Goal: Transaction & Acquisition: Book appointment/travel/reservation

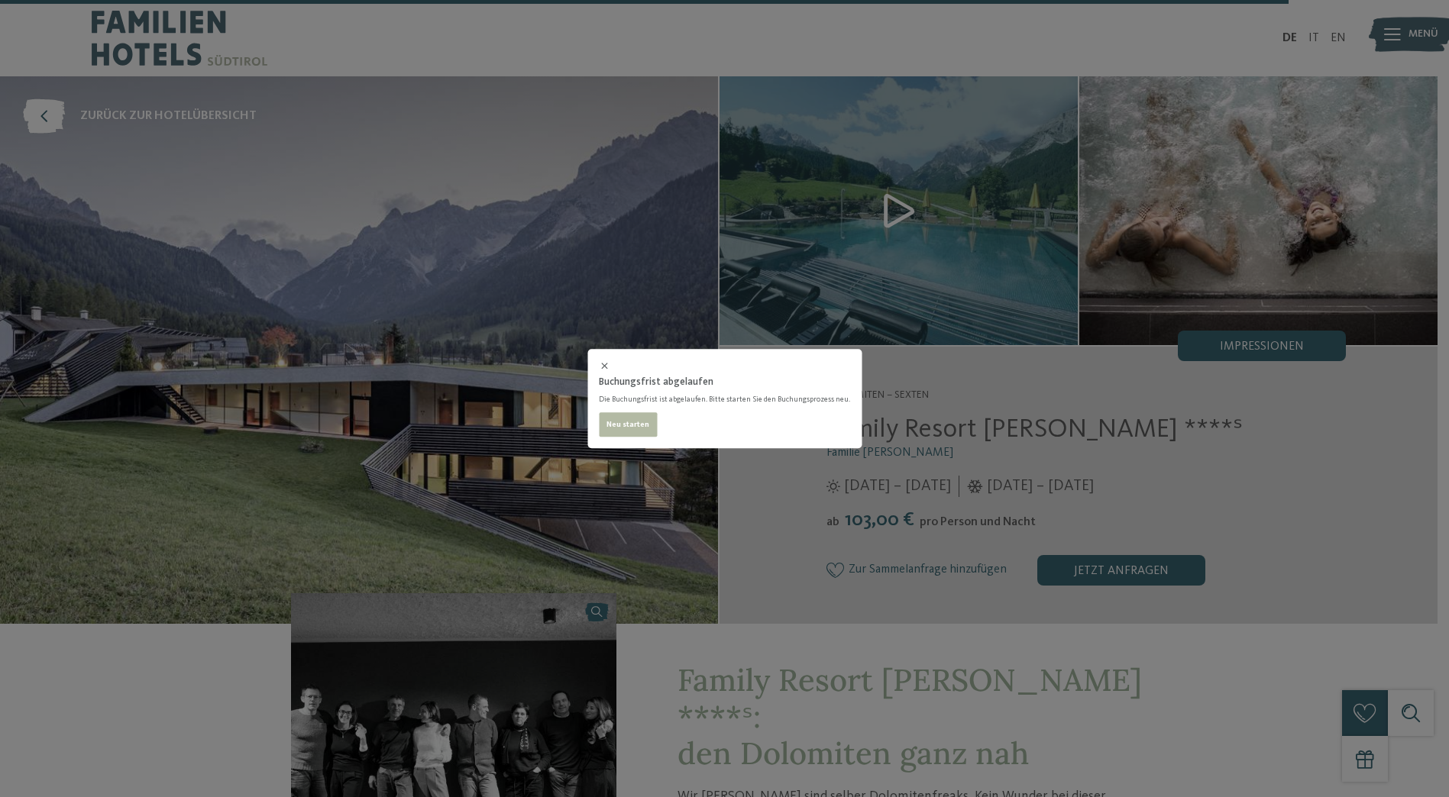
select select "*"
select select "**********"
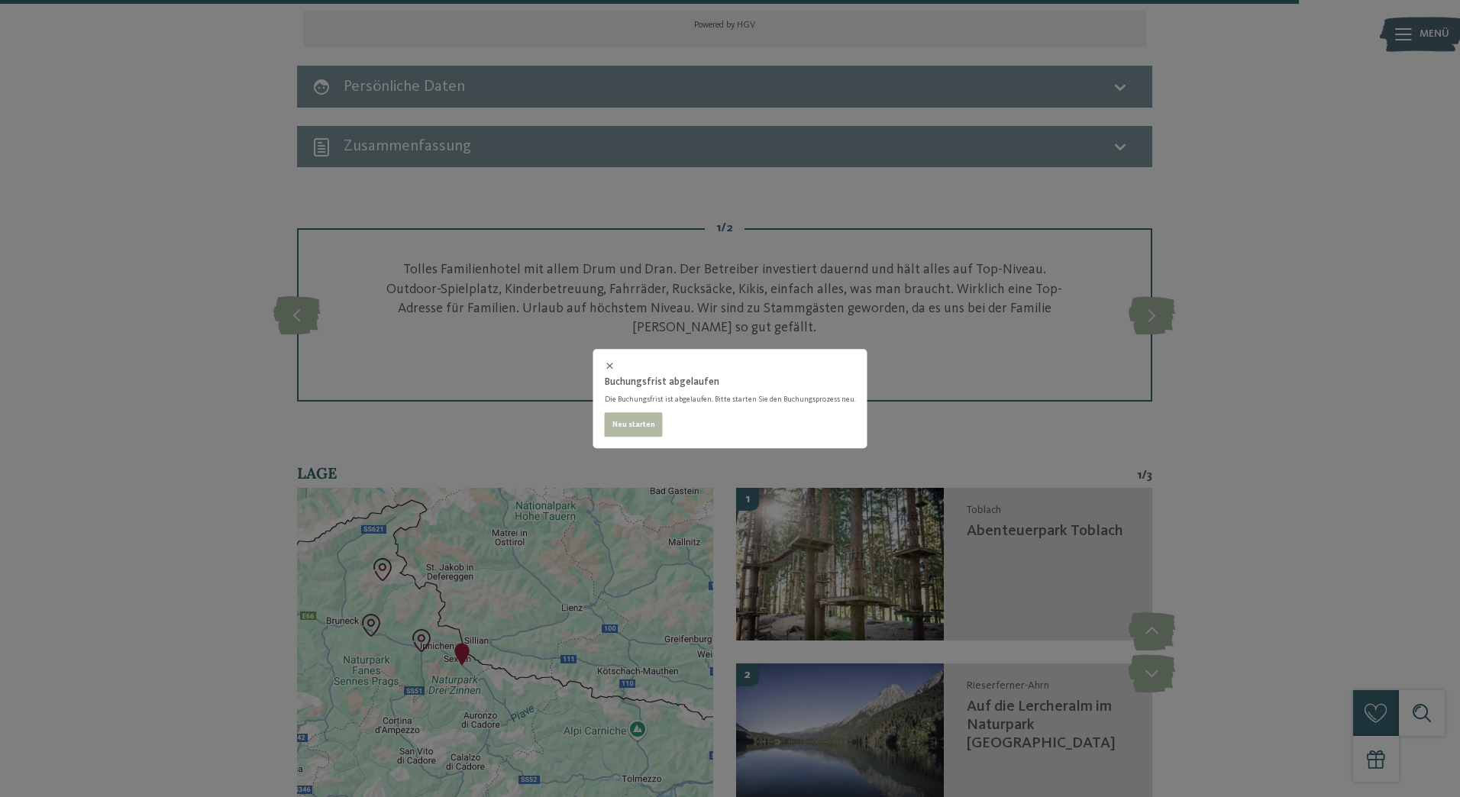
click at [635, 417] on button "Neu starten" at bounding box center [634, 424] width 58 height 24
select select "**********"
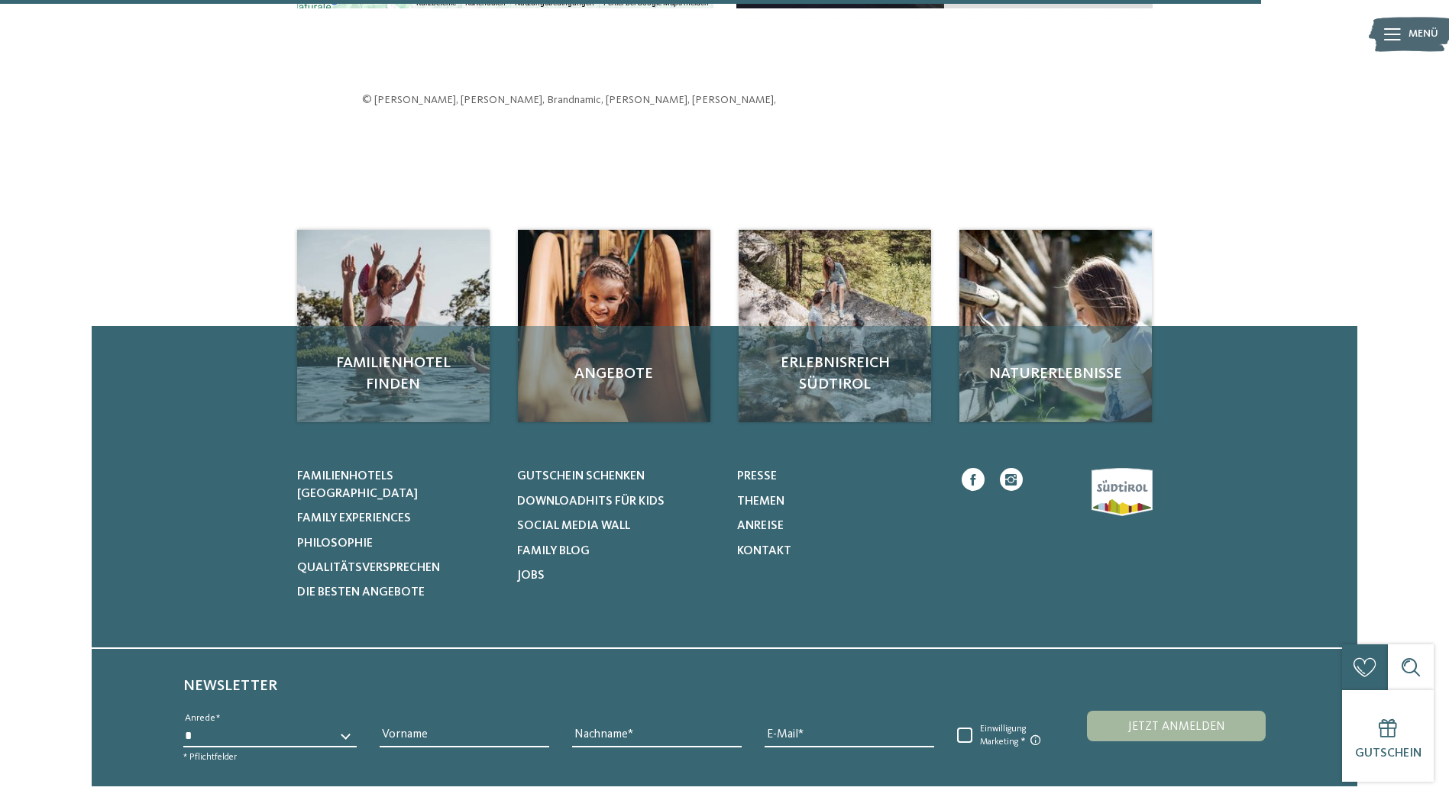
select select "**********"
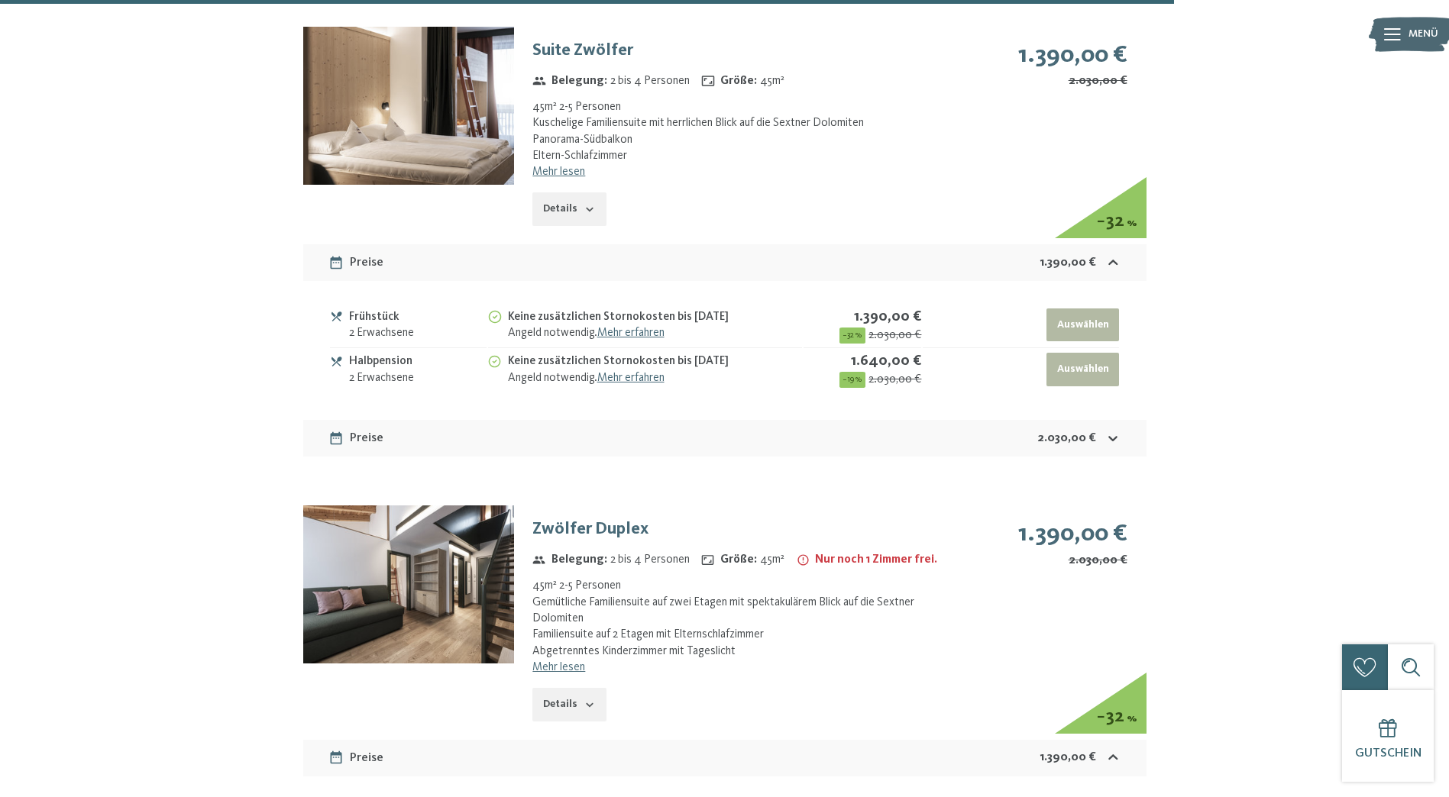
select select "**********"
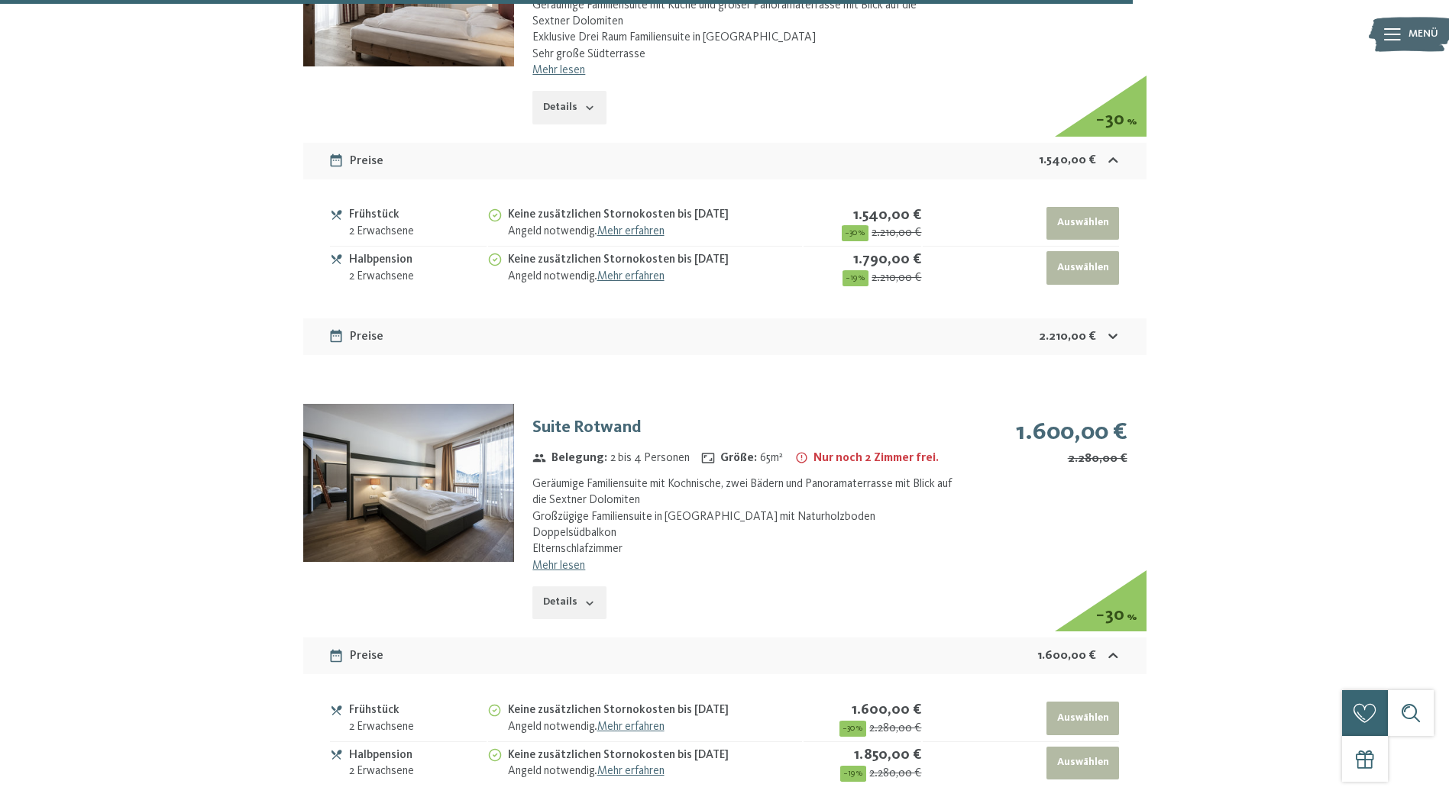
scroll to position [6130, 0]
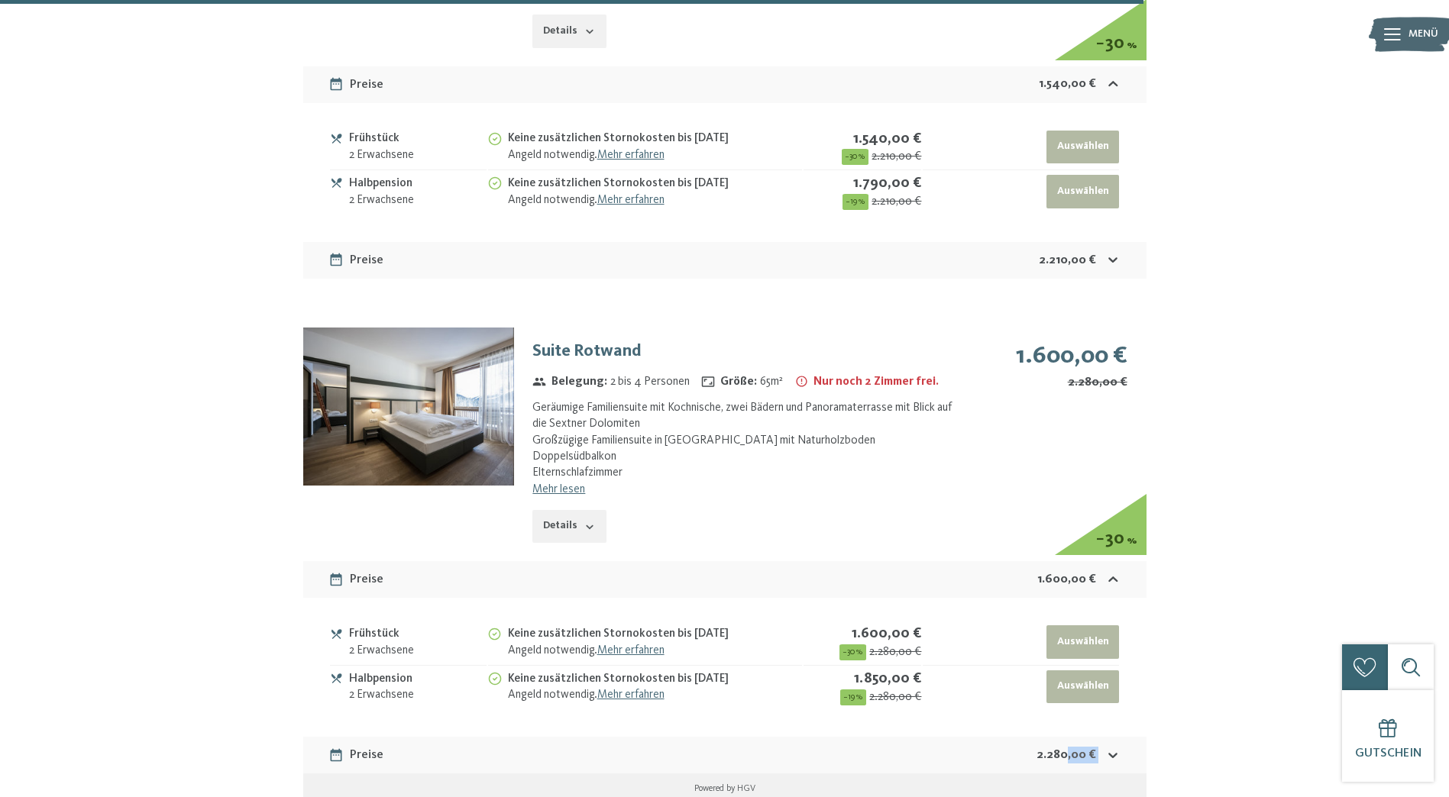
drag, startPoint x: 1065, startPoint y: 687, endPoint x: 1259, endPoint y: 591, distance: 216.5
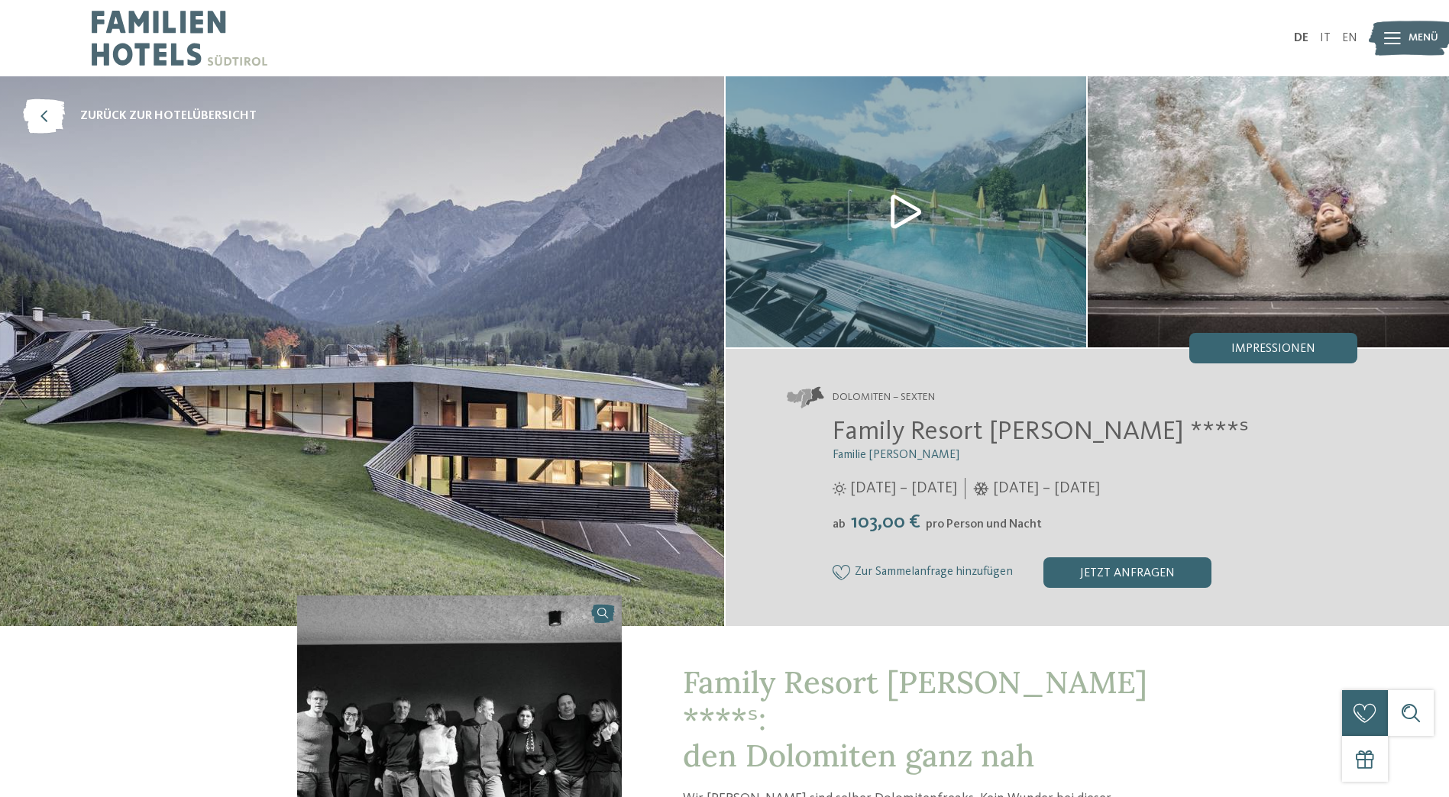
click at [520, 425] on img at bounding box center [362, 351] width 724 height 550
click at [887, 205] on img at bounding box center [905, 211] width 361 height 271
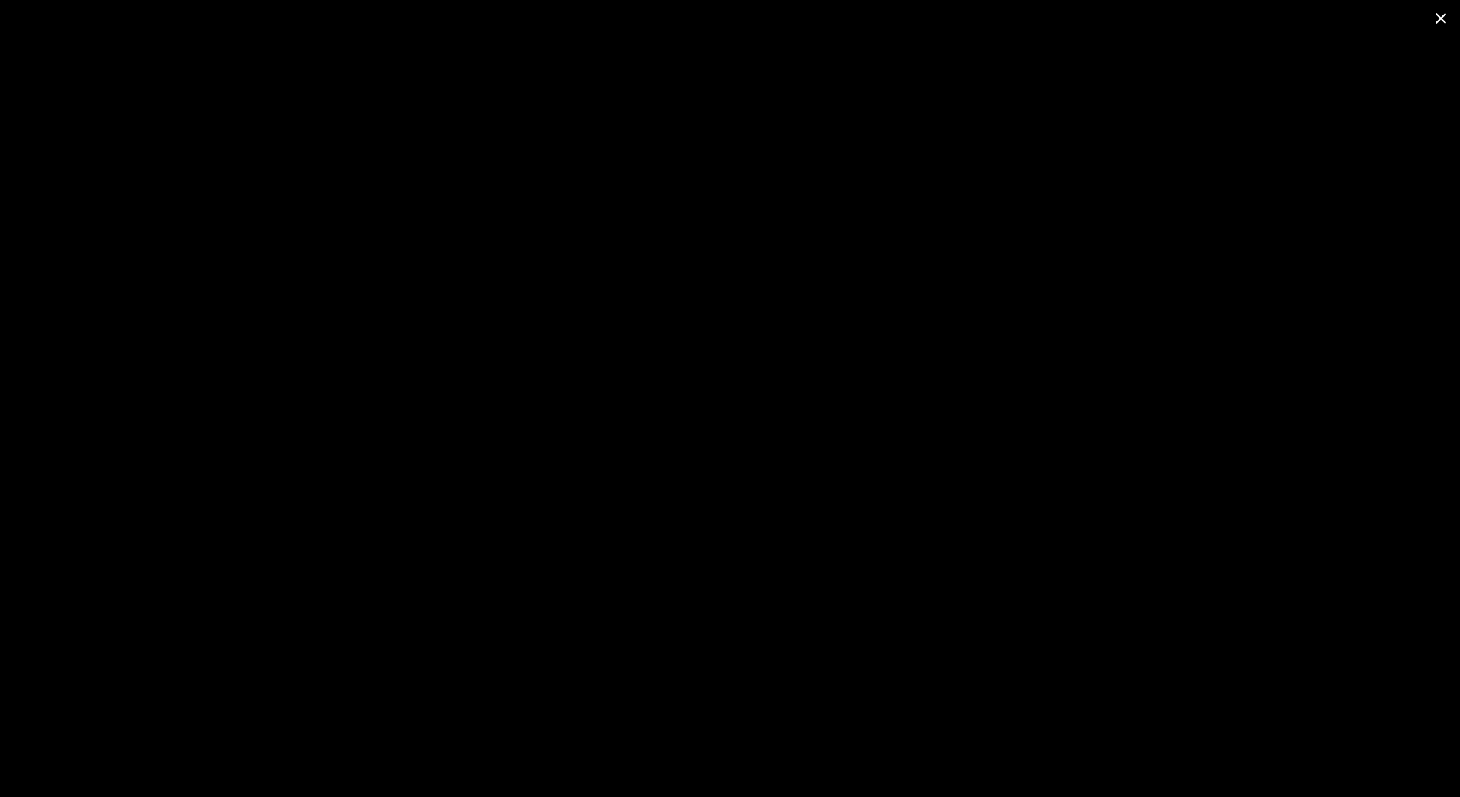
click at [1445, 17] on span at bounding box center [1441, 18] width 38 height 36
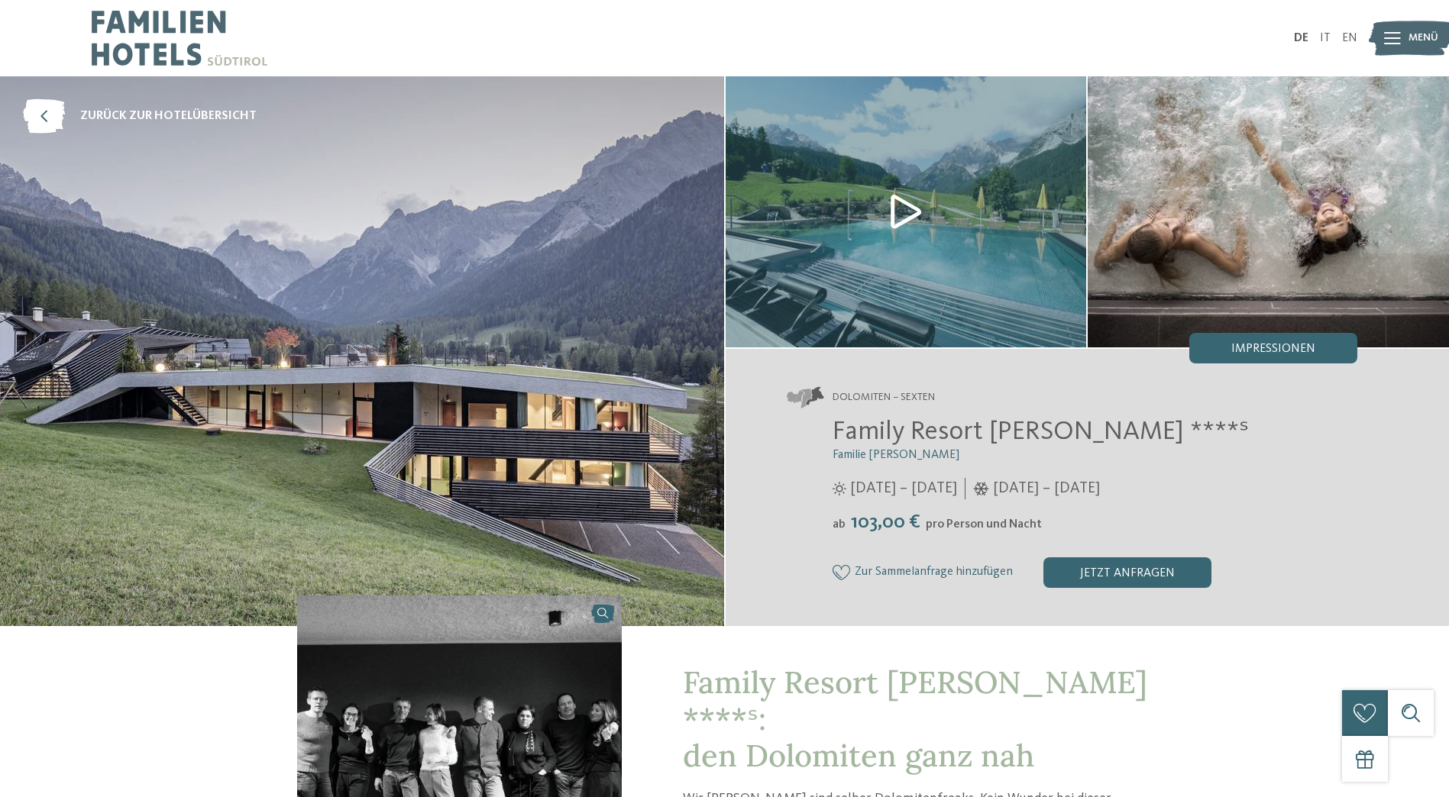
click at [1240, 252] on img at bounding box center [1267, 211] width 361 height 271
click at [1271, 341] on div "Impressionen" at bounding box center [1273, 348] width 168 height 31
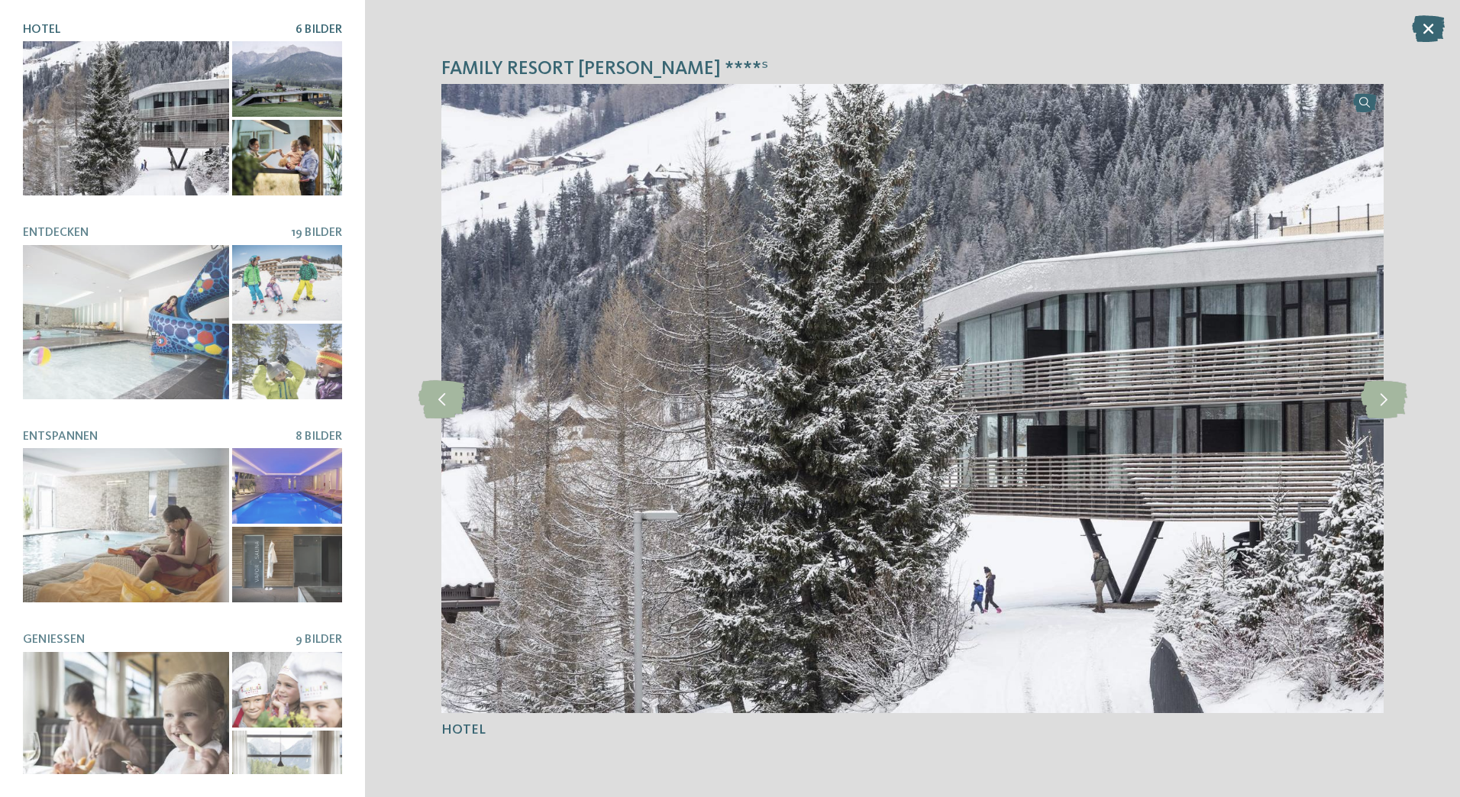
click at [124, 141] on div at bounding box center [126, 118] width 206 height 154
click at [1378, 403] on icon at bounding box center [1384, 399] width 47 height 38
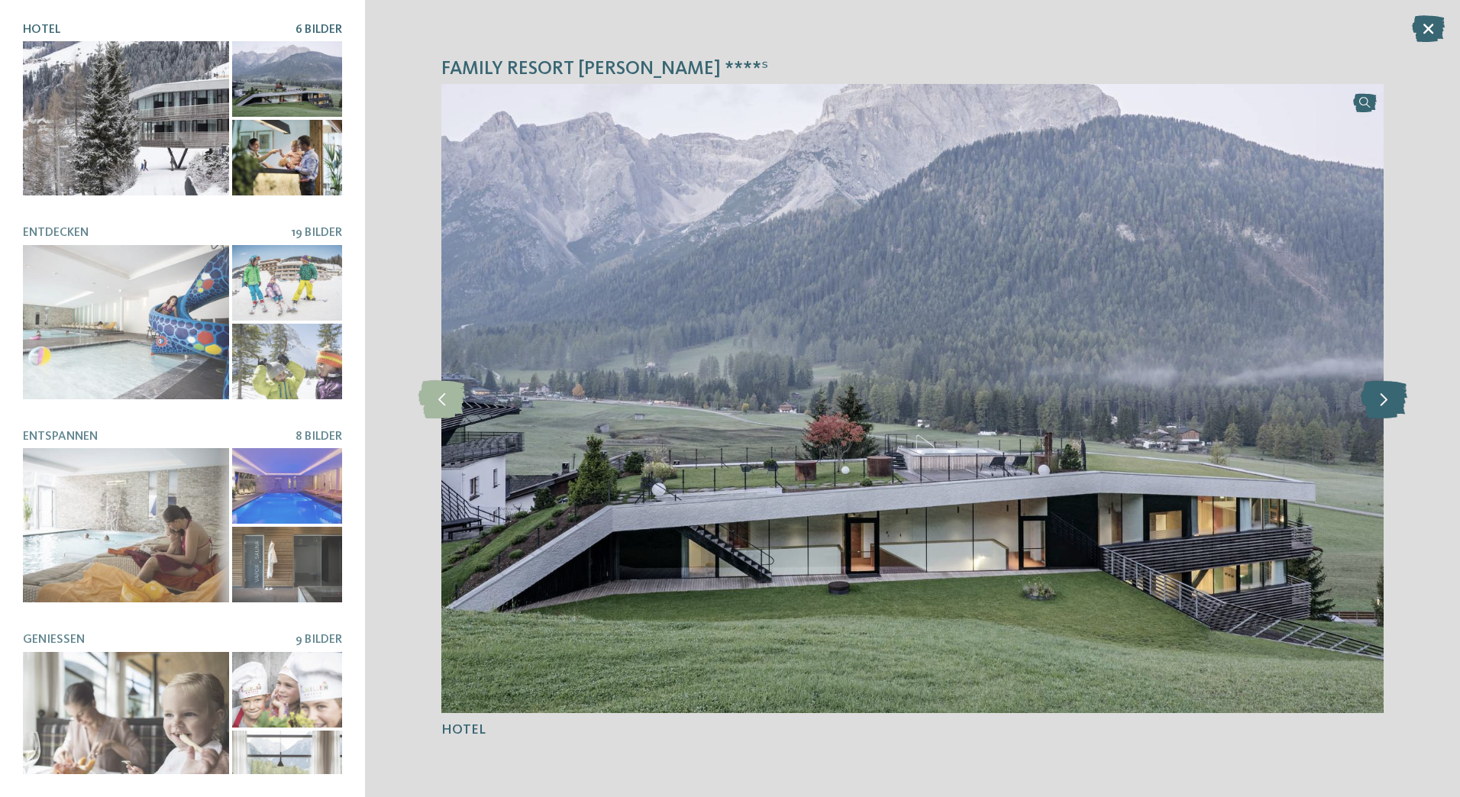
click at [1378, 403] on icon at bounding box center [1384, 399] width 47 height 38
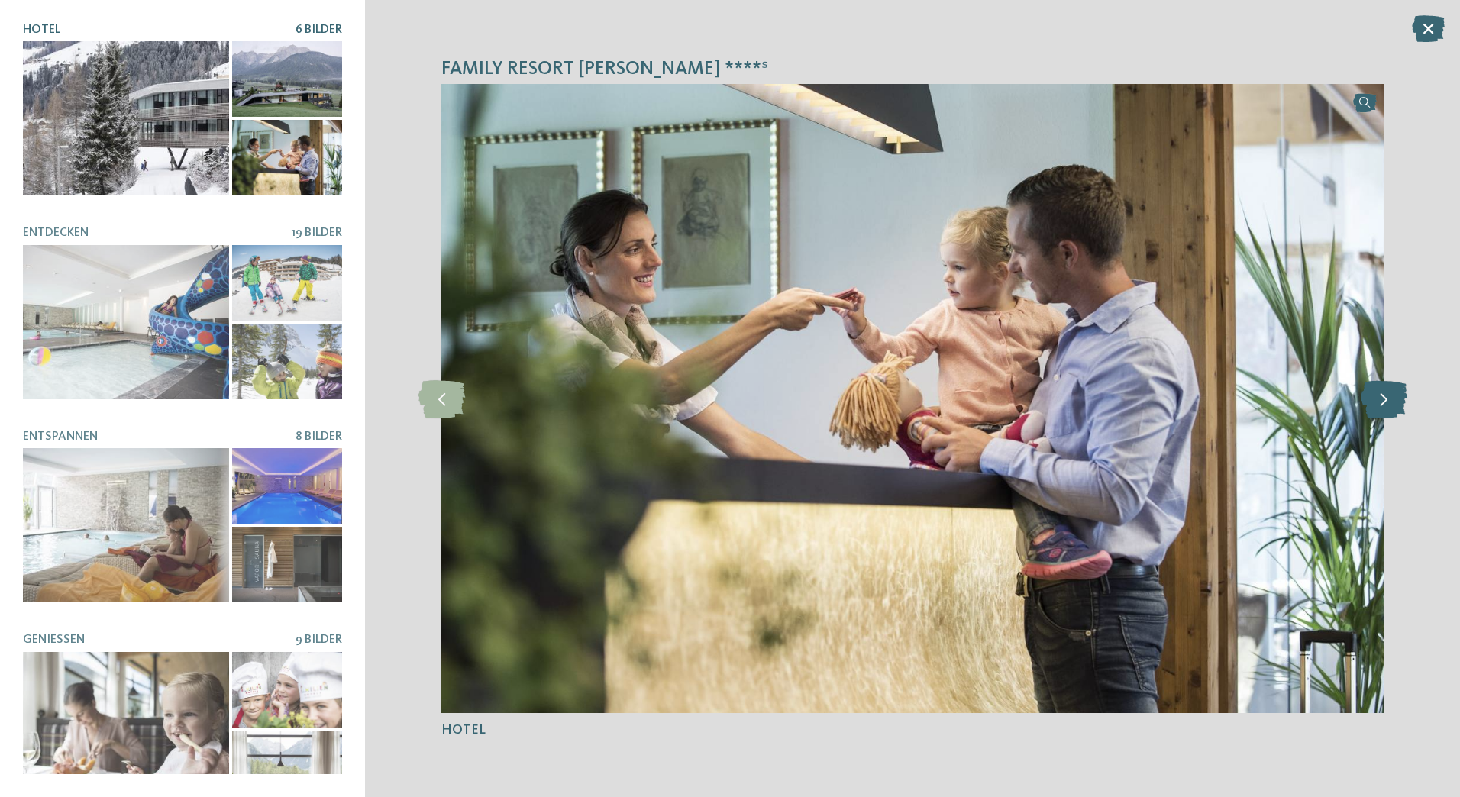
click at [1378, 403] on icon at bounding box center [1384, 399] width 47 height 38
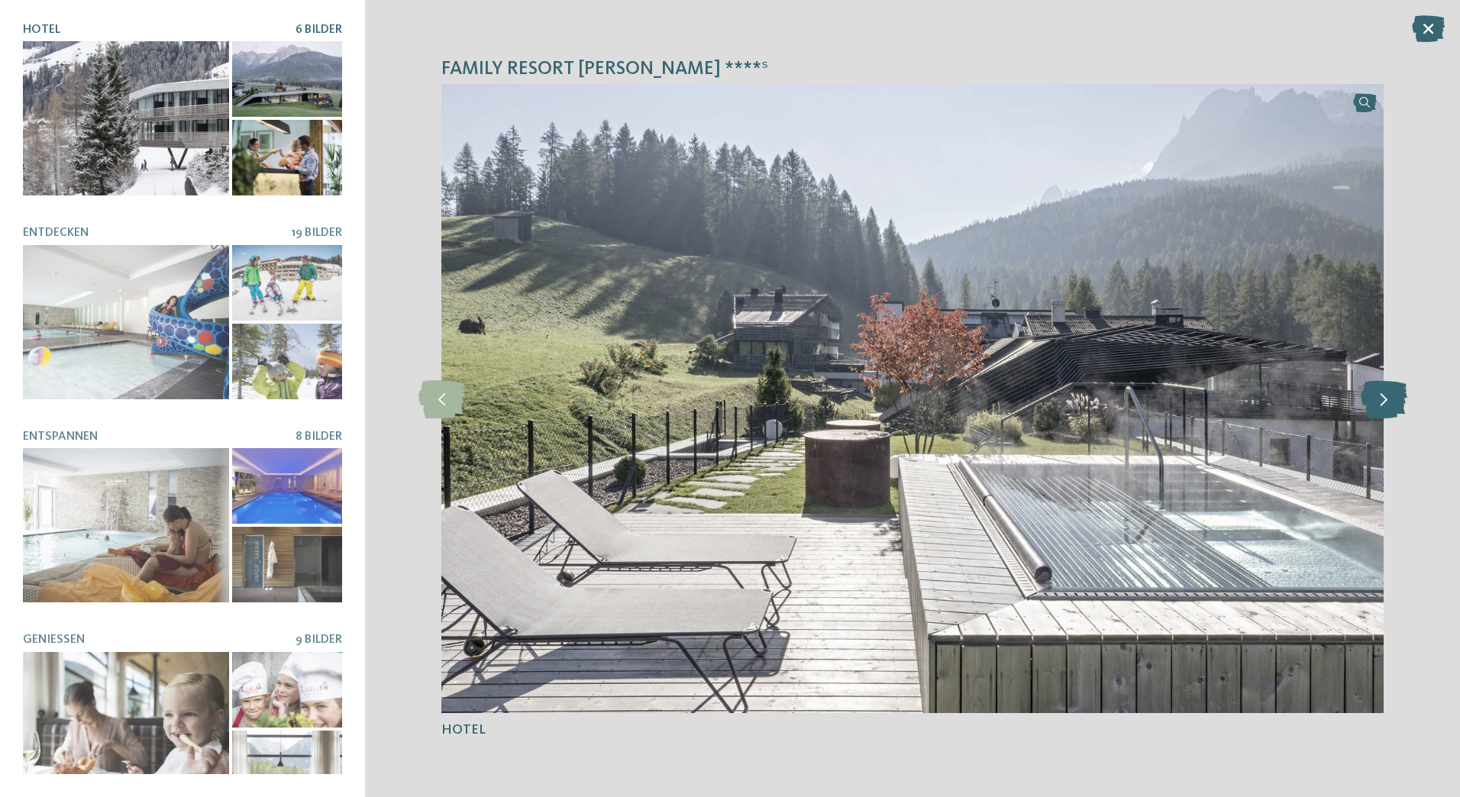
click at [1378, 403] on icon at bounding box center [1384, 399] width 47 height 38
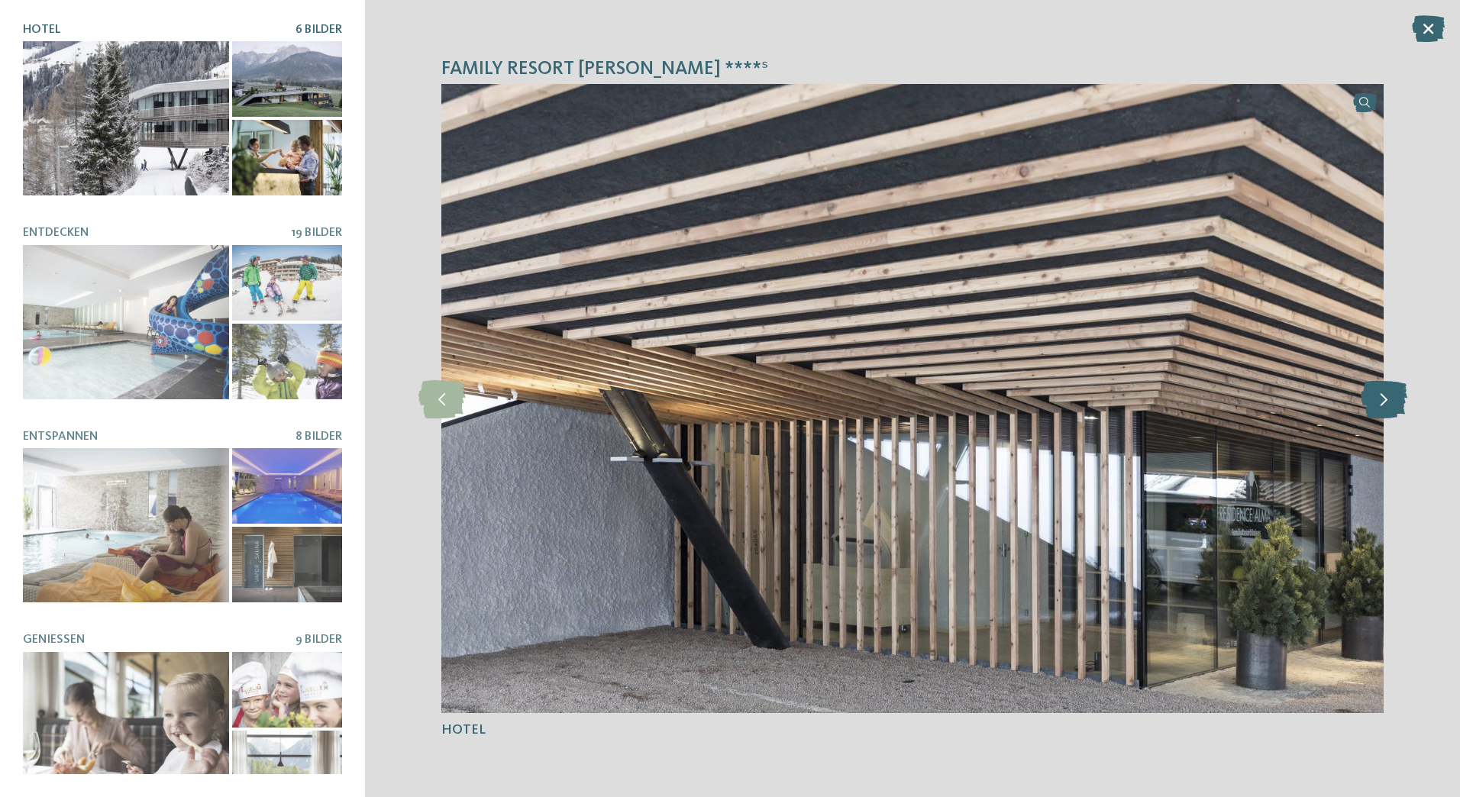
click at [1378, 403] on icon at bounding box center [1384, 399] width 47 height 38
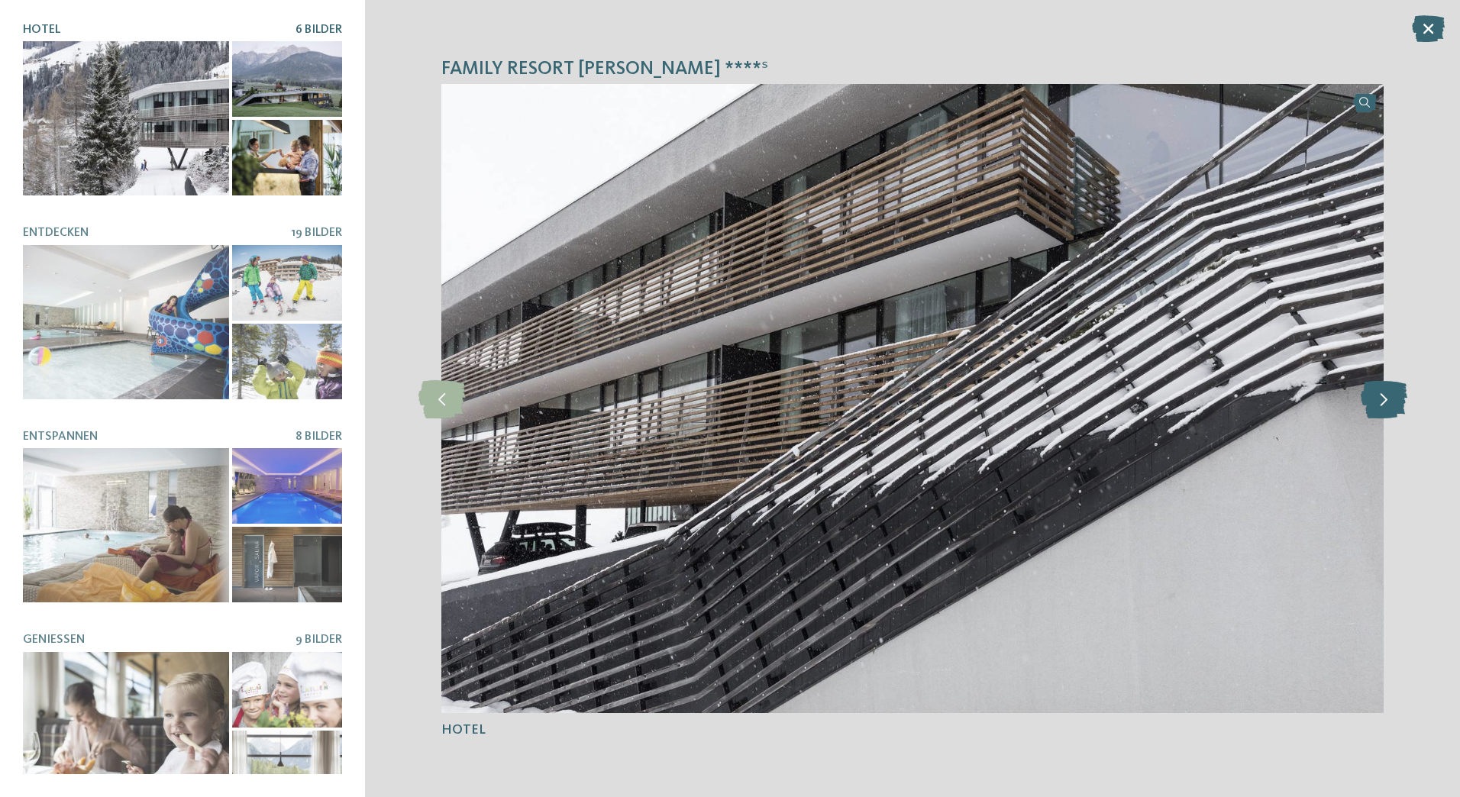
click at [1378, 403] on icon at bounding box center [1384, 399] width 47 height 38
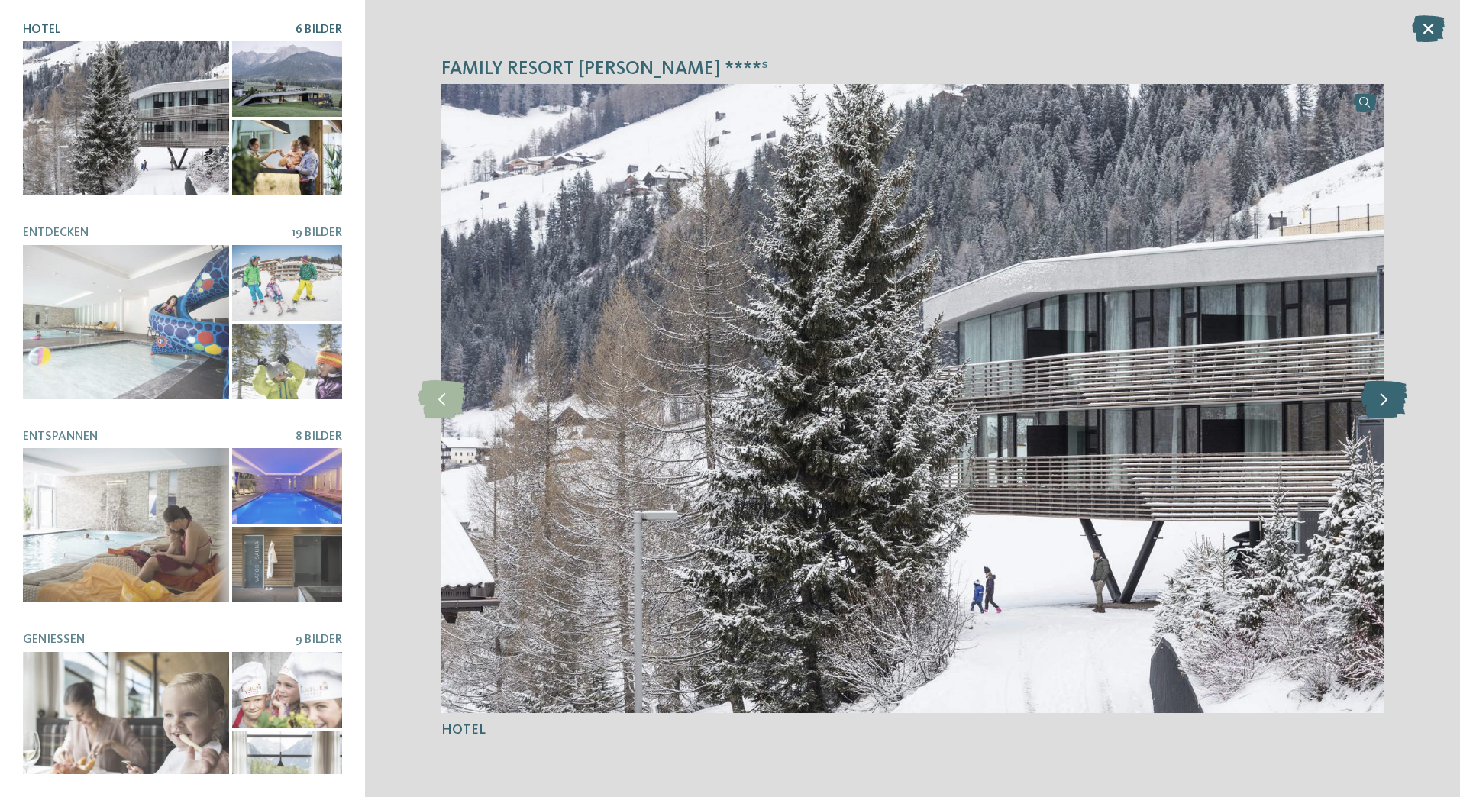
click at [1378, 403] on icon at bounding box center [1384, 399] width 47 height 38
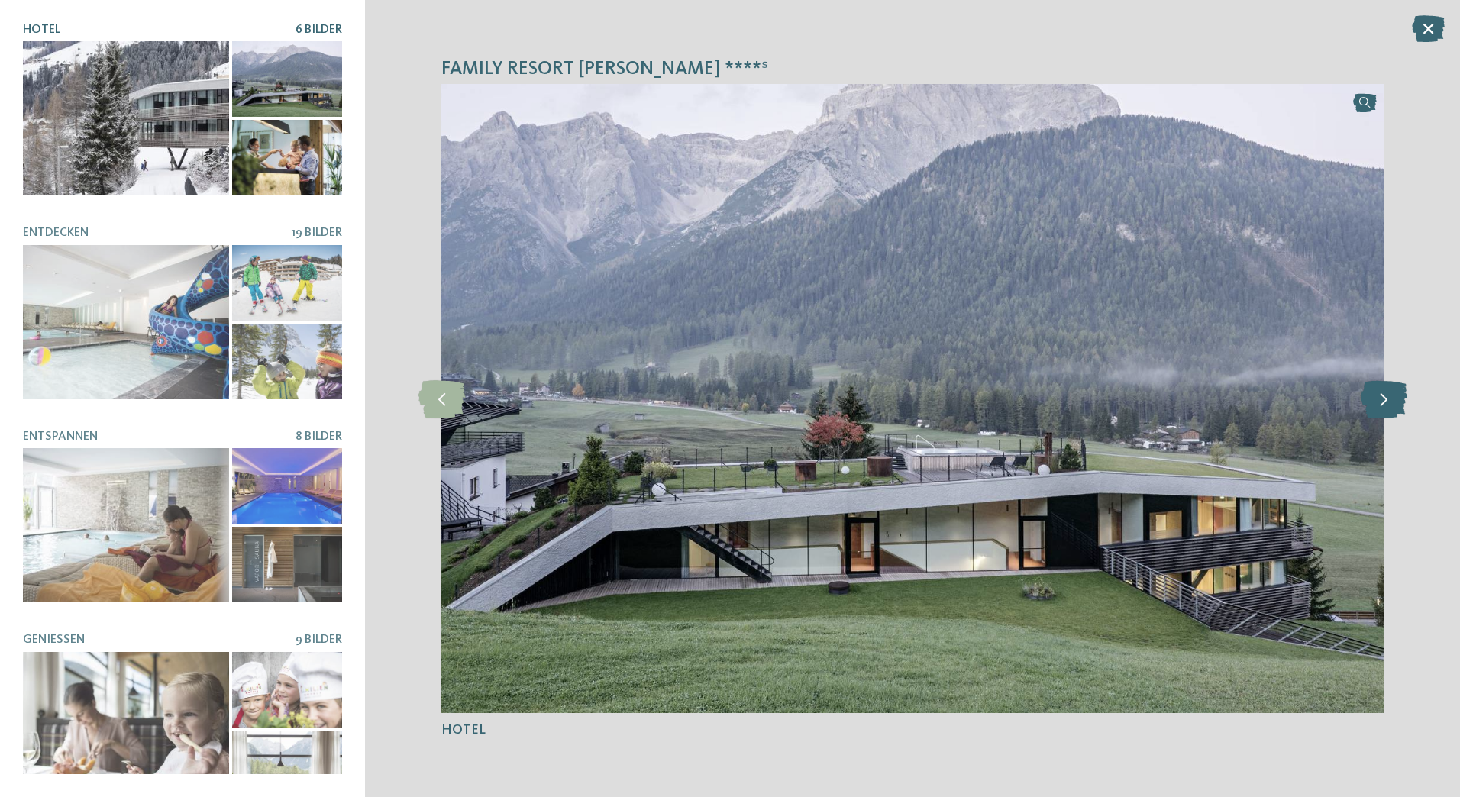
click at [1378, 403] on icon at bounding box center [1384, 399] width 47 height 38
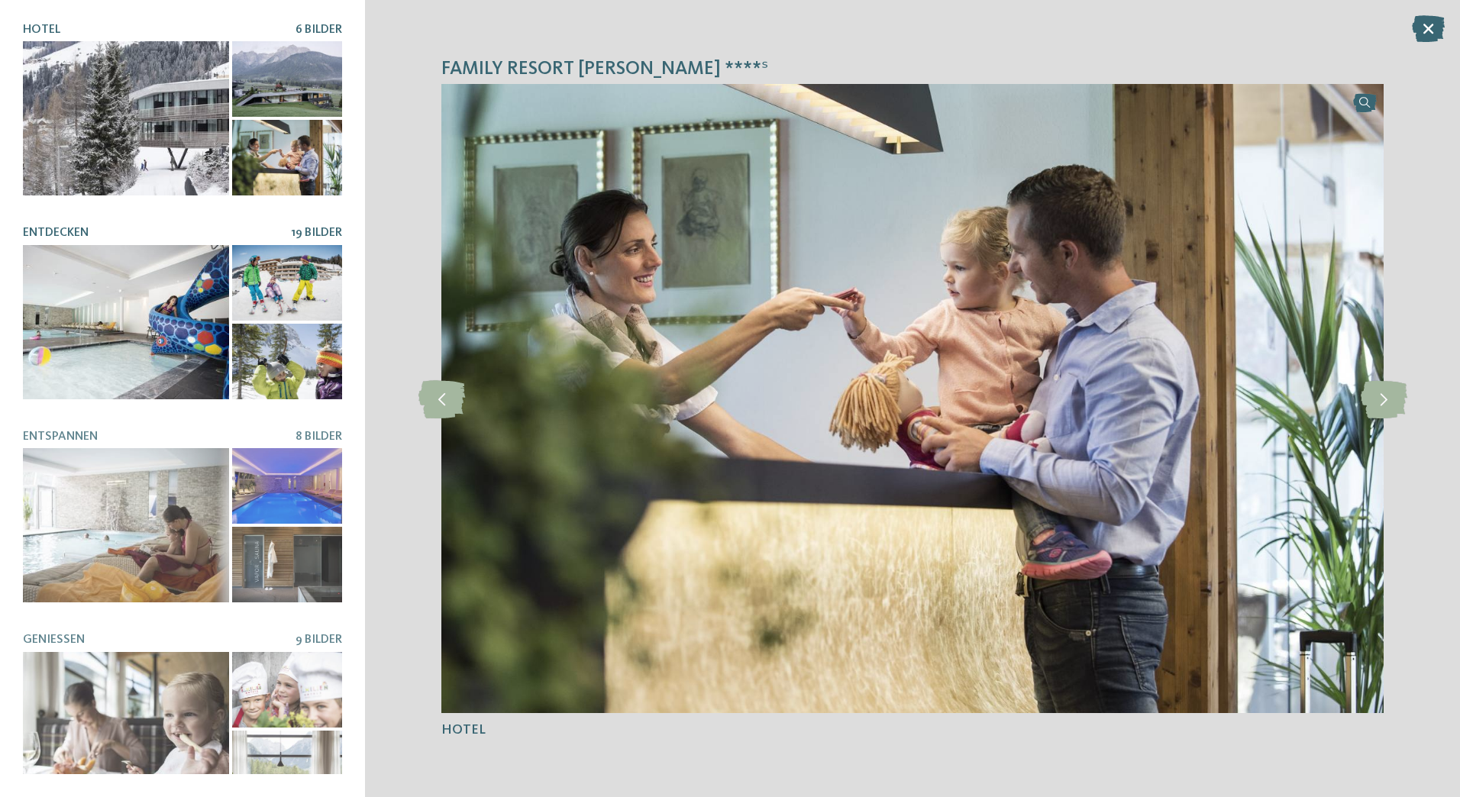
click at [157, 281] on div at bounding box center [126, 322] width 206 height 154
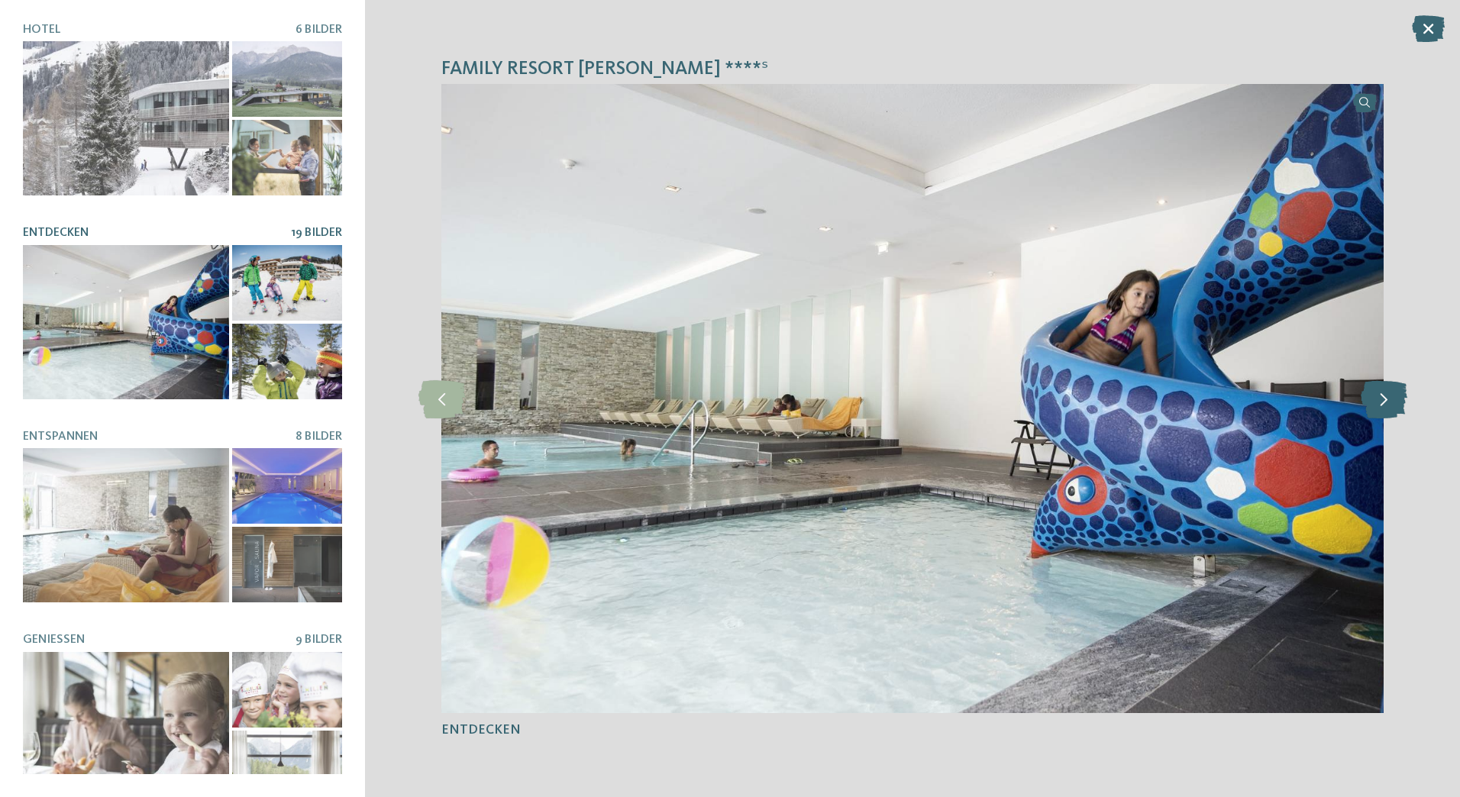
click at [1387, 402] on icon at bounding box center [1384, 399] width 47 height 38
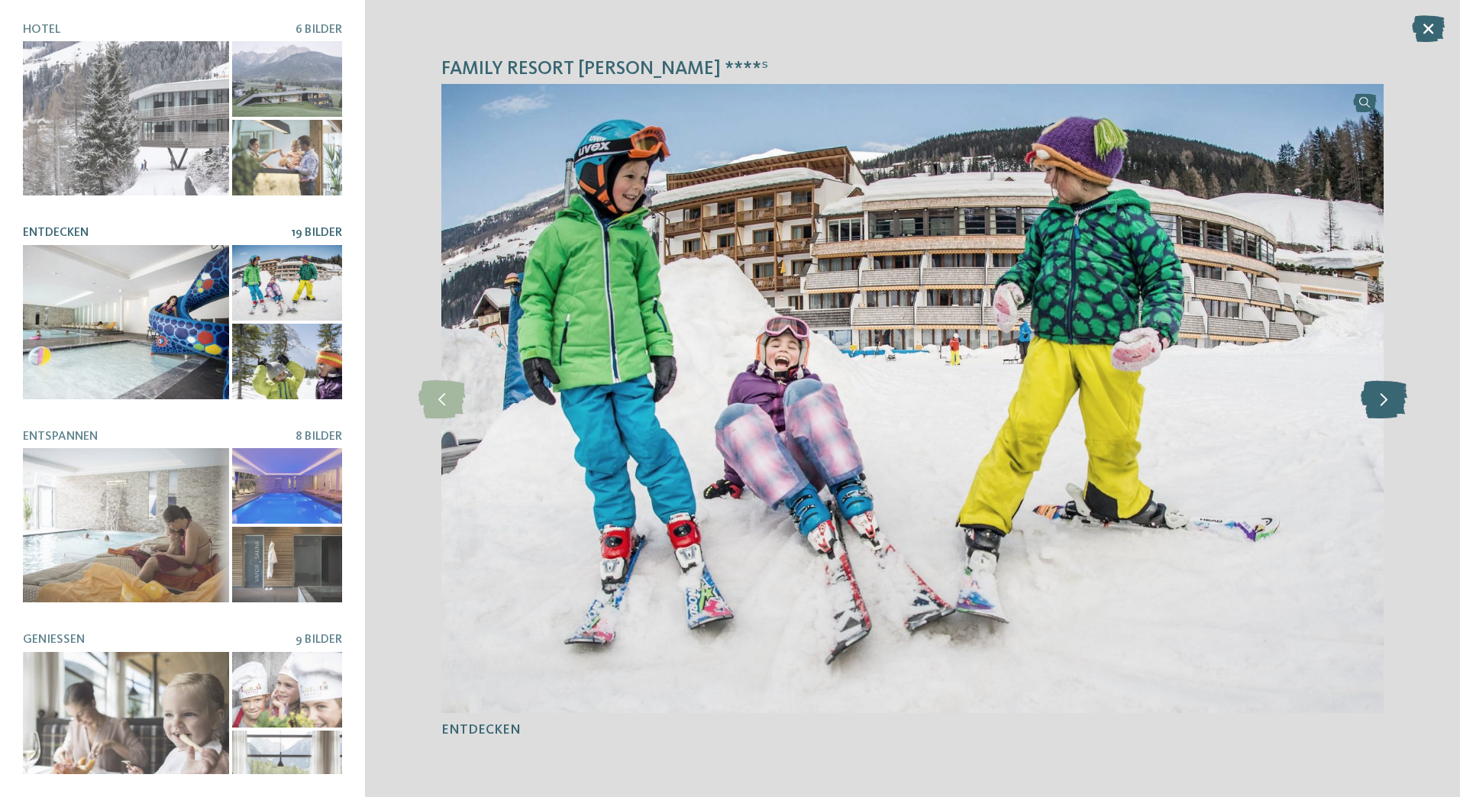
click at [1387, 402] on icon at bounding box center [1384, 399] width 47 height 38
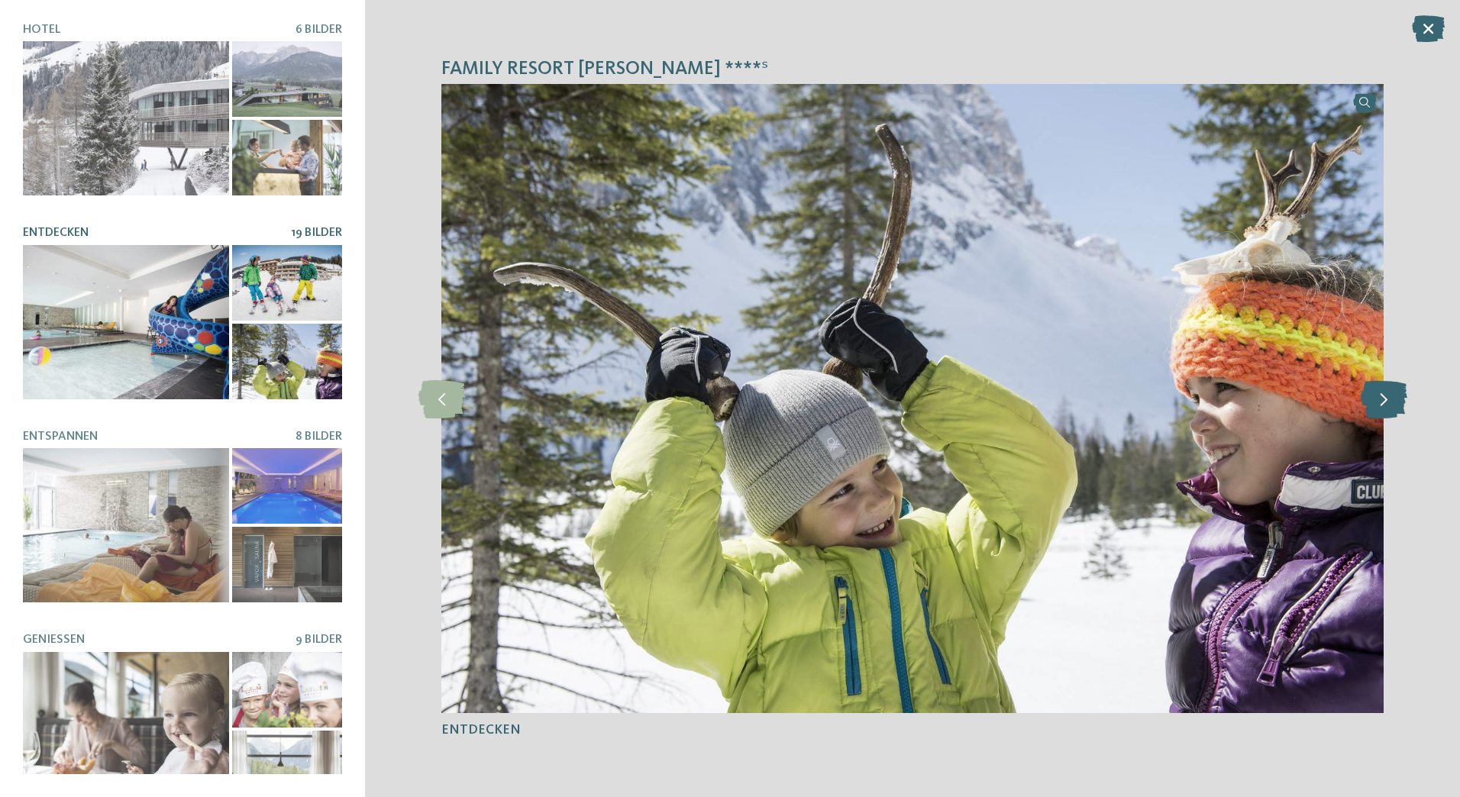
click at [1387, 402] on icon at bounding box center [1384, 399] width 47 height 38
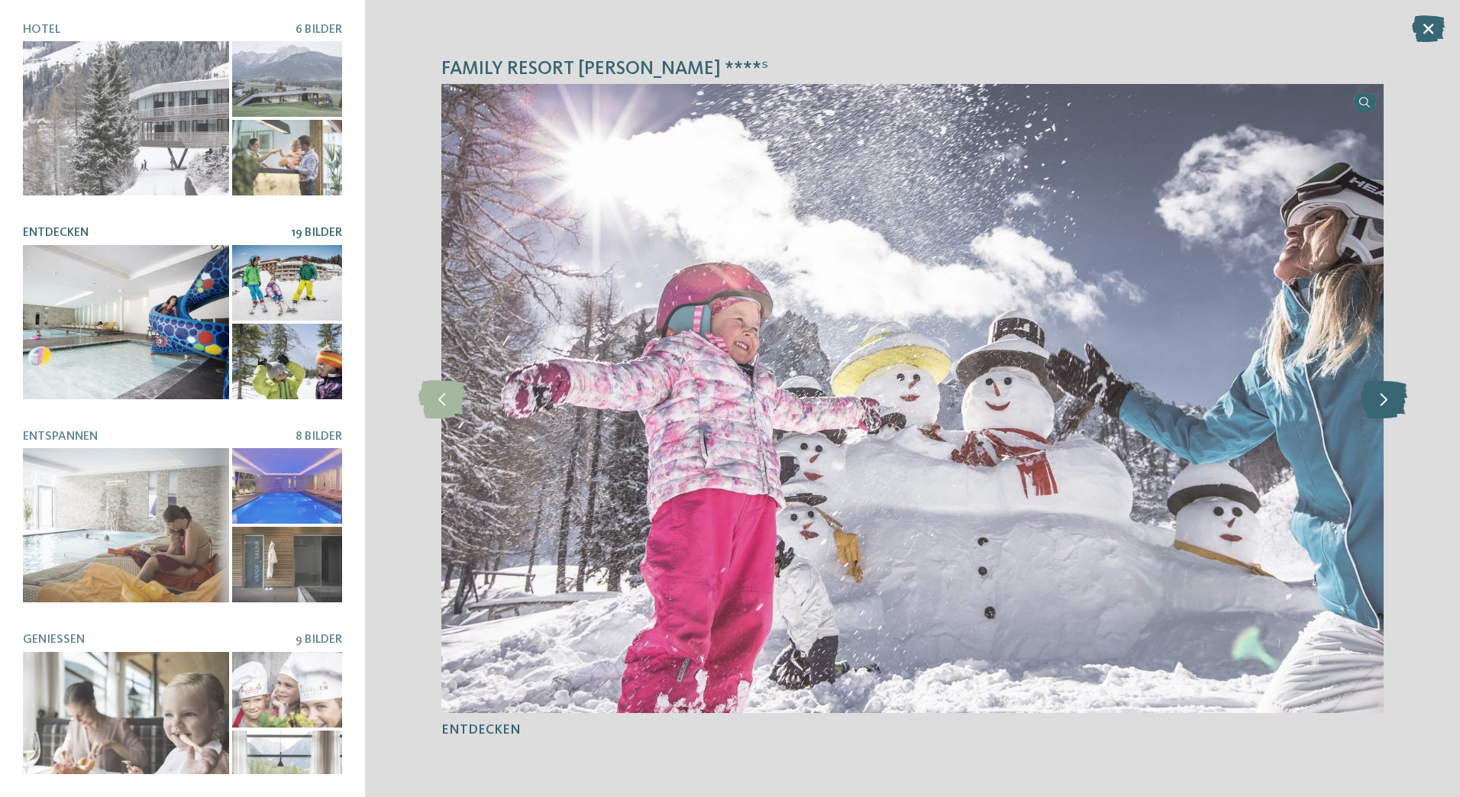
click at [1387, 402] on icon at bounding box center [1384, 399] width 47 height 38
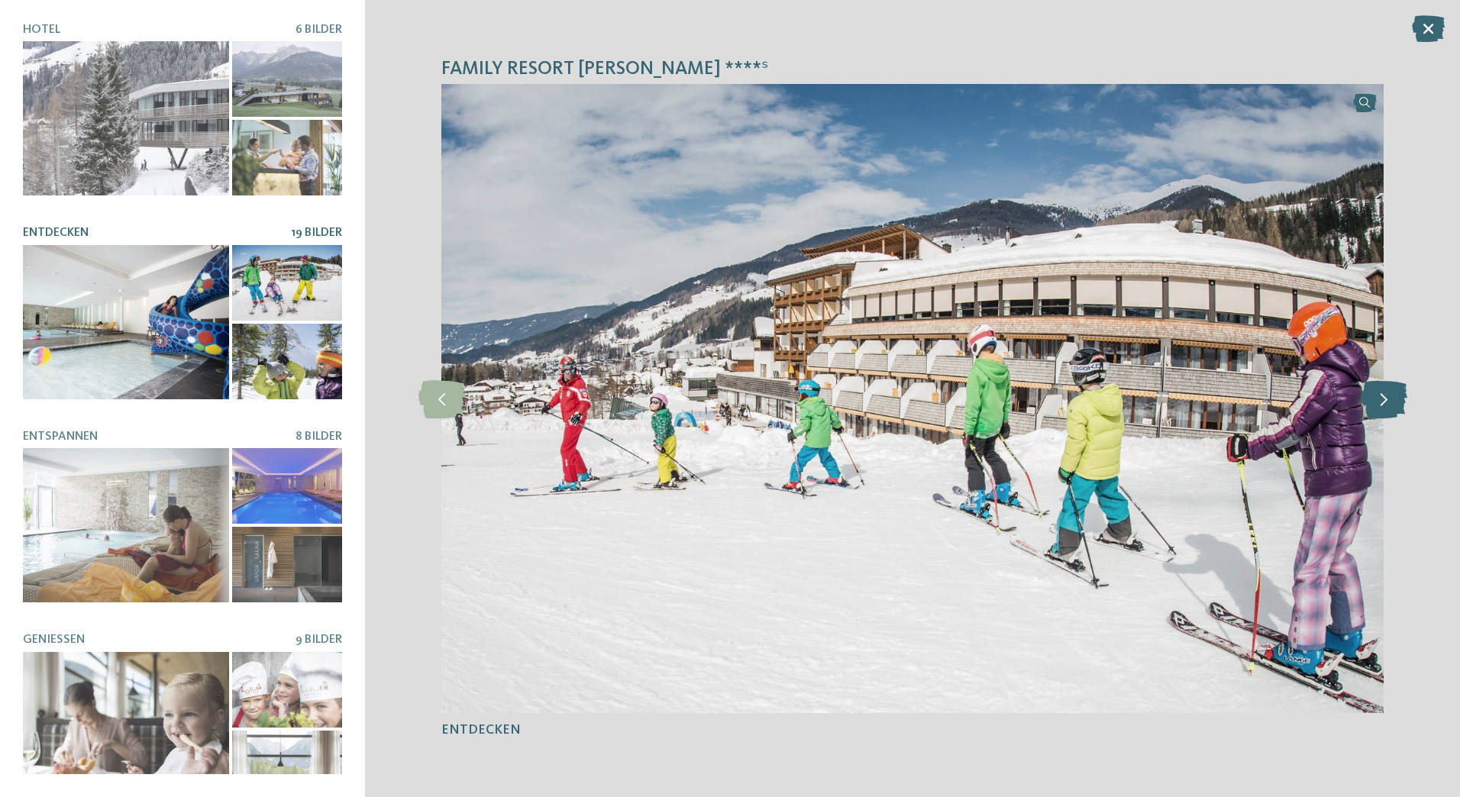
click at [1387, 402] on icon at bounding box center [1384, 399] width 47 height 38
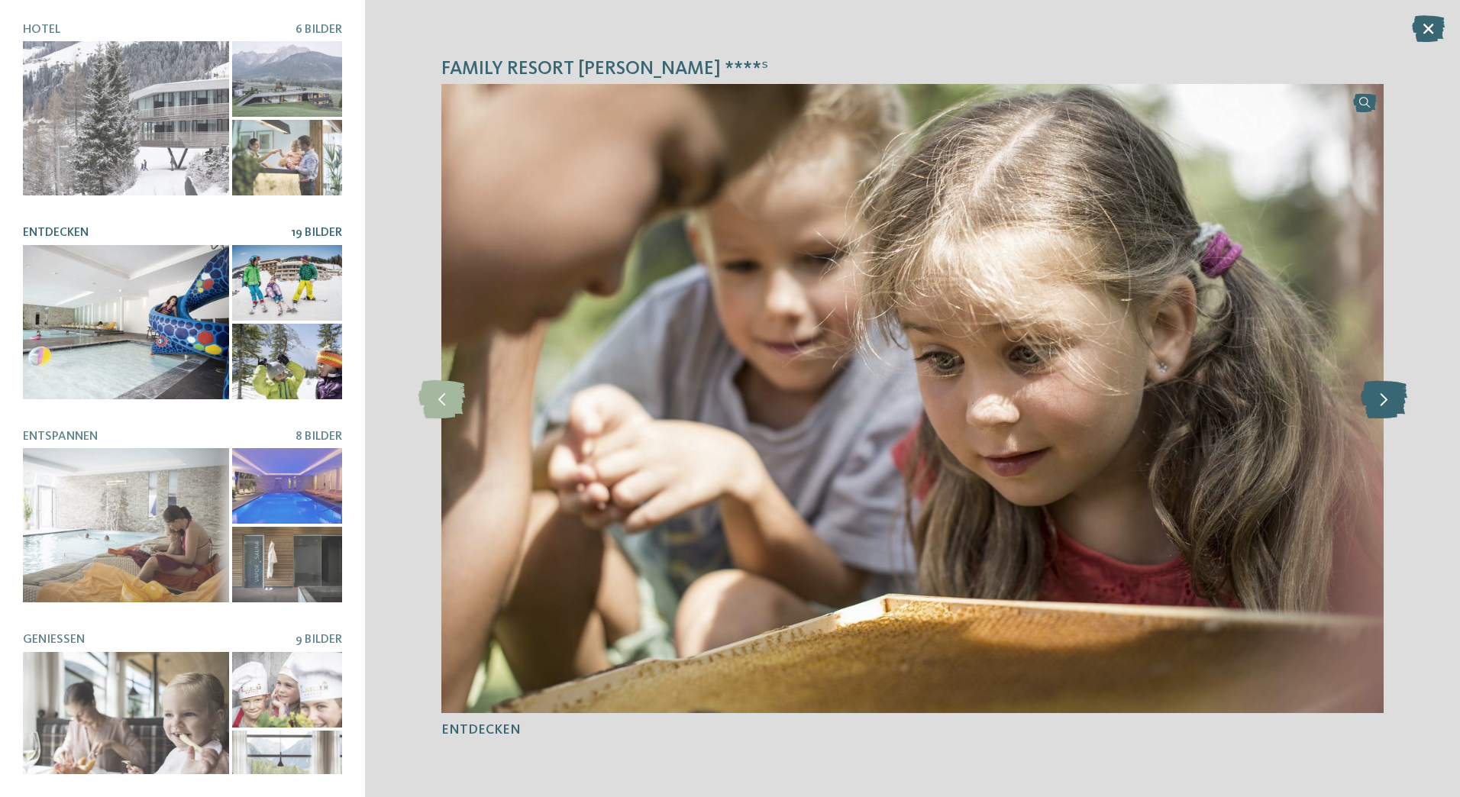
click at [1387, 402] on icon at bounding box center [1384, 399] width 47 height 38
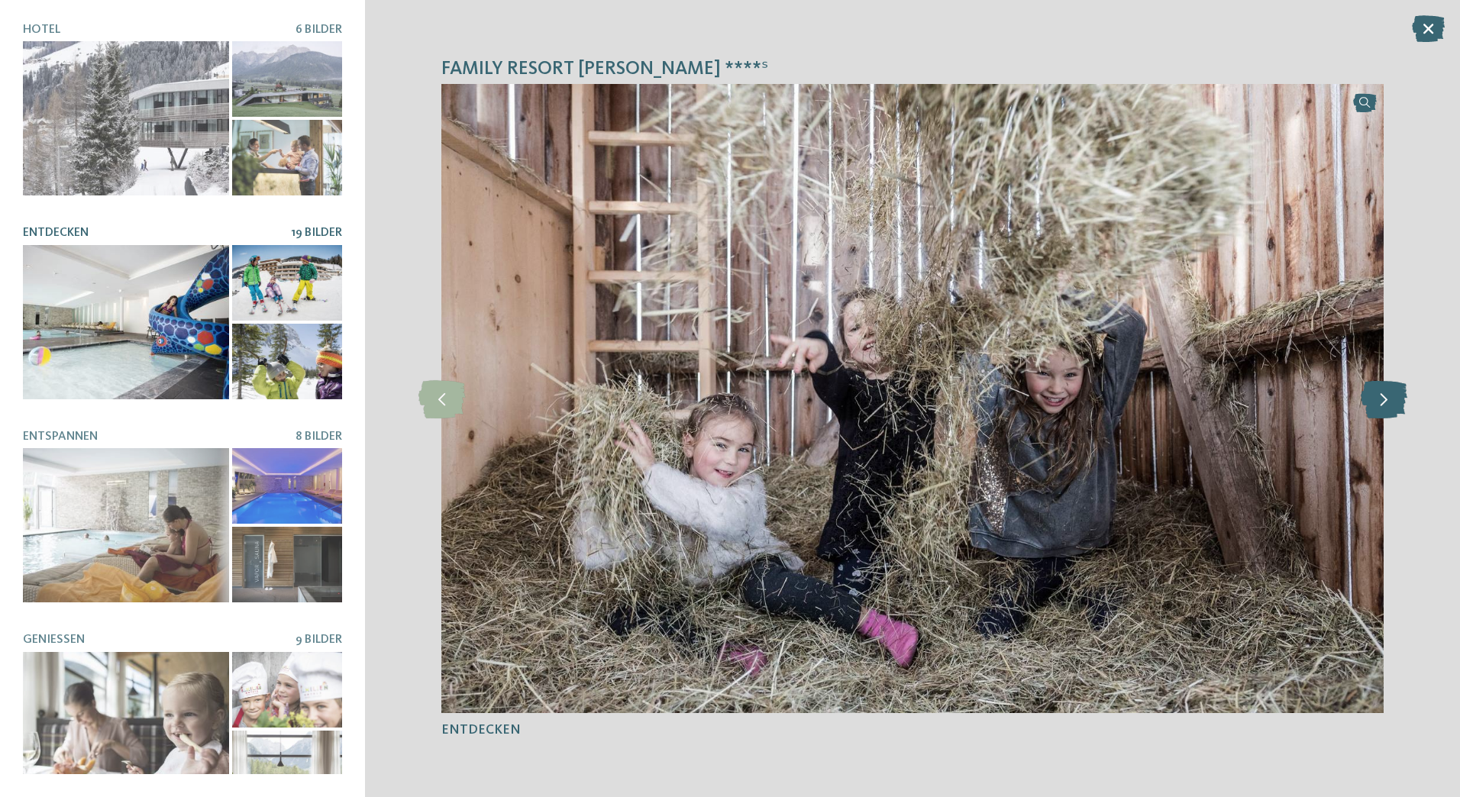
click at [1387, 402] on icon at bounding box center [1384, 399] width 47 height 38
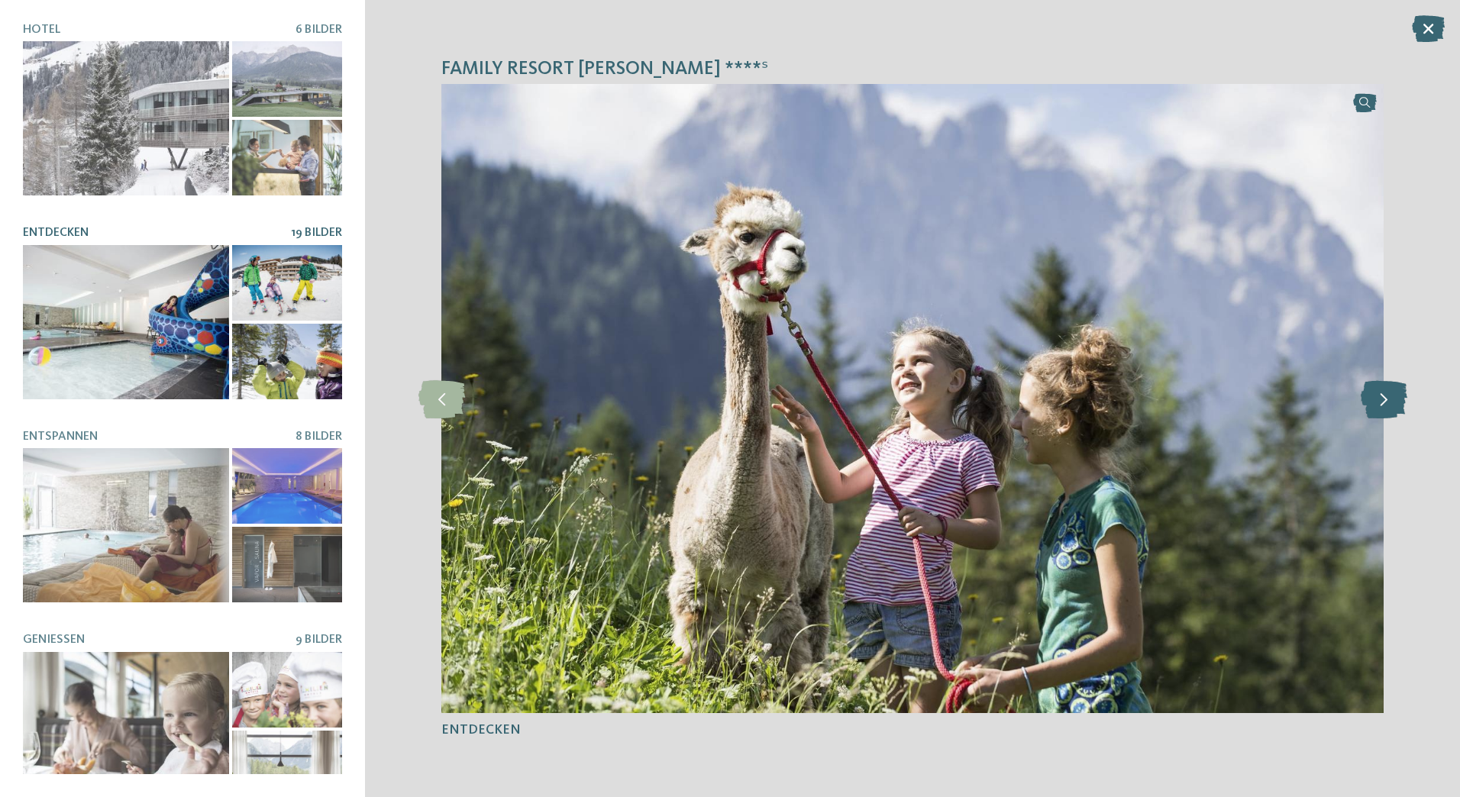
click at [1387, 402] on icon at bounding box center [1384, 399] width 47 height 38
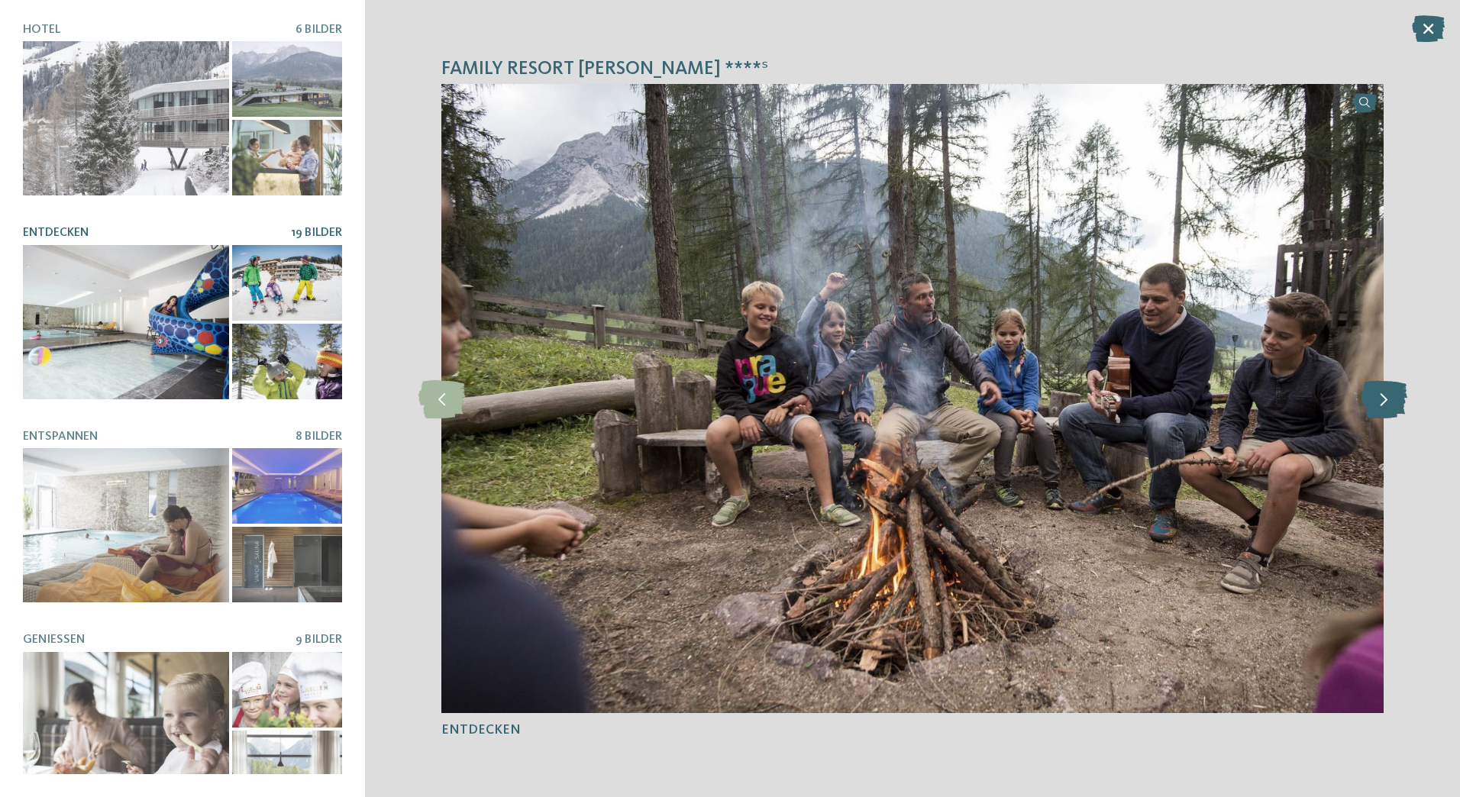
click at [1387, 402] on icon at bounding box center [1384, 399] width 47 height 38
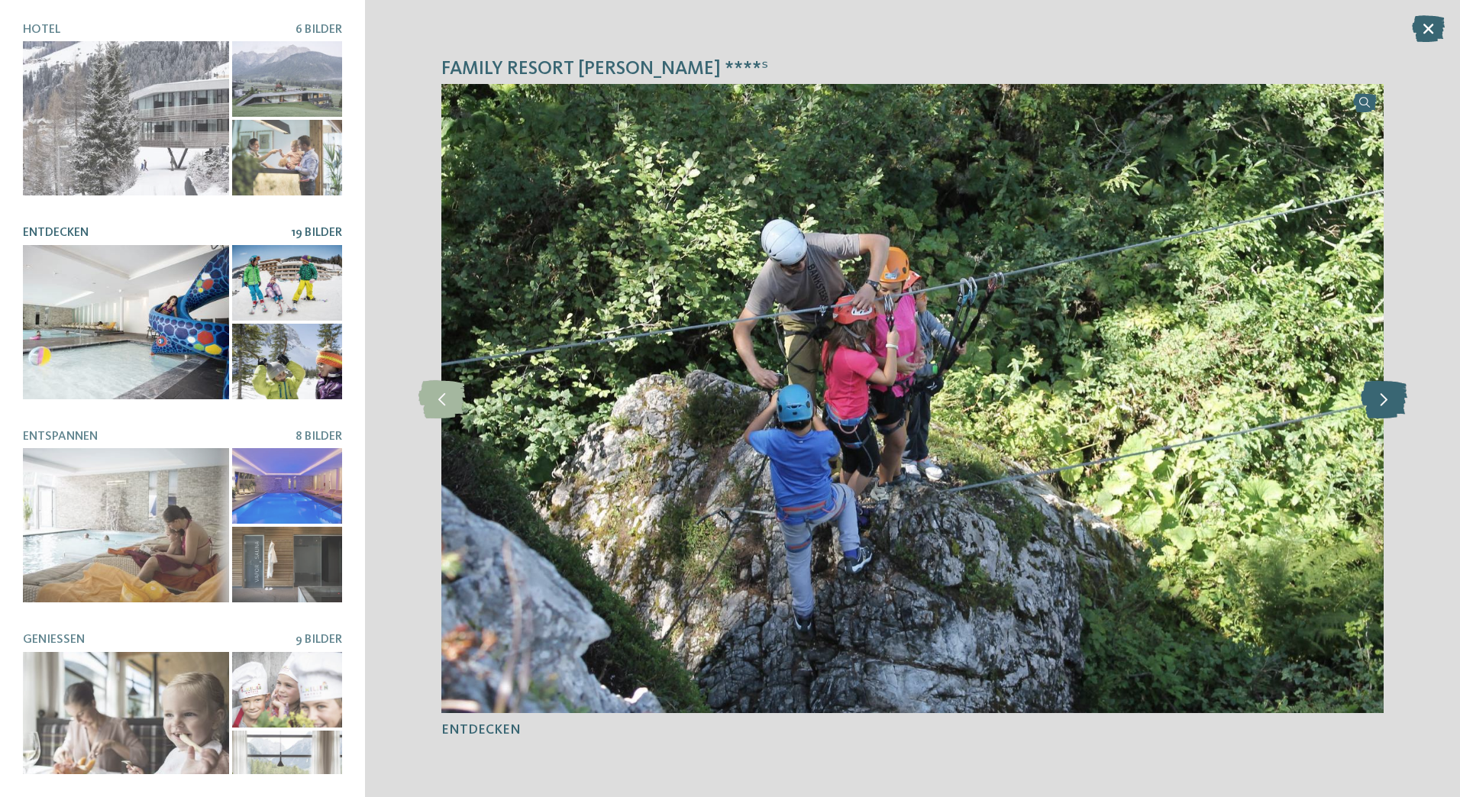
click at [1387, 402] on icon at bounding box center [1384, 399] width 47 height 38
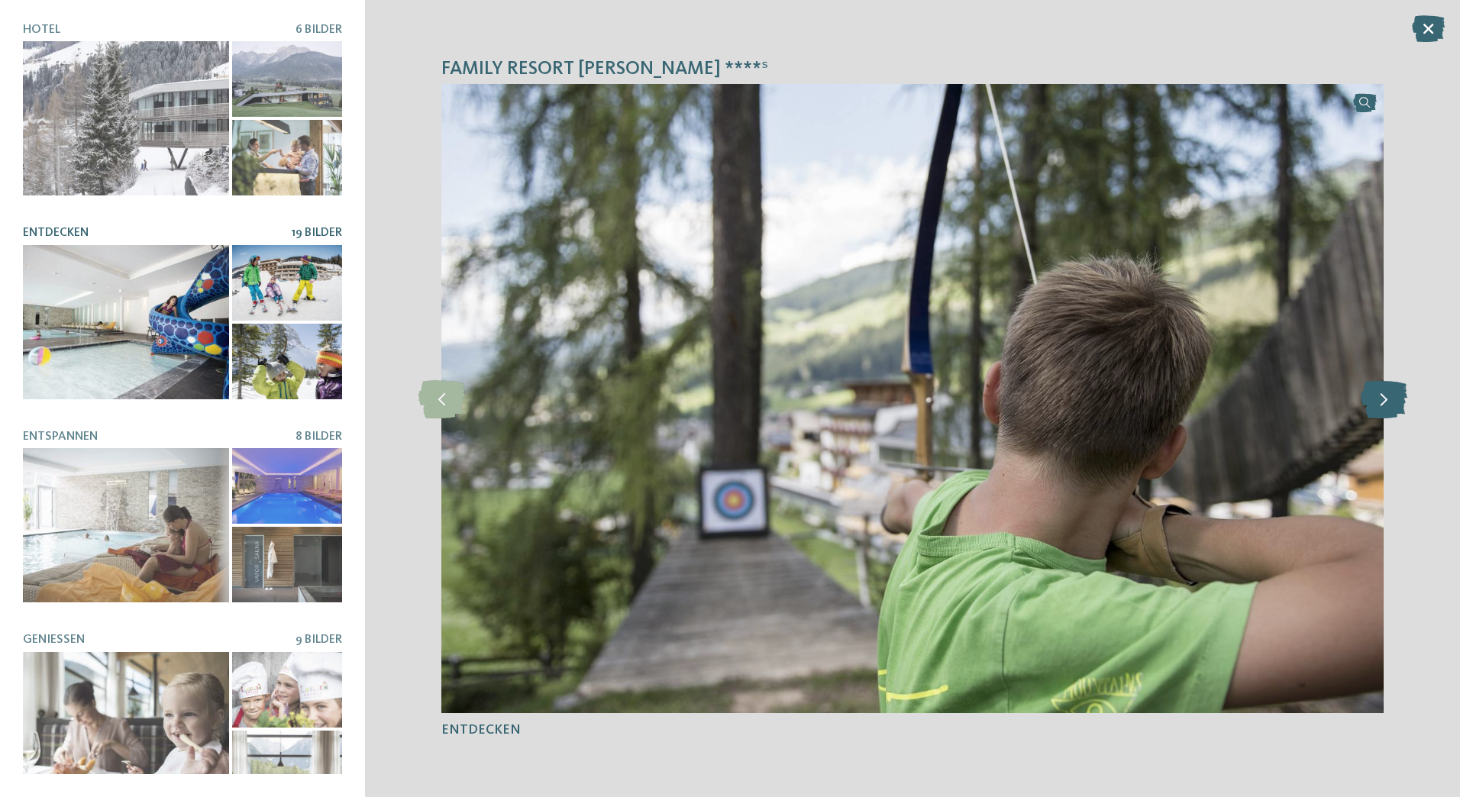
click at [1387, 402] on icon at bounding box center [1384, 399] width 47 height 38
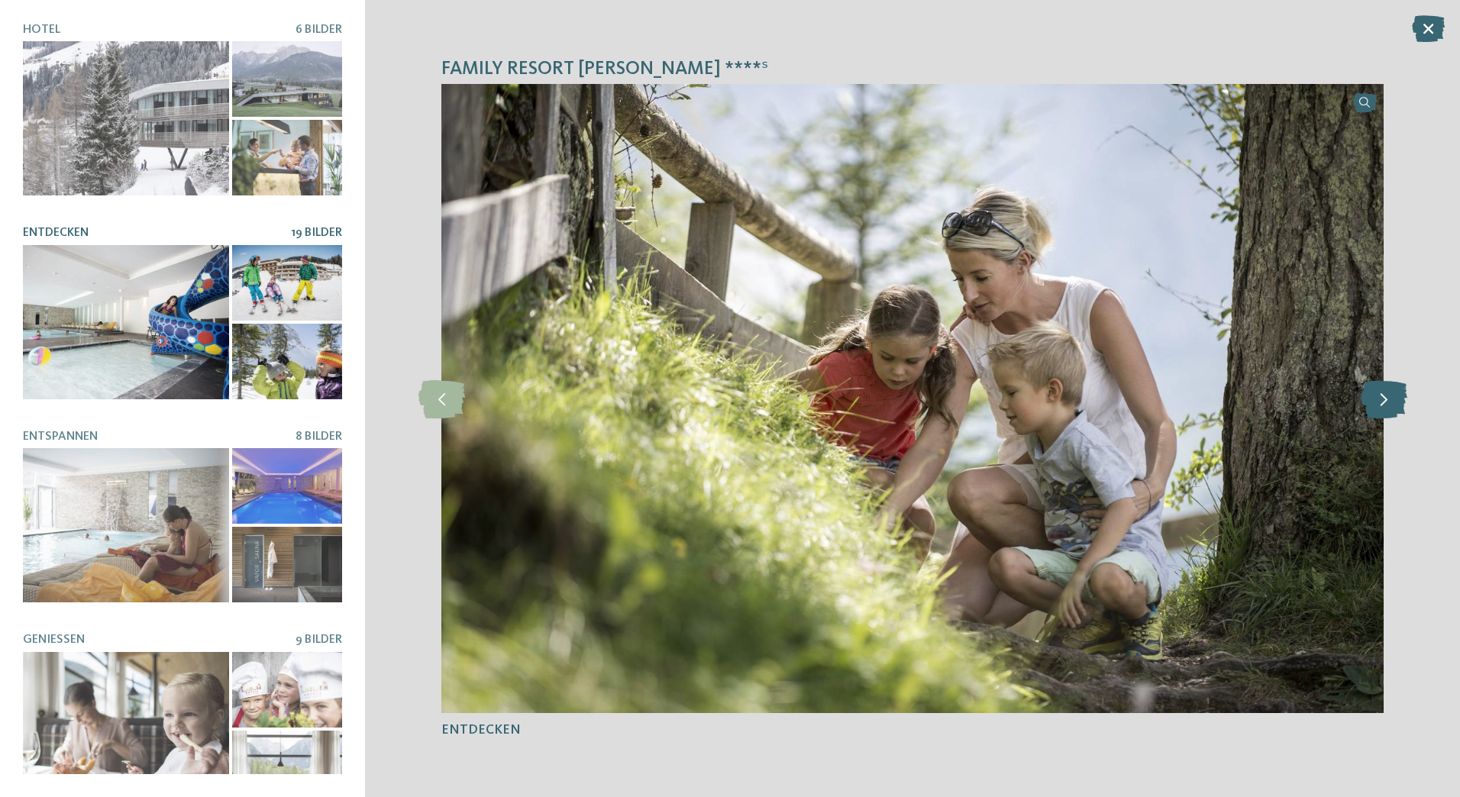
click at [1387, 402] on icon at bounding box center [1384, 399] width 47 height 38
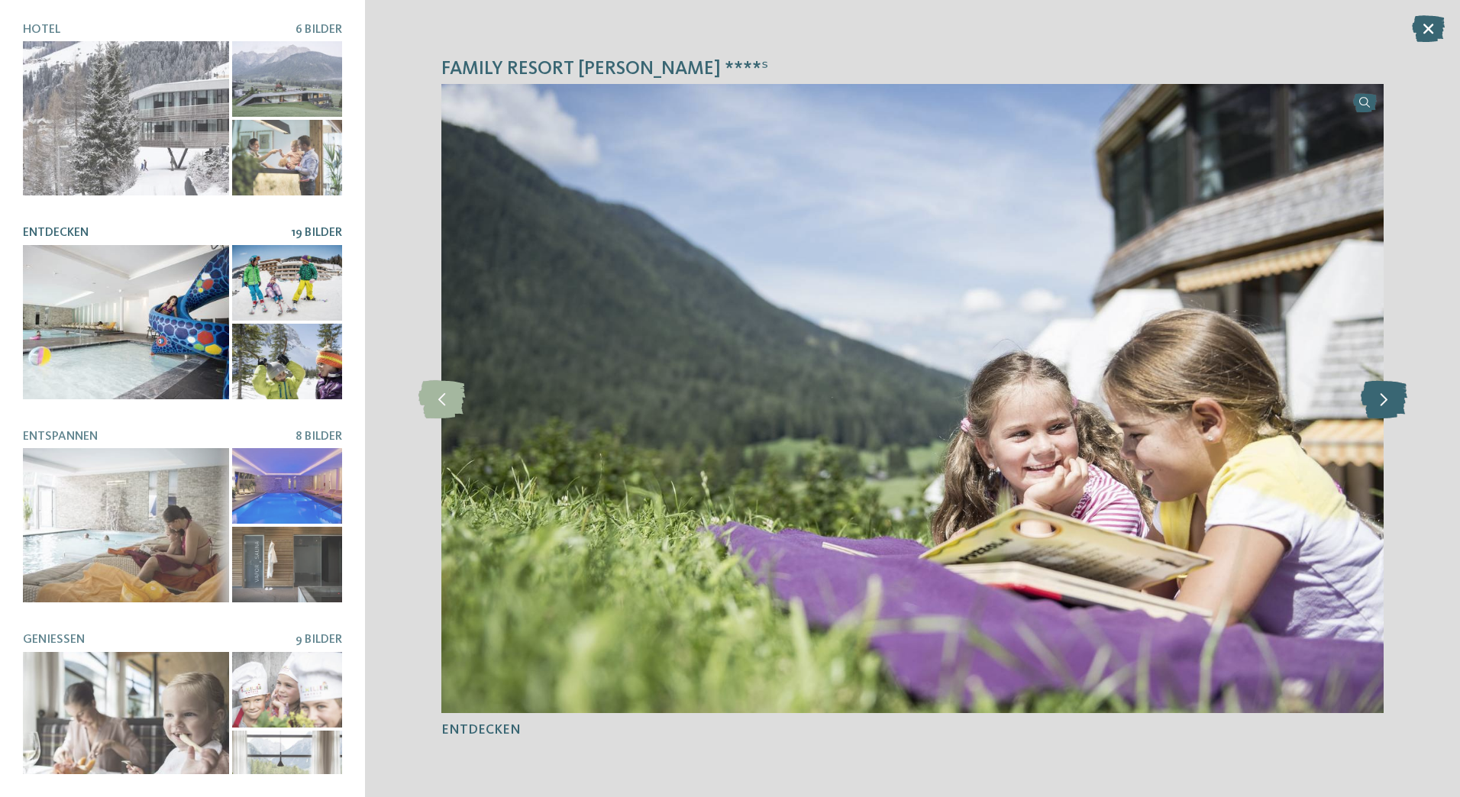
click at [1386, 402] on icon at bounding box center [1384, 399] width 47 height 38
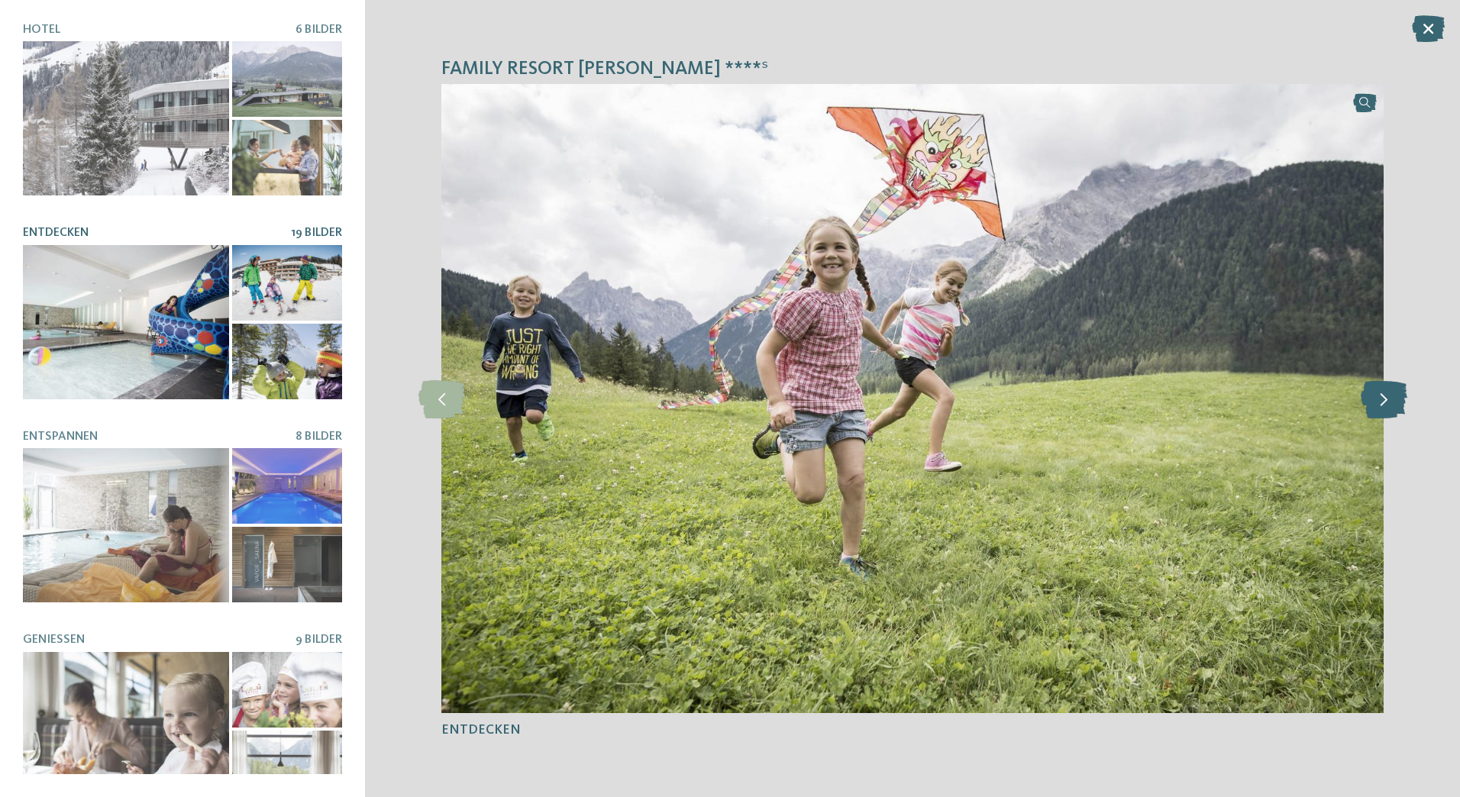
click at [1386, 402] on icon at bounding box center [1384, 399] width 47 height 38
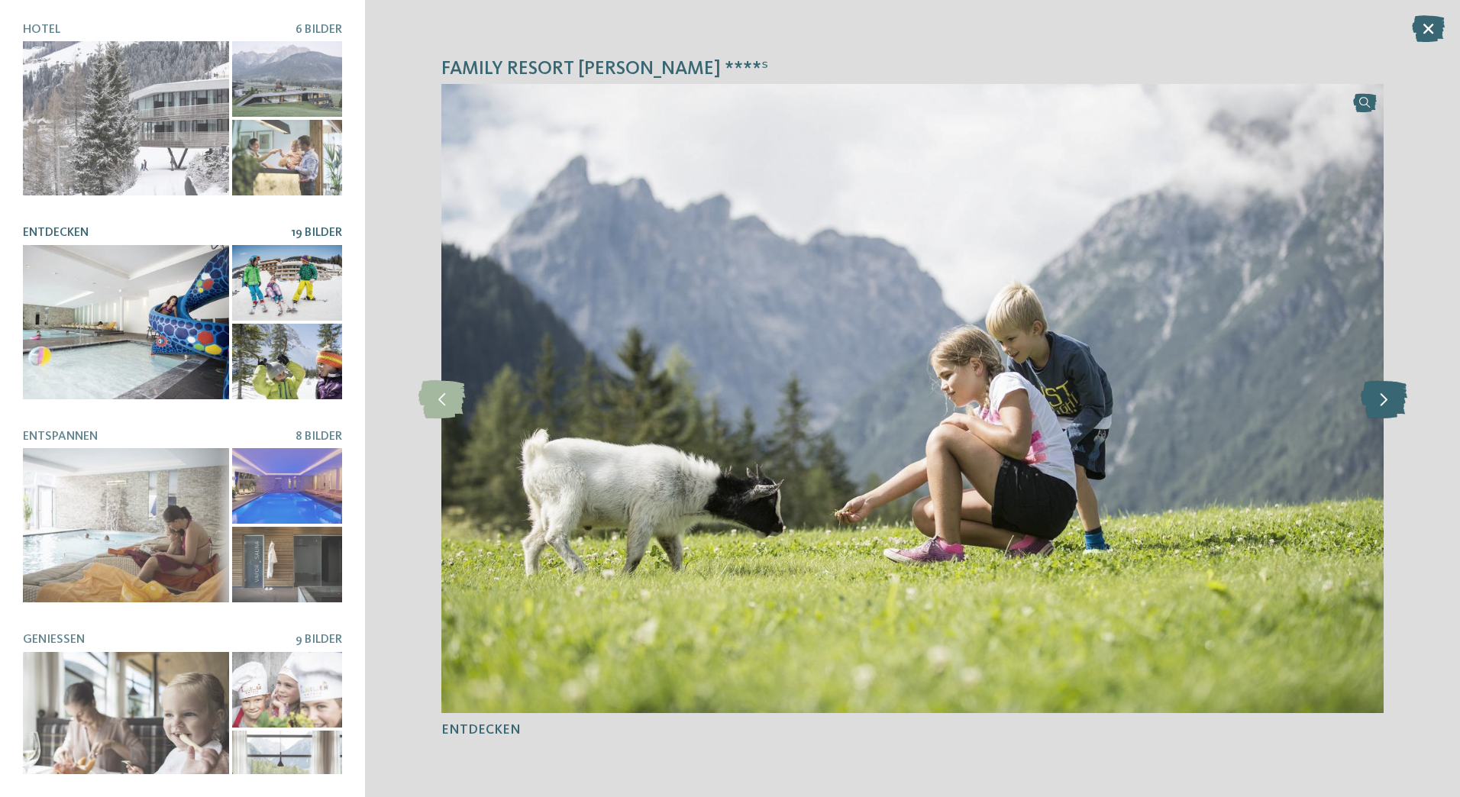
click at [1386, 402] on icon at bounding box center [1384, 399] width 47 height 38
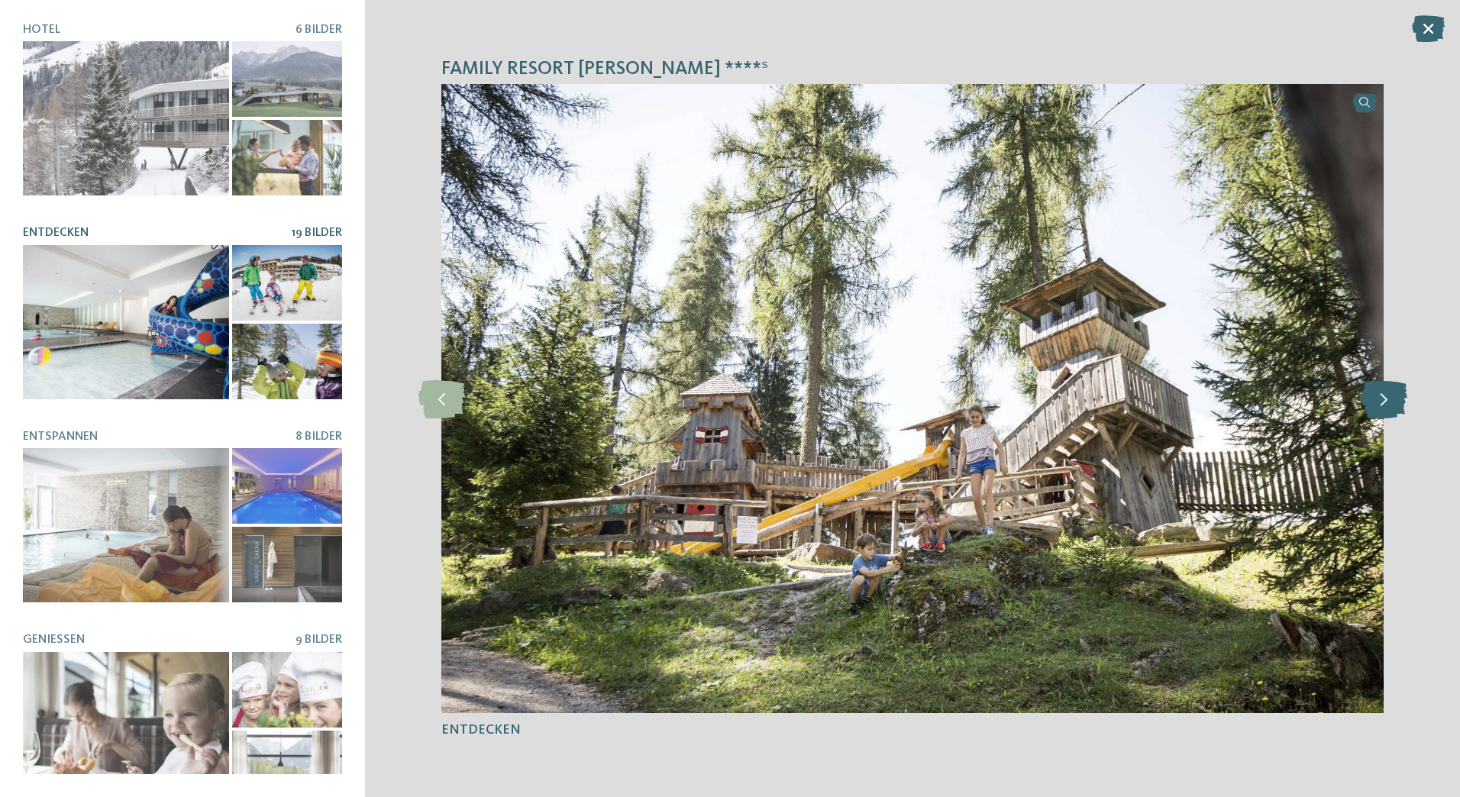
click at [1386, 402] on icon at bounding box center [1384, 399] width 47 height 38
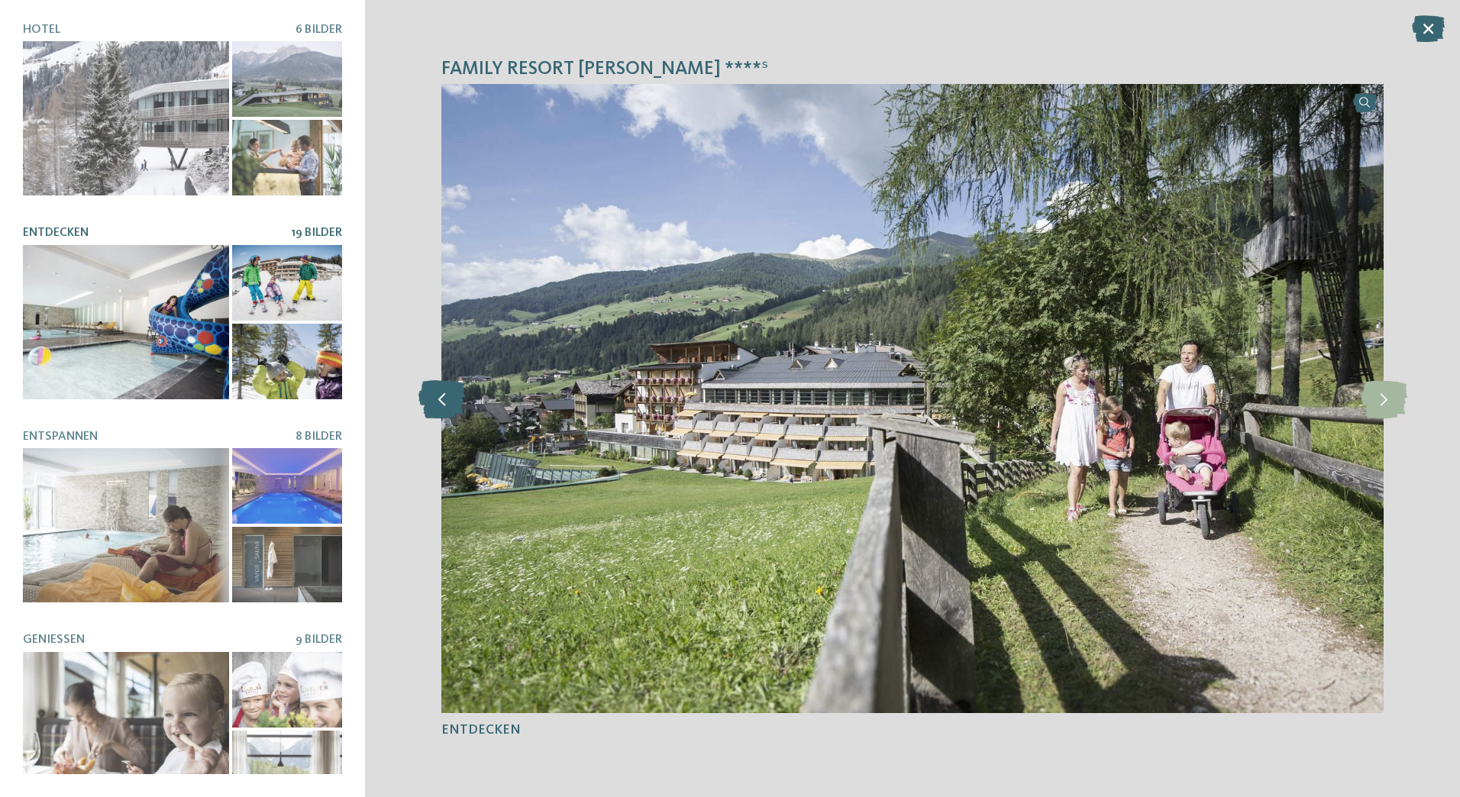
click at [453, 392] on icon at bounding box center [441, 399] width 47 height 38
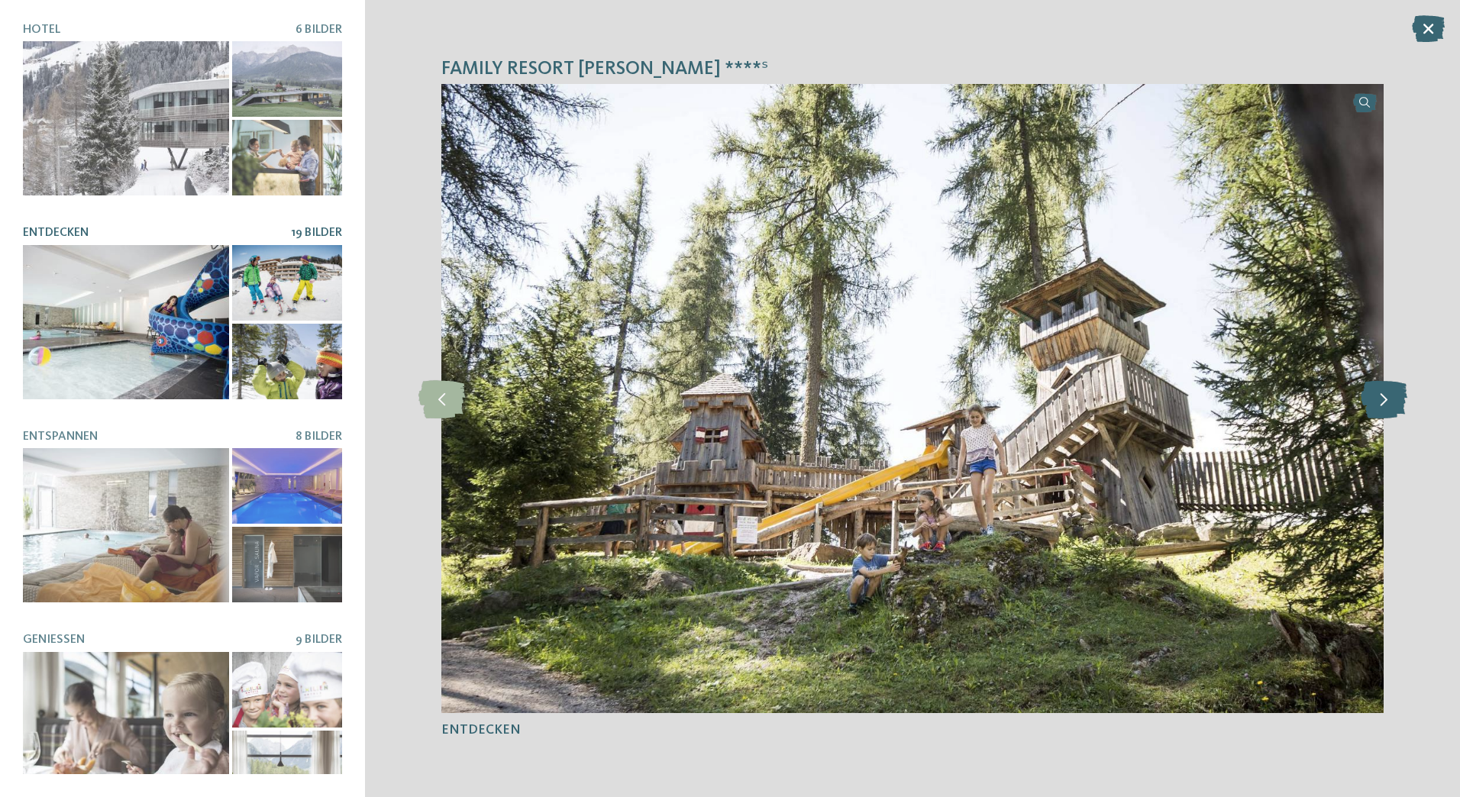
click at [1386, 401] on icon at bounding box center [1384, 399] width 47 height 38
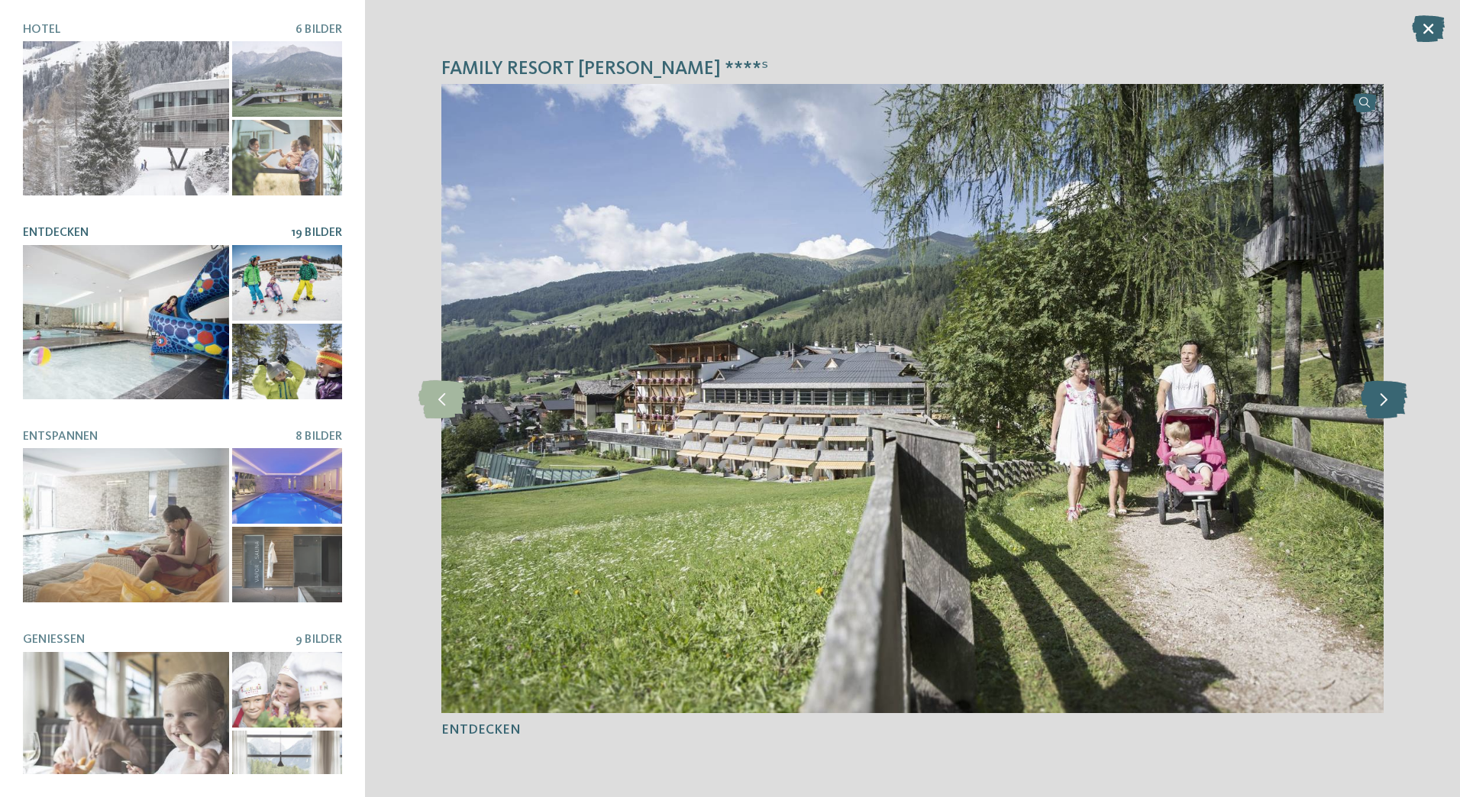
click at [1386, 401] on icon at bounding box center [1384, 399] width 47 height 38
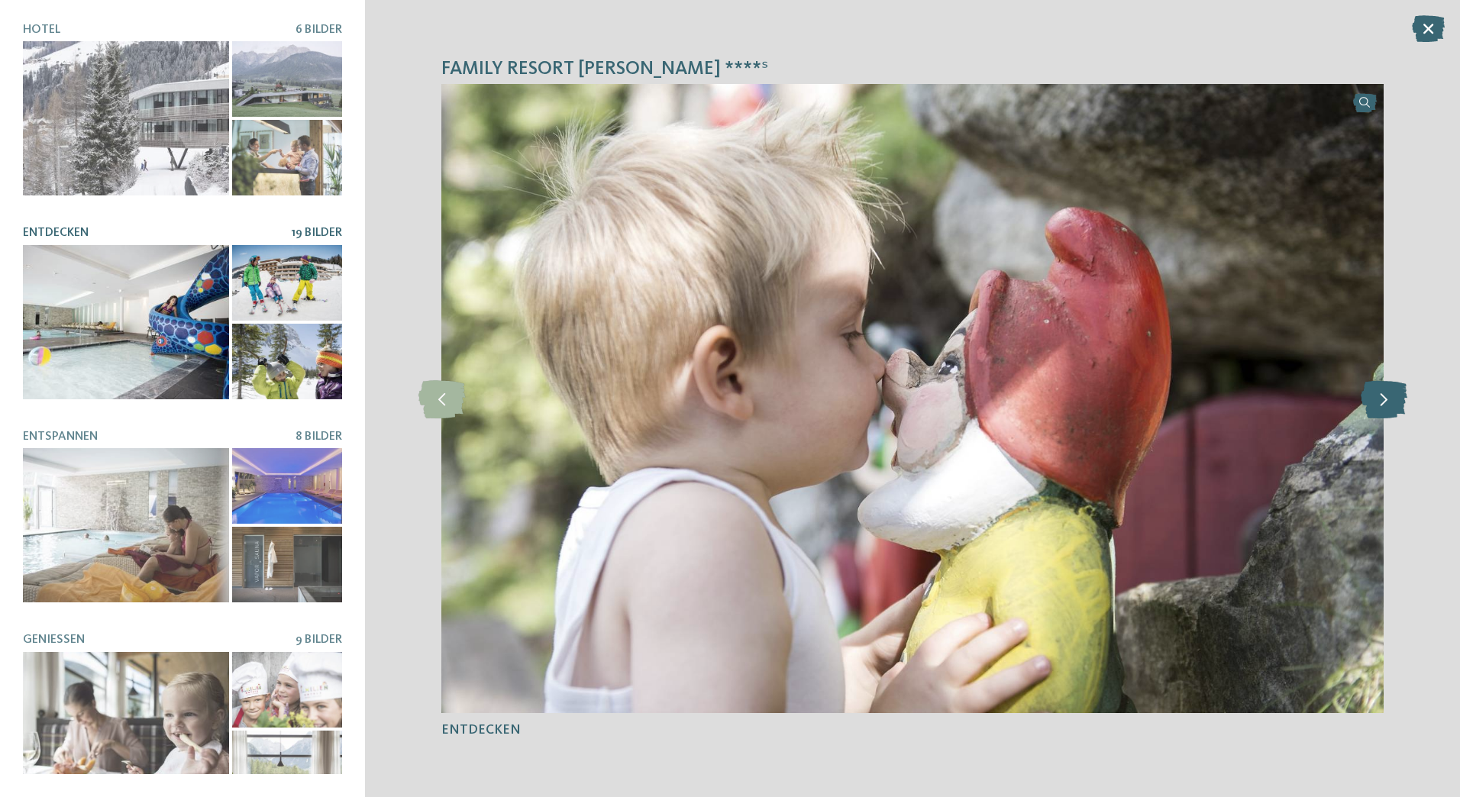
click at [1386, 401] on icon at bounding box center [1384, 399] width 47 height 38
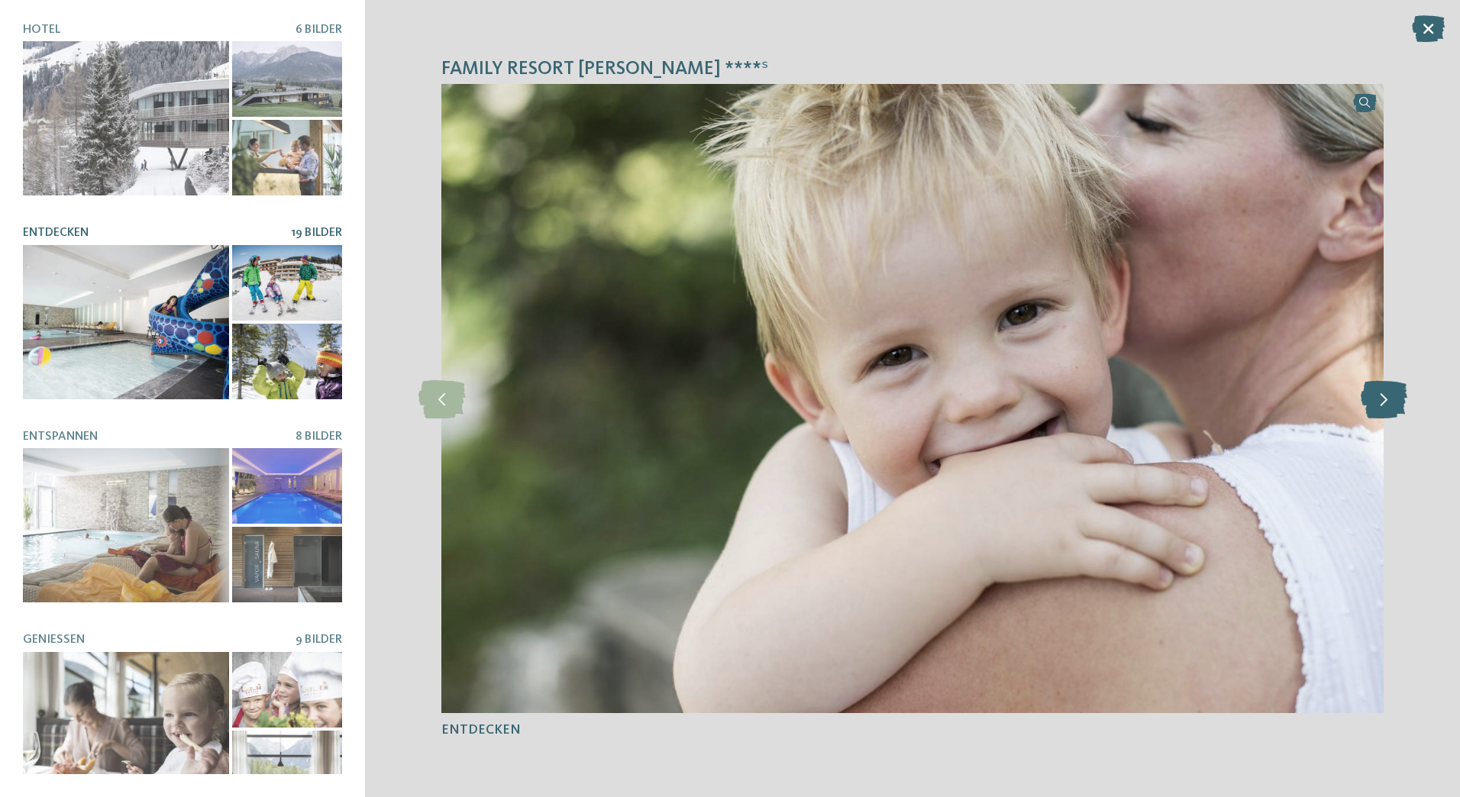
click at [1386, 401] on icon at bounding box center [1384, 399] width 47 height 38
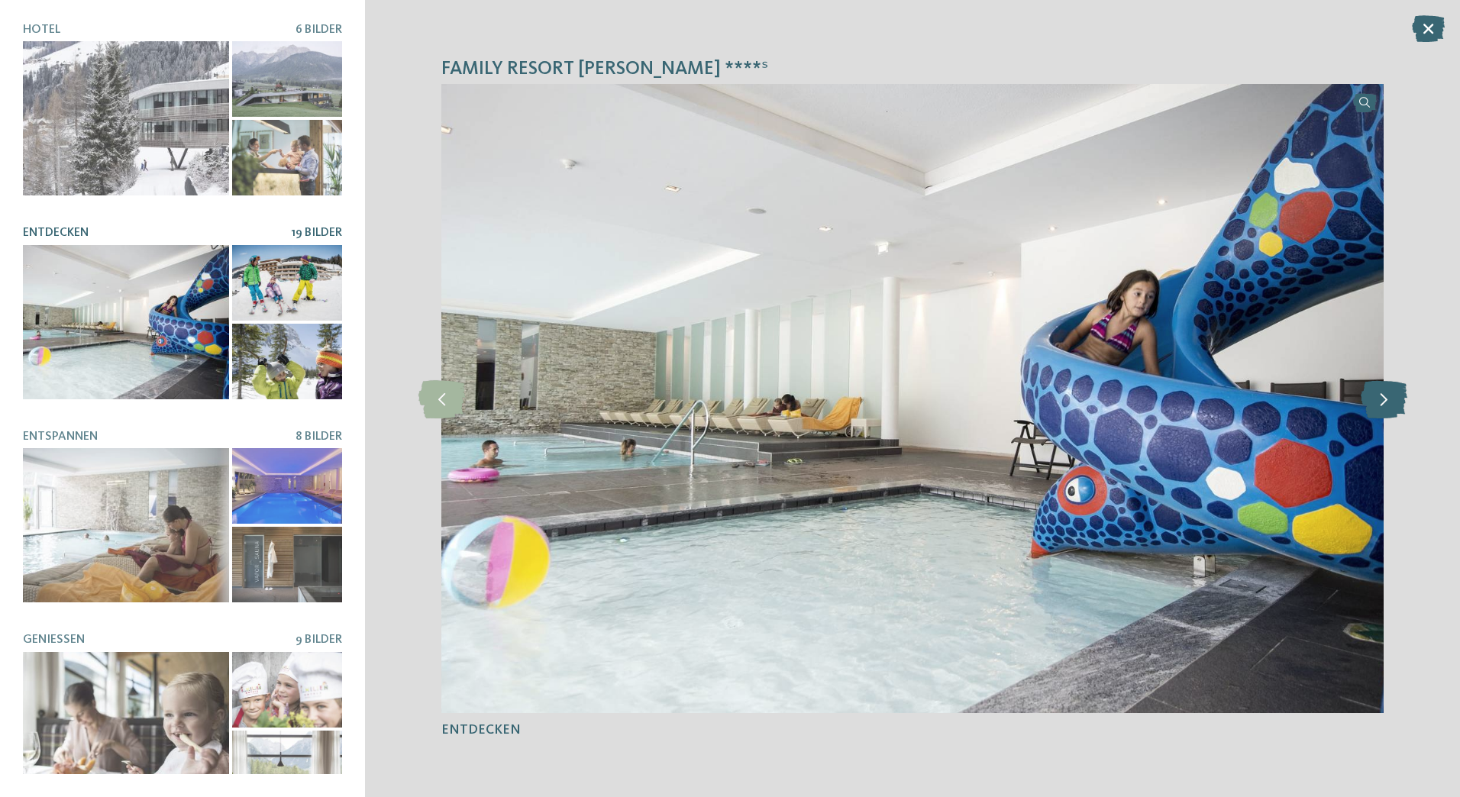
click at [1386, 401] on icon at bounding box center [1384, 399] width 47 height 38
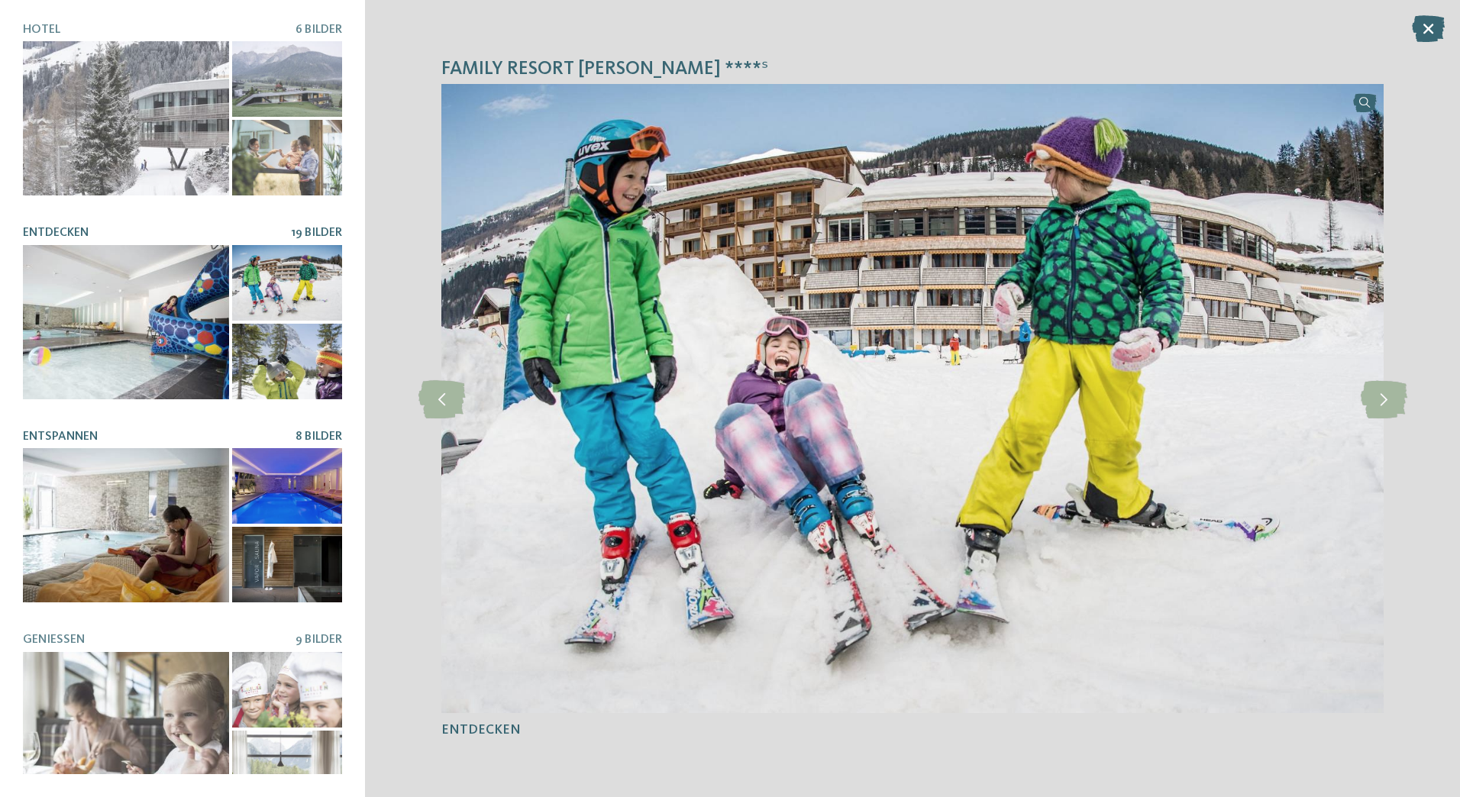
click at [131, 465] on div at bounding box center [126, 525] width 206 height 154
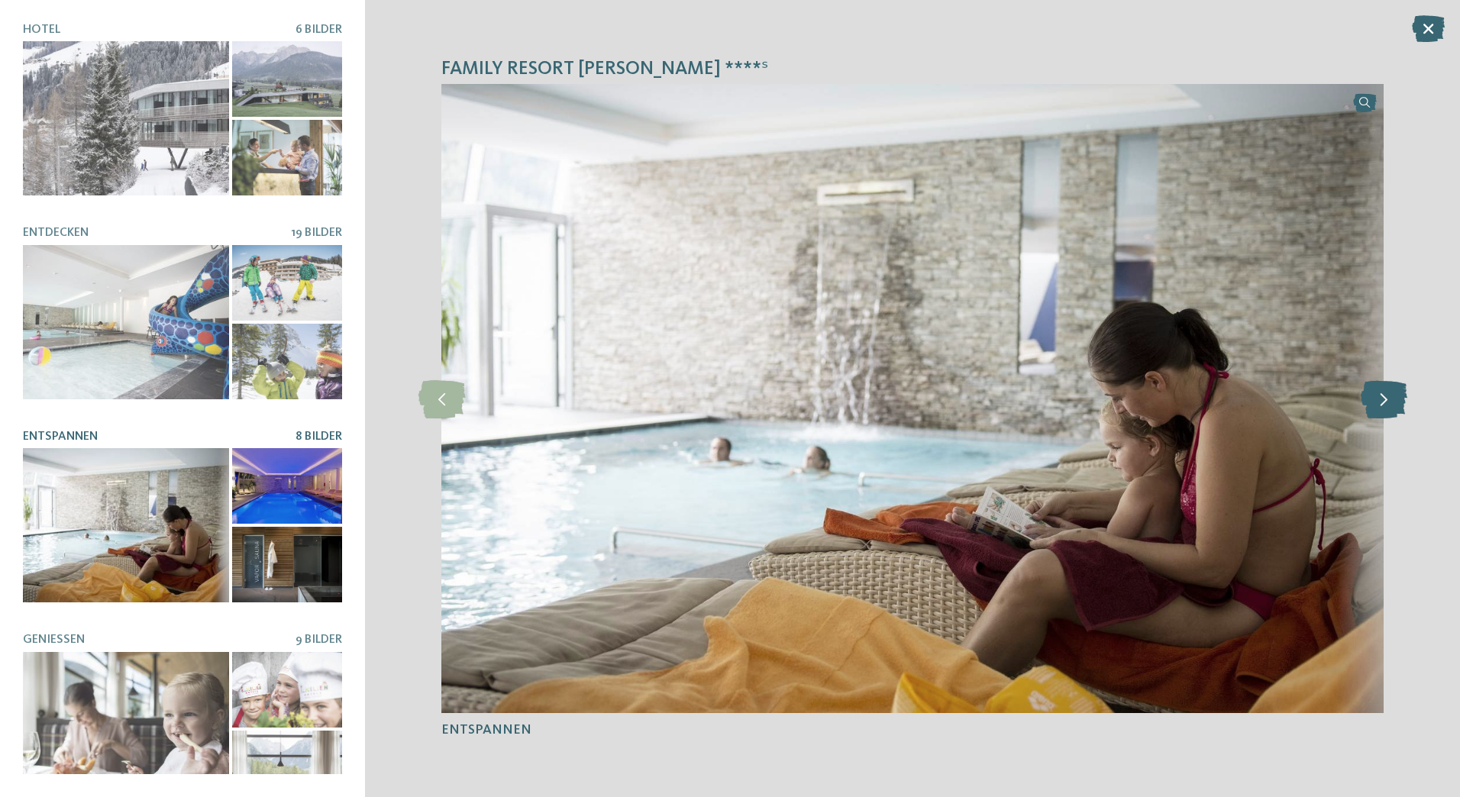
click at [1394, 402] on icon at bounding box center [1384, 399] width 47 height 38
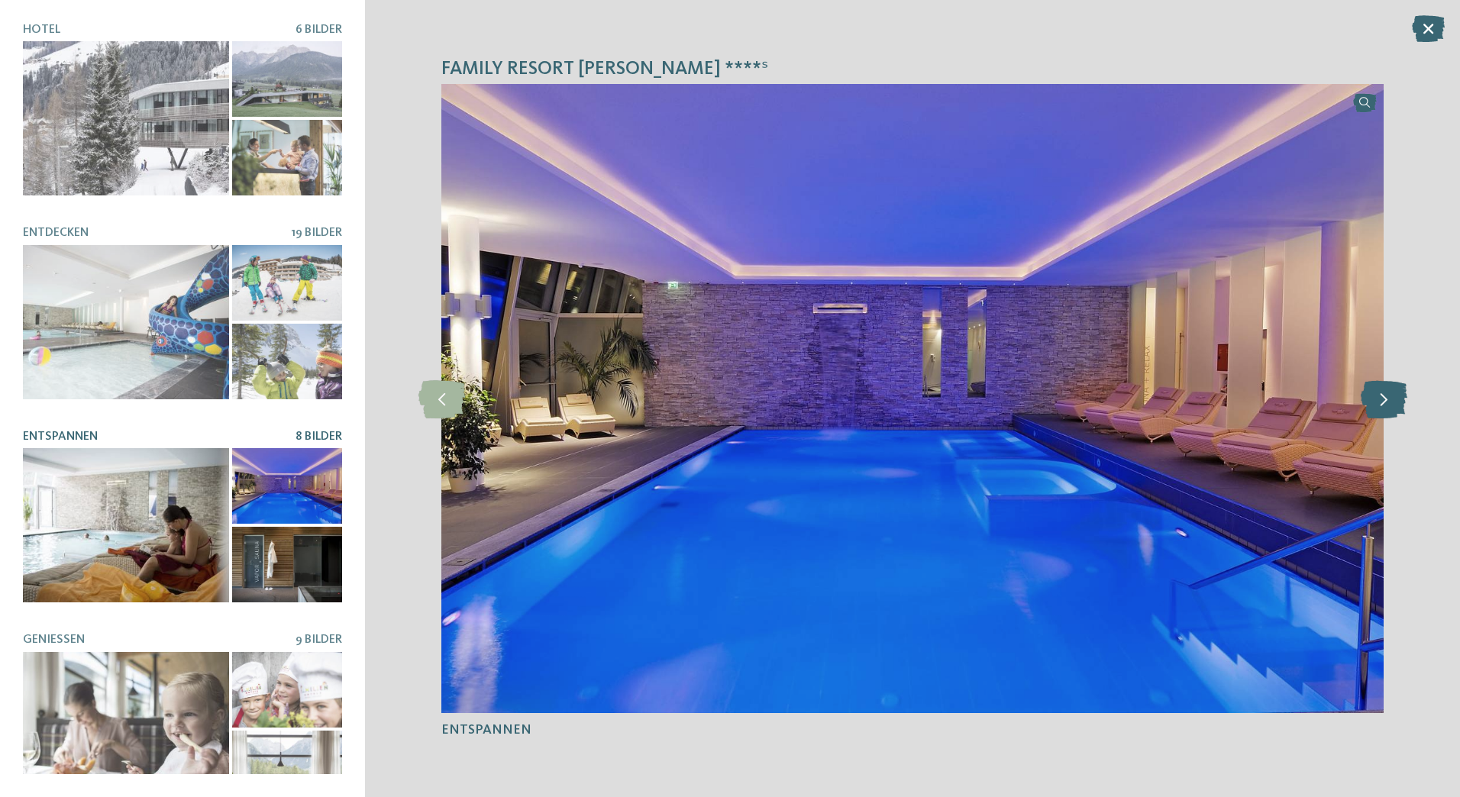
click at [1394, 402] on icon at bounding box center [1384, 399] width 47 height 38
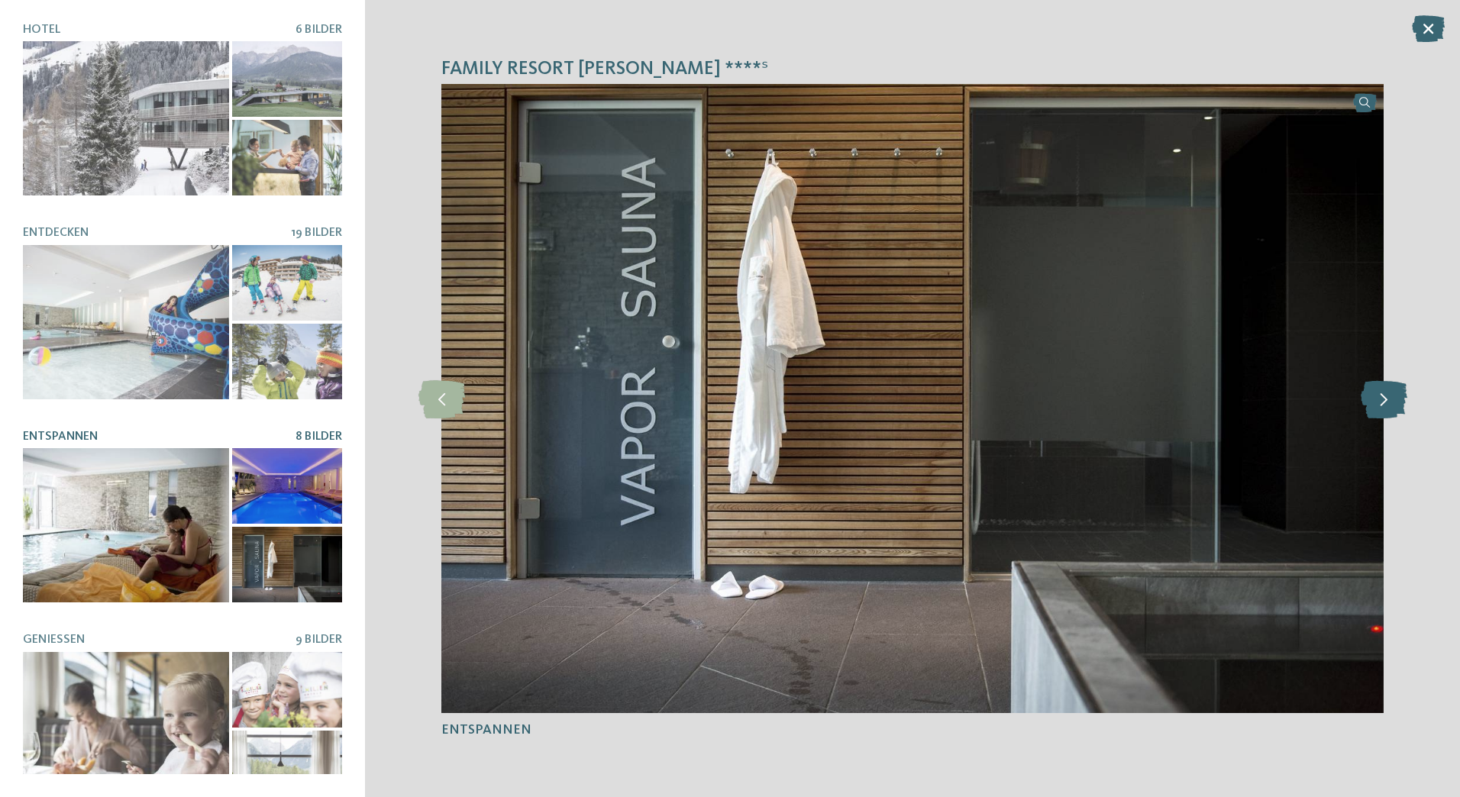
click at [1394, 402] on icon at bounding box center [1384, 399] width 47 height 38
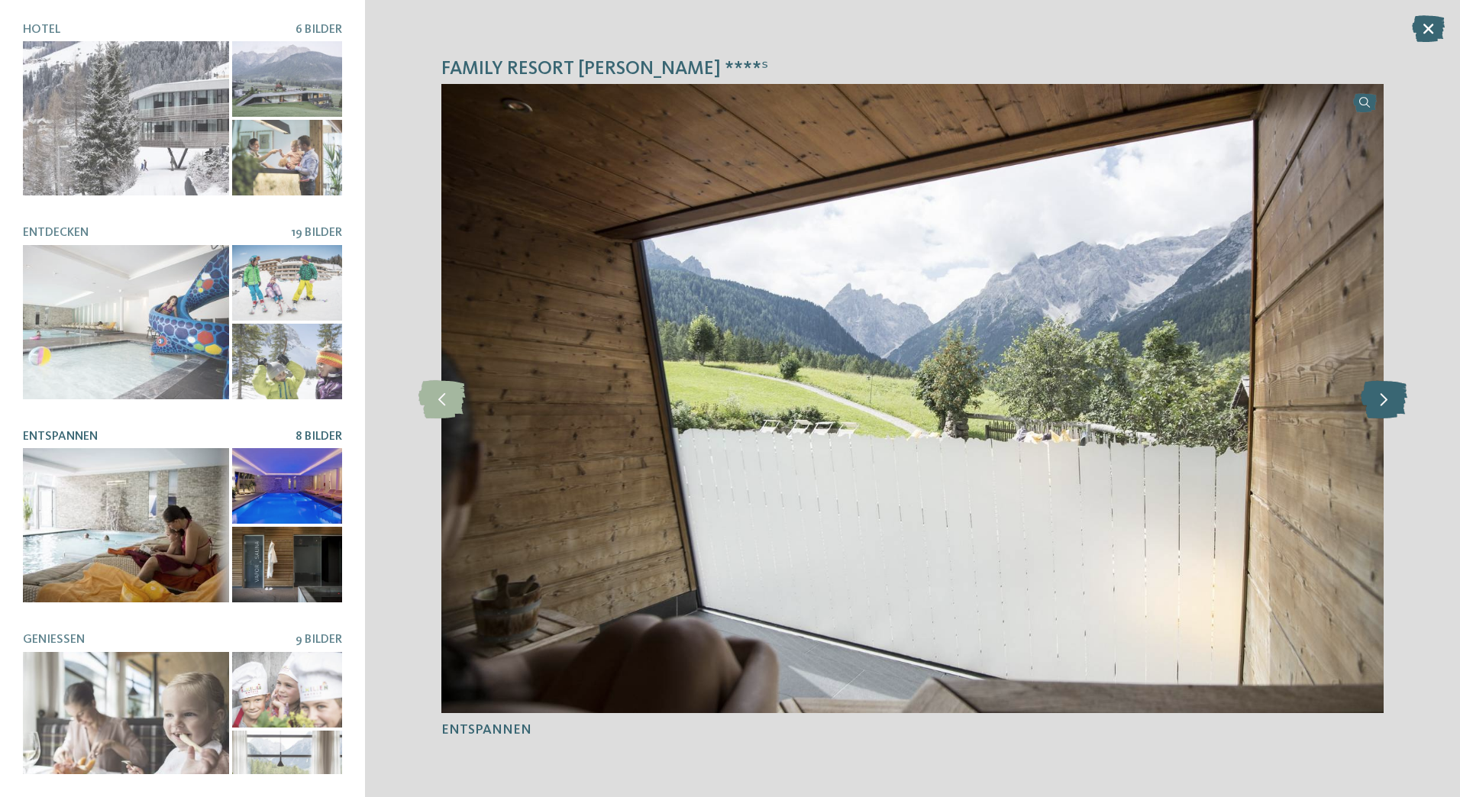
click at [1394, 402] on icon at bounding box center [1384, 399] width 47 height 38
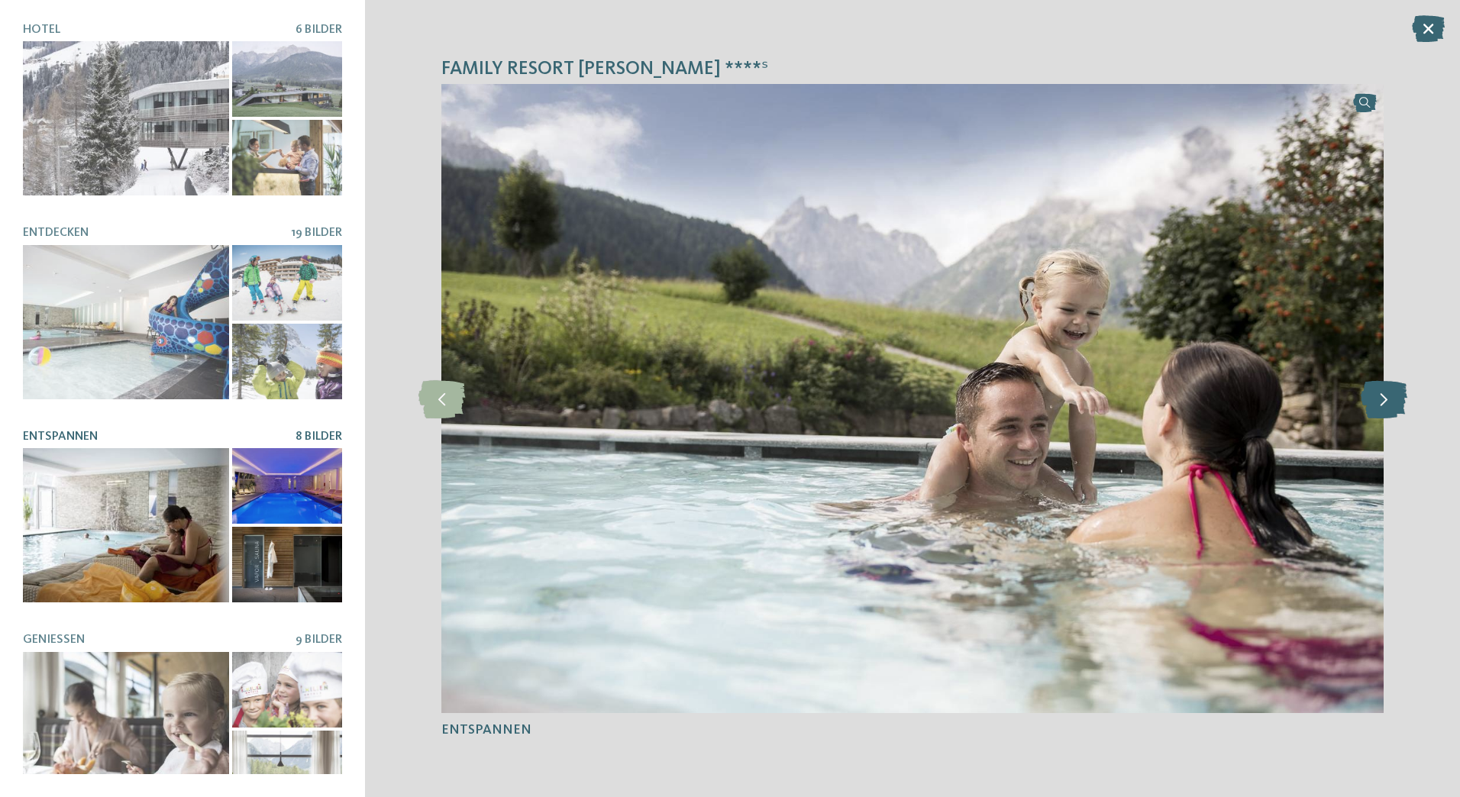
click at [1394, 402] on icon at bounding box center [1384, 399] width 47 height 38
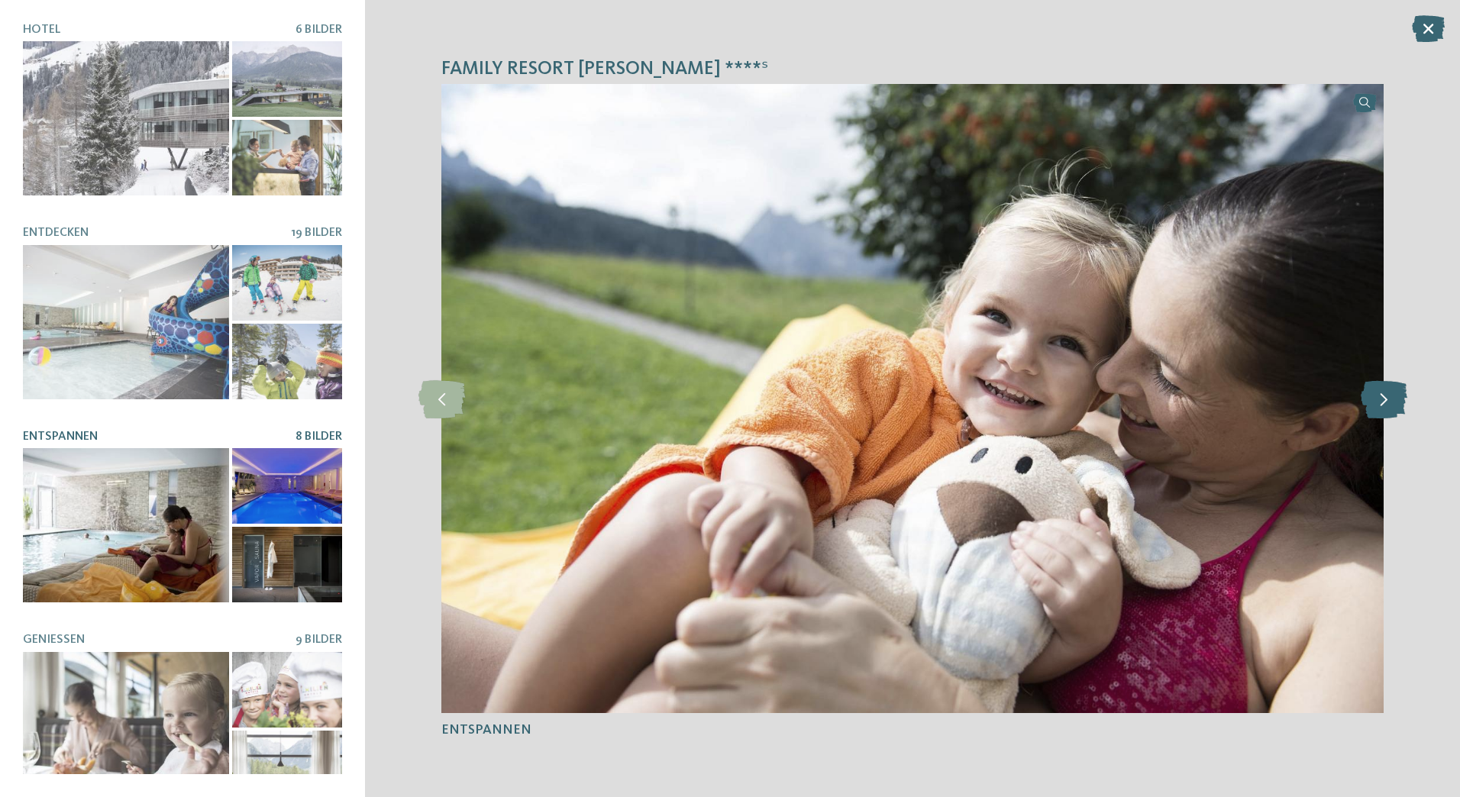
click at [1394, 402] on icon at bounding box center [1384, 399] width 47 height 38
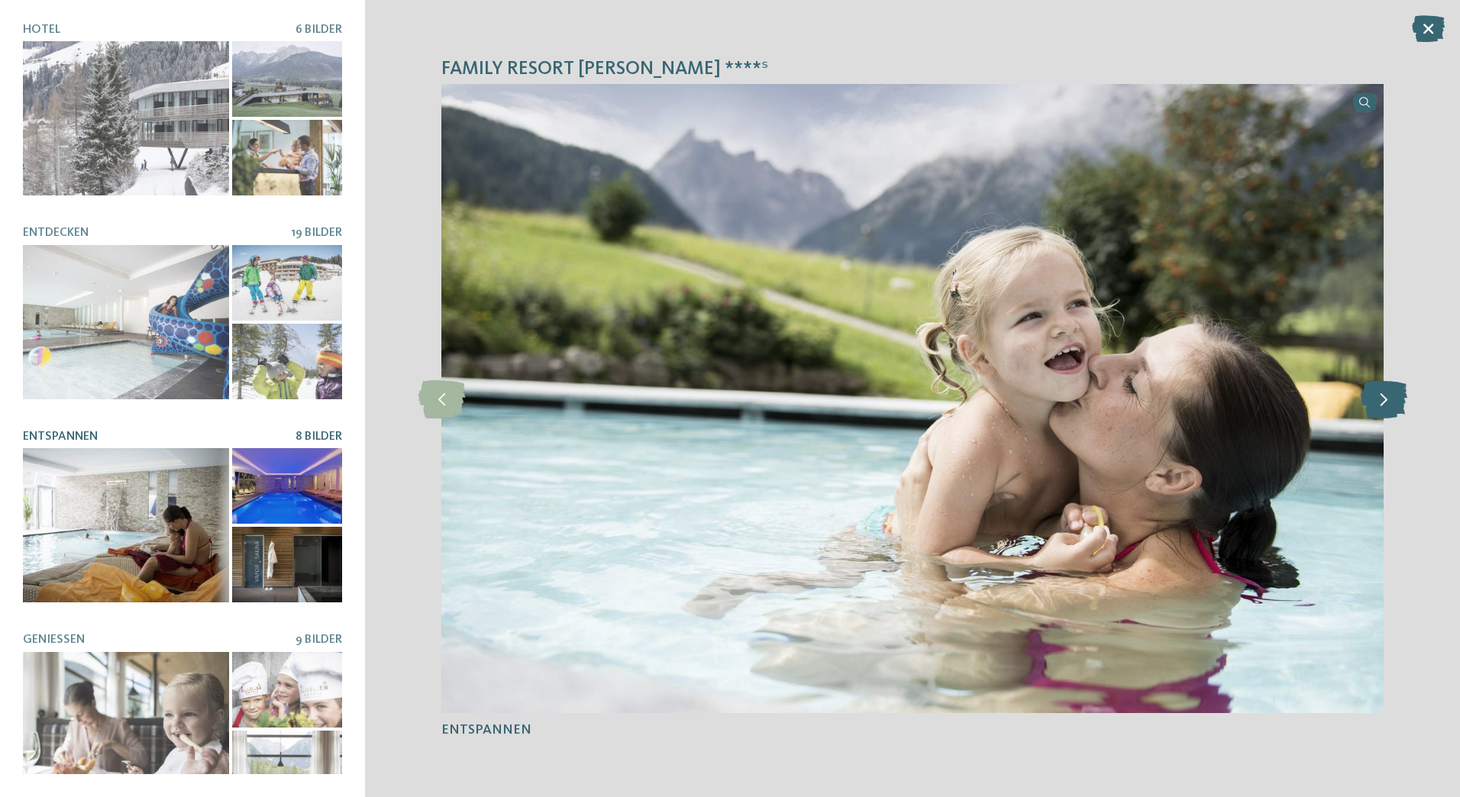
click at [1394, 402] on icon at bounding box center [1384, 399] width 47 height 38
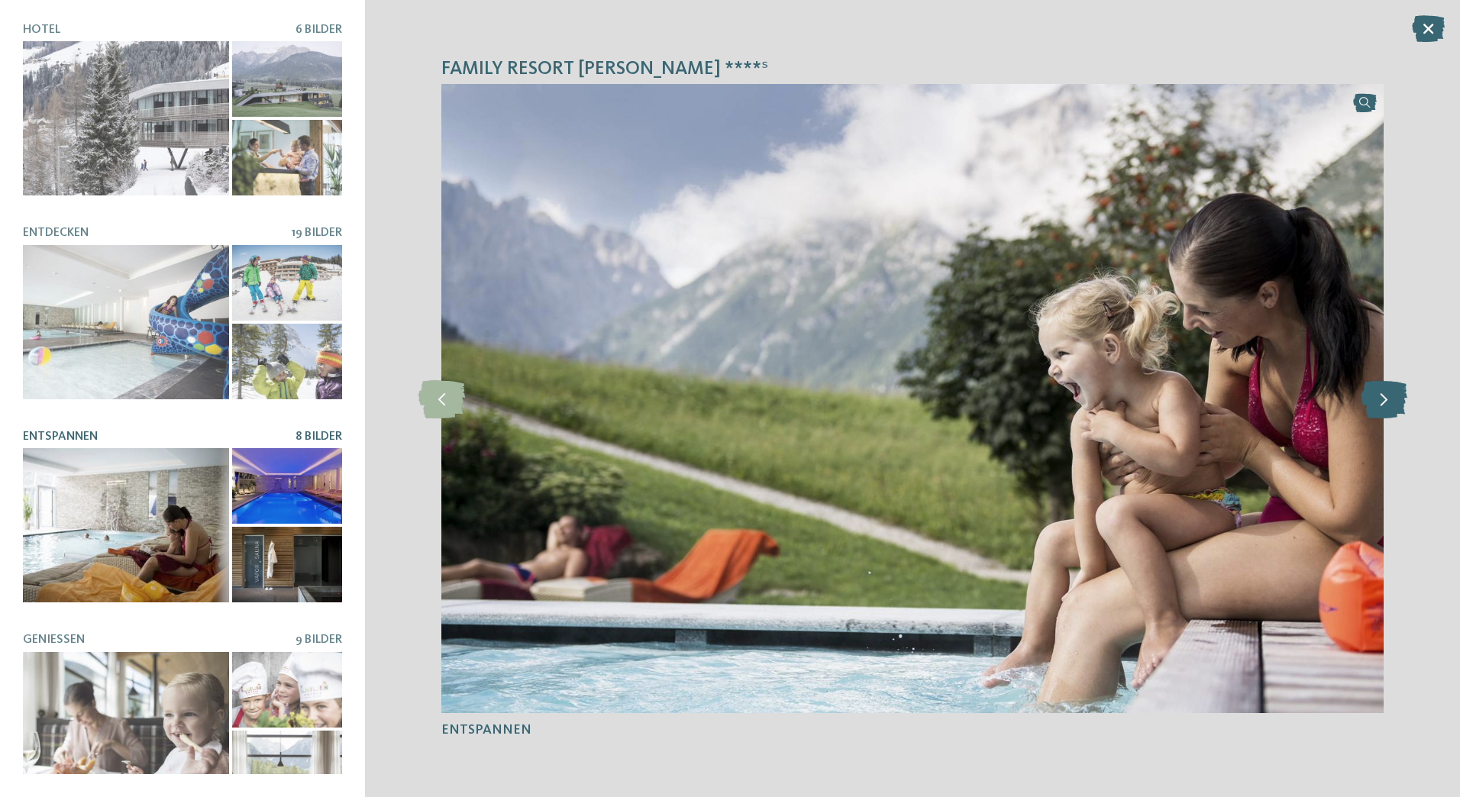
click at [1387, 409] on icon at bounding box center [1384, 399] width 47 height 38
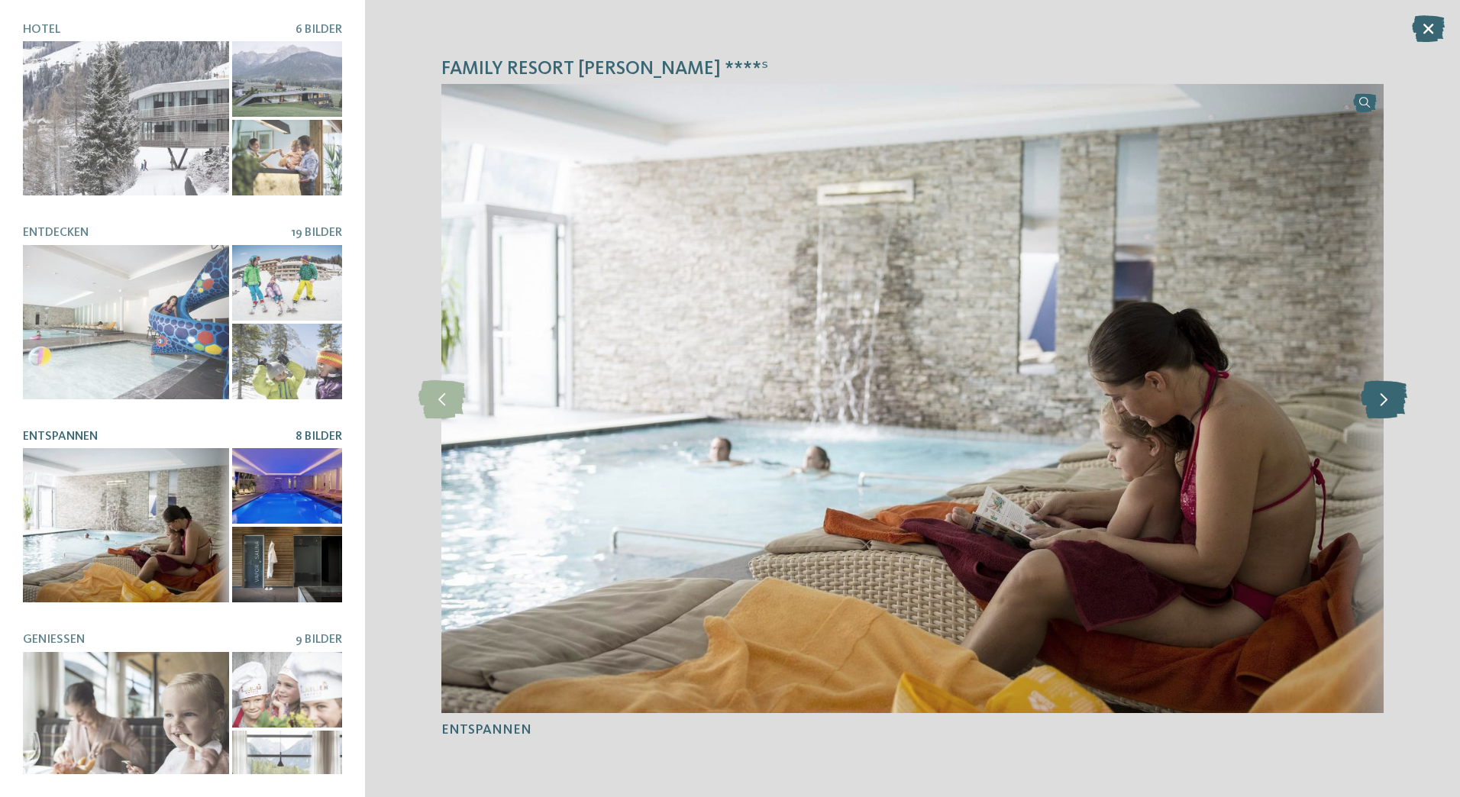
click at [1381, 405] on icon at bounding box center [1384, 399] width 47 height 38
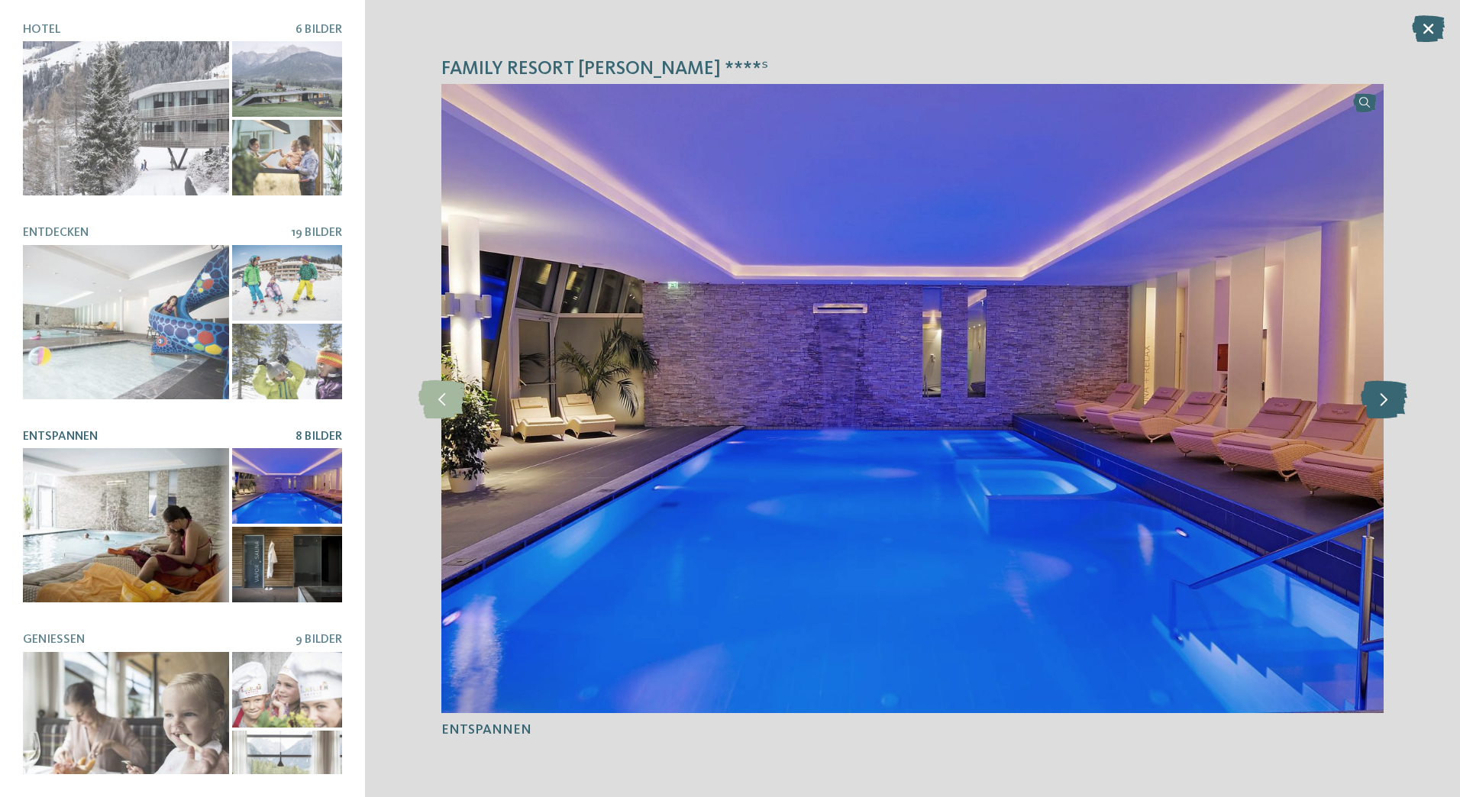
click at [1381, 405] on icon at bounding box center [1384, 399] width 47 height 38
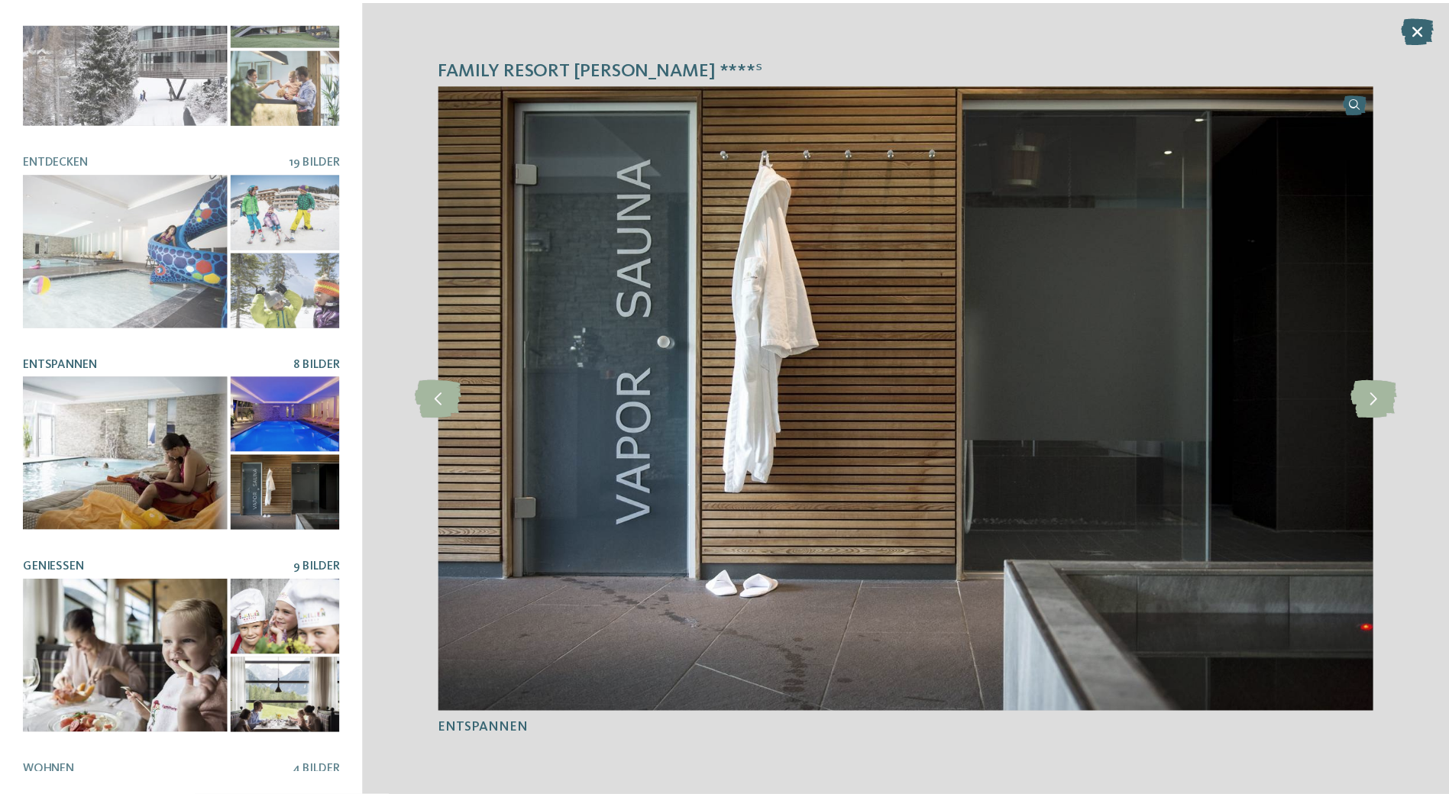
scroll to position [217, 0]
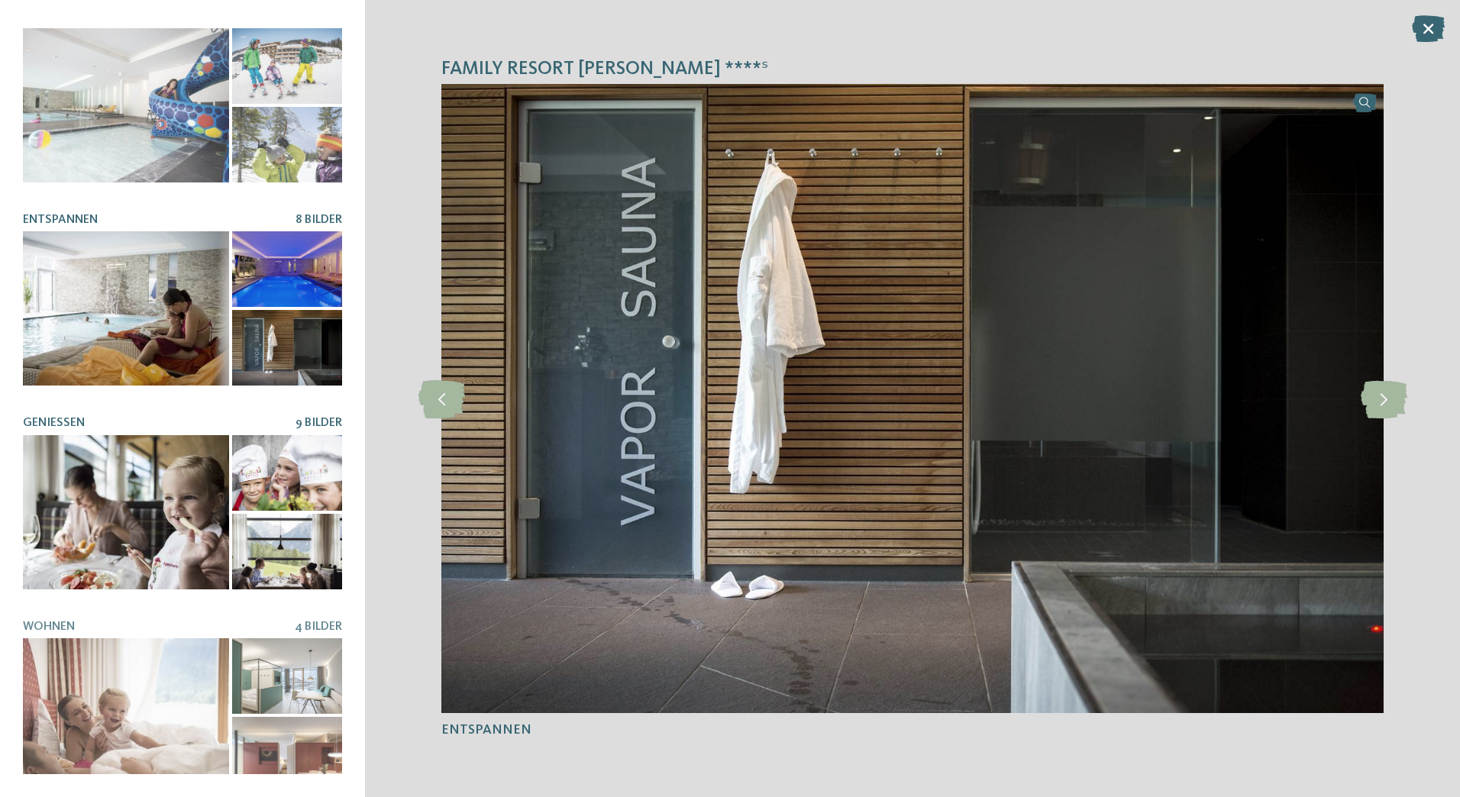
click at [159, 507] on div at bounding box center [126, 512] width 206 height 154
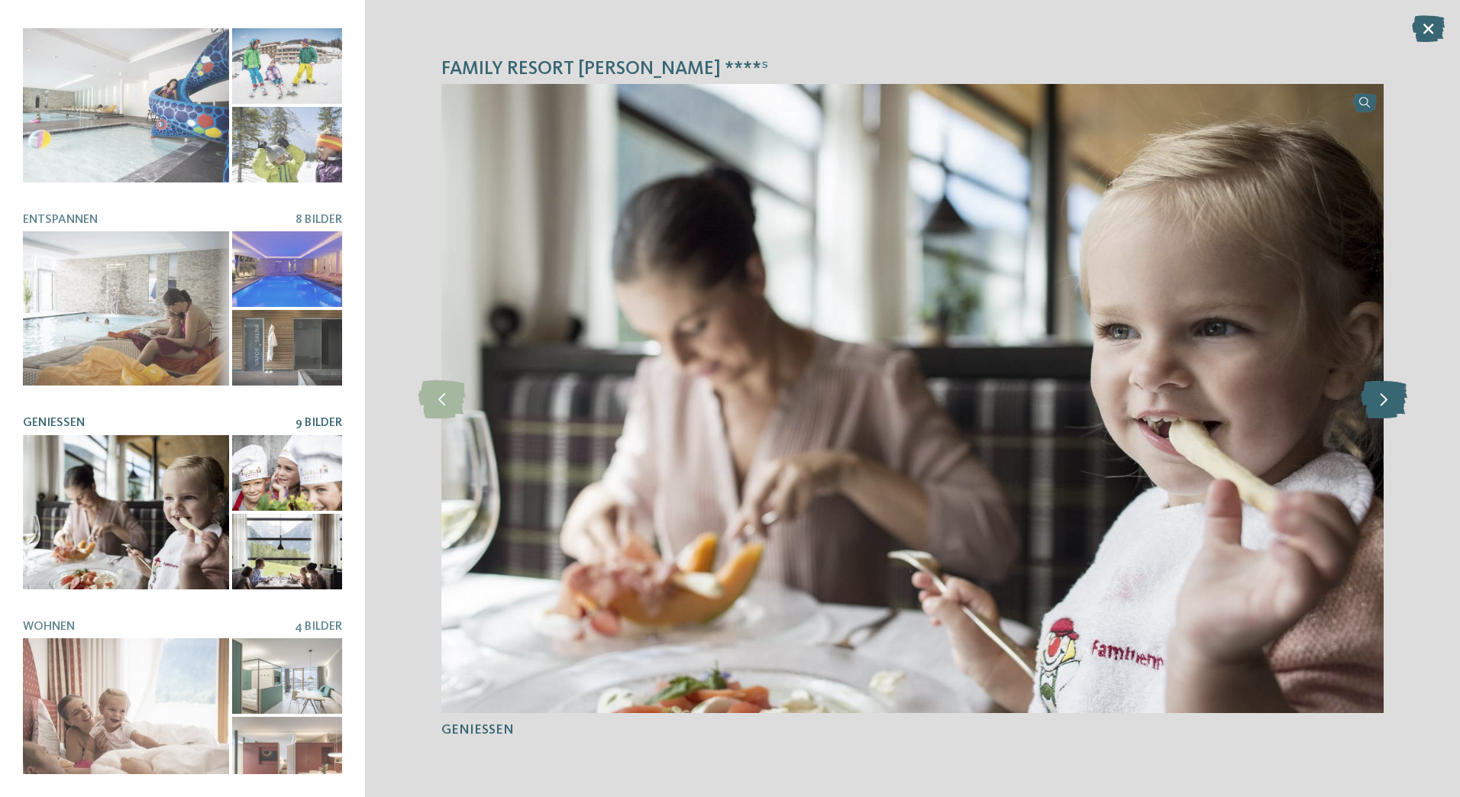
click at [1394, 414] on icon at bounding box center [1384, 399] width 47 height 38
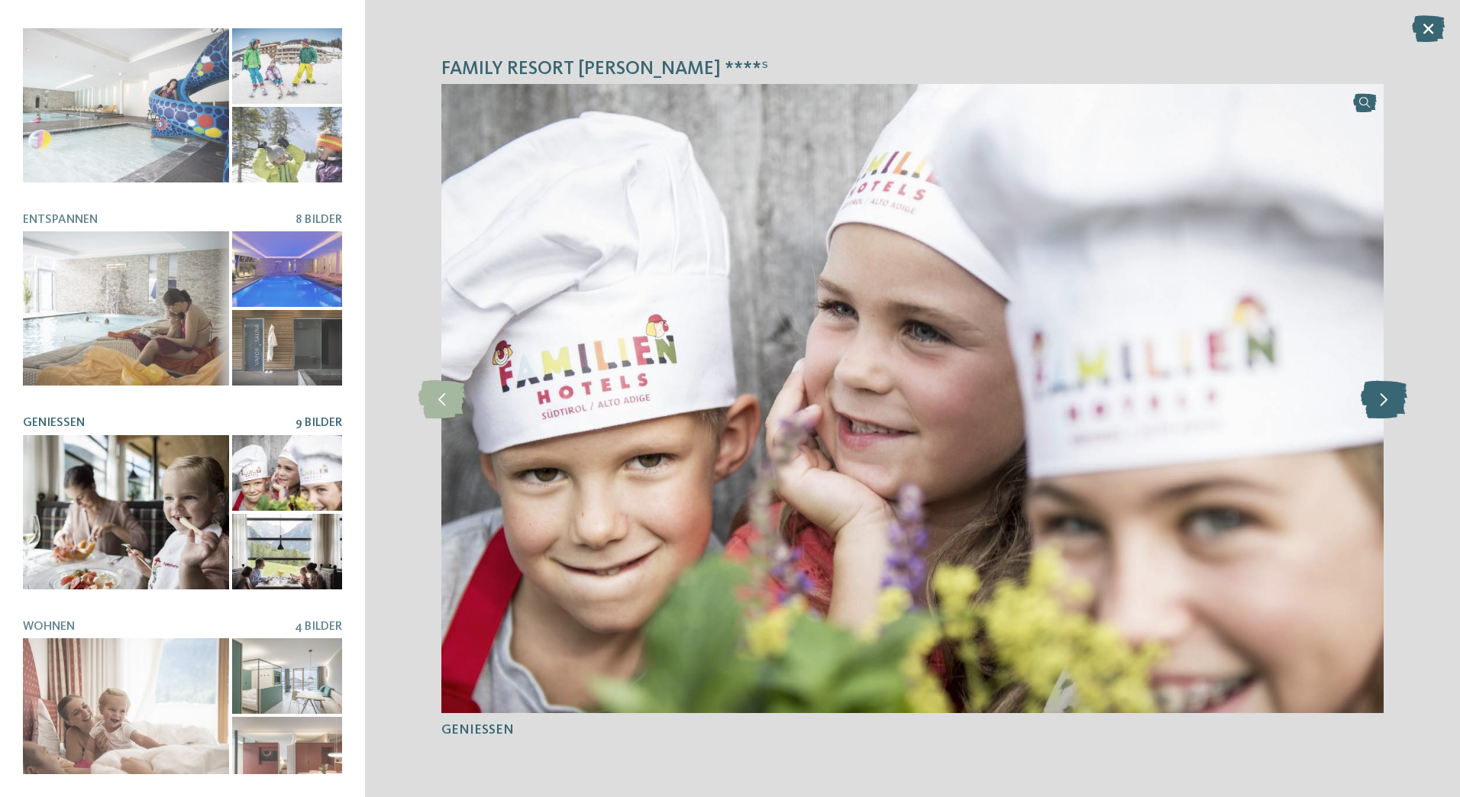
click at [1394, 414] on icon at bounding box center [1384, 399] width 47 height 38
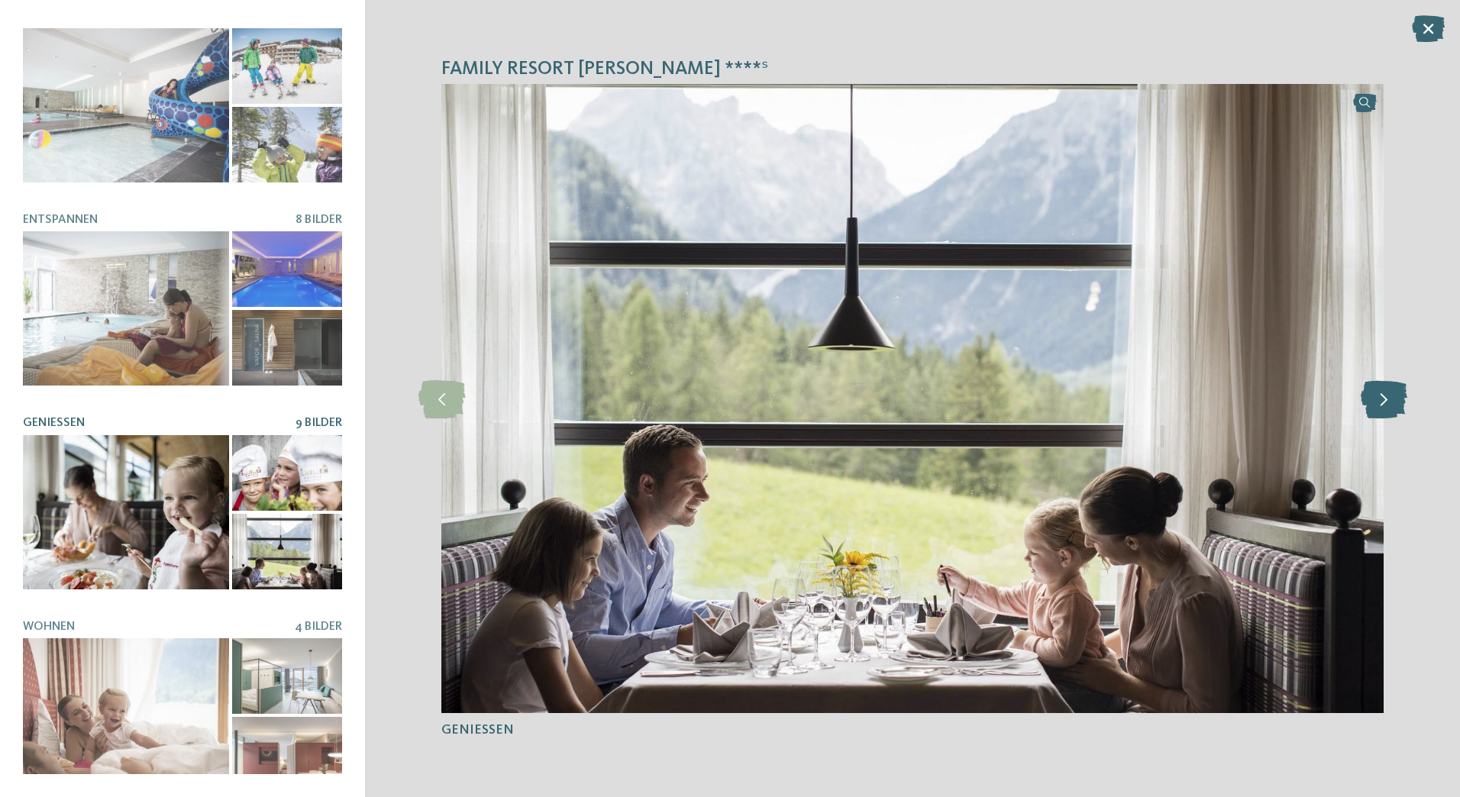
click at [1394, 414] on icon at bounding box center [1384, 399] width 47 height 38
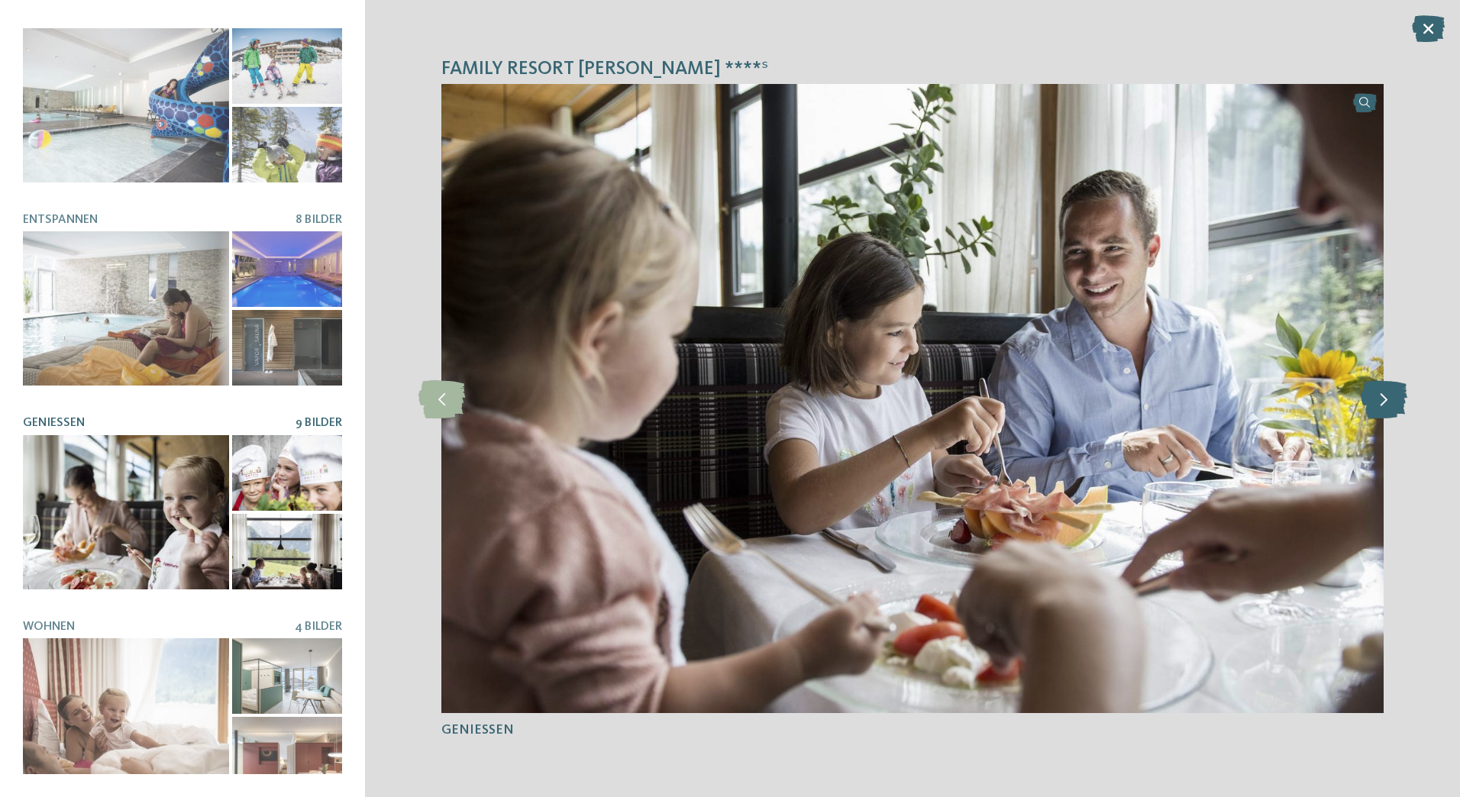
click at [1394, 414] on icon at bounding box center [1384, 399] width 47 height 38
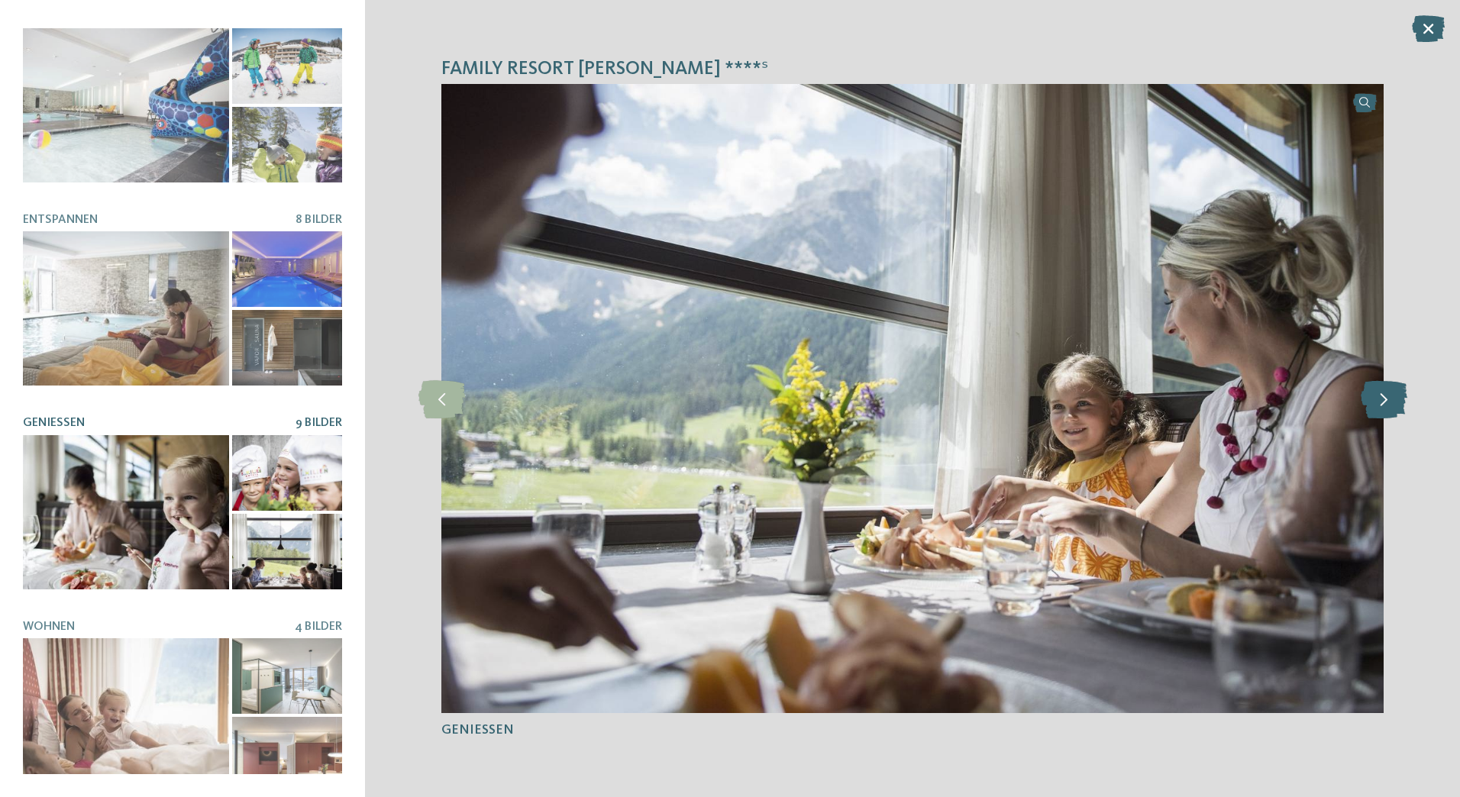
click at [1394, 414] on icon at bounding box center [1384, 399] width 47 height 38
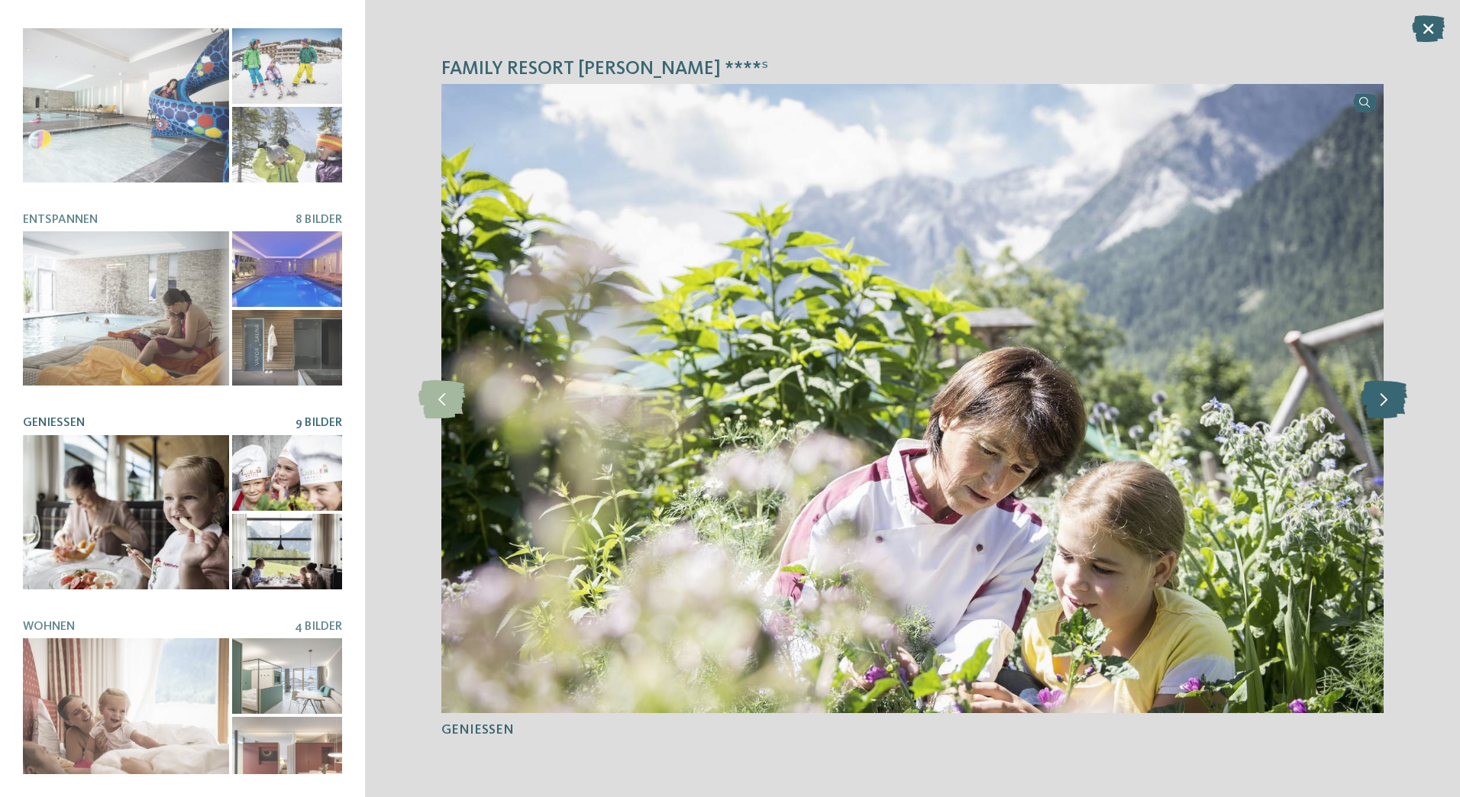
click at [1394, 414] on icon at bounding box center [1384, 399] width 47 height 38
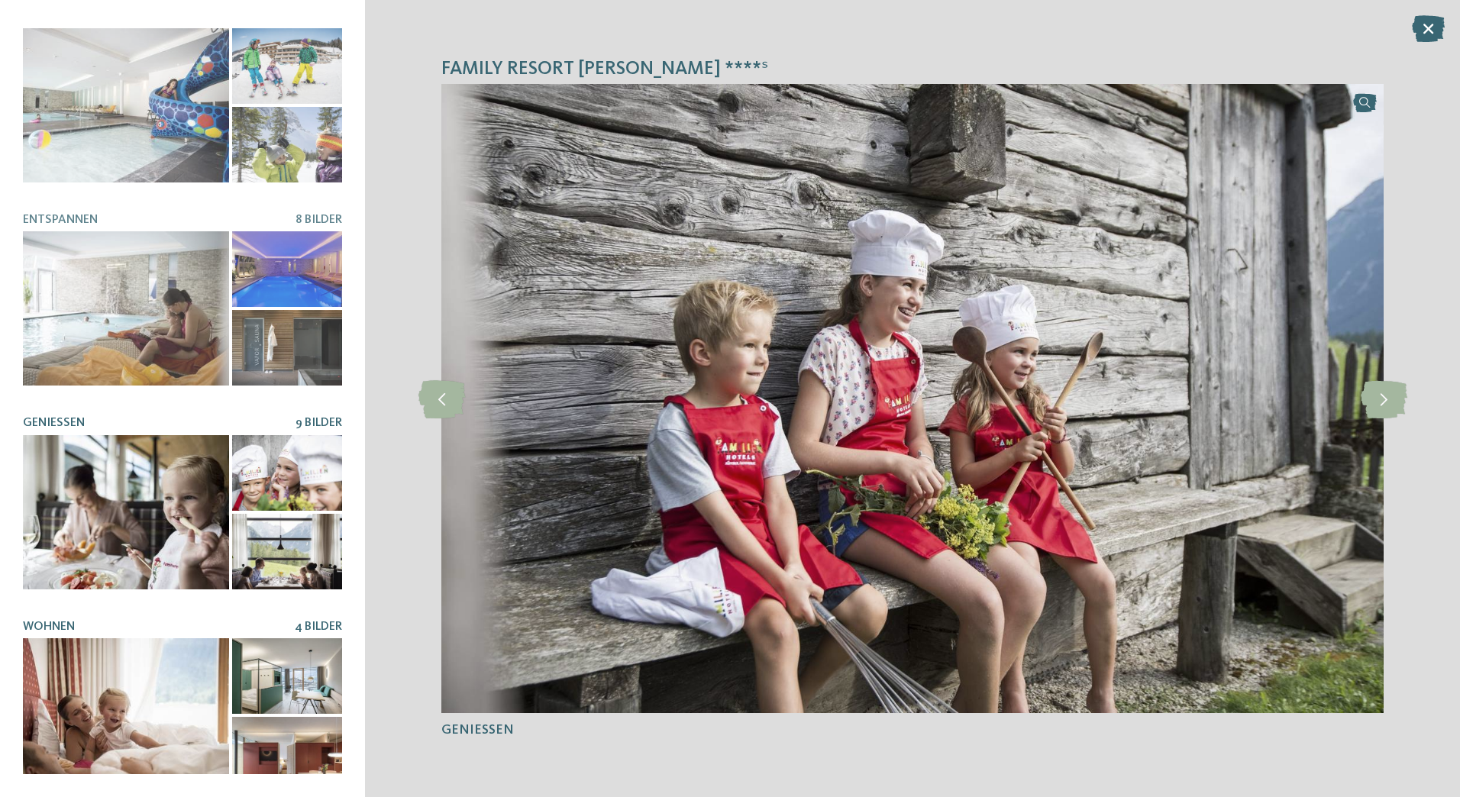
click at [166, 671] on div at bounding box center [126, 715] width 206 height 154
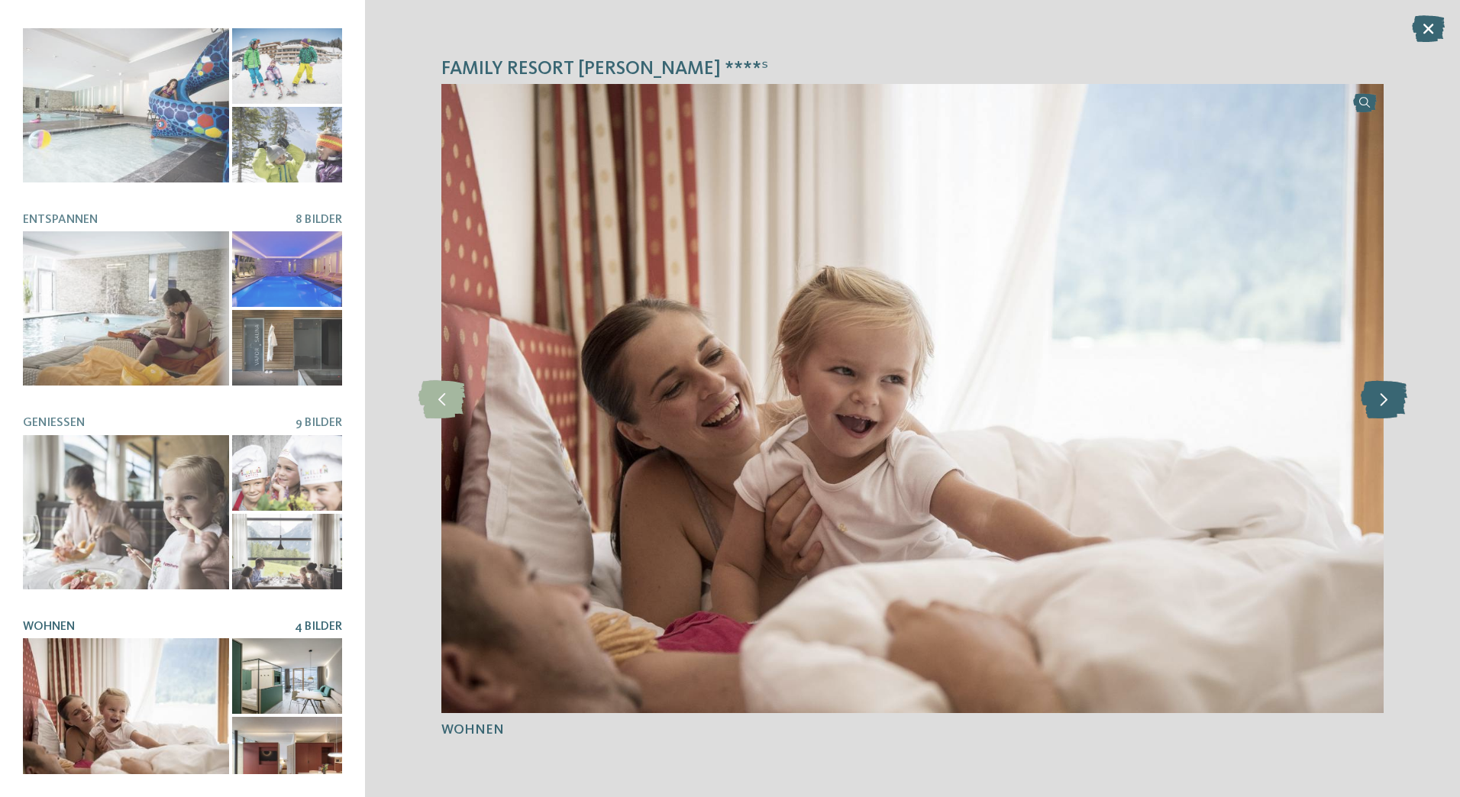
click at [1380, 412] on icon at bounding box center [1384, 399] width 47 height 38
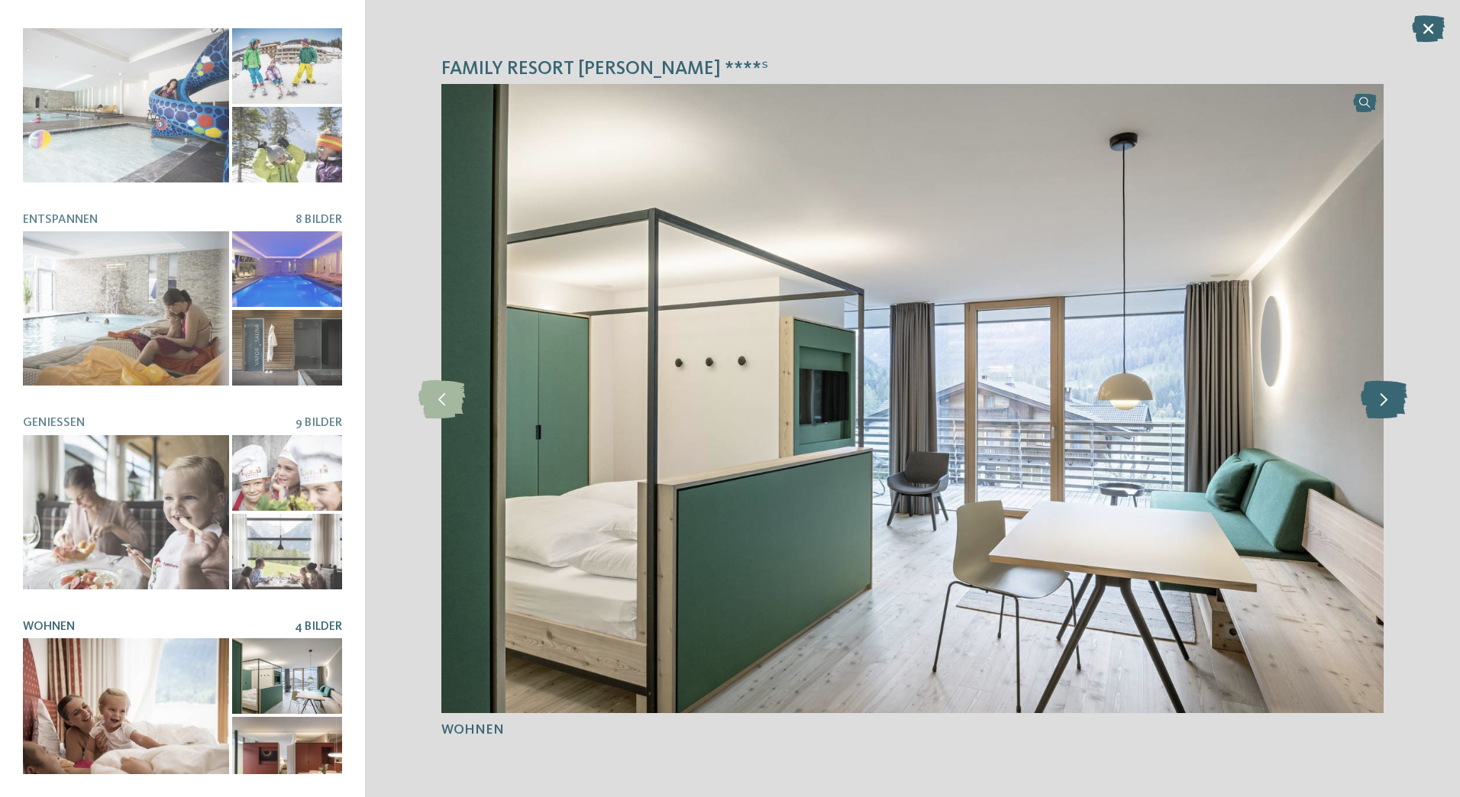
click at [1380, 412] on icon at bounding box center [1384, 399] width 47 height 38
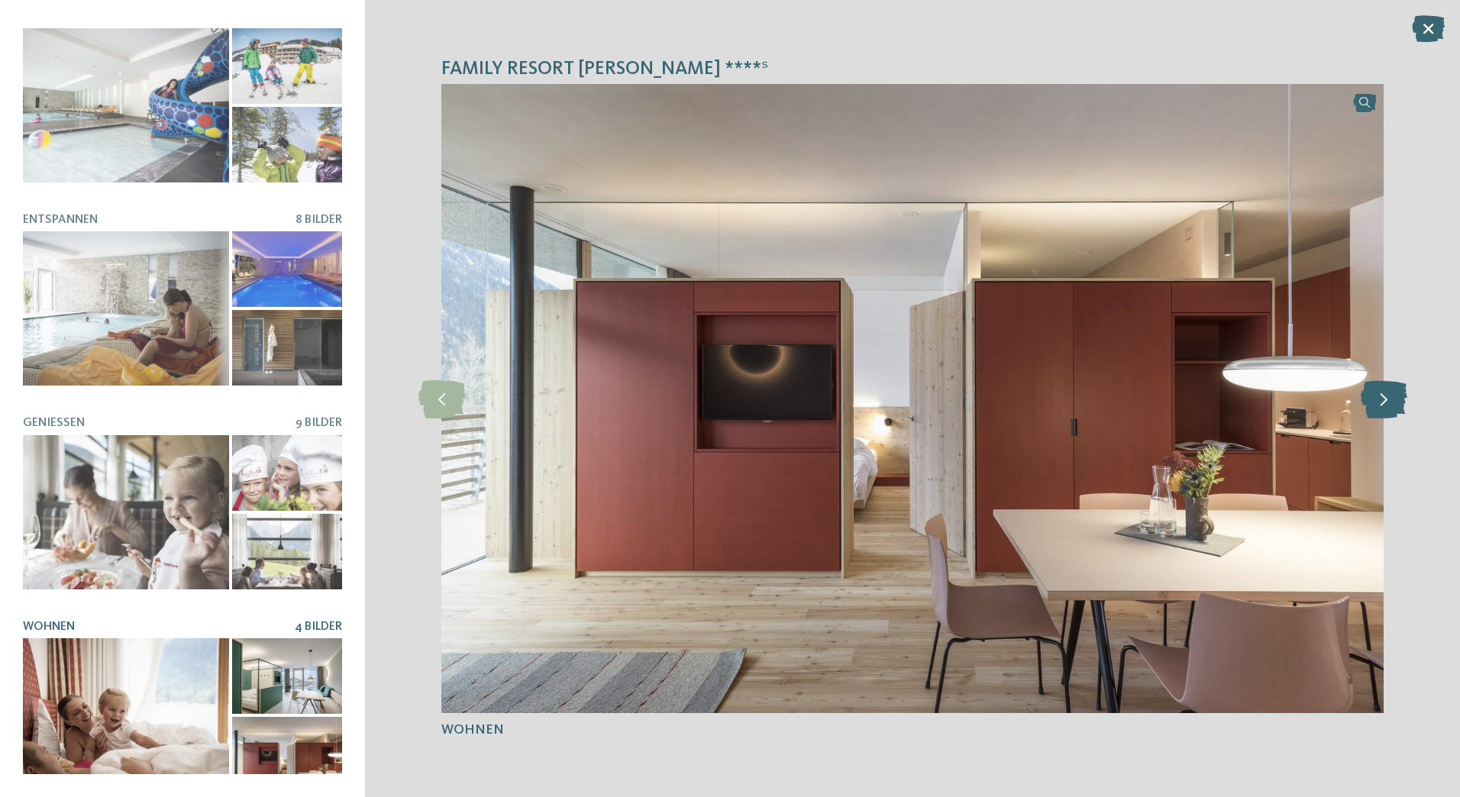
click at [1380, 412] on icon at bounding box center [1384, 399] width 47 height 38
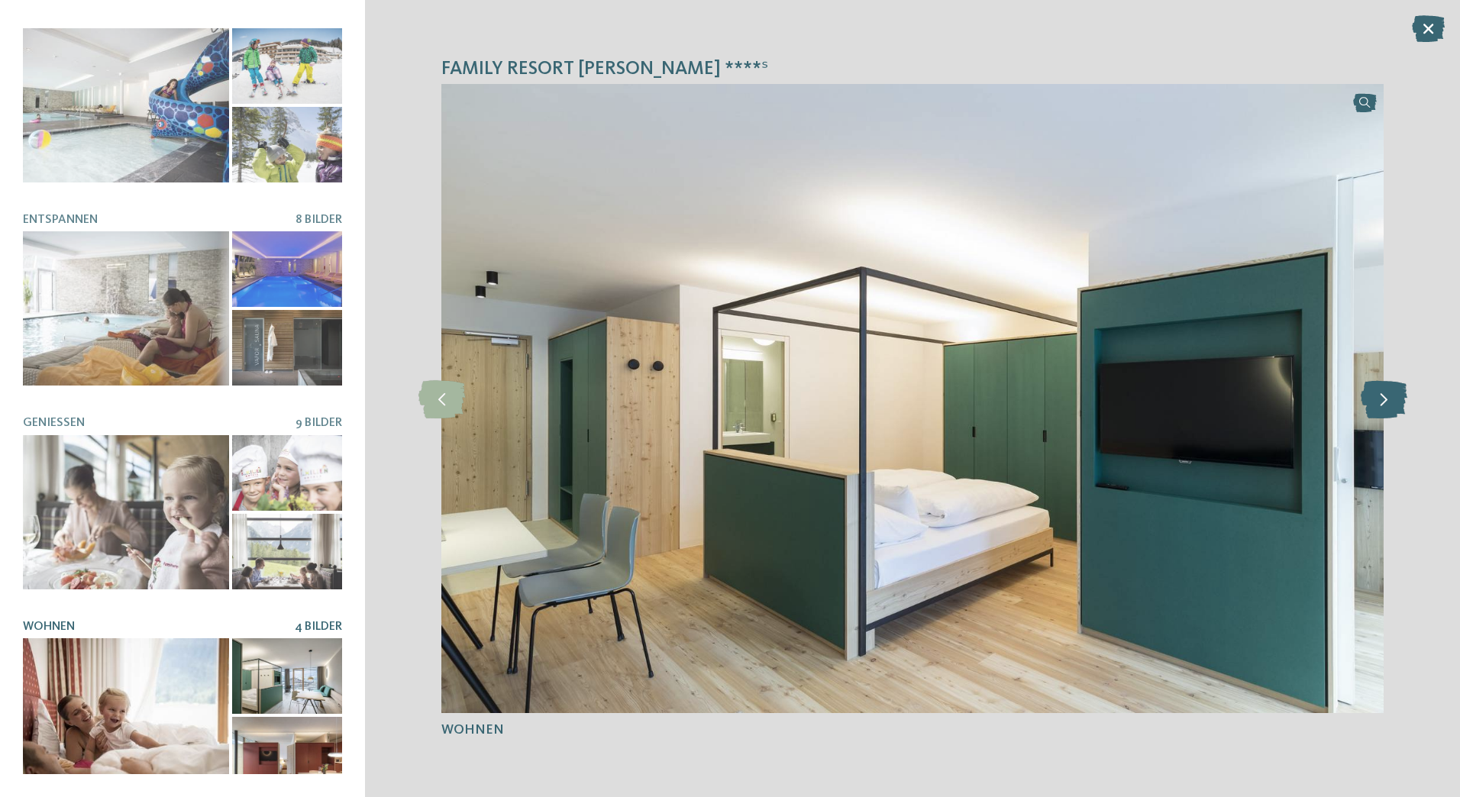
click at [1380, 412] on icon at bounding box center [1384, 399] width 47 height 38
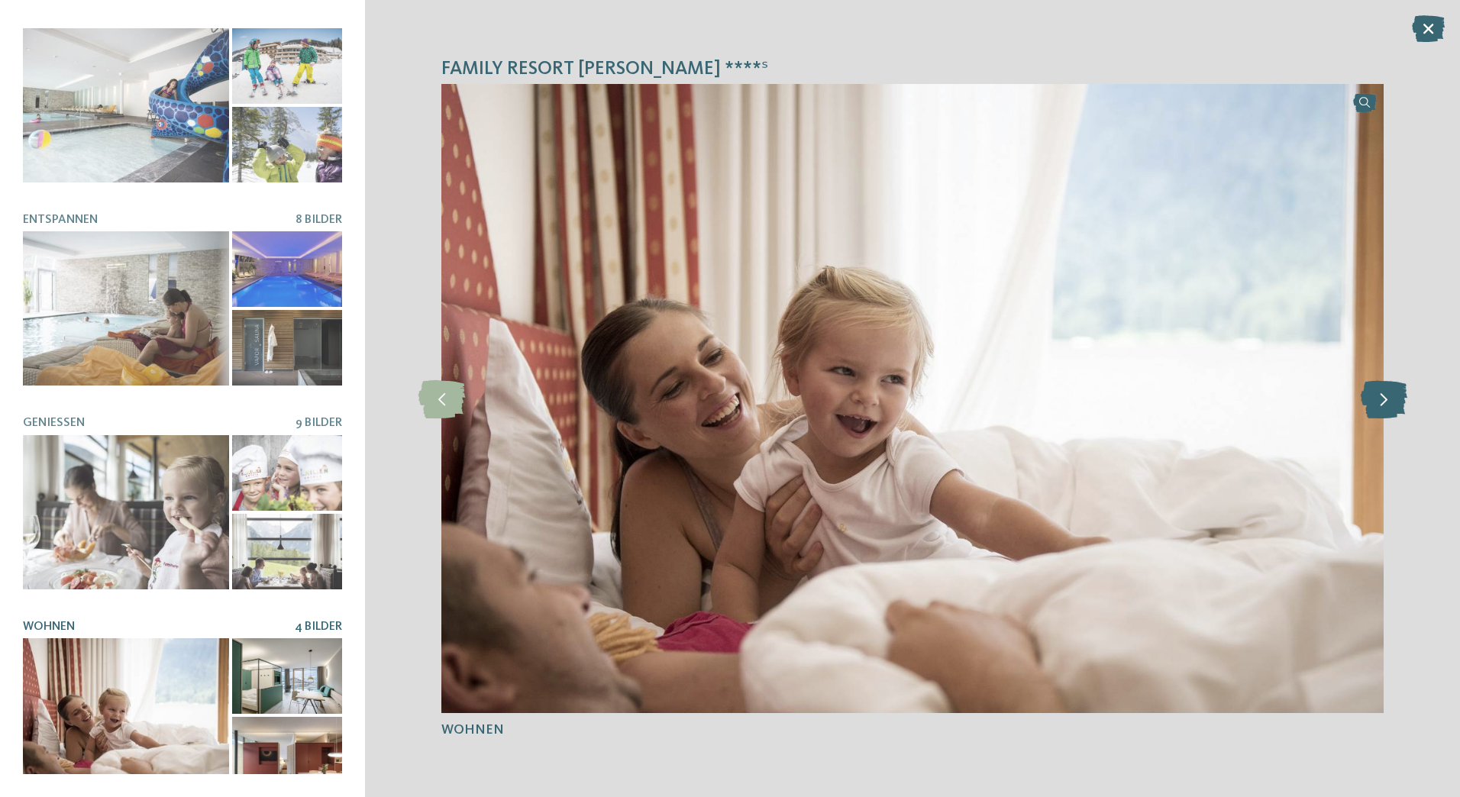
click at [1380, 412] on icon at bounding box center [1384, 399] width 47 height 38
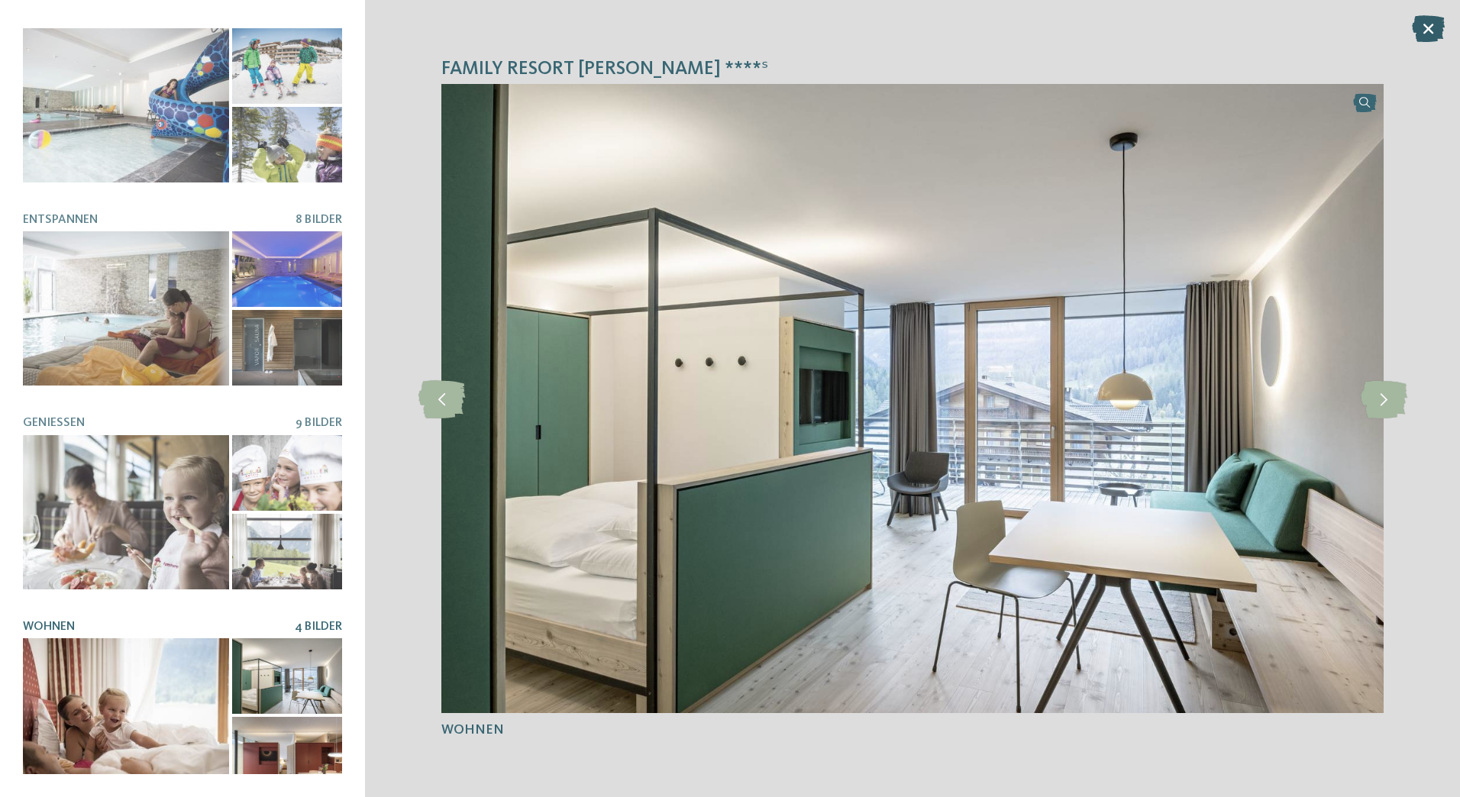
click at [1433, 29] on icon at bounding box center [1428, 28] width 33 height 27
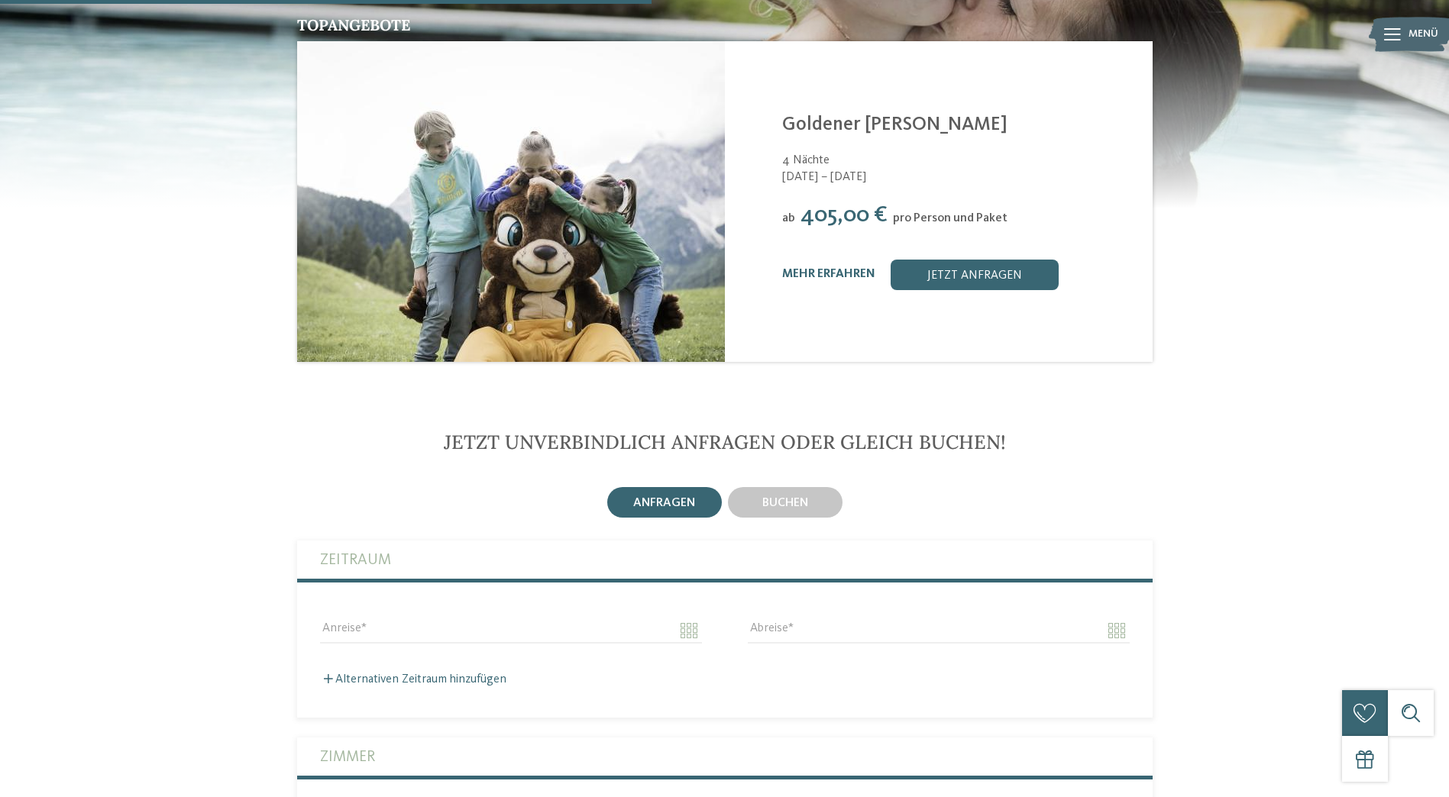
scroll to position [2596, 0]
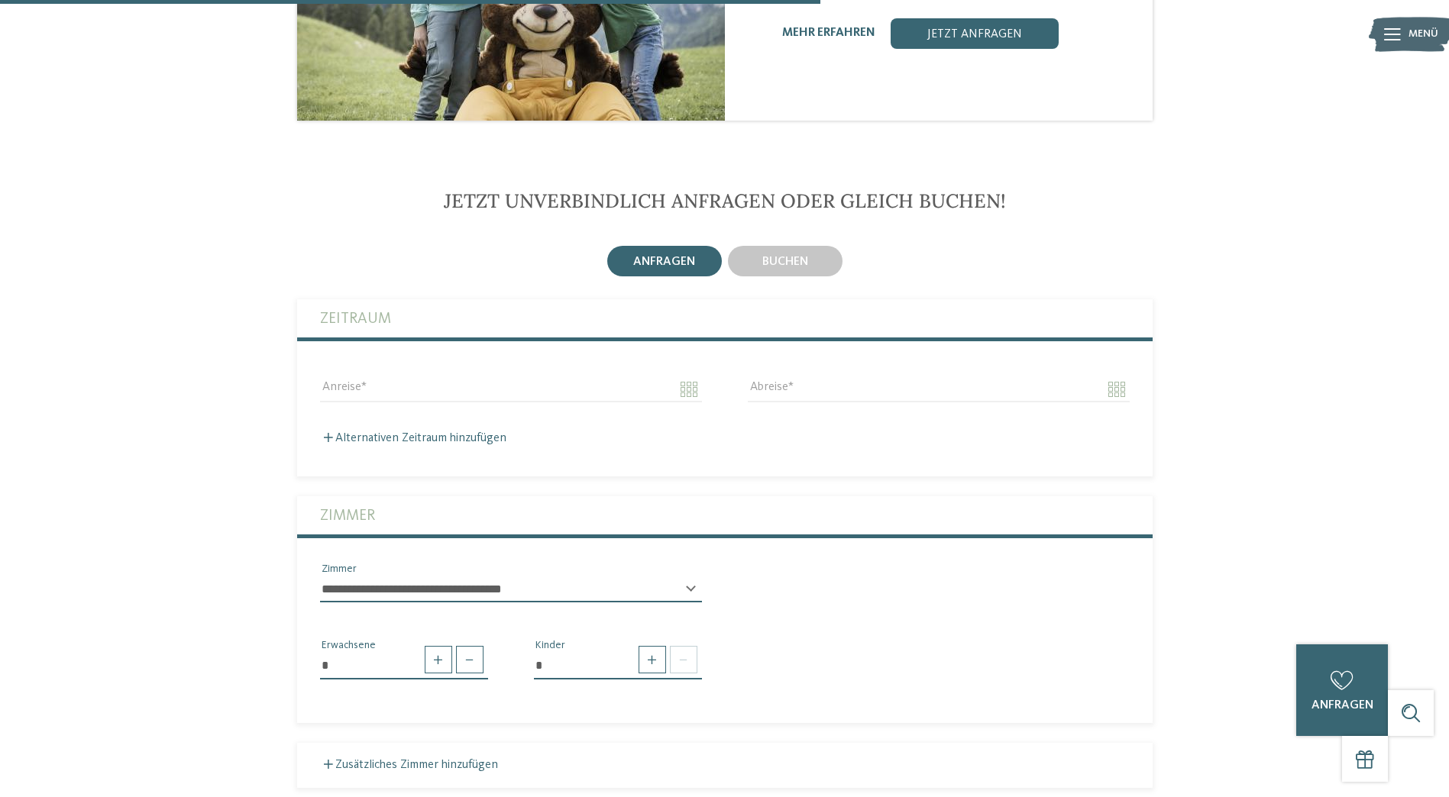
drag, startPoint x: 759, startPoint y: 141, endPoint x: 769, endPoint y: 161, distance: 22.2
click at [759, 189] on span "Jetzt unverbindlich anfragen oder gleich buchen!" at bounding box center [725, 201] width 562 height 24
click at [775, 246] on div "buchen" at bounding box center [785, 261] width 115 height 31
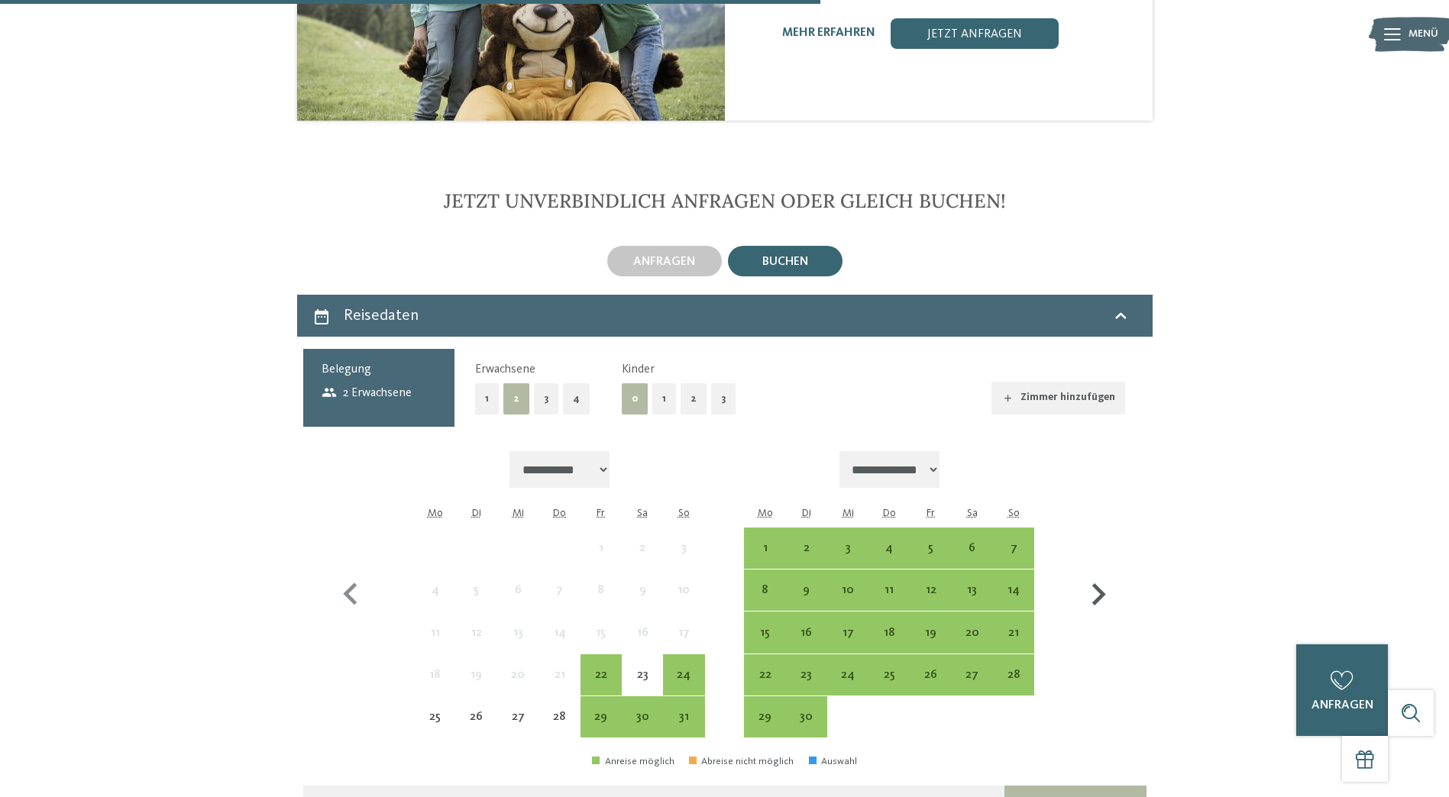
click at [1100, 573] on icon "button" at bounding box center [1098, 595] width 44 height 44
select select "**********"
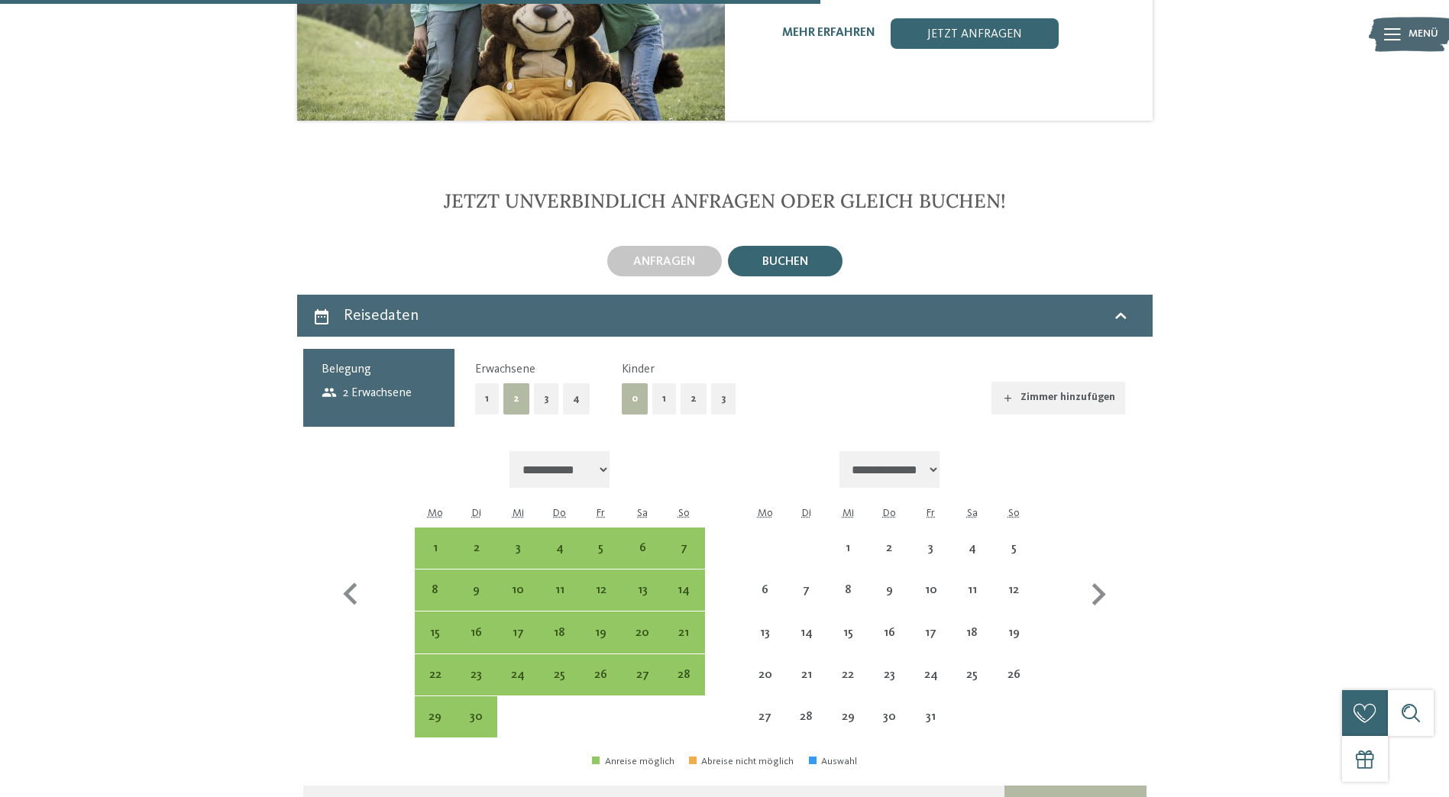
select select "**********"
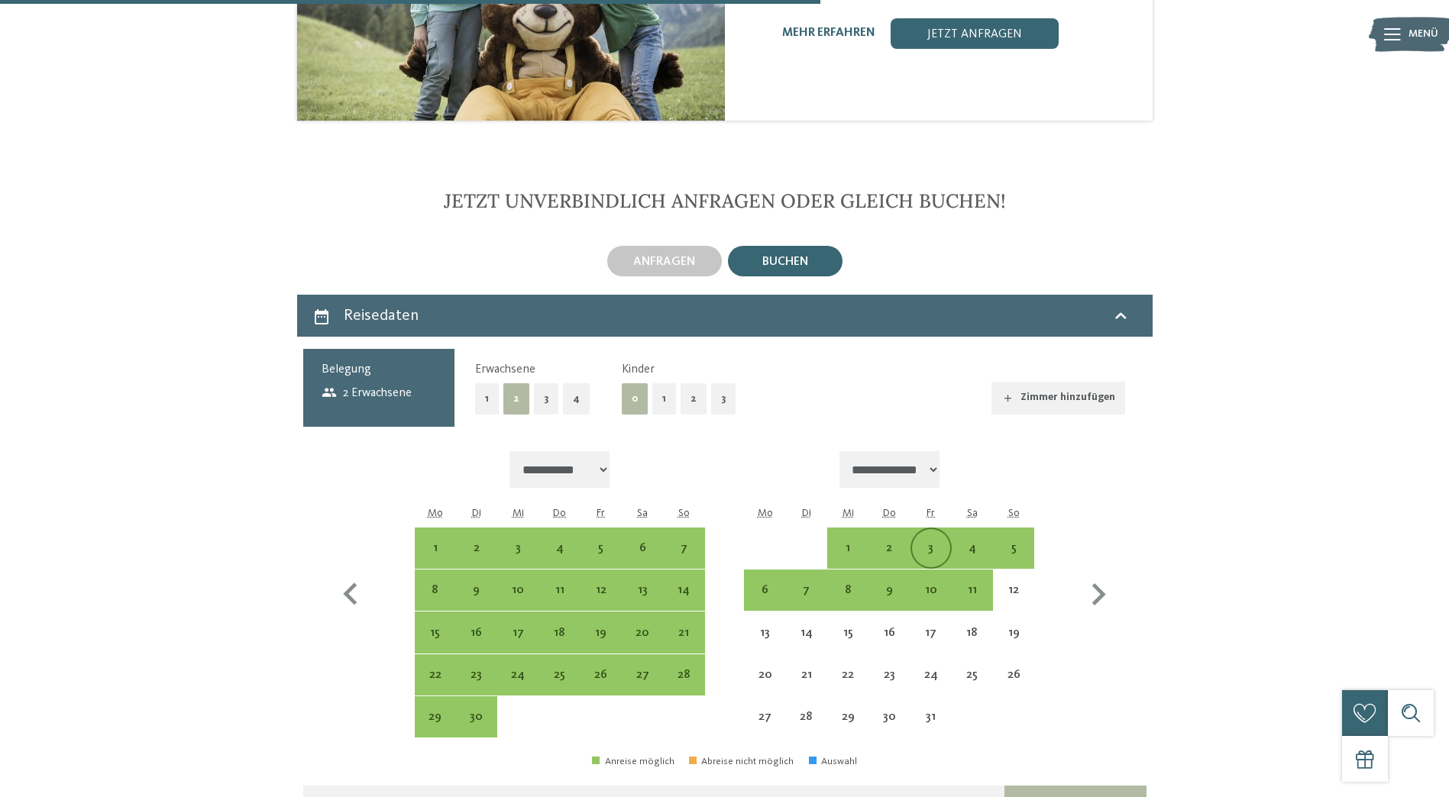
click at [935, 542] on div "3" at bounding box center [931, 561] width 38 height 38
select select "**********"
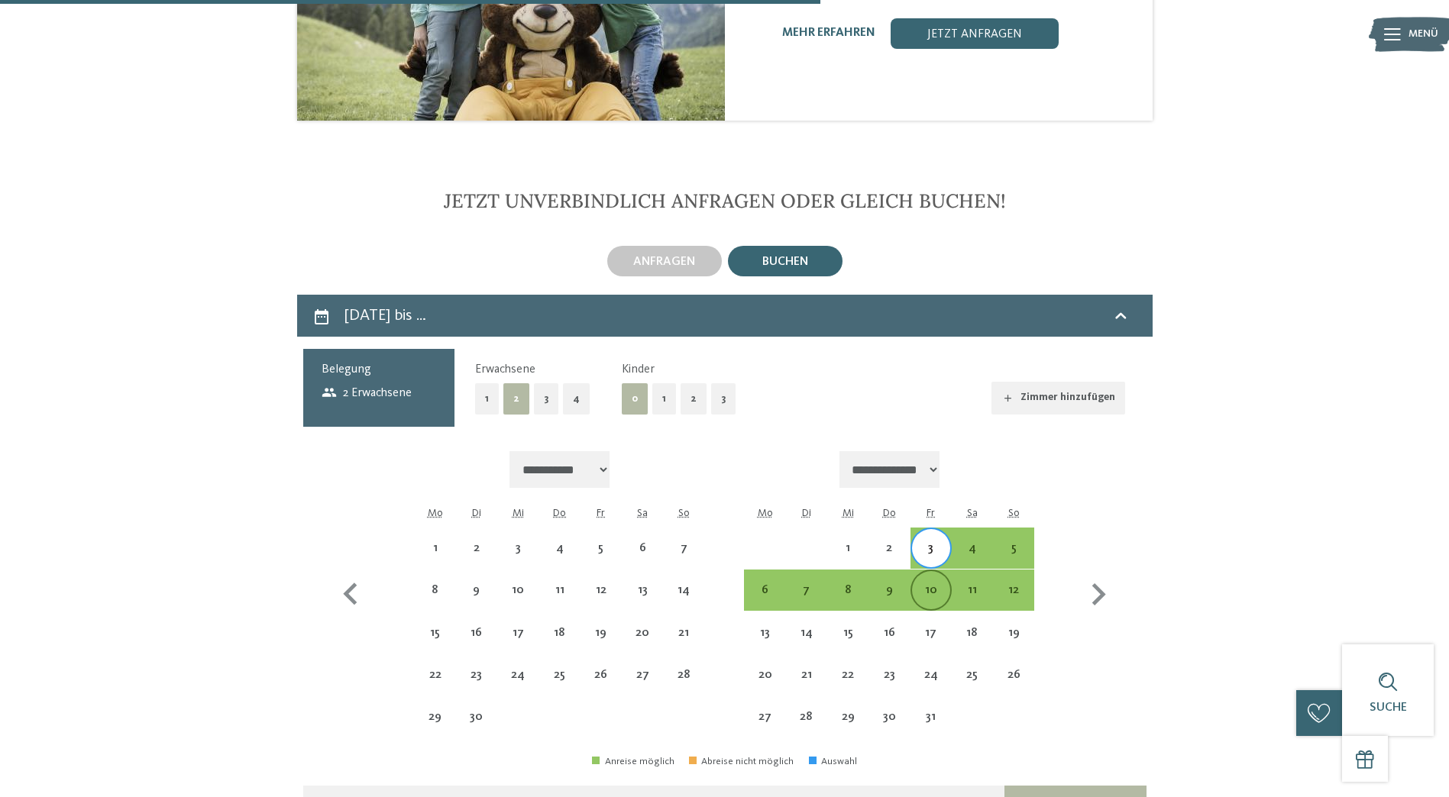
click at [932, 584] on div "10" at bounding box center [931, 603] width 38 height 38
select select "**********"
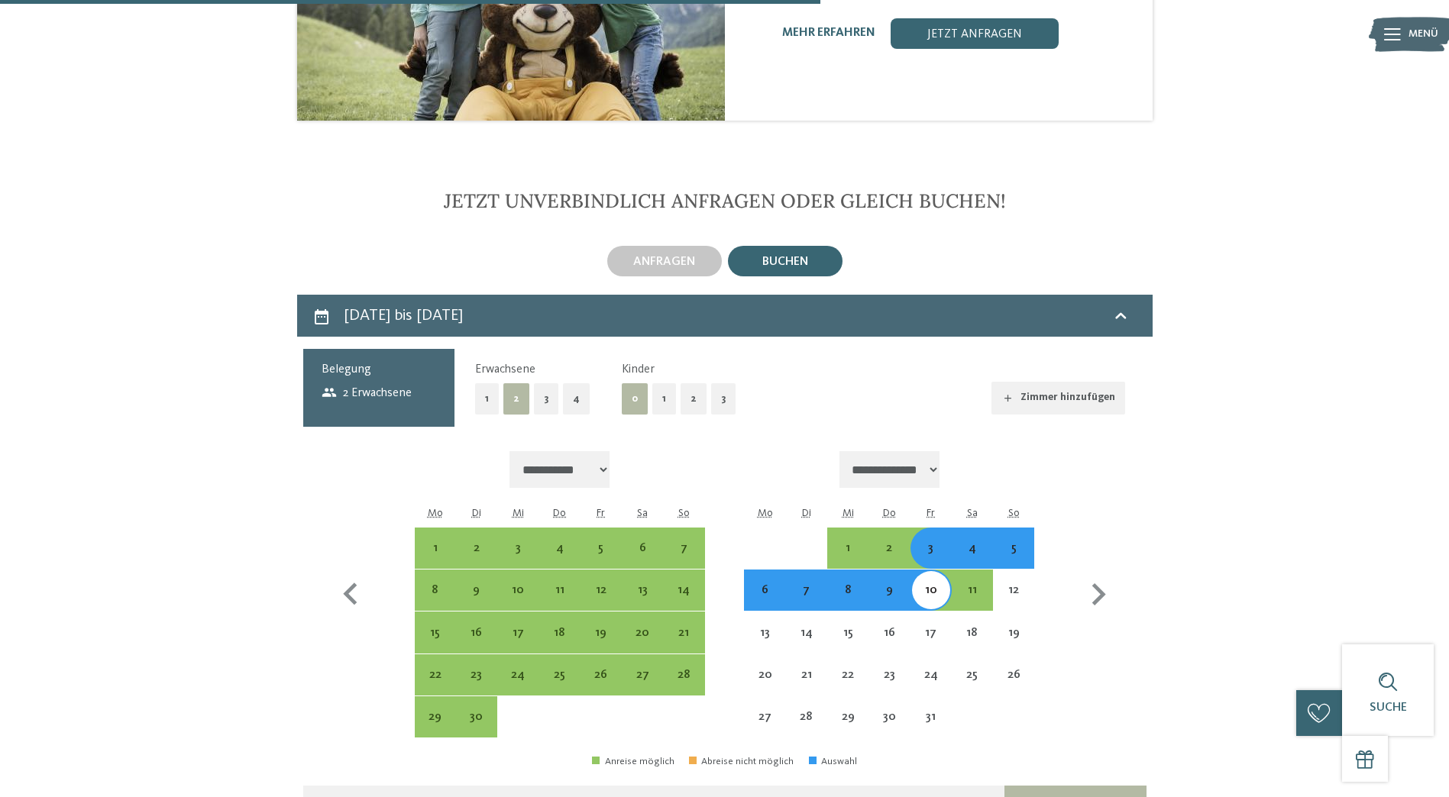
click at [1074, 786] on button "Weiter zu „Zimmer“" at bounding box center [1074, 804] width 141 height 37
select select "**********"
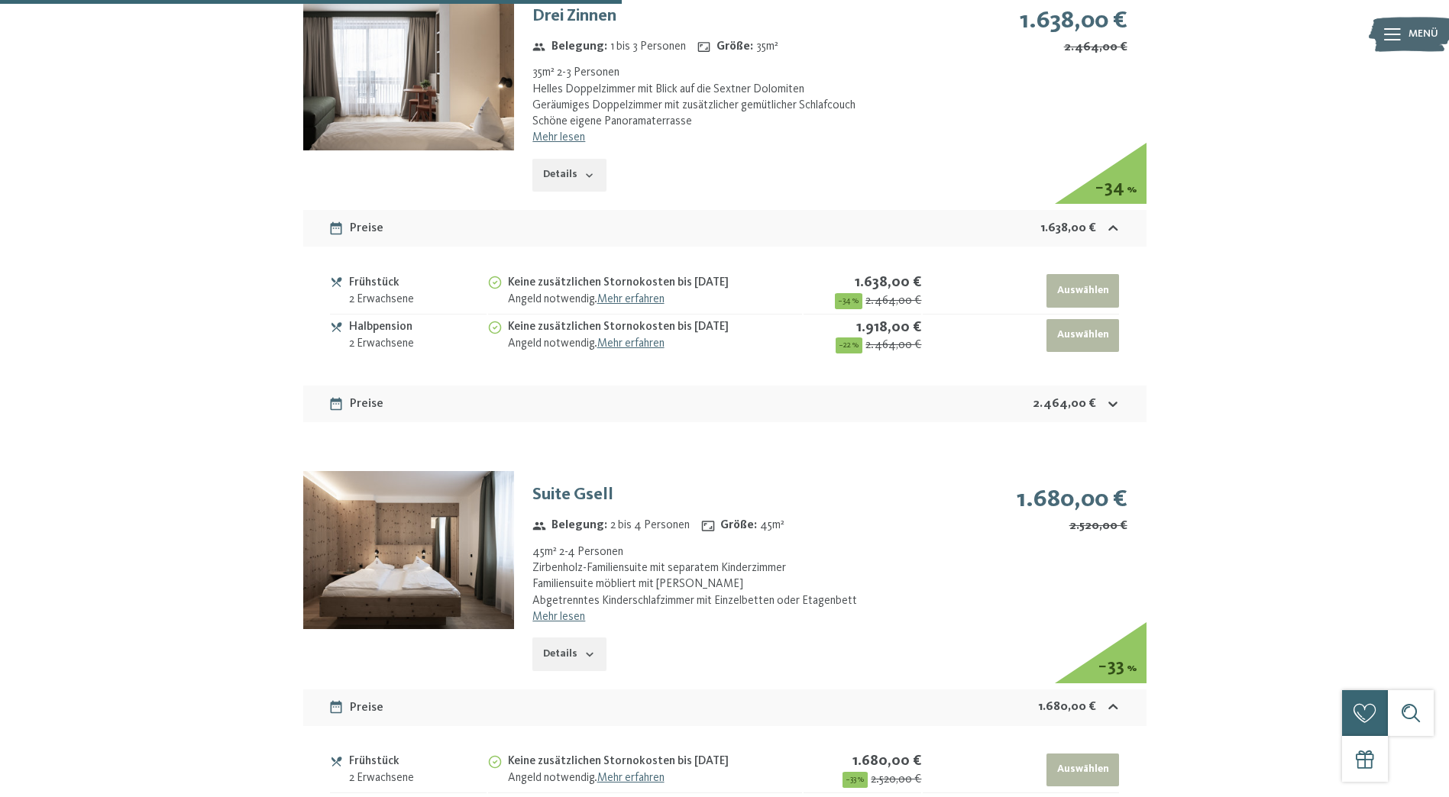
scroll to position [3125, 0]
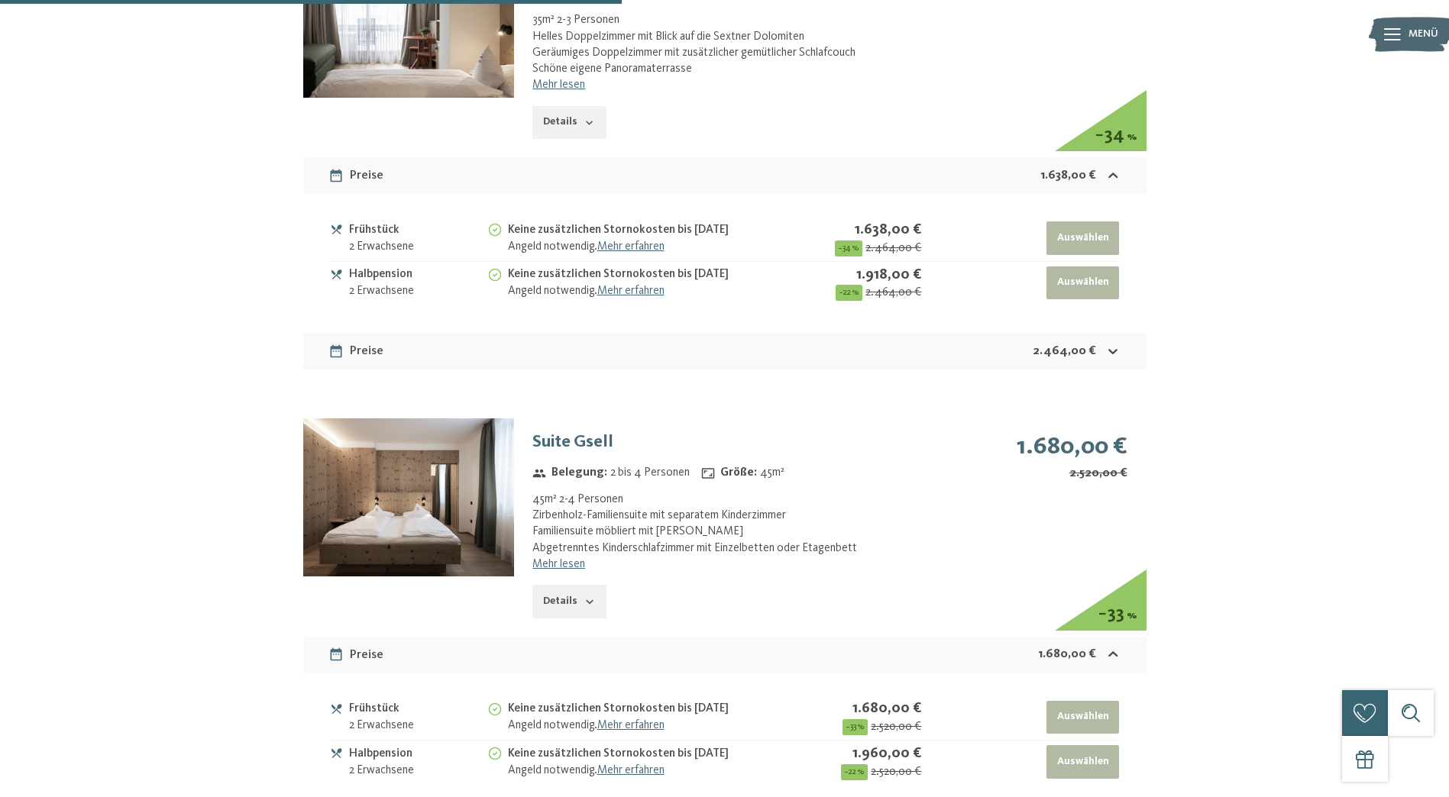
click at [547, 558] on link "Mehr lesen" at bounding box center [558, 564] width 53 height 12
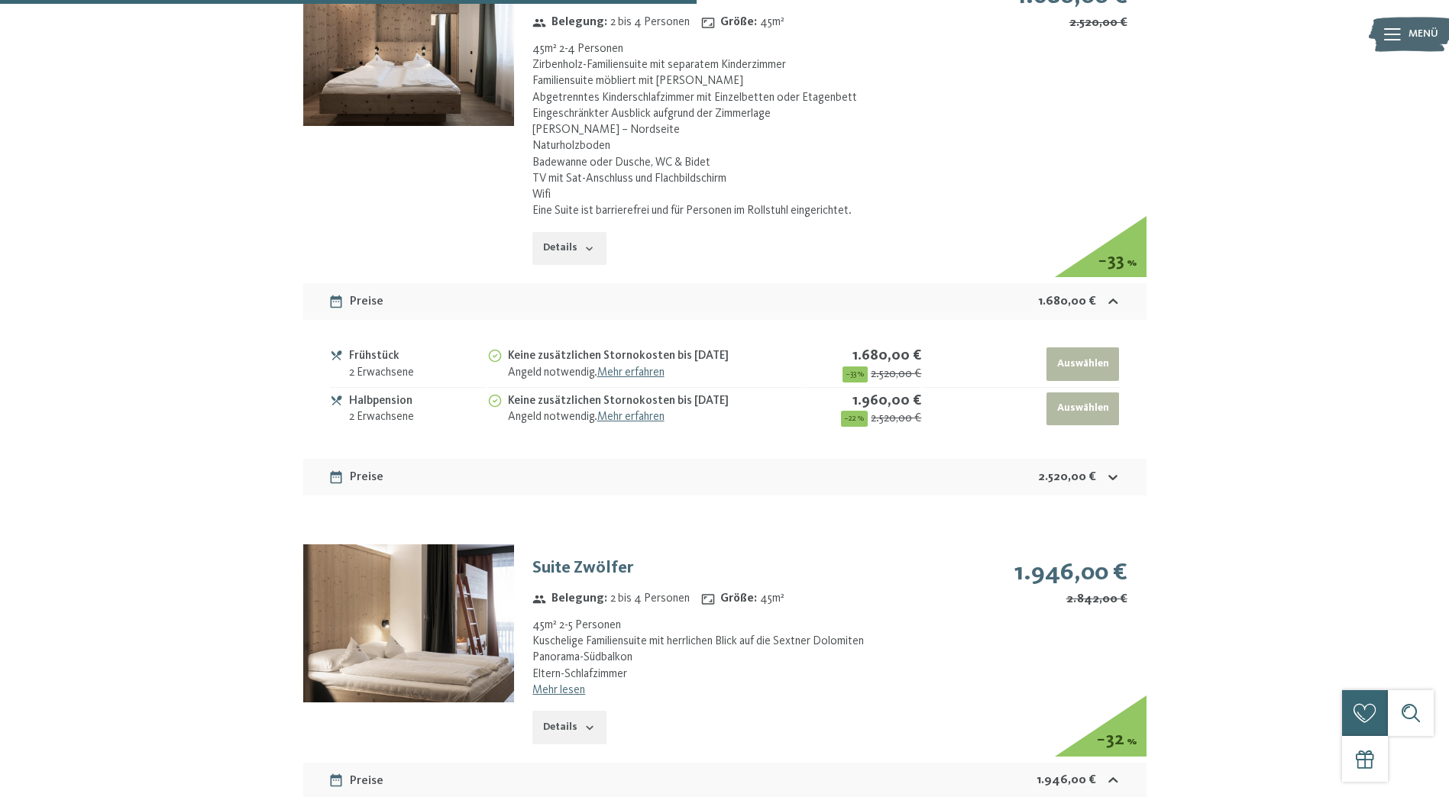
scroll to position [3583, 0]
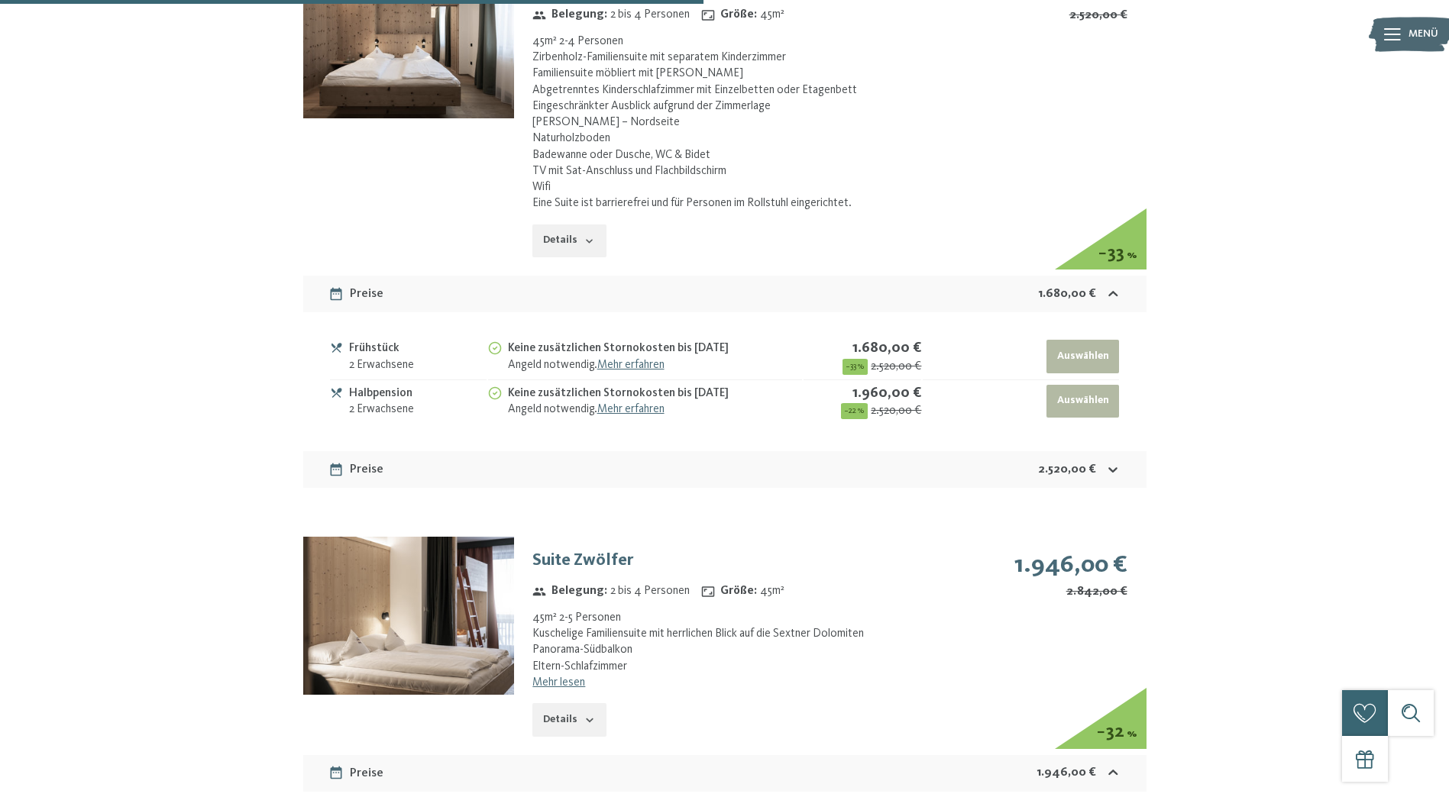
click at [564, 677] on link "Mehr lesen" at bounding box center [558, 683] width 53 height 12
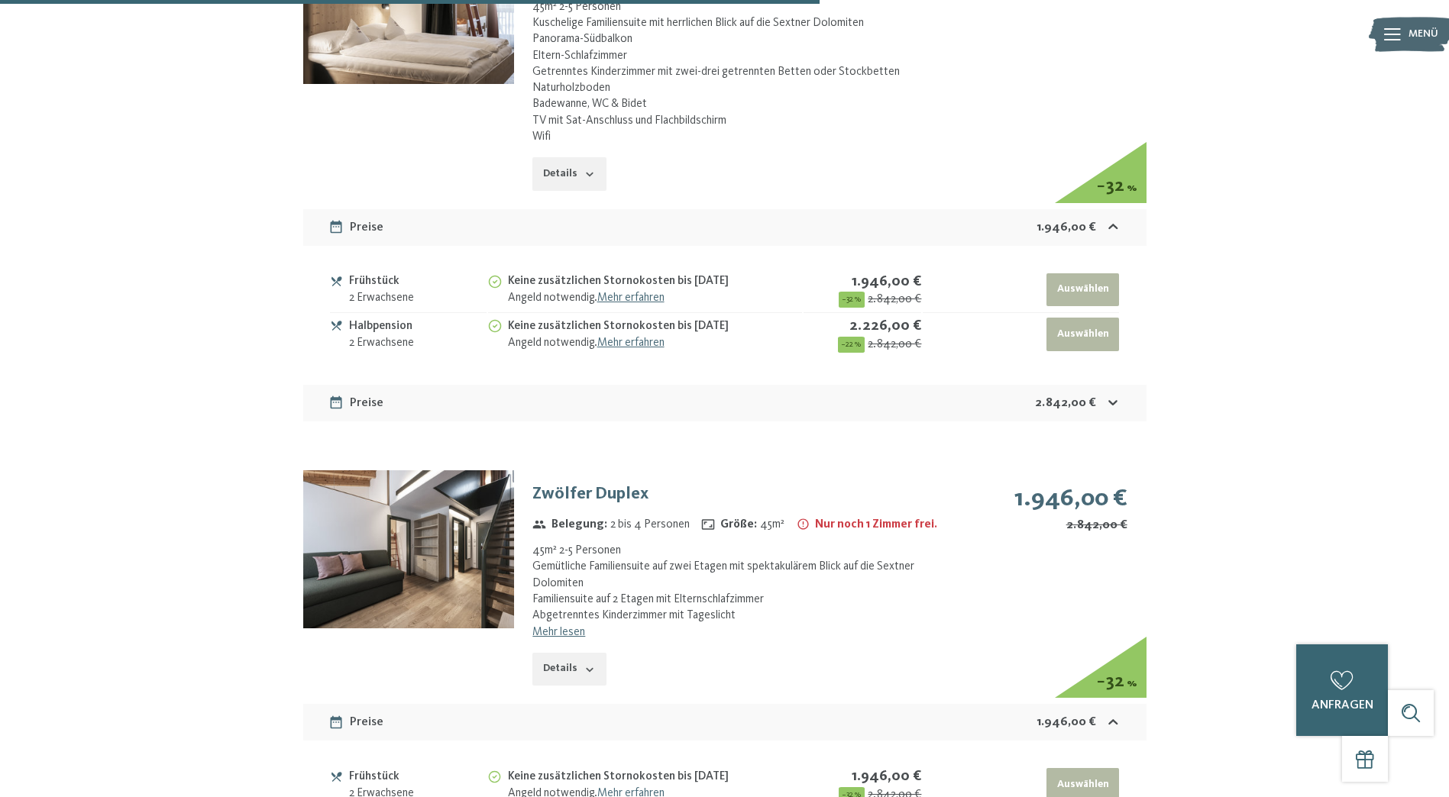
scroll to position [4271, 0]
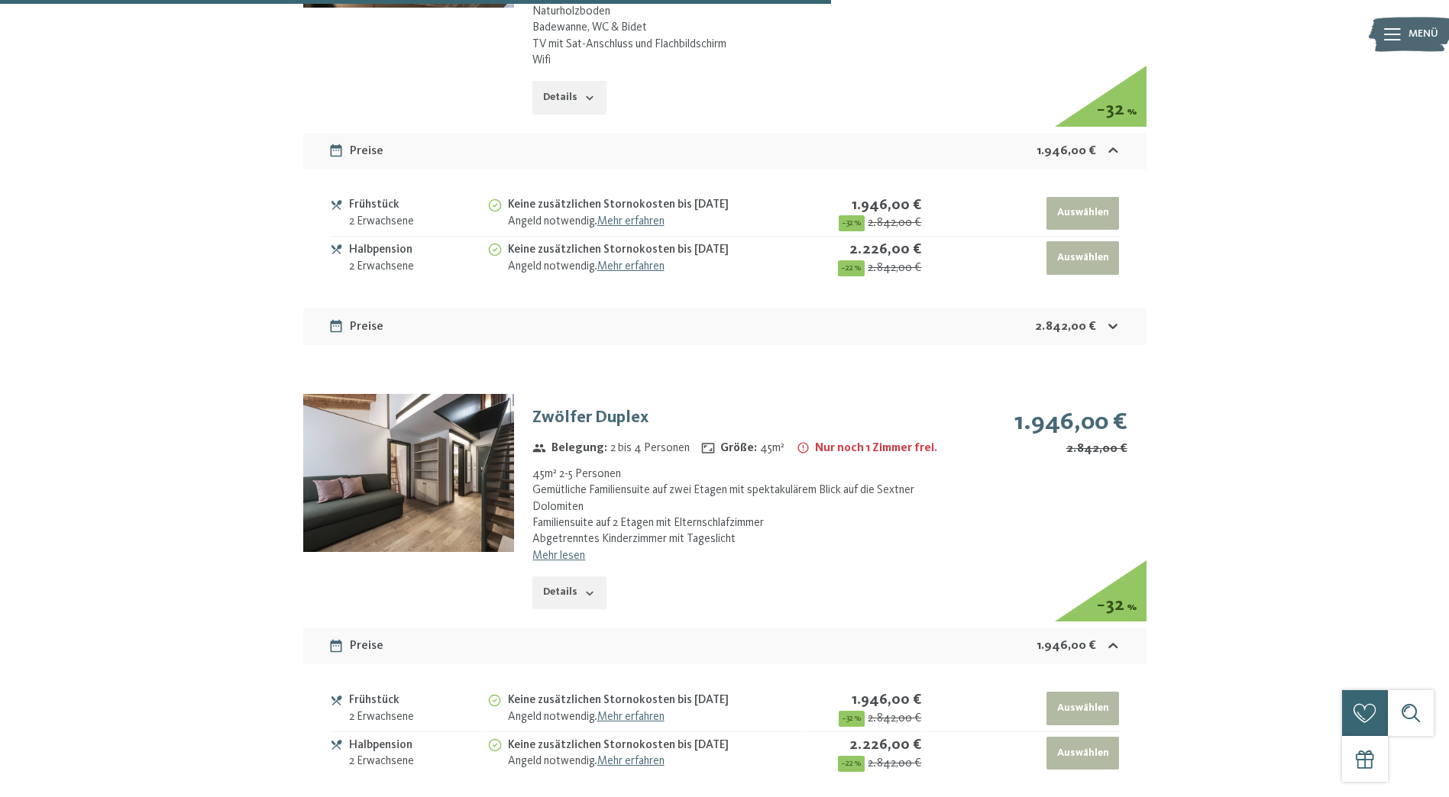
click at [475, 431] on img at bounding box center [408, 473] width 211 height 158
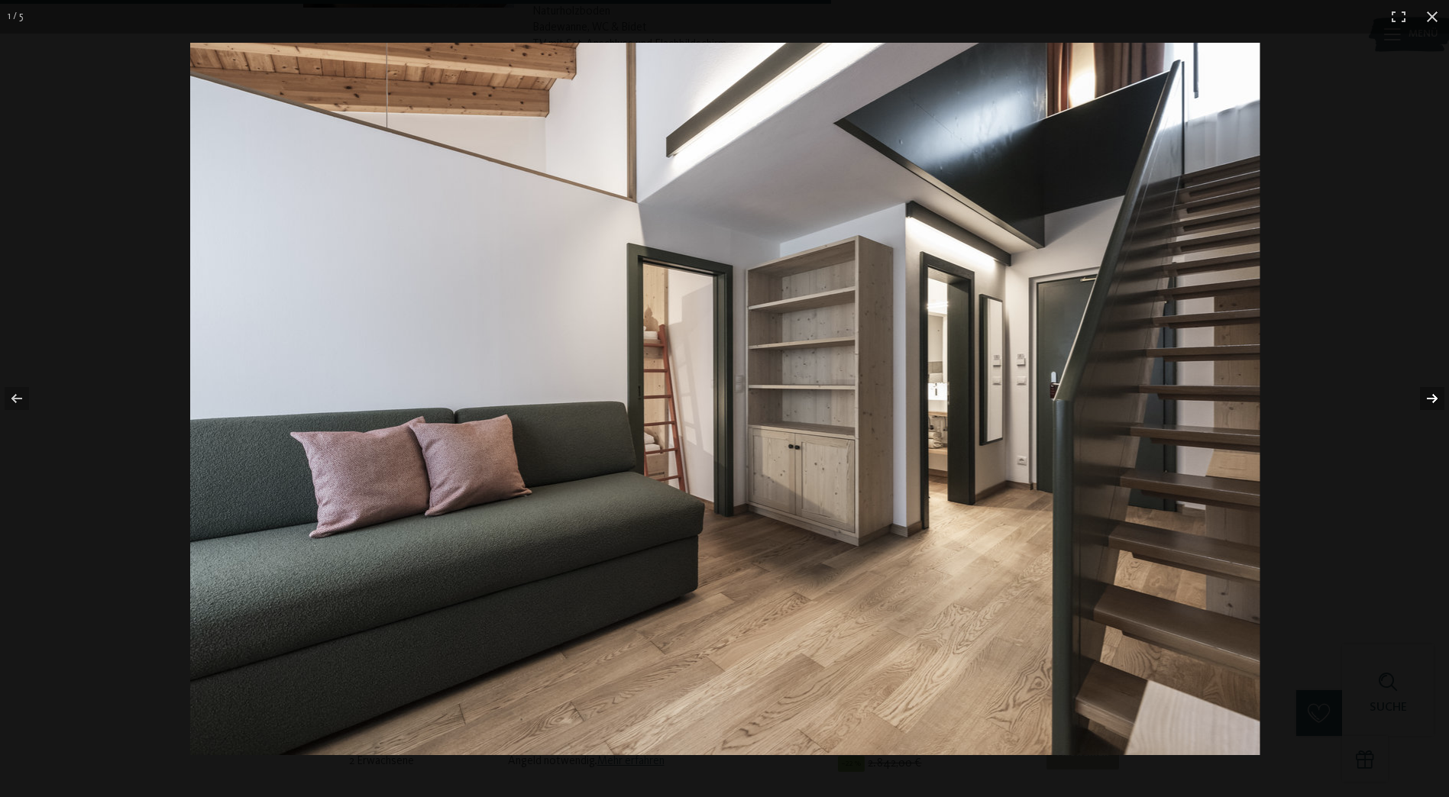
click at [1425, 396] on button "button" at bounding box center [1421, 398] width 53 height 76
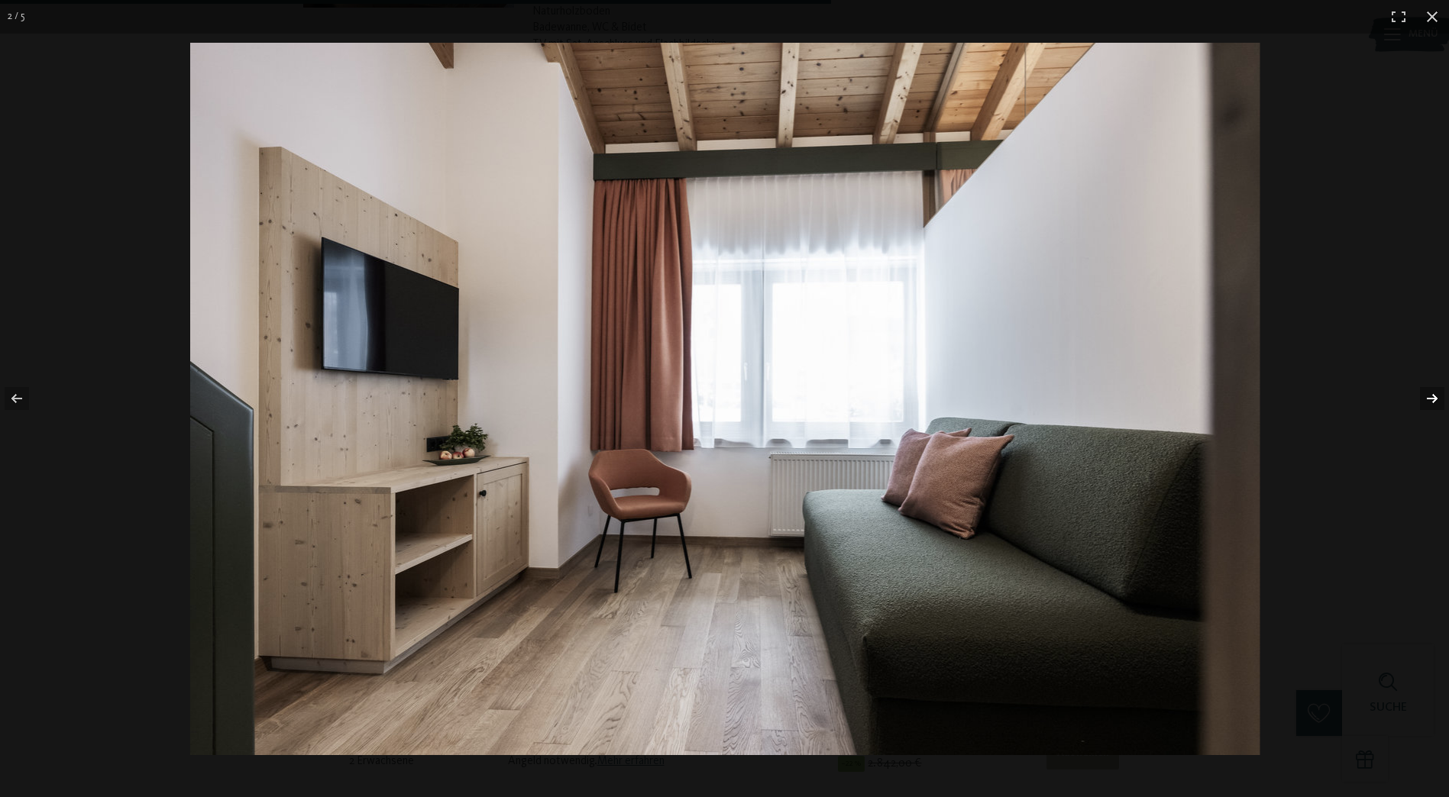
click at [1425, 396] on button "button" at bounding box center [1421, 398] width 53 height 76
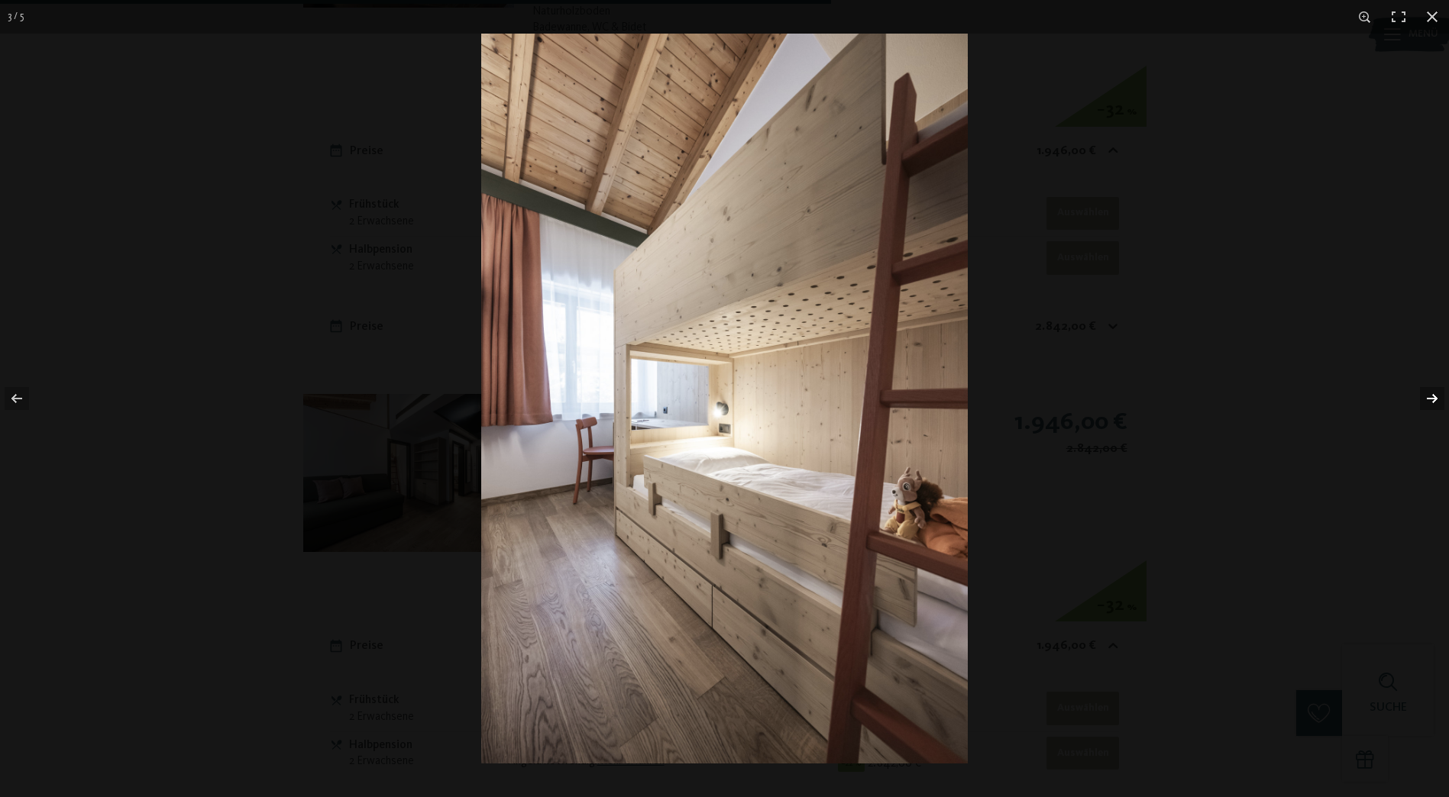
click at [1425, 397] on button "button" at bounding box center [1421, 398] width 53 height 76
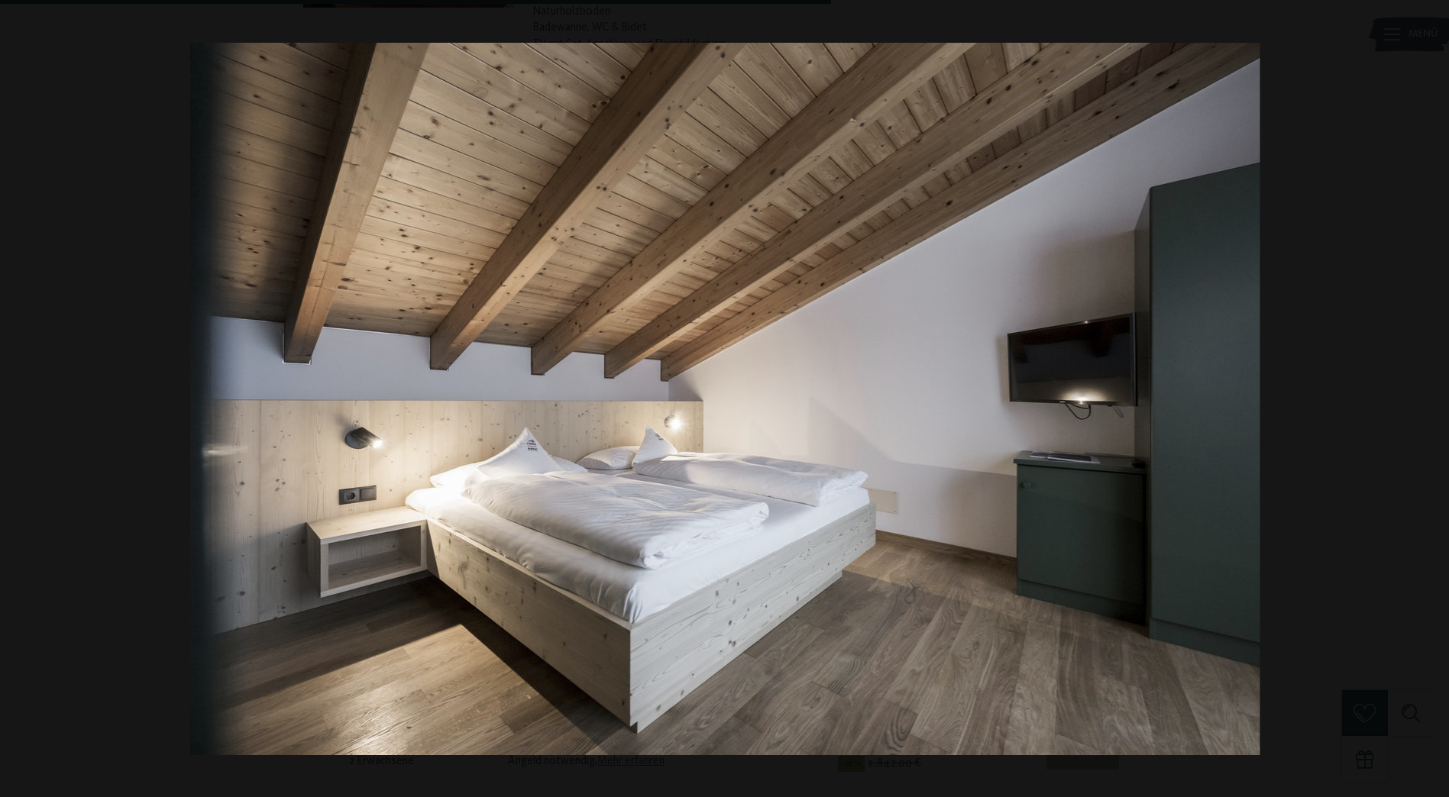
click at [1425, 397] on button "button" at bounding box center [1421, 398] width 53 height 76
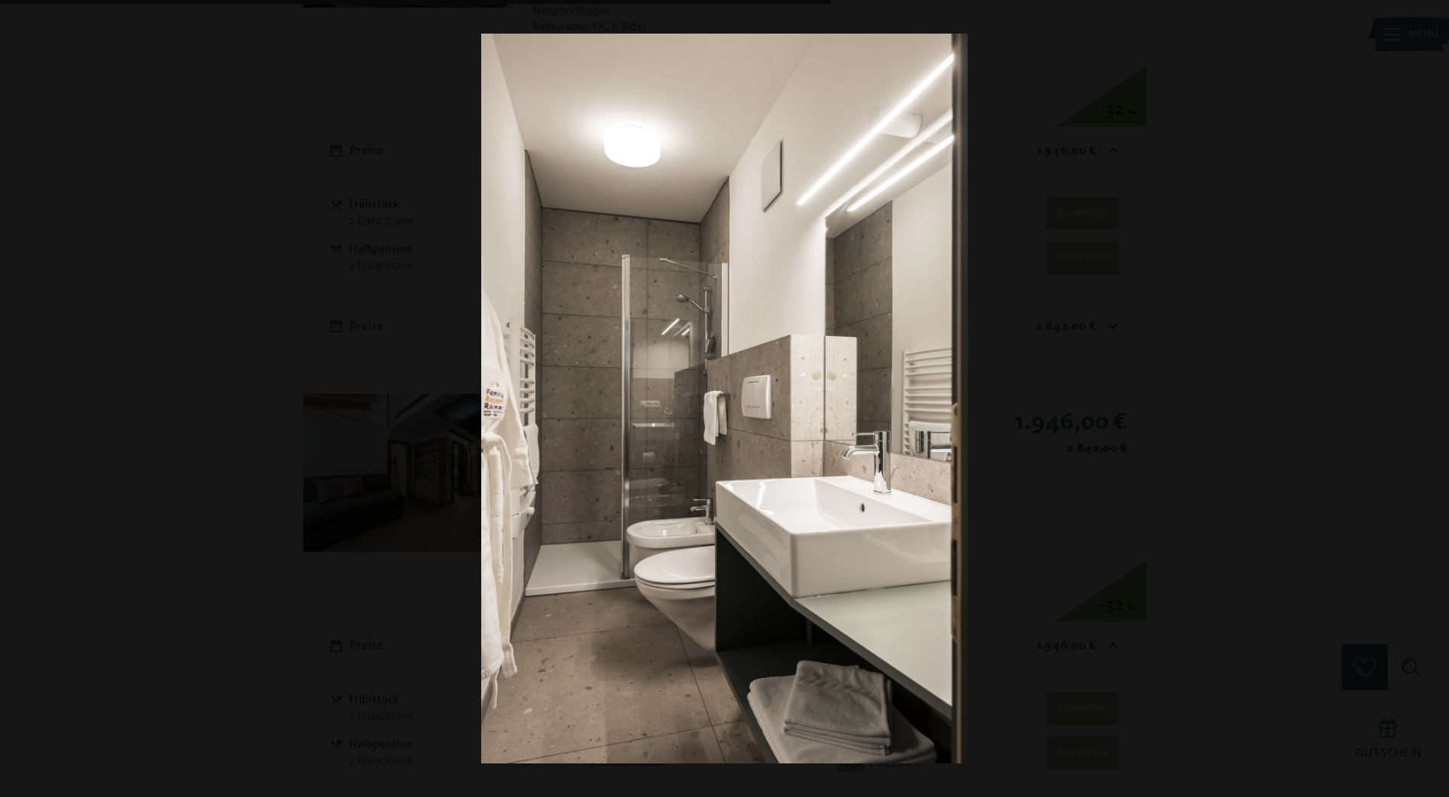
click at [1425, 397] on button "button" at bounding box center [1421, 398] width 53 height 76
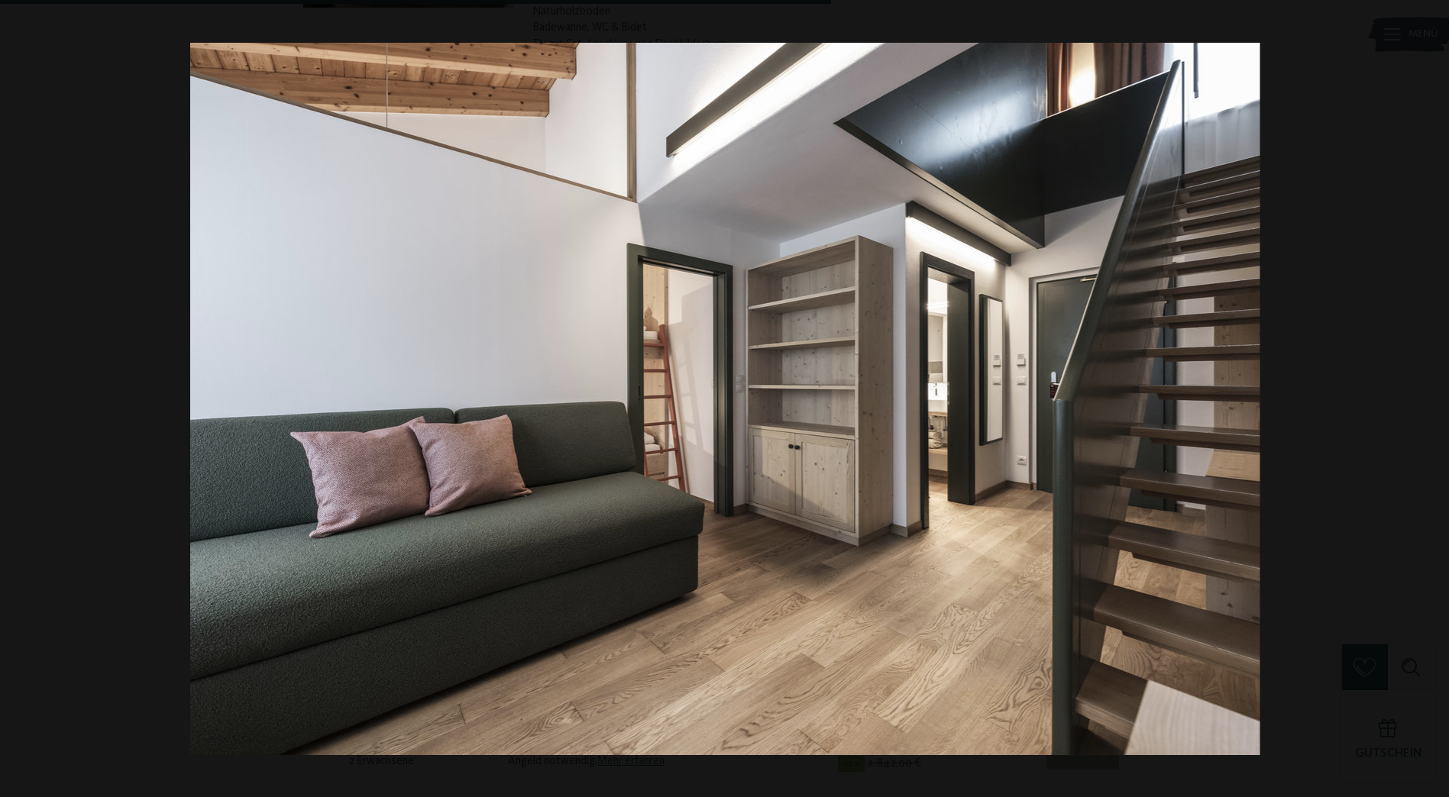
click at [1425, 397] on button "button" at bounding box center [1421, 398] width 53 height 76
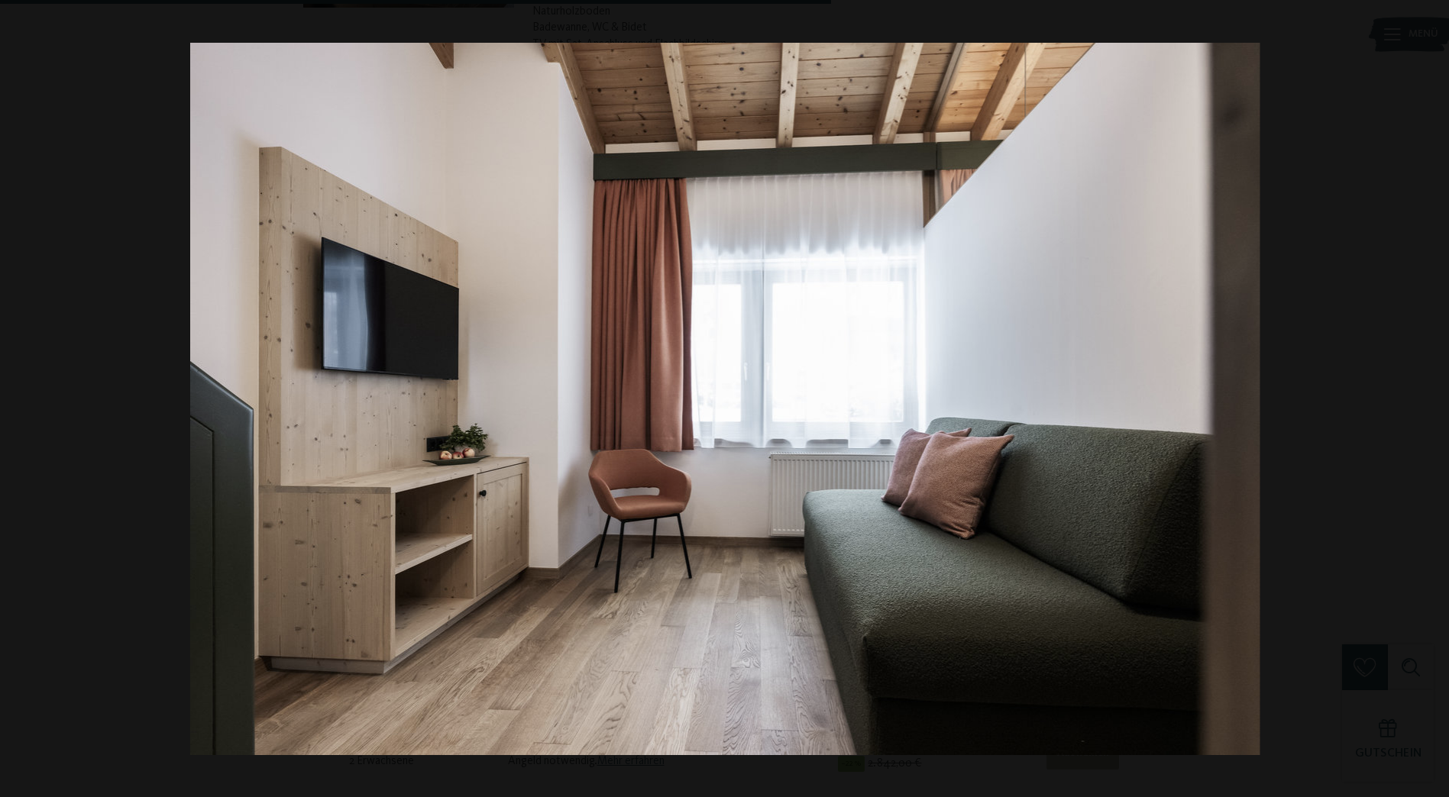
click at [1425, 397] on button "button" at bounding box center [1421, 398] width 53 height 76
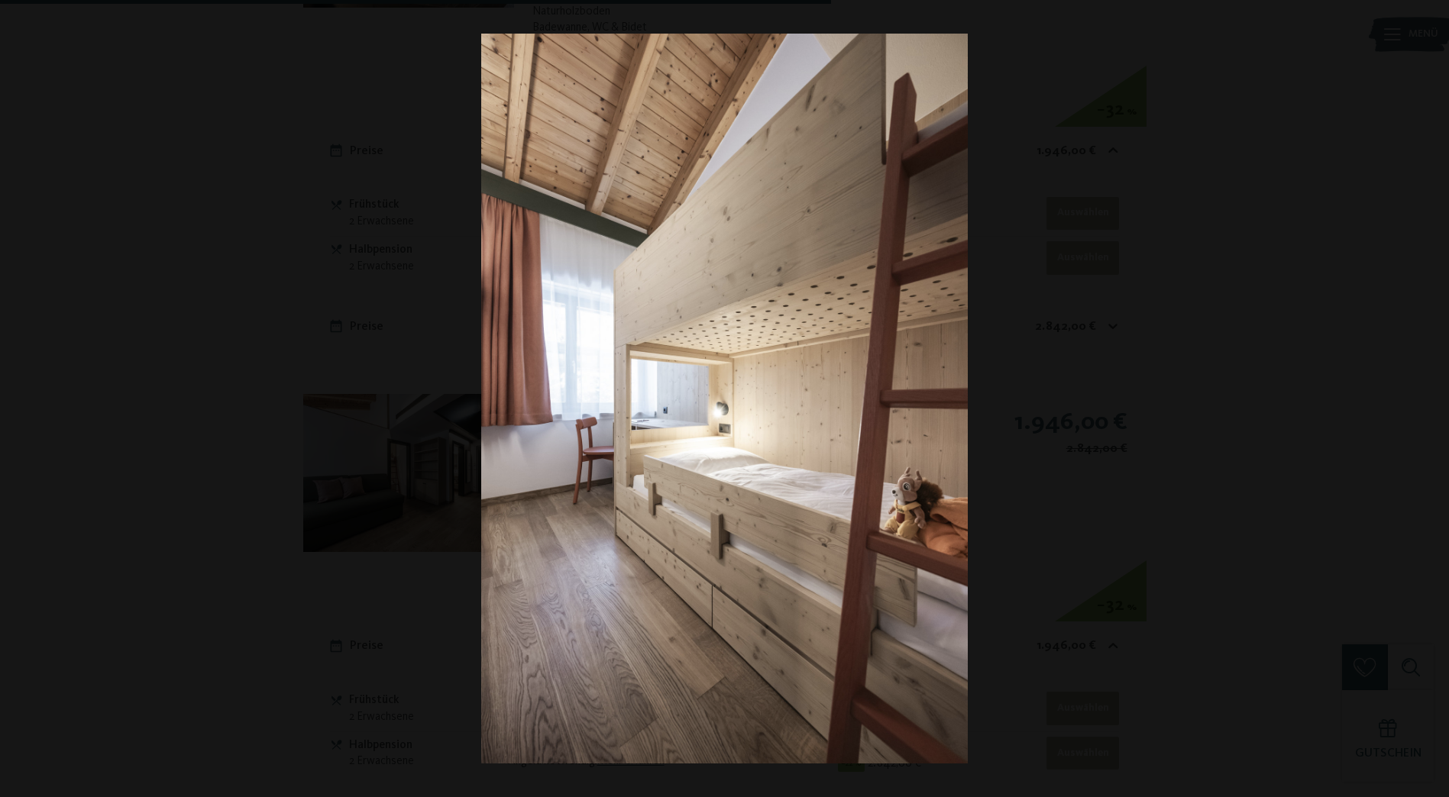
click at [1425, 397] on button "button" at bounding box center [1421, 398] width 53 height 76
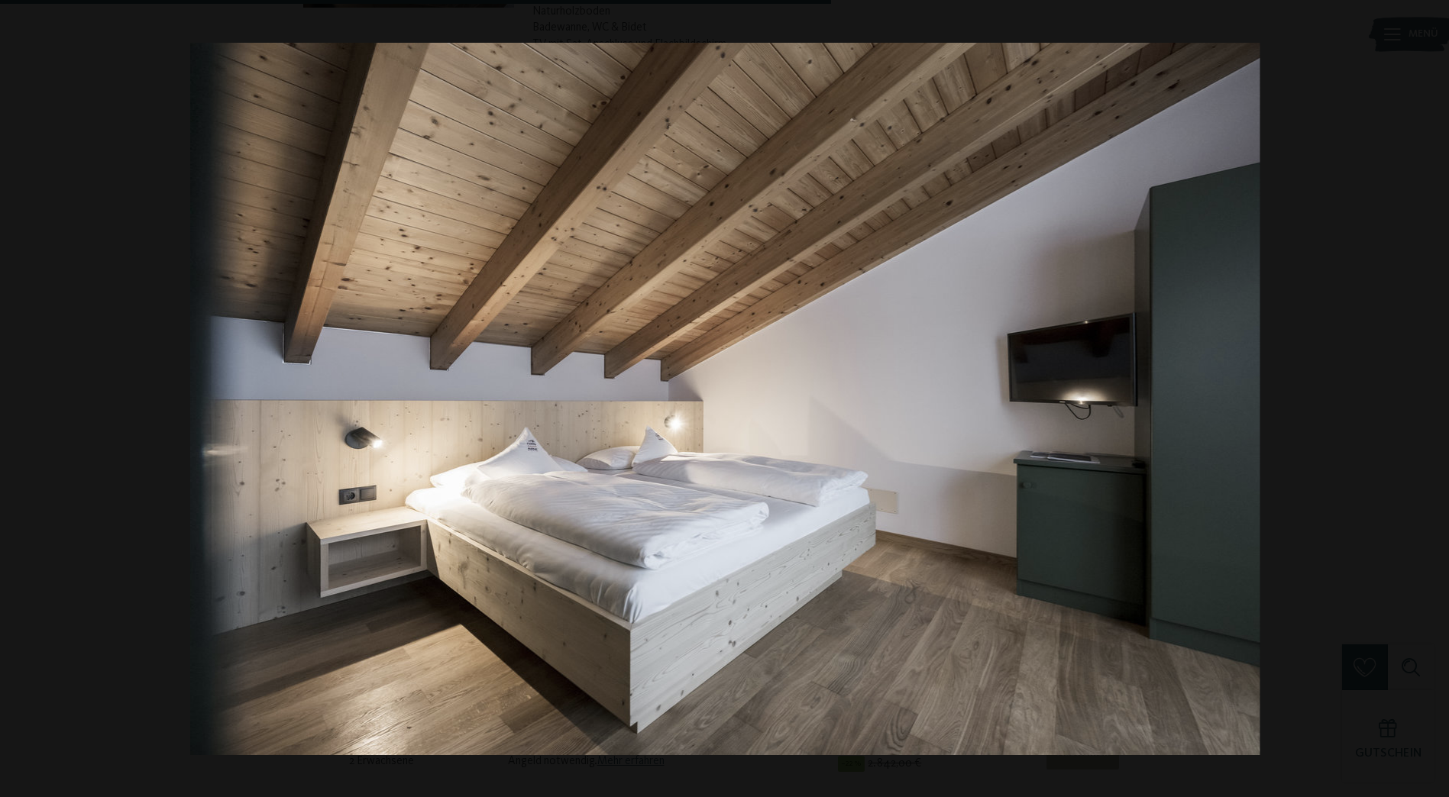
click at [1425, 397] on button "button" at bounding box center [1421, 398] width 53 height 76
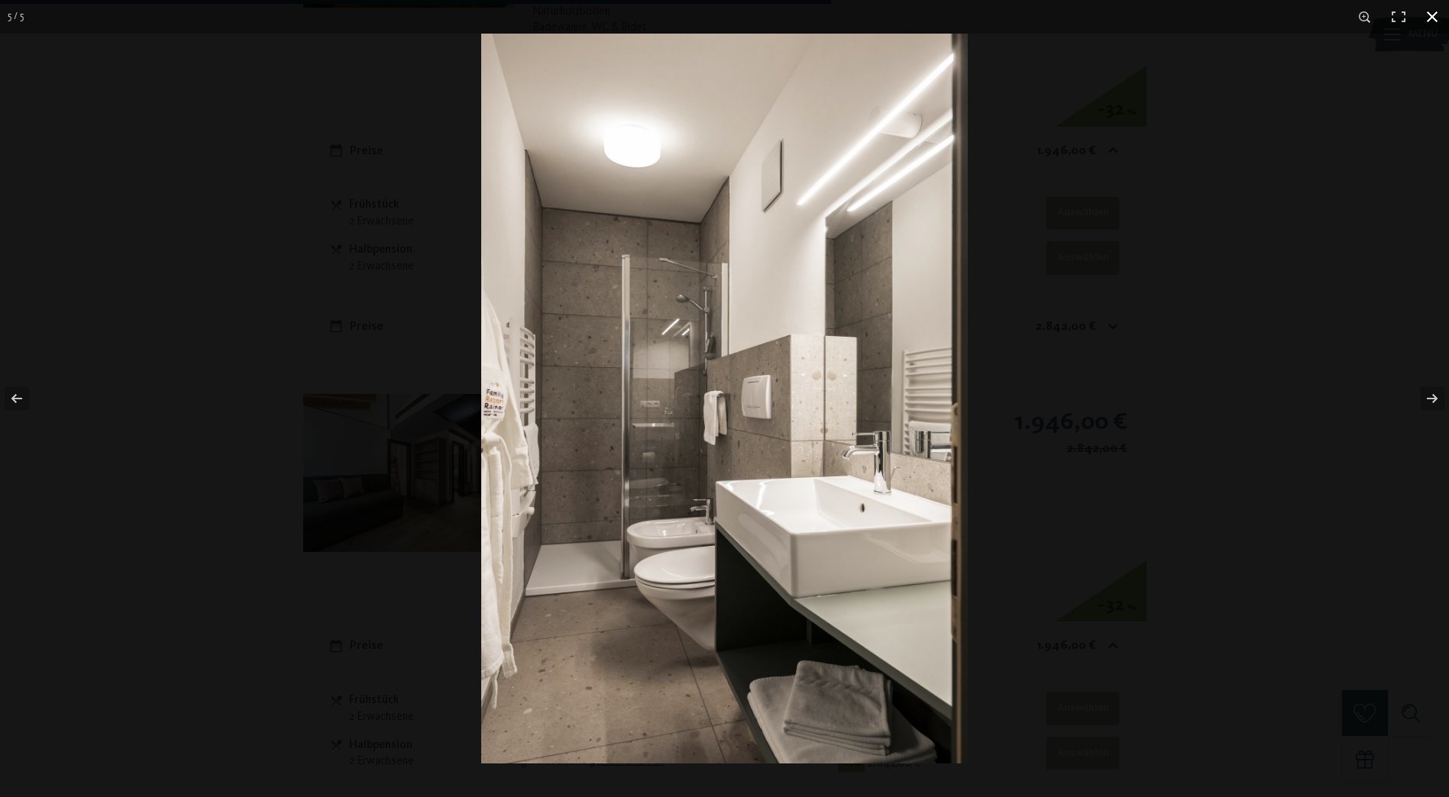
click at [1428, 20] on button "button" at bounding box center [1432, 17] width 34 height 34
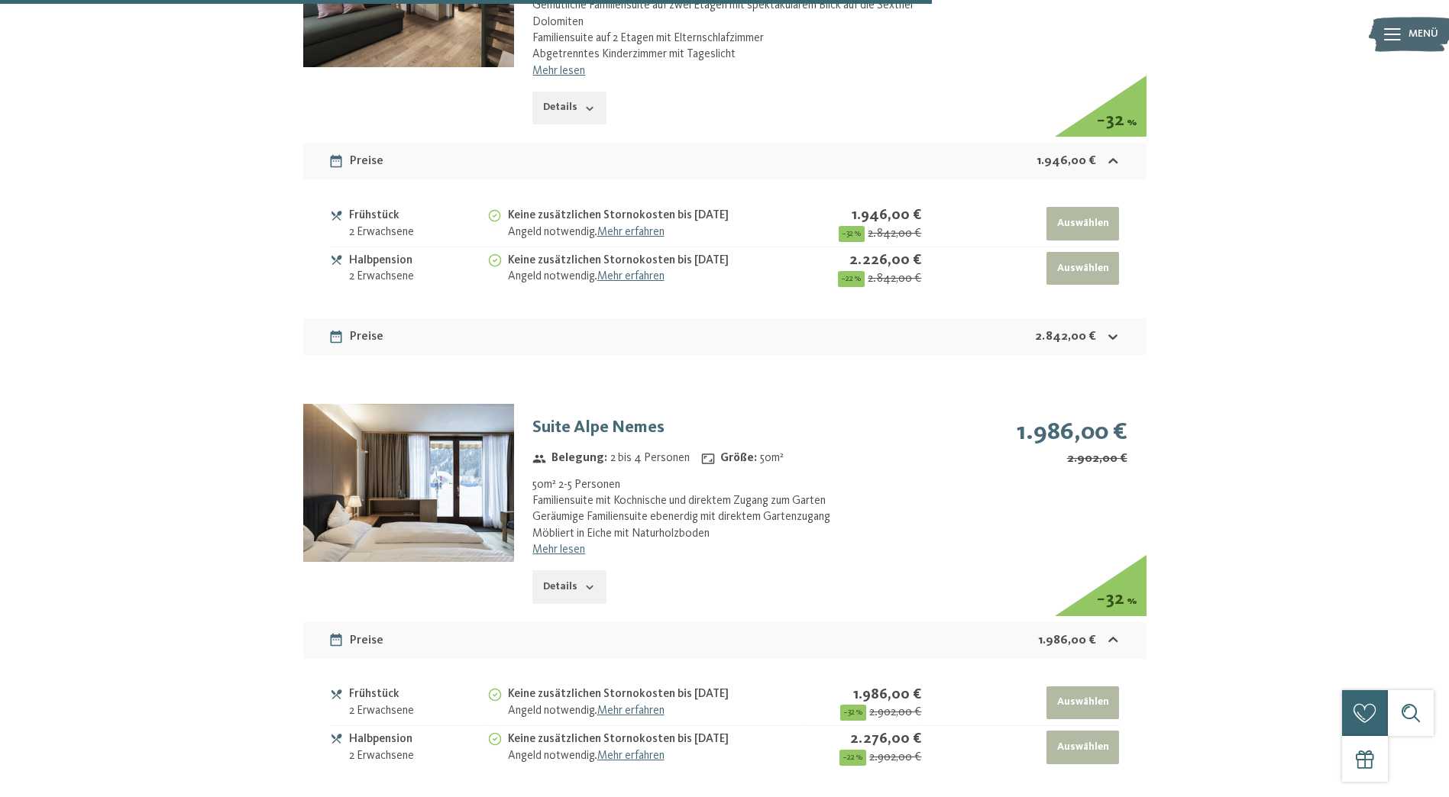
scroll to position [4729, 0]
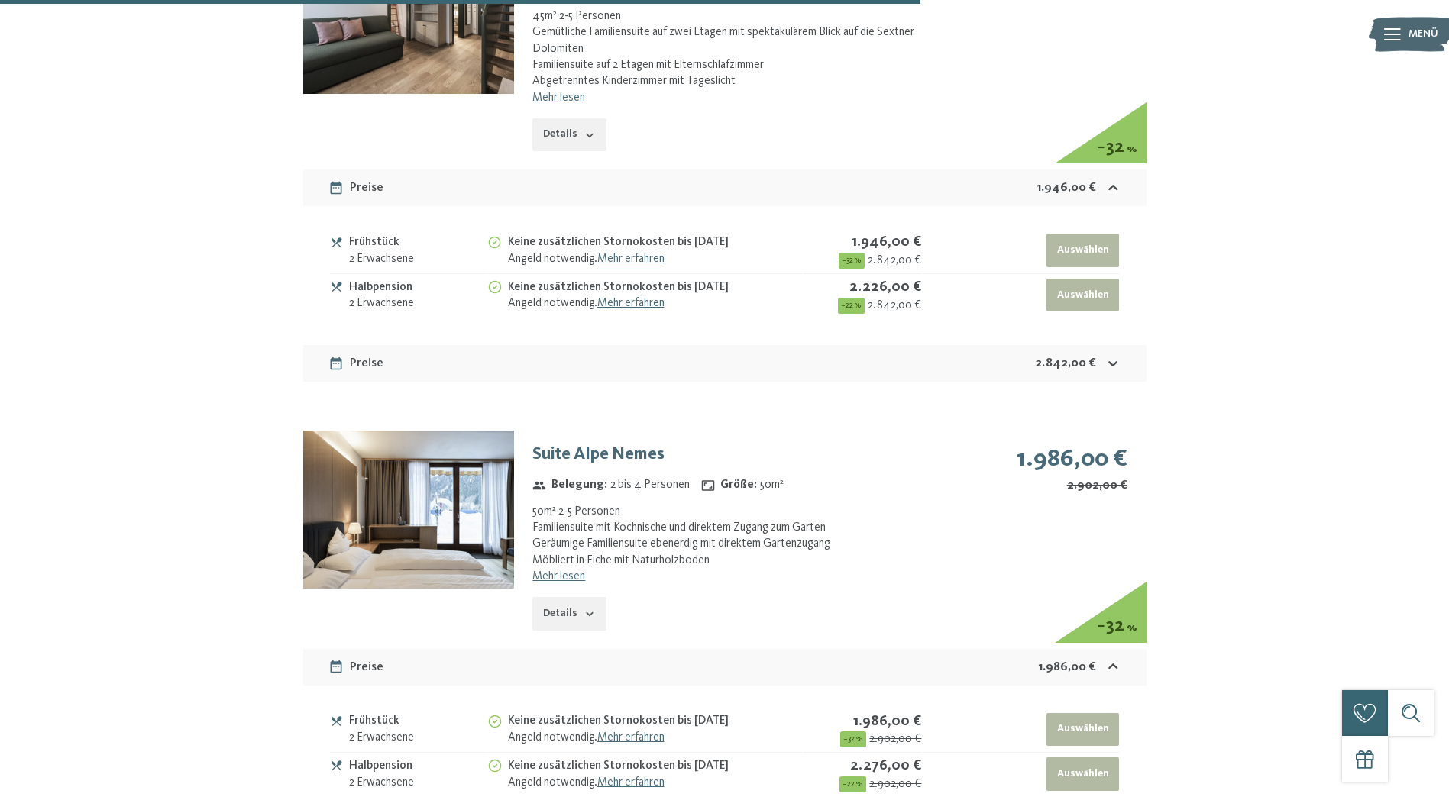
click at [416, 444] on img at bounding box center [408, 510] width 211 height 158
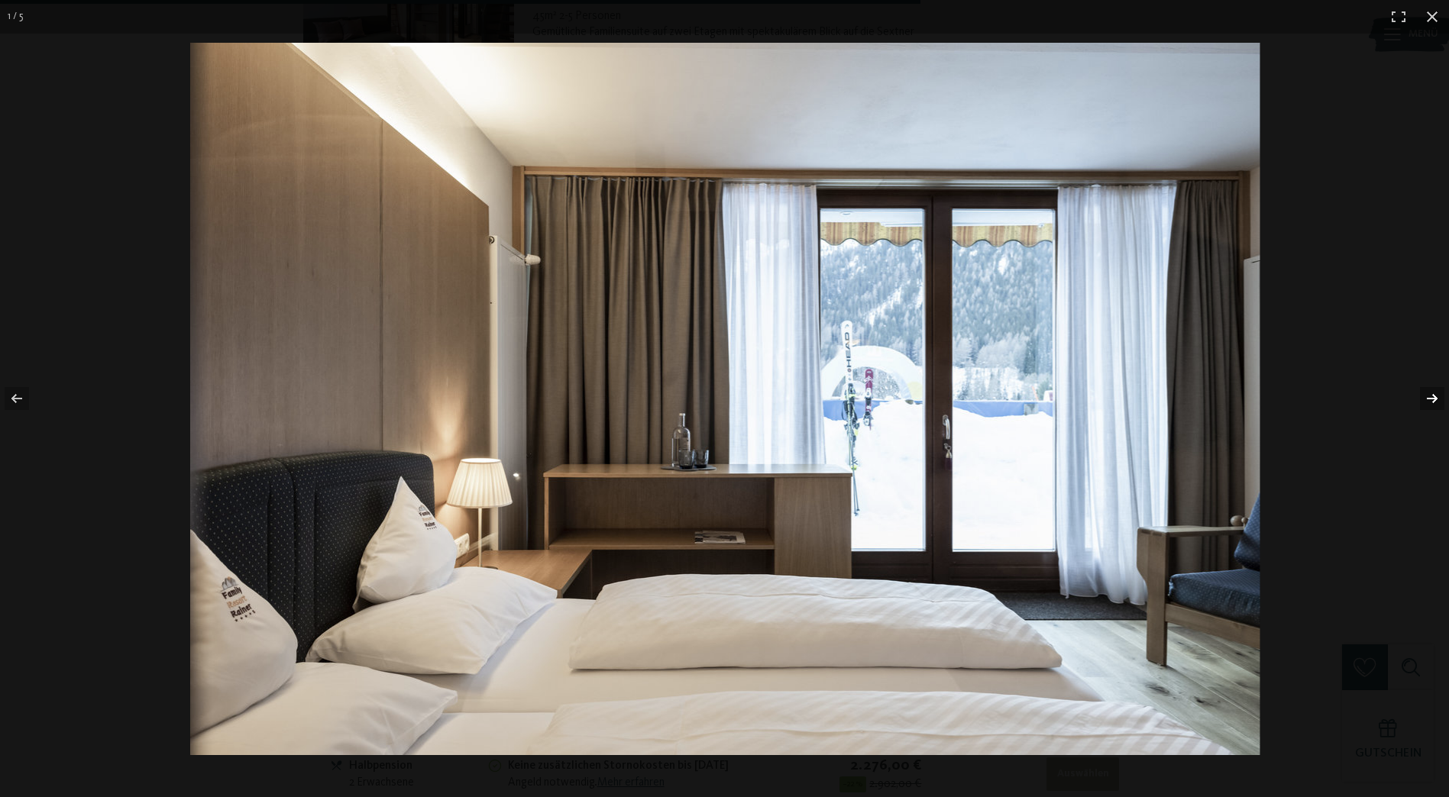
click at [1437, 400] on button "button" at bounding box center [1421, 398] width 53 height 76
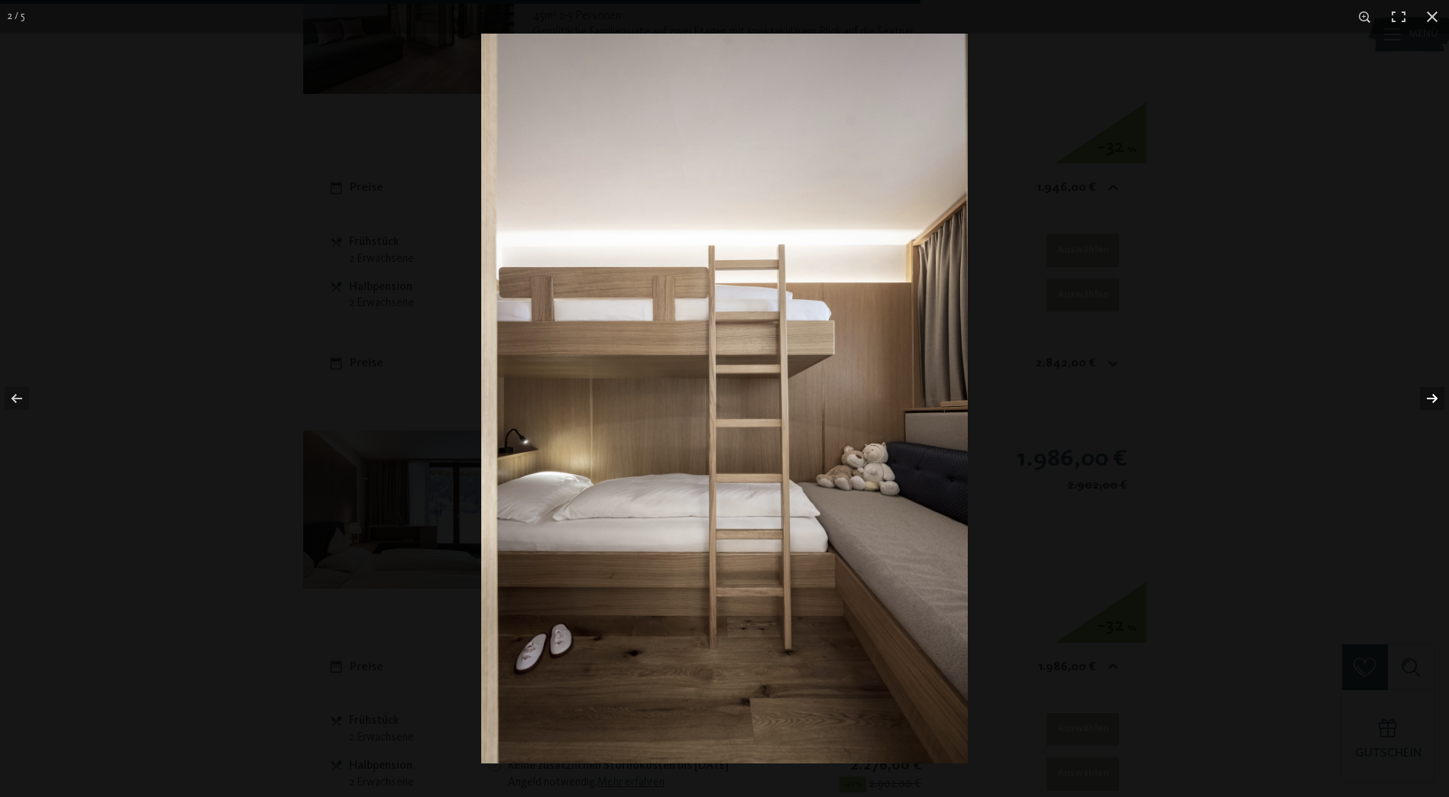
click at [1437, 400] on button "button" at bounding box center [1421, 398] width 53 height 76
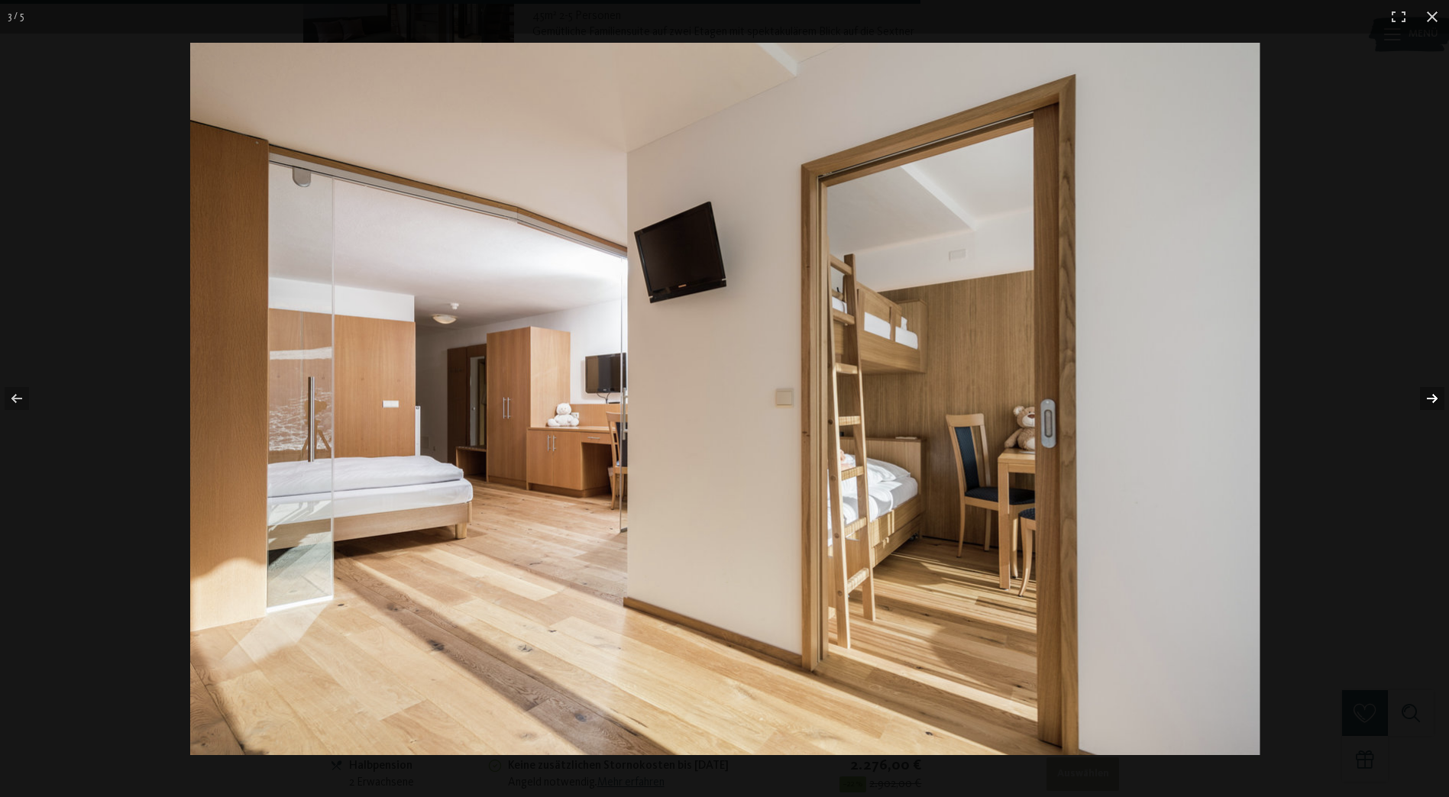
click at [1437, 400] on button "button" at bounding box center [1421, 398] width 53 height 76
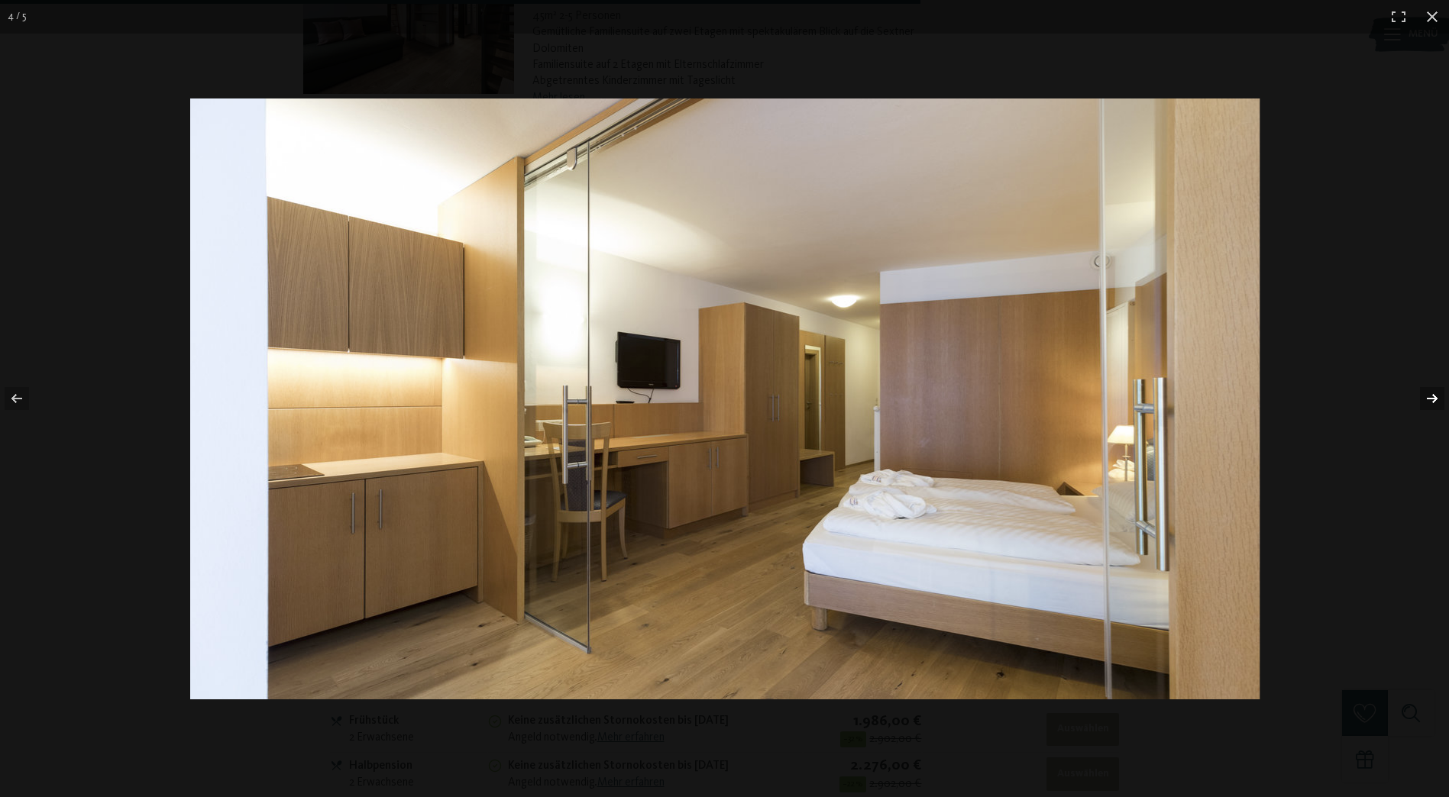
click at [1437, 400] on button "button" at bounding box center [1421, 398] width 53 height 76
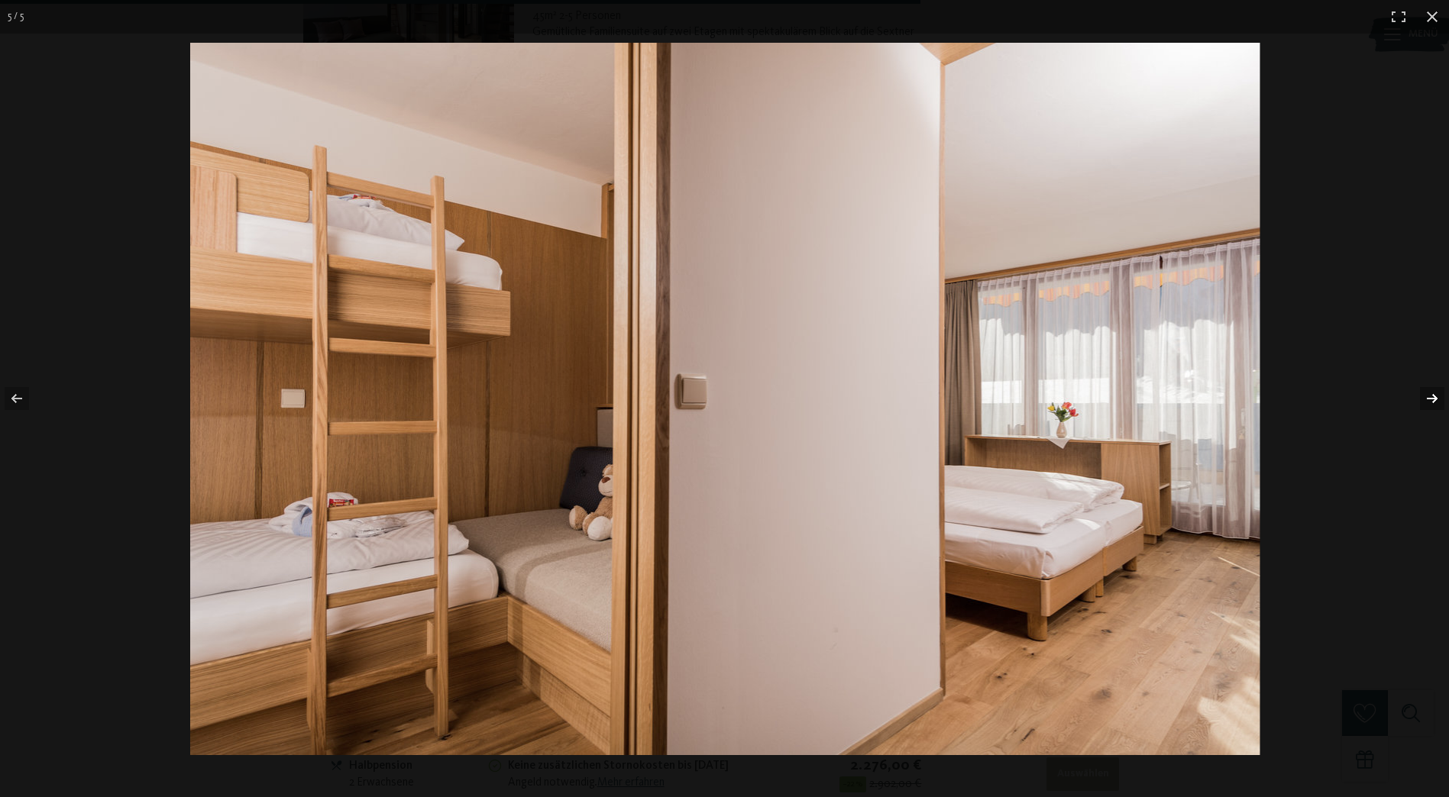
click at [1437, 400] on button "button" at bounding box center [1421, 398] width 53 height 76
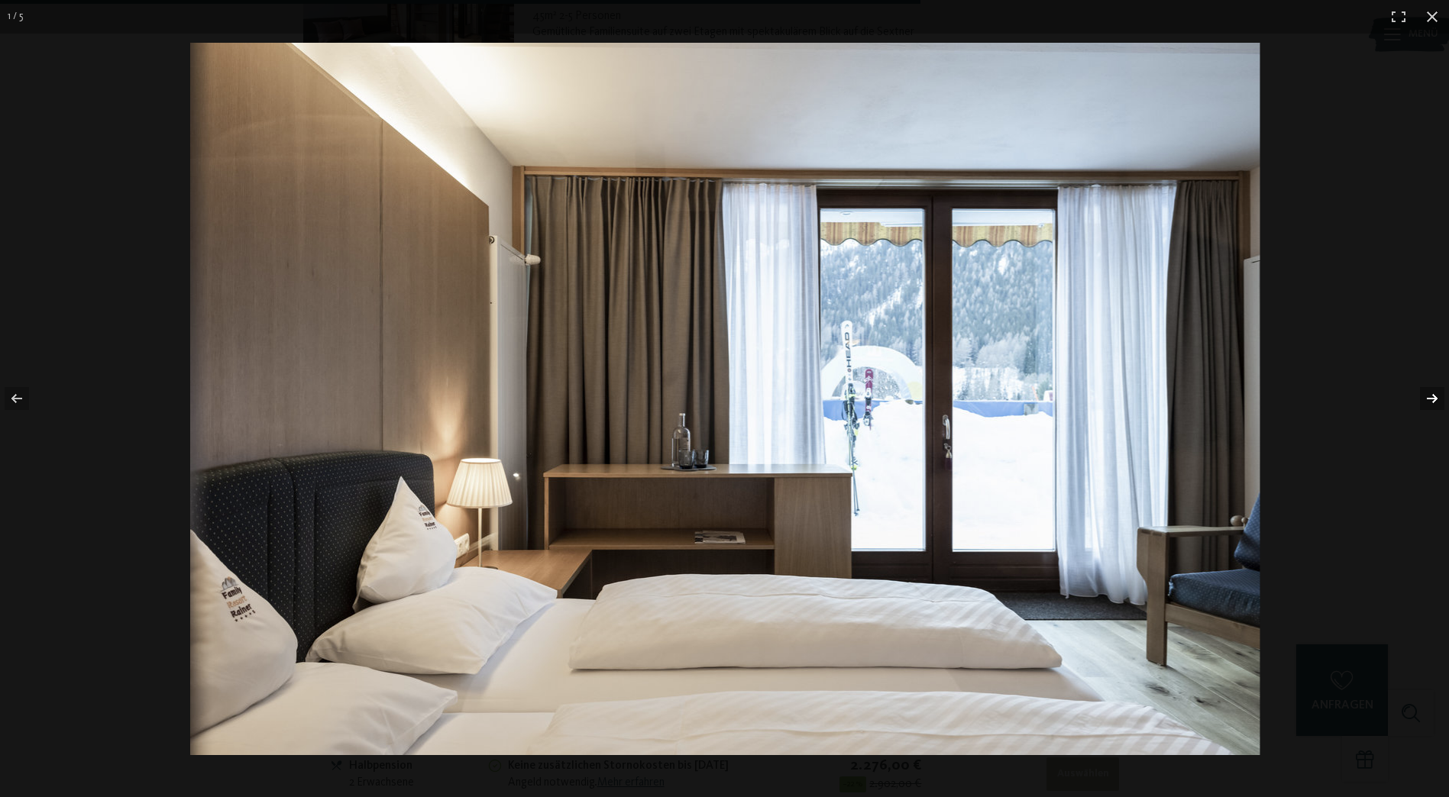
click at [1437, 400] on button "button" at bounding box center [1421, 398] width 53 height 76
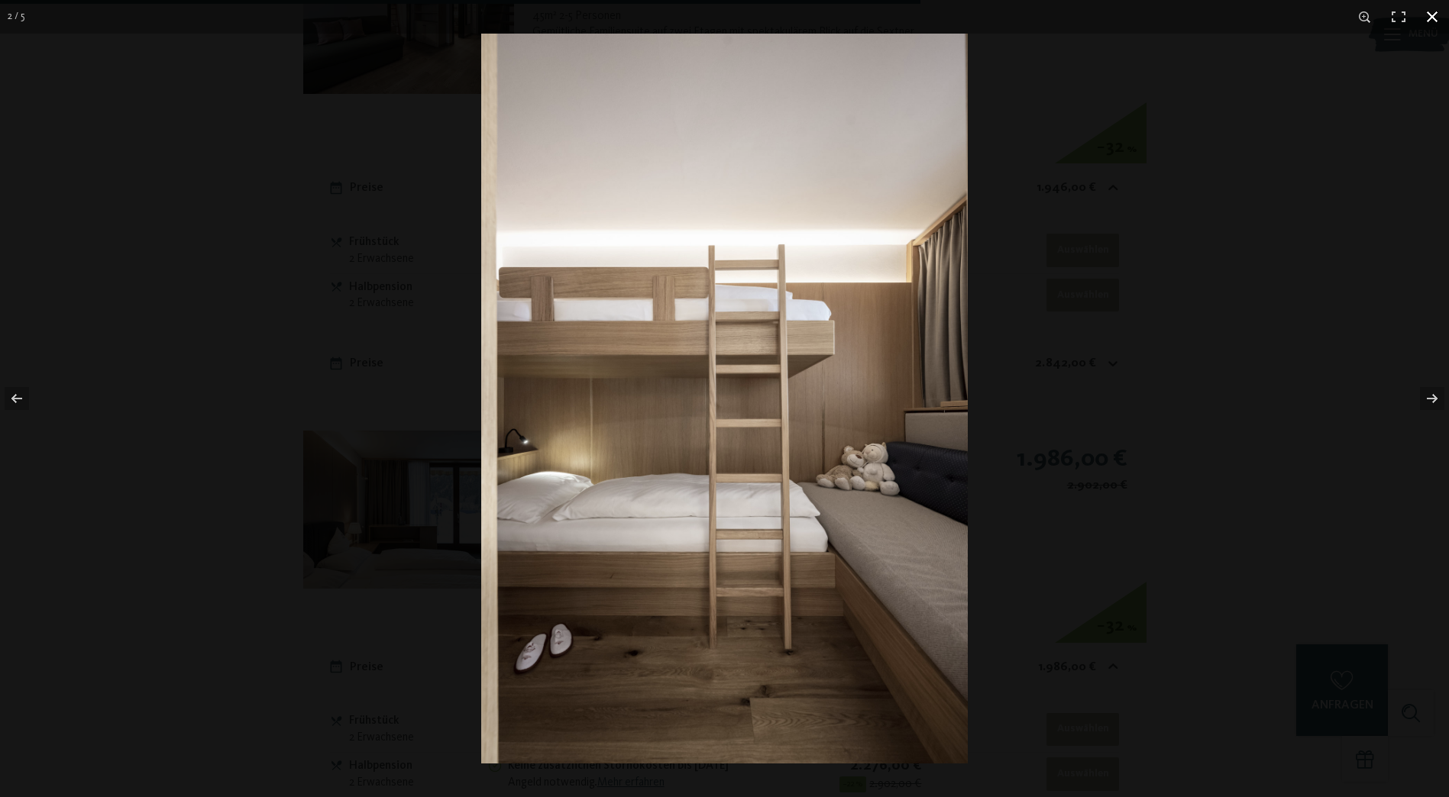
click at [1429, 7] on button "button" at bounding box center [1432, 17] width 34 height 34
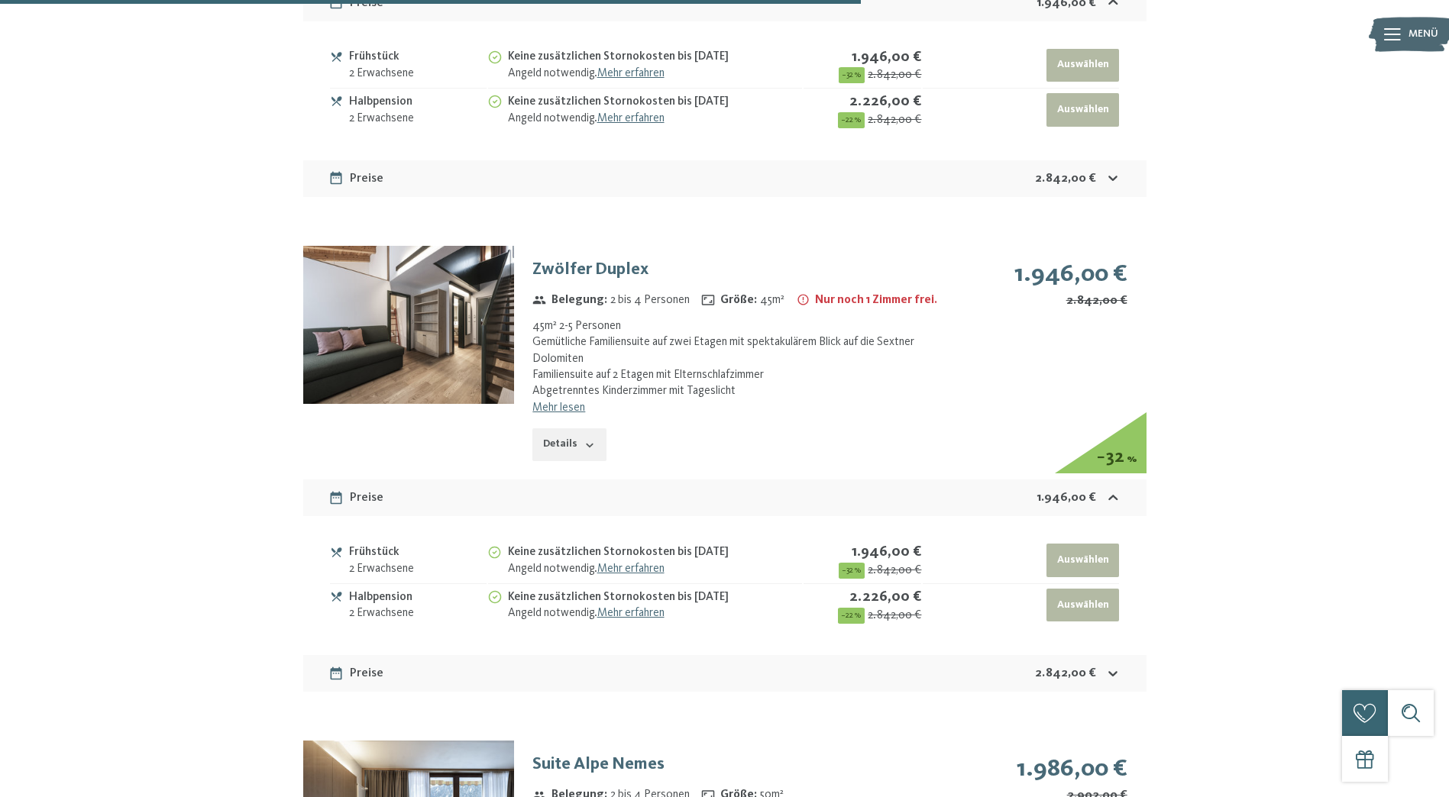
scroll to position [4347, 0]
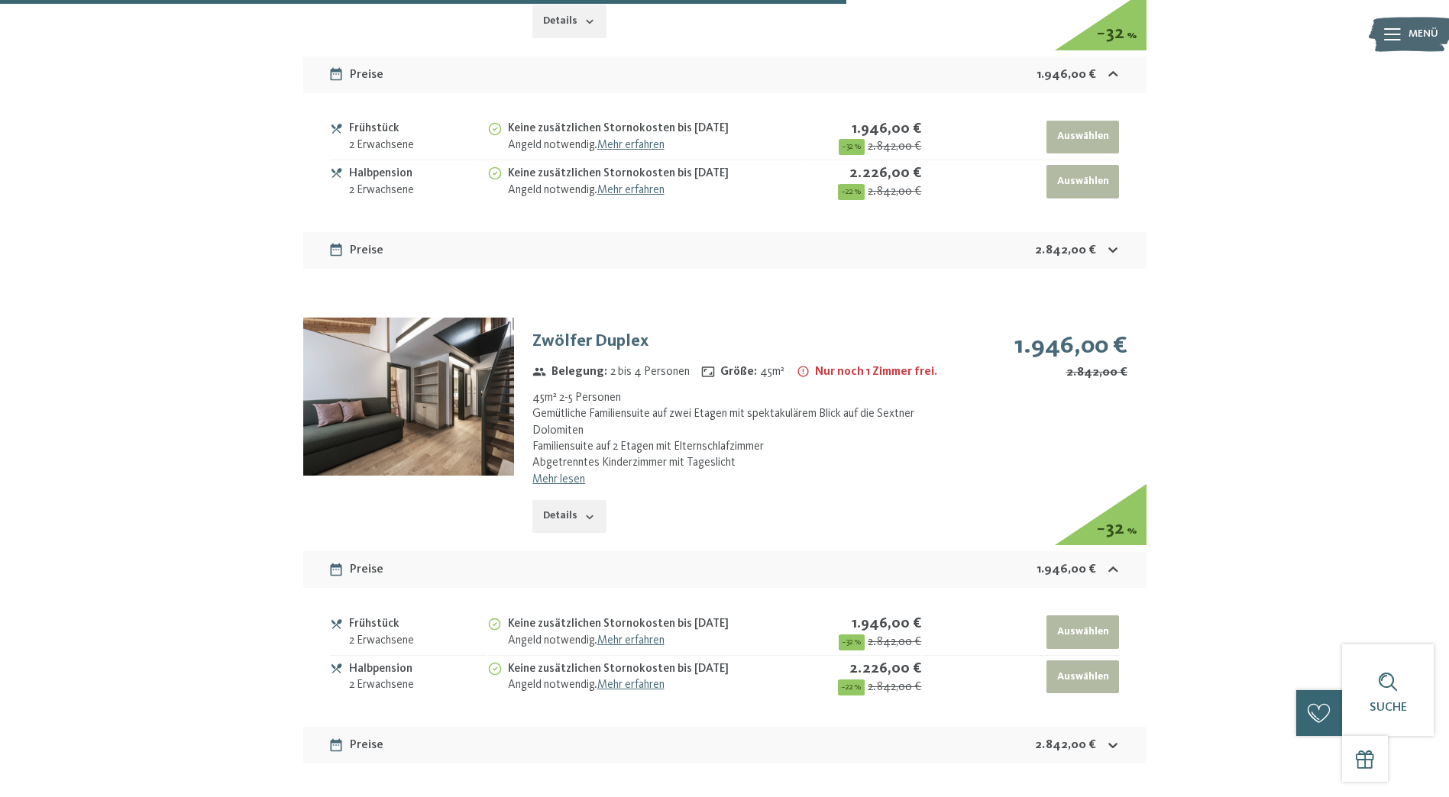
click at [570, 473] on link "Mehr lesen" at bounding box center [558, 479] width 53 height 12
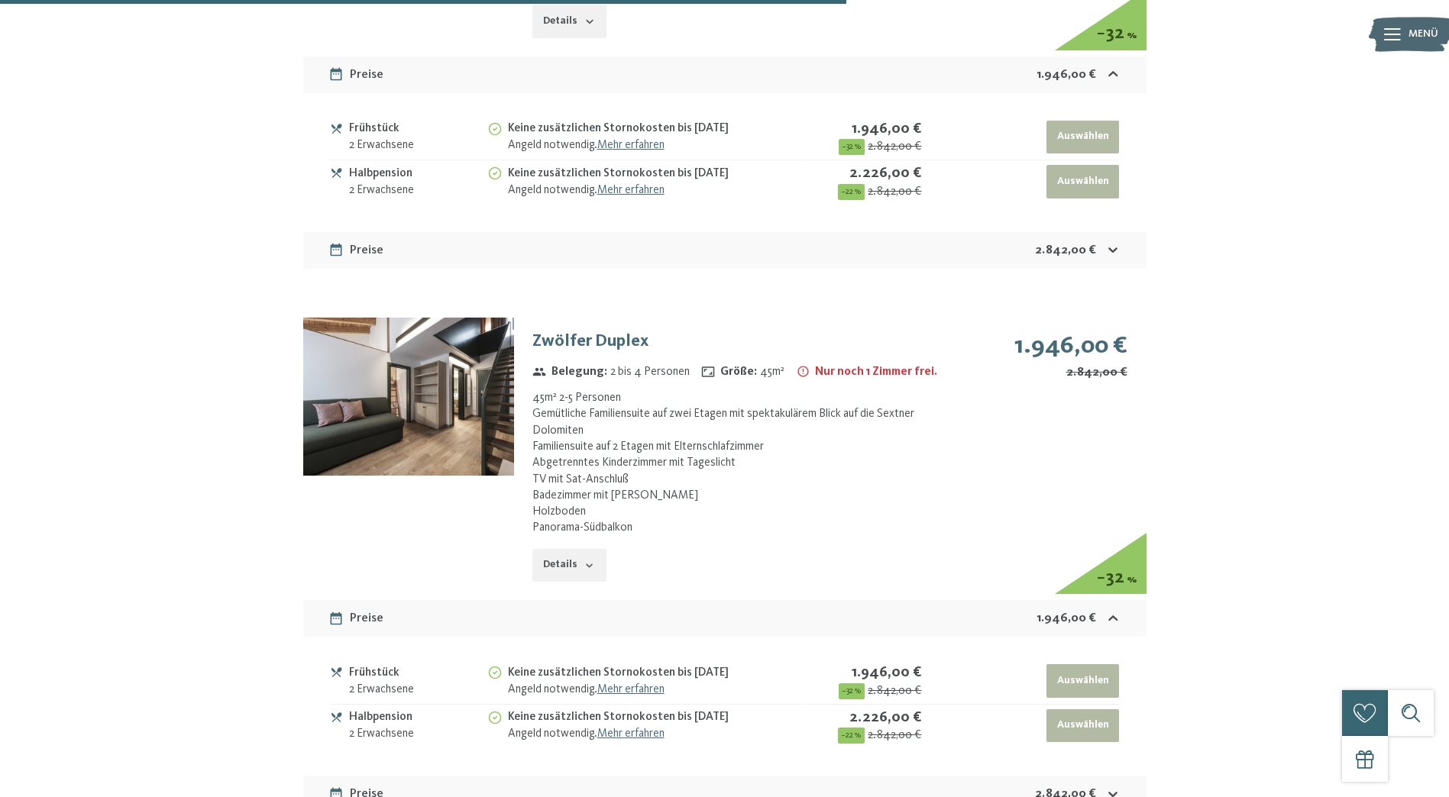
click at [1122, 569] on span "− 32" at bounding box center [1110, 578] width 28 height 18
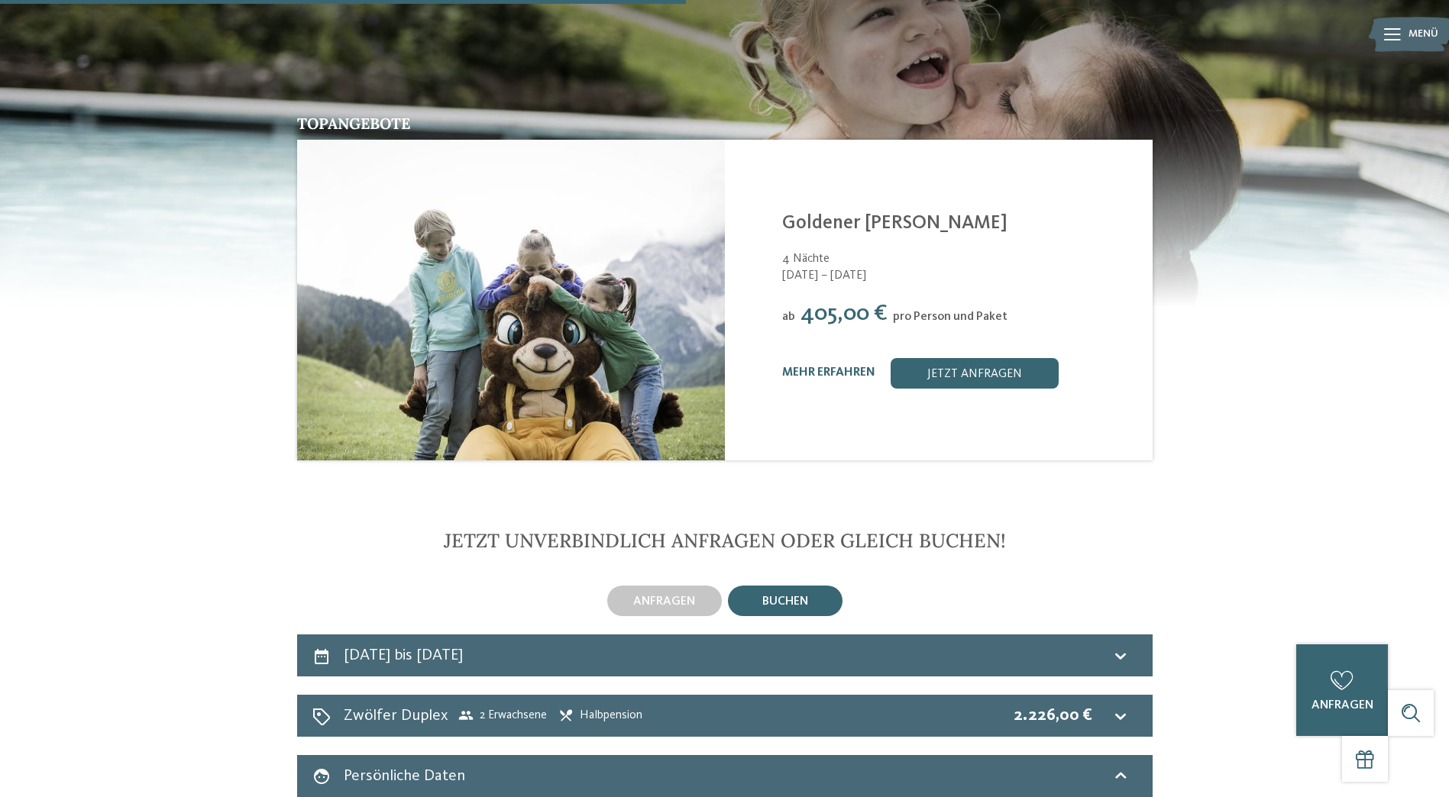
scroll to position [2056, 0]
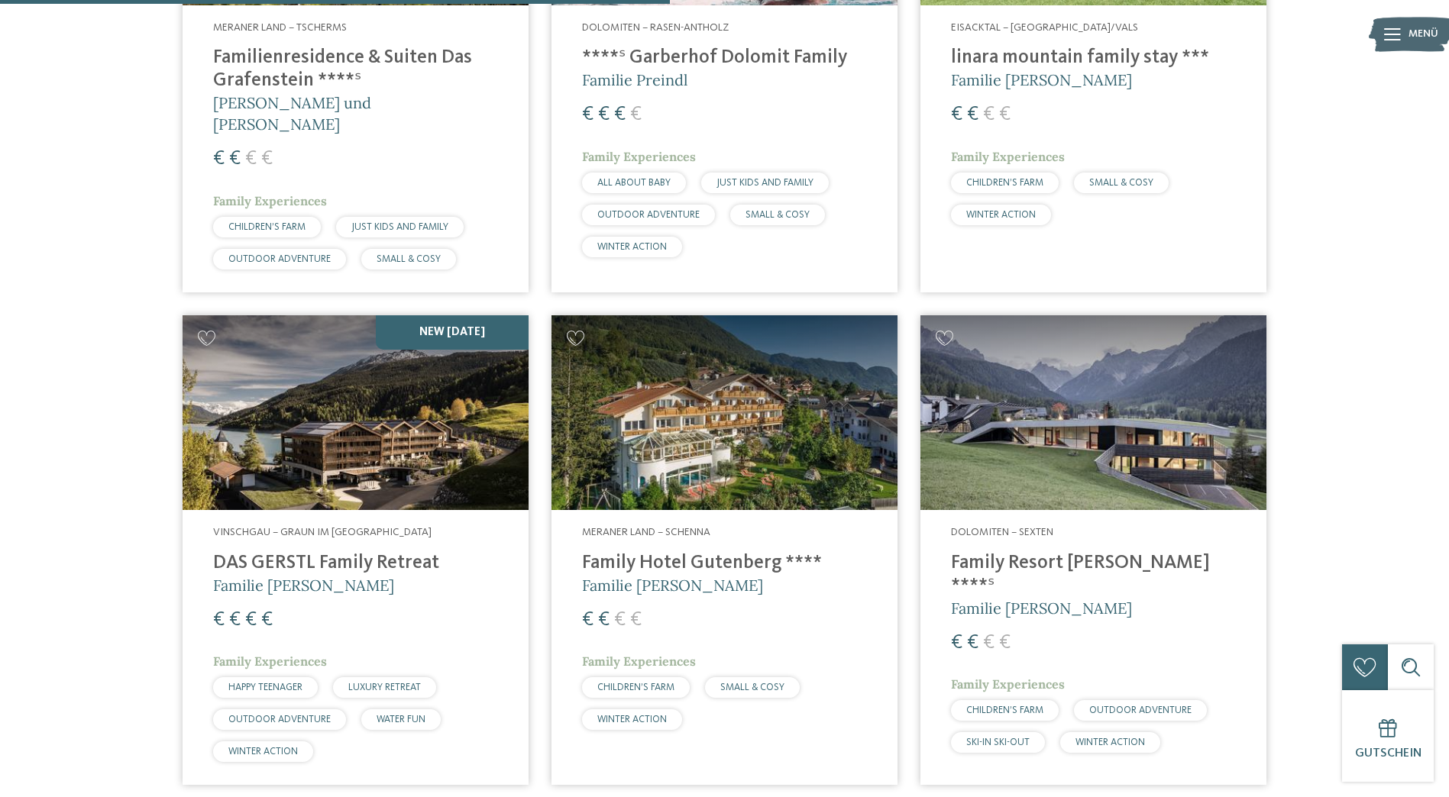
scroll to position [1264, 0]
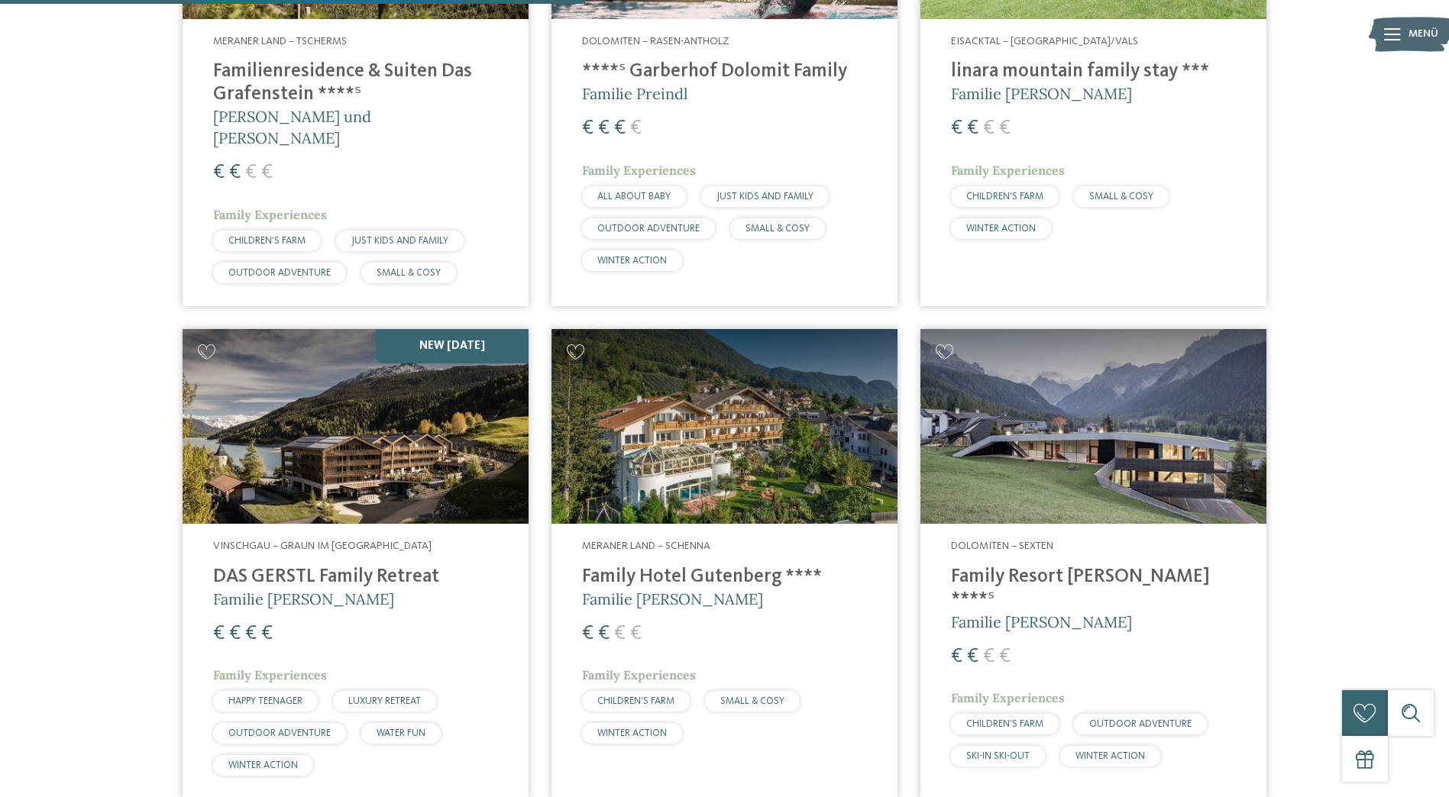
drag, startPoint x: 85, startPoint y: 487, endPoint x: 276, endPoint y: 486, distance: 191.7
click at [99, 476] on div "Familienhotels Südtirol – von Familien für Familien Die Expertinnen und Experte…" at bounding box center [724, 345] width 1449 height 3007
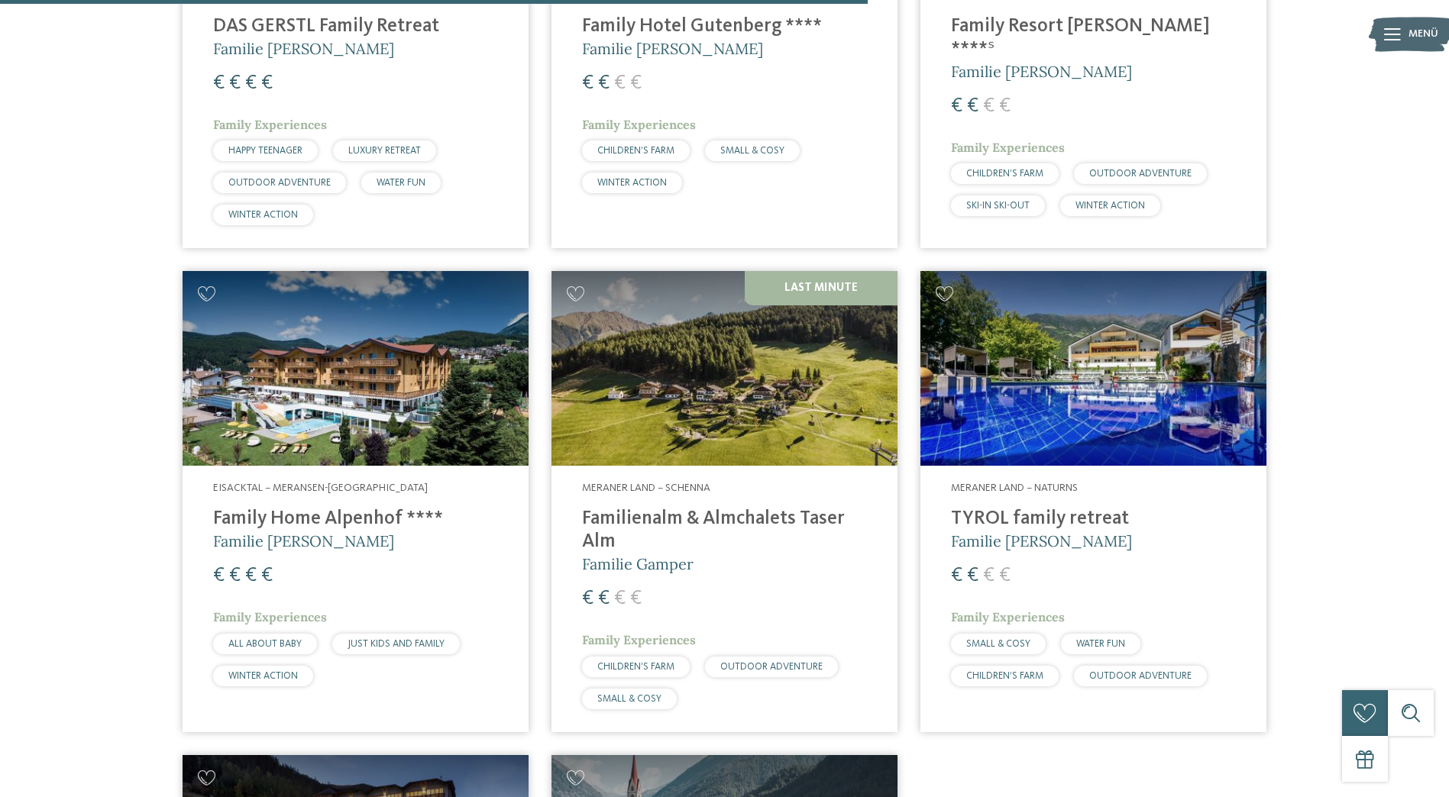
scroll to position [1875, 0]
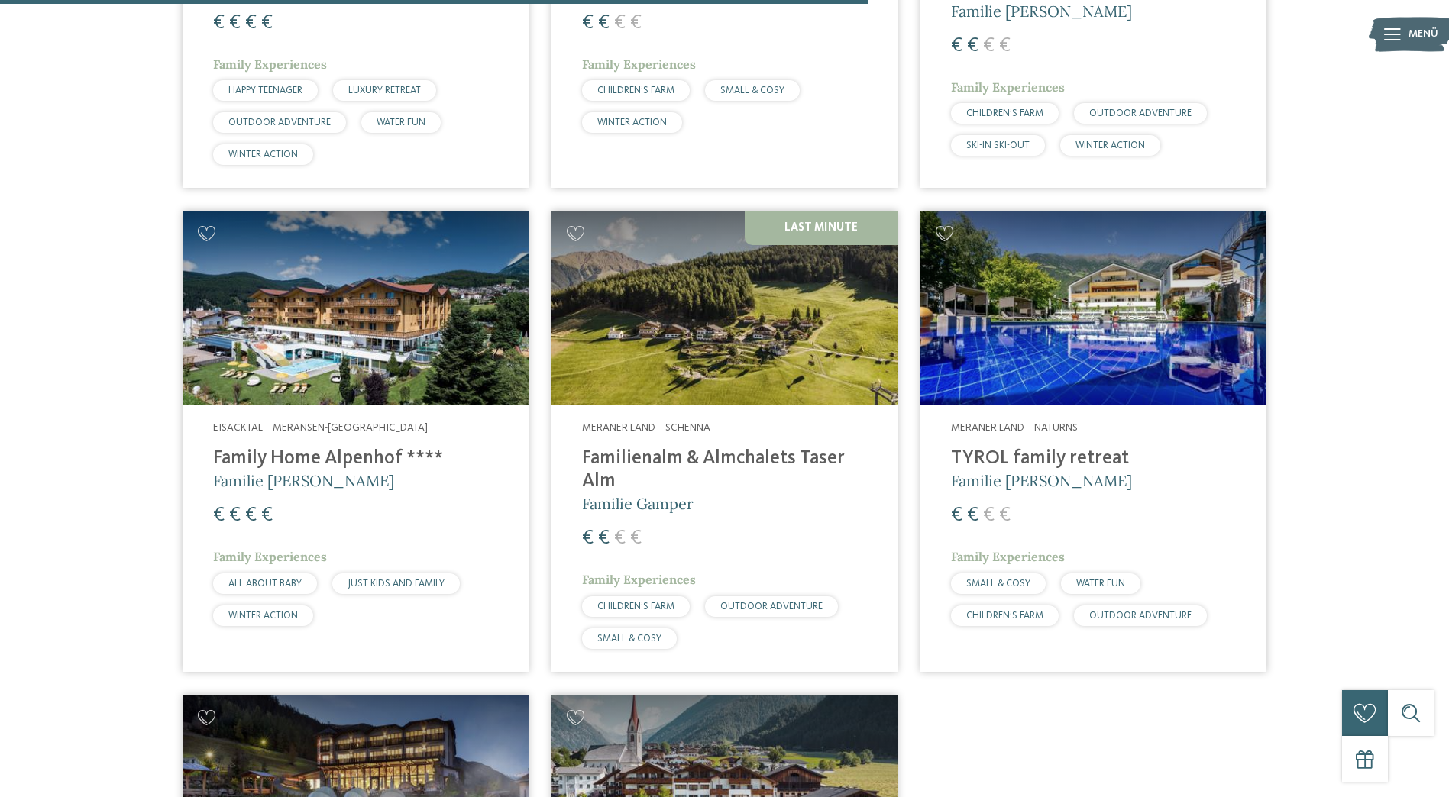
click at [700, 338] on img at bounding box center [724, 308] width 346 height 195
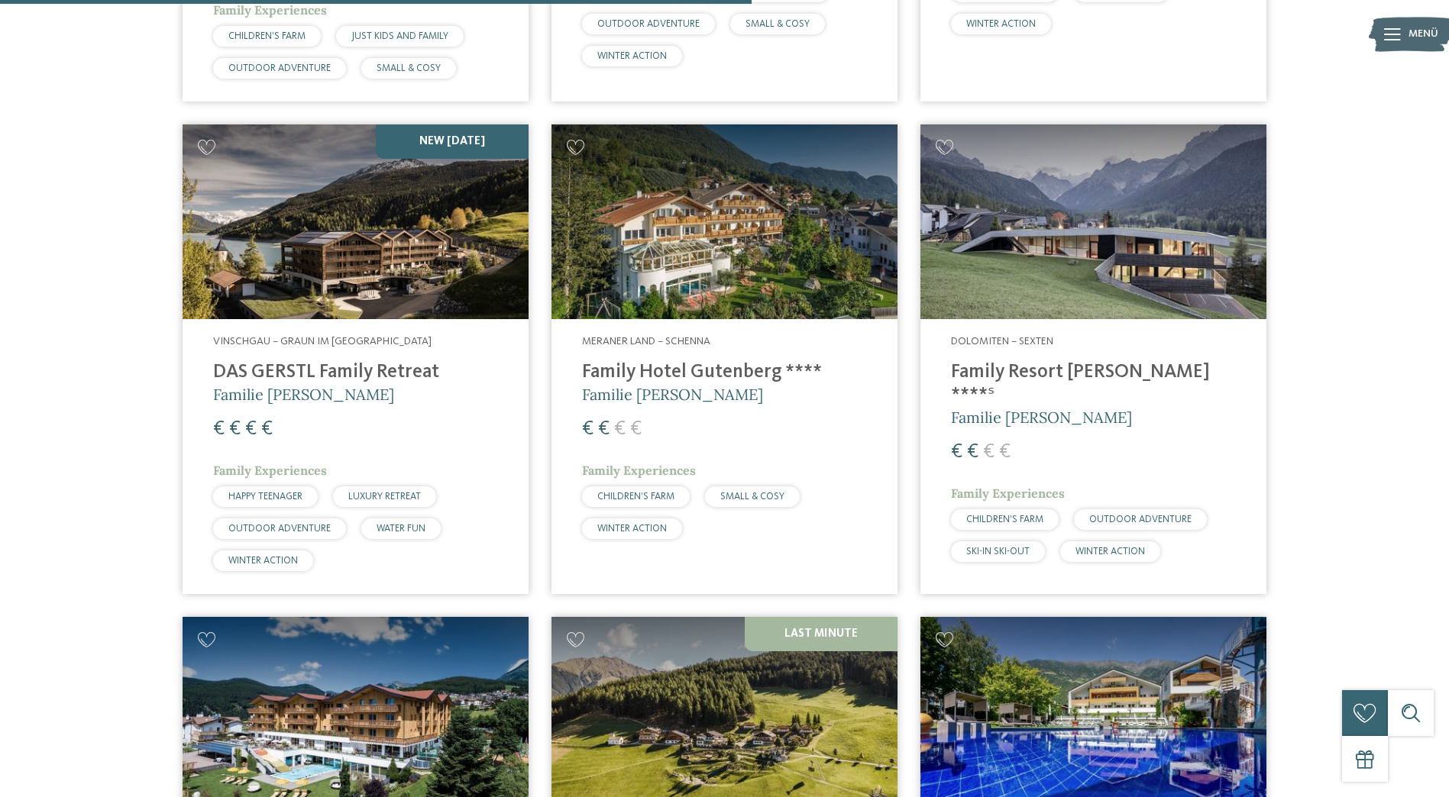
scroll to position [1646, 0]
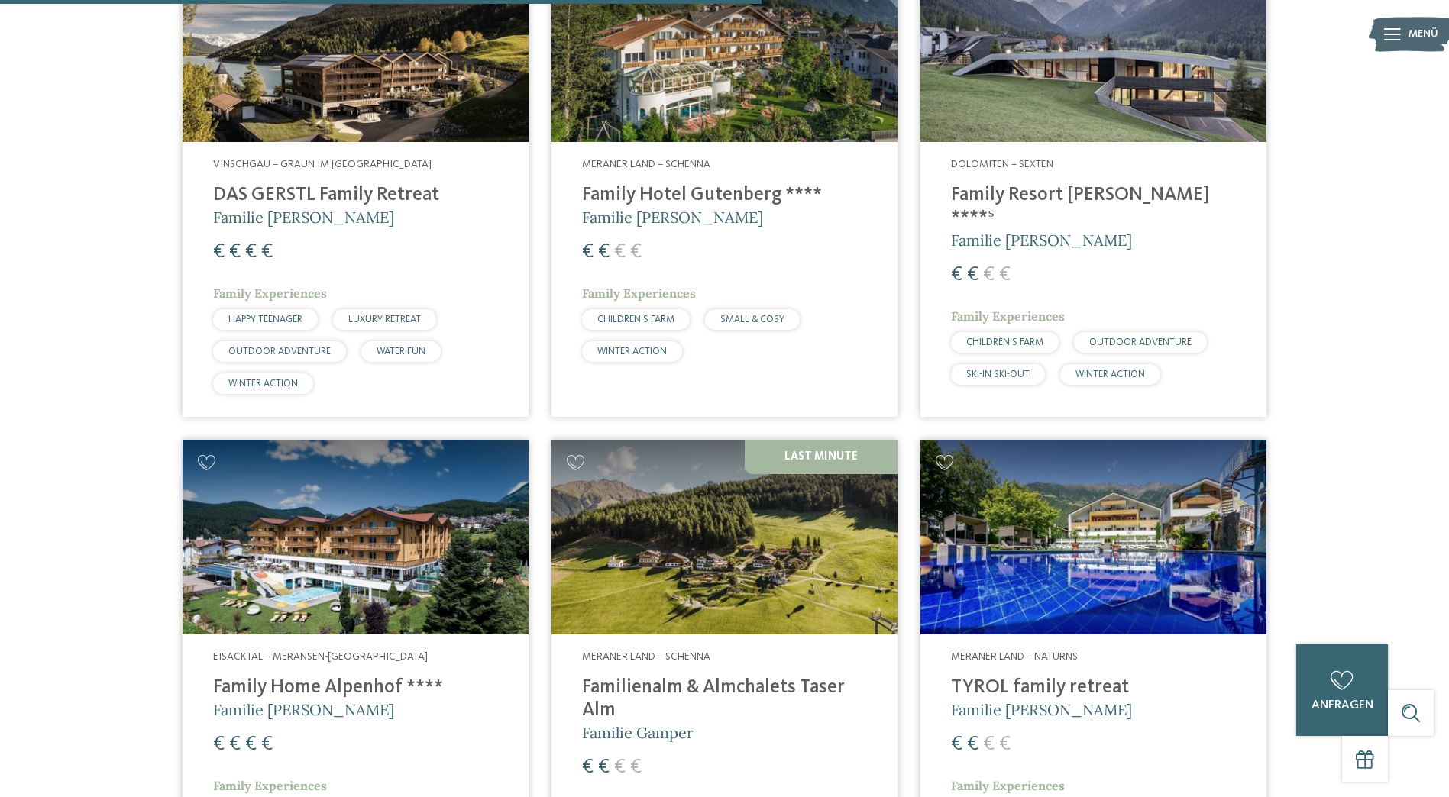
click at [1029, 579] on img at bounding box center [1093, 537] width 346 height 195
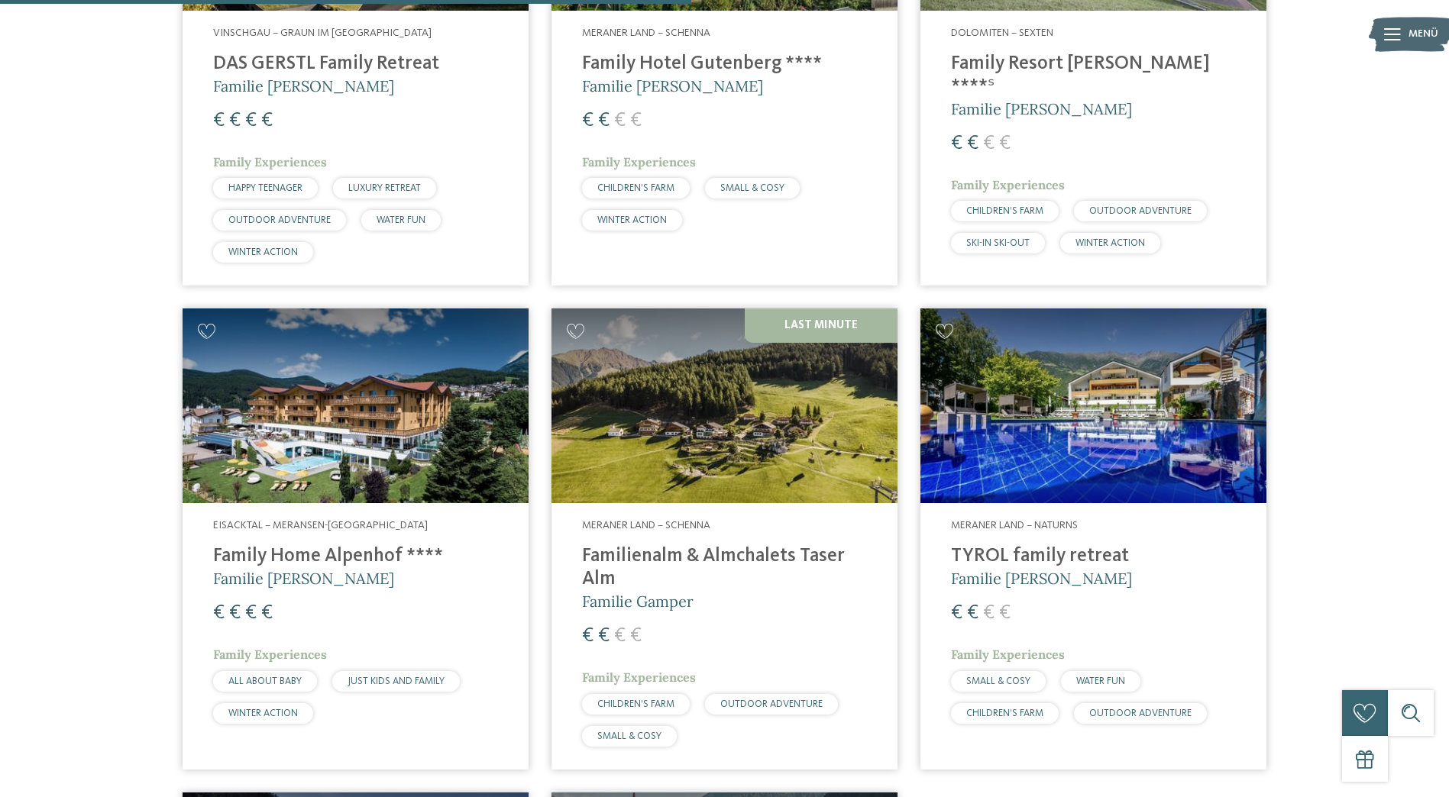
scroll to position [1494, 0]
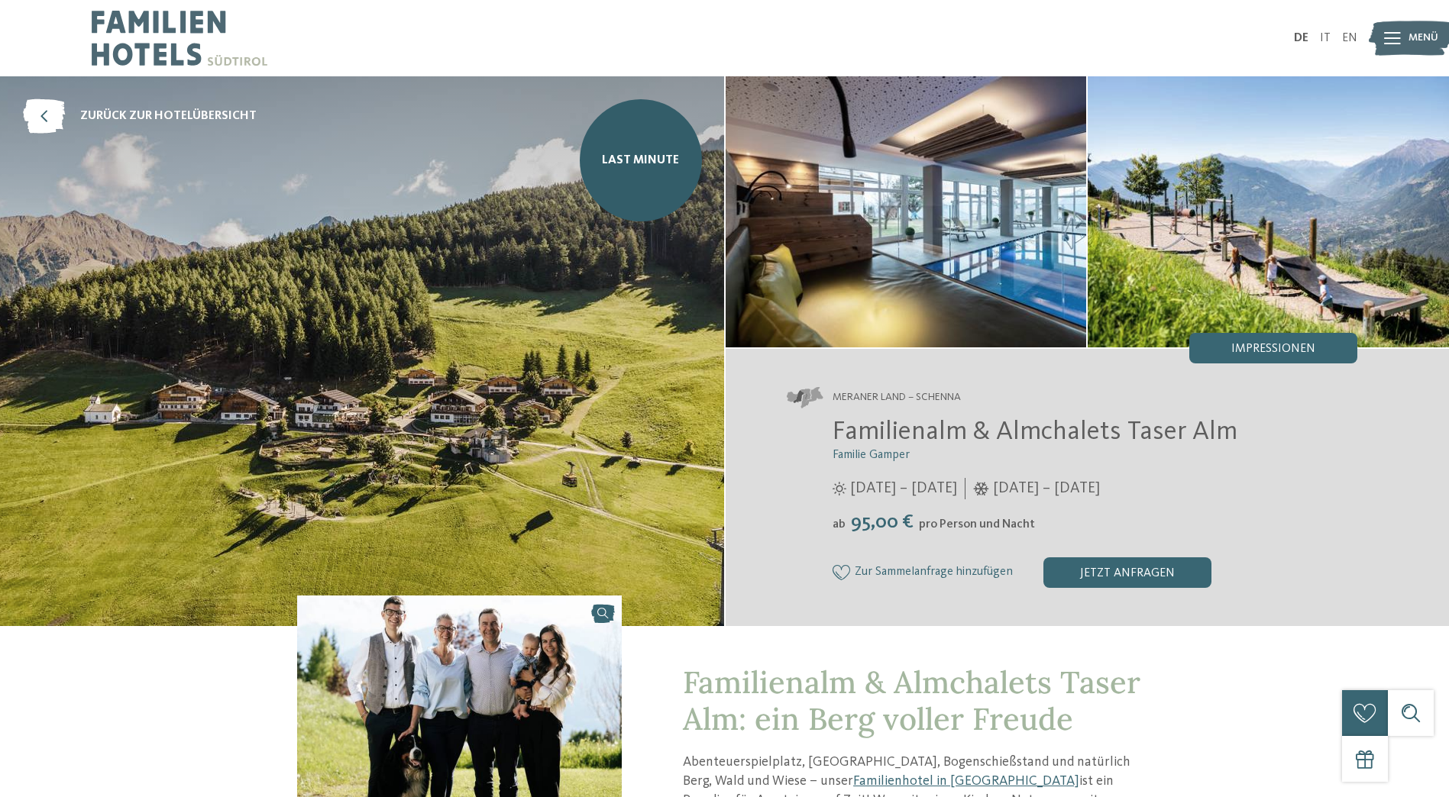
click at [537, 686] on img at bounding box center [459, 718] width 325 height 244
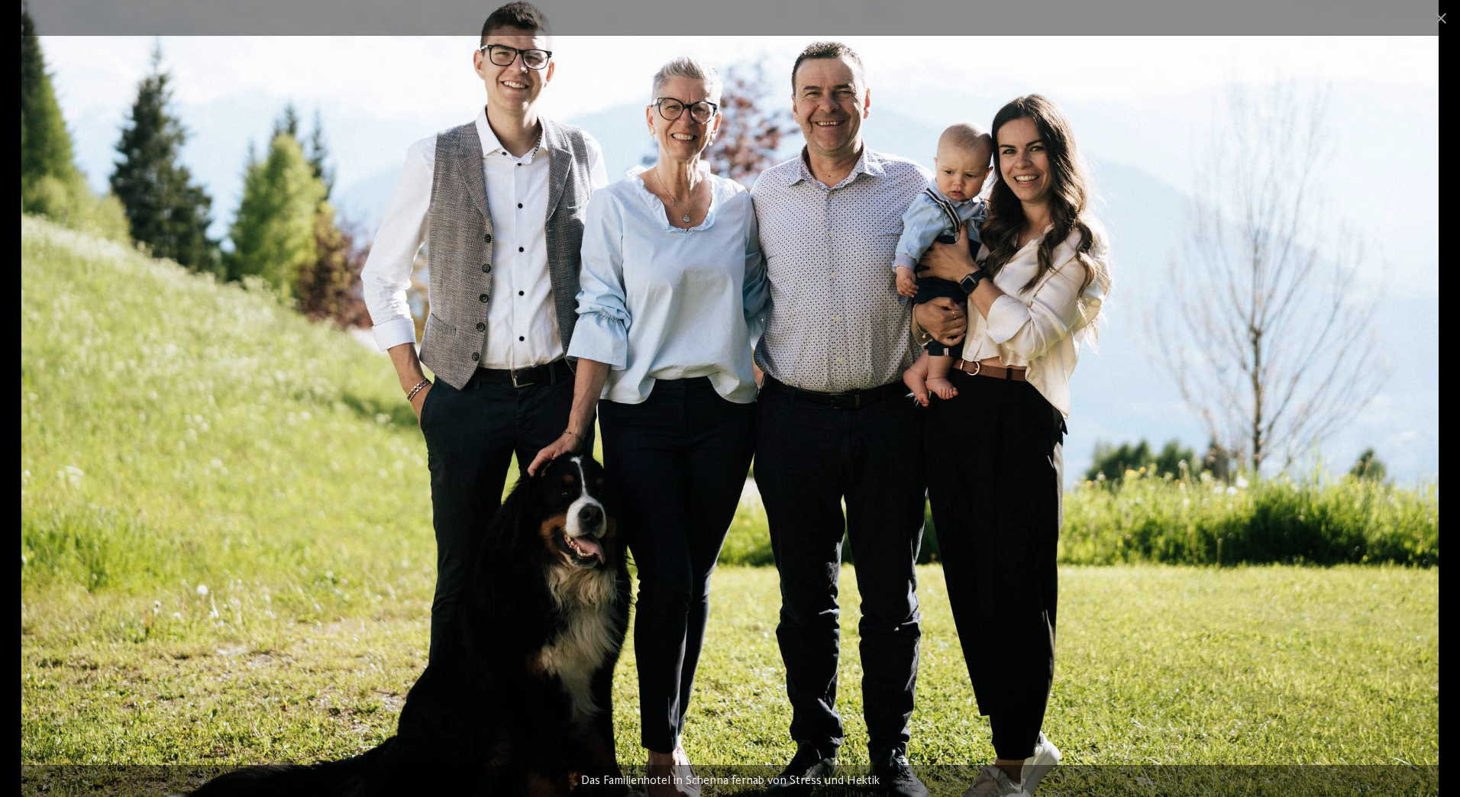
click at [545, 573] on img at bounding box center [729, 398] width 1417 height 797
click at [1439, 19] on span at bounding box center [1441, 18] width 38 height 36
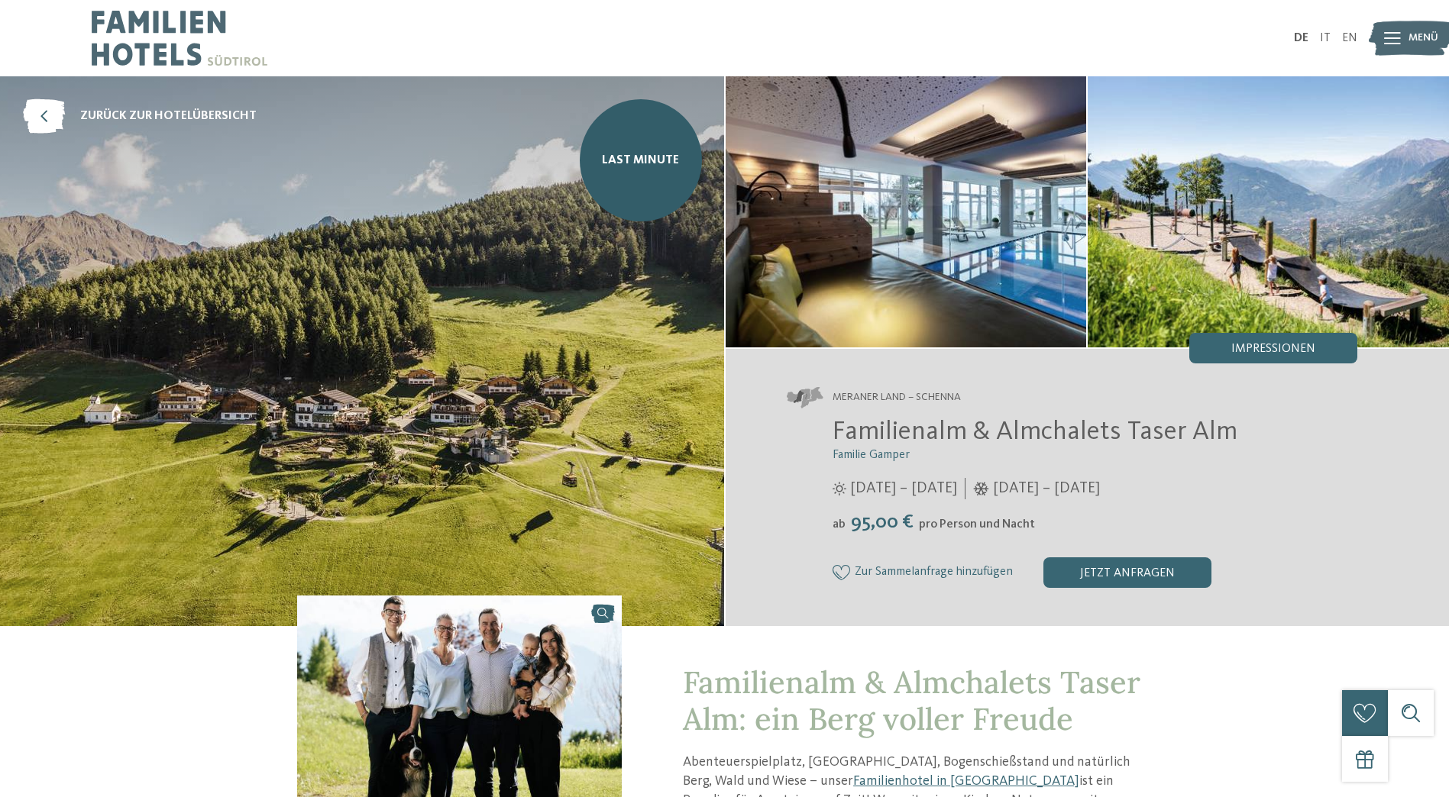
click at [943, 244] on img at bounding box center [905, 211] width 361 height 271
click at [1177, 228] on img at bounding box center [1267, 211] width 361 height 271
click at [1221, 360] on div "Impressionen" at bounding box center [1273, 348] width 168 height 31
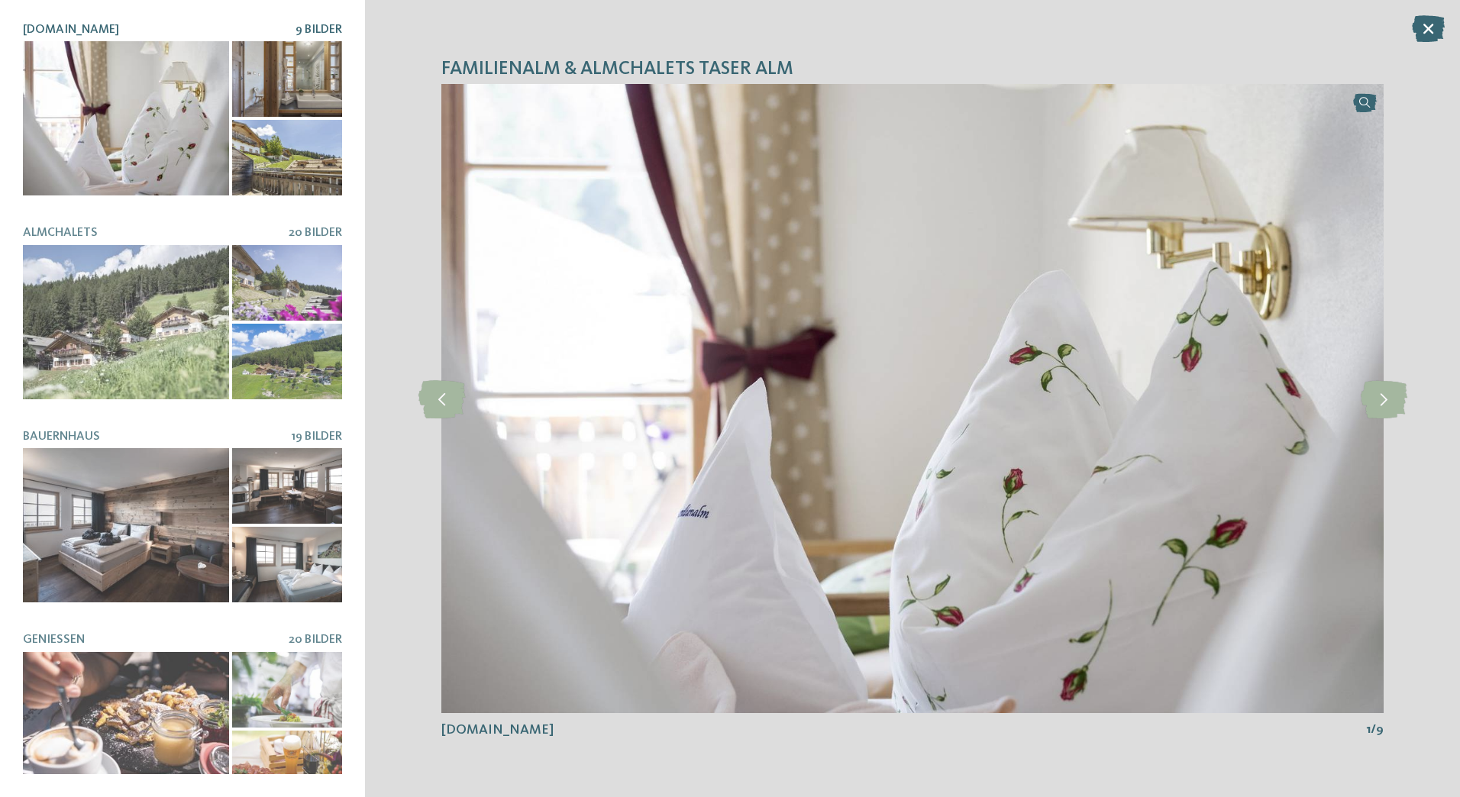
click at [121, 161] on div at bounding box center [126, 118] width 206 height 154
click at [1375, 388] on icon at bounding box center [1384, 399] width 47 height 38
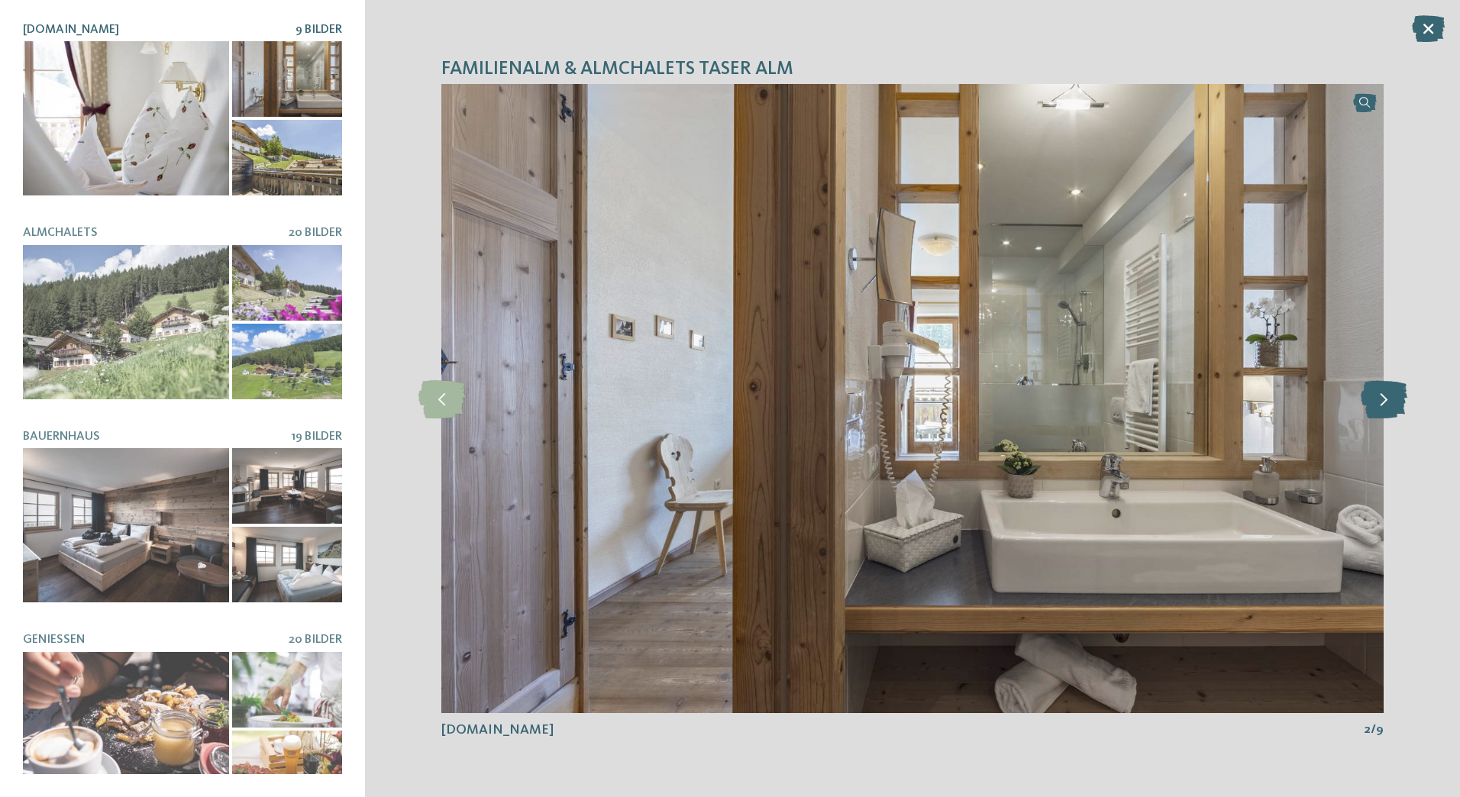
click at [1383, 392] on icon at bounding box center [1384, 399] width 47 height 38
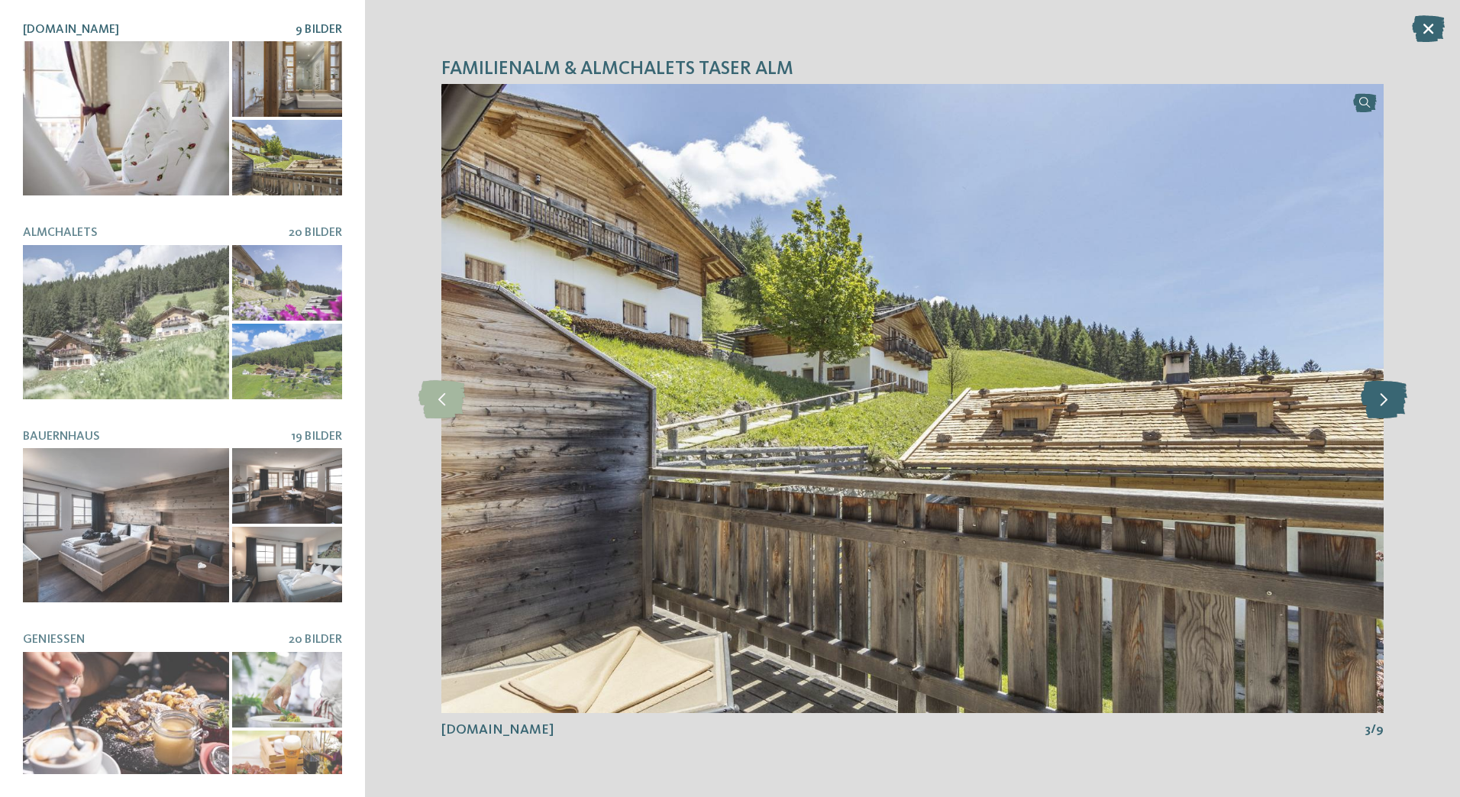
click at [1383, 392] on icon at bounding box center [1384, 399] width 47 height 38
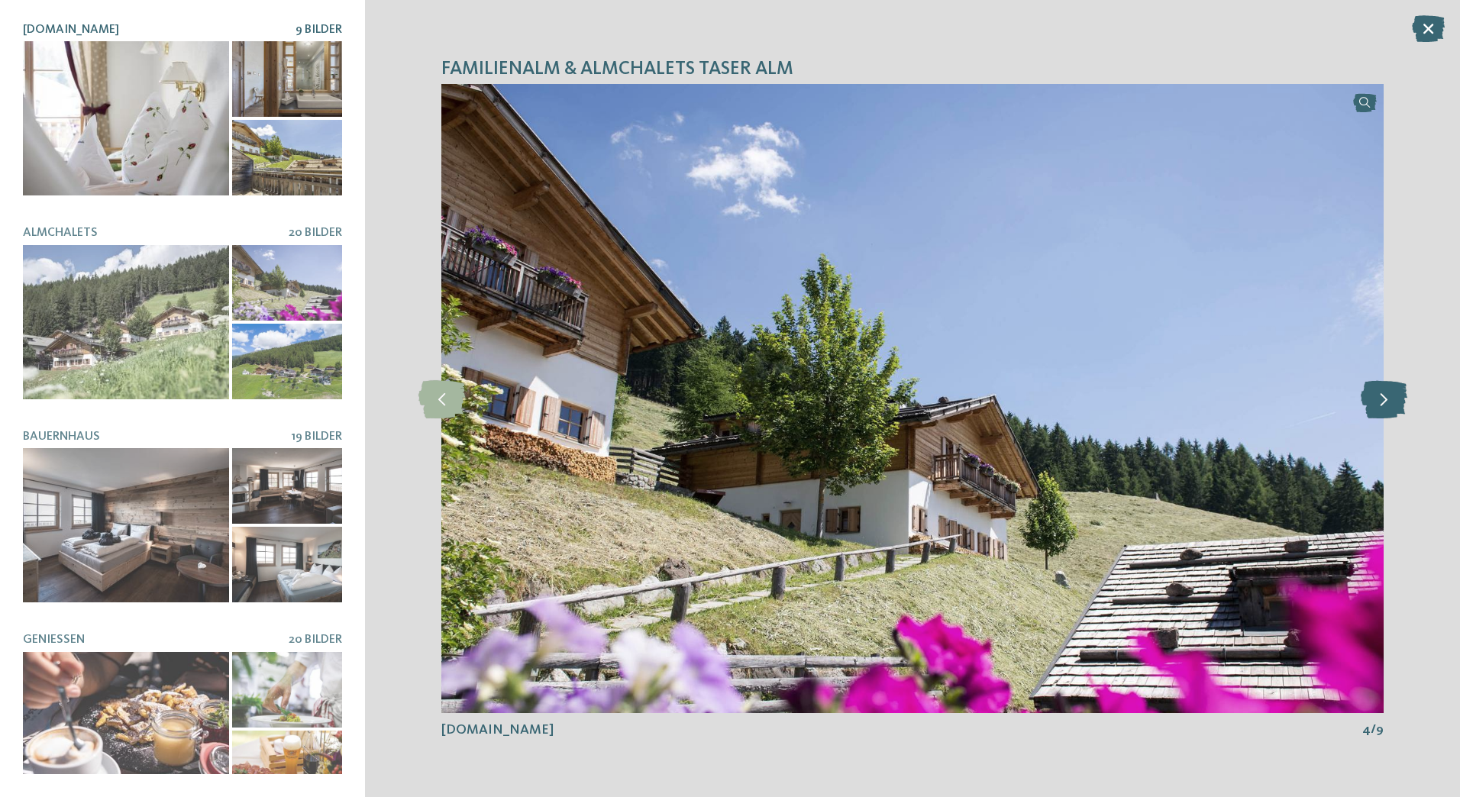
click at [1383, 392] on icon at bounding box center [1384, 399] width 47 height 38
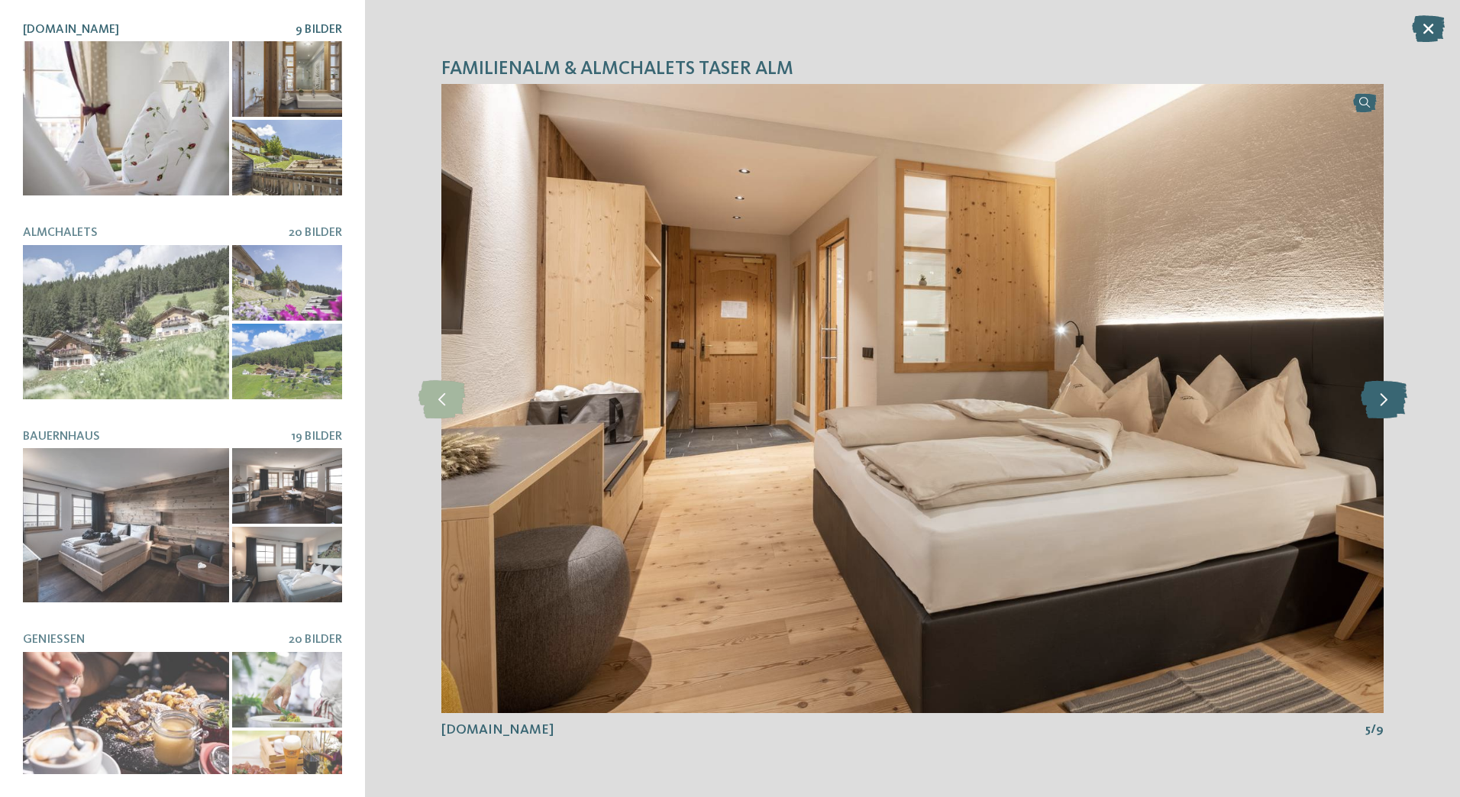
click at [1383, 392] on icon at bounding box center [1384, 399] width 47 height 38
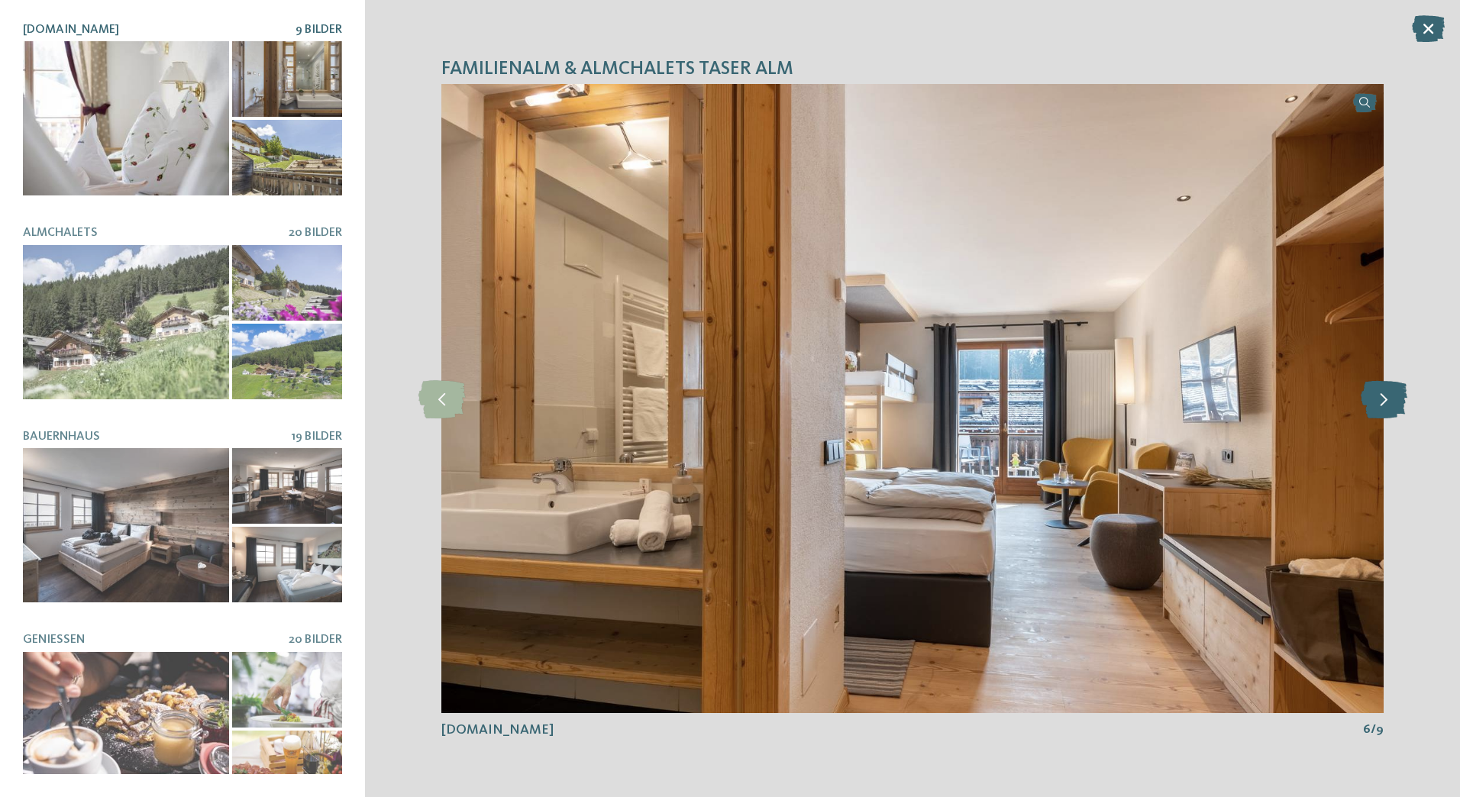
click at [1385, 395] on icon at bounding box center [1384, 399] width 47 height 38
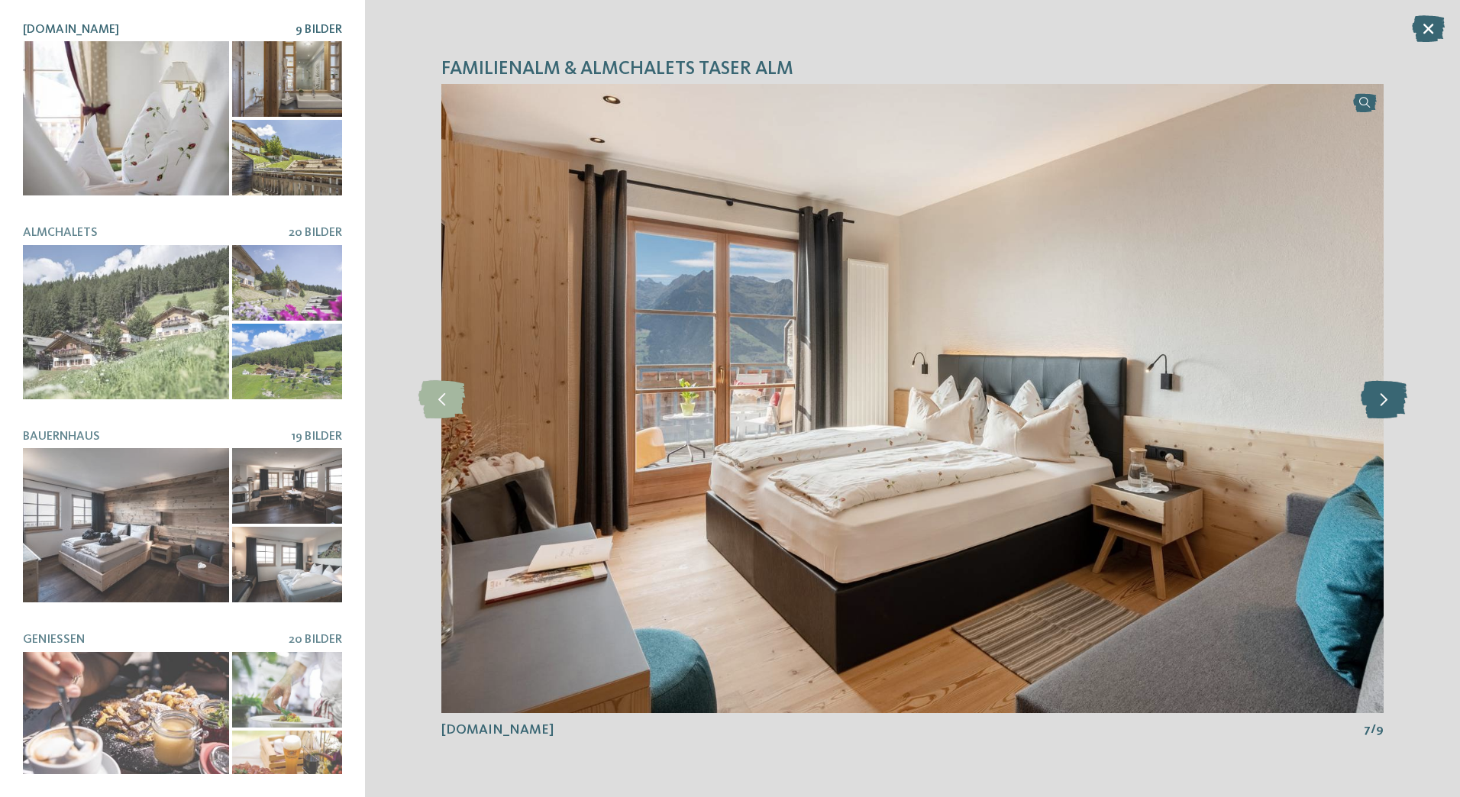
click at [1385, 395] on icon at bounding box center [1384, 399] width 47 height 38
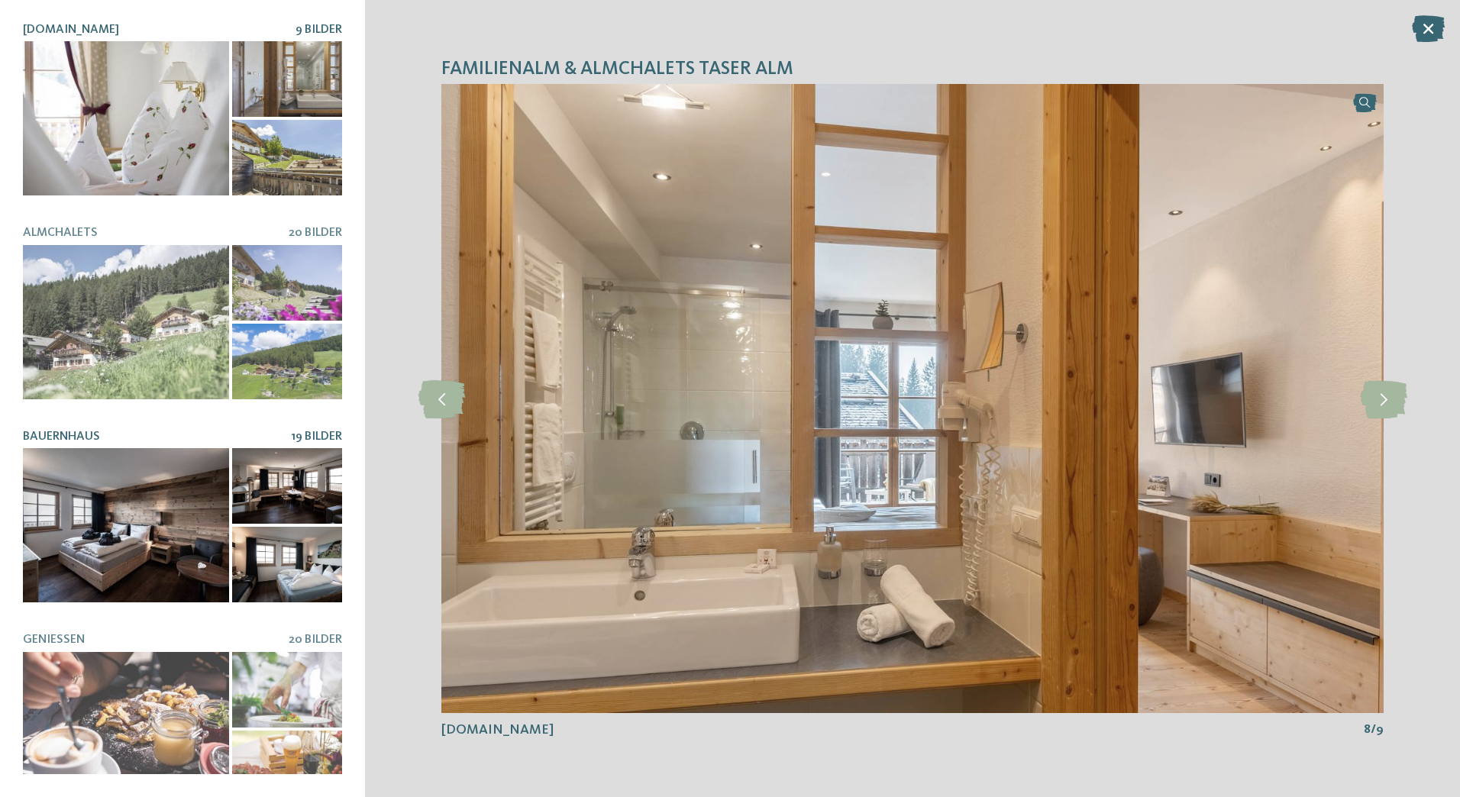
click at [234, 545] on div at bounding box center [287, 565] width 110 height 76
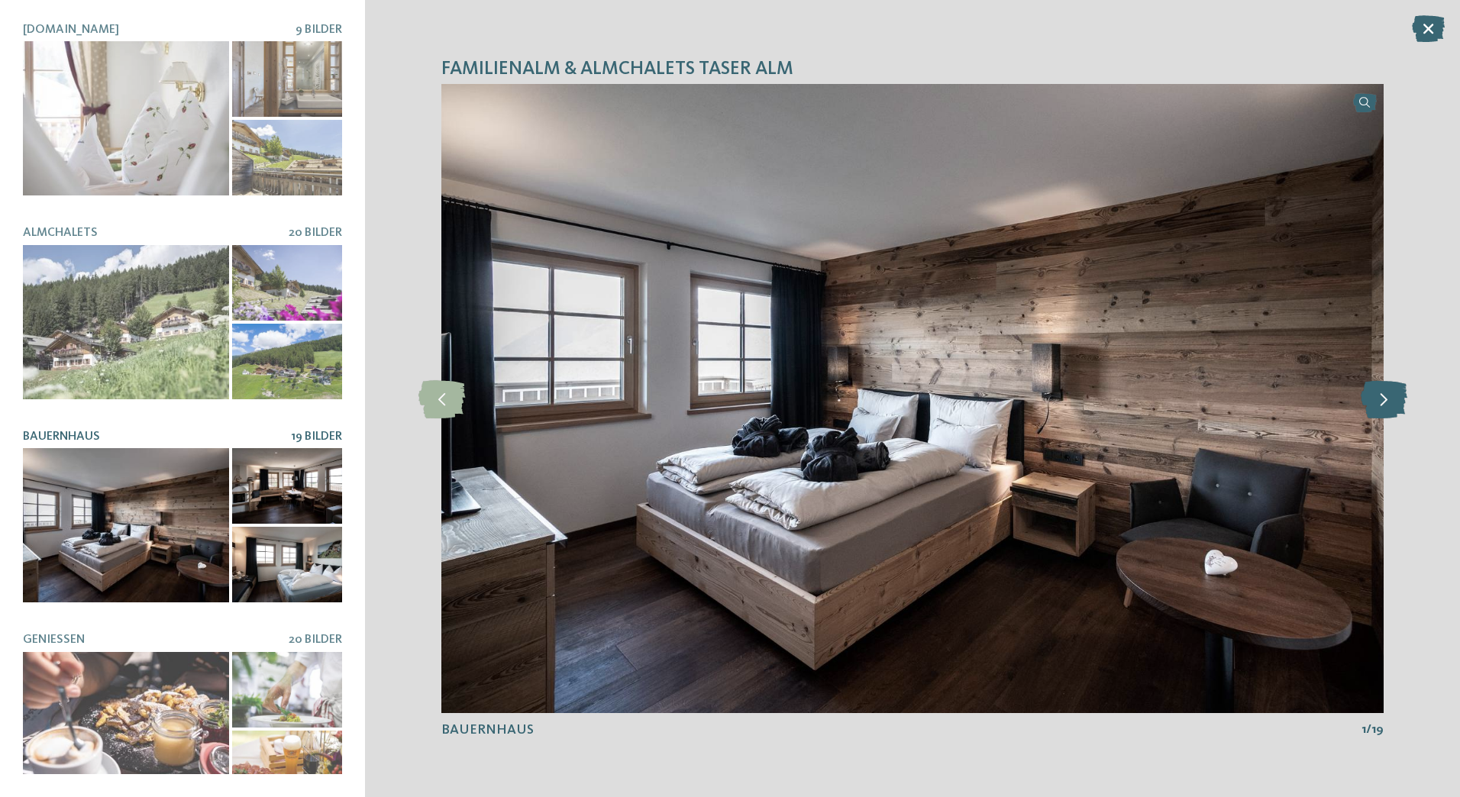
click at [1382, 404] on icon at bounding box center [1384, 399] width 47 height 38
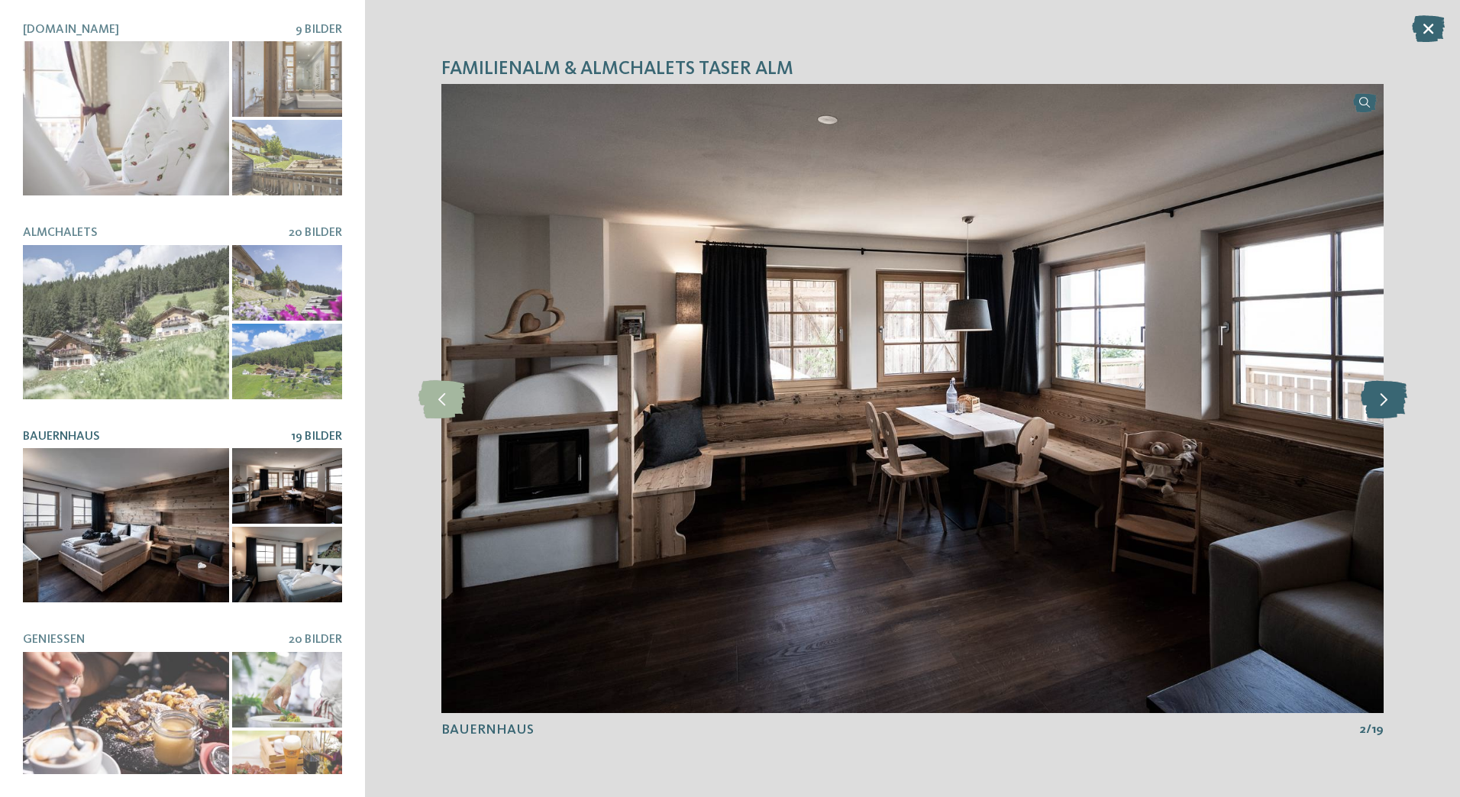
click at [1382, 404] on icon at bounding box center [1384, 399] width 47 height 38
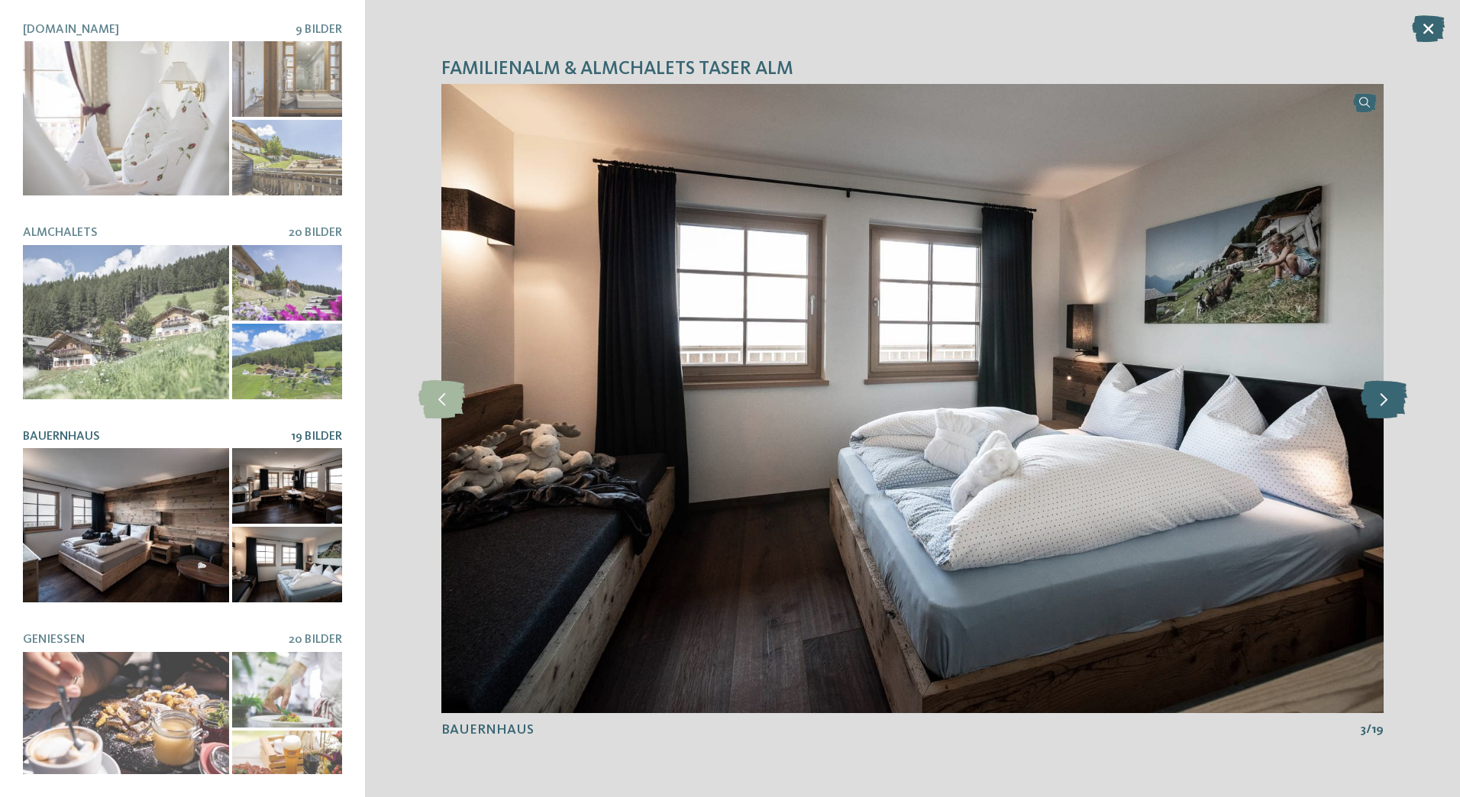
click at [1382, 404] on icon at bounding box center [1384, 399] width 47 height 38
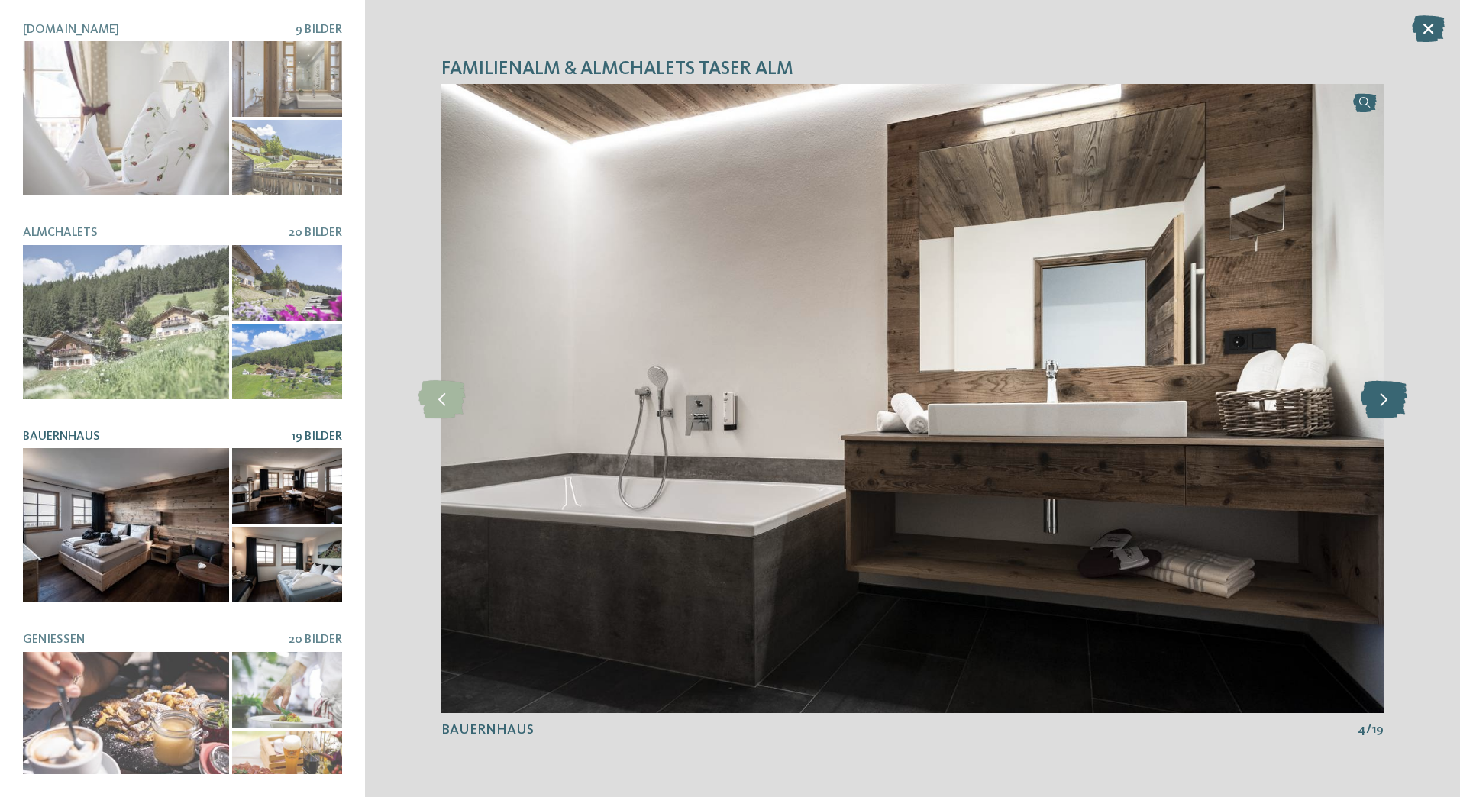
click at [1382, 404] on icon at bounding box center [1384, 399] width 47 height 38
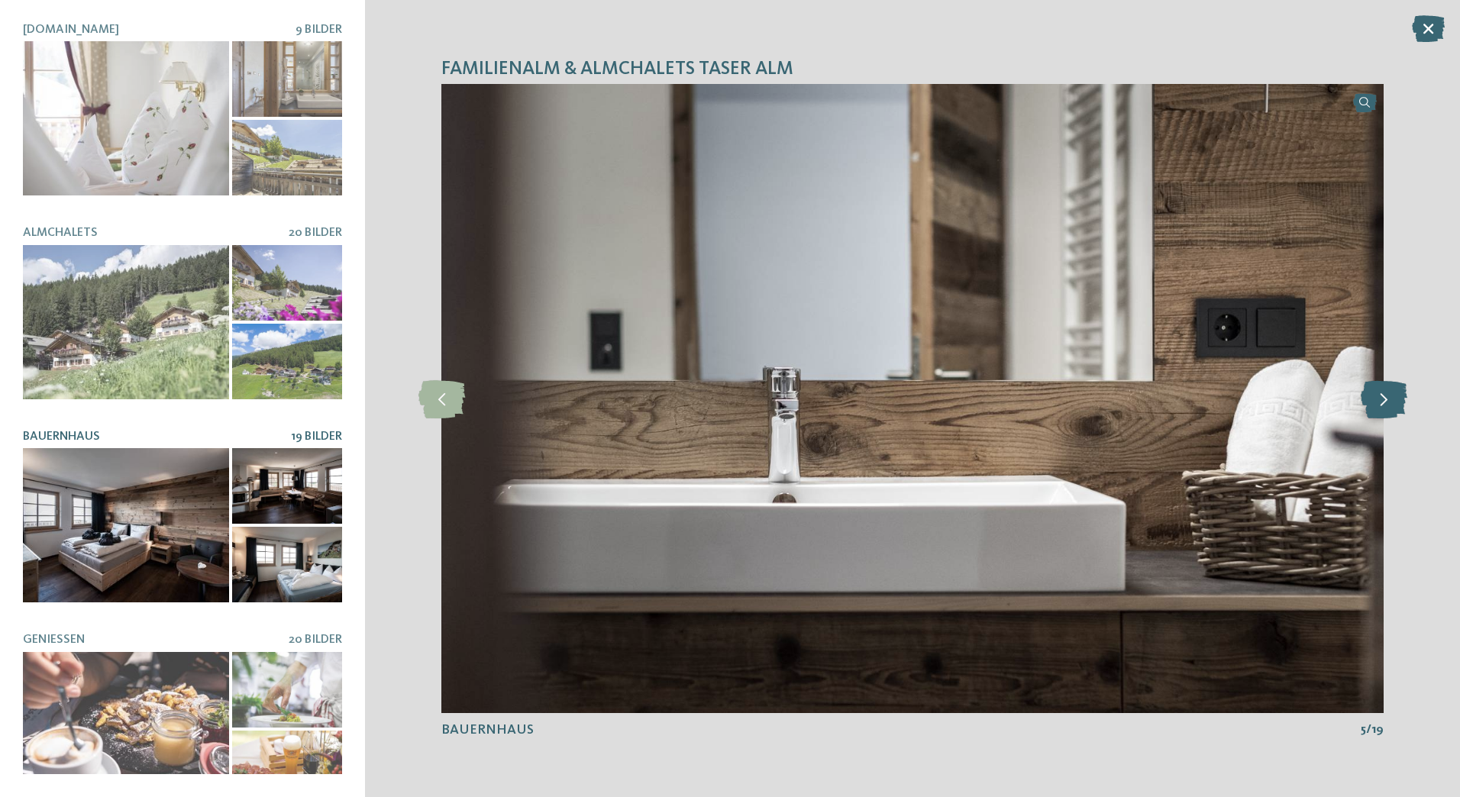
click at [1382, 404] on icon at bounding box center [1384, 399] width 47 height 38
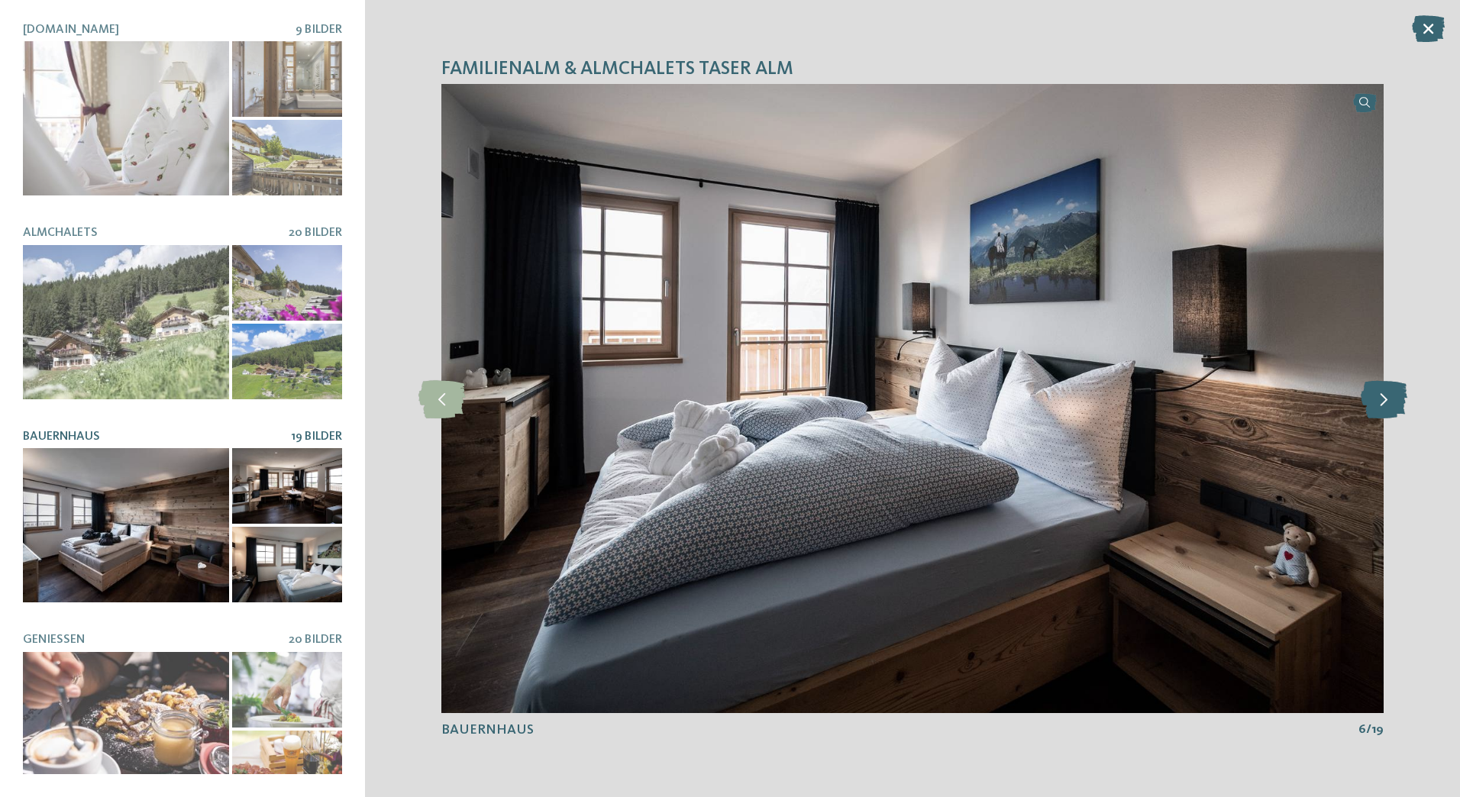
click at [1382, 404] on icon at bounding box center [1384, 399] width 47 height 38
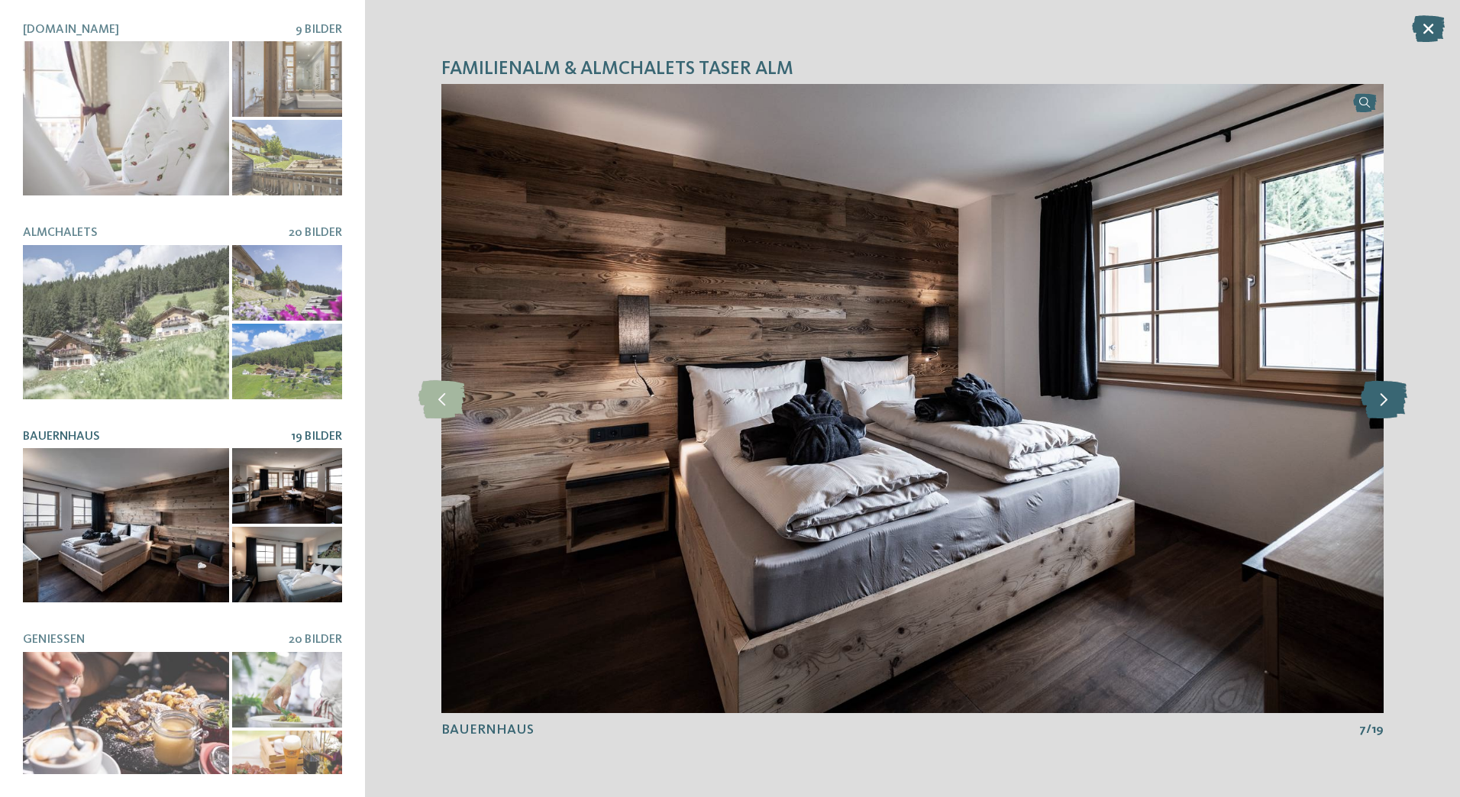
click at [1382, 404] on icon at bounding box center [1384, 399] width 47 height 38
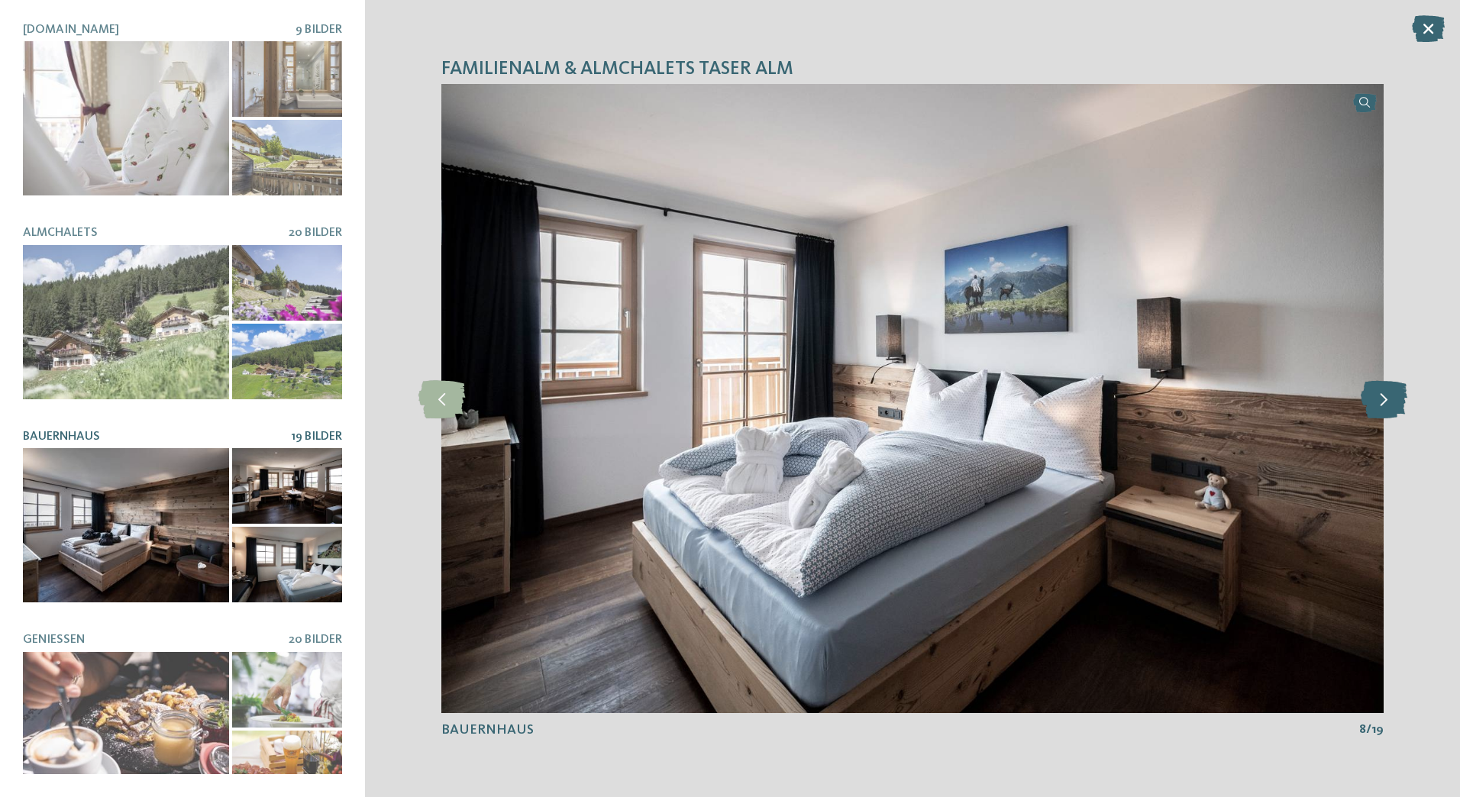
click at [1382, 404] on icon at bounding box center [1384, 399] width 47 height 38
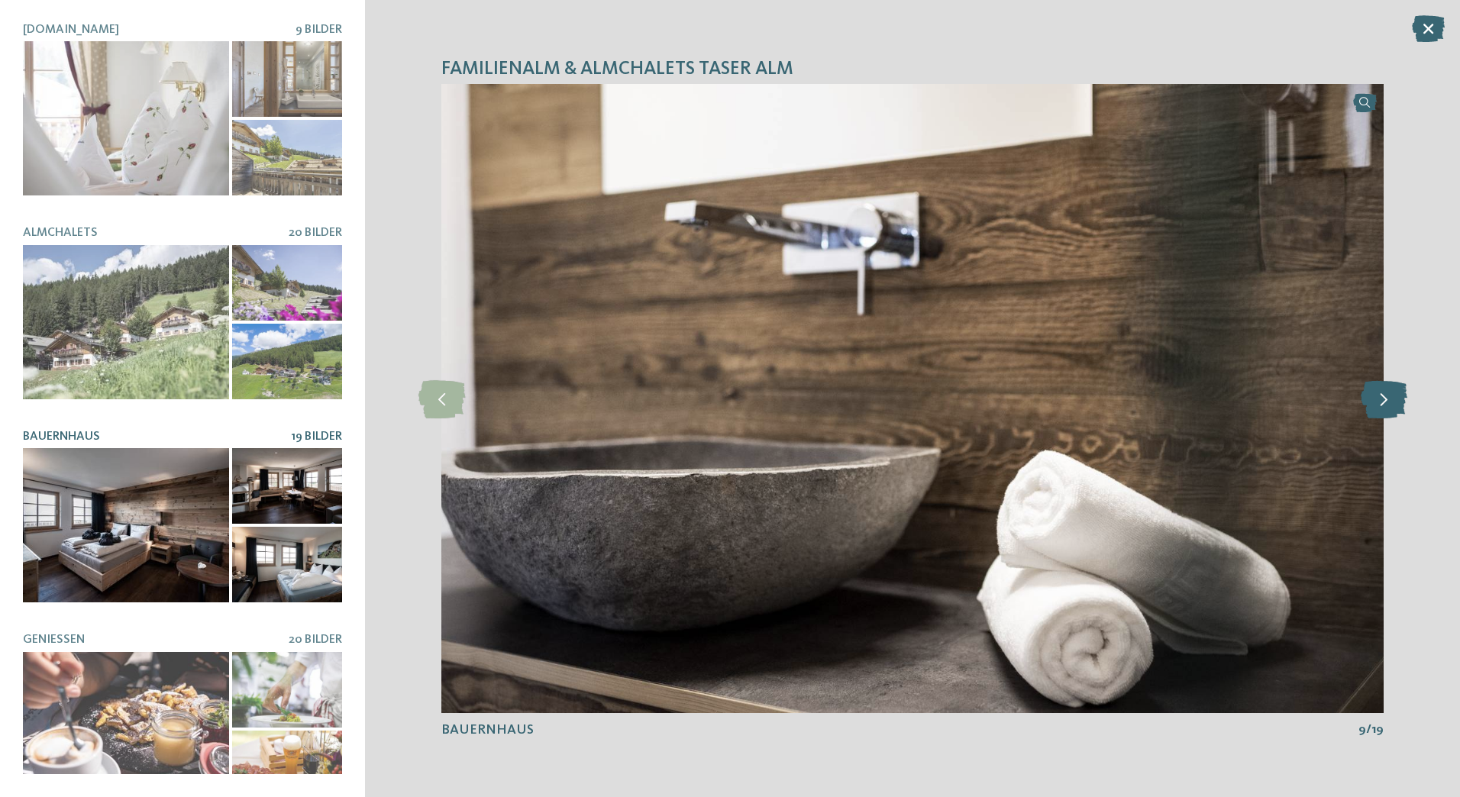
click at [1382, 404] on icon at bounding box center [1384, 399] width 47 height 38
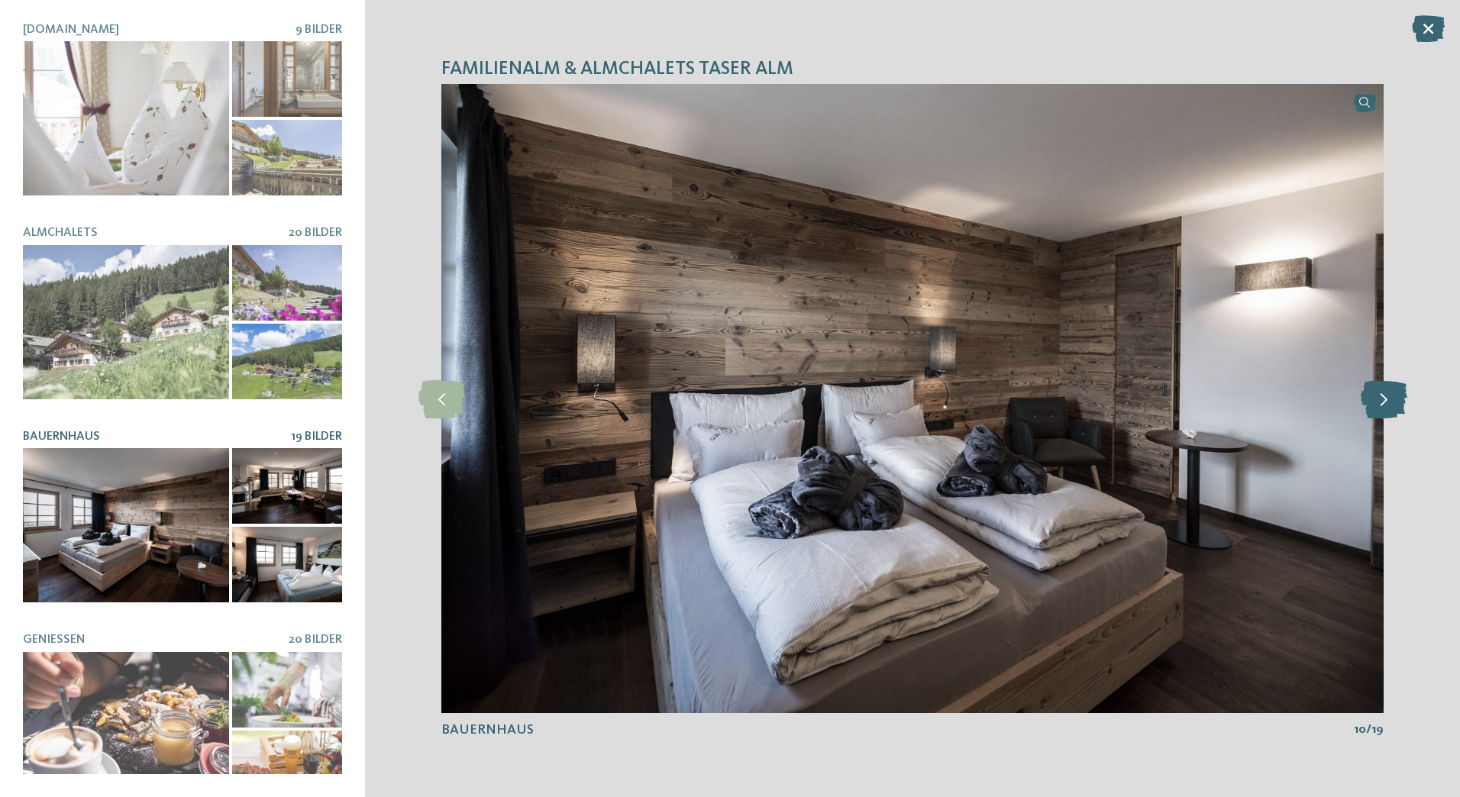
click at [1382, 404] on icon at bounding box center [1384, 399] width 47 height 38
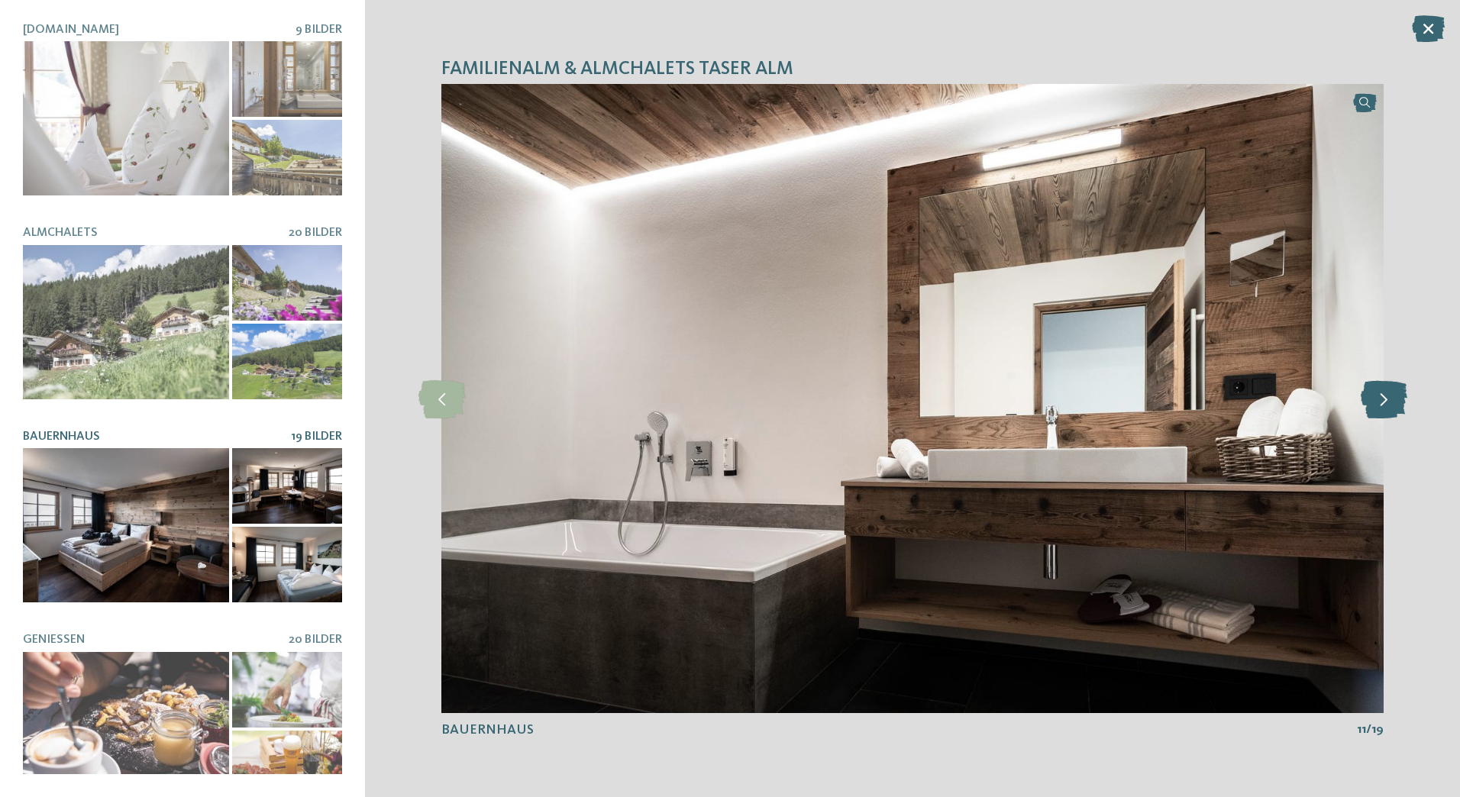
click at [1382, 404] on icon at bounding box center [1384, 399] width 47 height 38
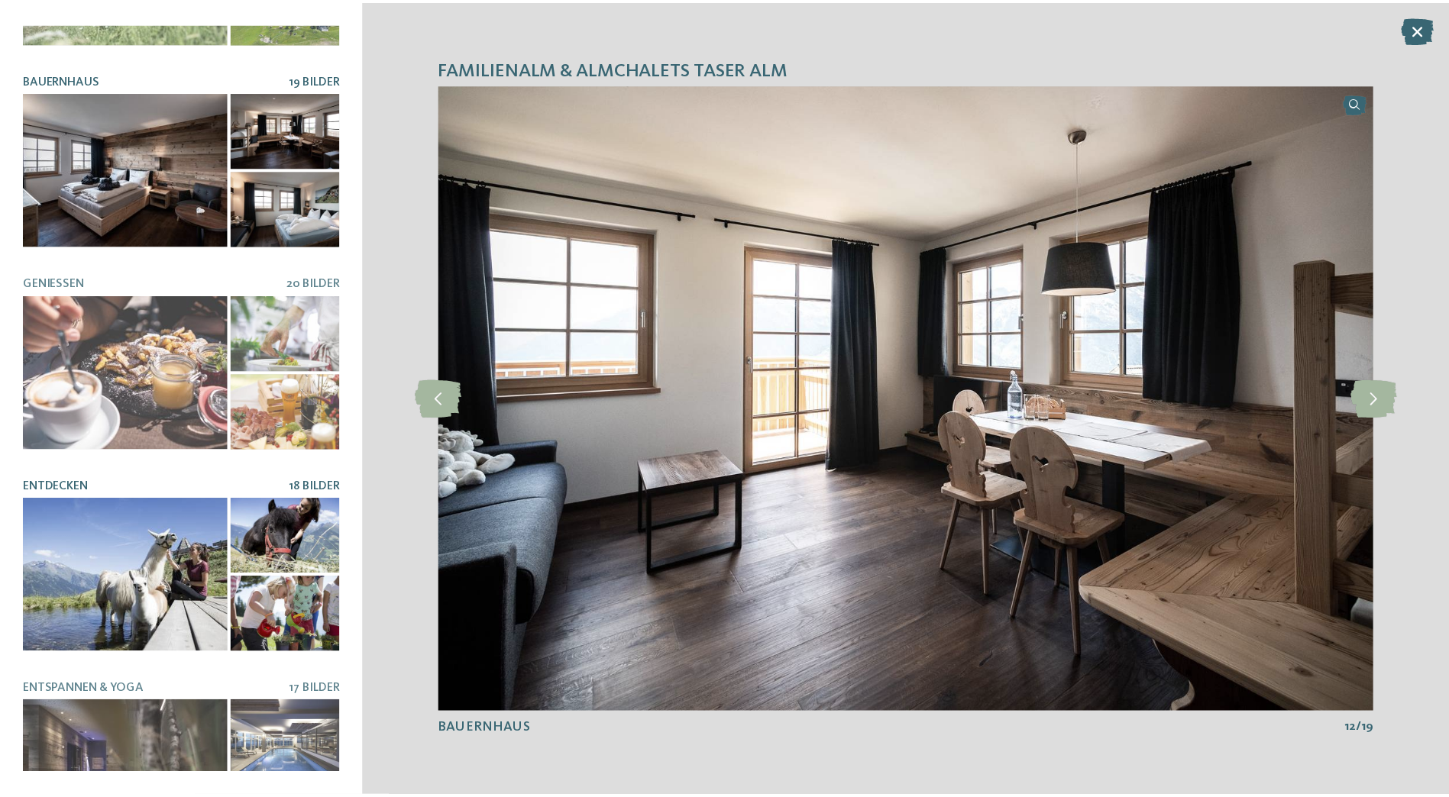
scroll to position [416, 0]
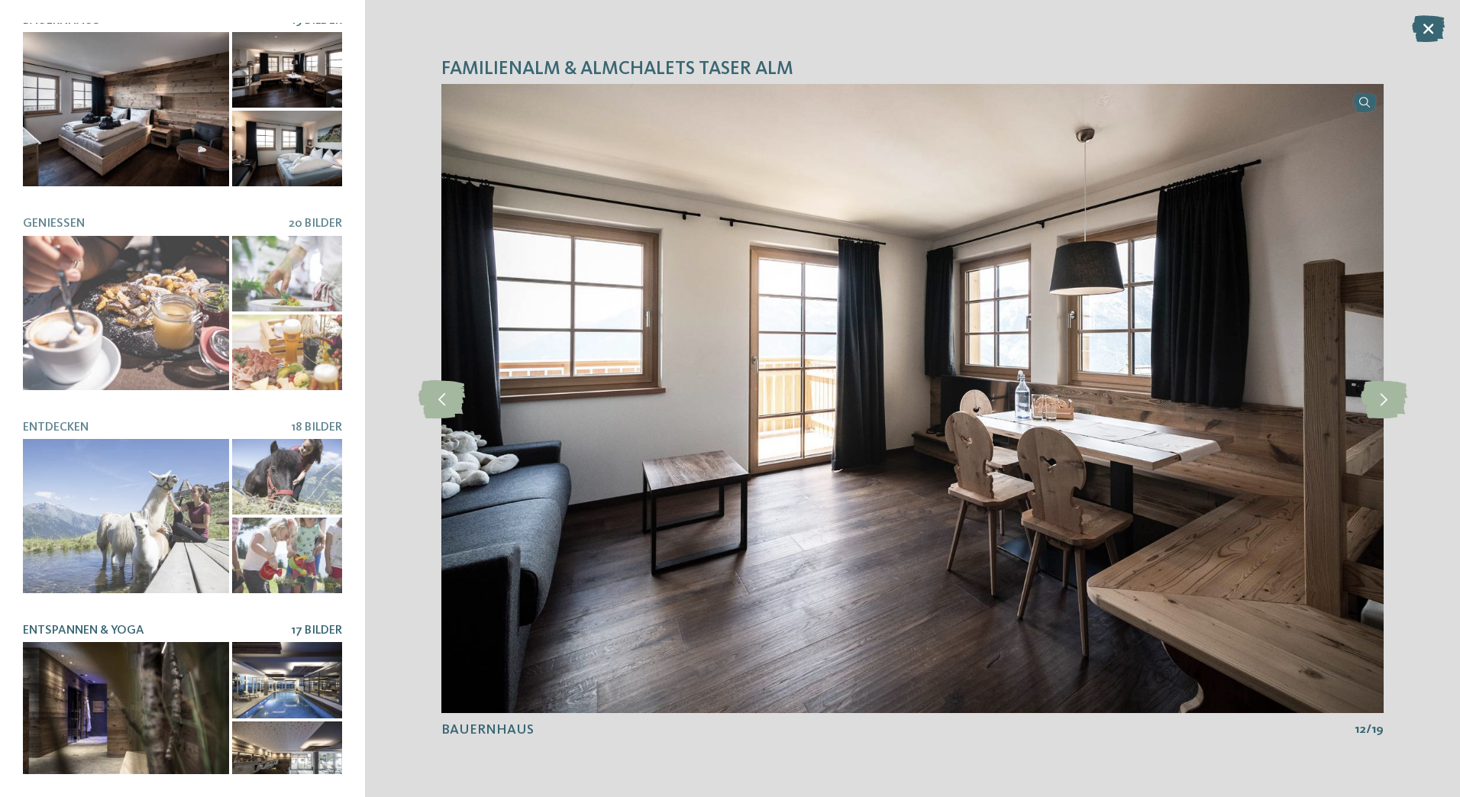
click at [107, 675] on div at bounding box center [126, 719] width 206 height 154
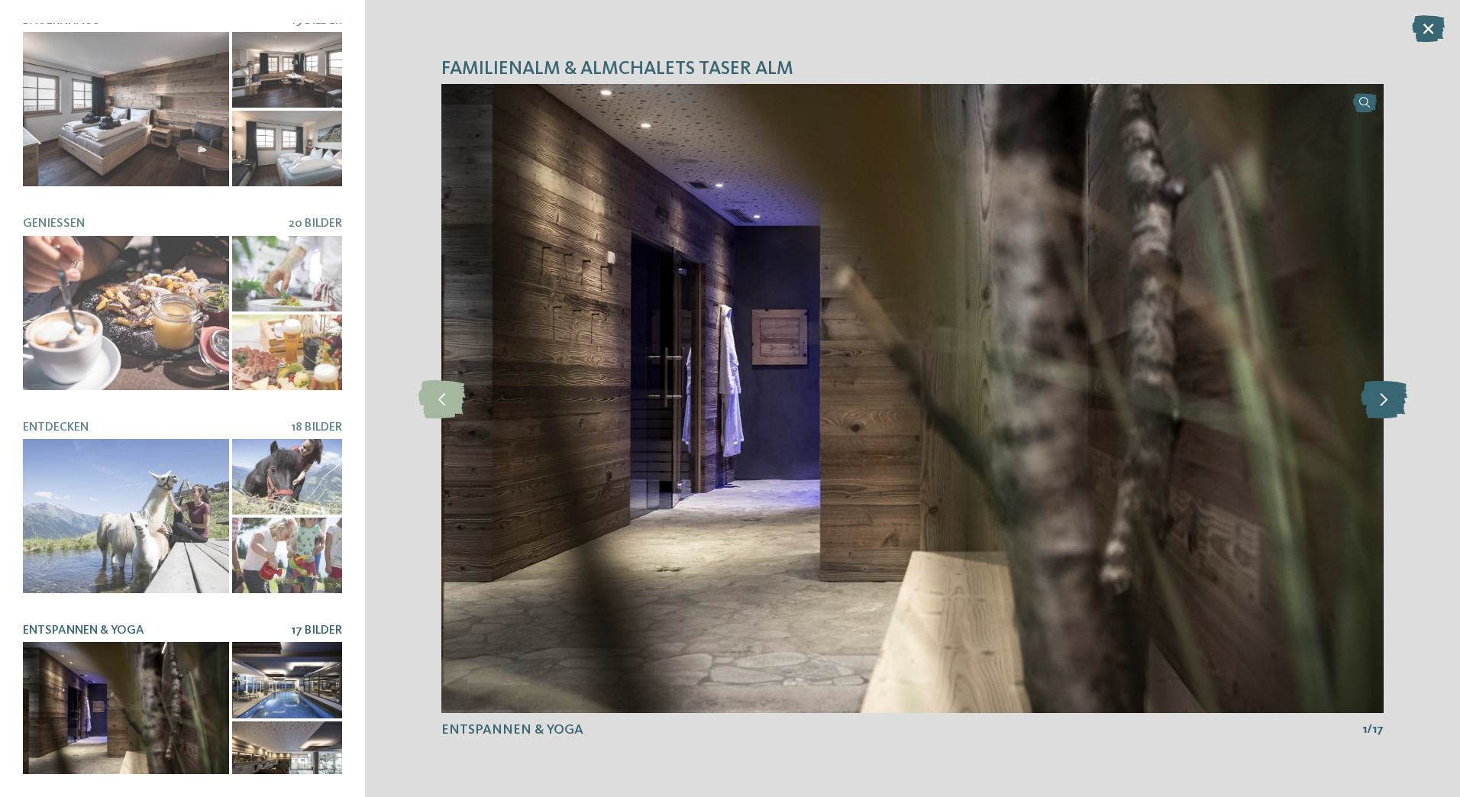
click at [1392, 392] on icon at bounding box center [1384, 399] width 47 height 38
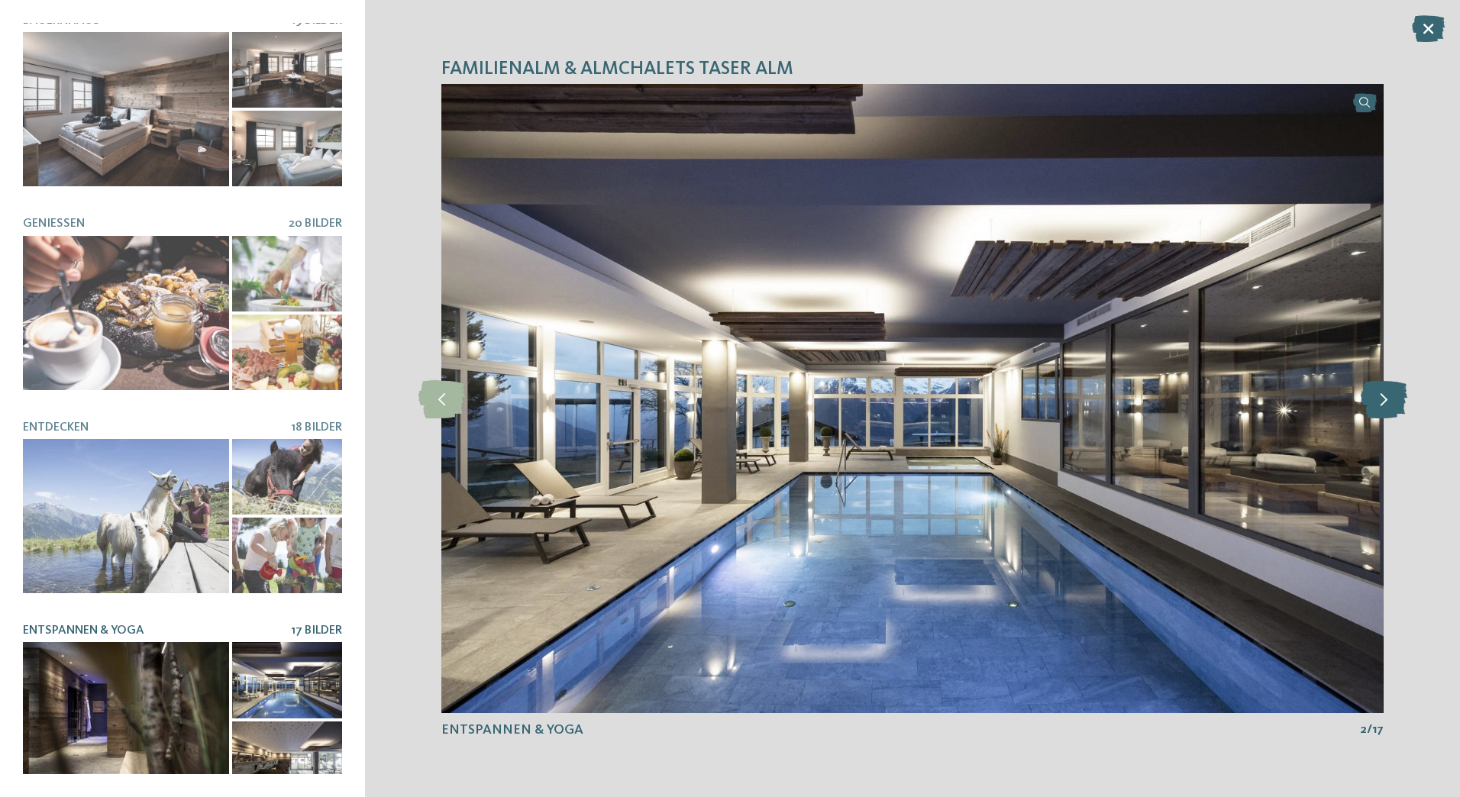
click at [1392, 392] on icon at bounding box center [1384, 399] width 47 height 38
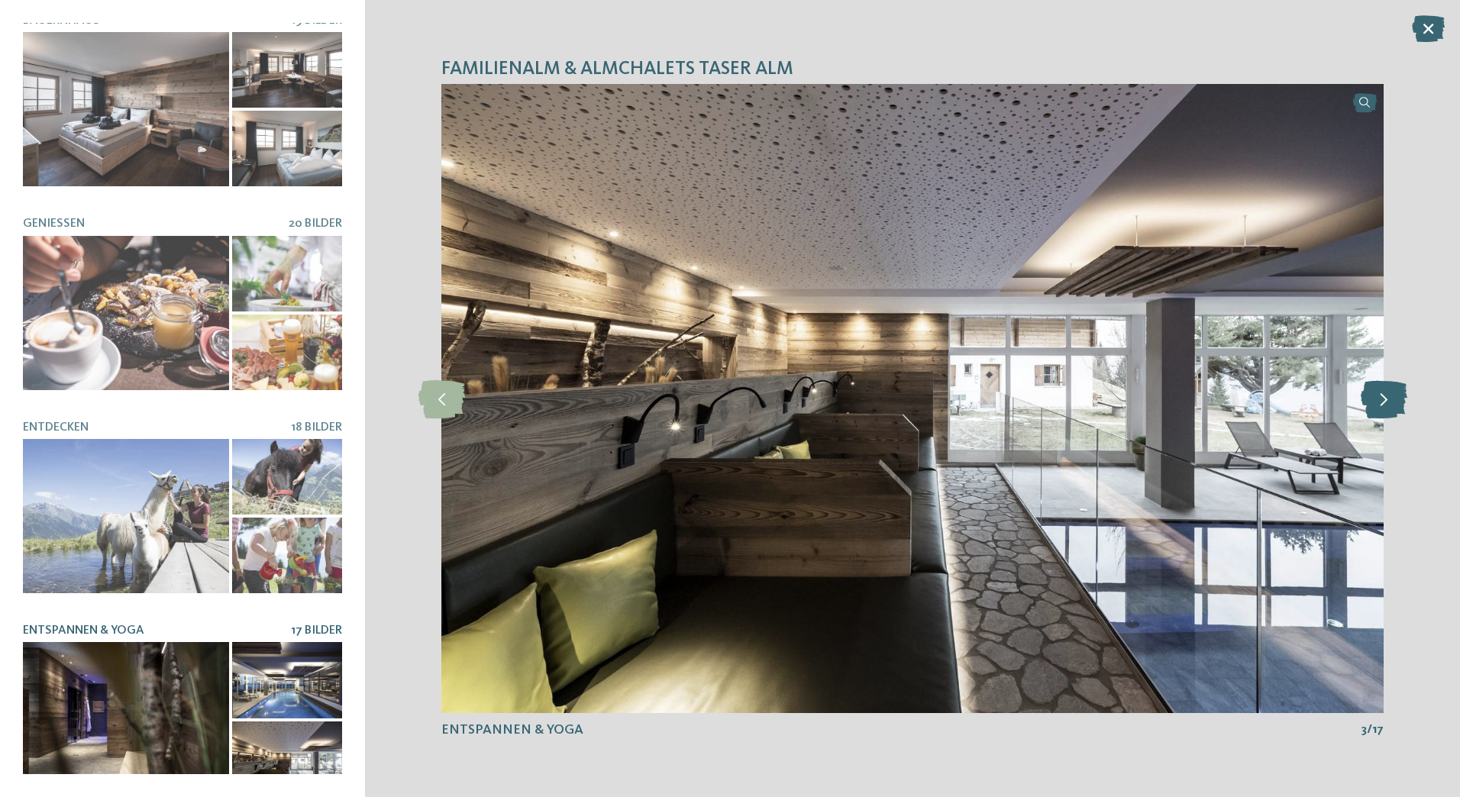
click at [1392, 392] on icon at bounding box center [1384, 399] width 47 height 38
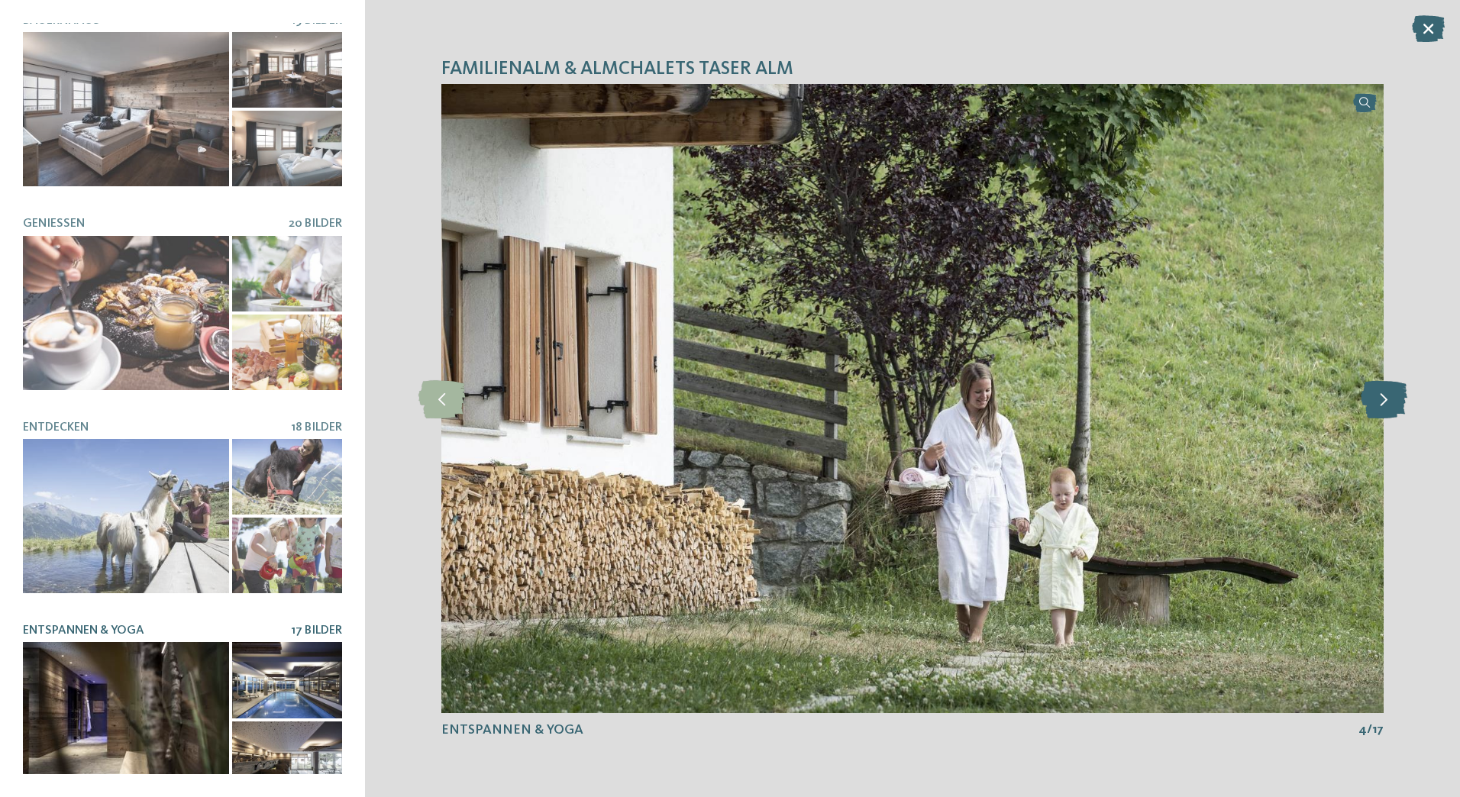
click at [1392, 392] on icon at bounding box center [1384, 399] width 47 height 38
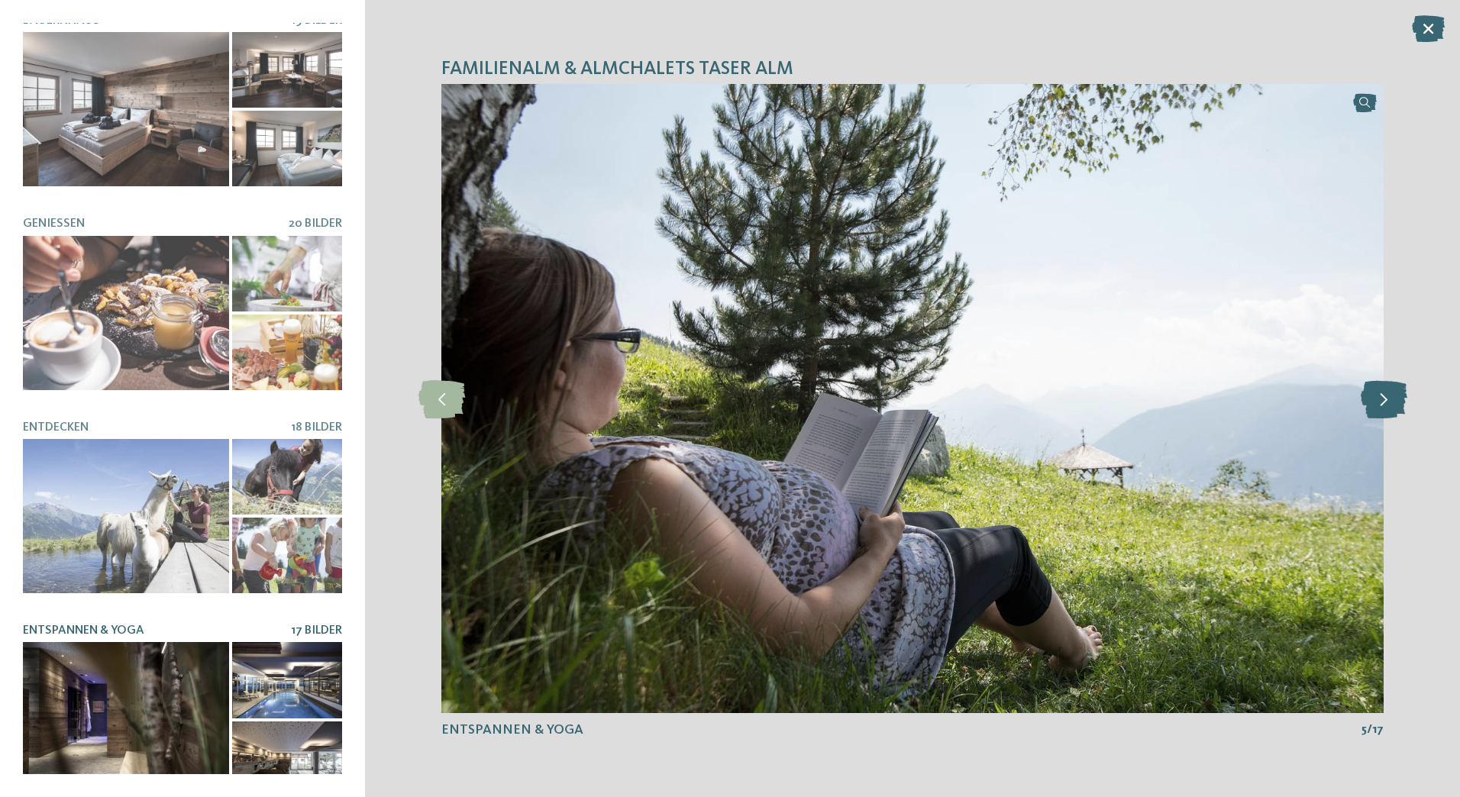
click at [1392, 392] on icon at bounding box center [1384, 399] width 47 height 38
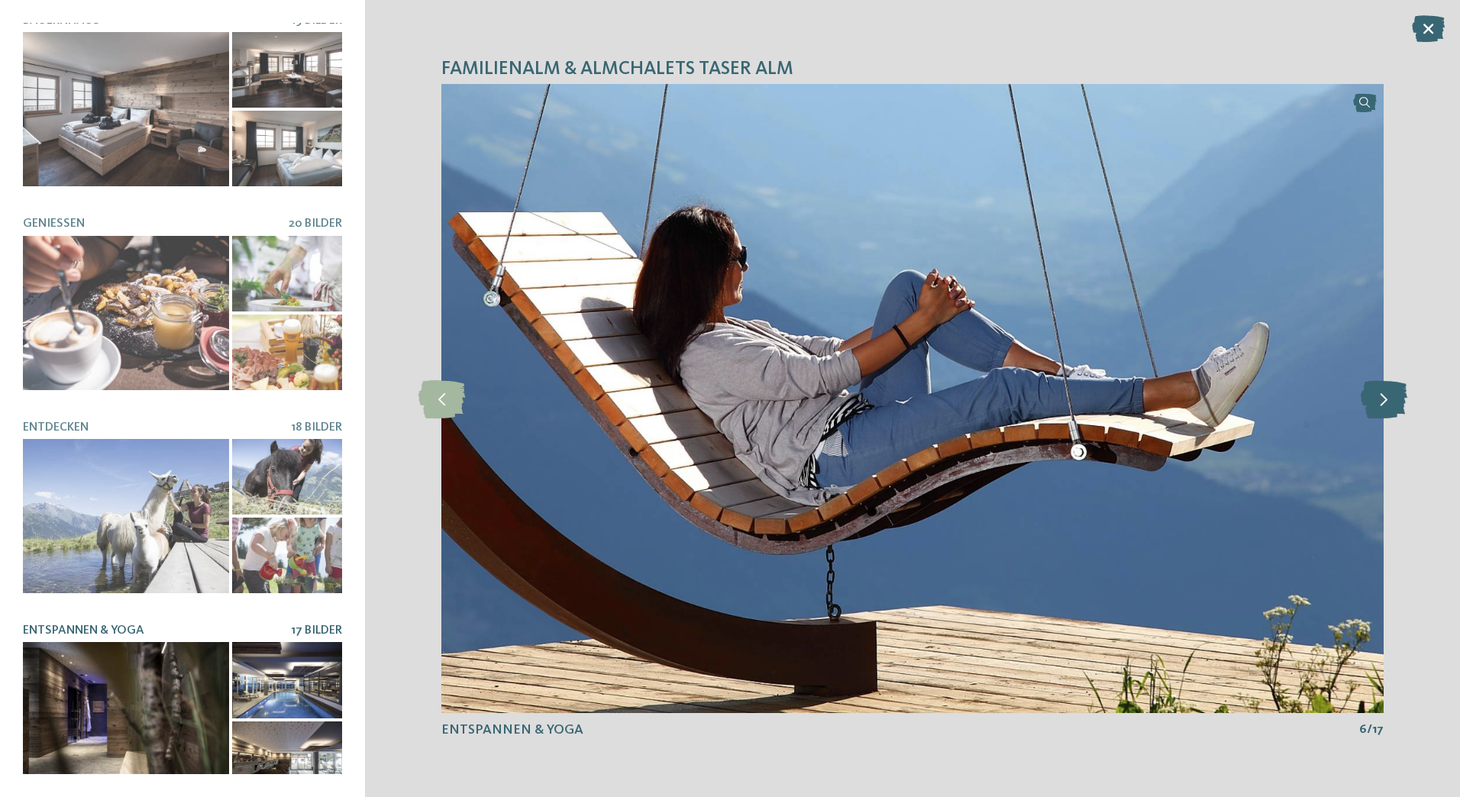
click at [1392, 392] on icon at bounding box center [1384, 399] width 47 height 38
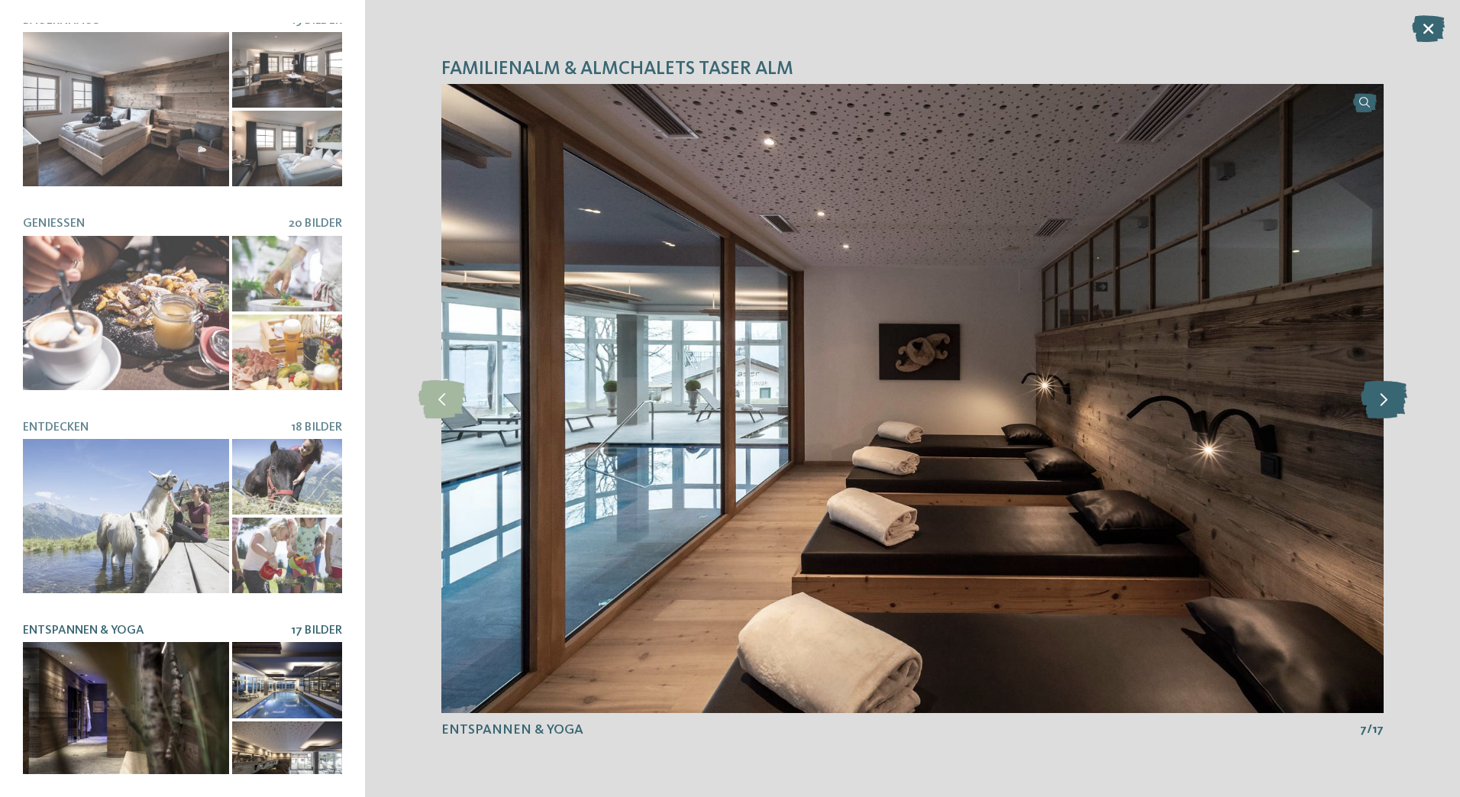
click at [1392, 392] on icon at bounding box center [1384, 399] width 47 height 38
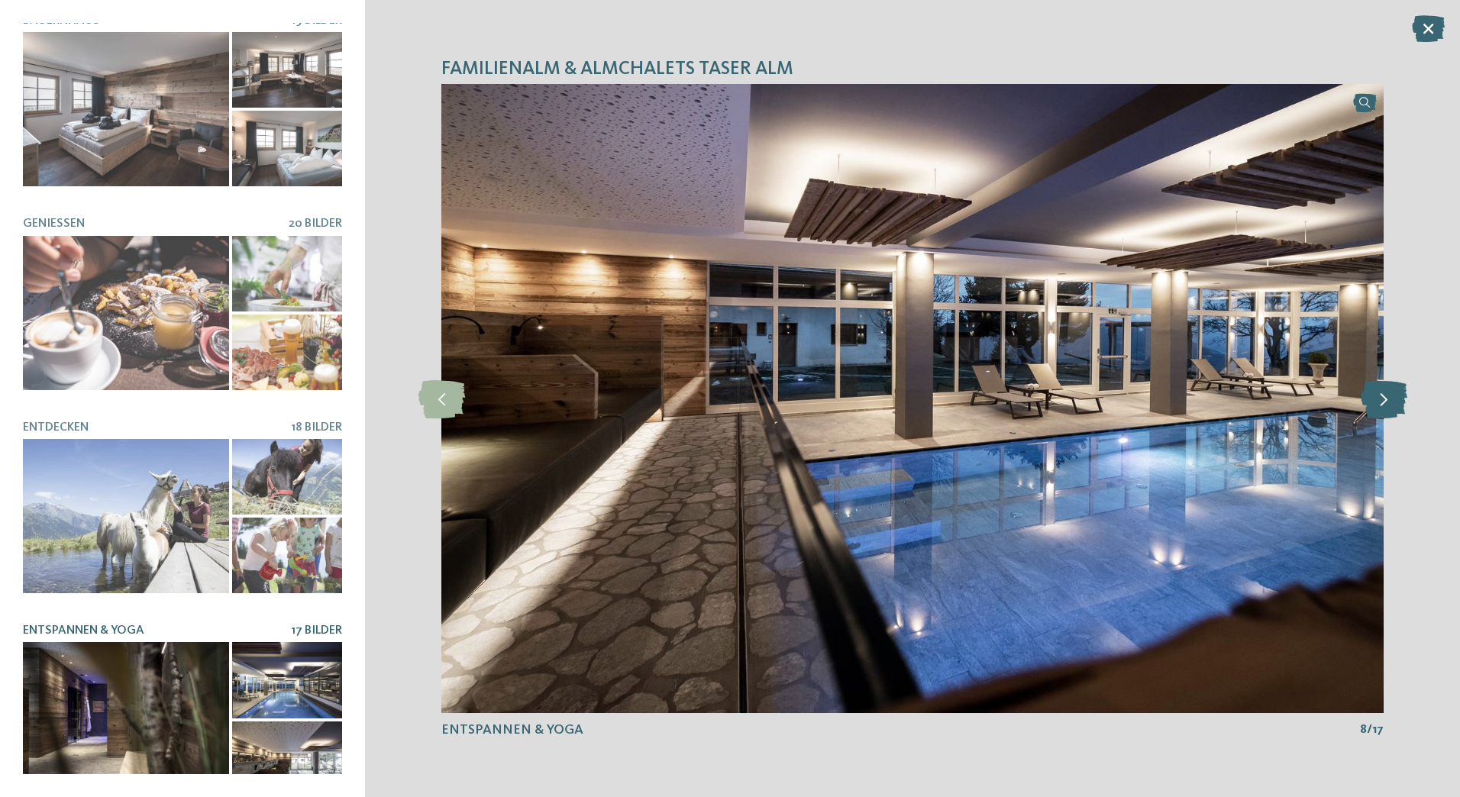
click at [1392, 392] on icon at bounding box center [1384, 399] width 47 height 38
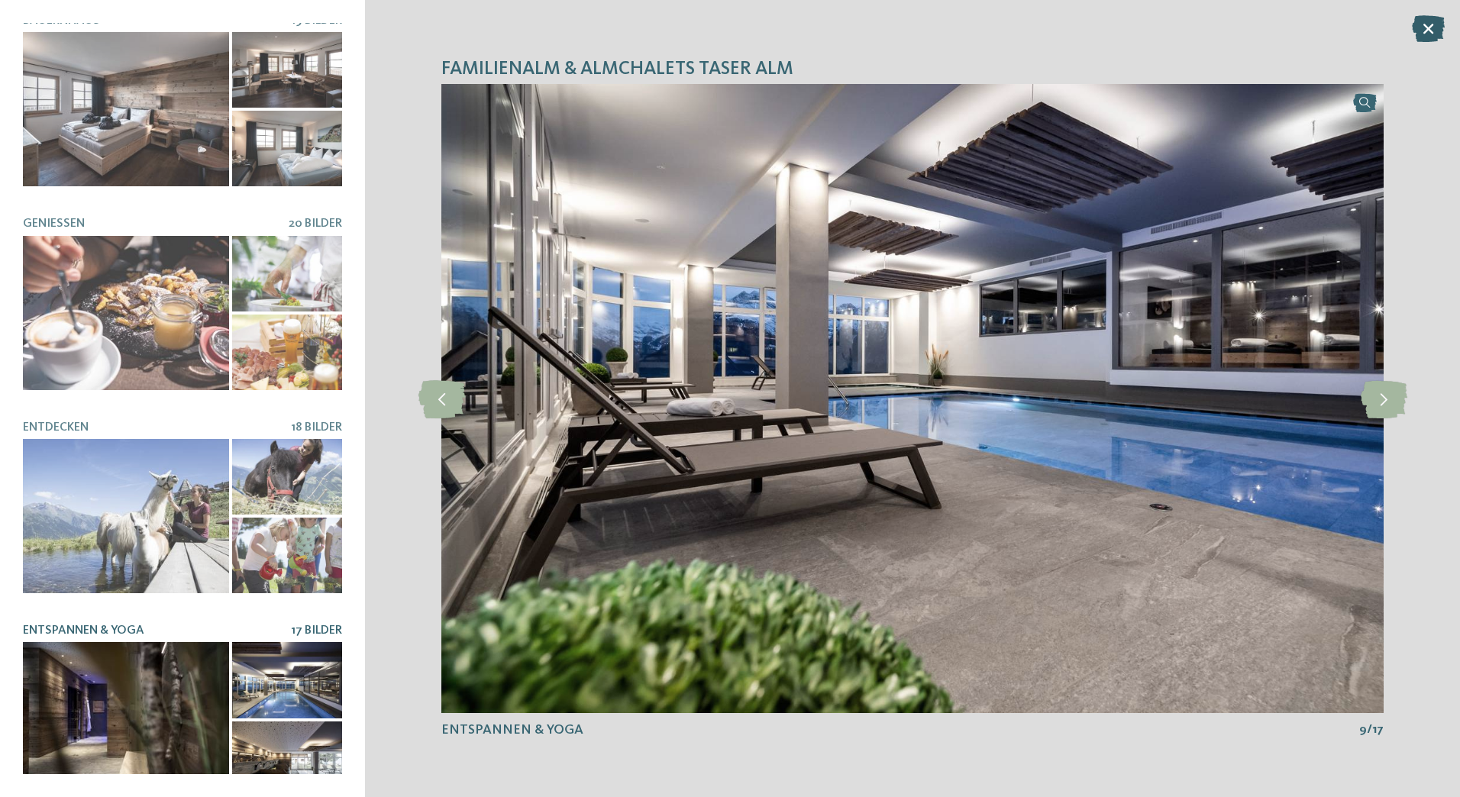
click at [1423, 36] on icon at bounding box center [1428, 28] width 33 height 27
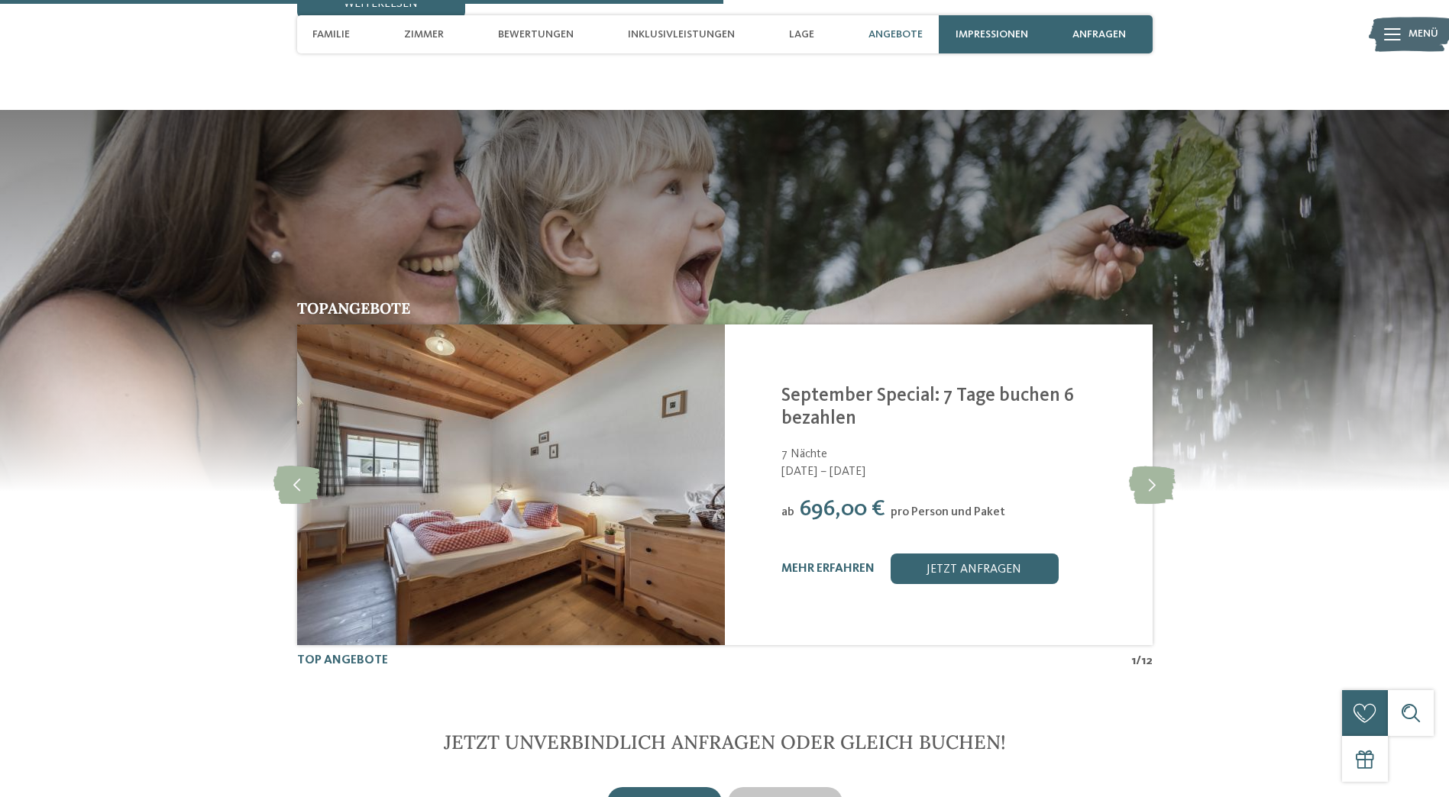
scroll to position [3283, 0]
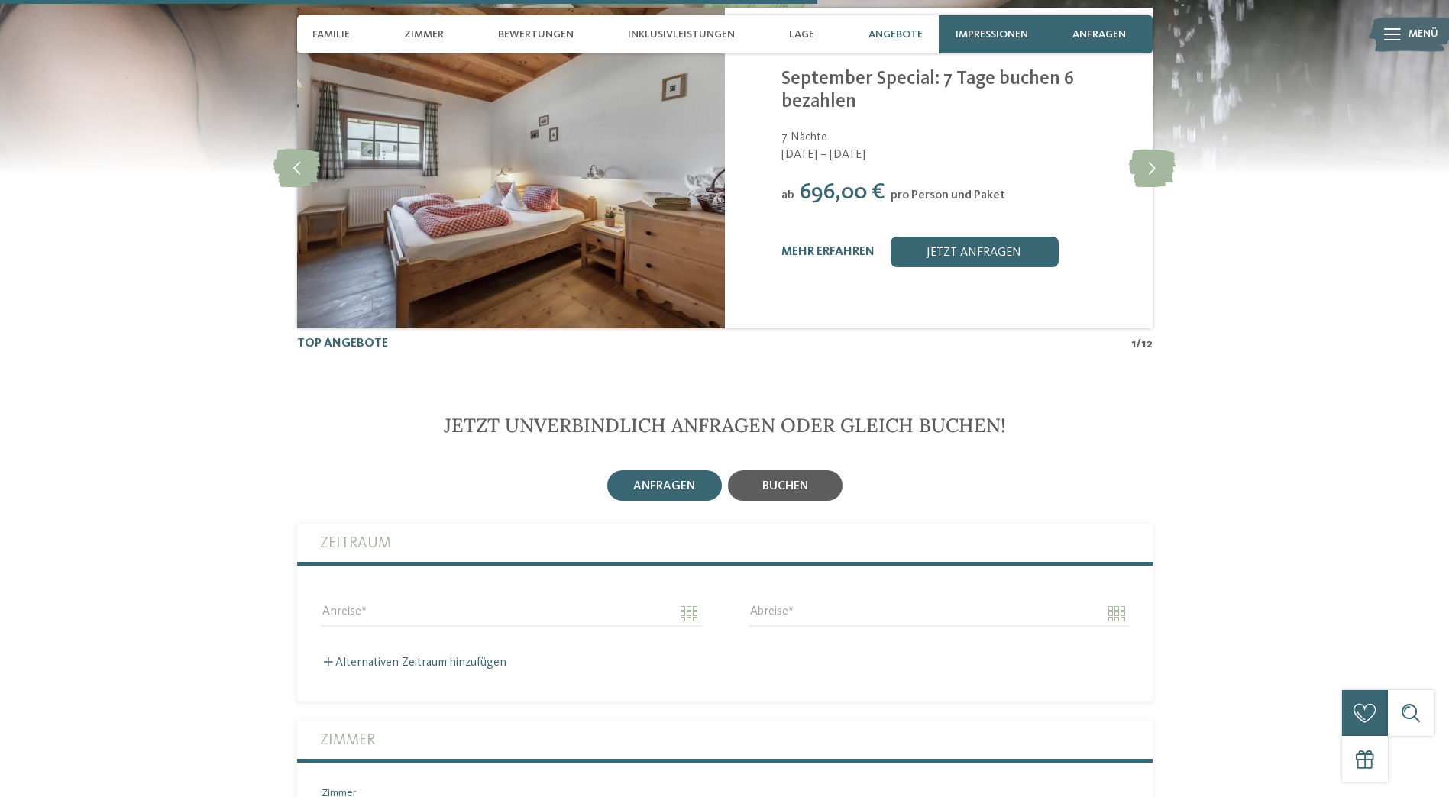
click at [819, 470] on div "buchen" at bounding box center [785, 485] width 115 height 31
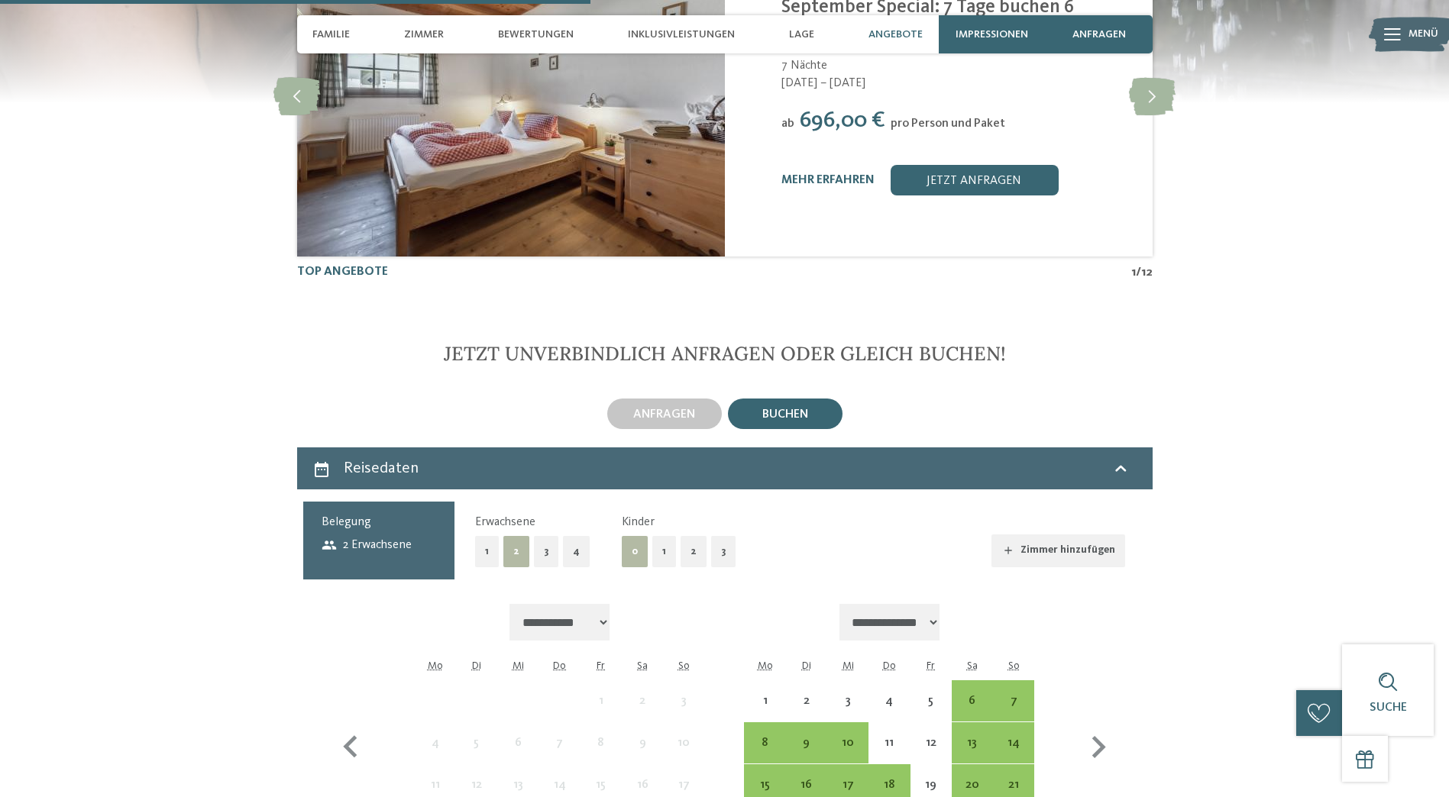
scroll to position [3436, 0]
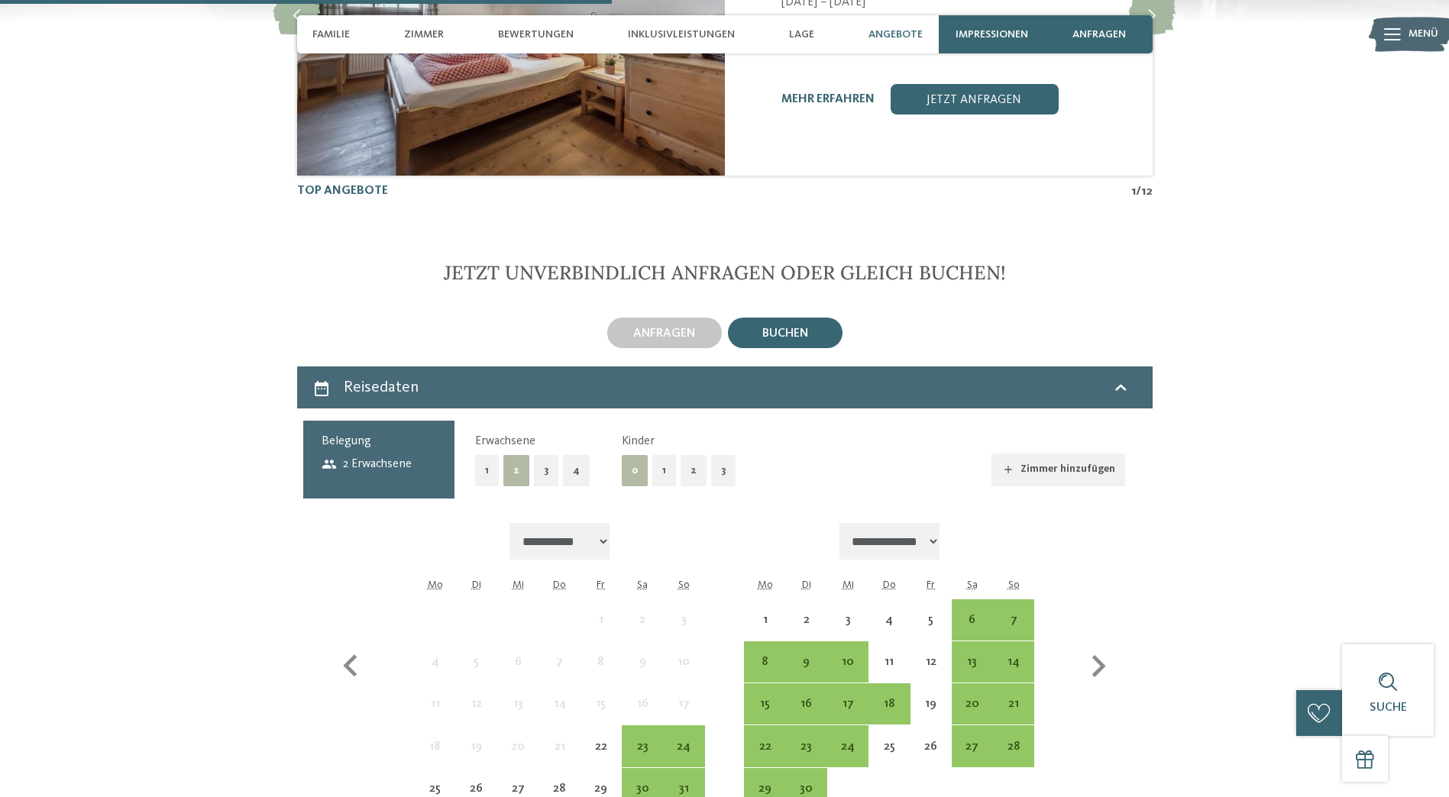
click at [690, 455] on button "2" at bounding box center [693, 470] width 26 height 31
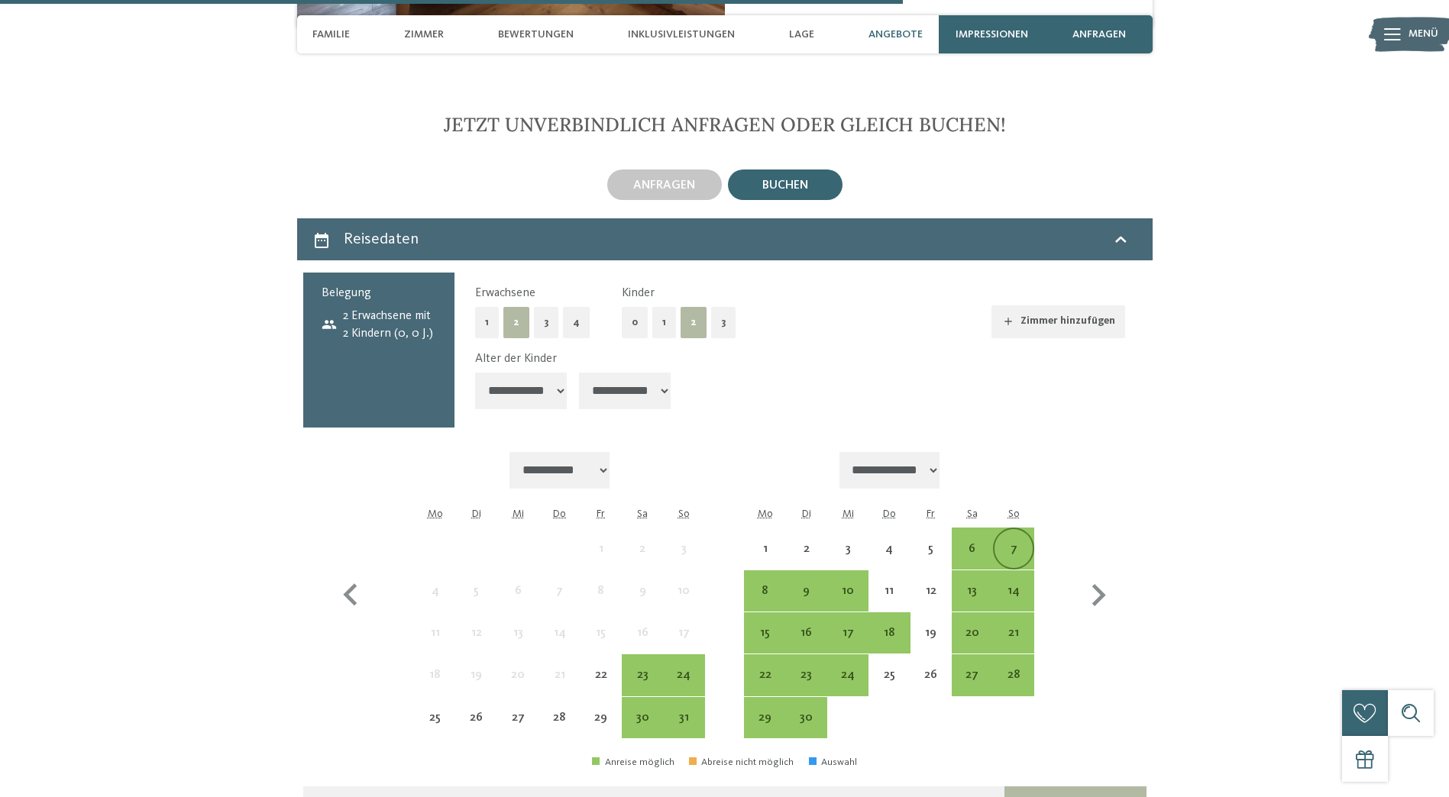
scroll to position [3589, 0]
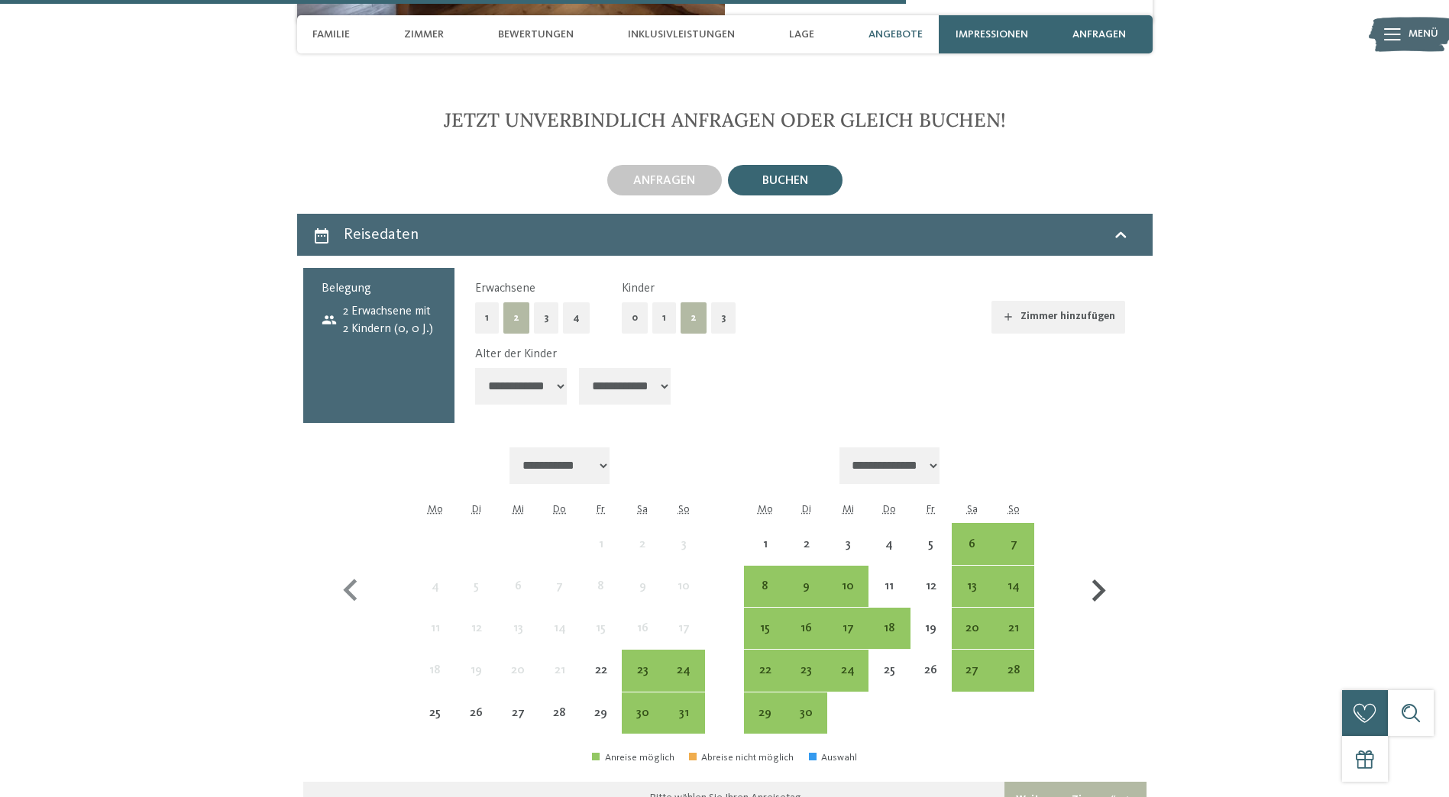
click at [1100, 569] on icon "button" at bounding box center [1098, 591] width 44 height 44
select select "**********"
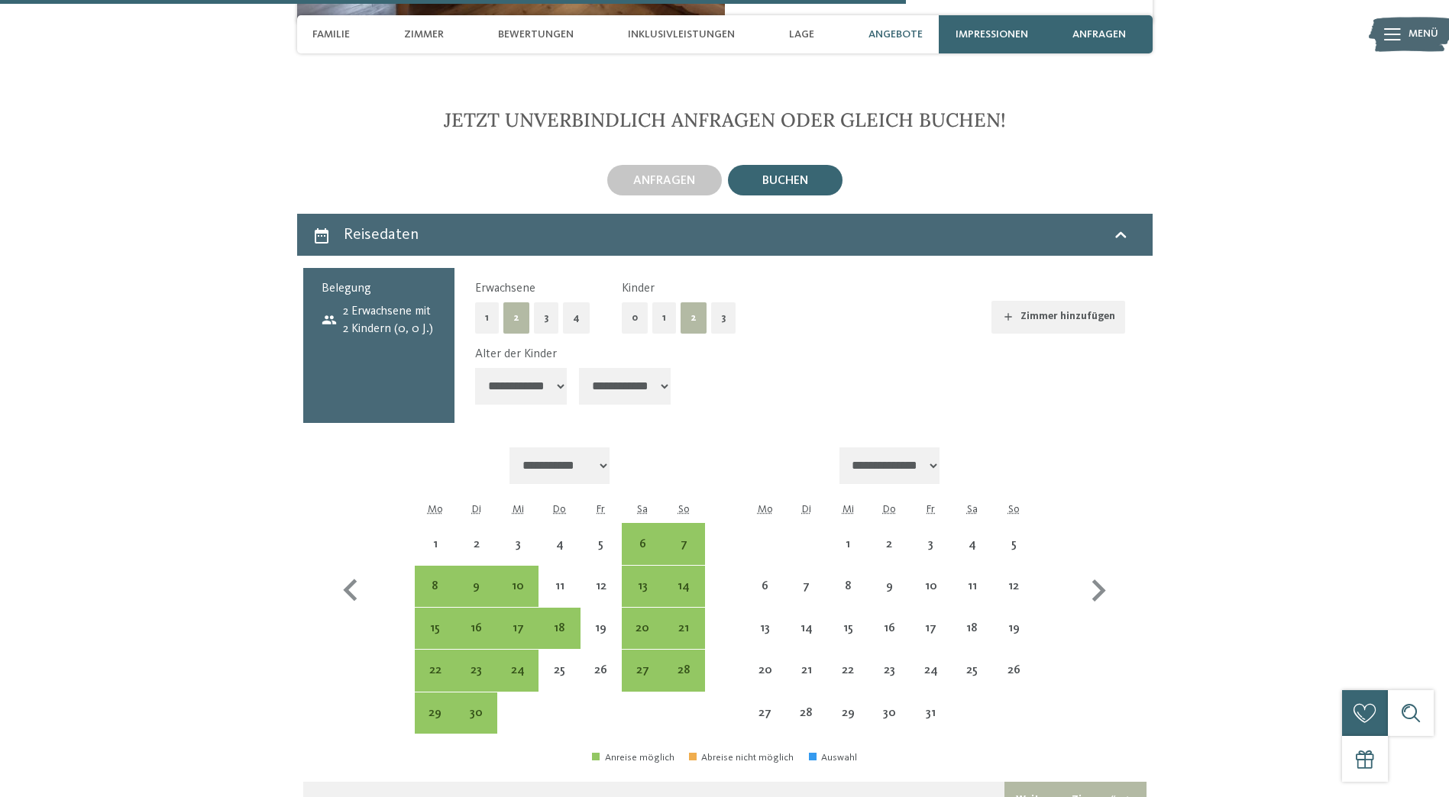
select select "**********"
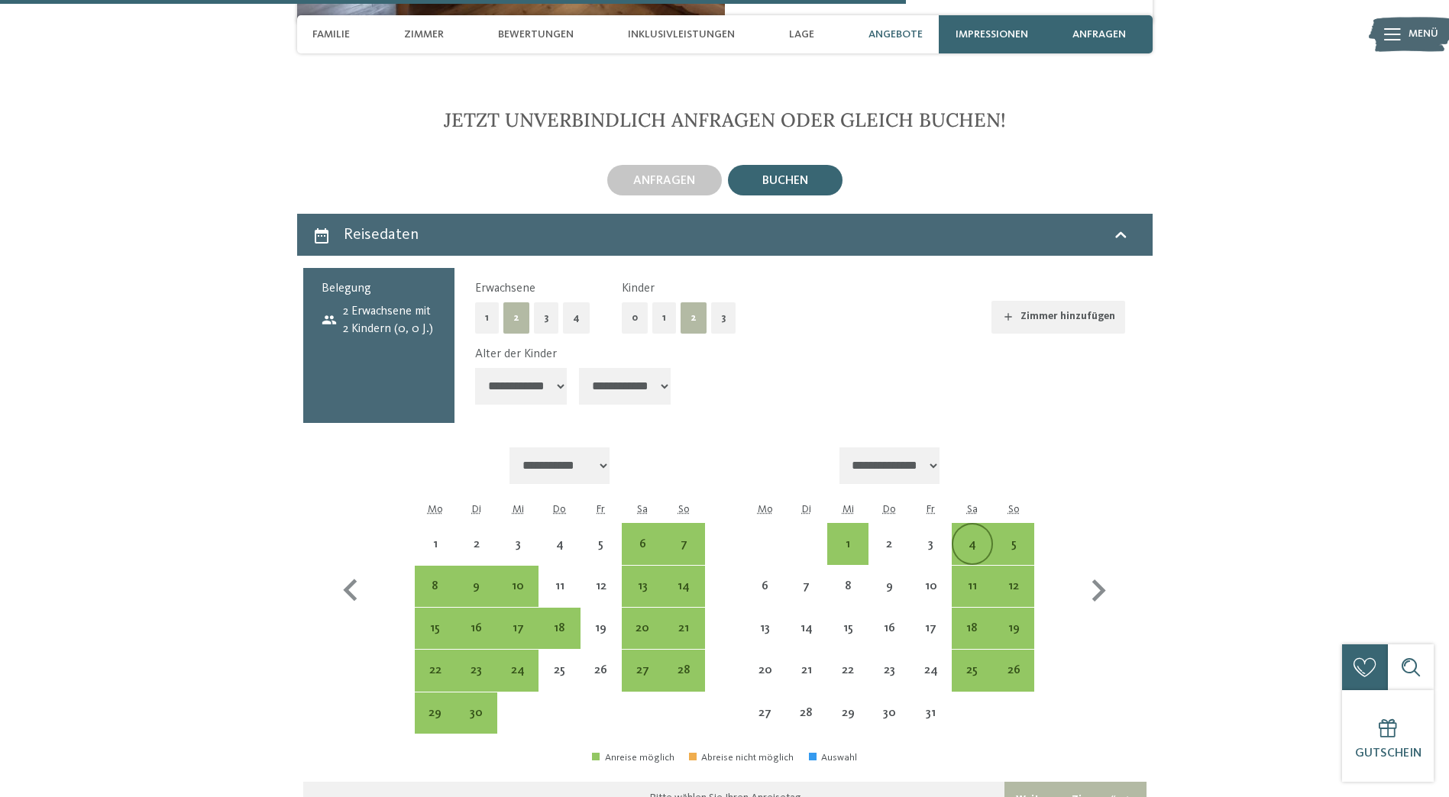
click at [964, 538] on div "4" at bounding box center [972, 557] width 38 height 38
select select "**********"
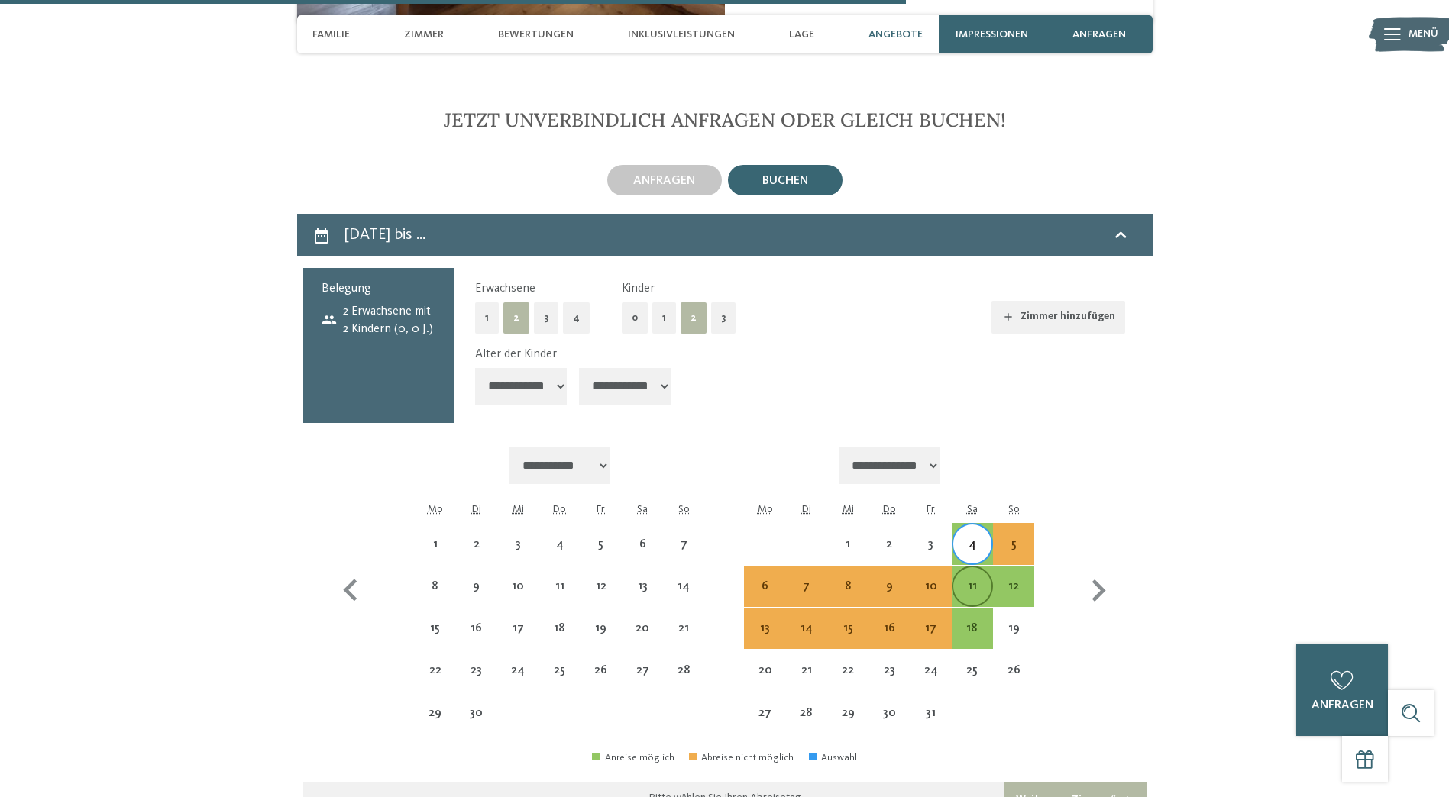
click at [973, 580] on div "11" at bounding box center [972, 599] width 38 height 38
select select "**********"
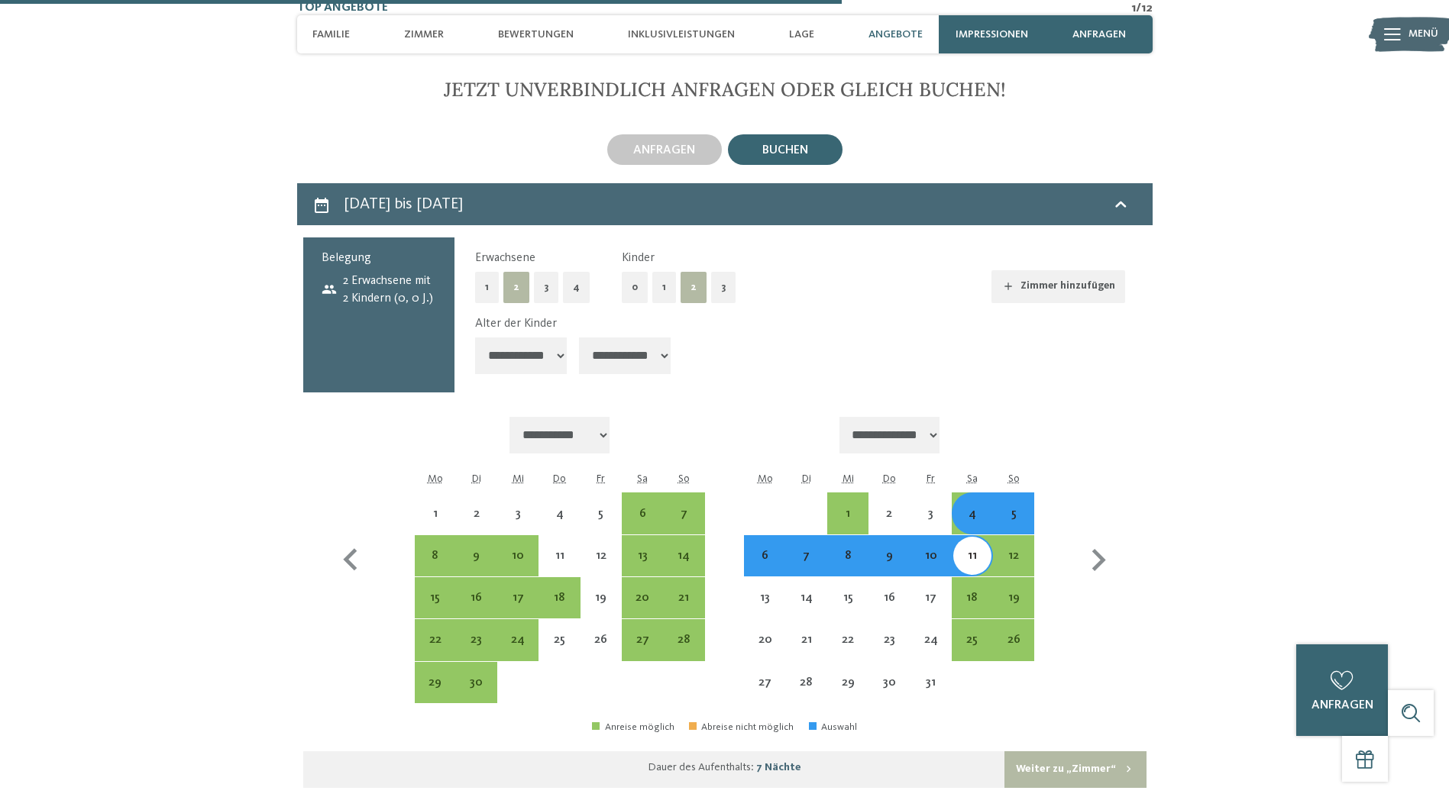
scroll to position [3665, 0]
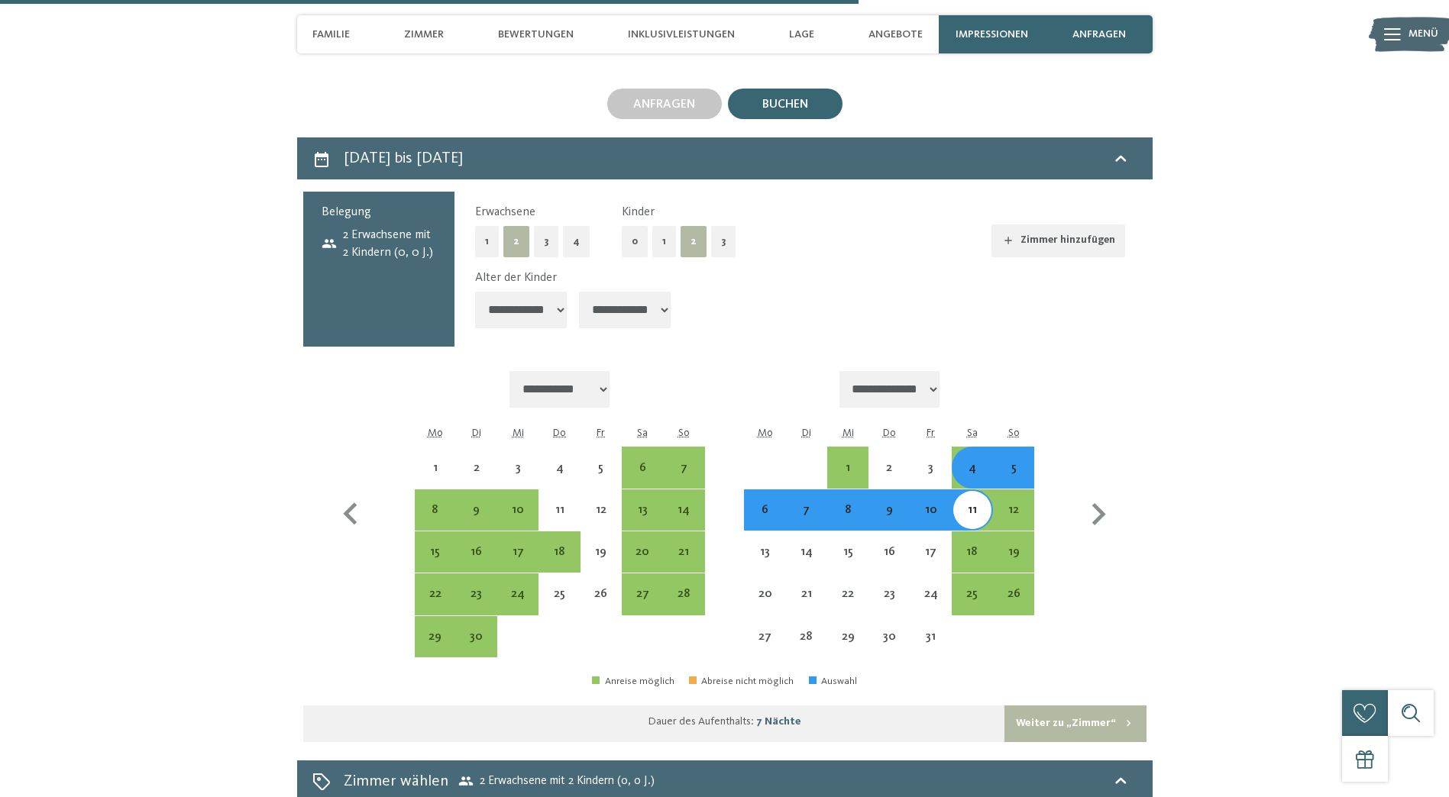
click at [522, 292] on select "**********" at bounding box center [521, 310] width 92 height 37
select select "*"
click at [475, 292] on select "**********" at bounding box center [521, 310] width 92 height 37
select select "**********"
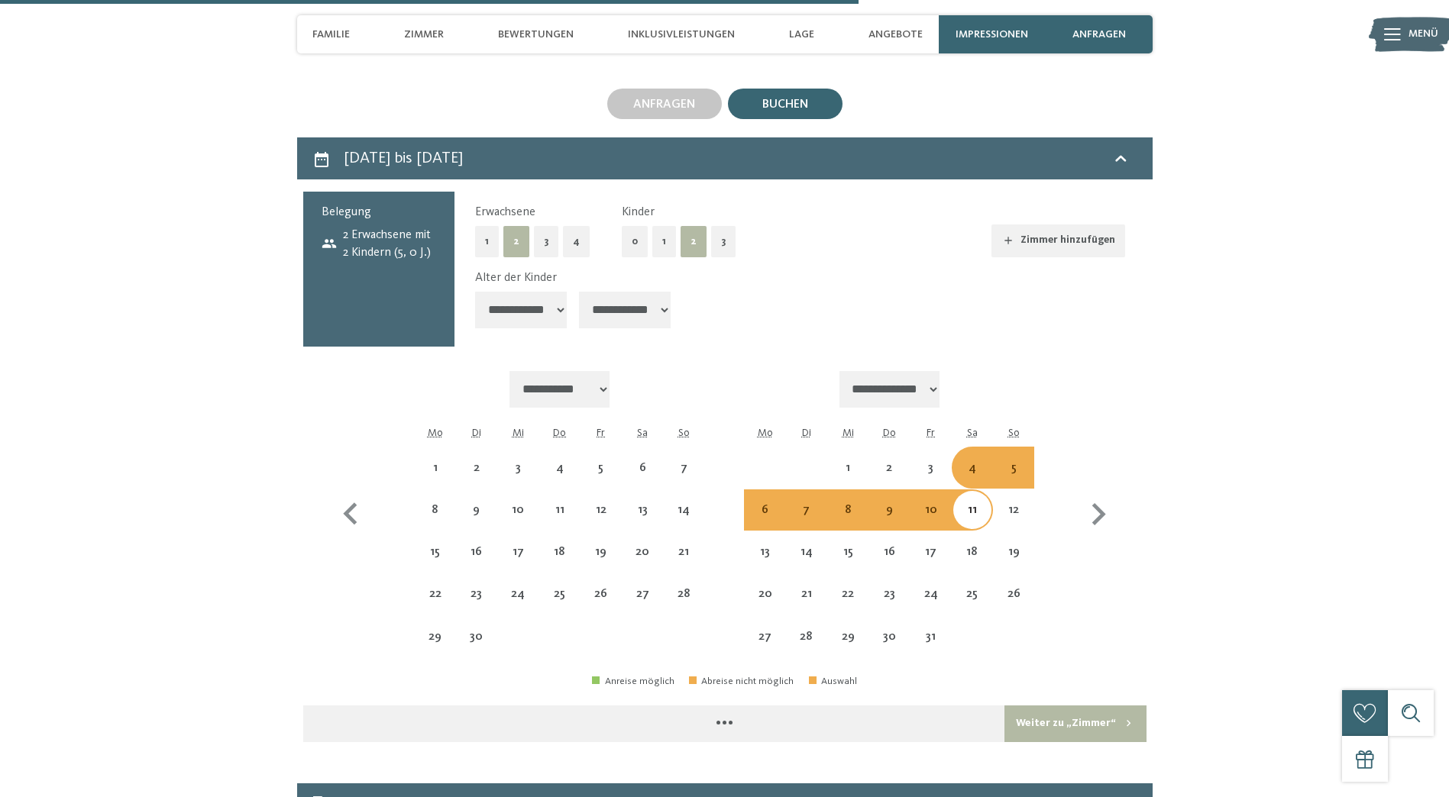
select select "**********"
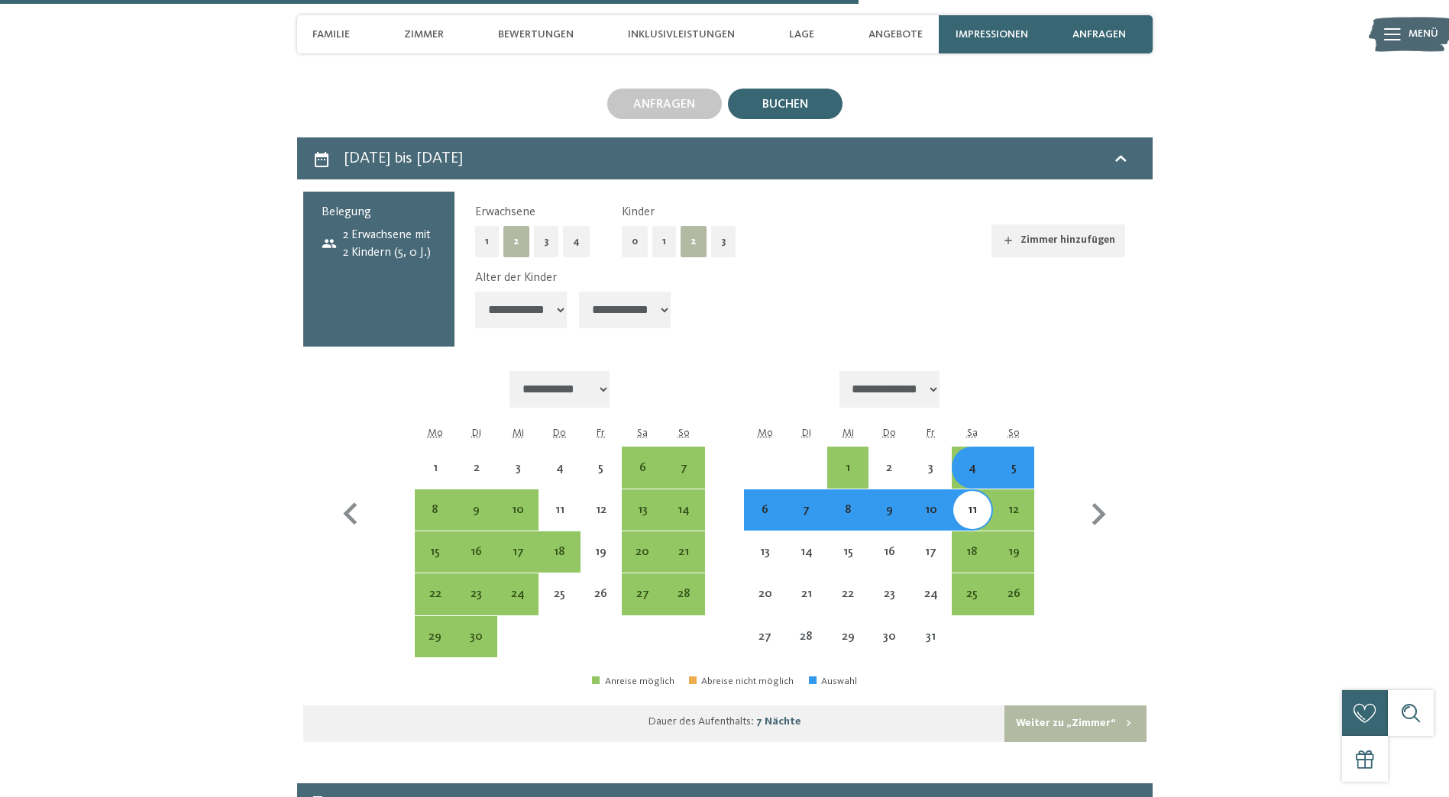
click at [610, 292] on select "**********" at bounding box center [625, 310] width 92 height 37
select select "*"
click at [580, 292] on select "**********" at bounding box center [625, 310] width 92 height 37
select select "**********"
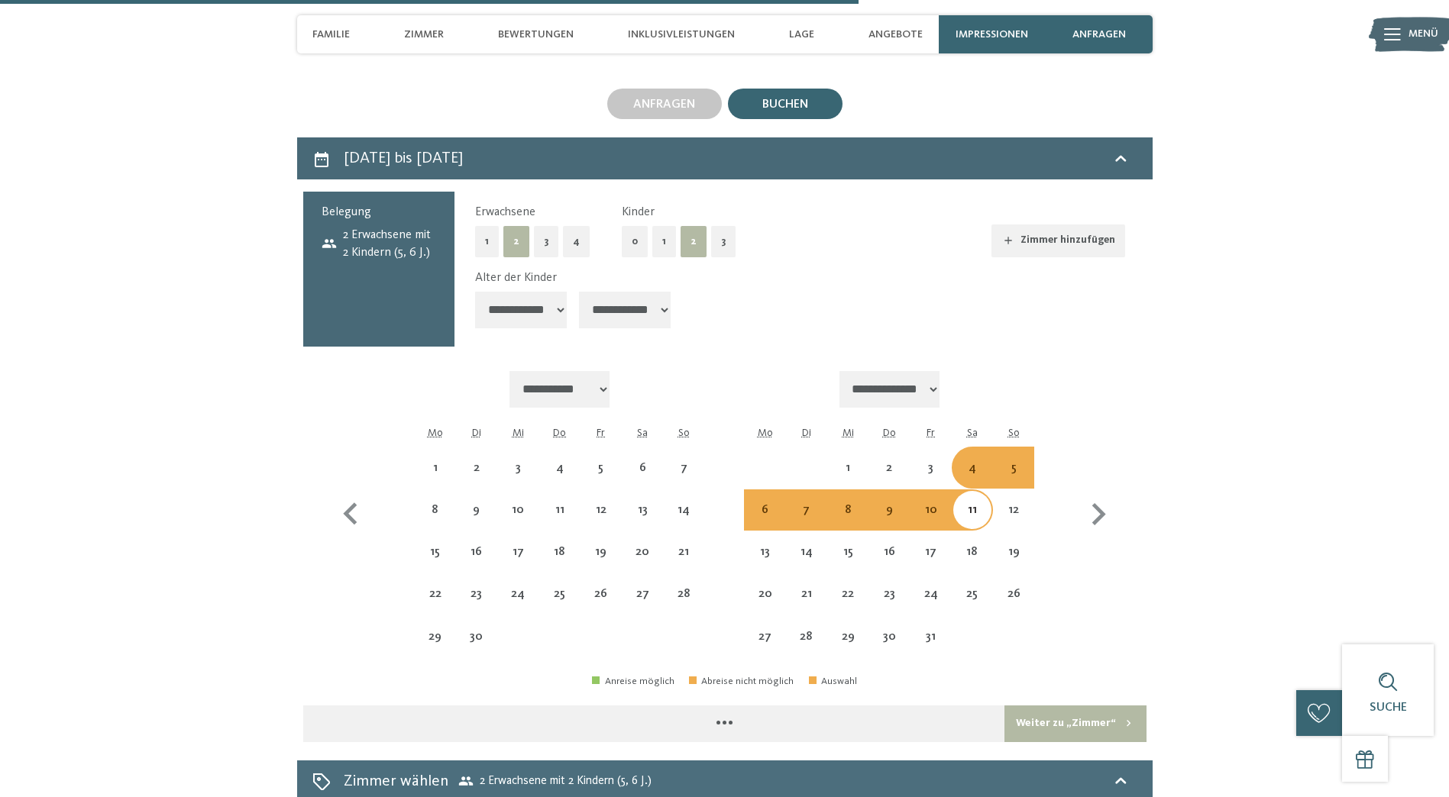
select select "**********"
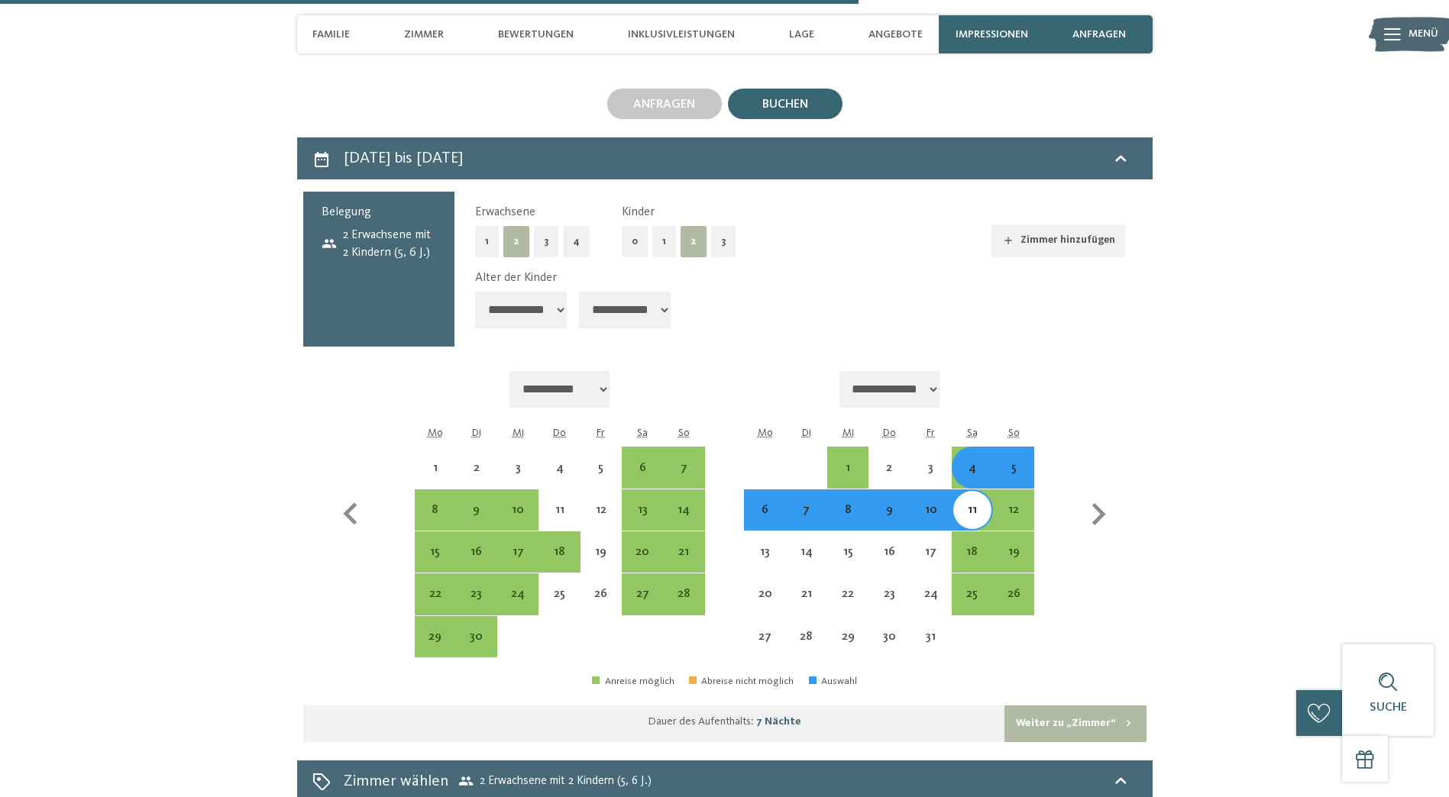
click at [1048, 706] on button "Weiter zu „Zimmer“" at bounding box center [1074, 724] width 141 height 37
select select "**********"
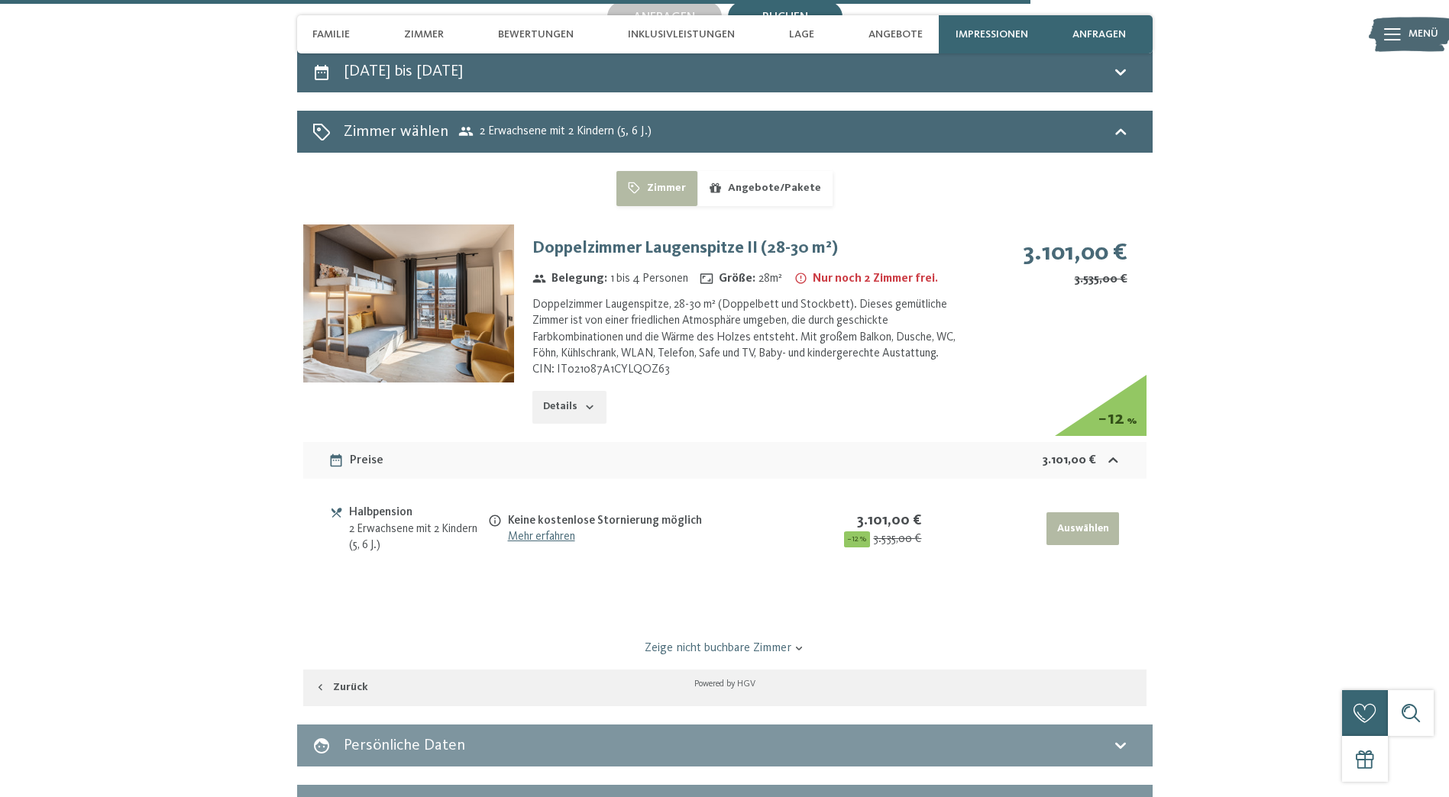
scroll to position [3463, 0]
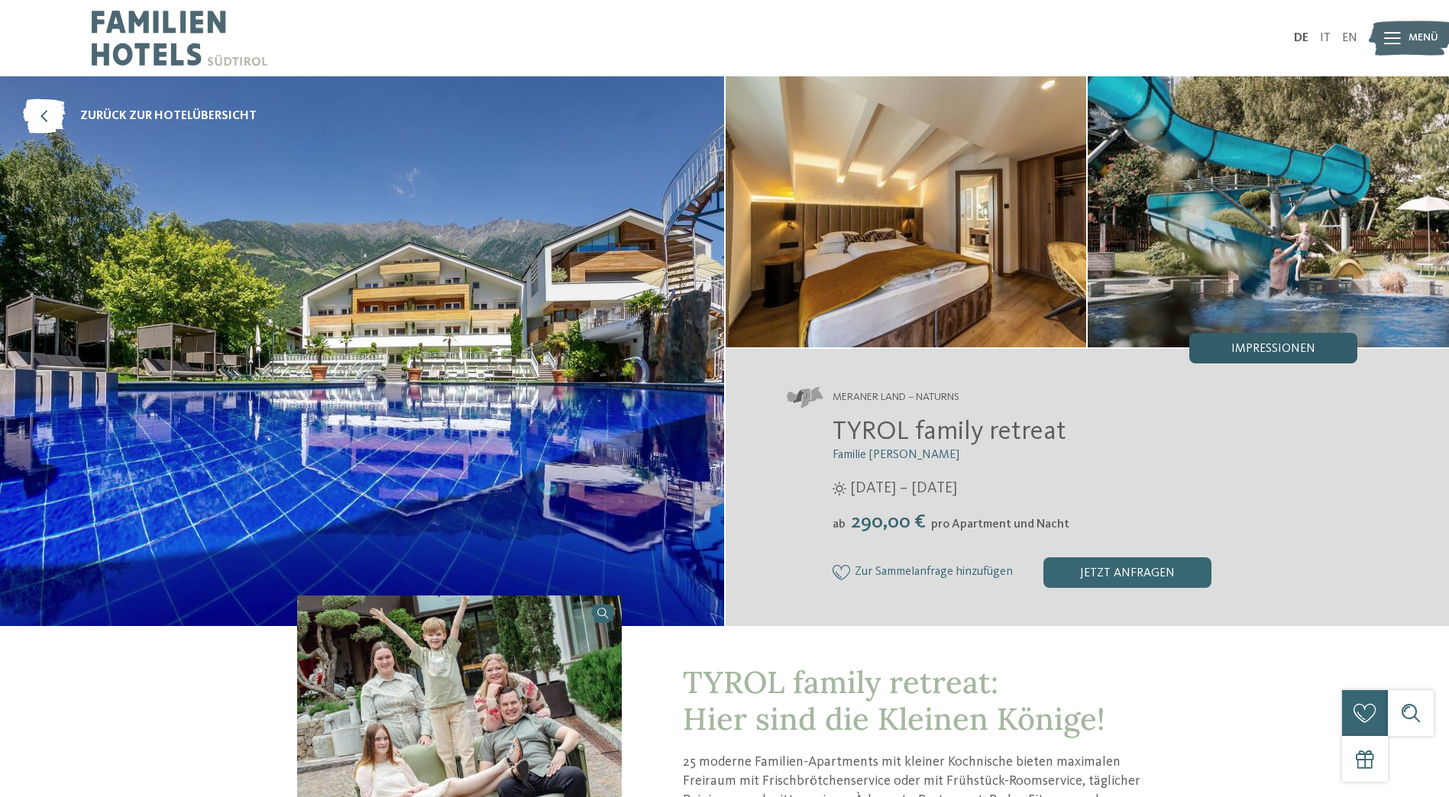
click at [1279, 346] on span "Impressionen" at bounding box center [1273, 349] width 84 height 12
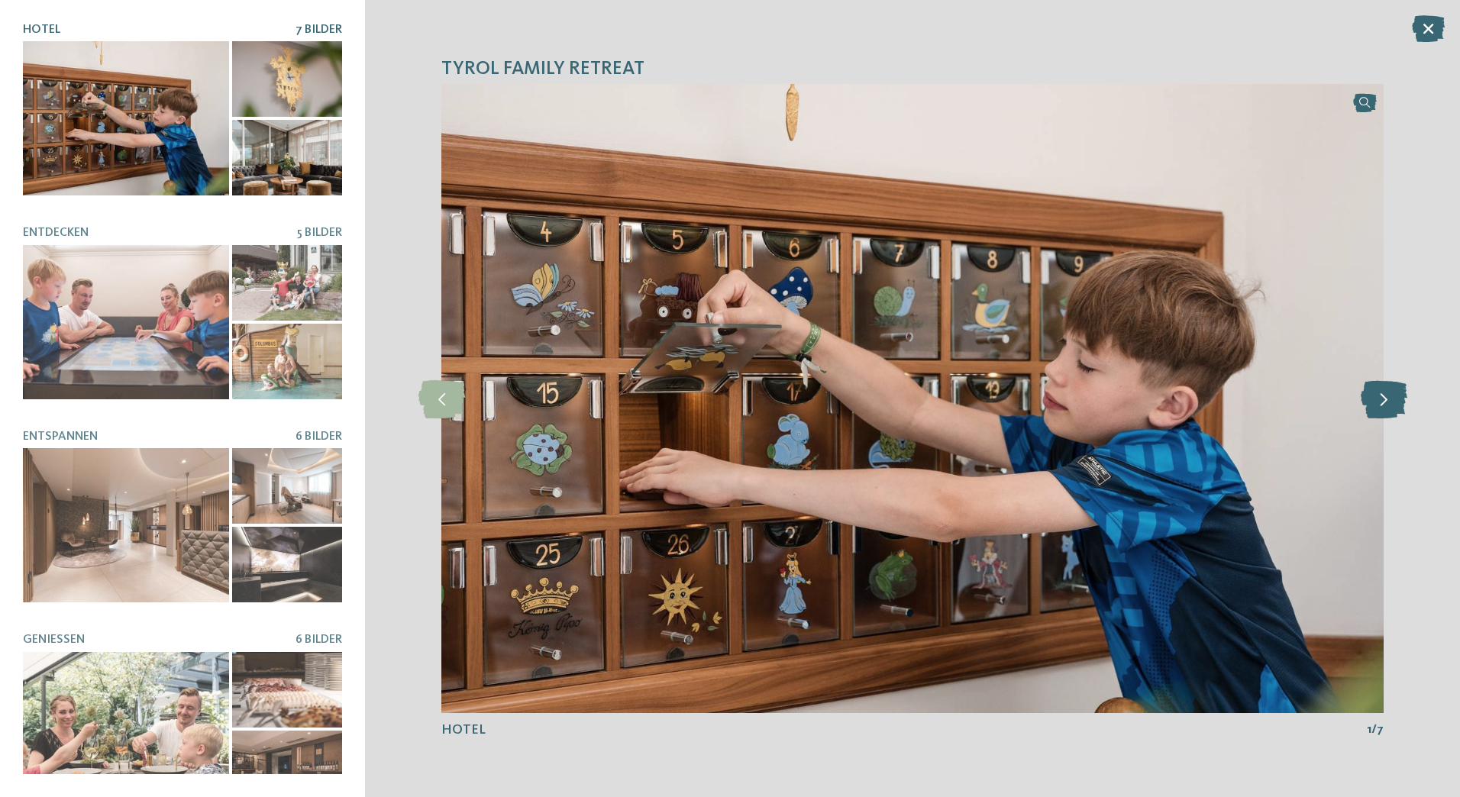
click at [1392, 414] on icon at bounding box center [1384, 399] width 47 height 38
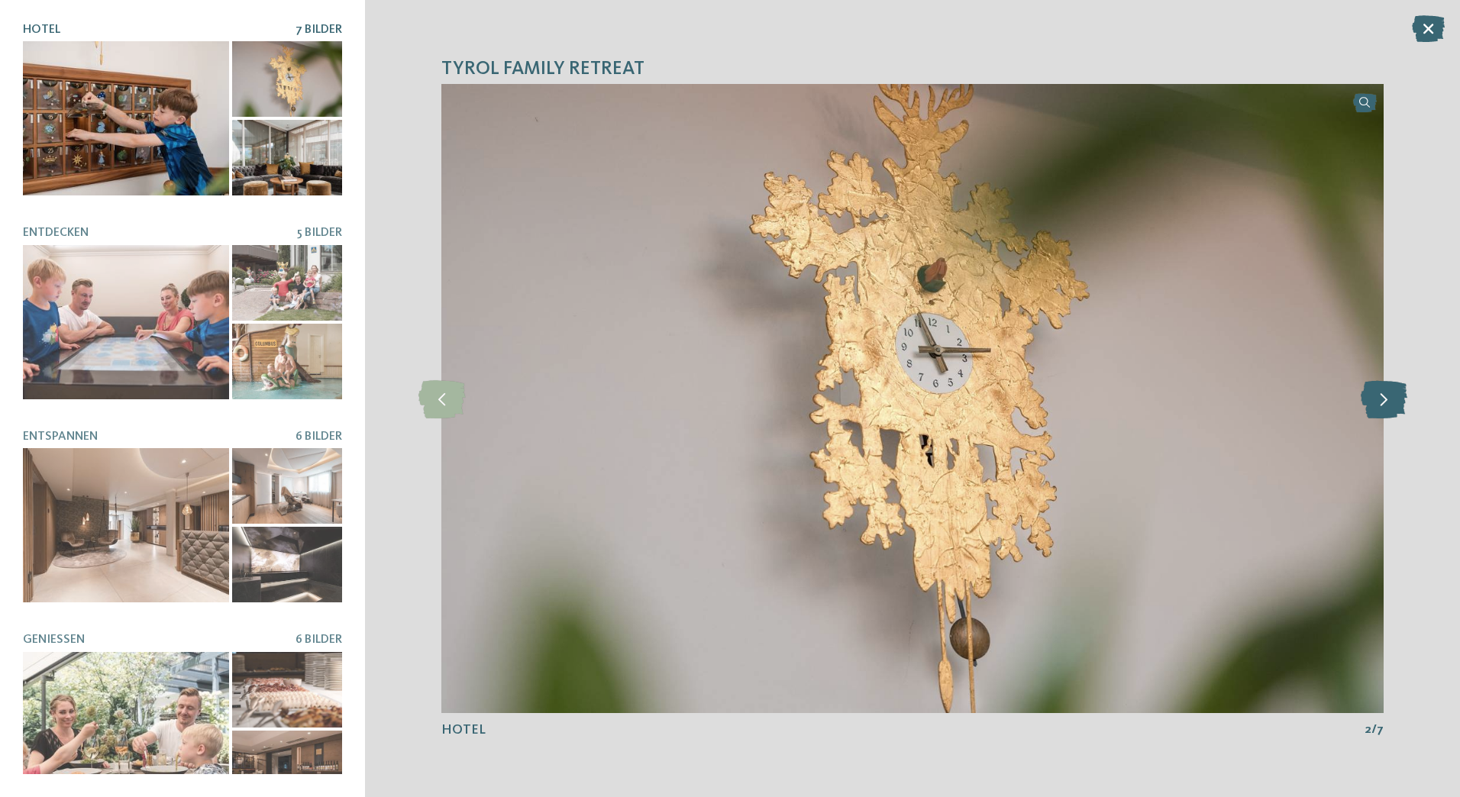
click at [1392, 414] on icon at bounding box center [1384, 399] width 47 height 38
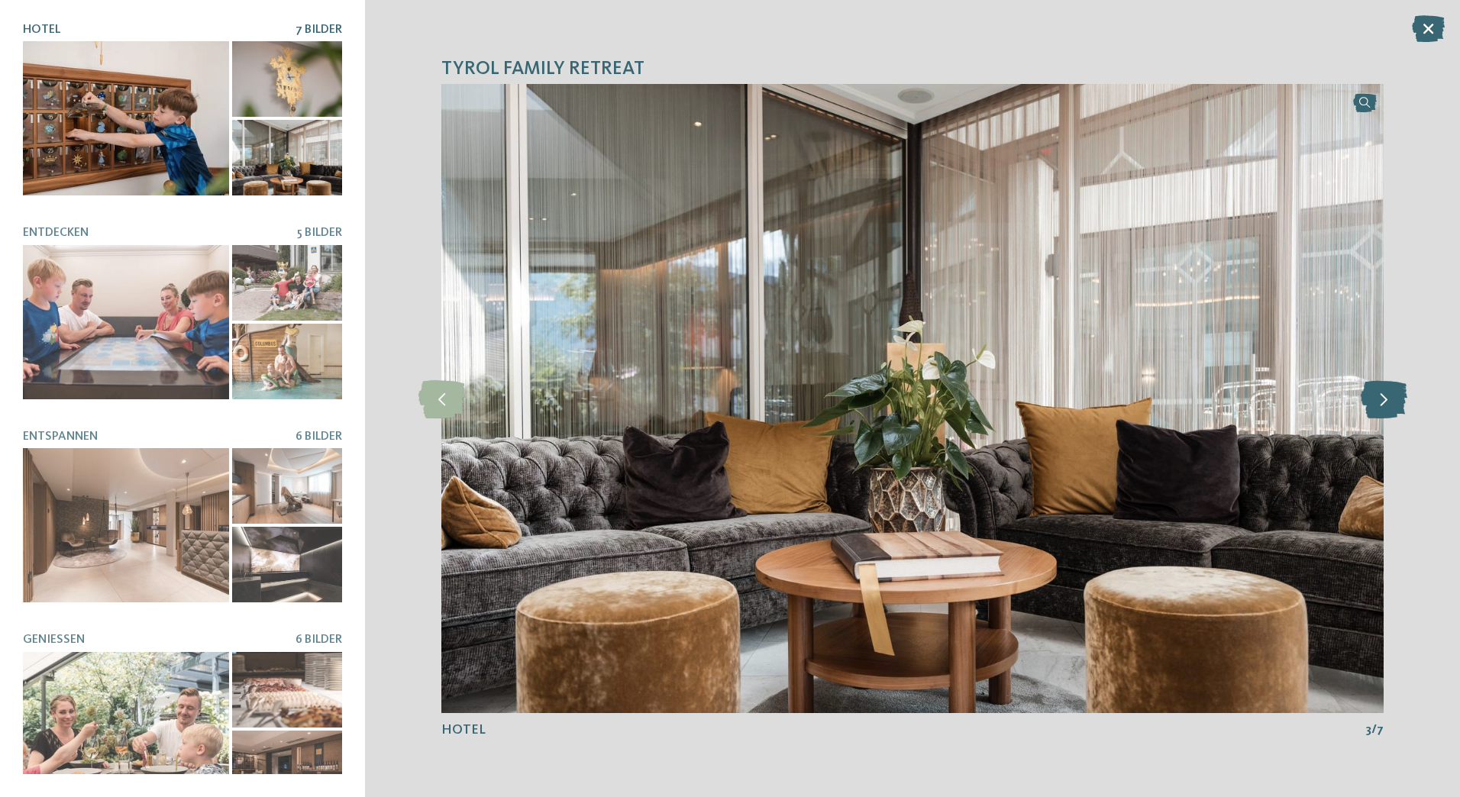
click at [1392, 414] on icon at bounding box center [1384, 399] width 47 height 38
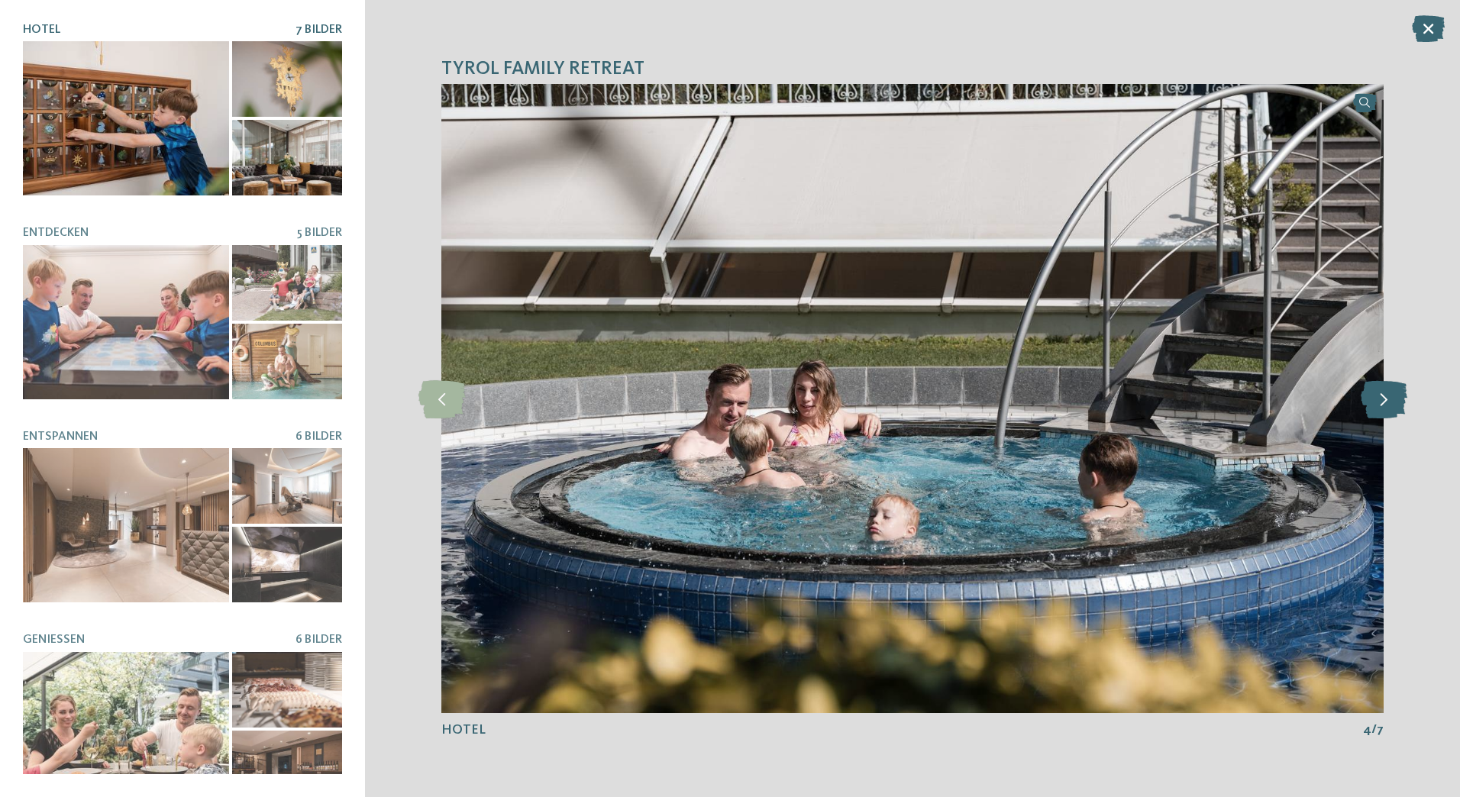
click at [1392, 414] on icon at bounding box center [1384, 399] width 47 height 38
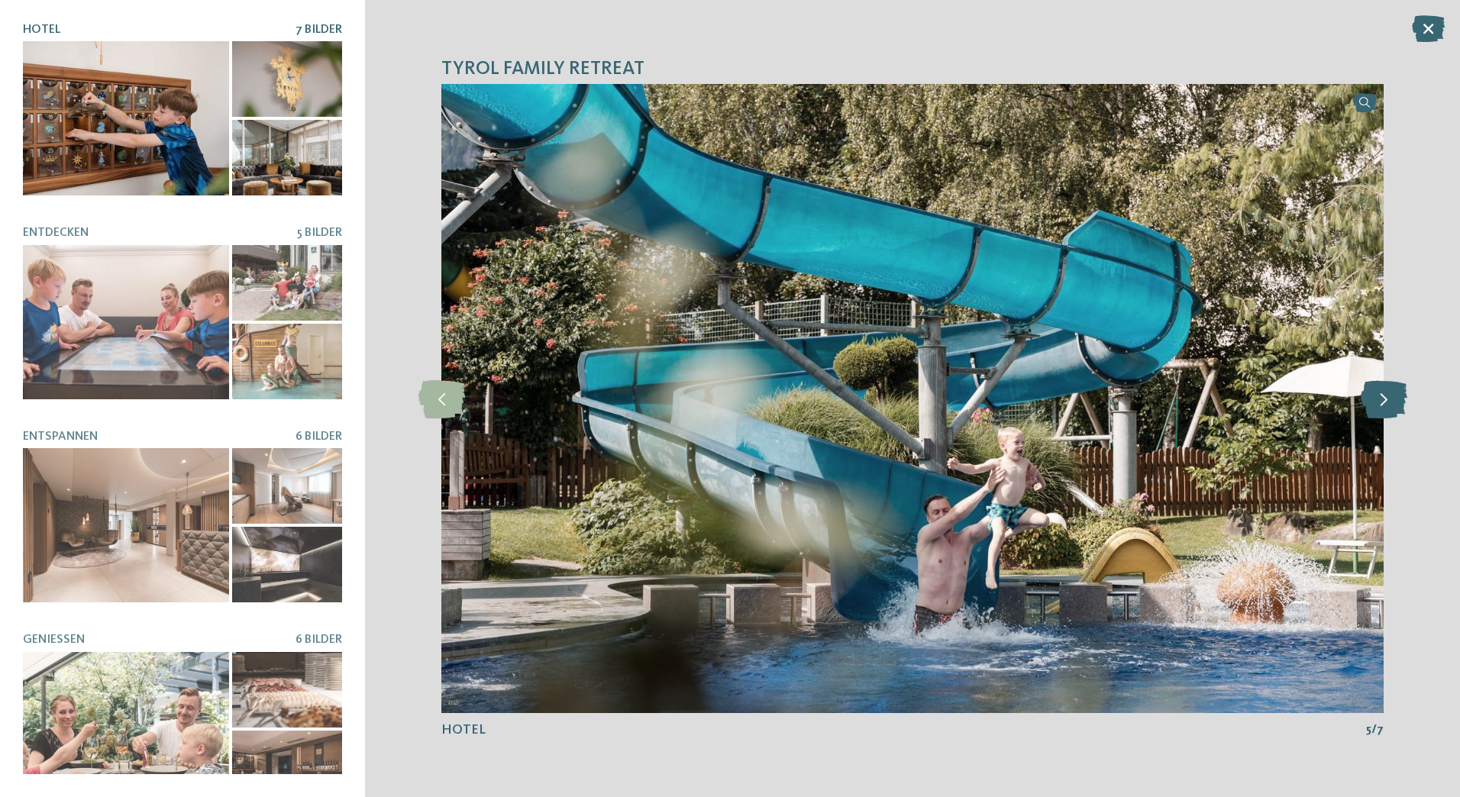
click at [1392, 414] on icon at bounding box center [1384, 399] width 47 height 38
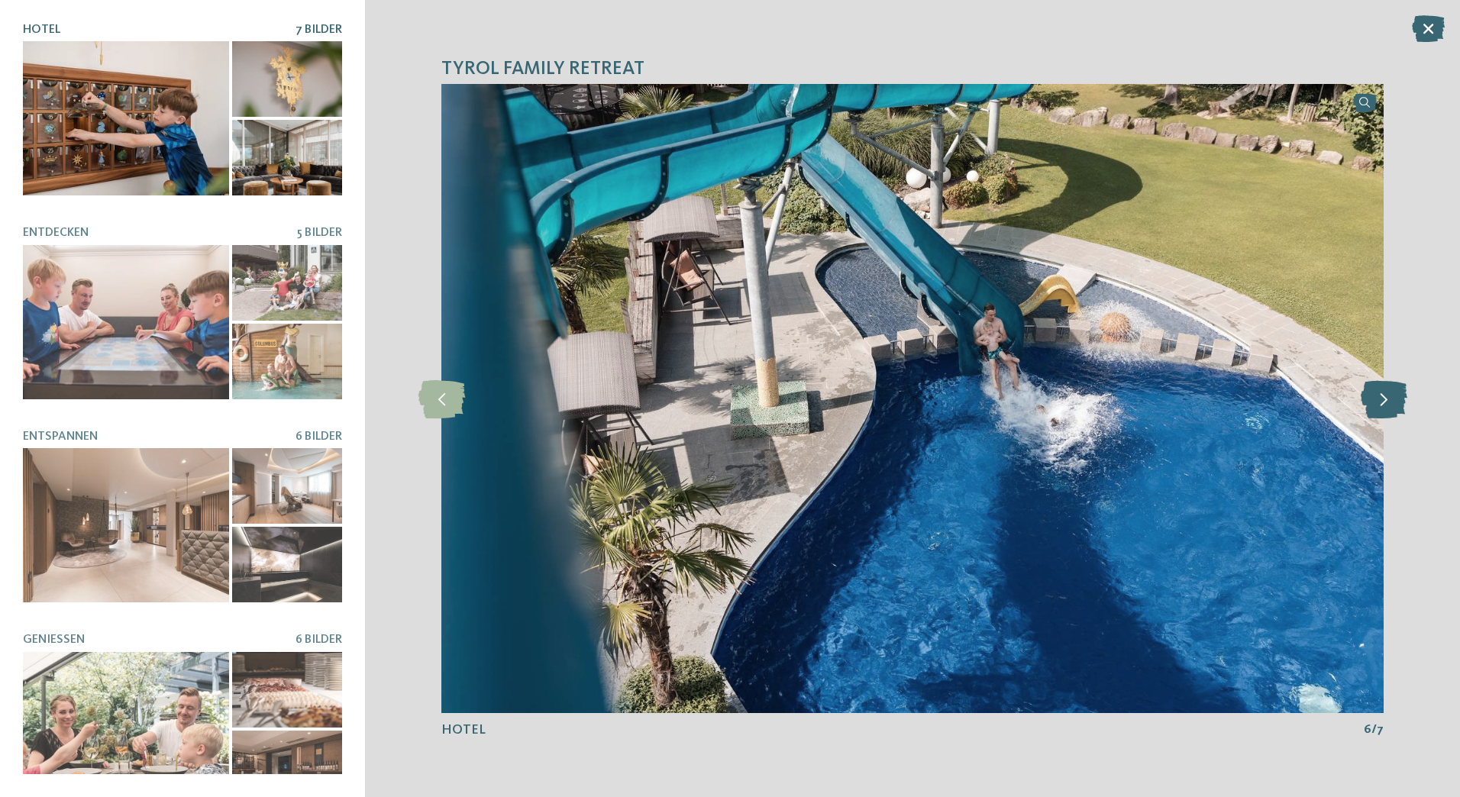
click at [1392, 414] on icon at bounding box center [1384, 399] width 47 height 38
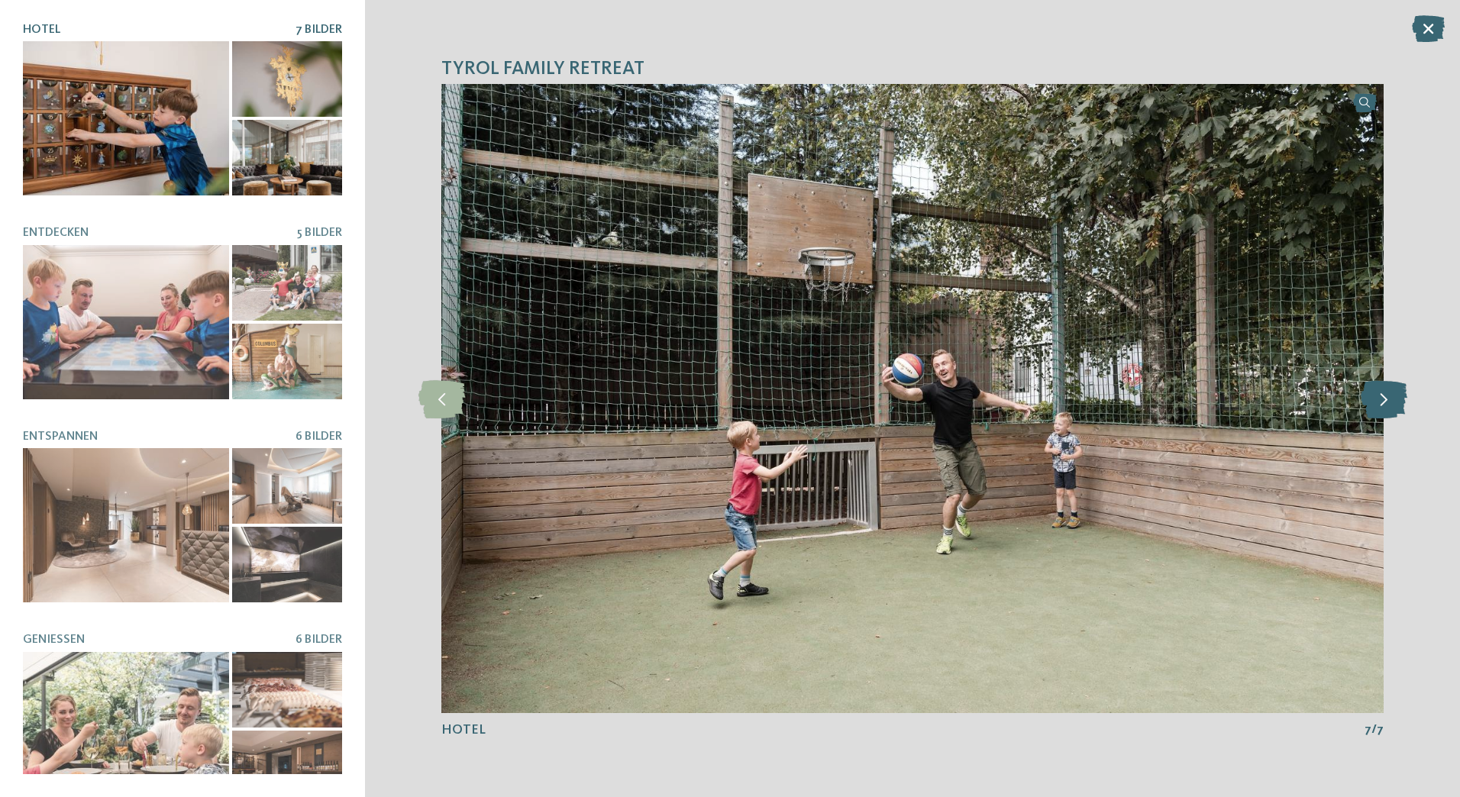
click at [1392, 414] on icon at bounding box center [1384, 399] width 47 height 38
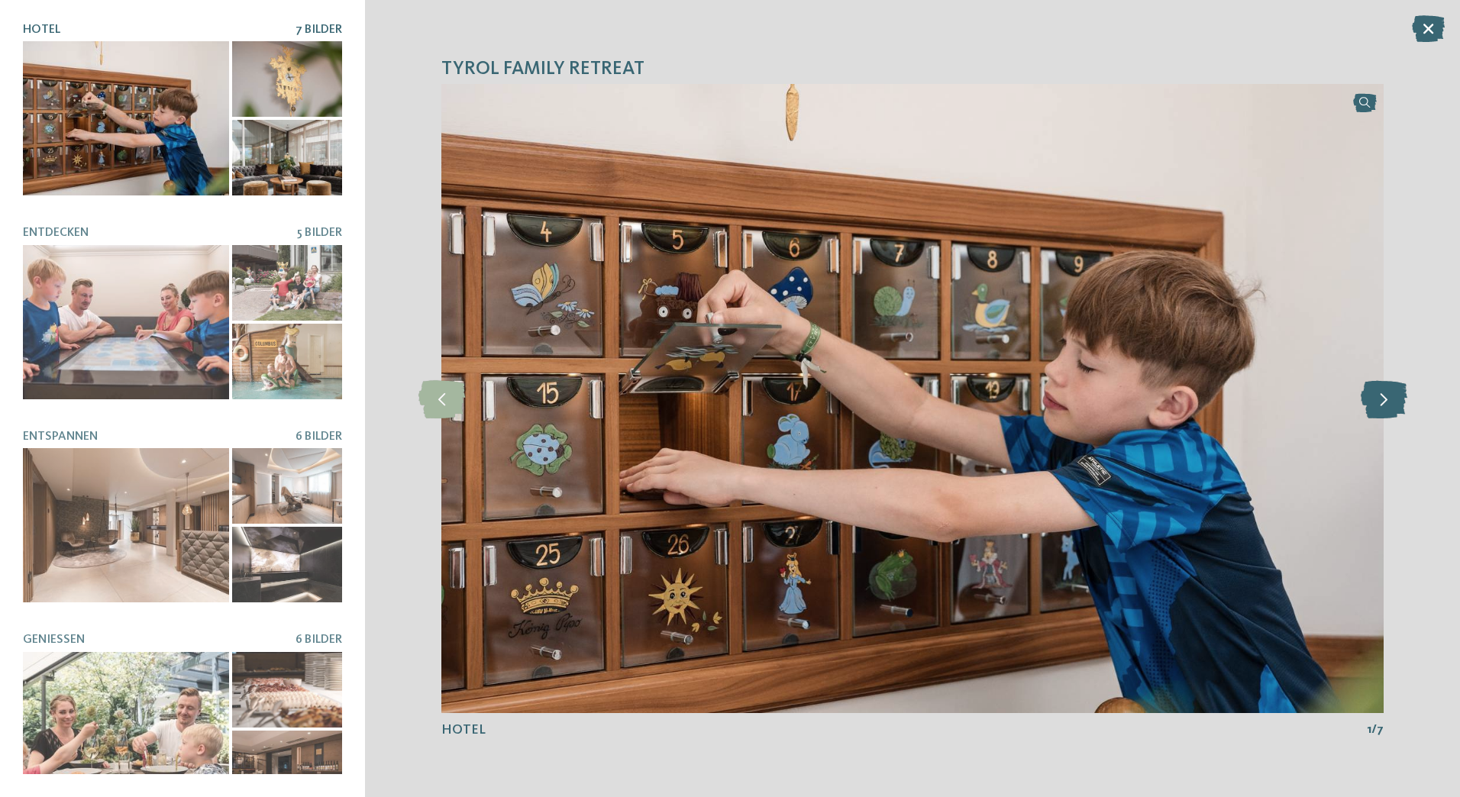
click at [1392, 414] on icon at bounding box center [1384, 399] width 47 height 38
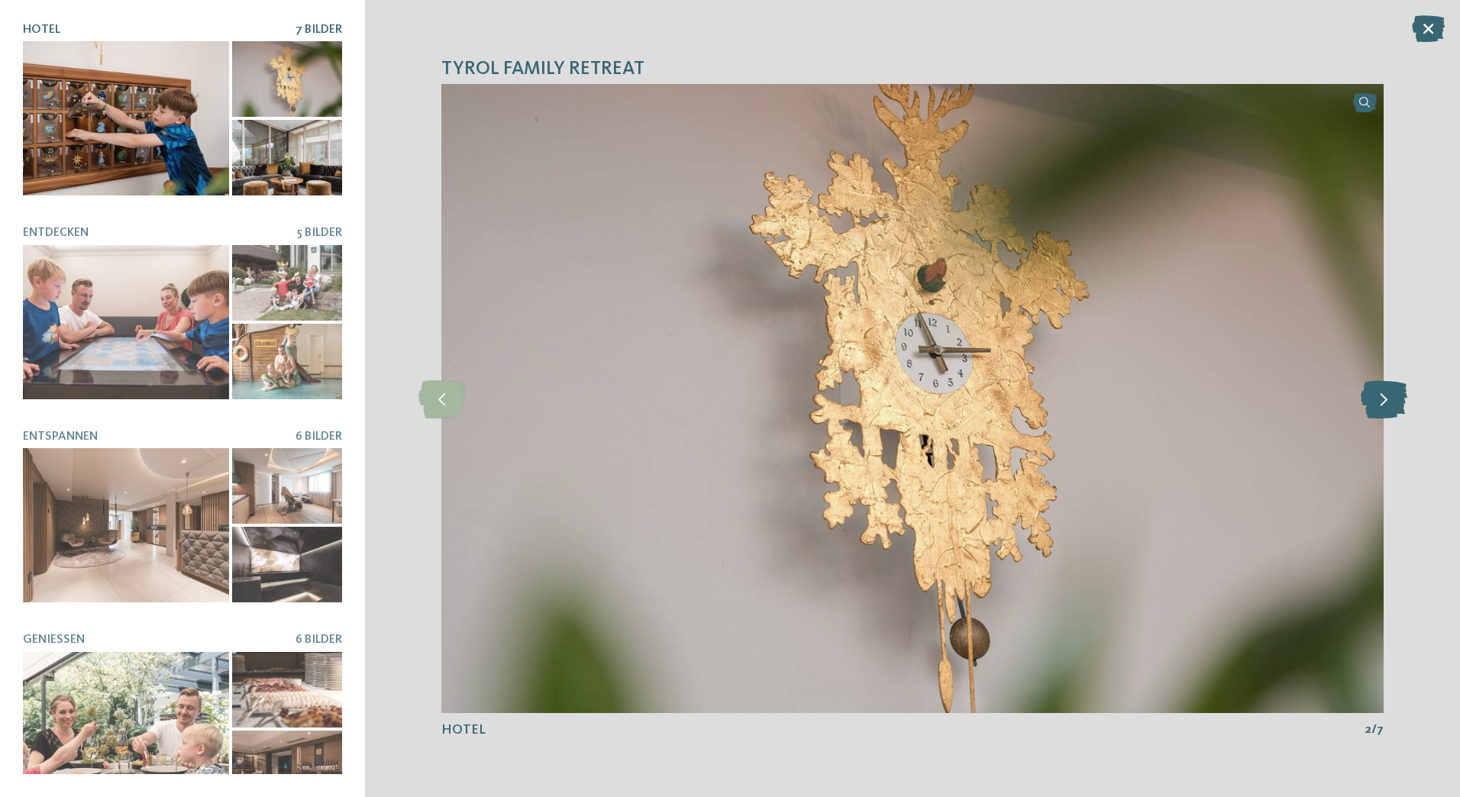
click at [1392, 414] on icon at bounding box center [1384, 399] width 47 height 38
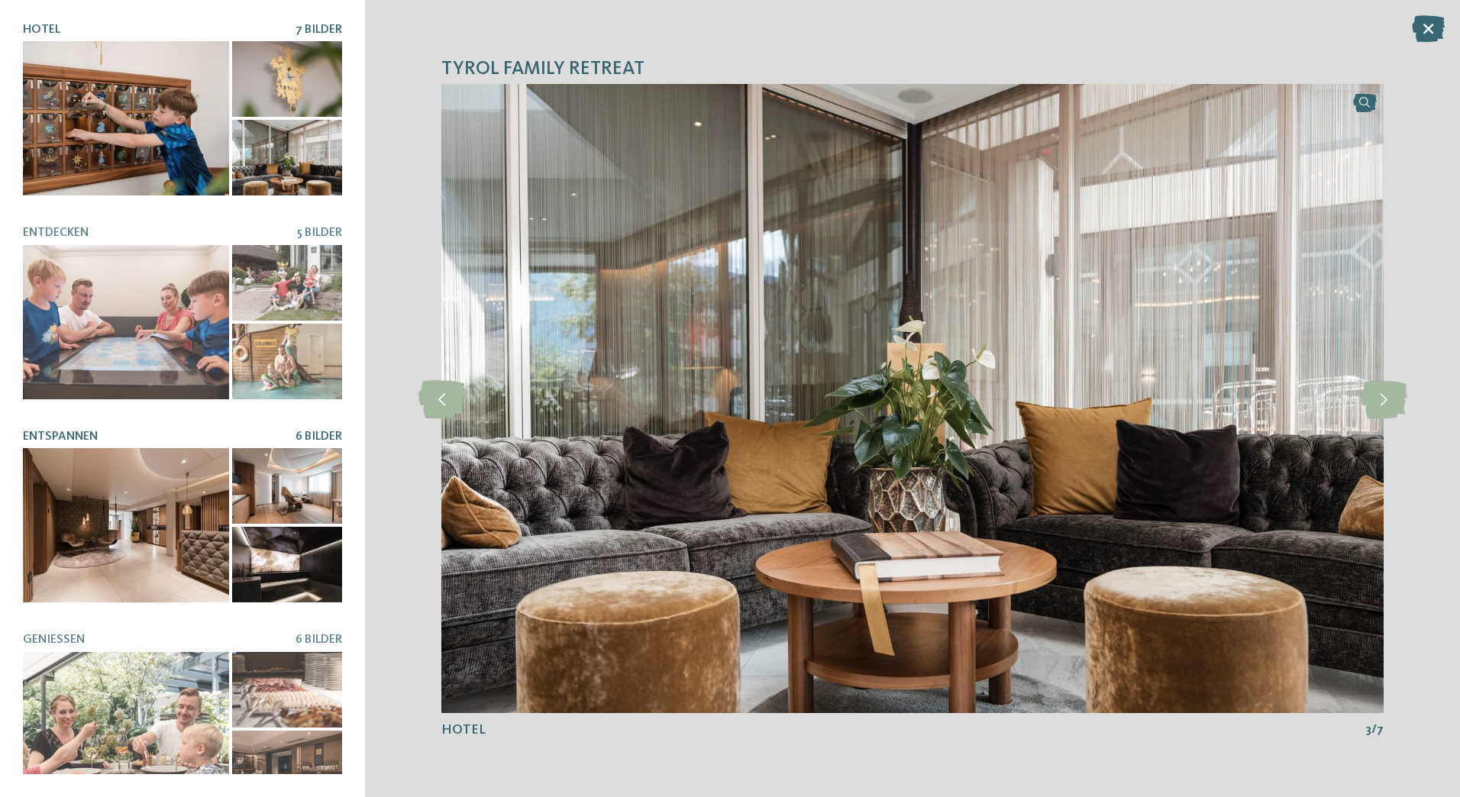
click at [144, 489] on div at bounding box center [126, 525] width 206 height 154
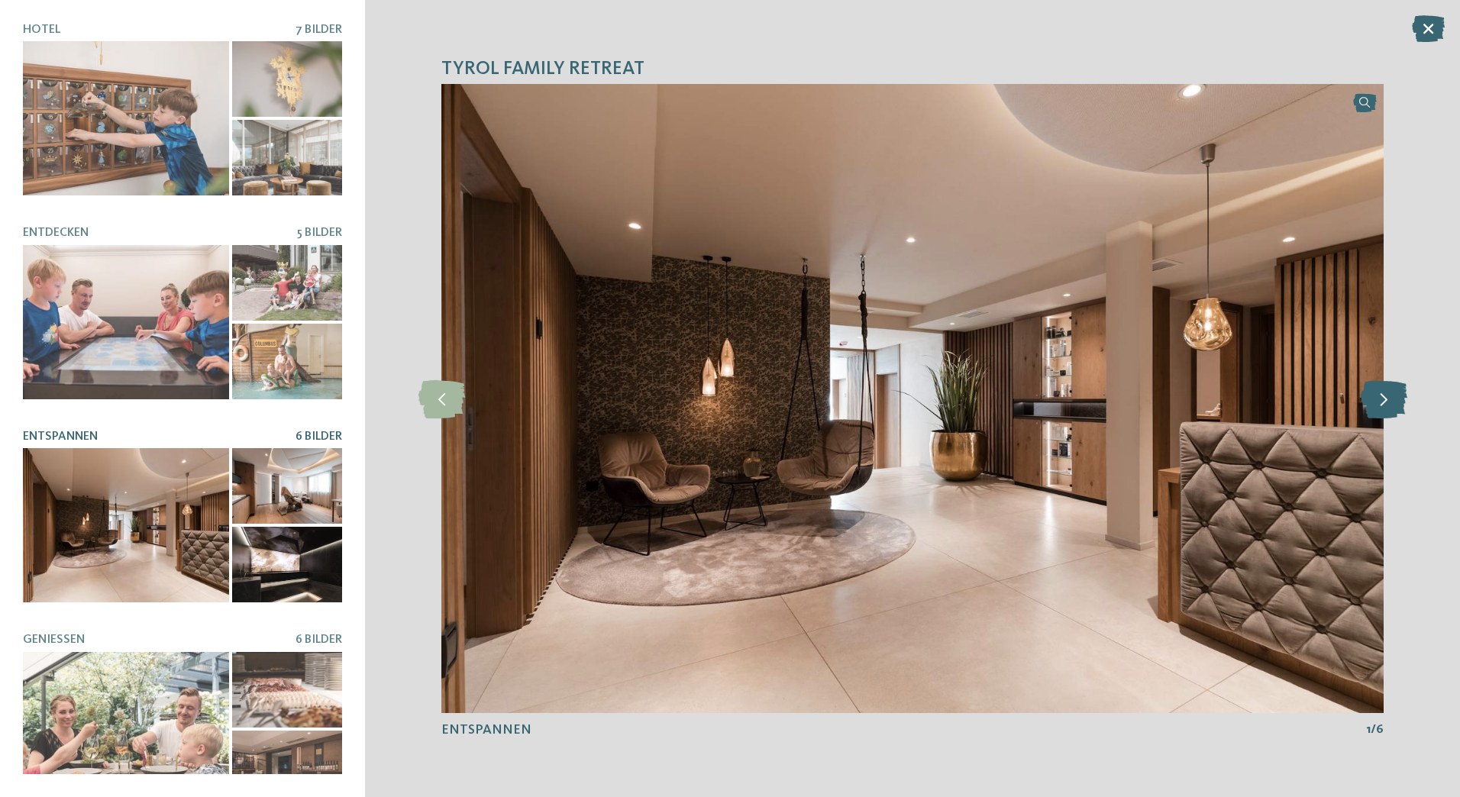
click at [1378, 396] on icon at bounding box center [1384, 399] width 47 height 38
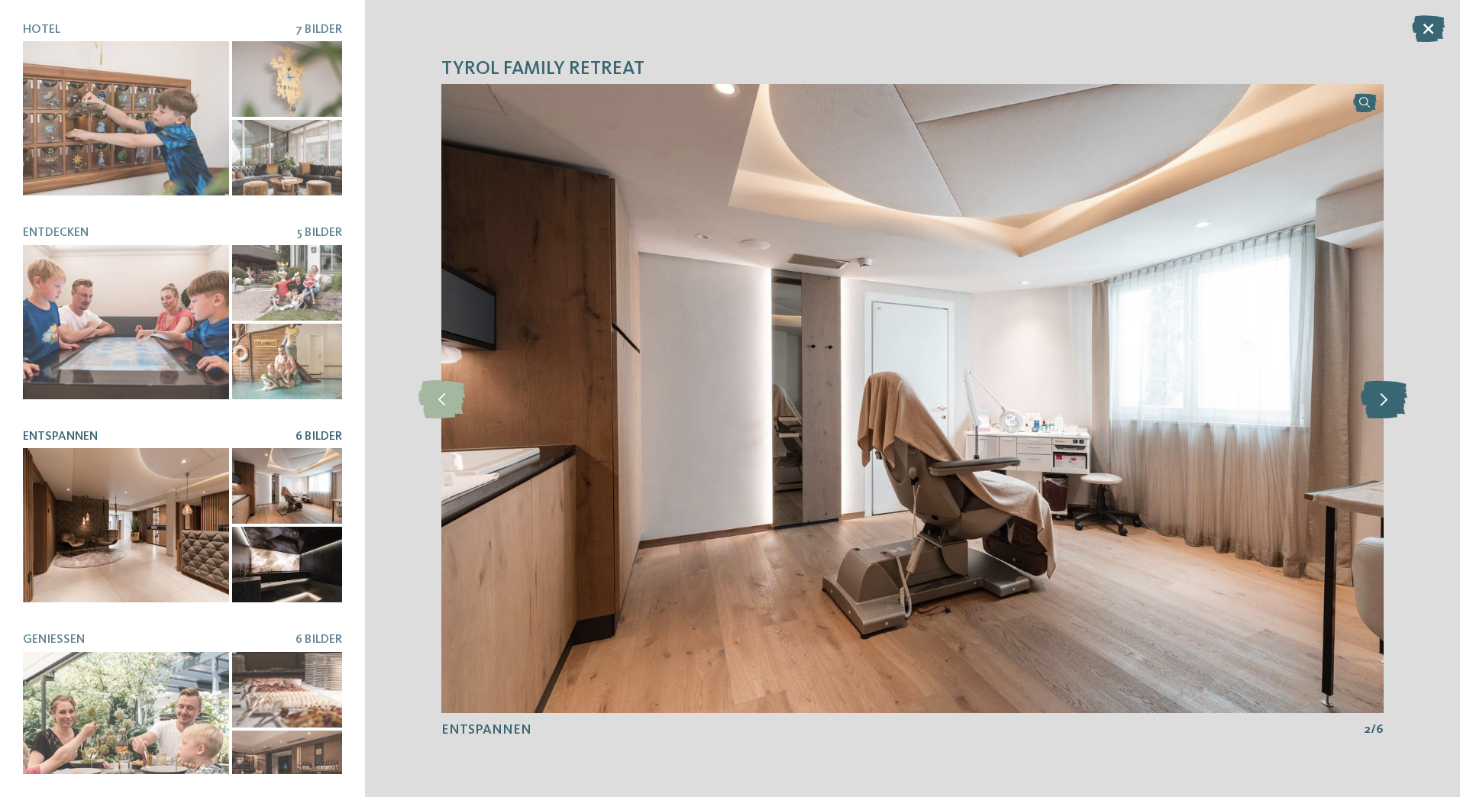
click at [1381, 394] on icon at bounding box center [1384, 399] width 47 height 38
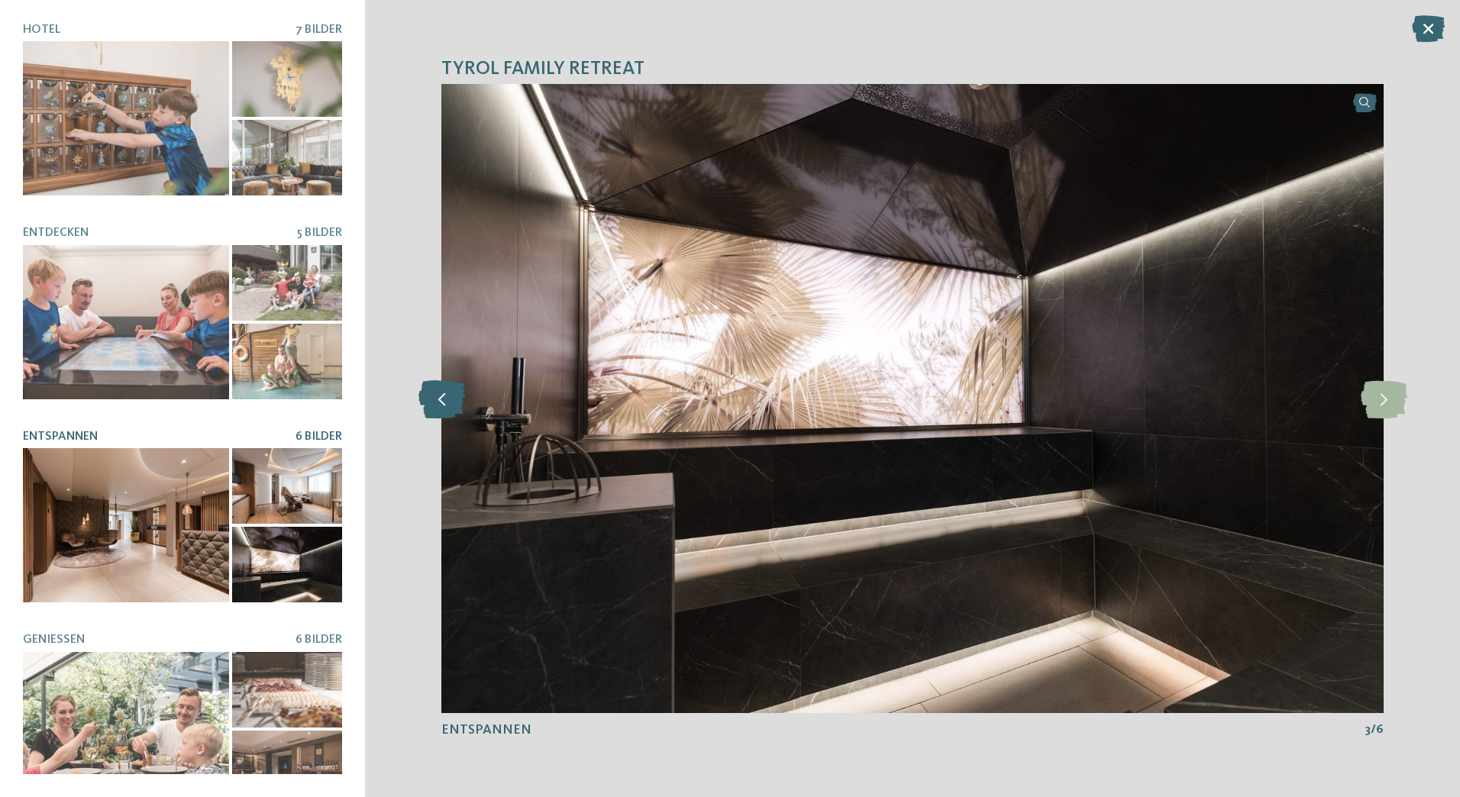
click at [460, 394] on icon at bounding box center [441, 399] width 47 height 38
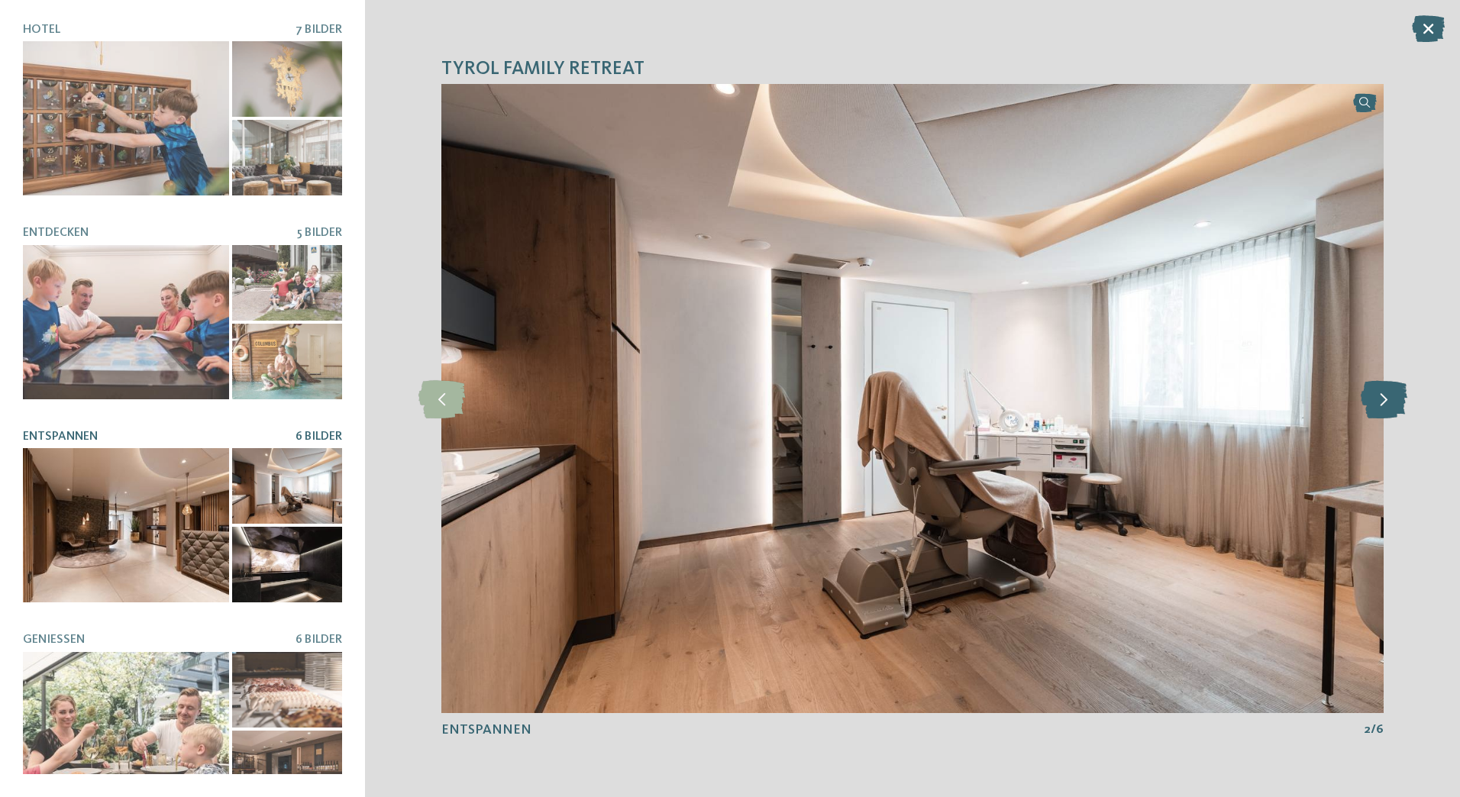
click at [1396, 394] on icon at bounding box center [1384, 399] width 47 height 38
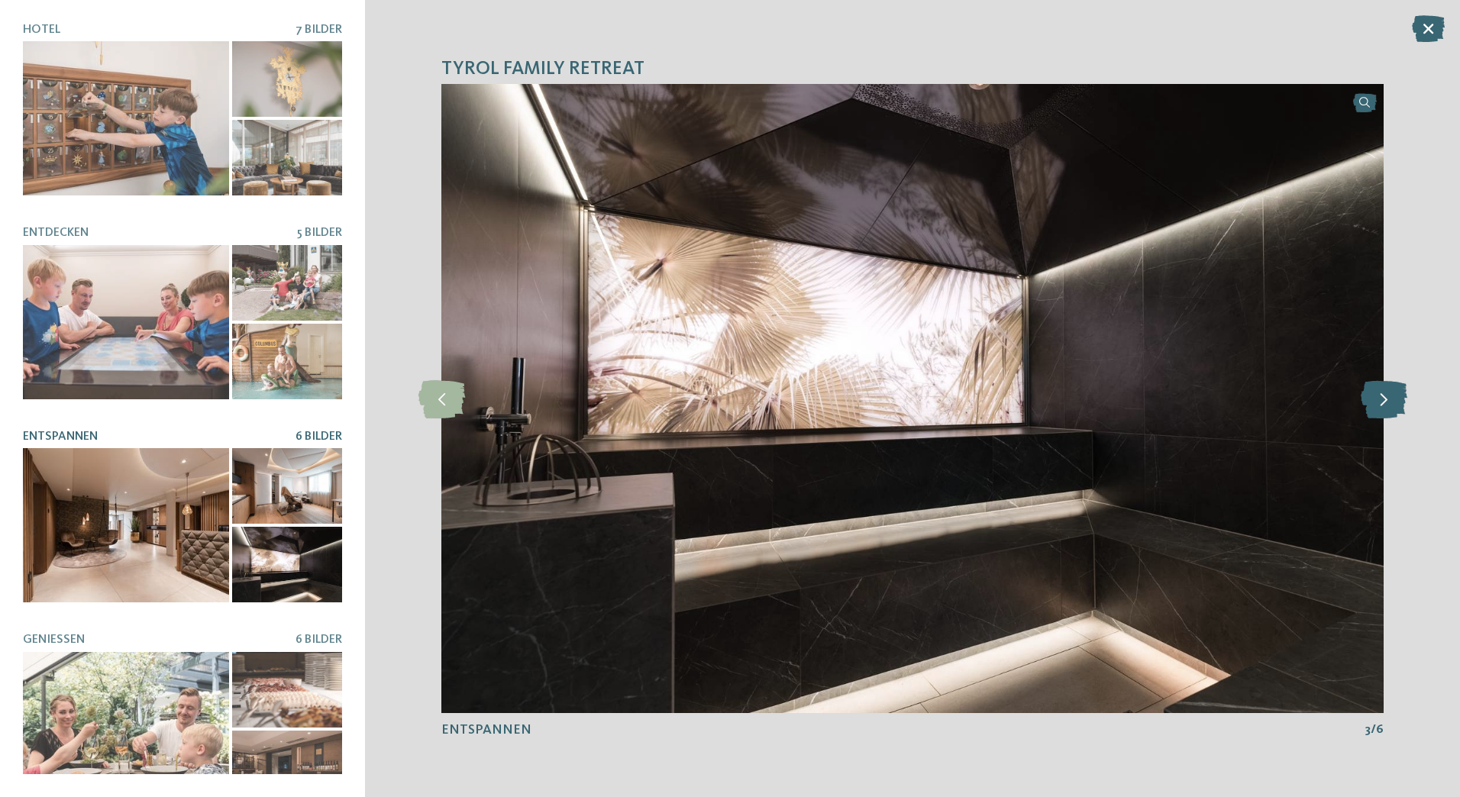
click at [1396, 394] on icon at bounding box center [1384, 399] width 47 height 38
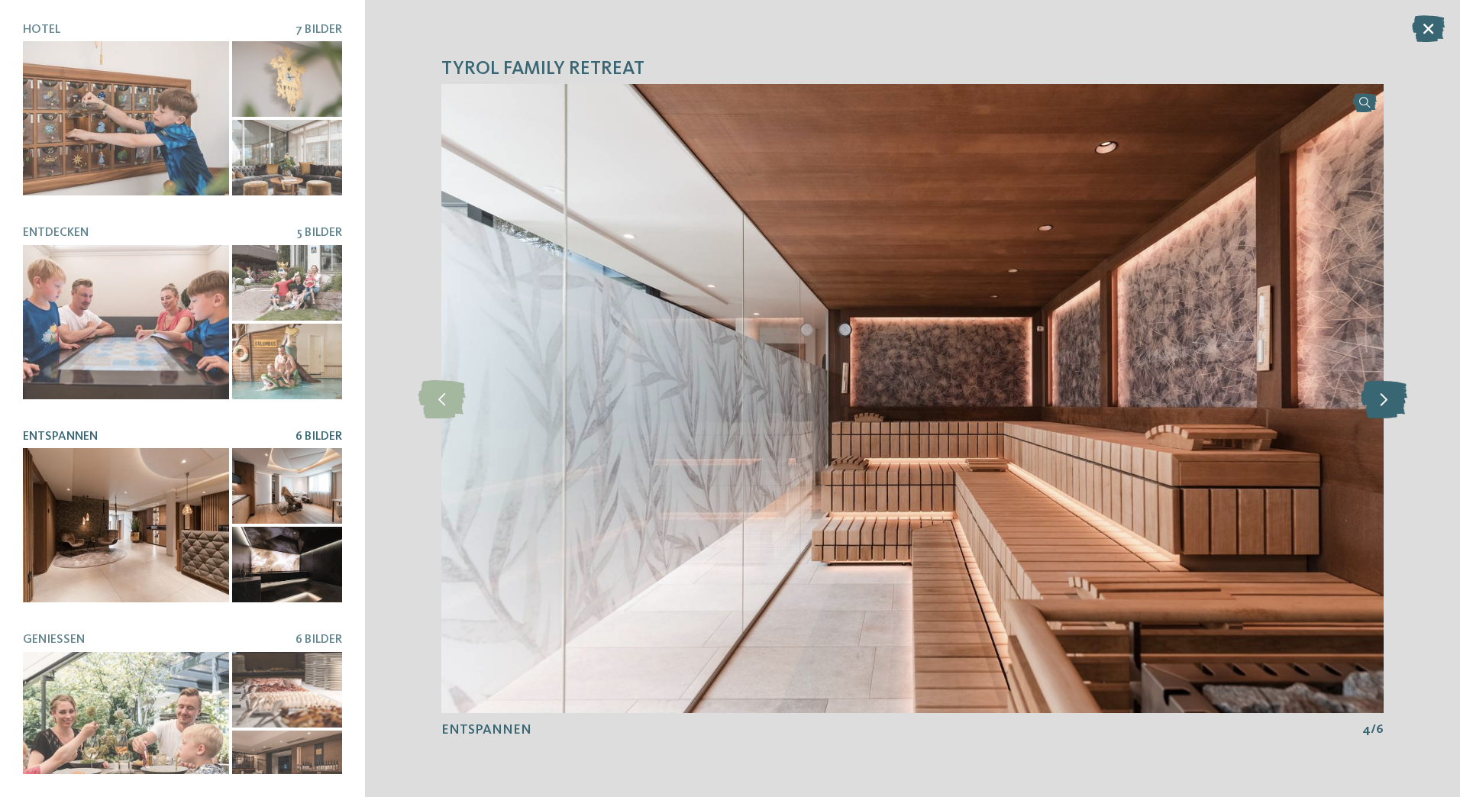
click at [1396, 394] on icon at bounding box center [1384, 399] width 47 height 38
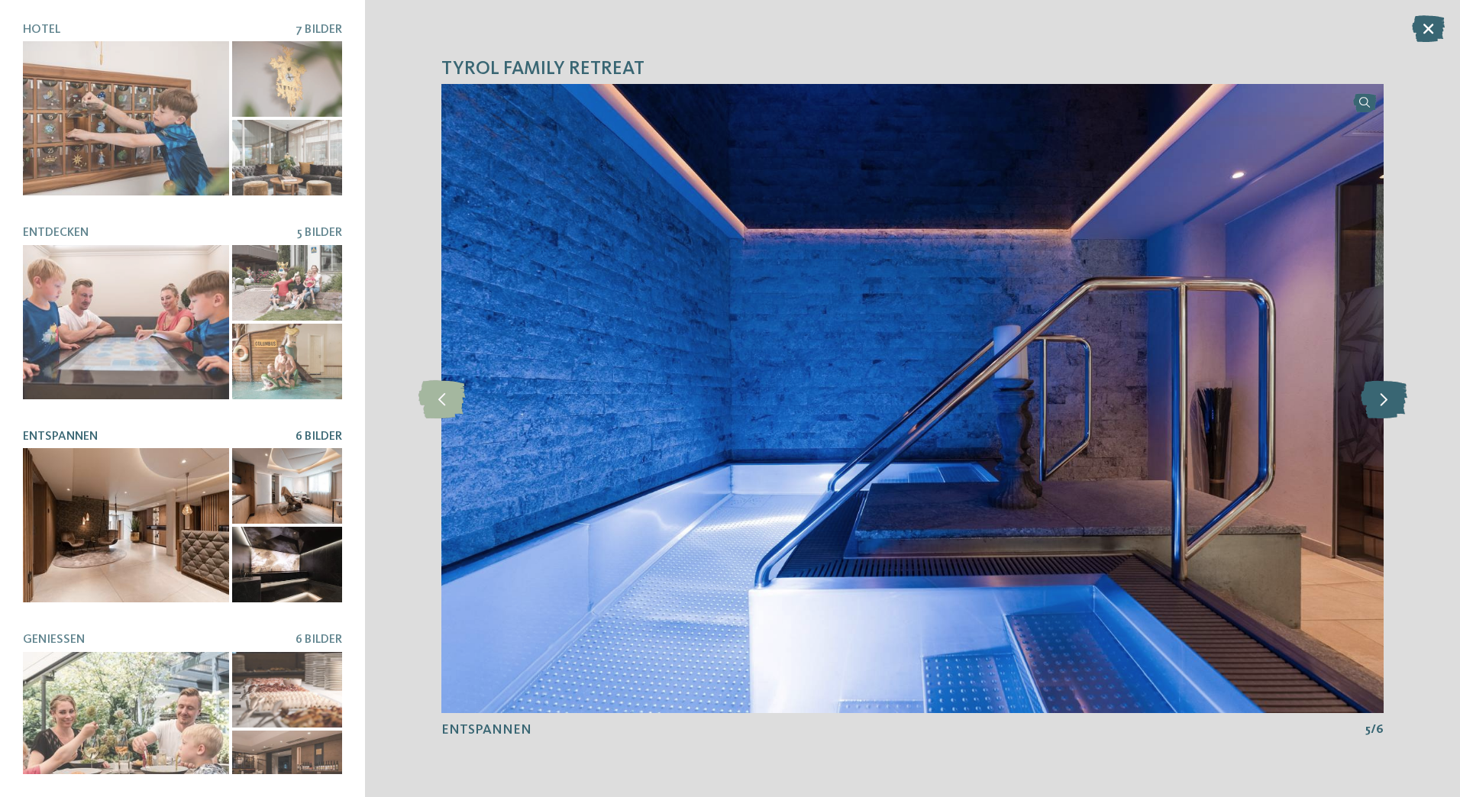
click at [1396, 394] on icon at bounding box center [1384, 399] width 47 height 38
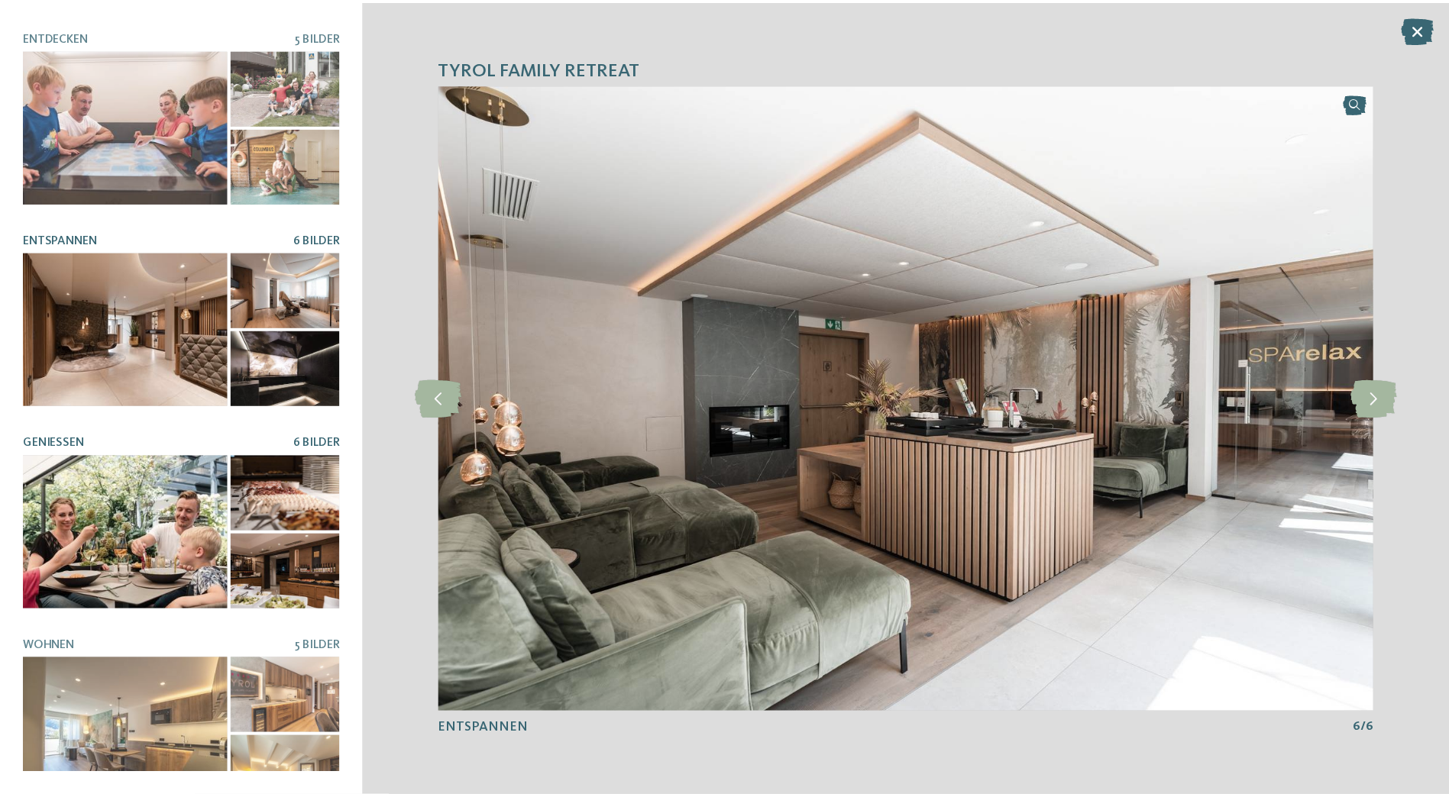
scroll to position [217, 0]
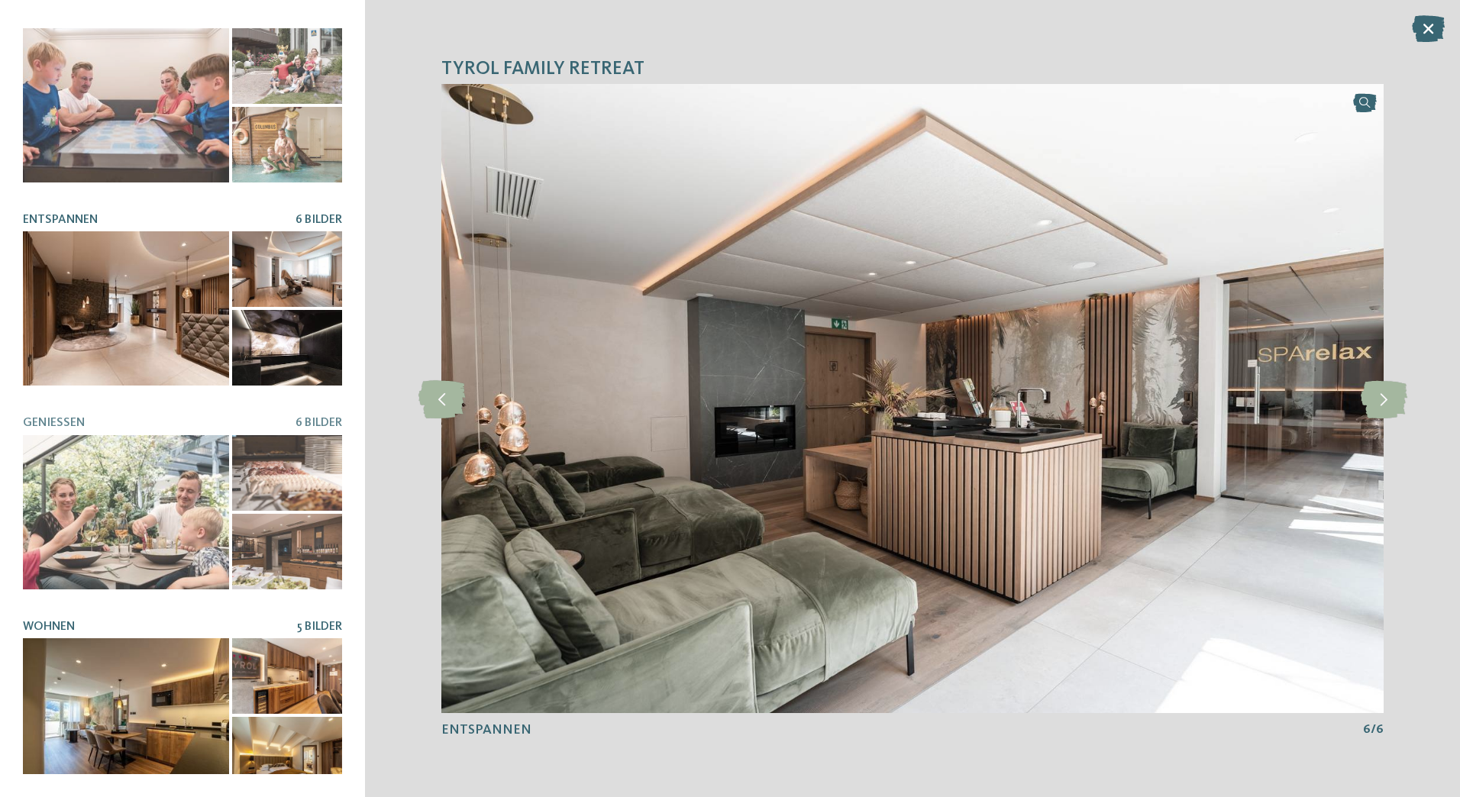
click at [154, 622] on article "Wohnen 5 Bilder" at bounding box center [182, 706] width 319 height 173
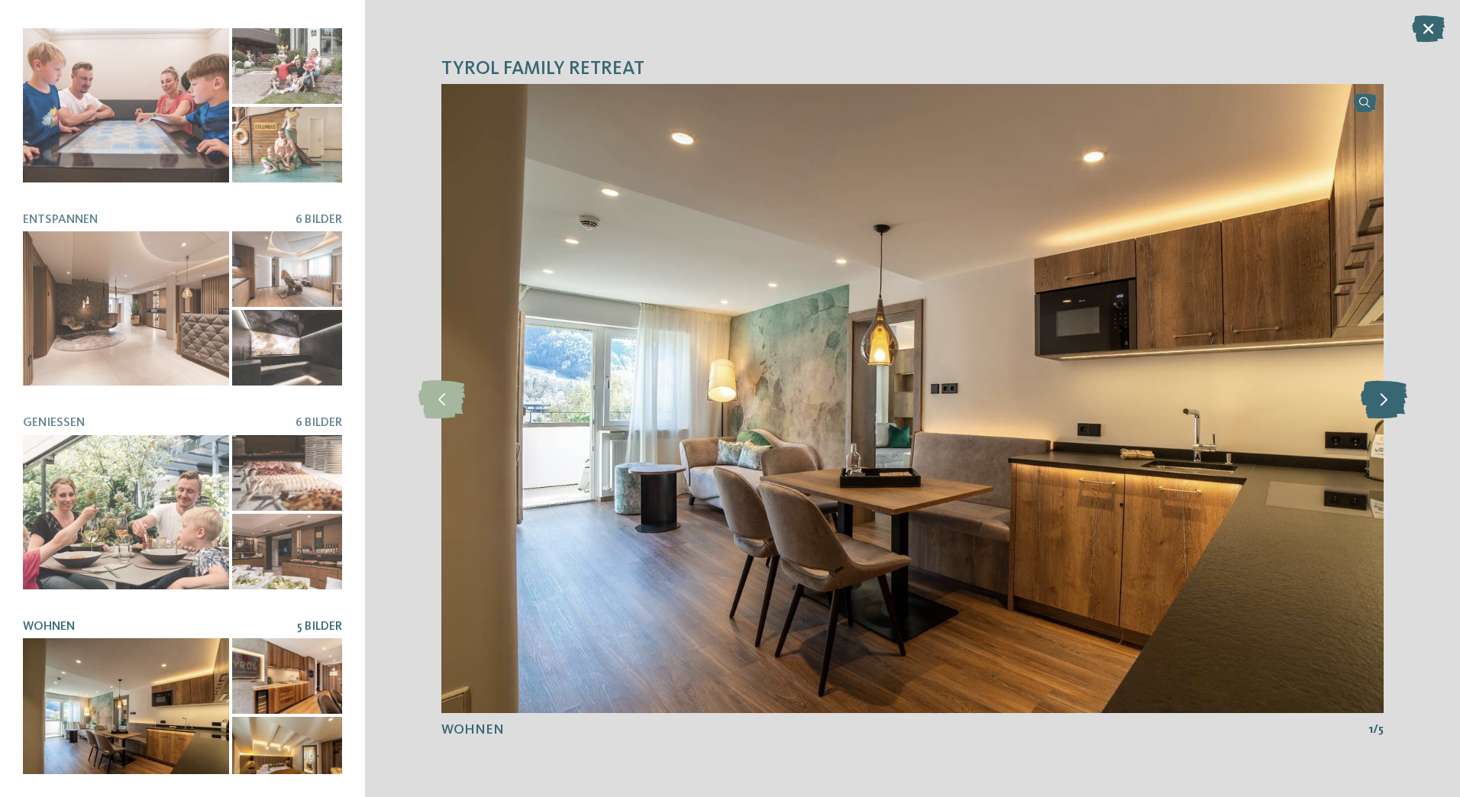
click at [1378, 404] on icon at bounding box center [1384, 399] width 47 height 38
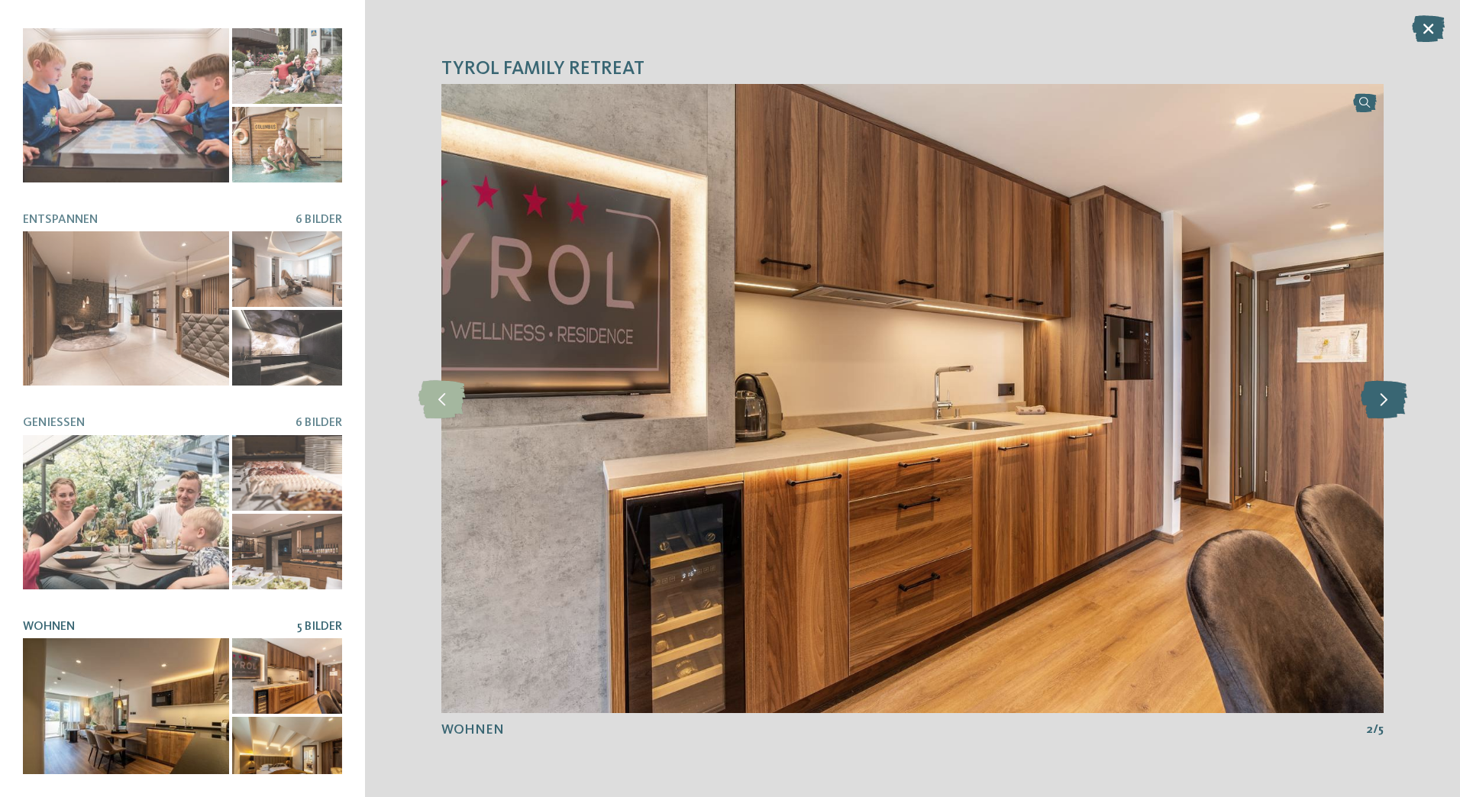
click at [1379, 401] on icon at bounding box center [1384, 399] width 47 height 38
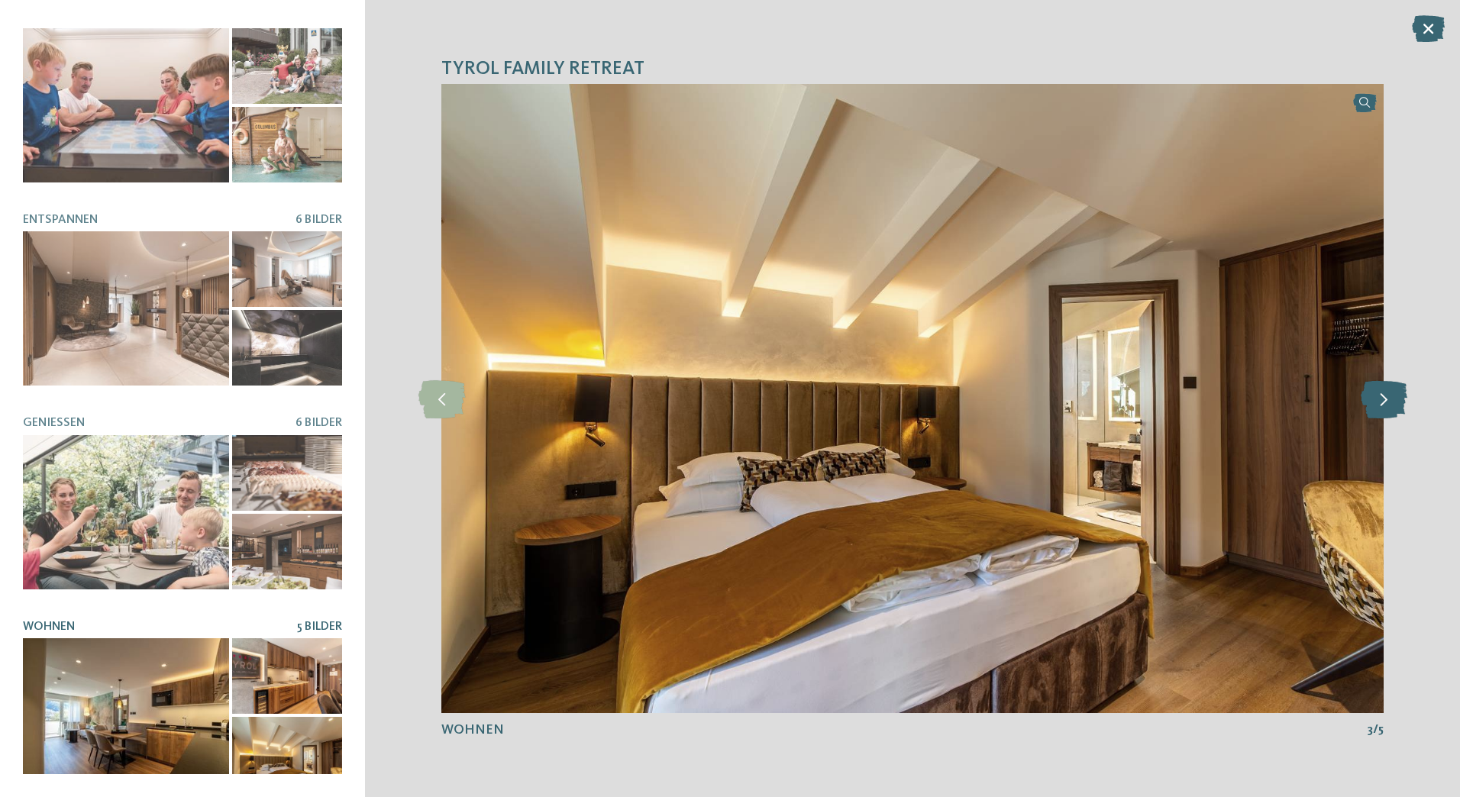
click at [1379, 401] on icon at bounding box center [1384, 399] width 47 height 38
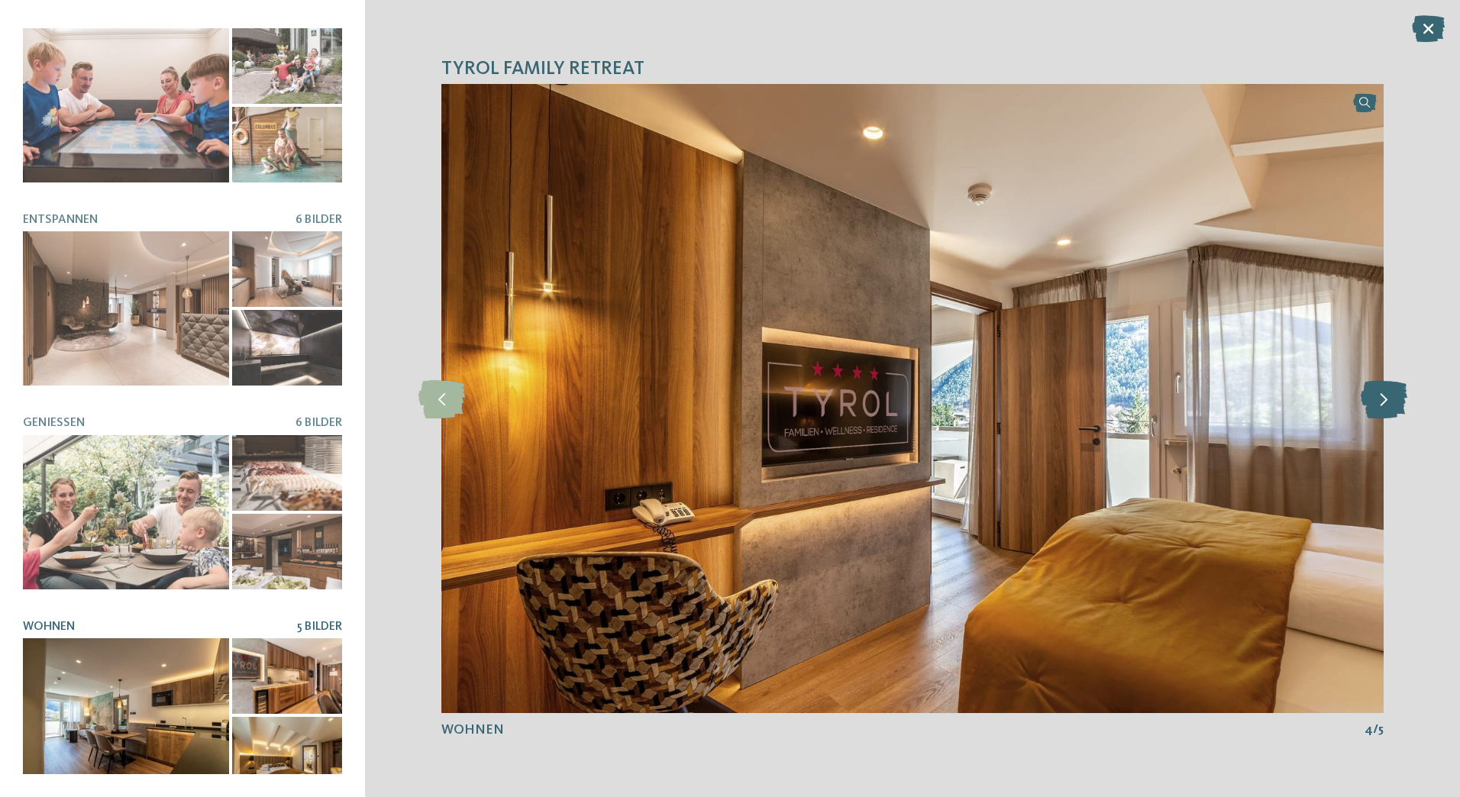
click at [1379, 401] on icon at bounding box center [1384, 399] width 47 height 38
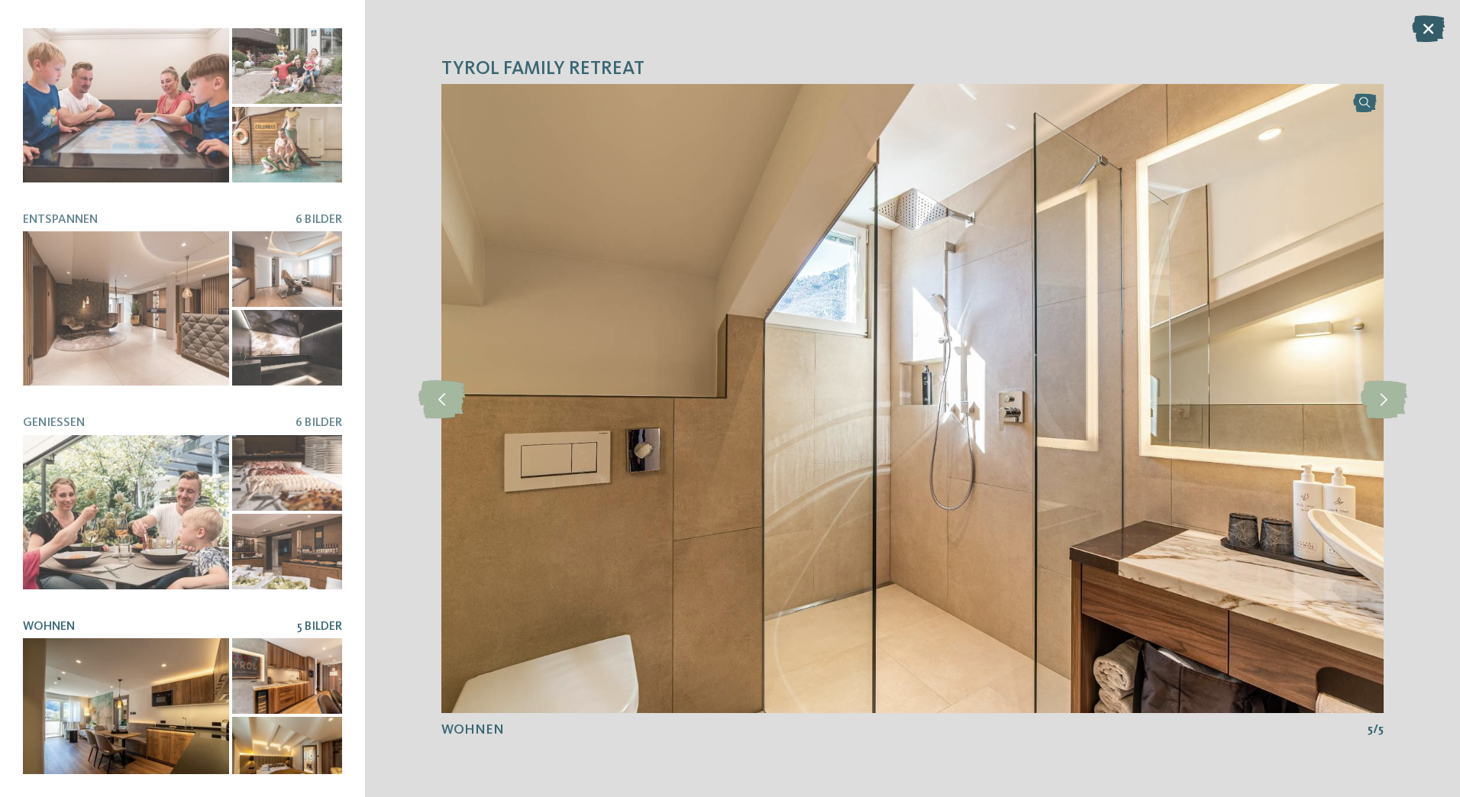
click at [1431, 37] on icon at bounding box center [1428, 28] width 33 height 27
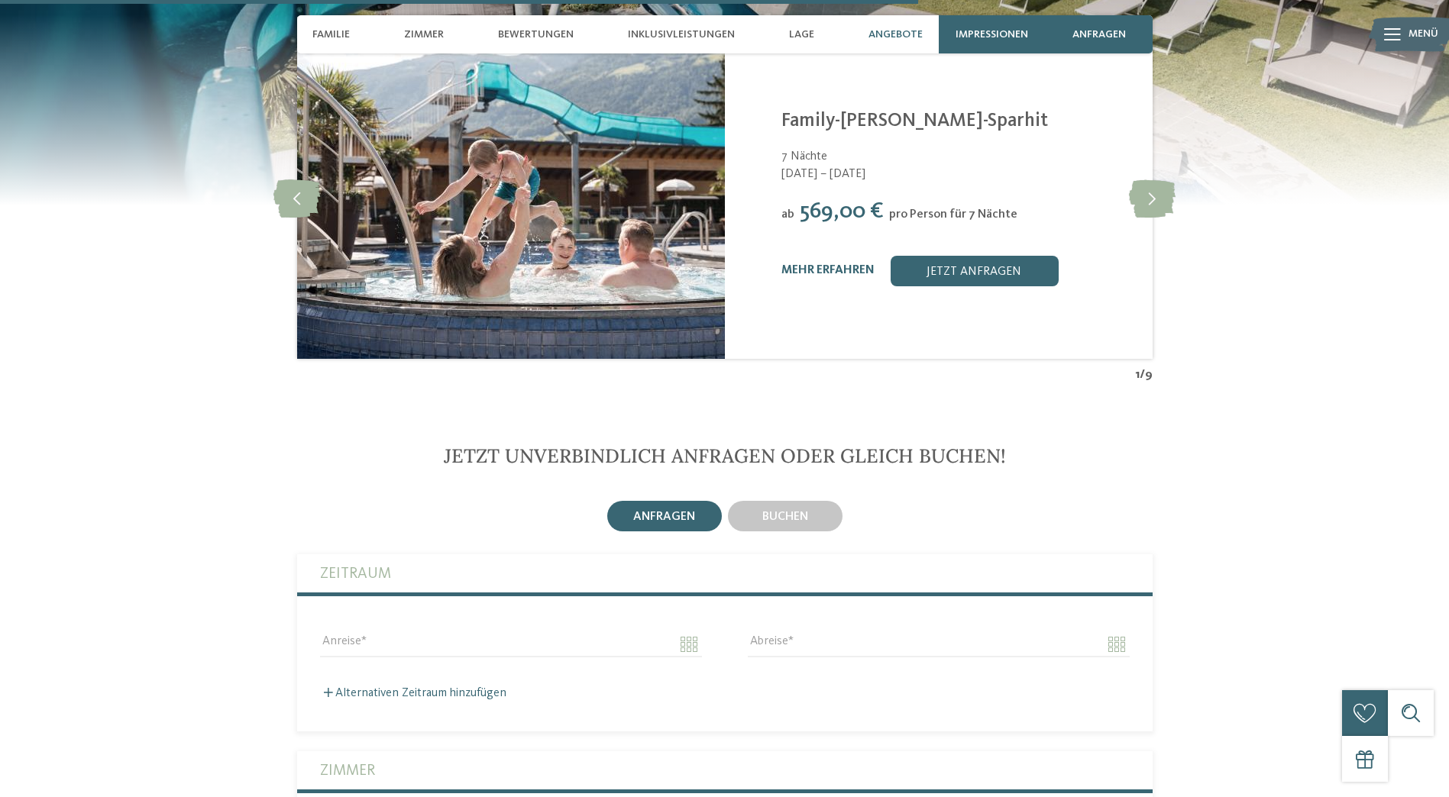
scroll to position [3436, 0]
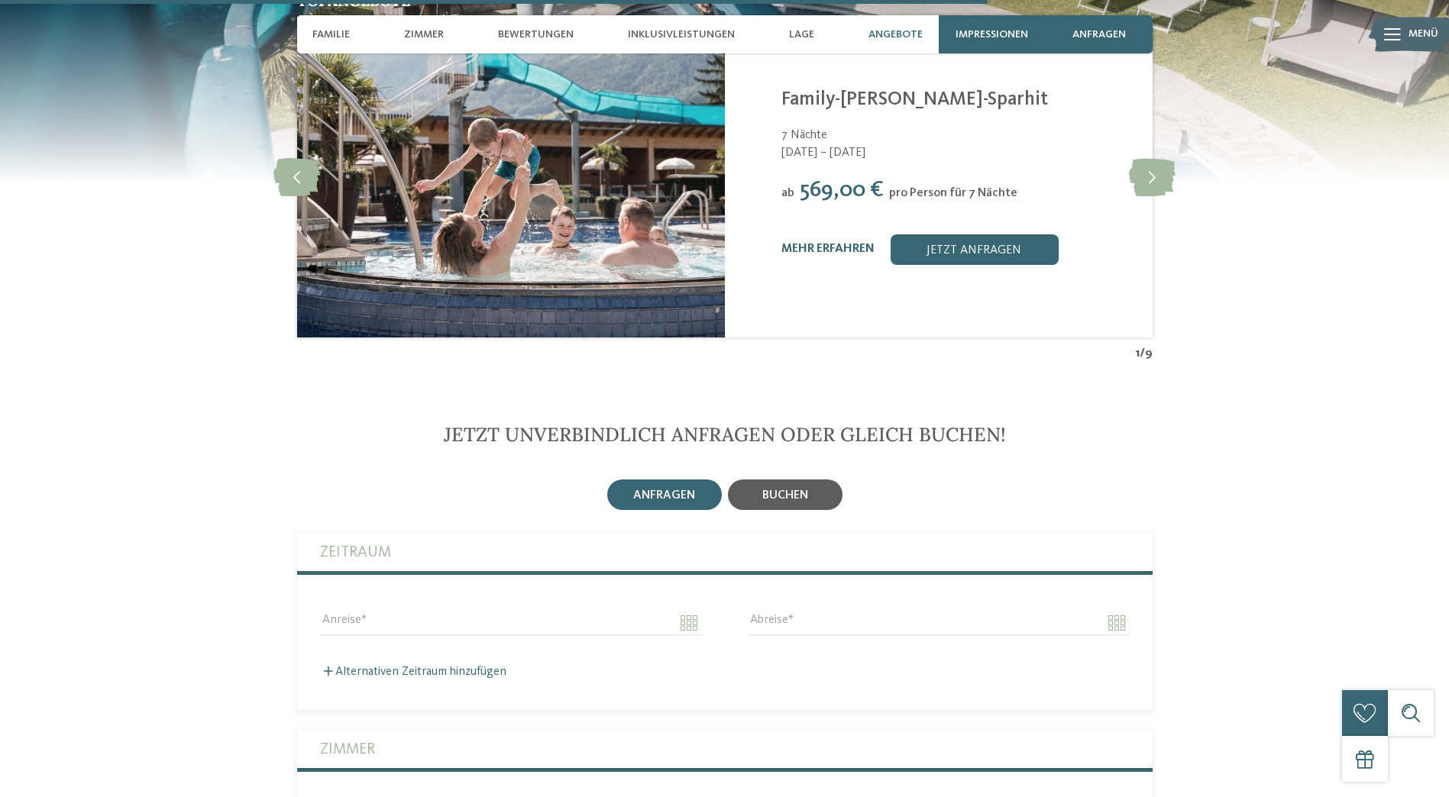
click at [802, 489] on span "buchen" at bounding box center [785, 495] width 46 height 12
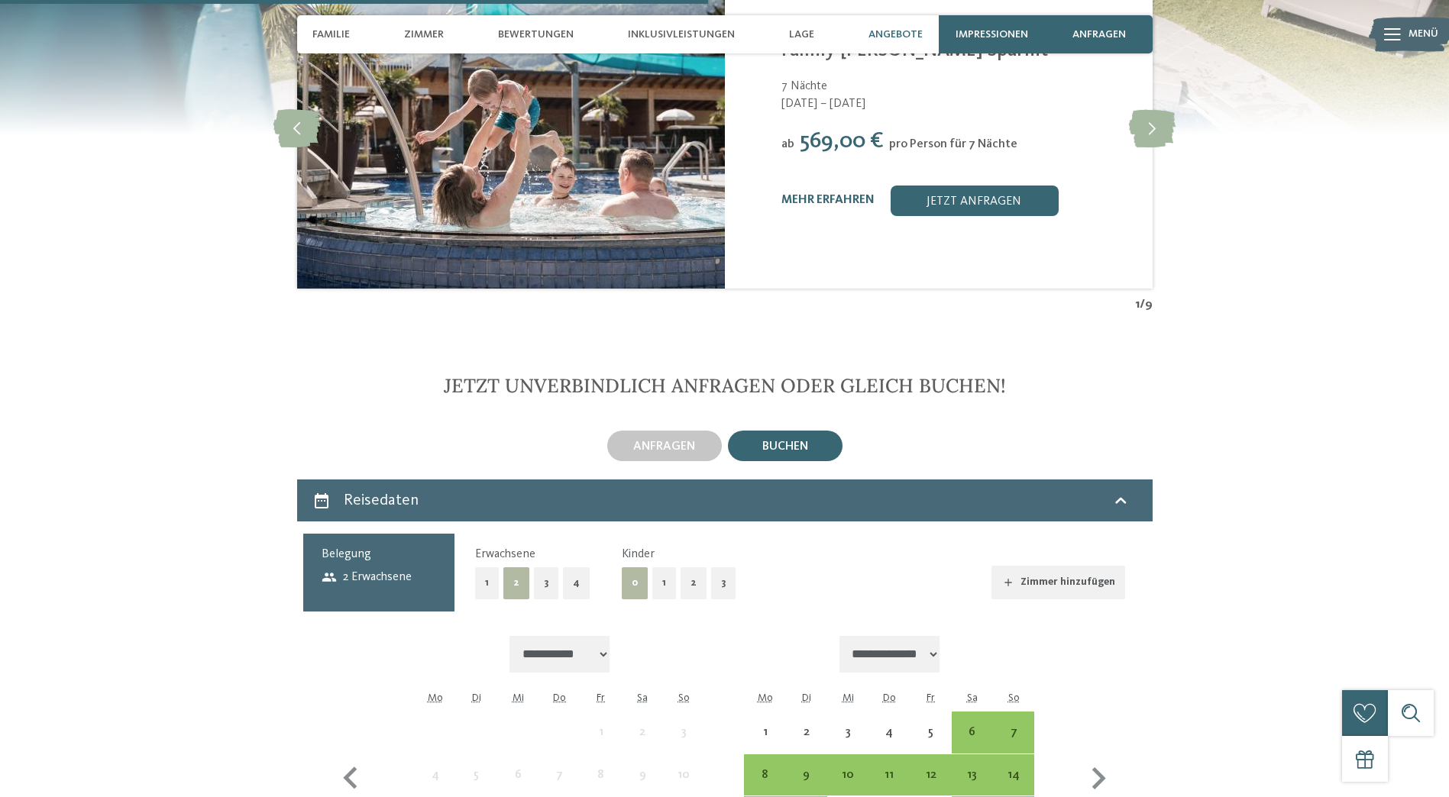
scroll to position [3512, 0]
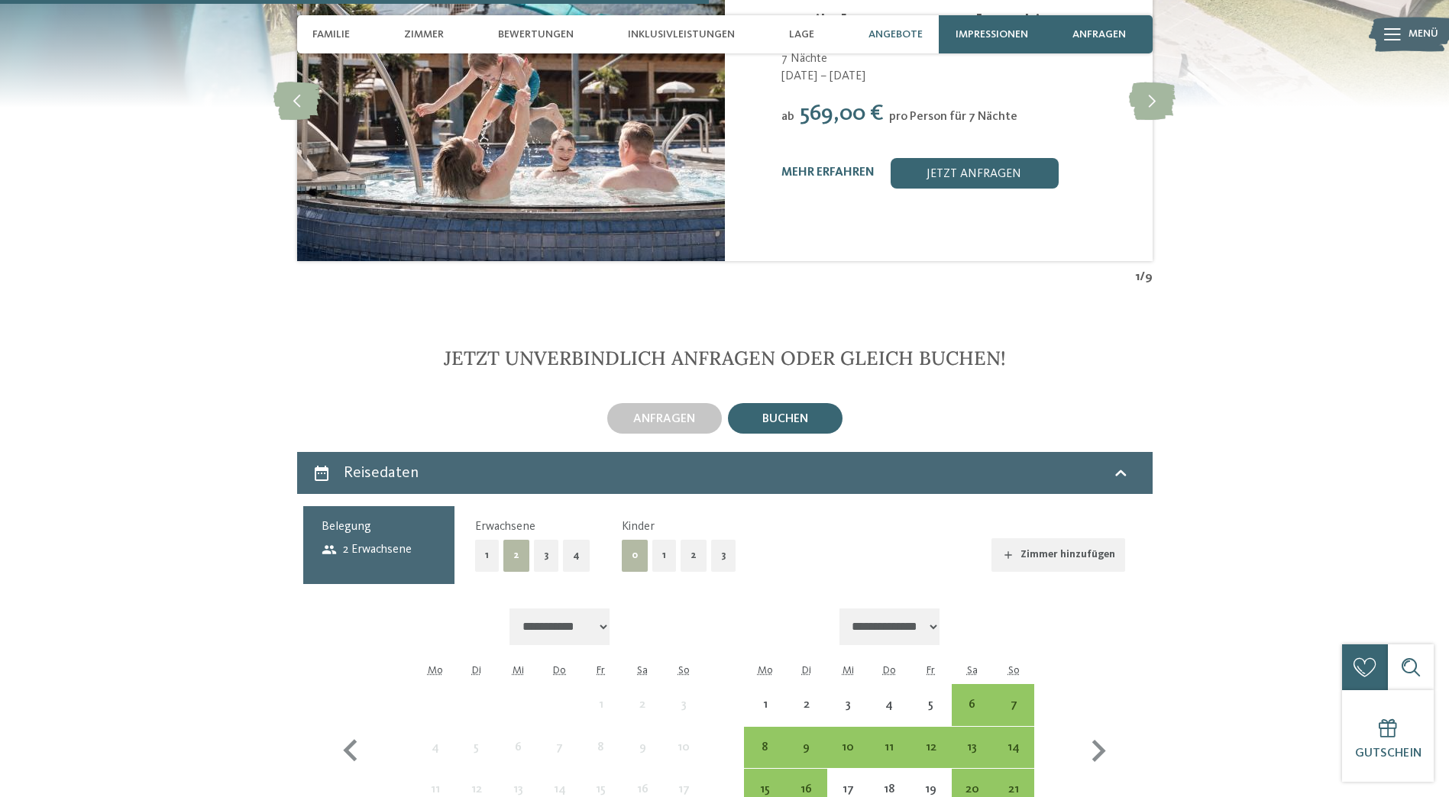
click at [693, 545] on button "2" at bounding box center [693, 555] width 26 height 31
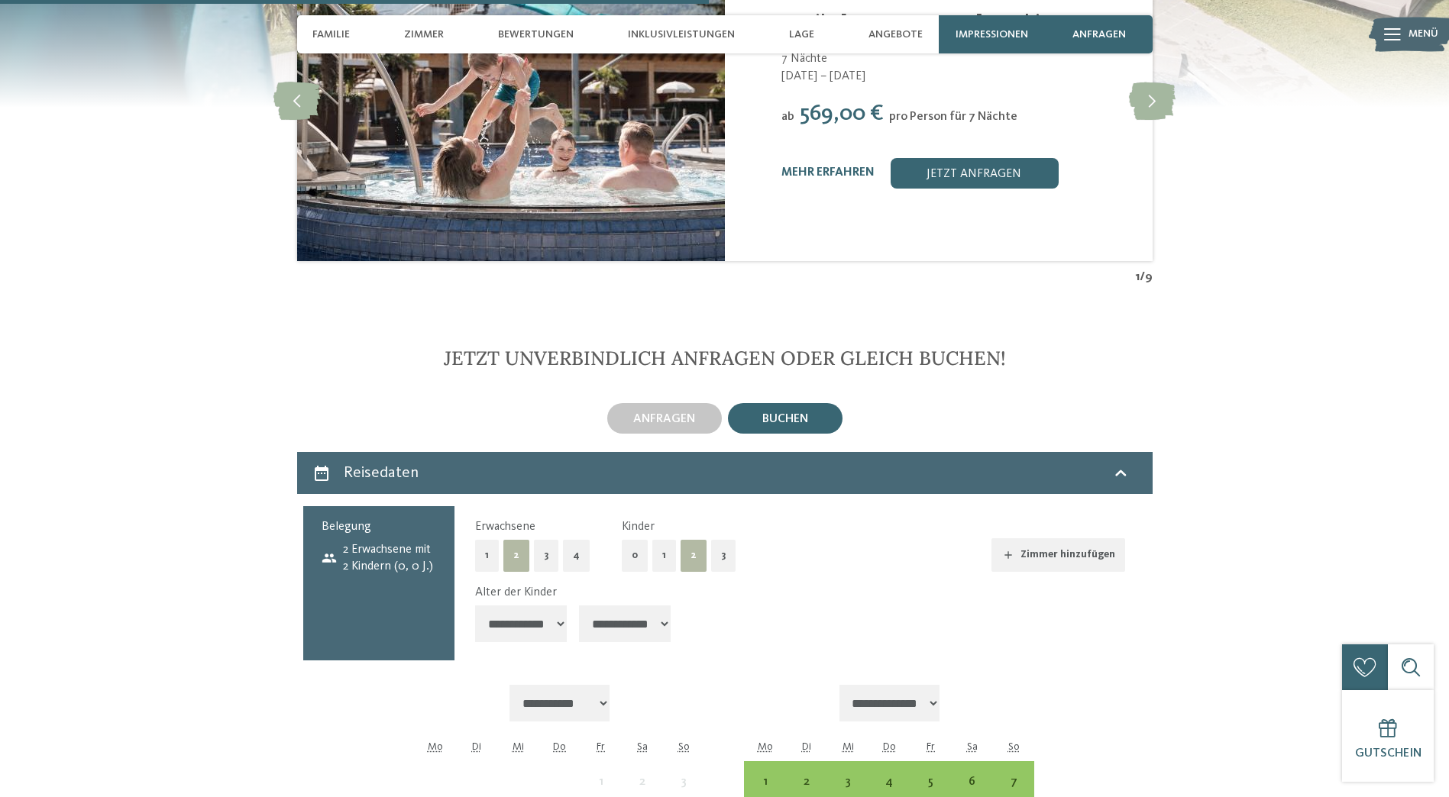
click at [541, 606] on select "**********" at bounding box center [521, 624] width 92 height 37
select select "*"
click at [475, 606] on select "**********" at bounding box center [521, 624] width 92 height 37
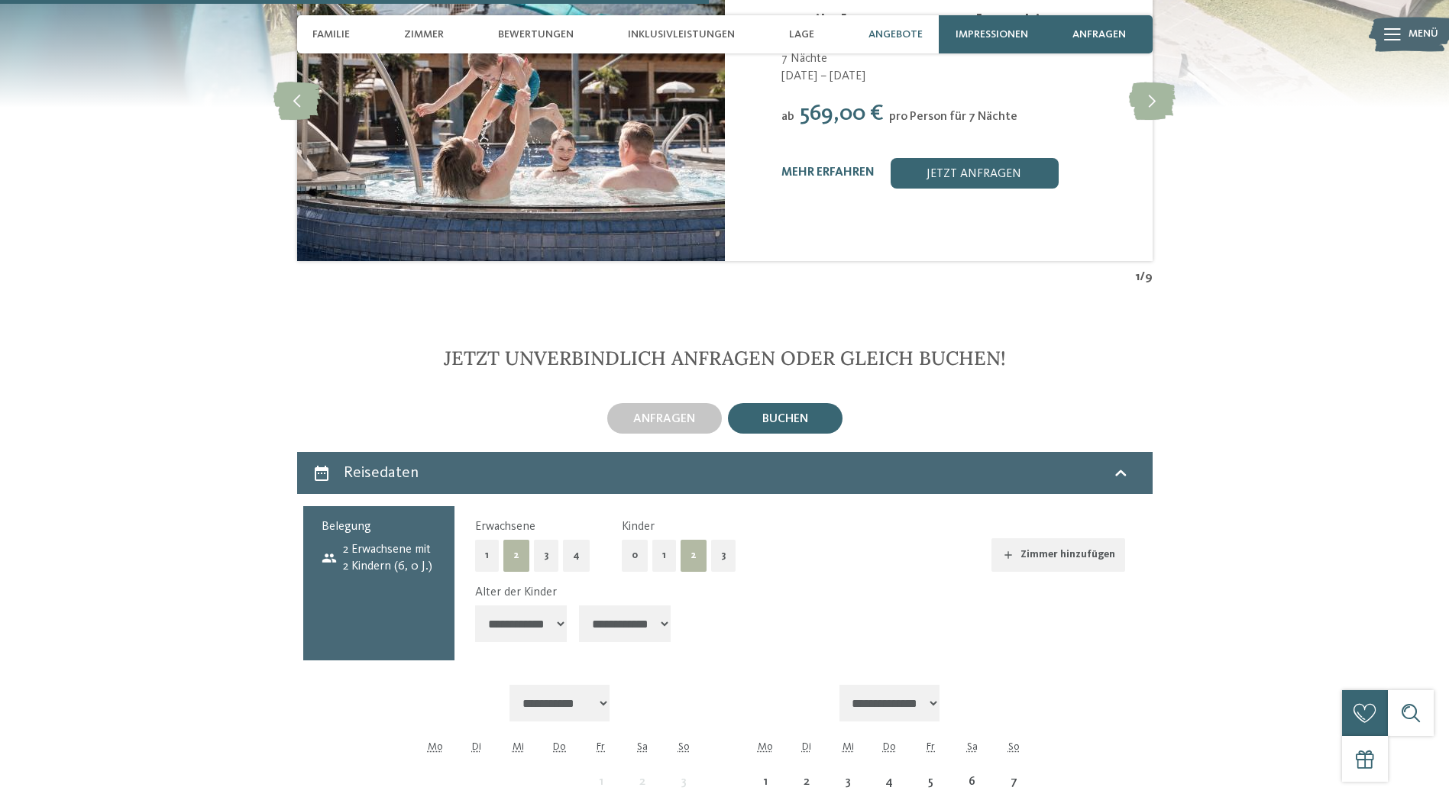
click at [620, 611] on select "**********" at bounding box center [625, 624] width 92 height 37
select select "*"
click at [580, 606] on select "**********" at bounding box center [625, 624] width 92 height 37
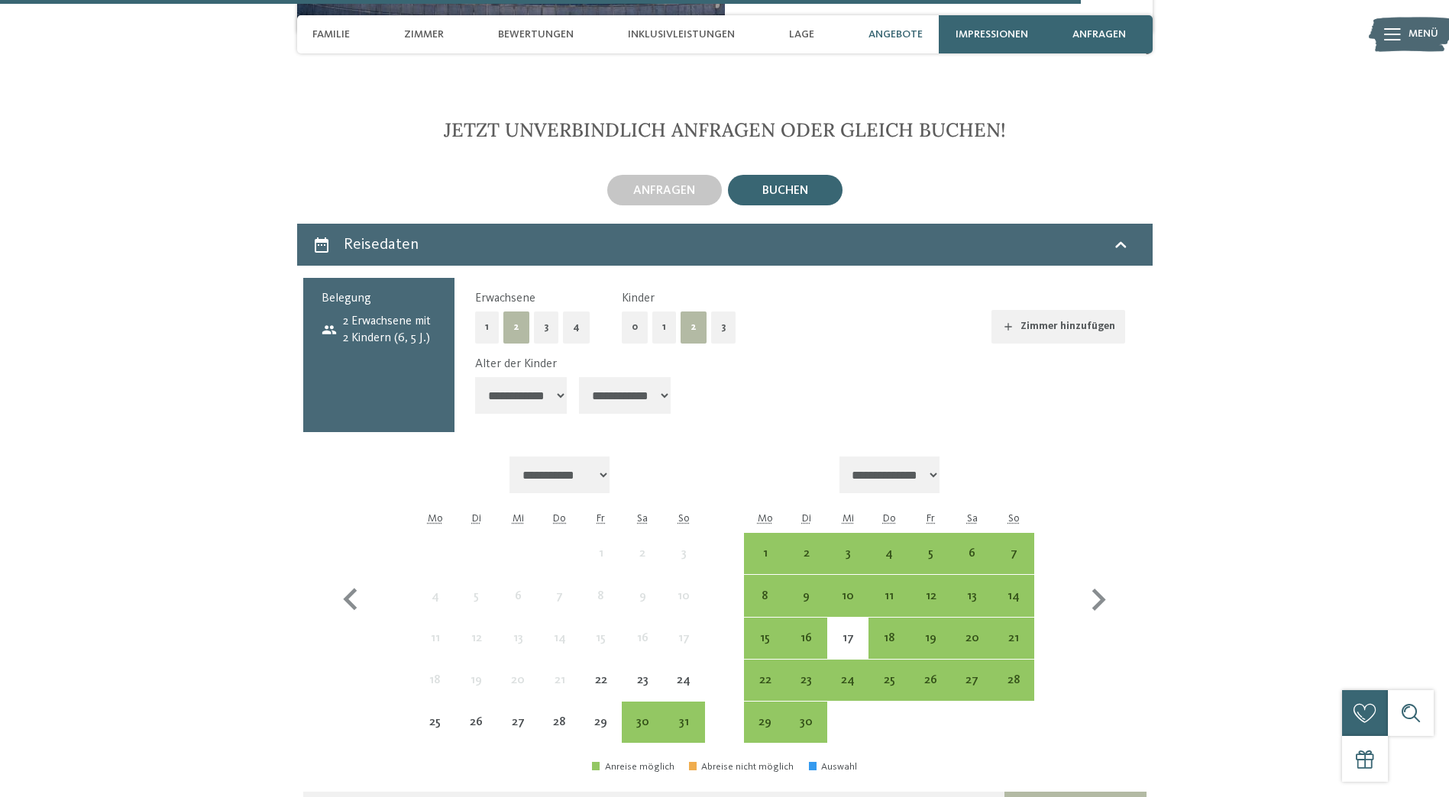
scroll to position [3742, 0]
click at [1109, 577] on icon "button" at bounding box center [1098, 599] width 44 height 44
select select "**********"
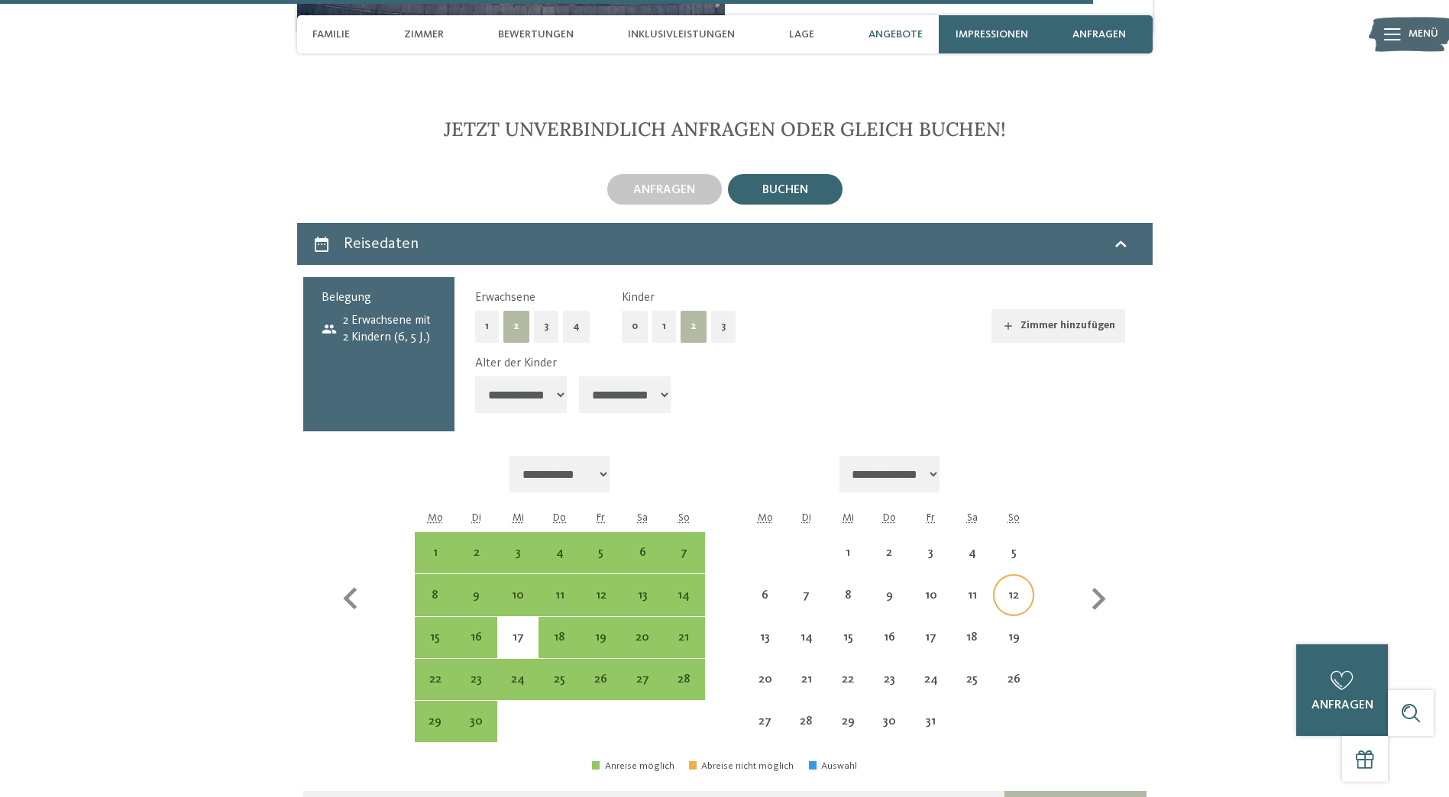
select select "**********"
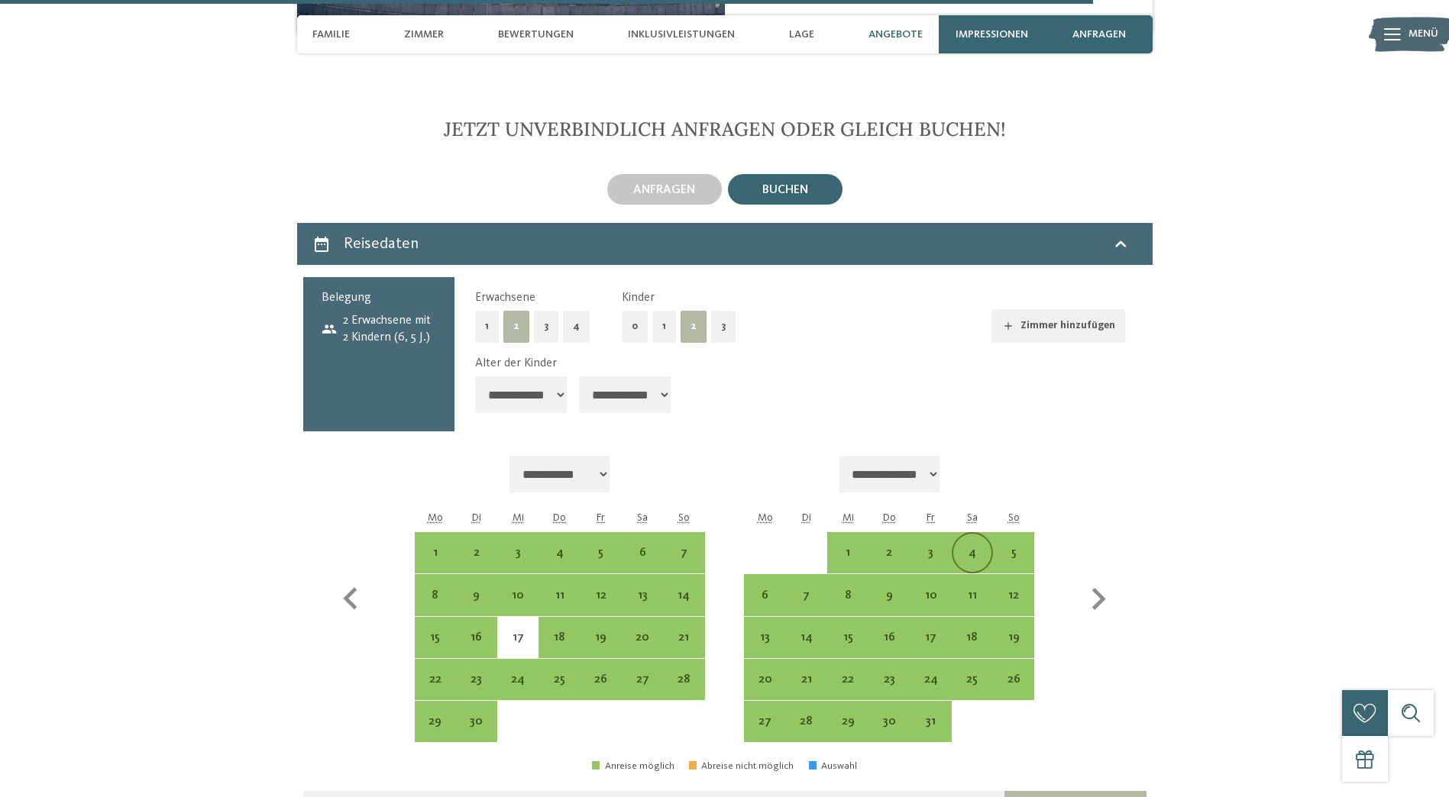
click at [973, 547] on div "4" at bounding box center [972, 566] width 38 height 38
select select "**********"
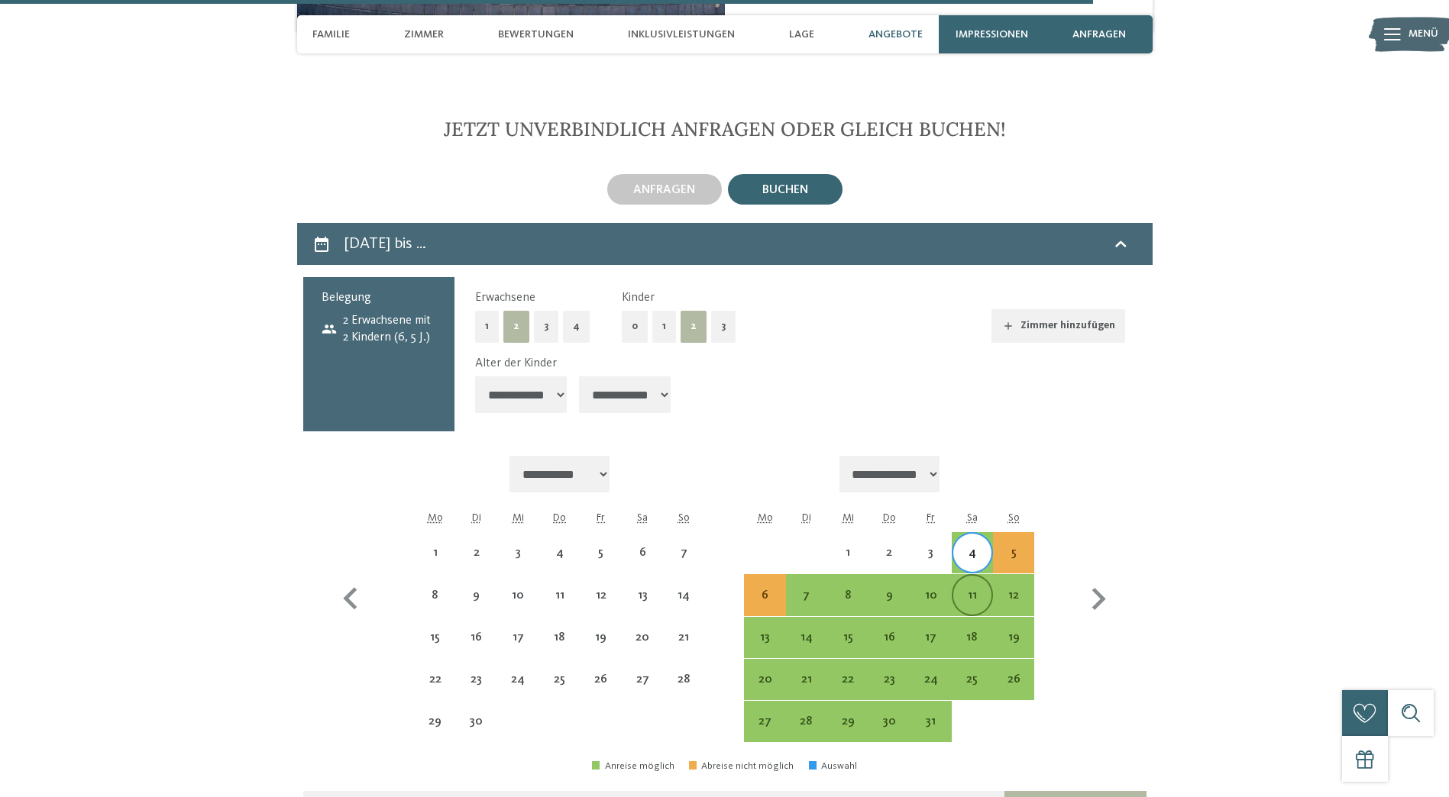
click at [969, 589] on div "11" at bounding box center [972, 608] width 38 height 38
select select "**********"
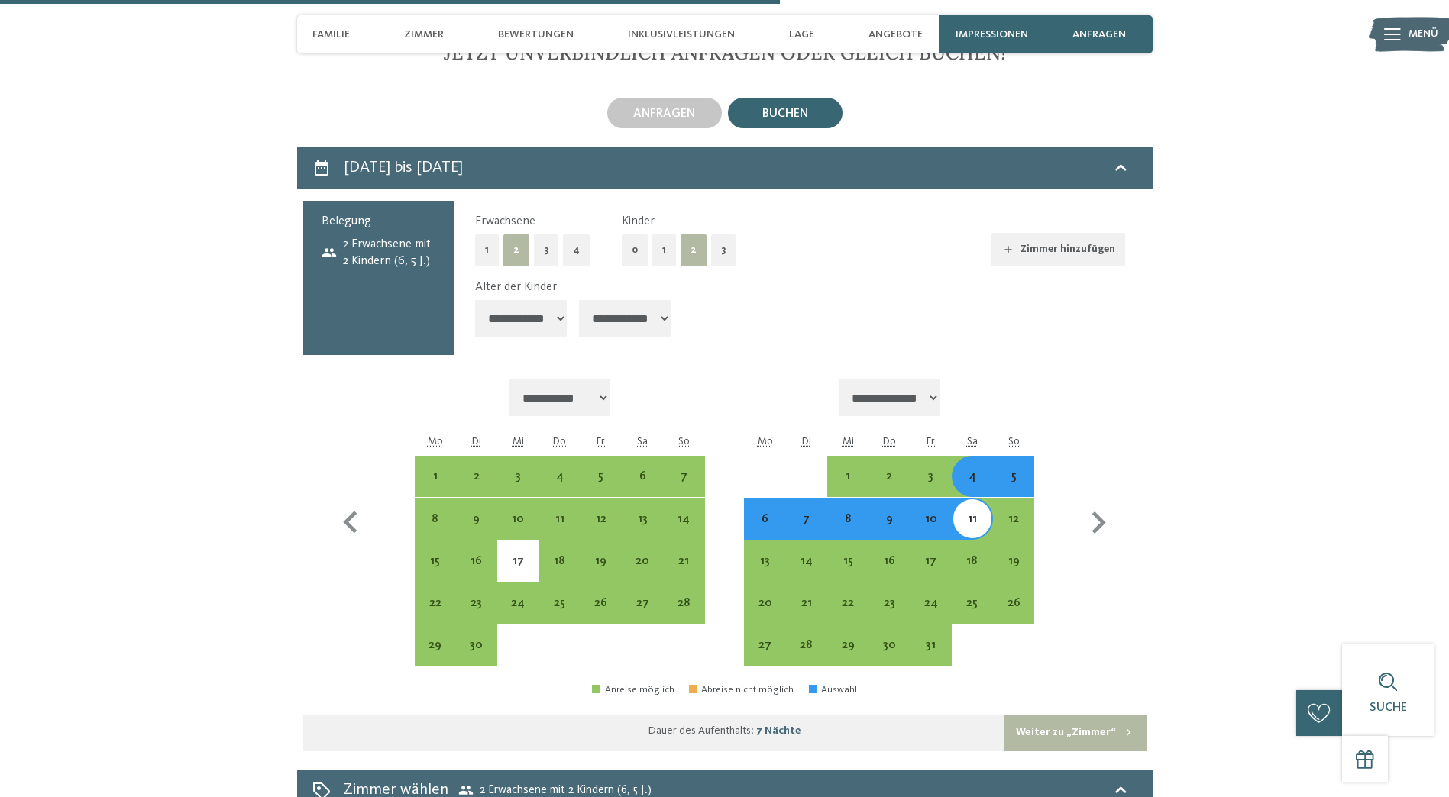
click at [1057, 715] on button "Weiter zu „Zimmer“" at bounding box center [1074, 733] width 141 height 37
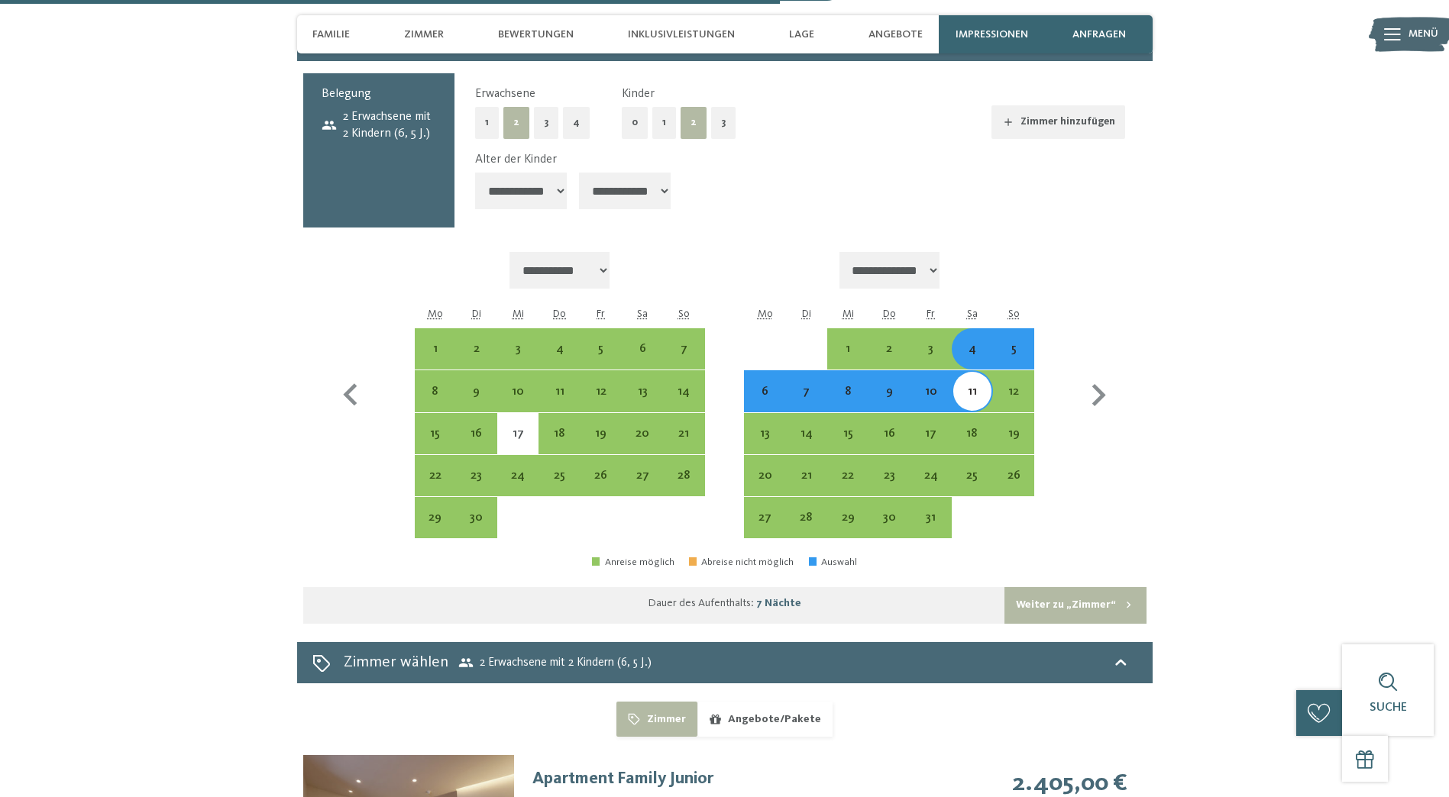
select select "**********"
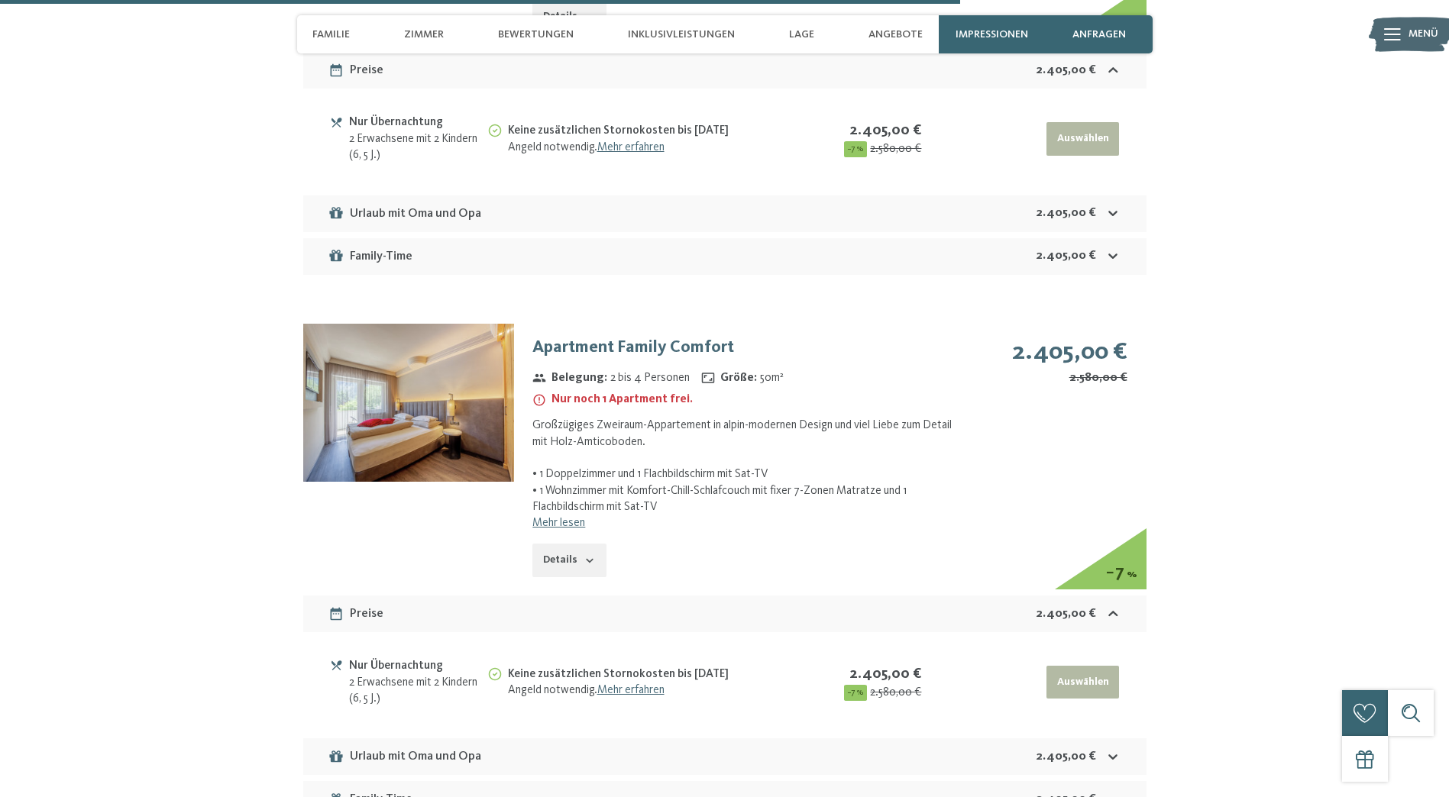
scroll to position [4327, 0]
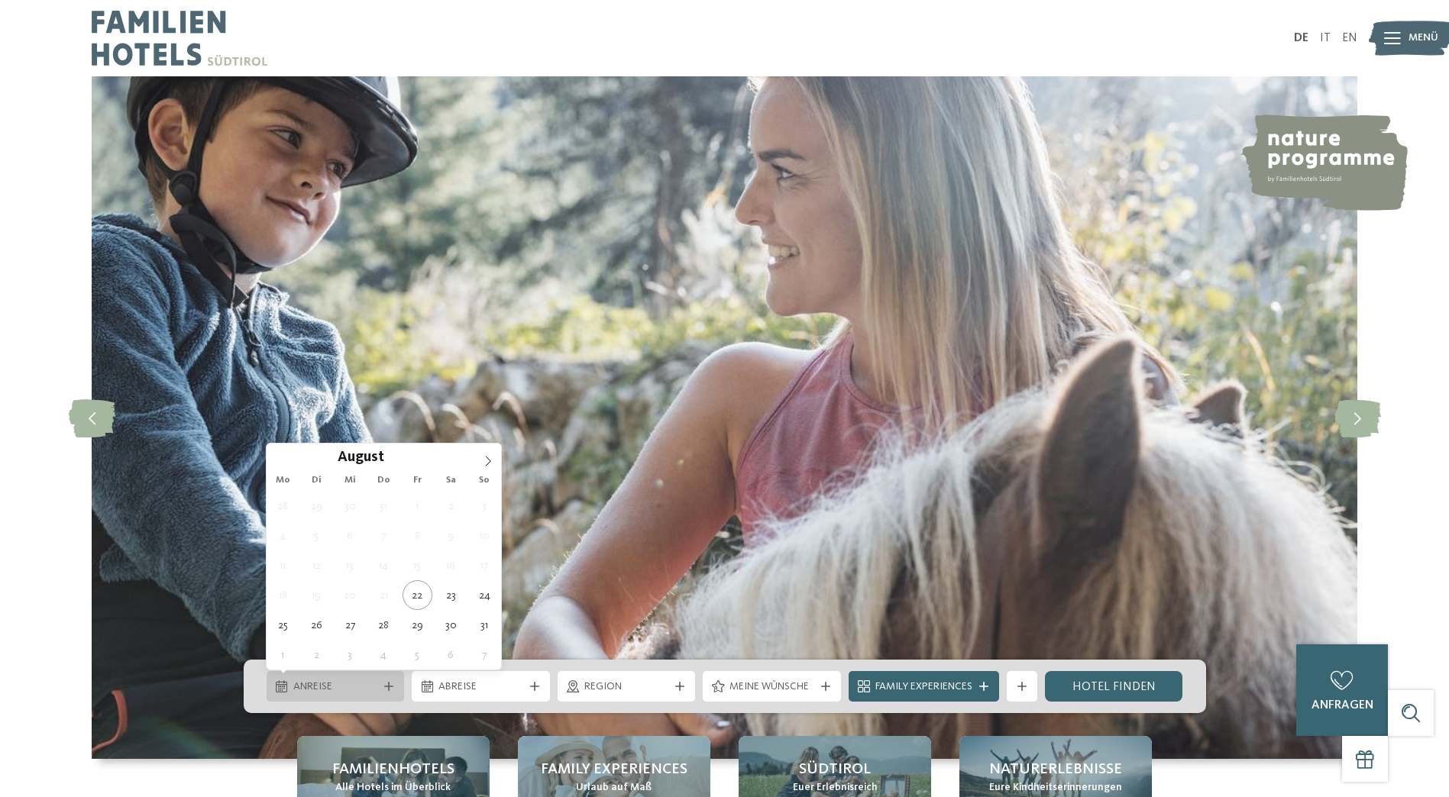
click at [367, 690] on span "Anreise" at bounding box center [335, 687] width 85 height 15
click at [480, 452] on span at bounding box center [488, 457] width 26 height 26
click at [485, 457] on icon at bounding box center [488, 461] width 11 height 11
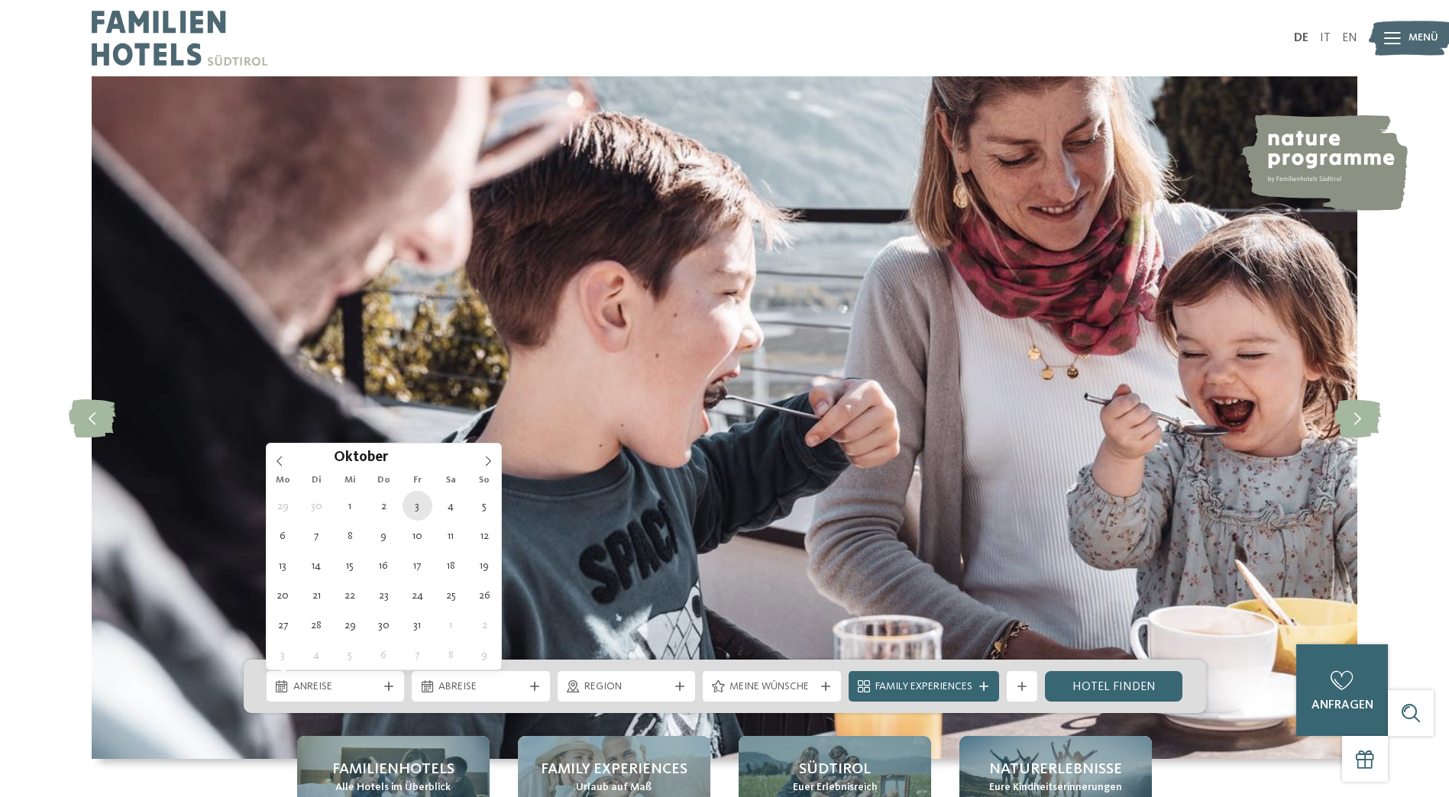
type div "[DATE]"
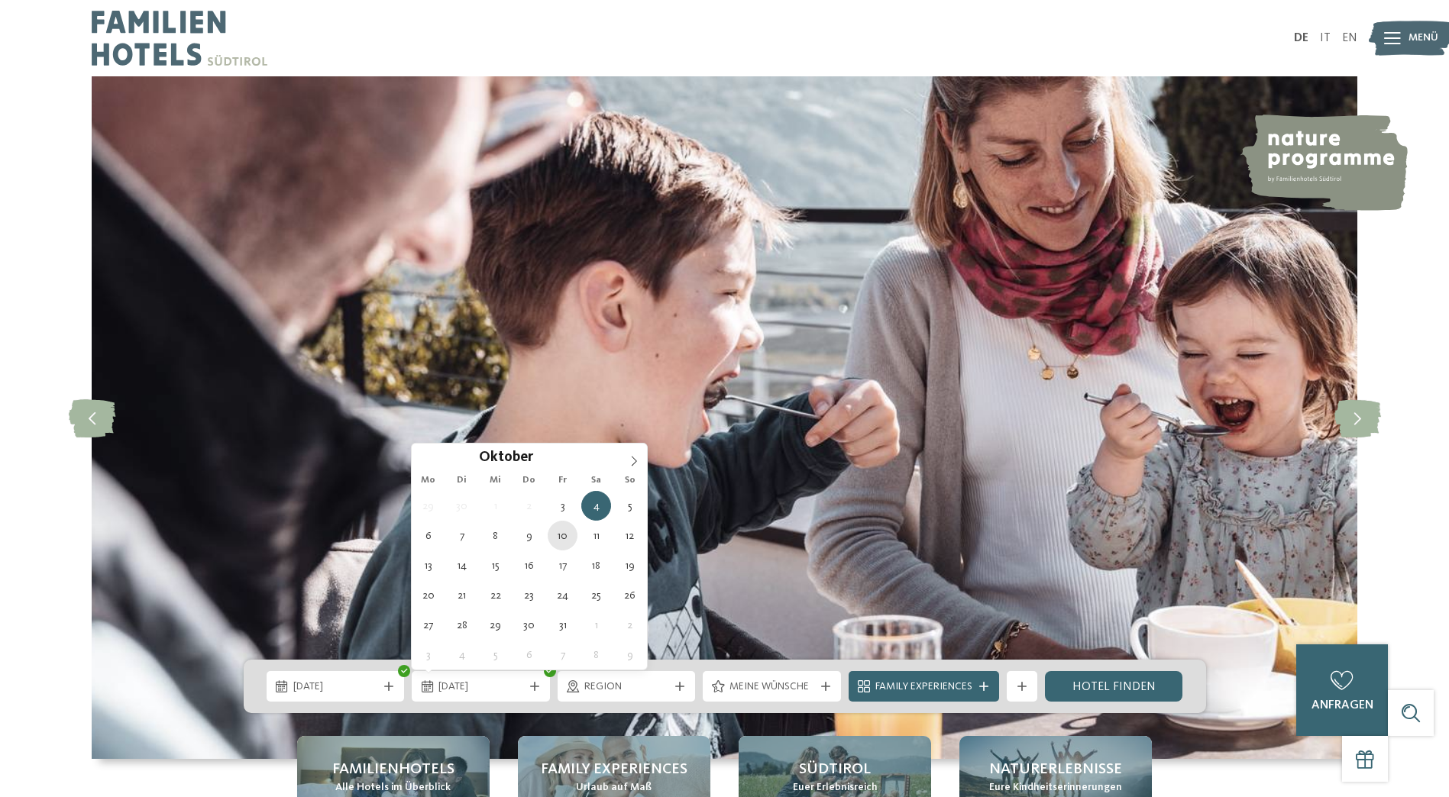
type div "[DATE]"
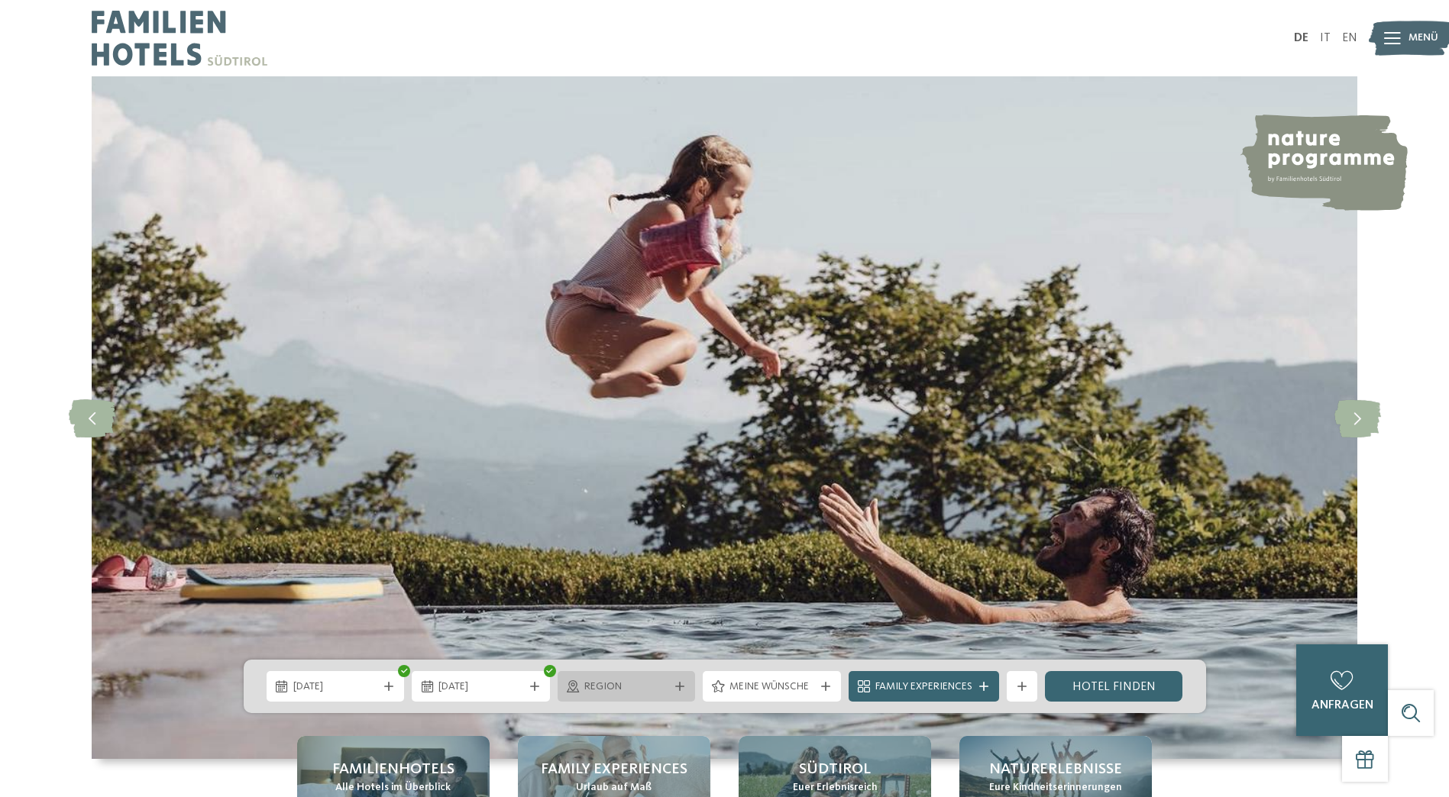
click at [677, 689] on icon at bounding box center [679, 686] width 9 height 9
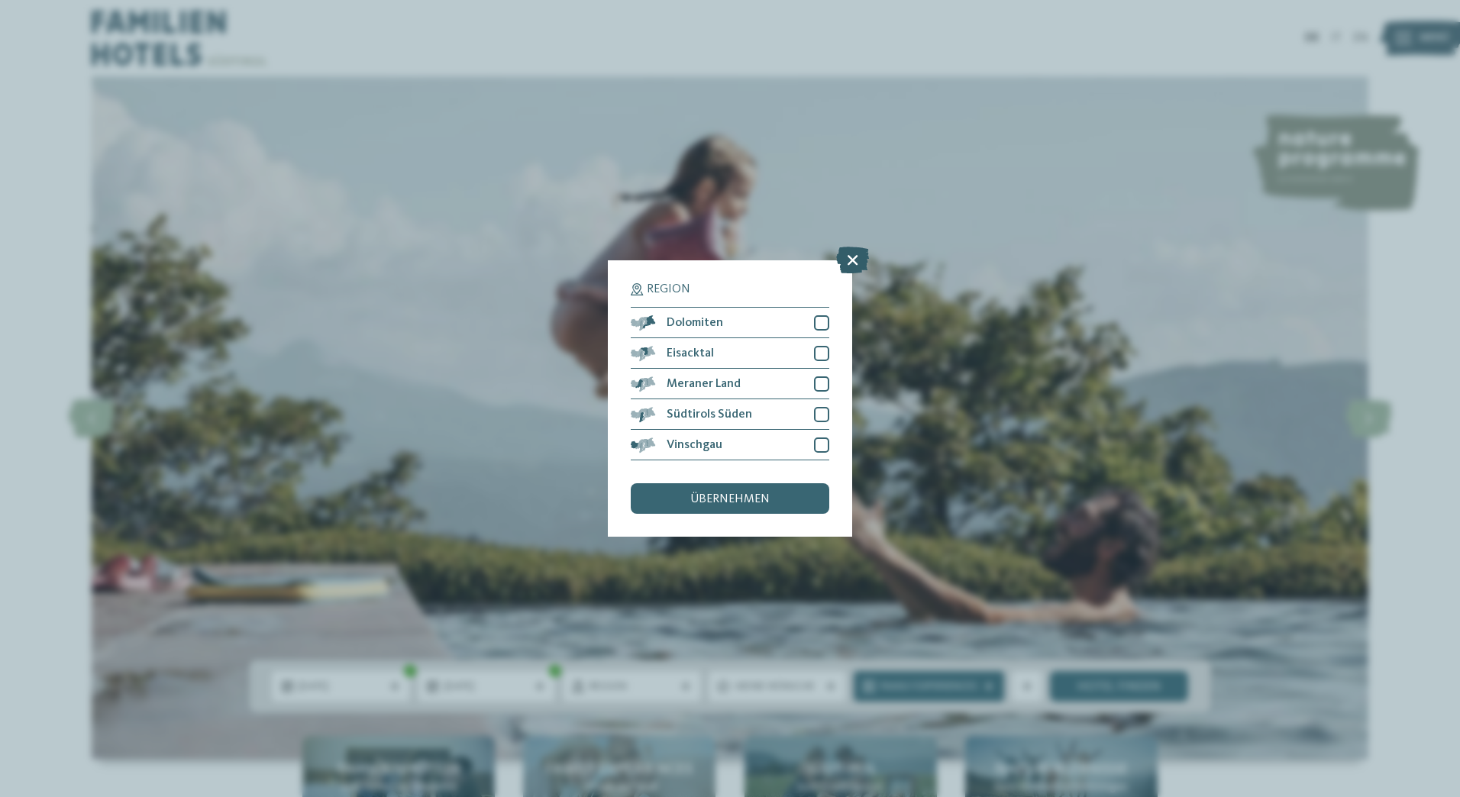
click at [850, 256] on icon at bounding box center [852, 260] width 33 height 27
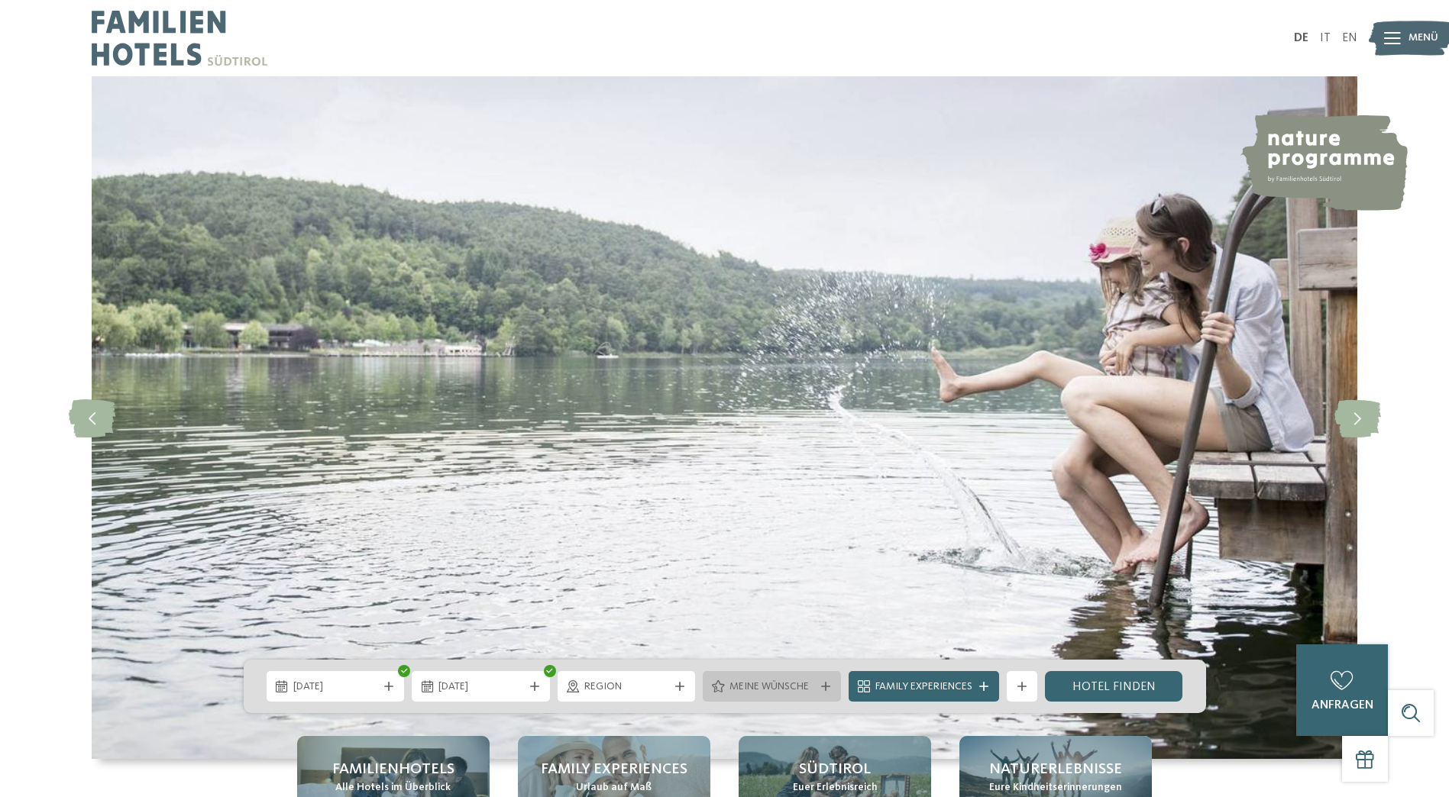
click at [793, 695] on div "Meine Wünsche" at bounding box center [771, 686] width 138 height 31
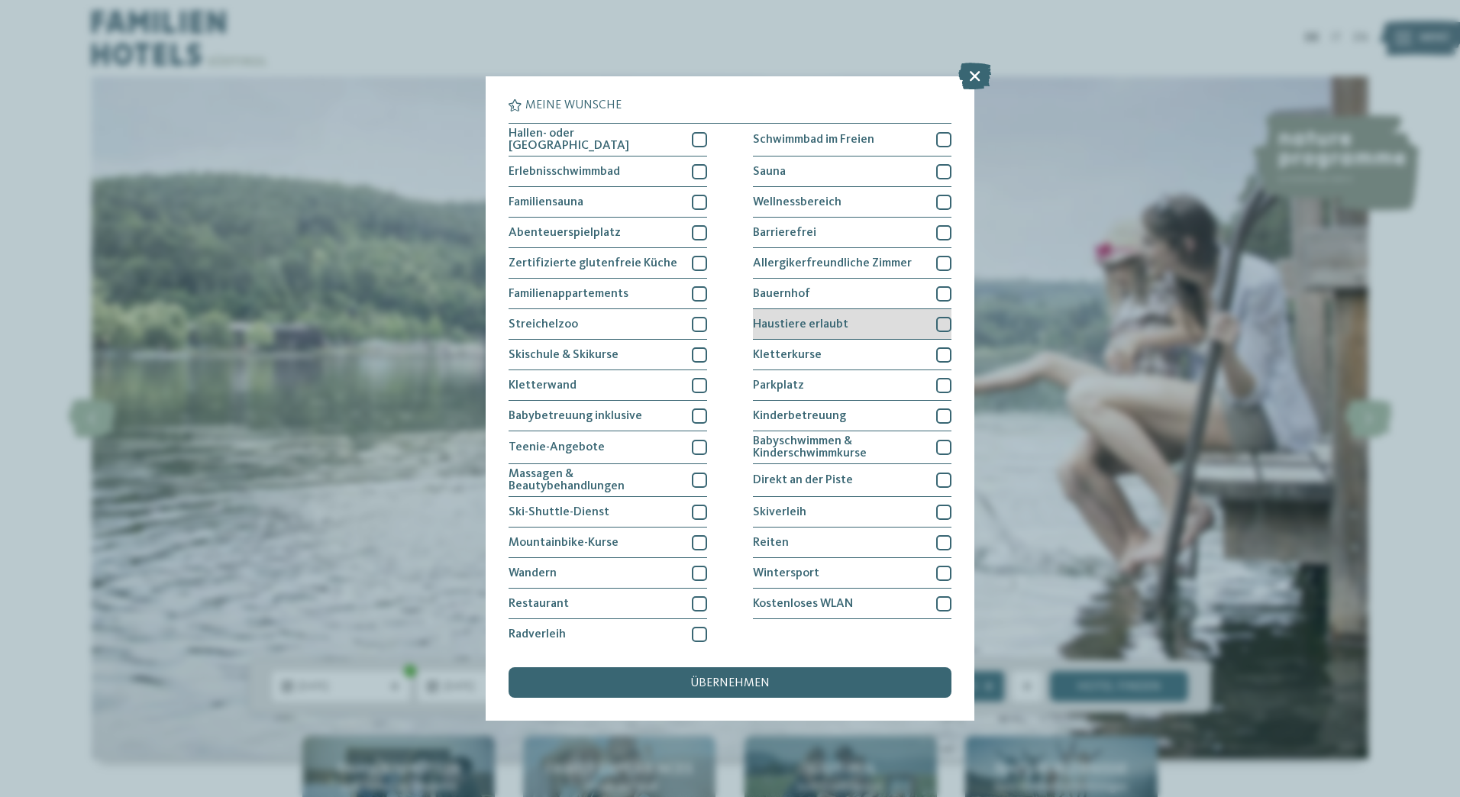
click at [936, 329] on div at bounding box center [943, 324] width 15 height 15
click at [709, 670] on div "übernehmen" at bounding box center [730, 682] width 443 height 31
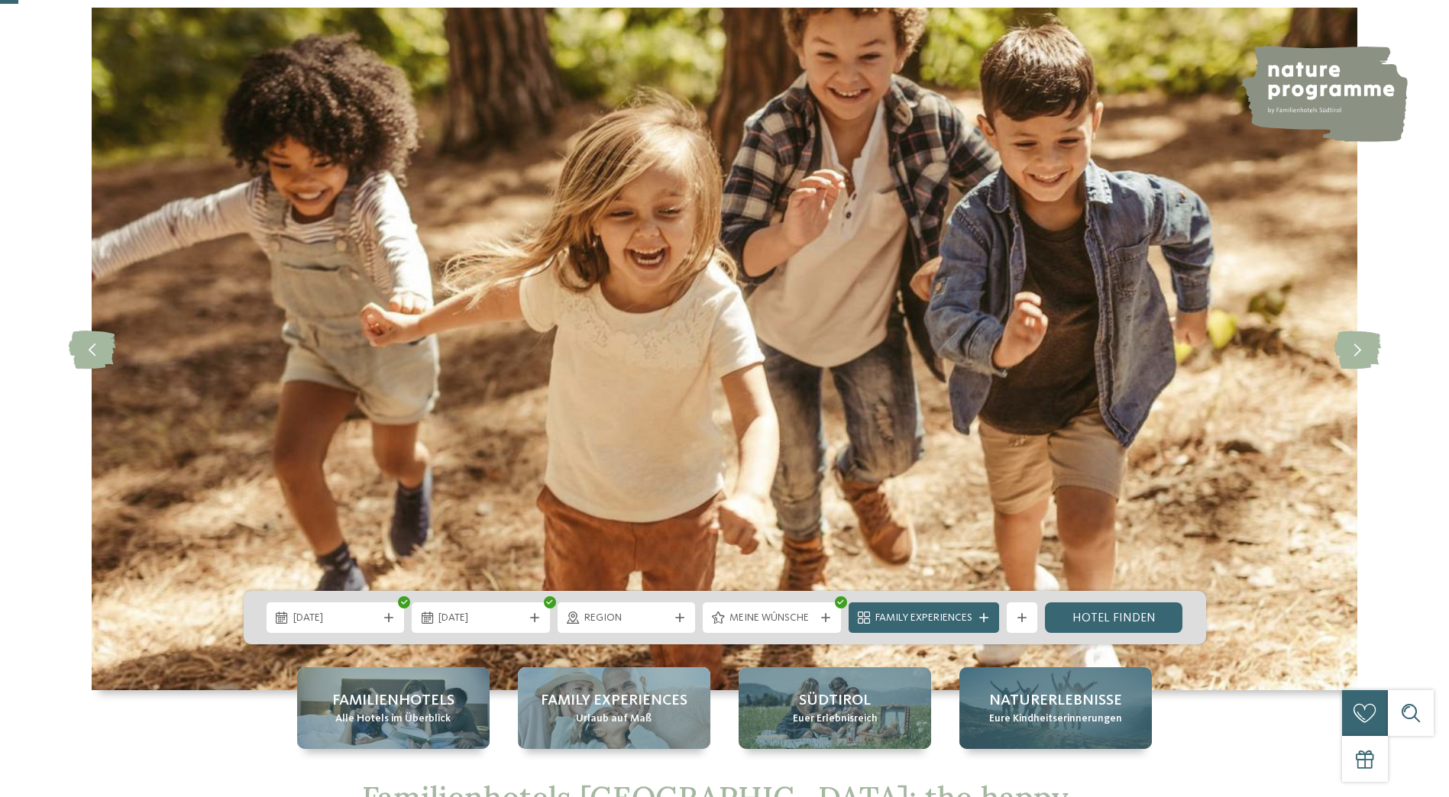
scroll to position [153, 0]
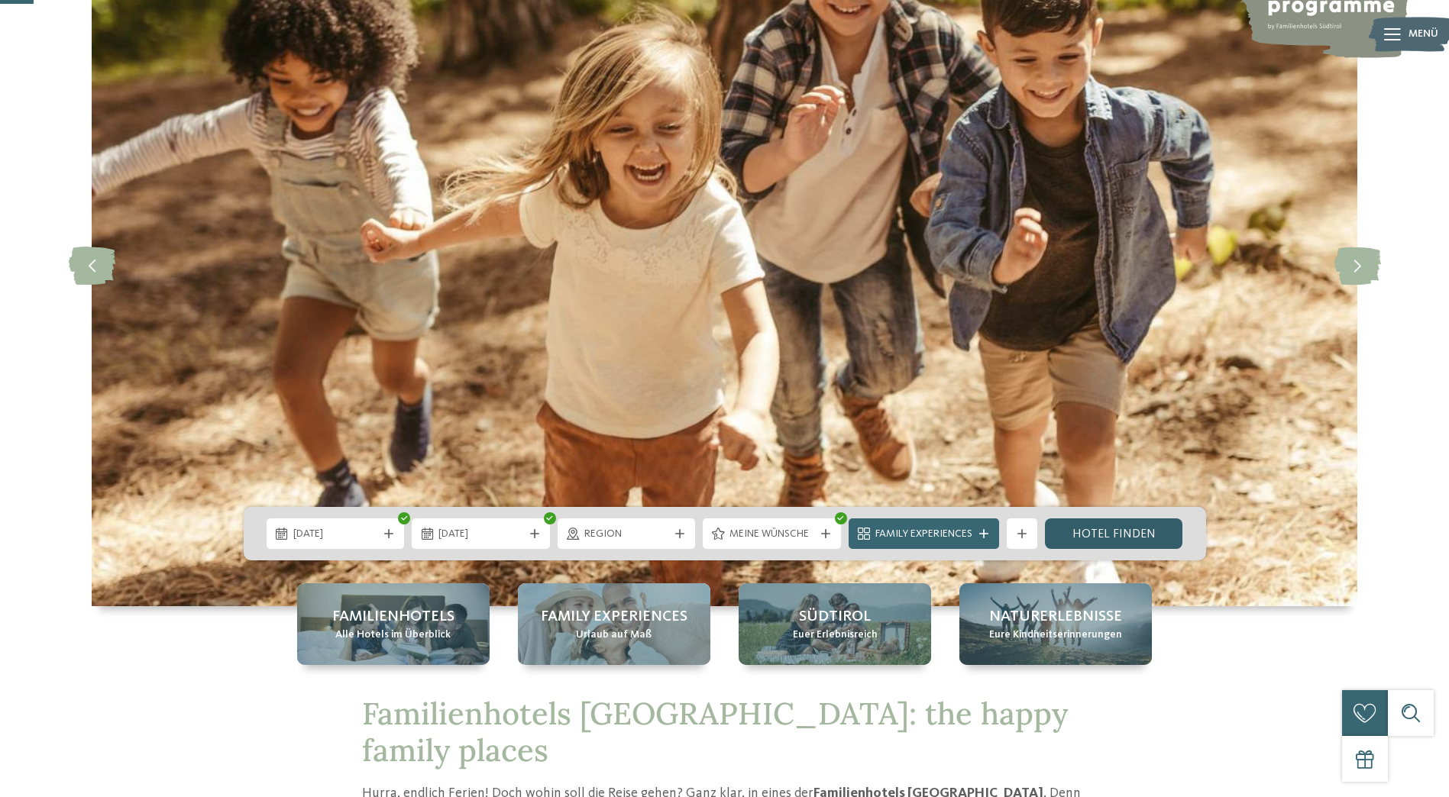
click at [1114, 544] on link "Hotel finden" at bounding box center [1114, 533] width 138 height 31
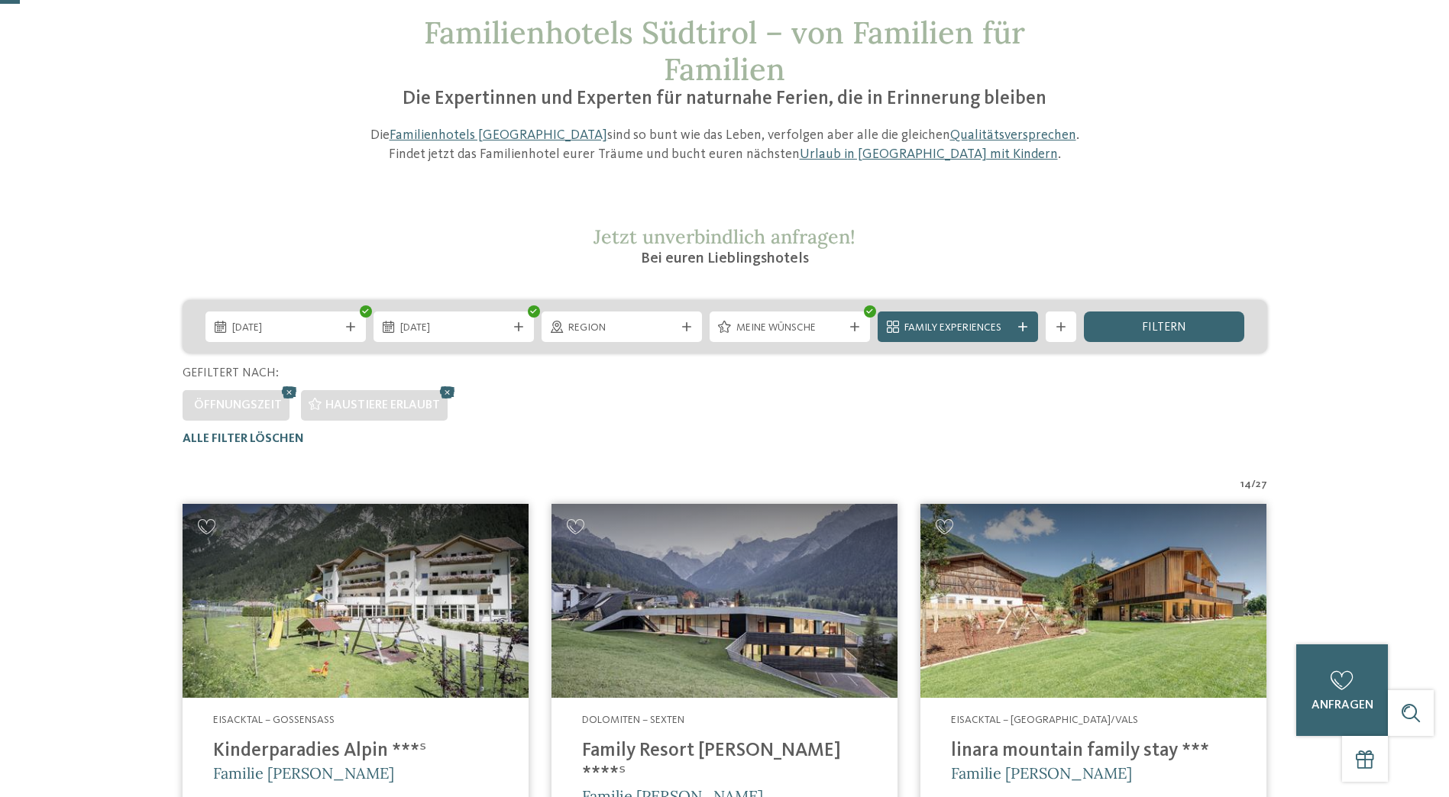
scroll to position [119, 0]
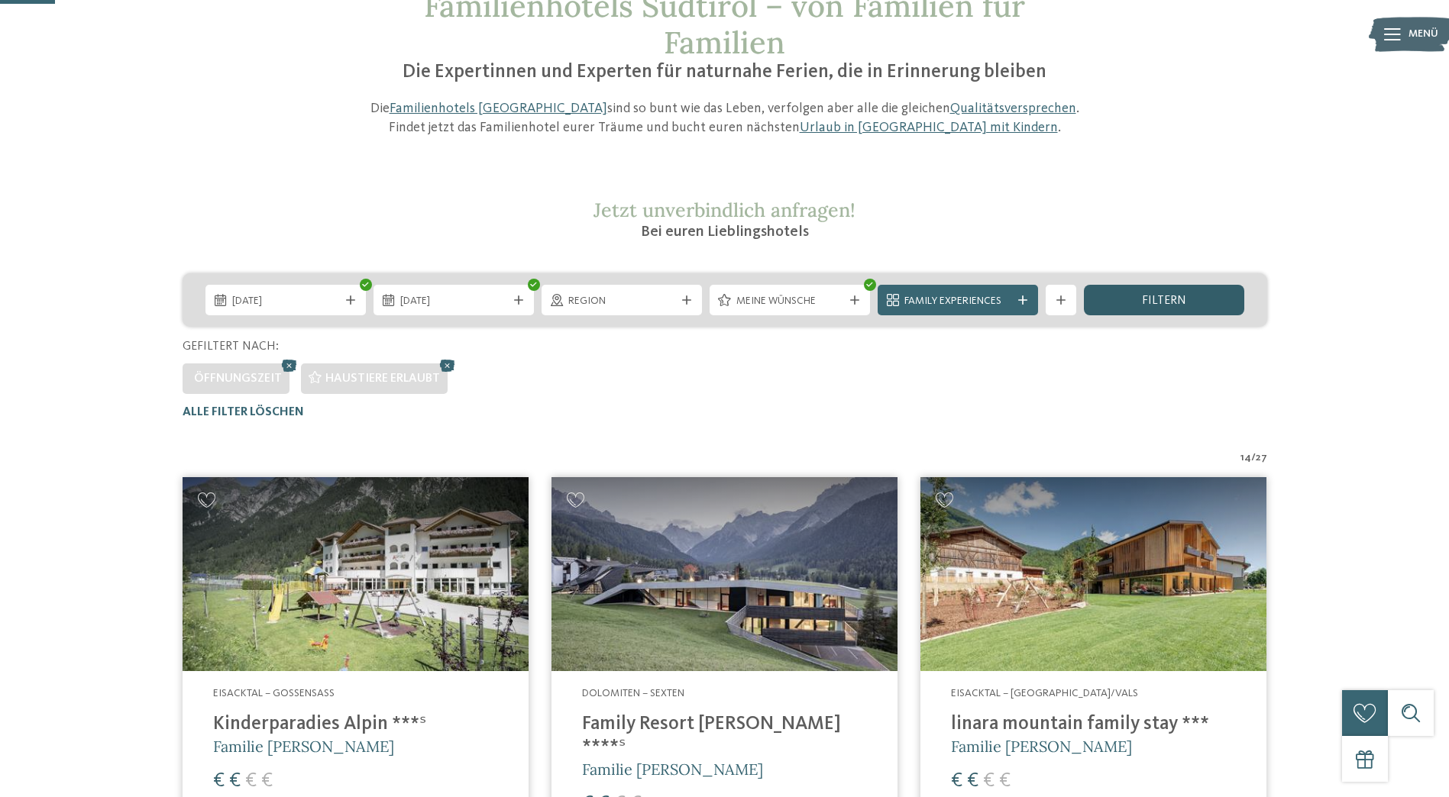
click at [1192, 309] on div "filtern" at bounding box center [1164, 300] width 160 height 31
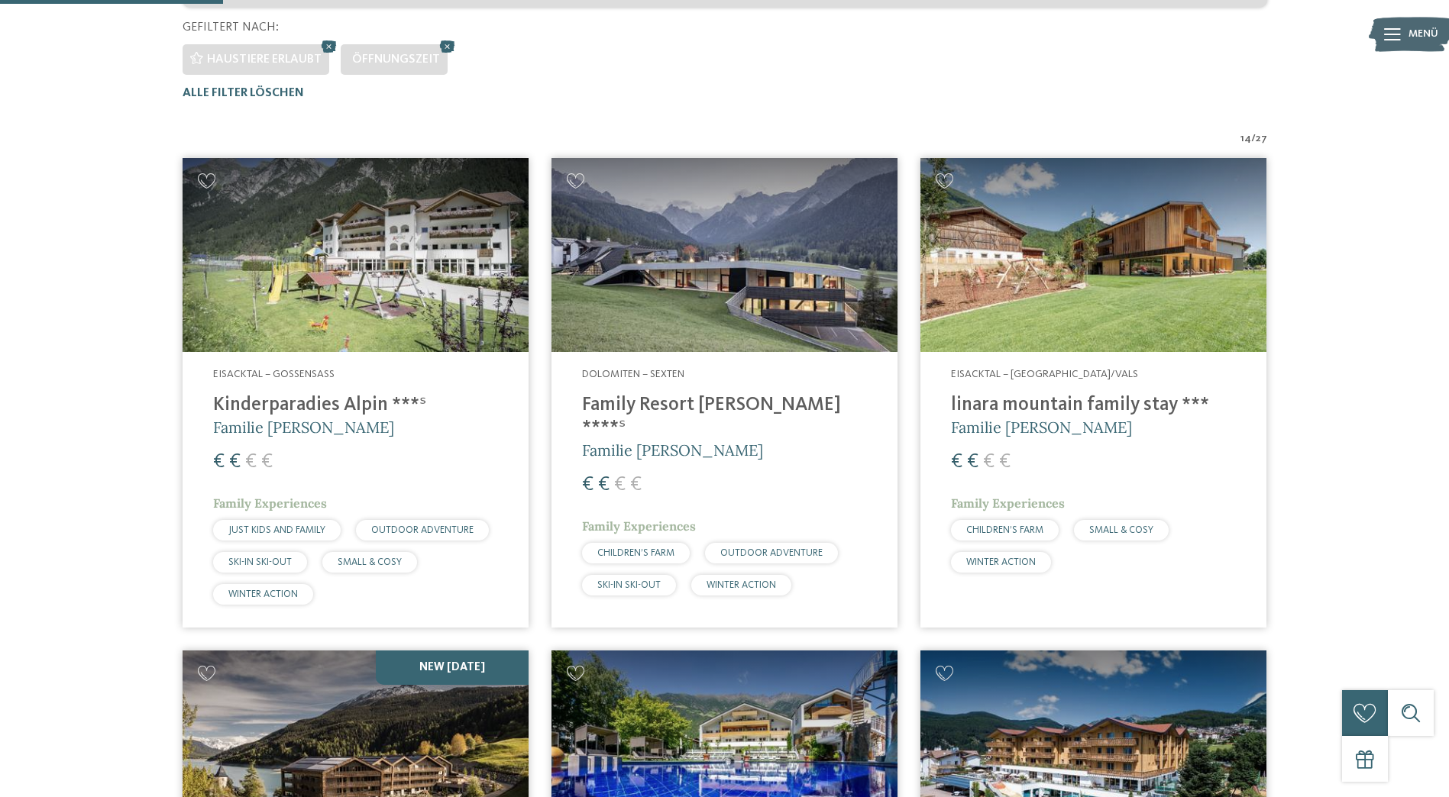
scroll to position [425, 0]
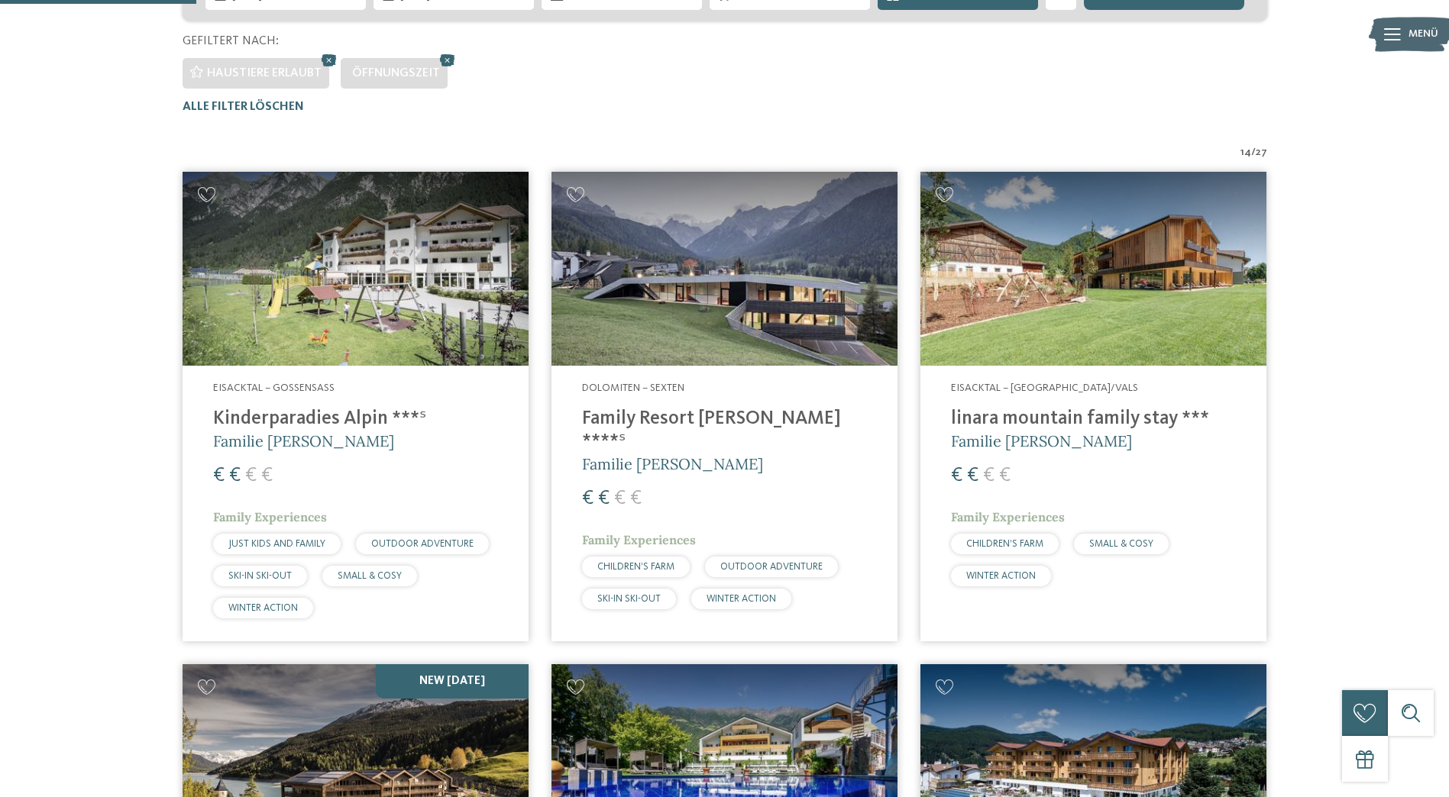
click at [1076, 257] on img at bounding box center [1093, 269] width 346 height 195
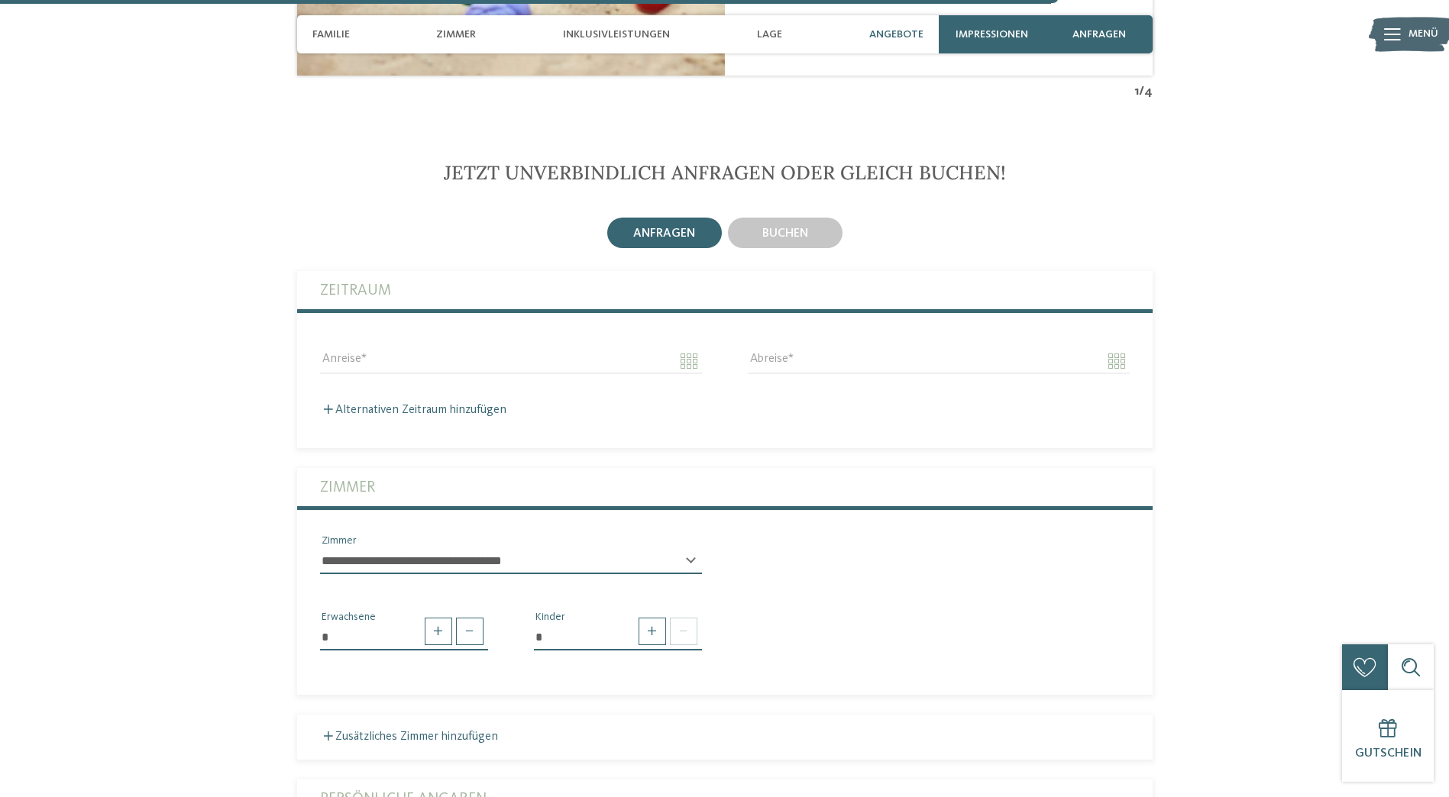
scroll to position [3512, 0]
click at [796, 227] on span "buchen" at bounding box center [785, 233] width 46 height 12
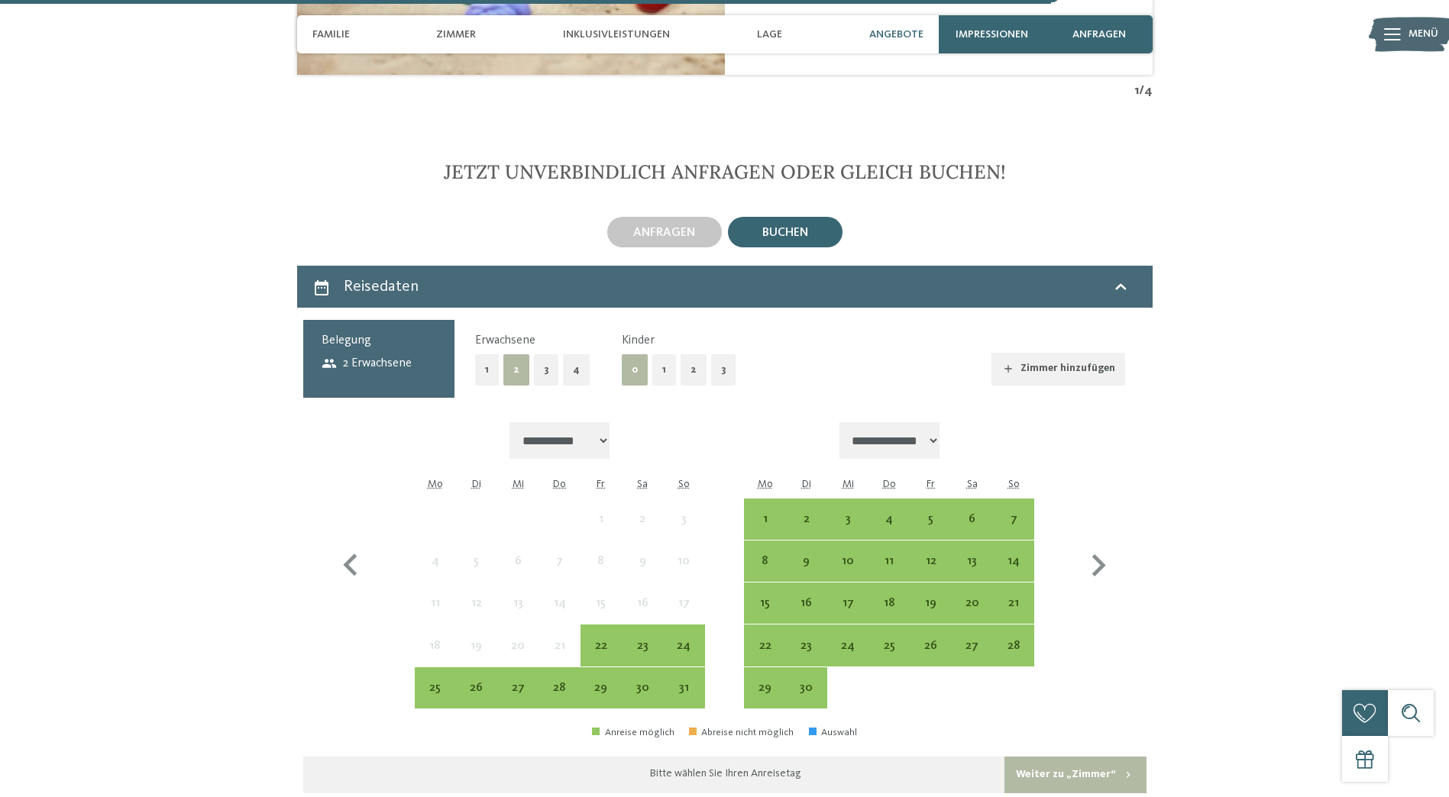
click at [693, 354] on button "2" at bounding box center [693, 369] width 26 height 31
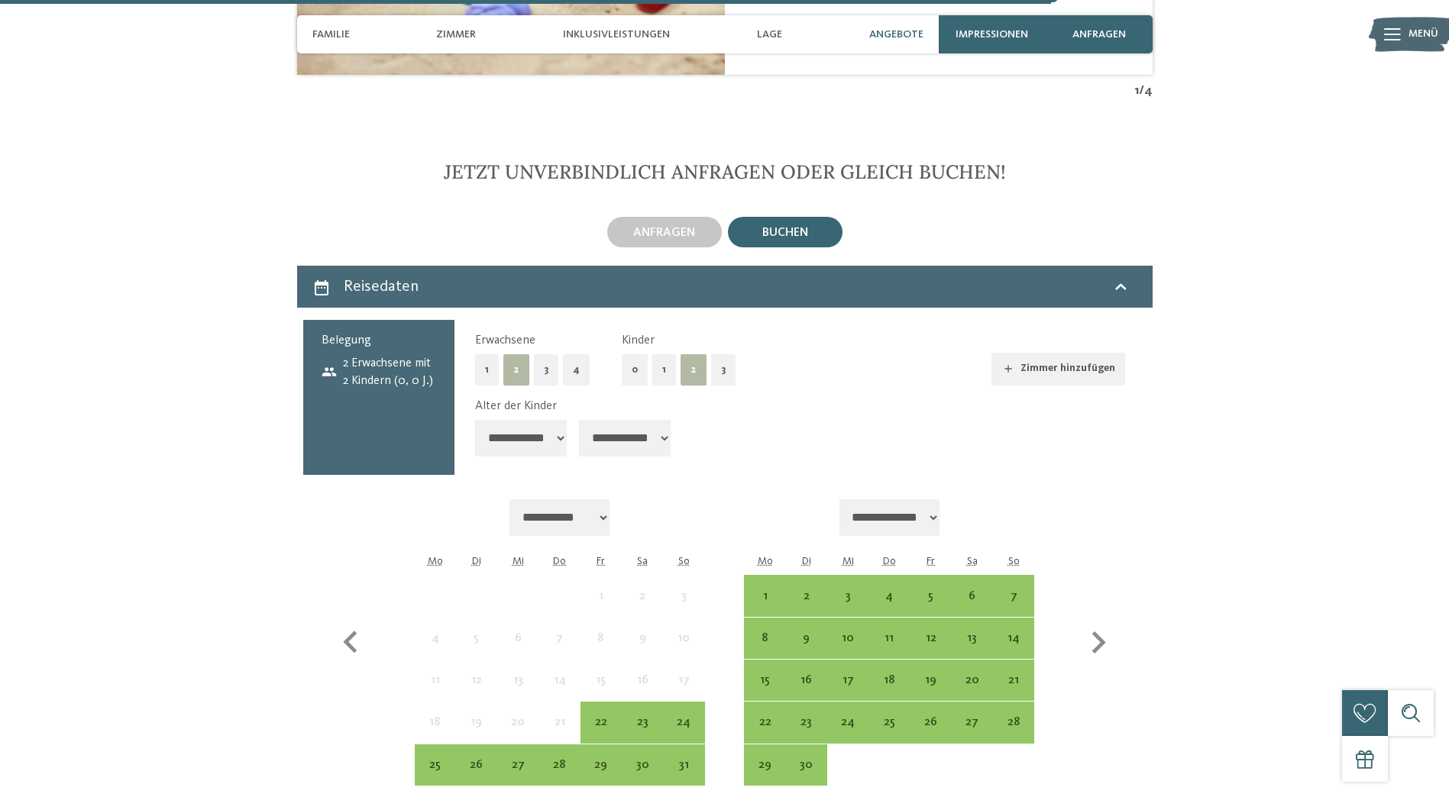
click at [531, 420] on select "**********" at bounding box center [521, 438] width 92 height 37
select select "*"
click at [475, 420] on select "**********" at bounding box center [521, 438] width 92 height 37
click at [632, 420] on select "**********" at bounding box center [625, 438] width 92 height 37
select select "*"
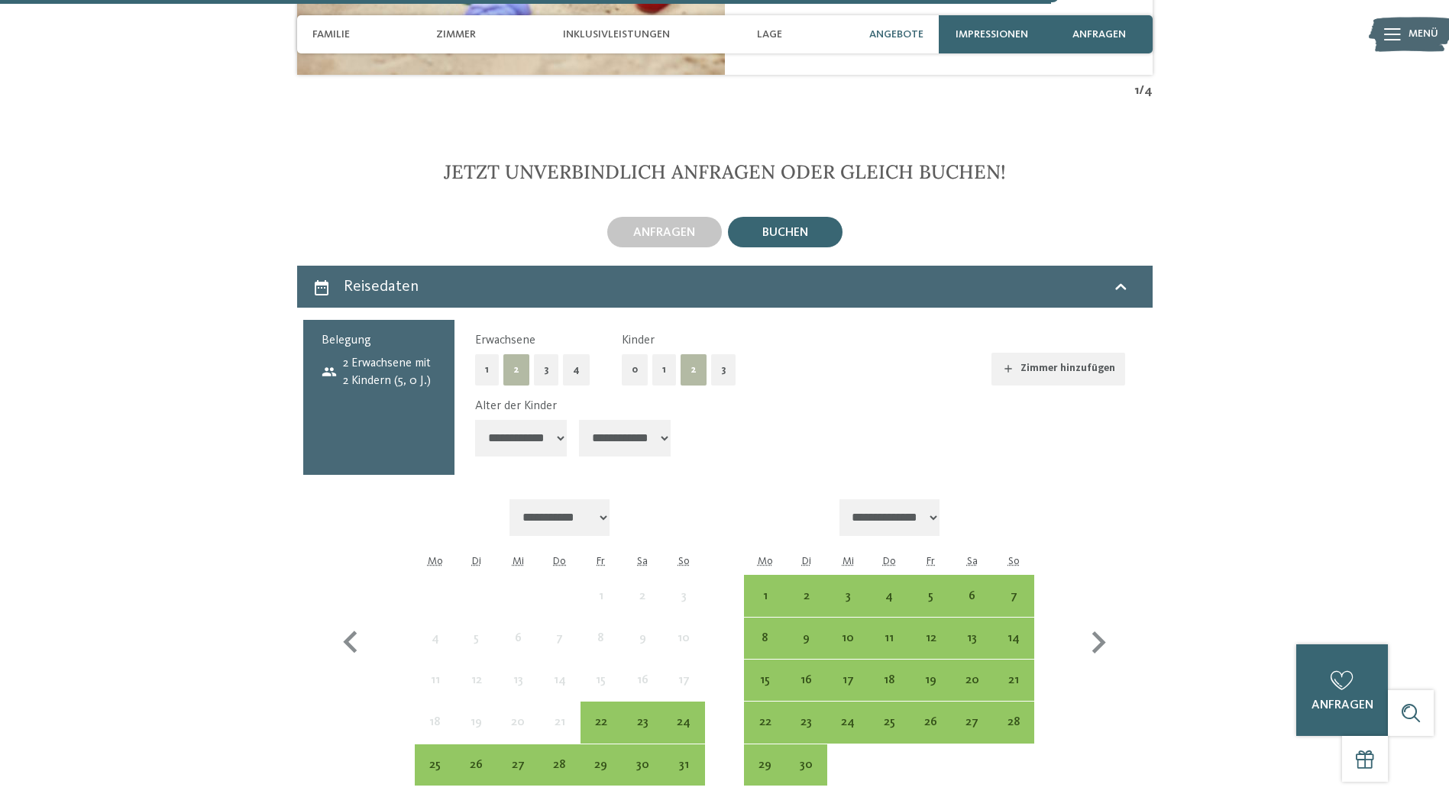
click at [580, 420] on select "**********" at bounding box center [625, 438] width 92 height 37
click at [1109, 621] on icon "button" at bounding box center [1098, 643] width 44 height 44
select select "**********"
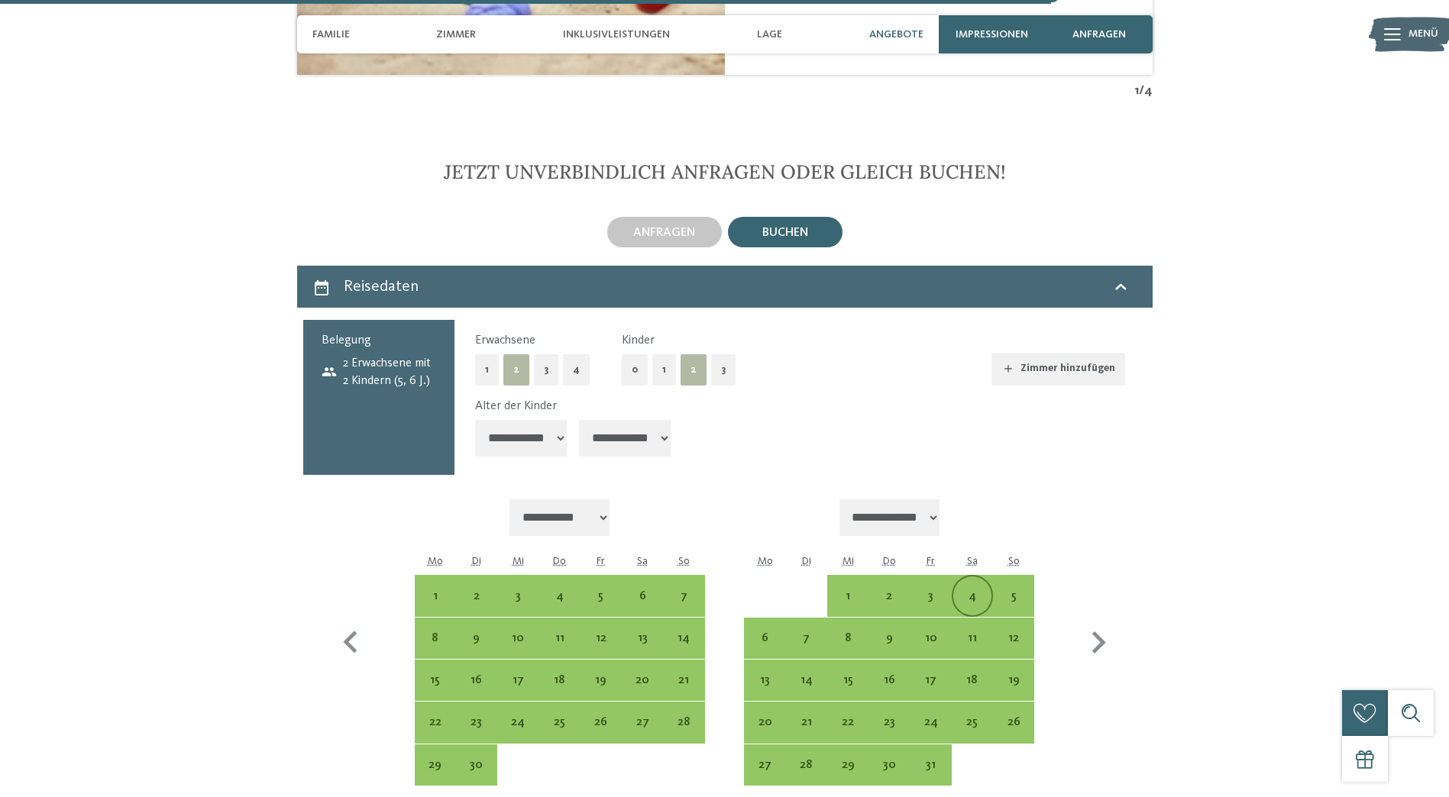
click at [962, 590] on div "4" at bounding box center [972, 609] width 38 height 38
select select "**********"
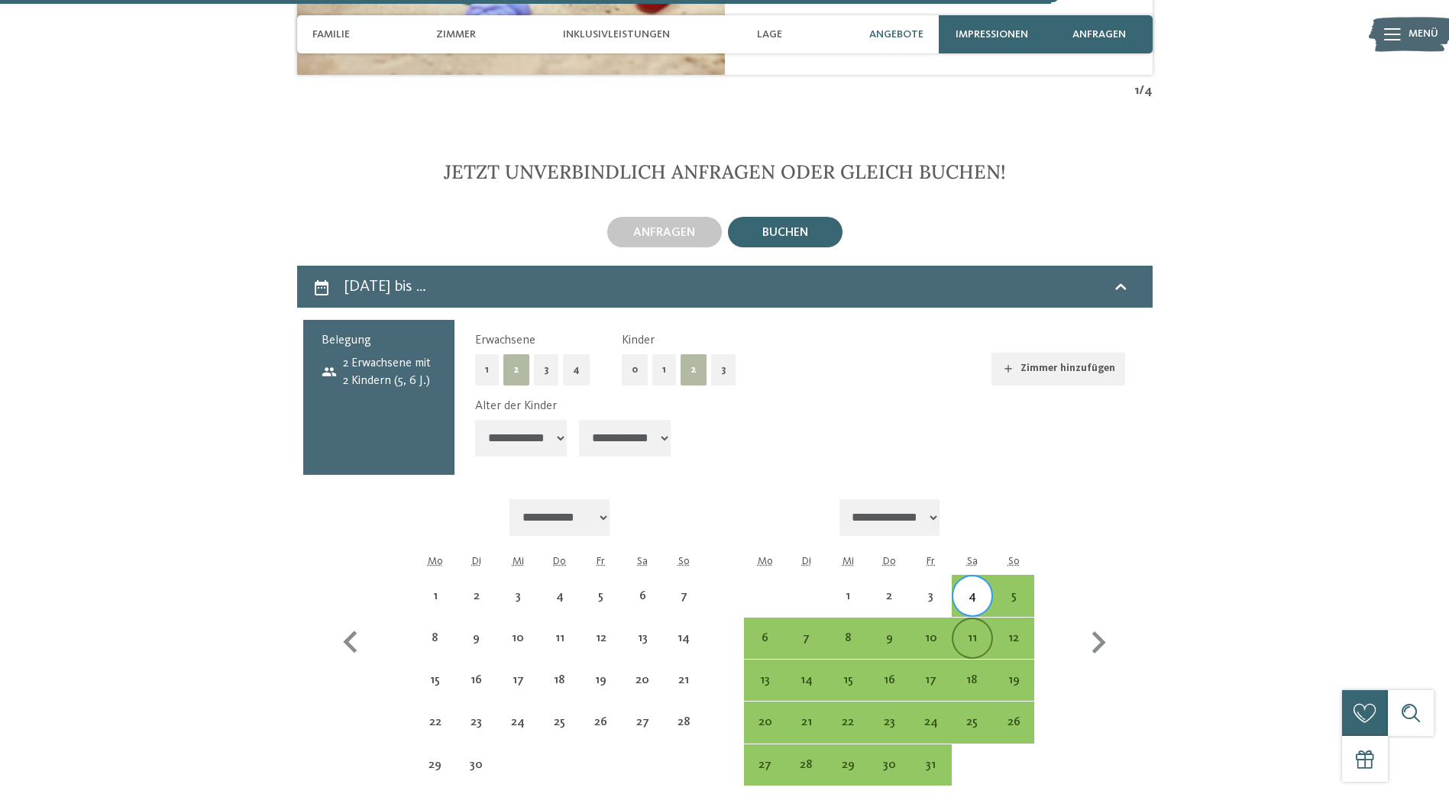
click at [976, 632] on div "11" at bounding box center [972, 651] width 38 height 38
select select "**********"
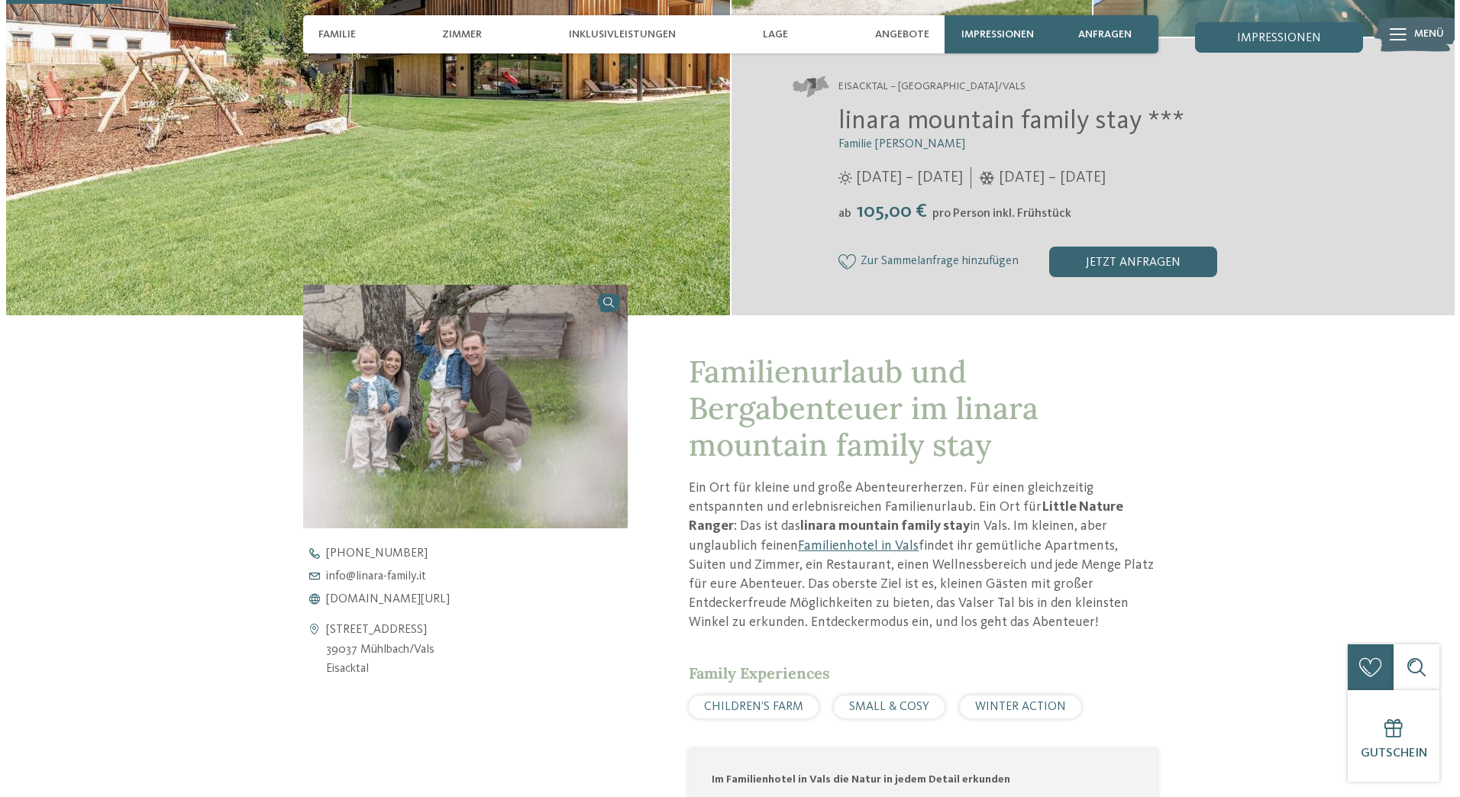
scroll to position [0, 0]
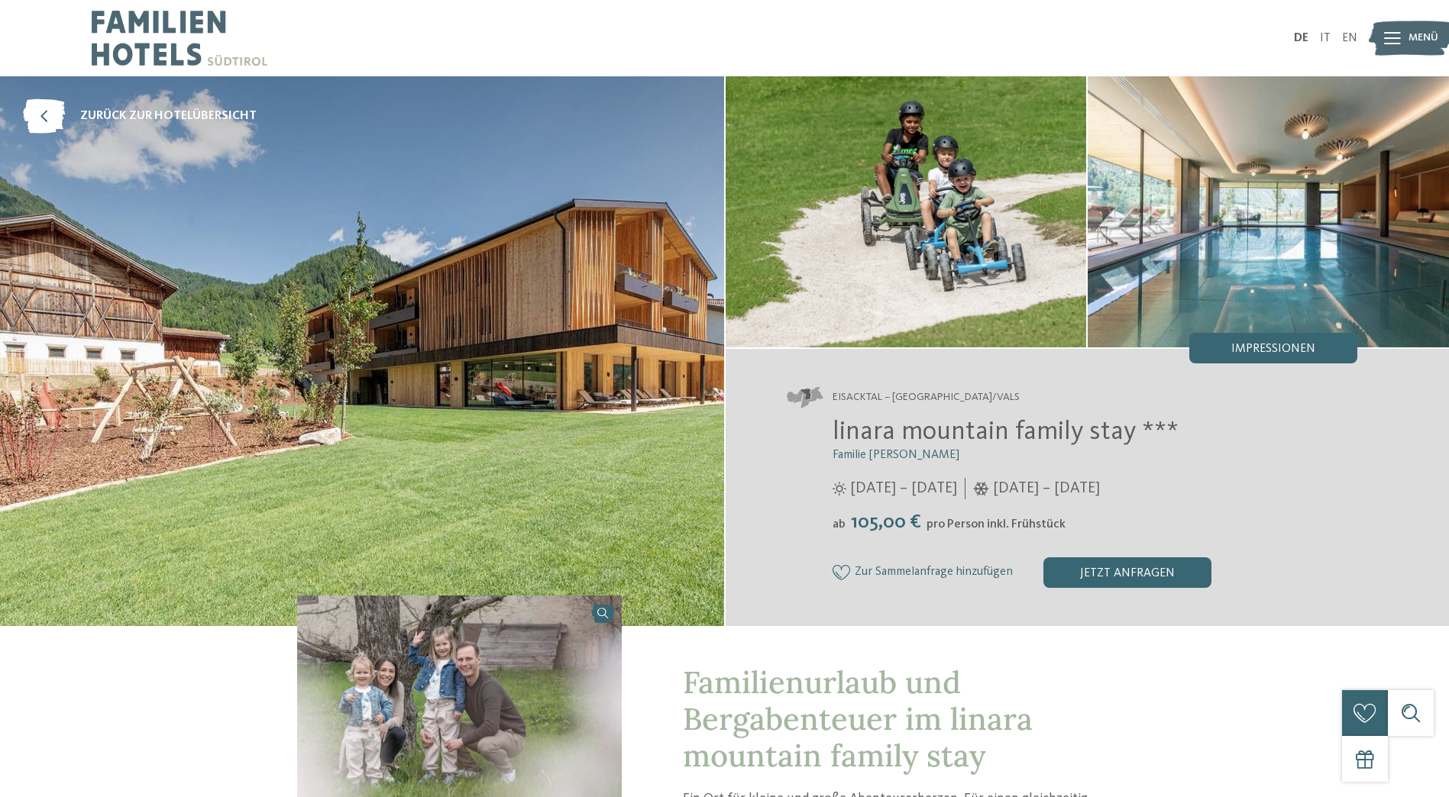
click at [861, 286] on img at bounding box center [905, 211] width 361 height 271
click at [702, 429] on img at bounding box center [362, 351] width 724 height 550
click at [436, 413] on img at bounding box center [362, 351] width 724 height 550
click at [1261, 356] on div "Impressionen" at bounding box center [1273, 348] width 168 height 31
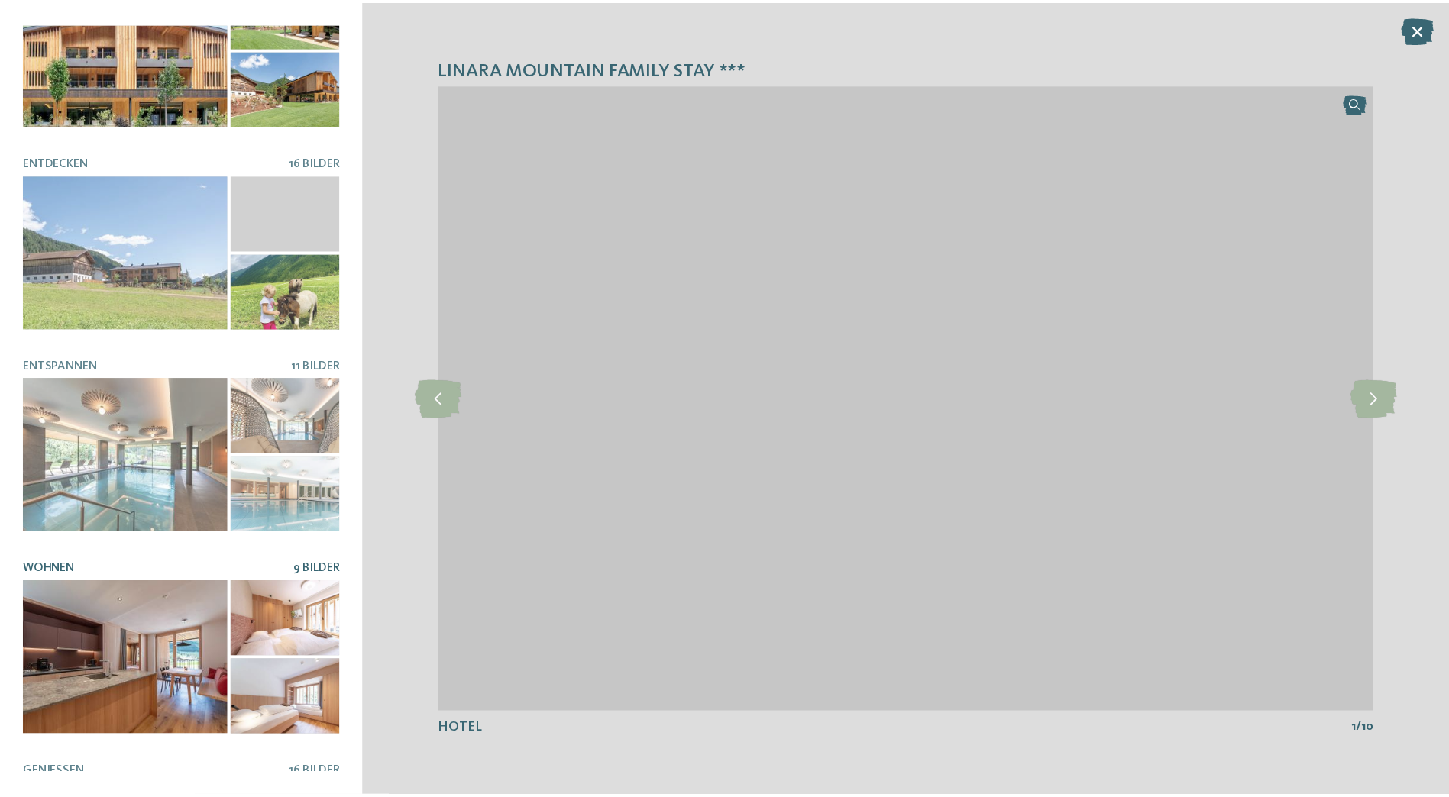
scroll to position [217, 0]
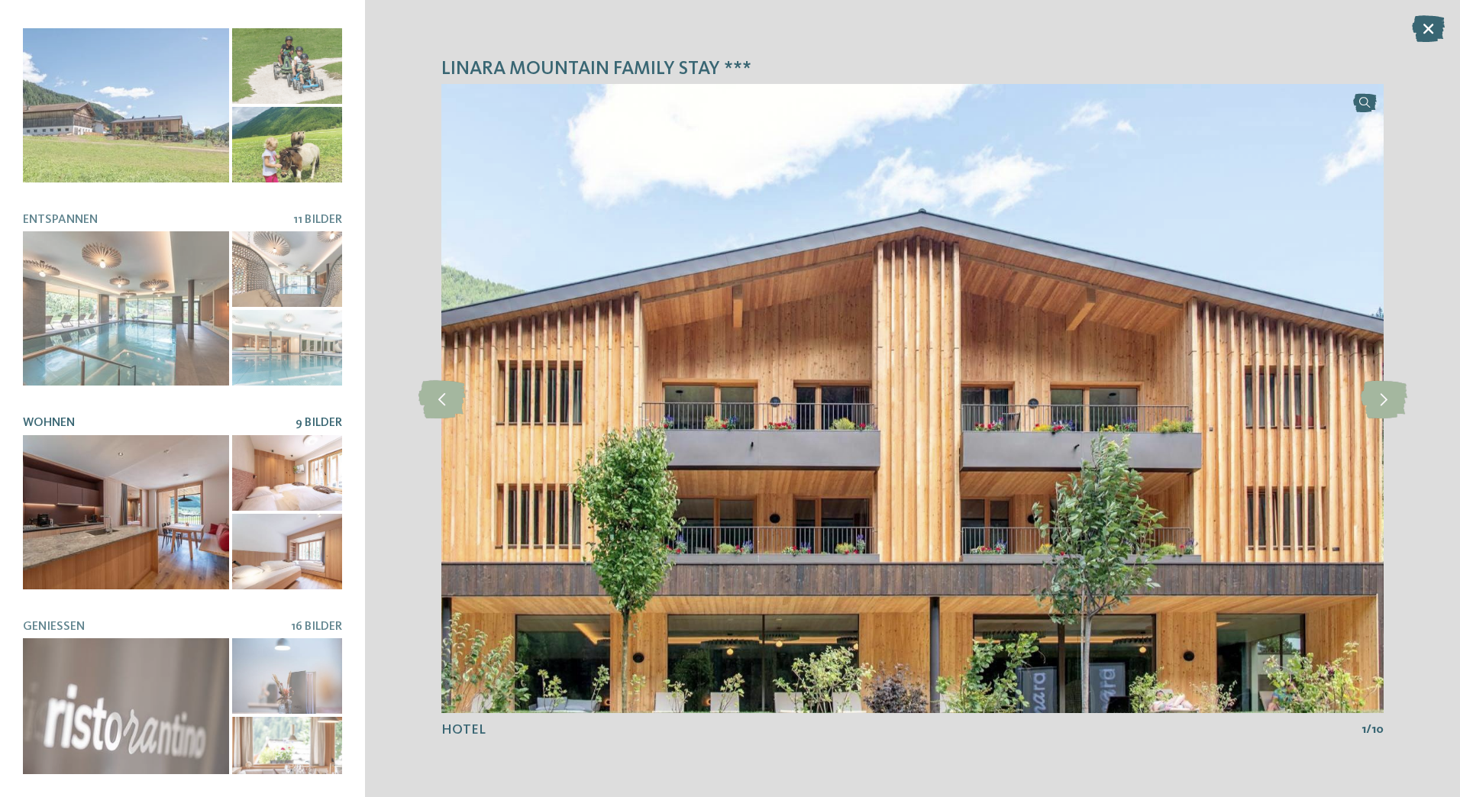
click at [122, 457] on div at bounding box center [126, 512] width 206 height 154
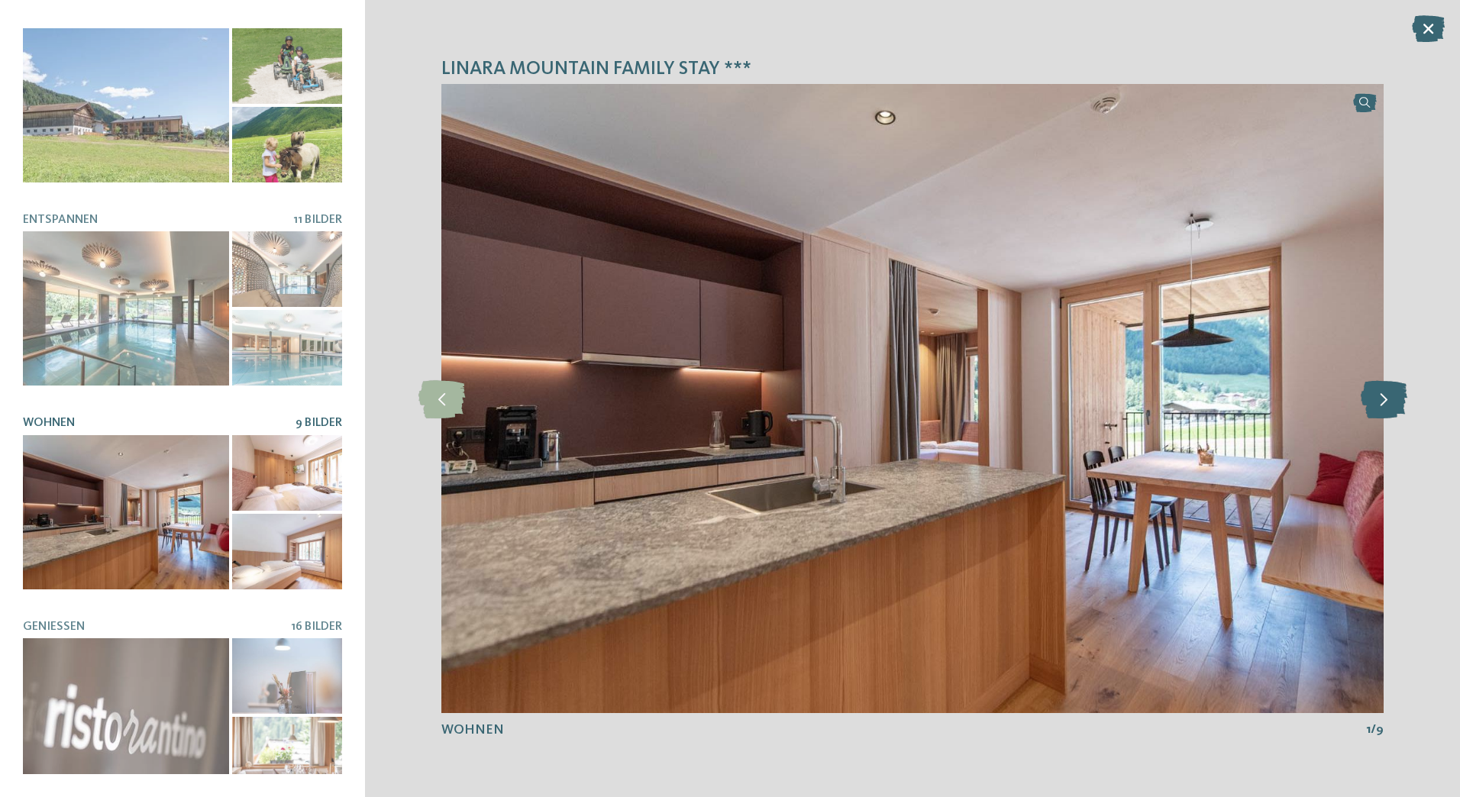
click at [1375, 393] on icon at bounding box center [1384, 399] width 47 height 38
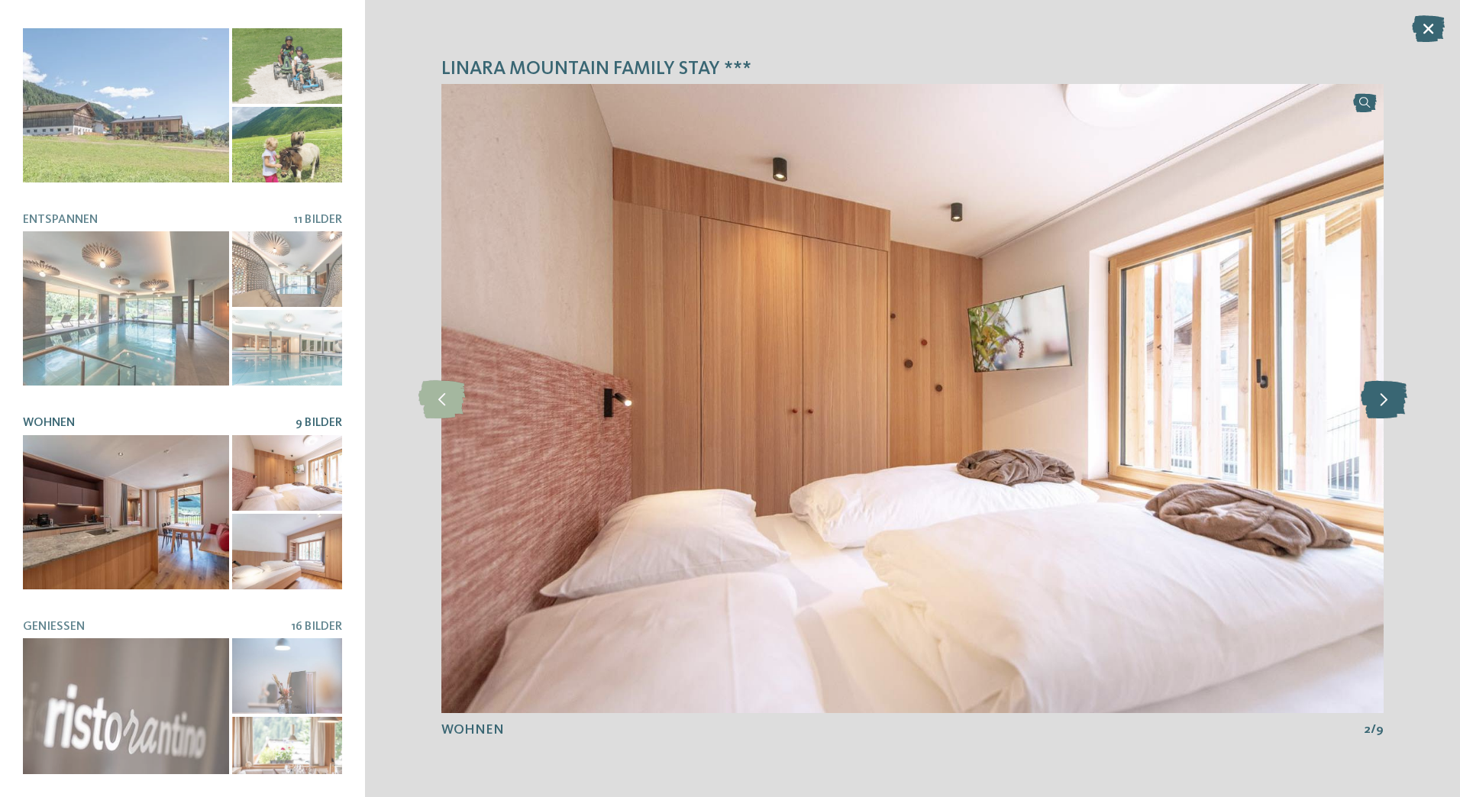
click at [1375, 393] on icon at bounding box center [1384, 399] width 47 height 38
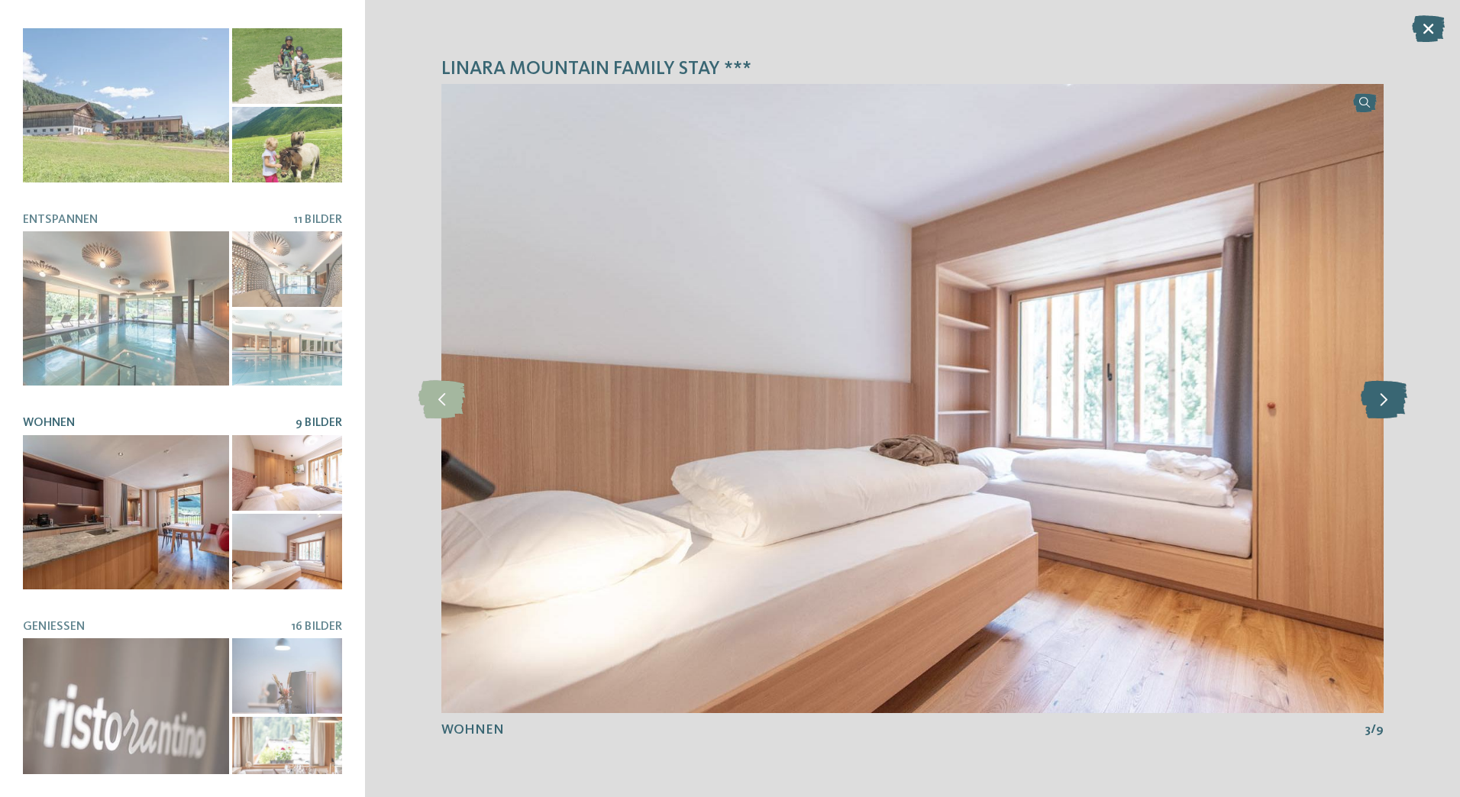
click at [1375, 393] on icon at bounding box center [1384, 399] width 47 height 38
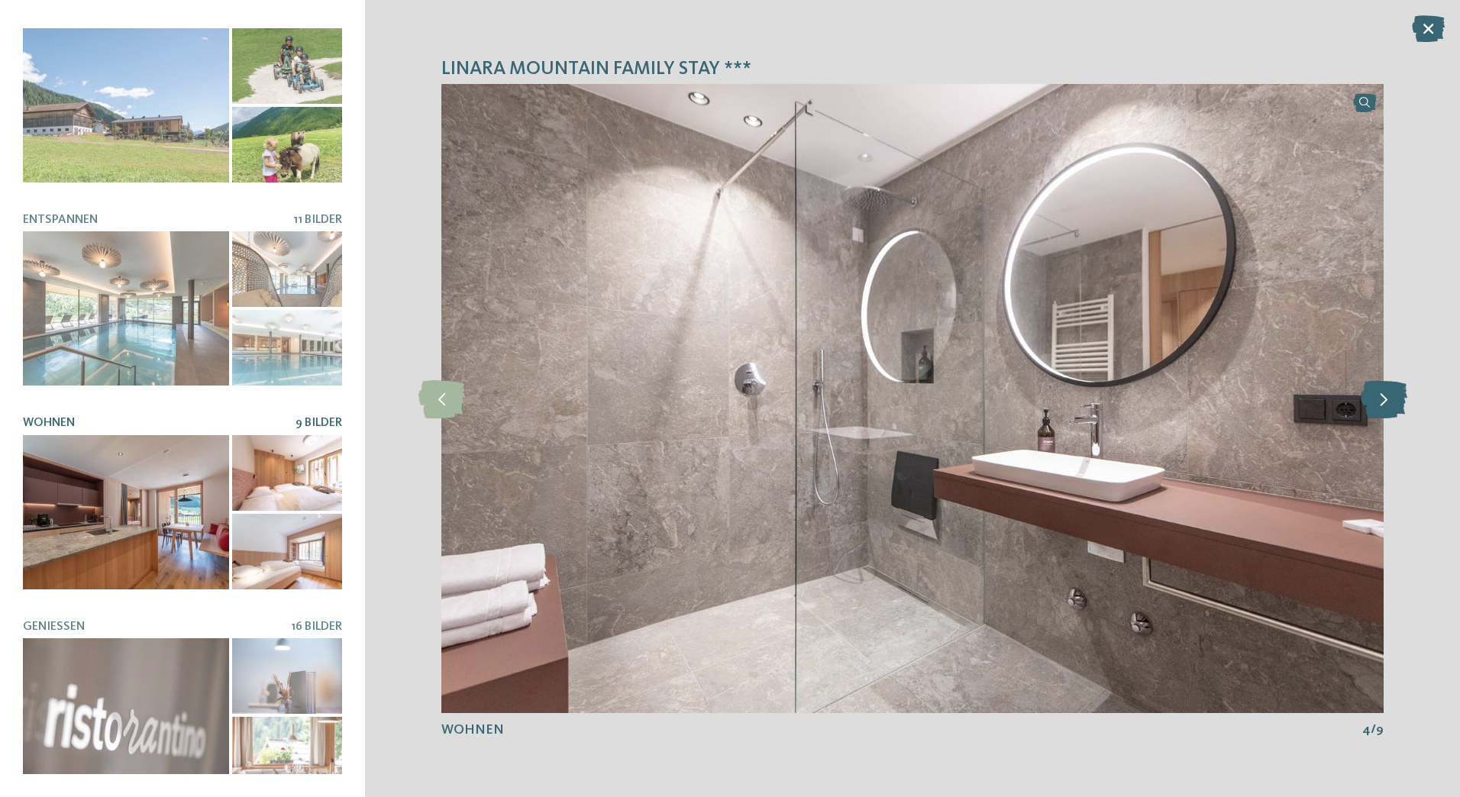
click at [1375, 393] on icon at bounding box center [1384, 399] width 47 height 38
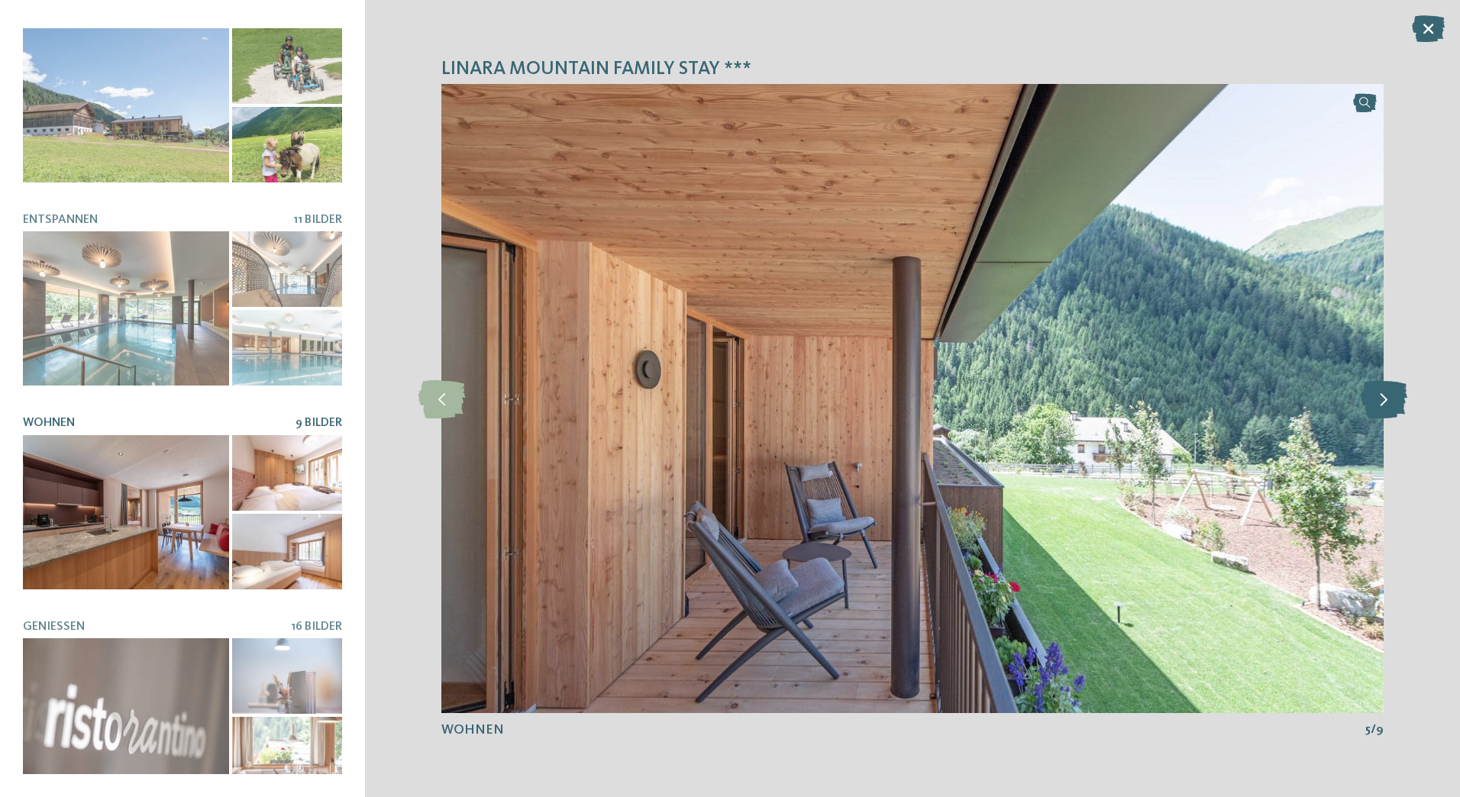
click at [1375, 393] on icon at bounding box center [1384, 399] width 47 height 38
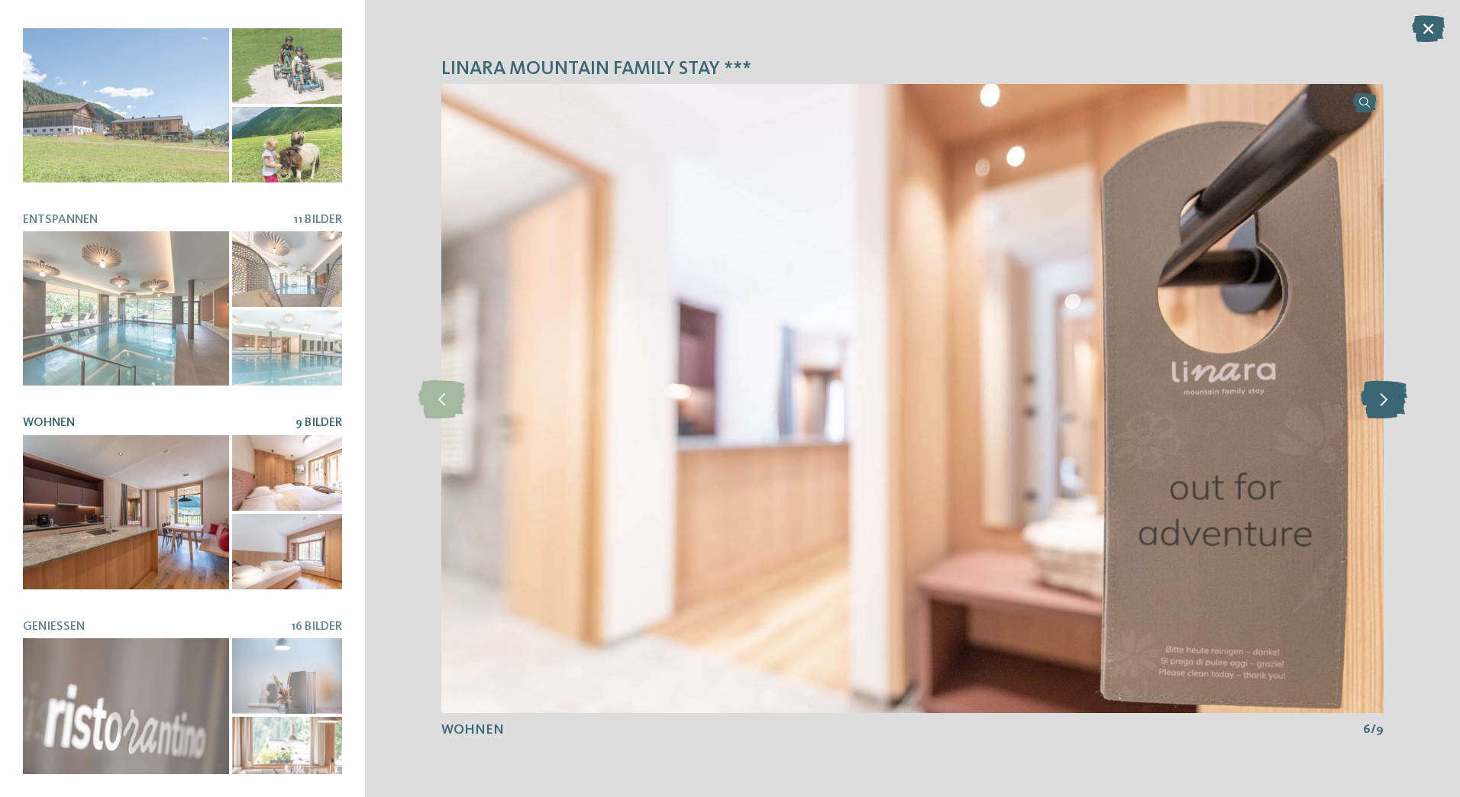
click at [1375, 393] on icon at bounding box center [1384, 399] width 47 height 38
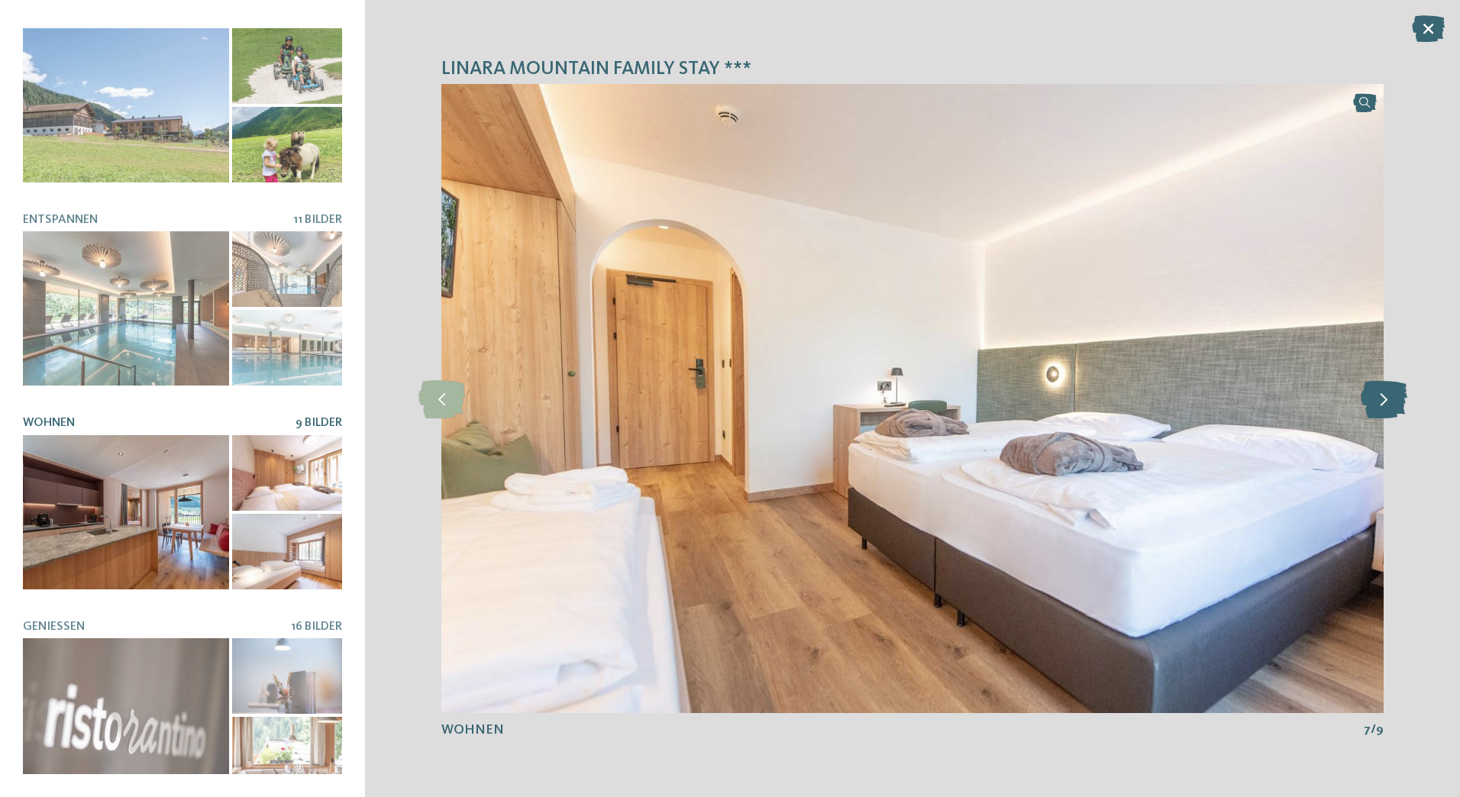
click at [1375, 393] on icon at bounding box center [1384, 399] width 47 height 38
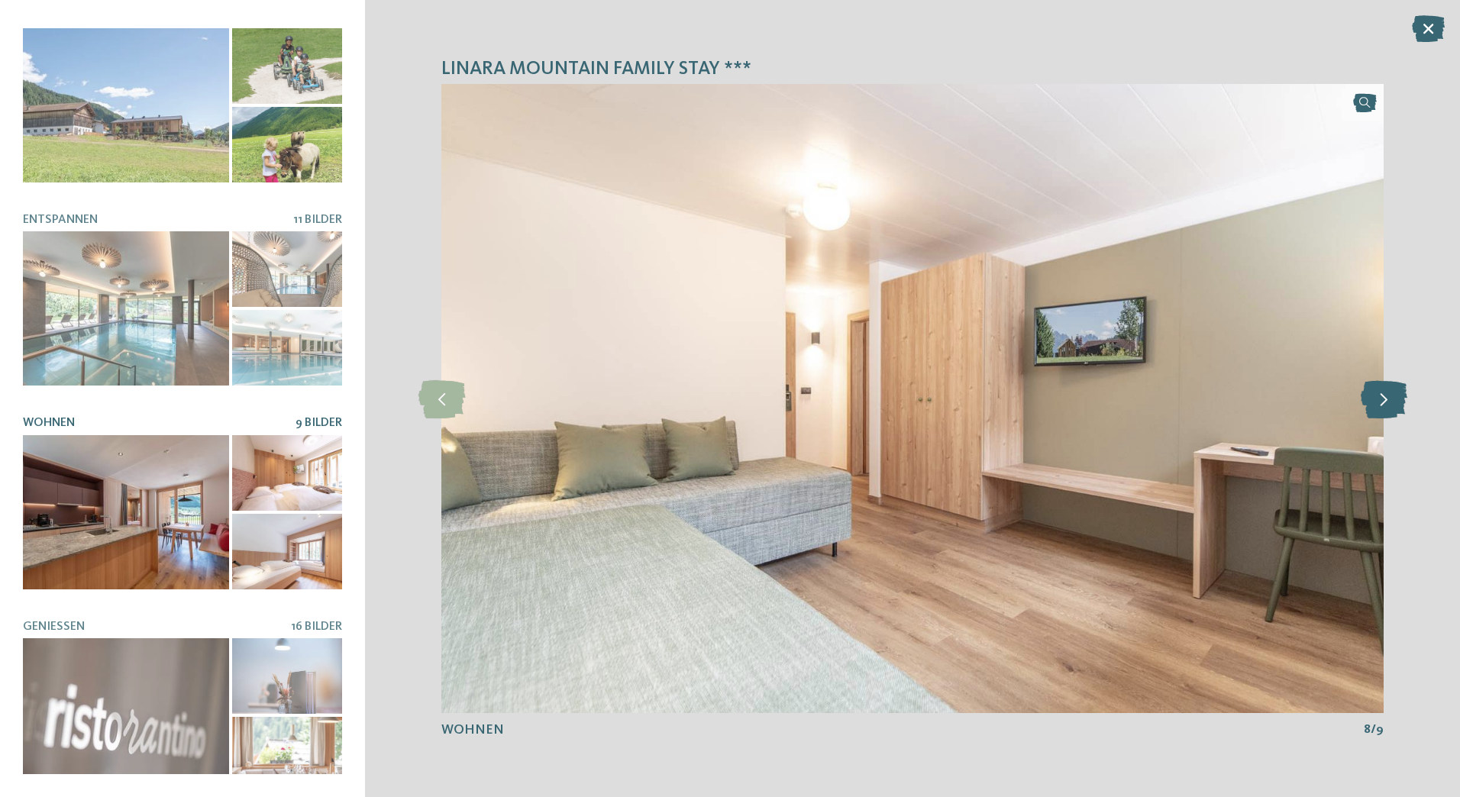
click at [1375, 393] on icon at bounding box center [1384, 399] width 47 height 38
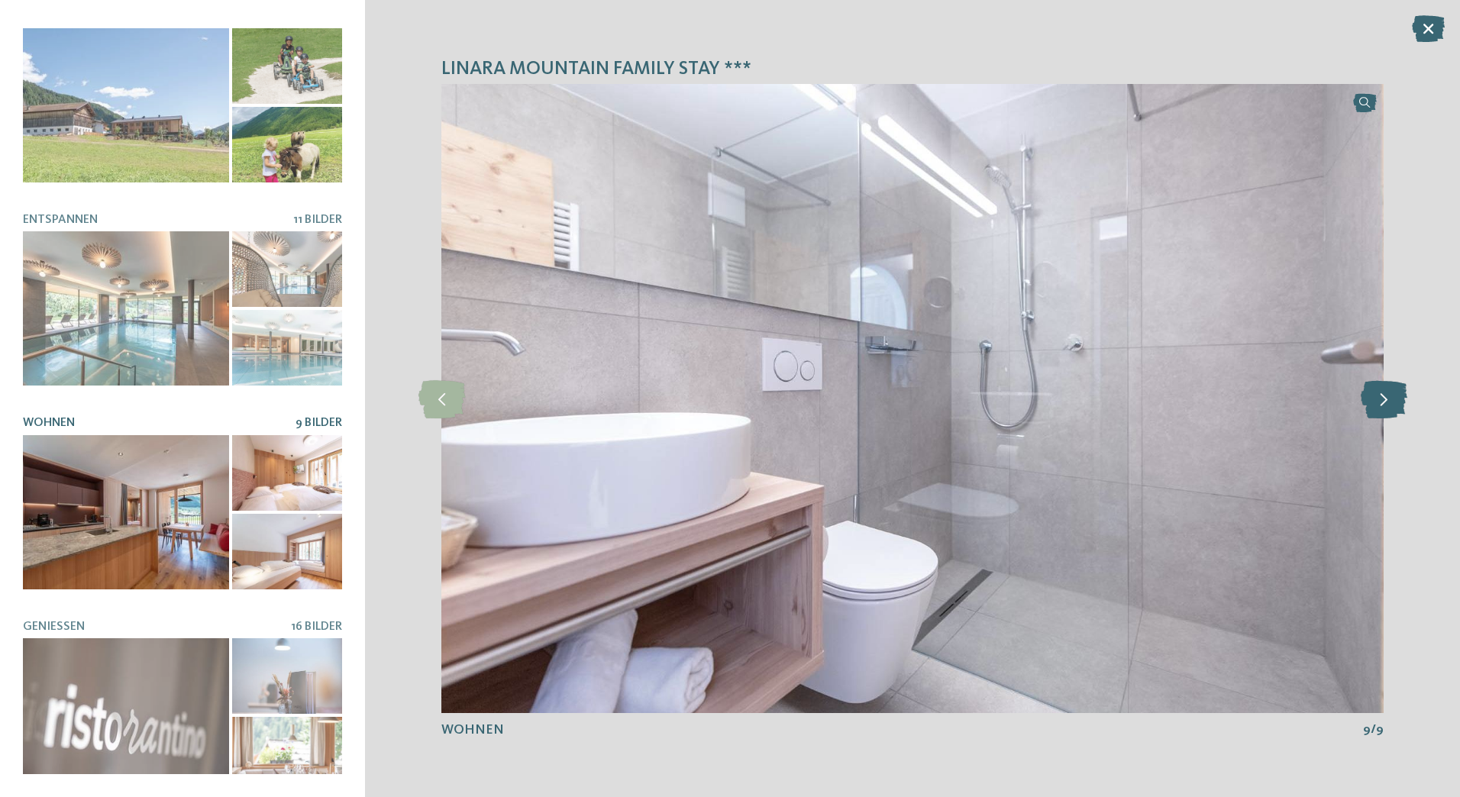
click at [1375, 393] on icon at bounding box center [1384, 399] width 47 height 38
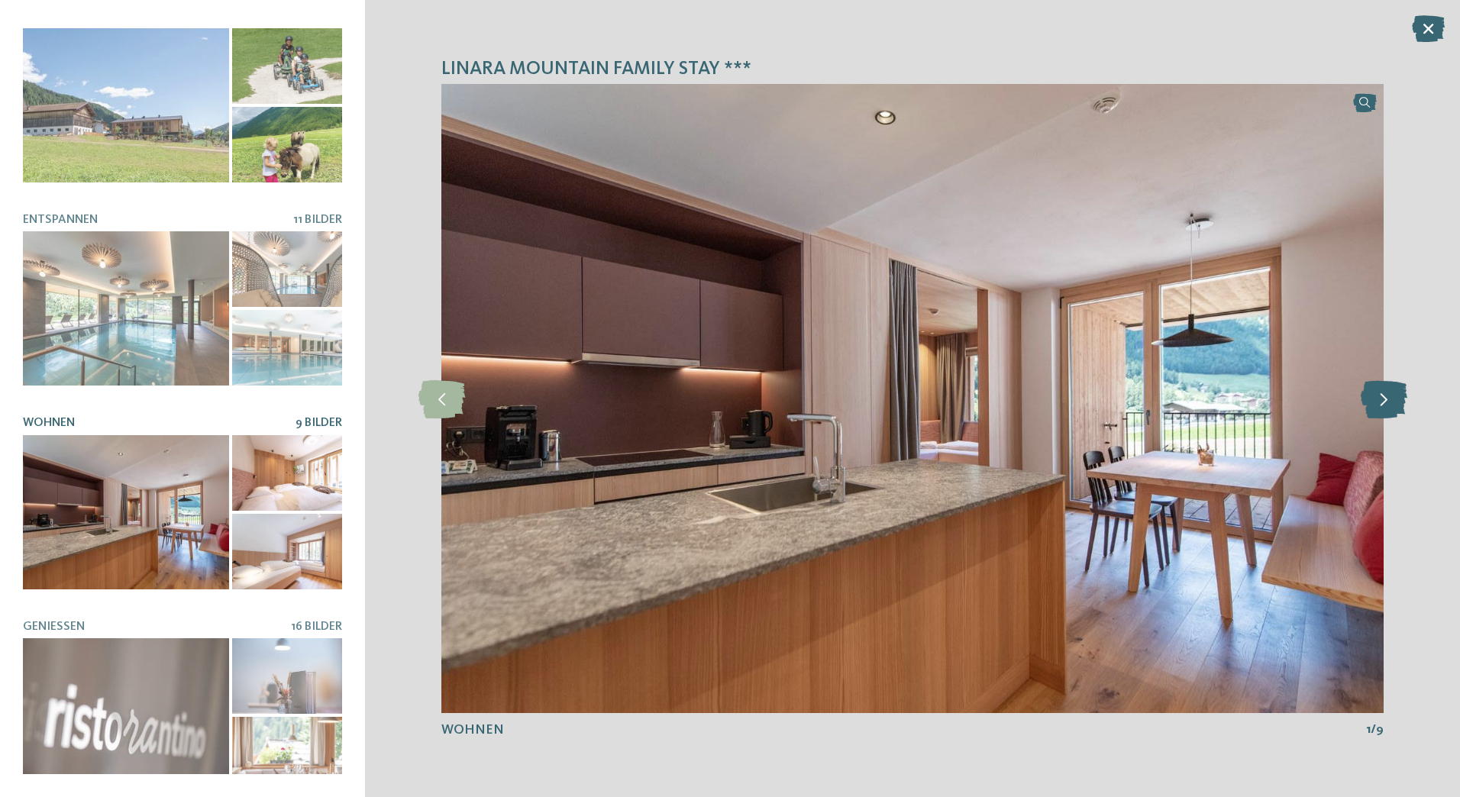
click at [1375, 393] on icon at bounding box center [1384, 399] width 47 height 38
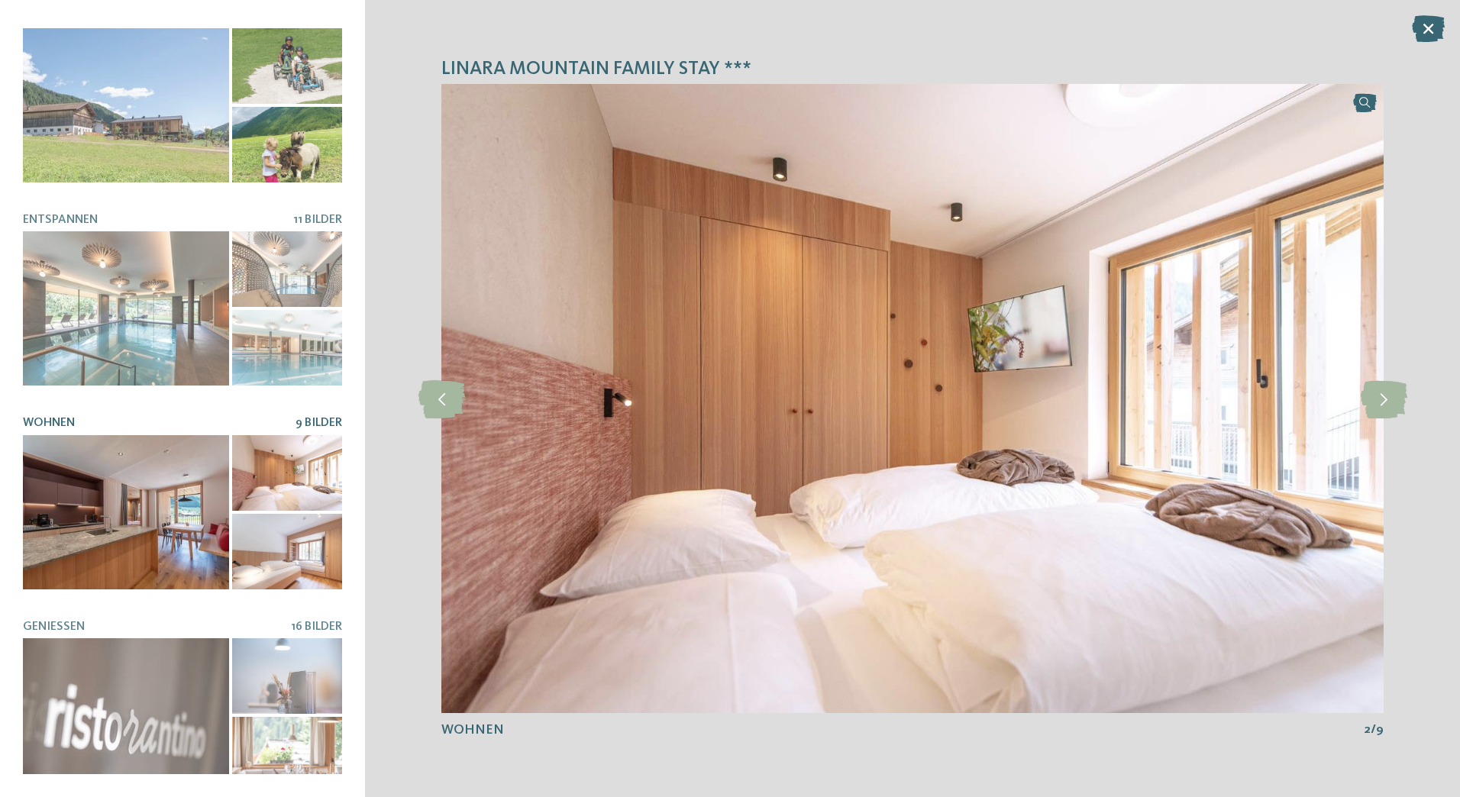
click at [1429, 32] on icon at bounding box center [1428, 28] width 33 height 27
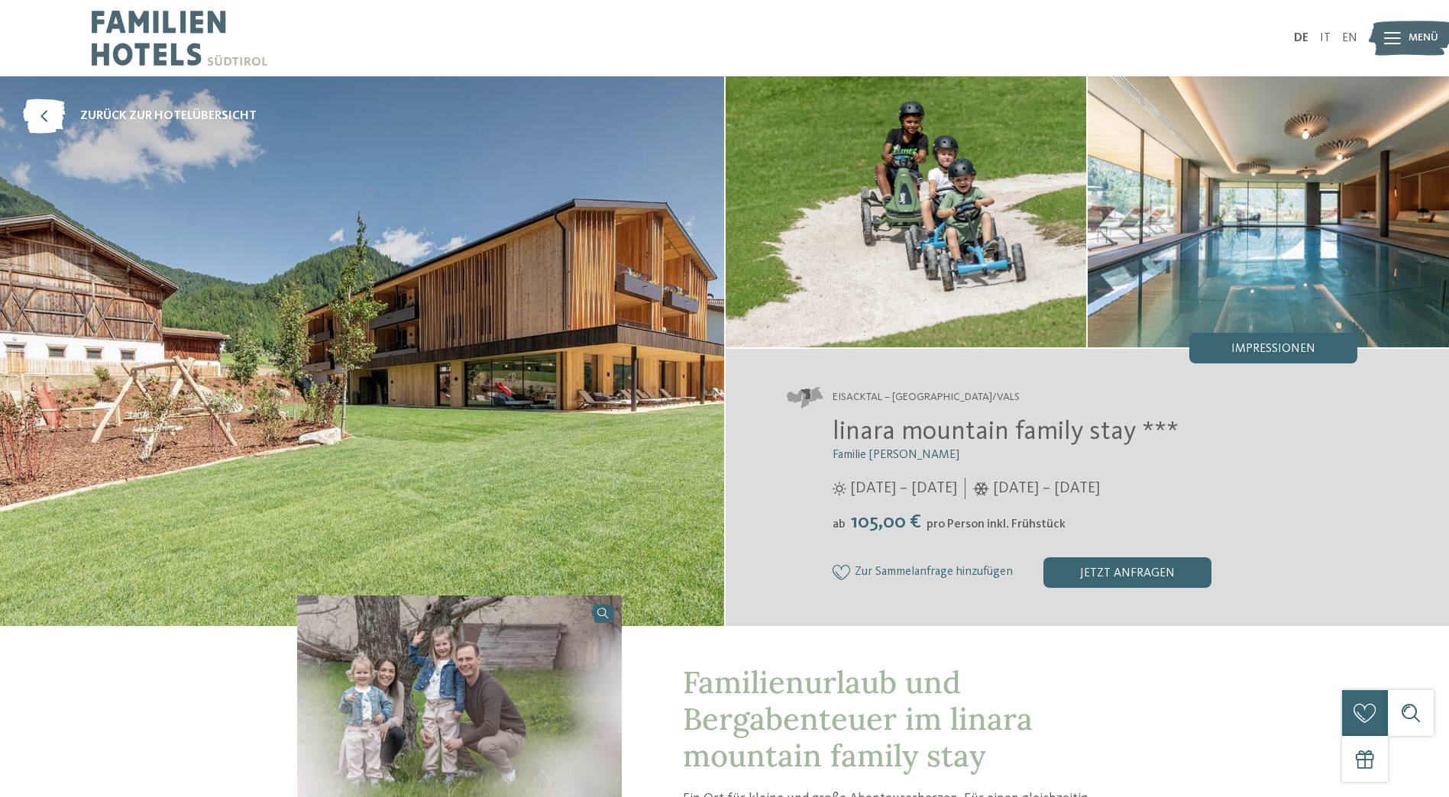
click at [166, 40] on img at bounding box center [180, 38] width 176 height 76
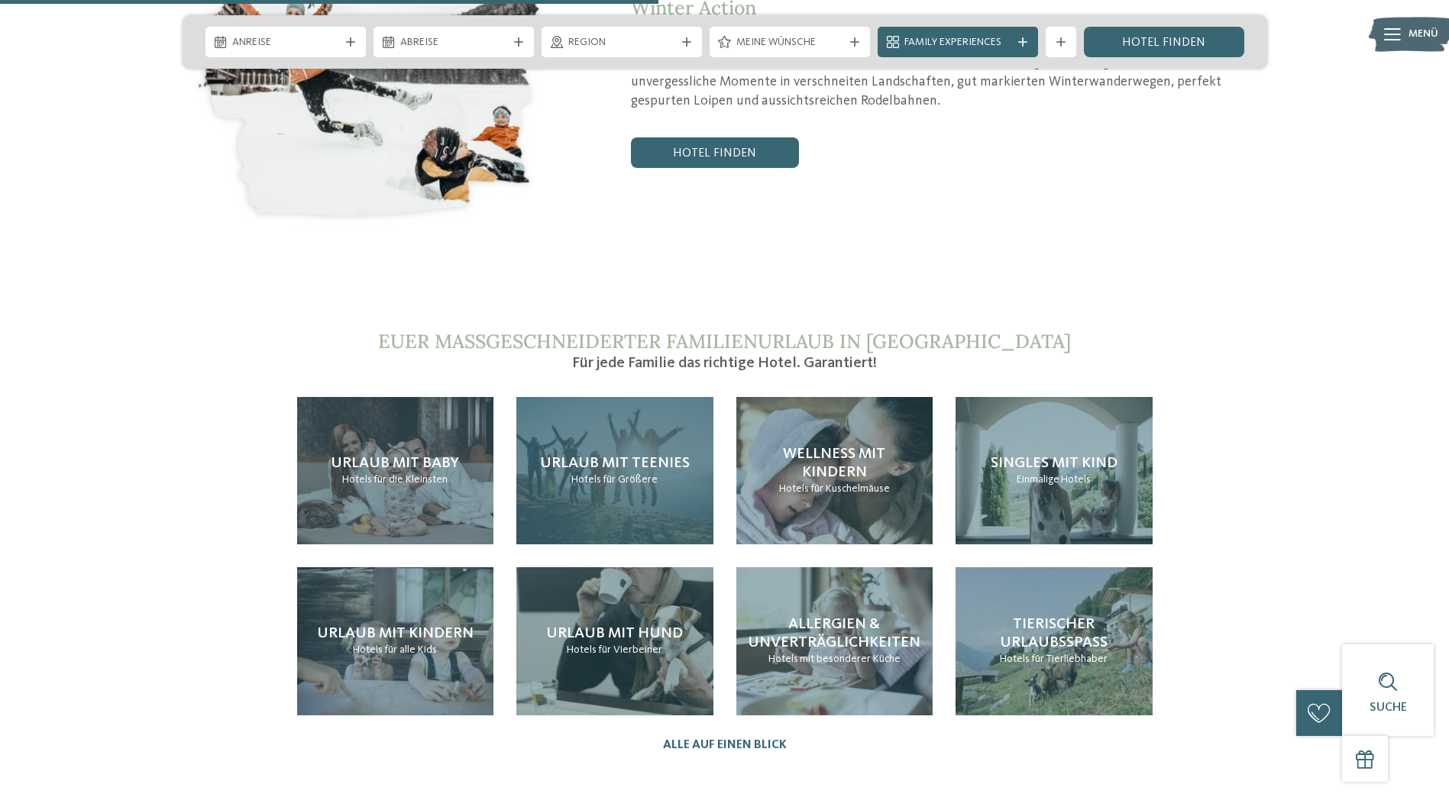
scroll to position [3283, 0]
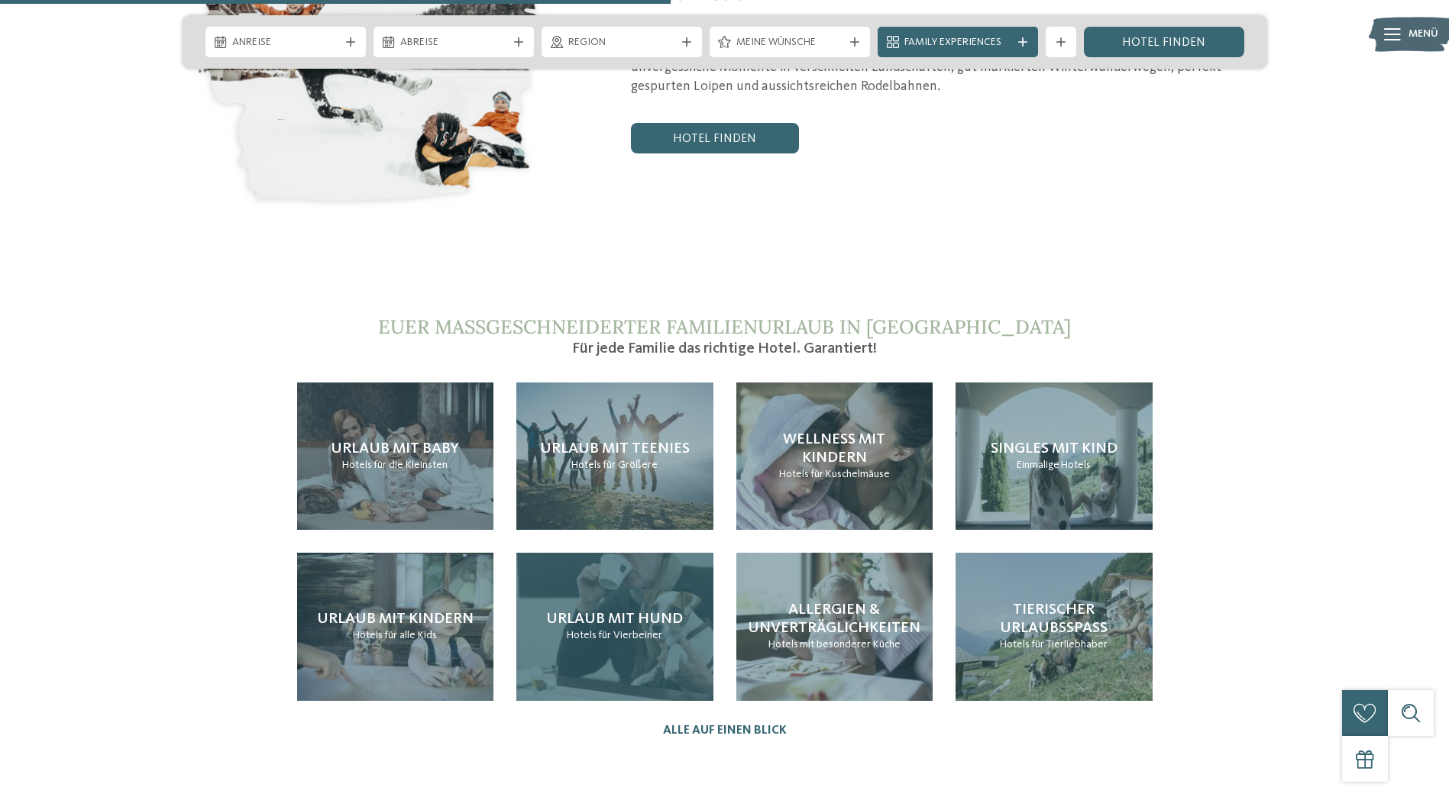
drag, startPoint x: 640, startPoint y: 565, endPoint x: 615, endPoint y: 561, distance: 25.5
click at [640, 612] on span "Urlaub mit Hund" at bounding box center [614, 619] width 137 height 15
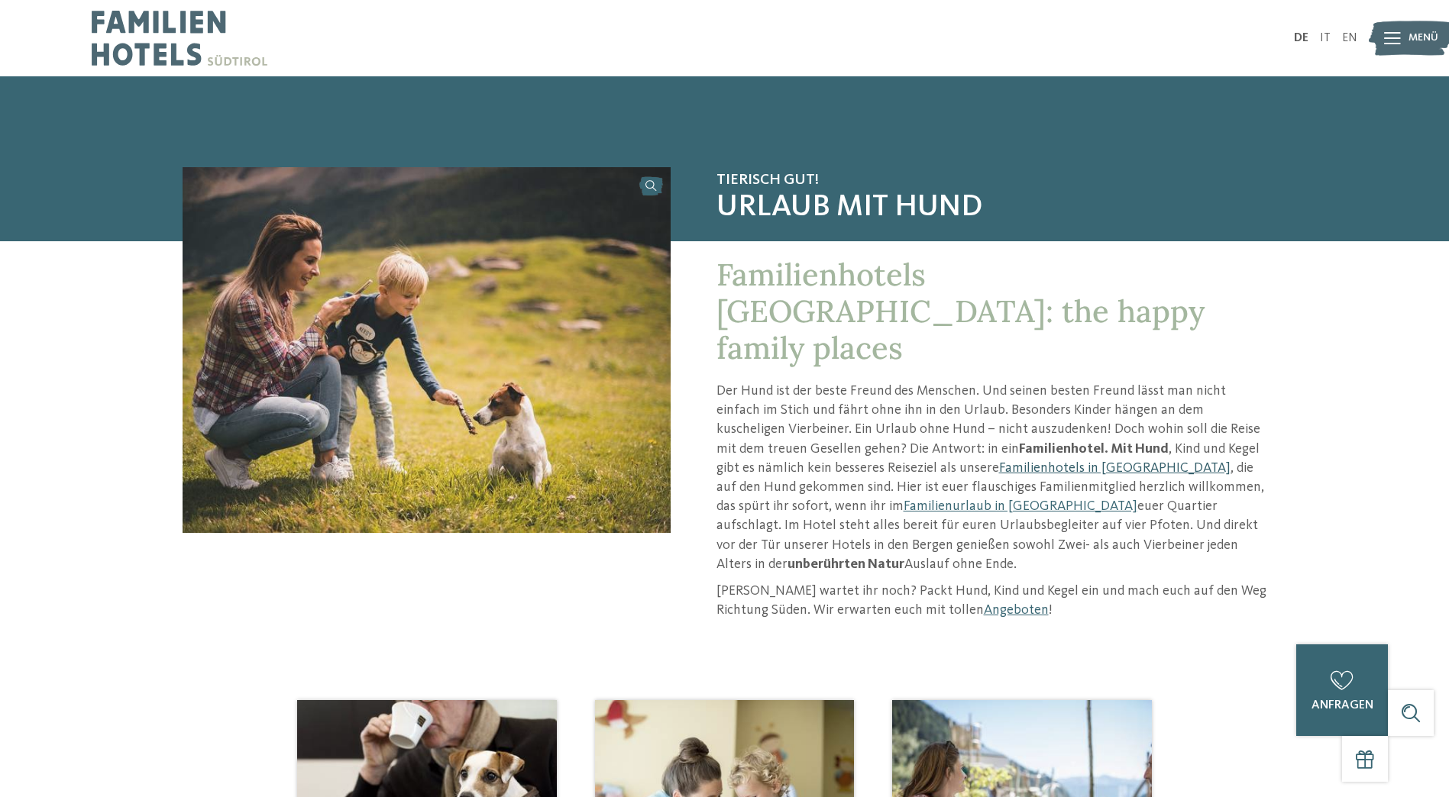
click at [999, 461] on link "Familienhotels in [GEOGRAPHIC_DATA]" at bounding box center [1114, 468] width 231 height 14
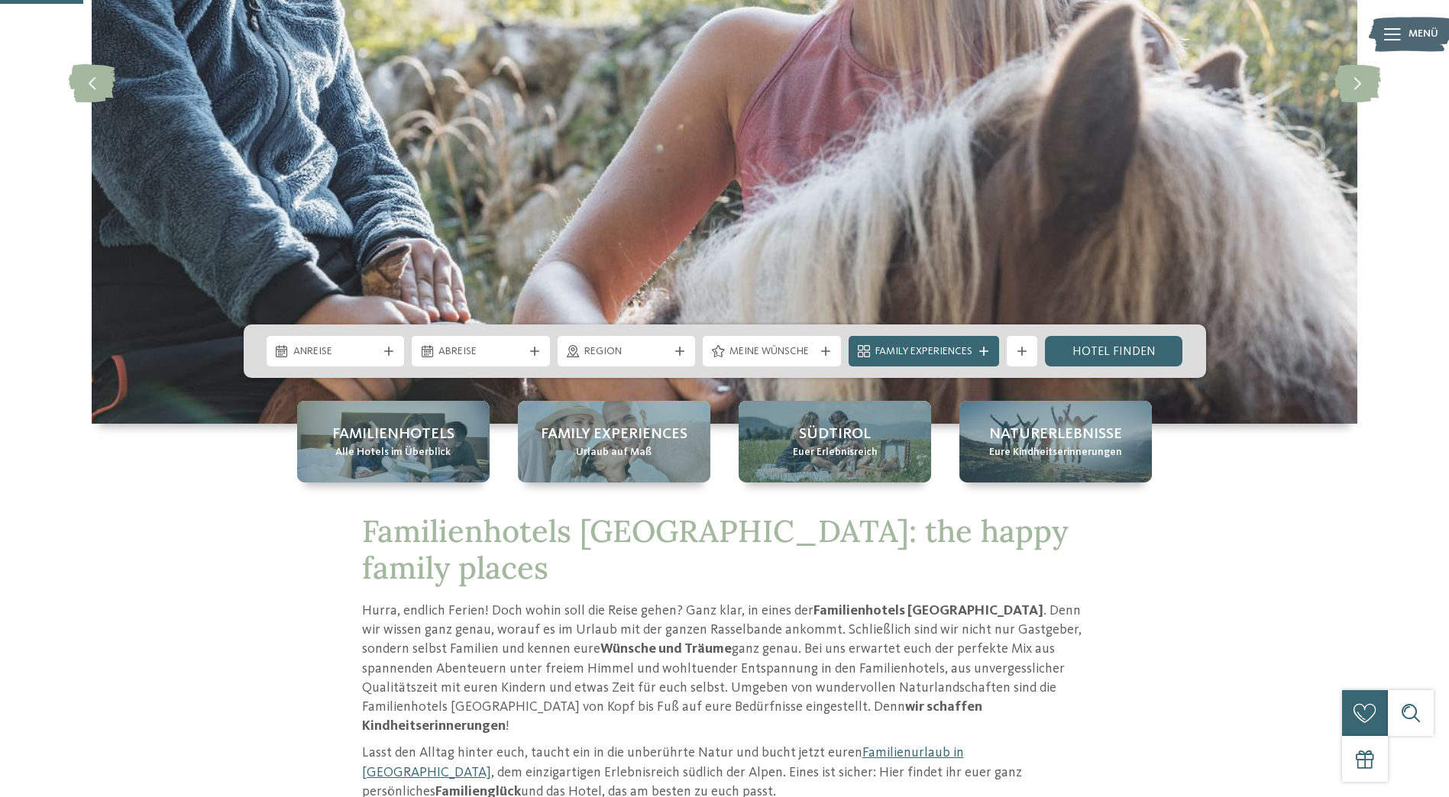
scroll to position [382, 0]
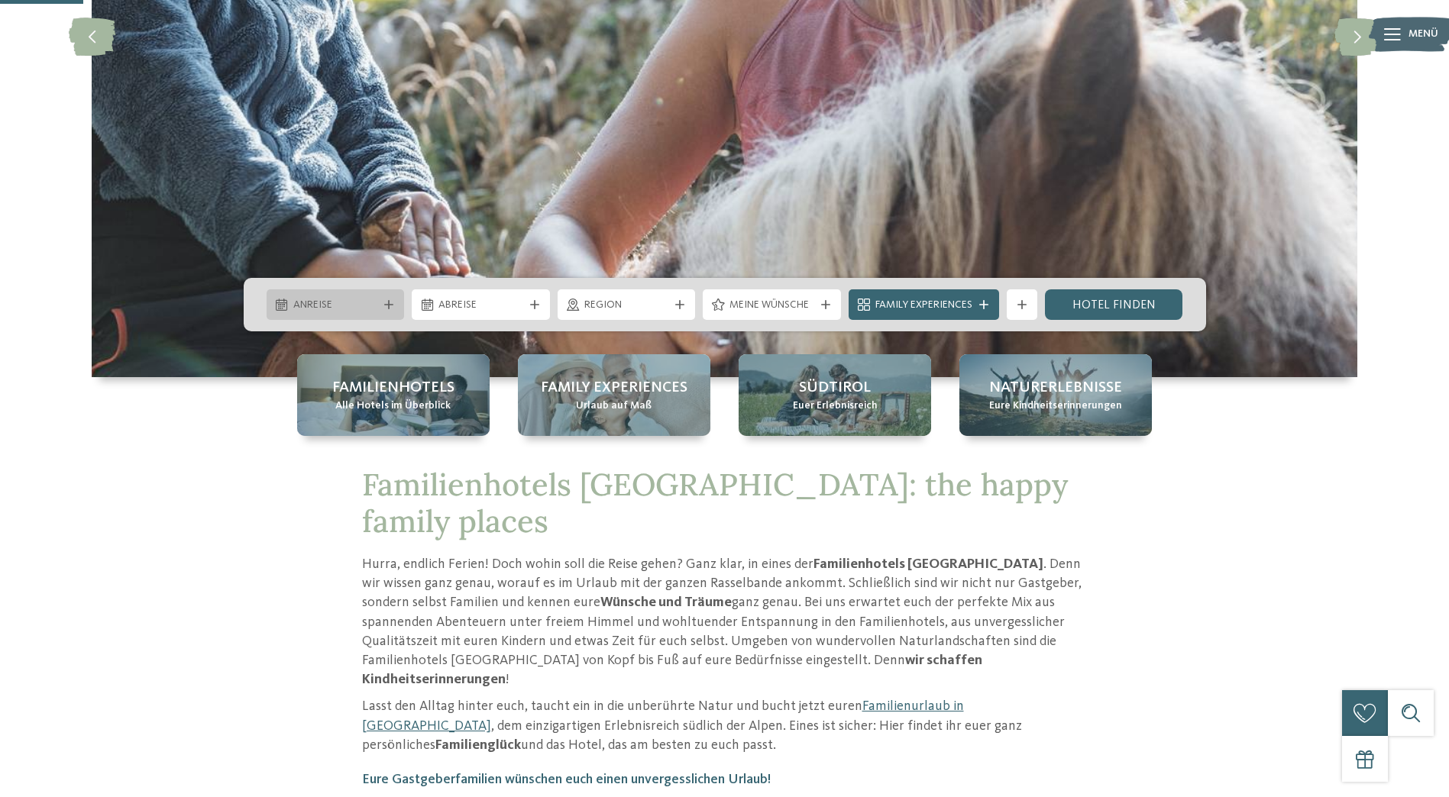
click at [355, 306] on span "Anreise" at bounding box center [335, 305] width 85 height 15
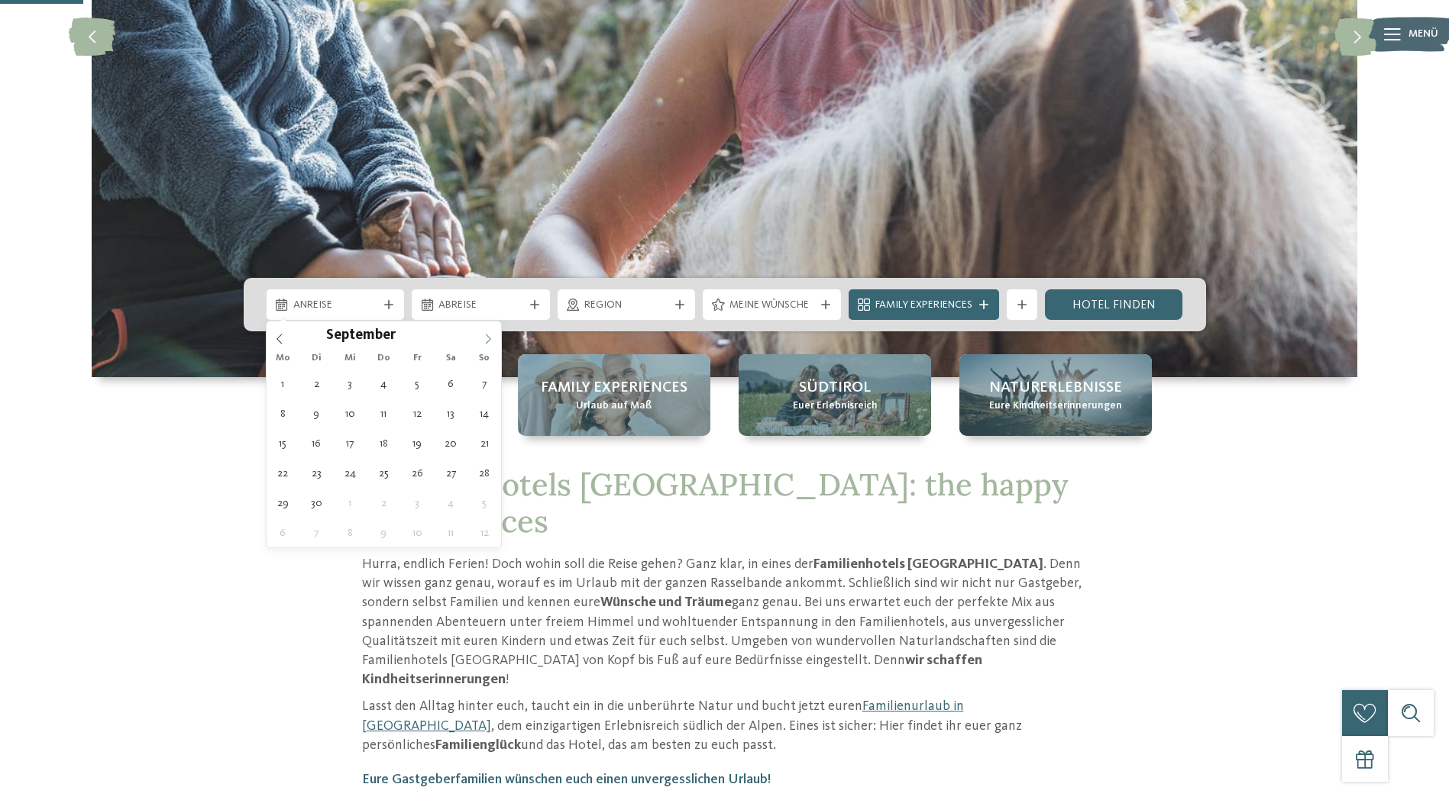
click at [486, 344] on span at bounding box center [488, 334] width 26 height 26
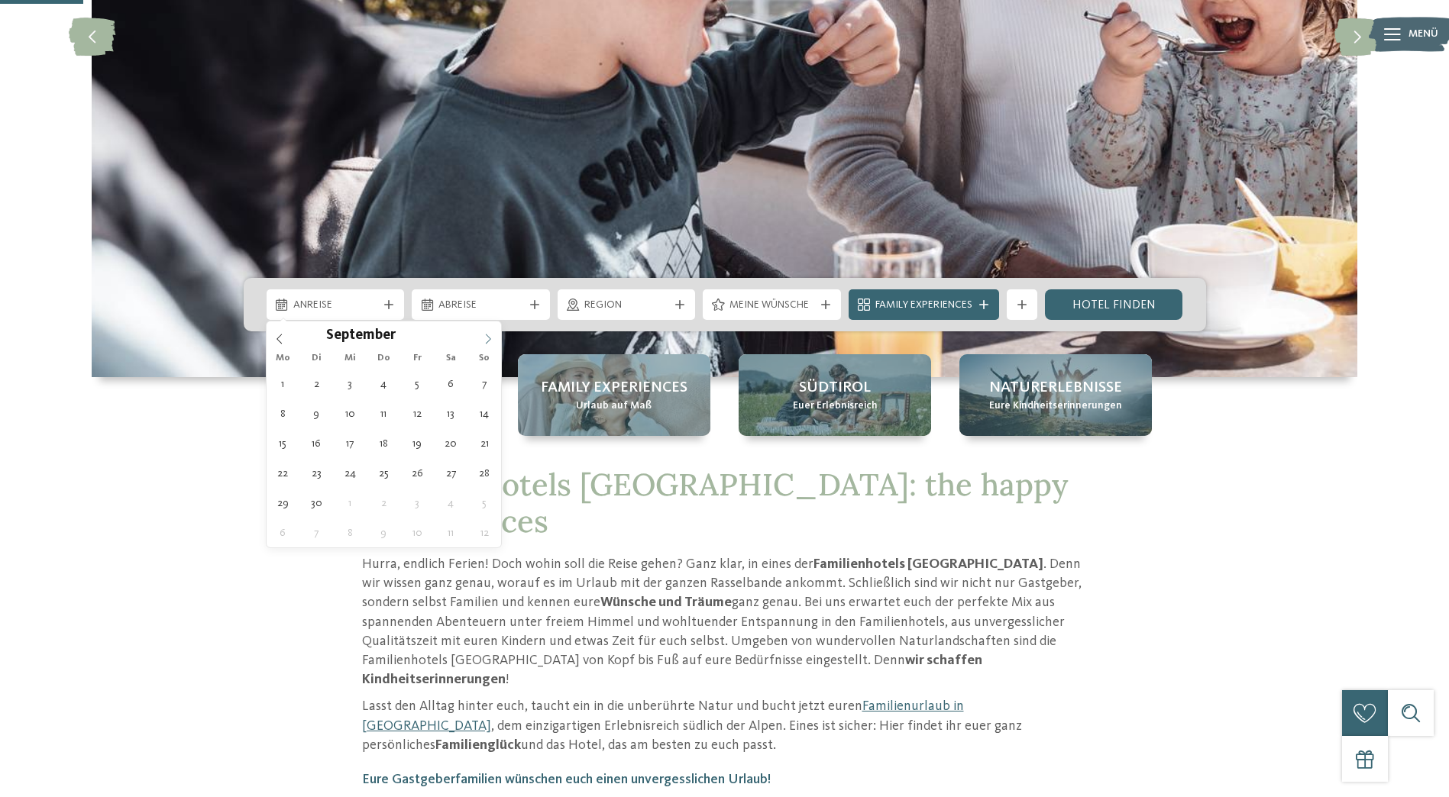
click at [487, 338] on icon at bounding box center [488, 339] width 11 height 11
type div "[DATE]"
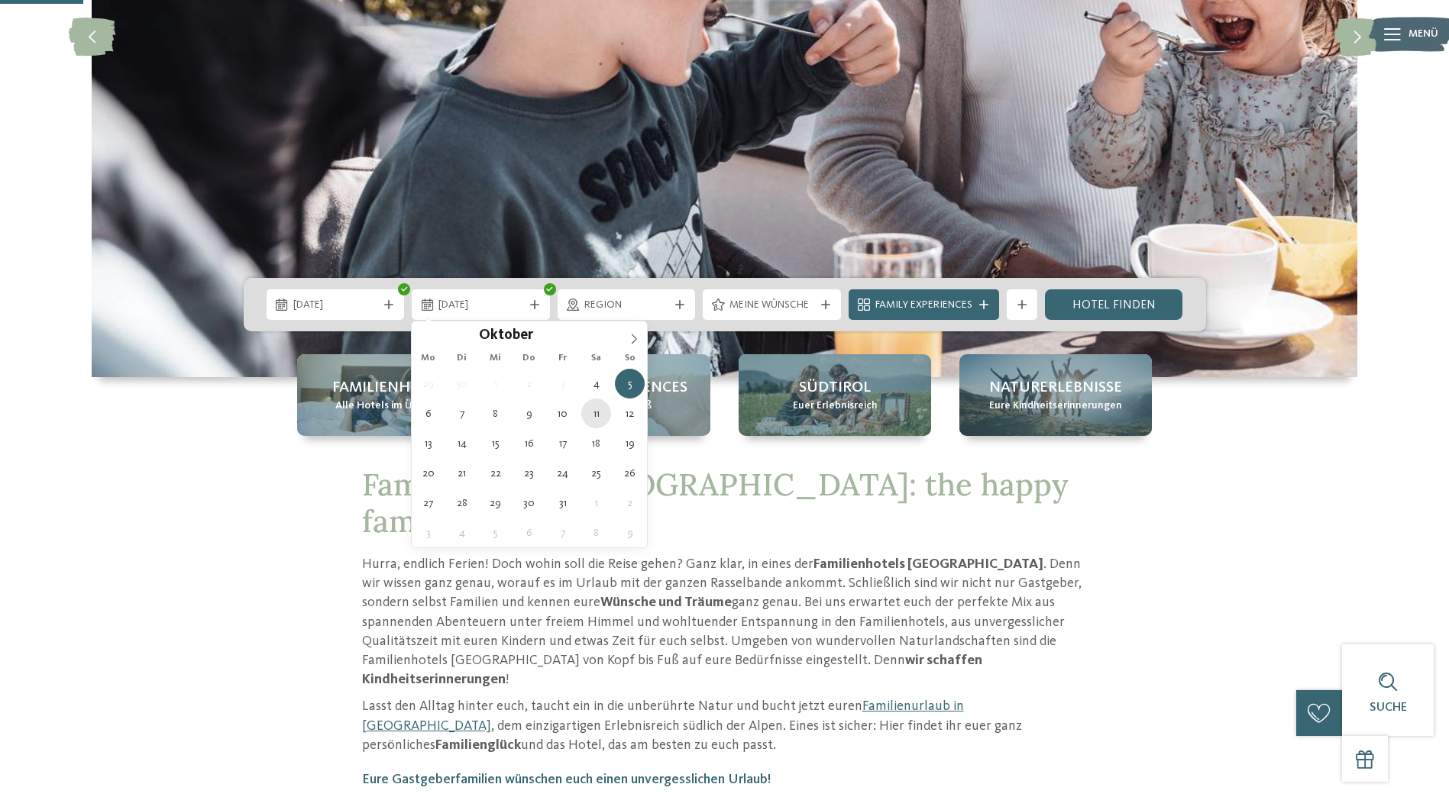
type div "[DATE]"
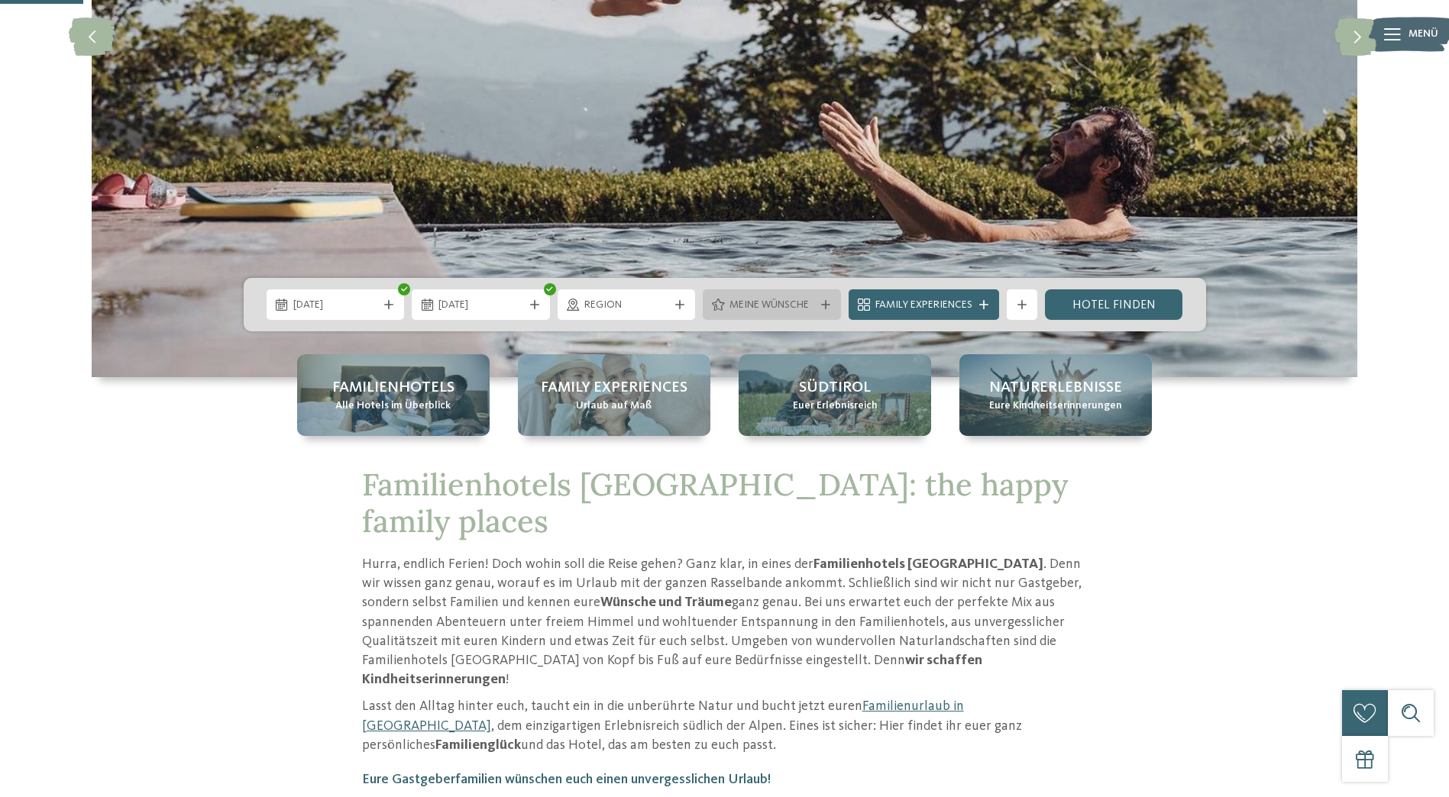
click at [770, 309] on span "Meine Wünsche" at bounding box center [771, 305] width 85 height 15
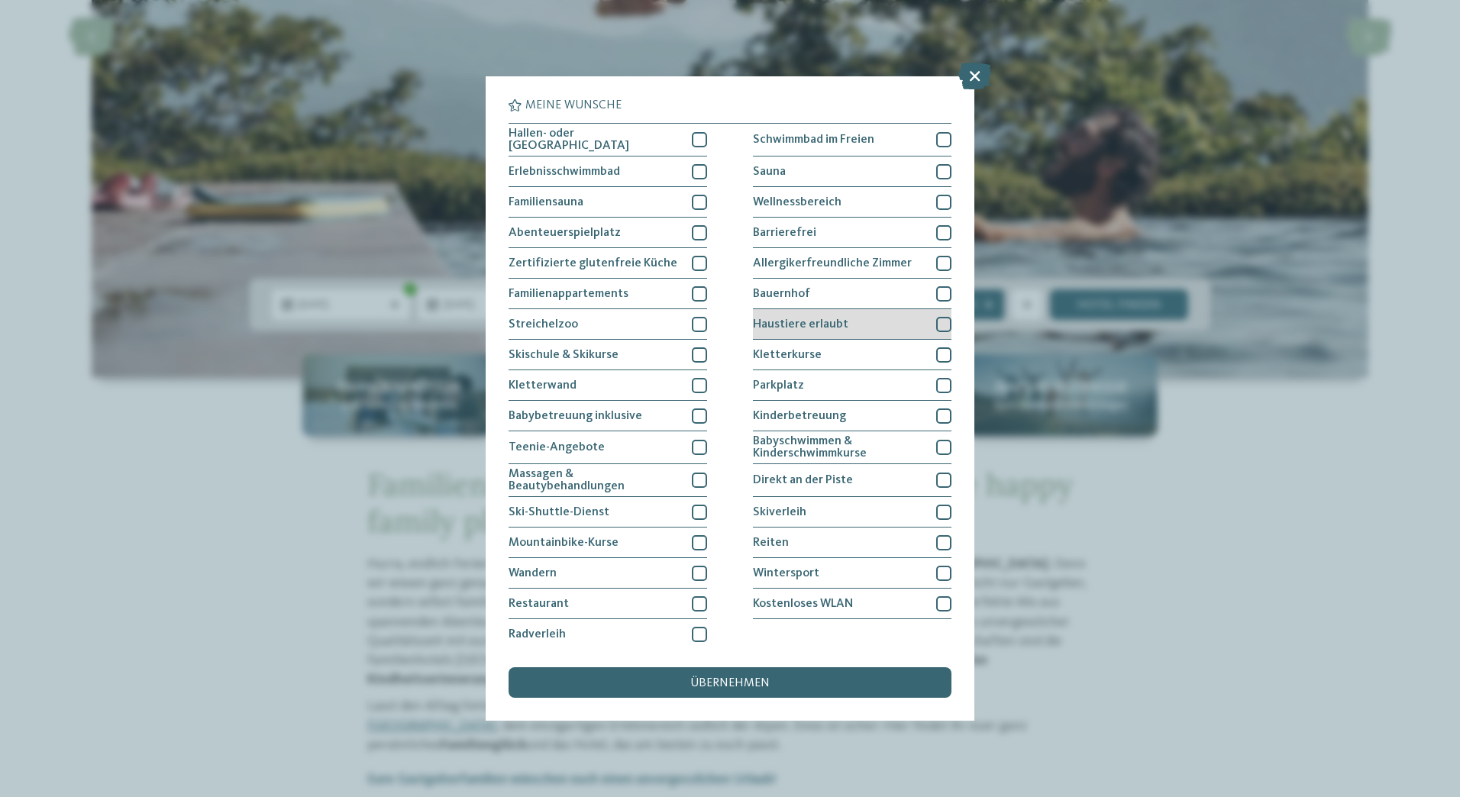
click at [936, 318] on div at bounding box center [943, 324] width 15 height 15
click at [775, 689] on div "übernehmen" at bounding box center [730, 682] width 443 height 31
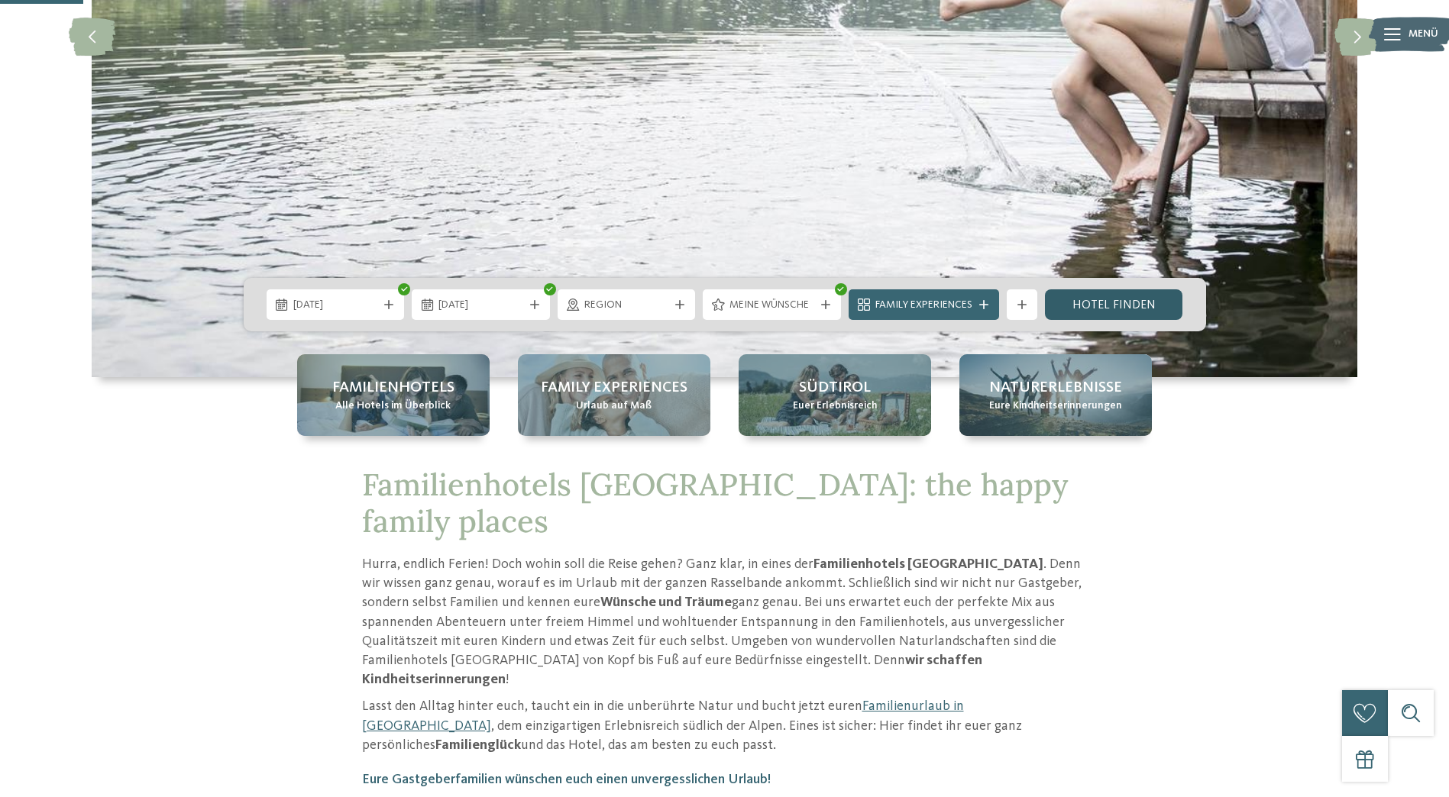
click at [1106, 310] on link "Hotel finden" at bounding box center [1114, 304] width 138 height 31
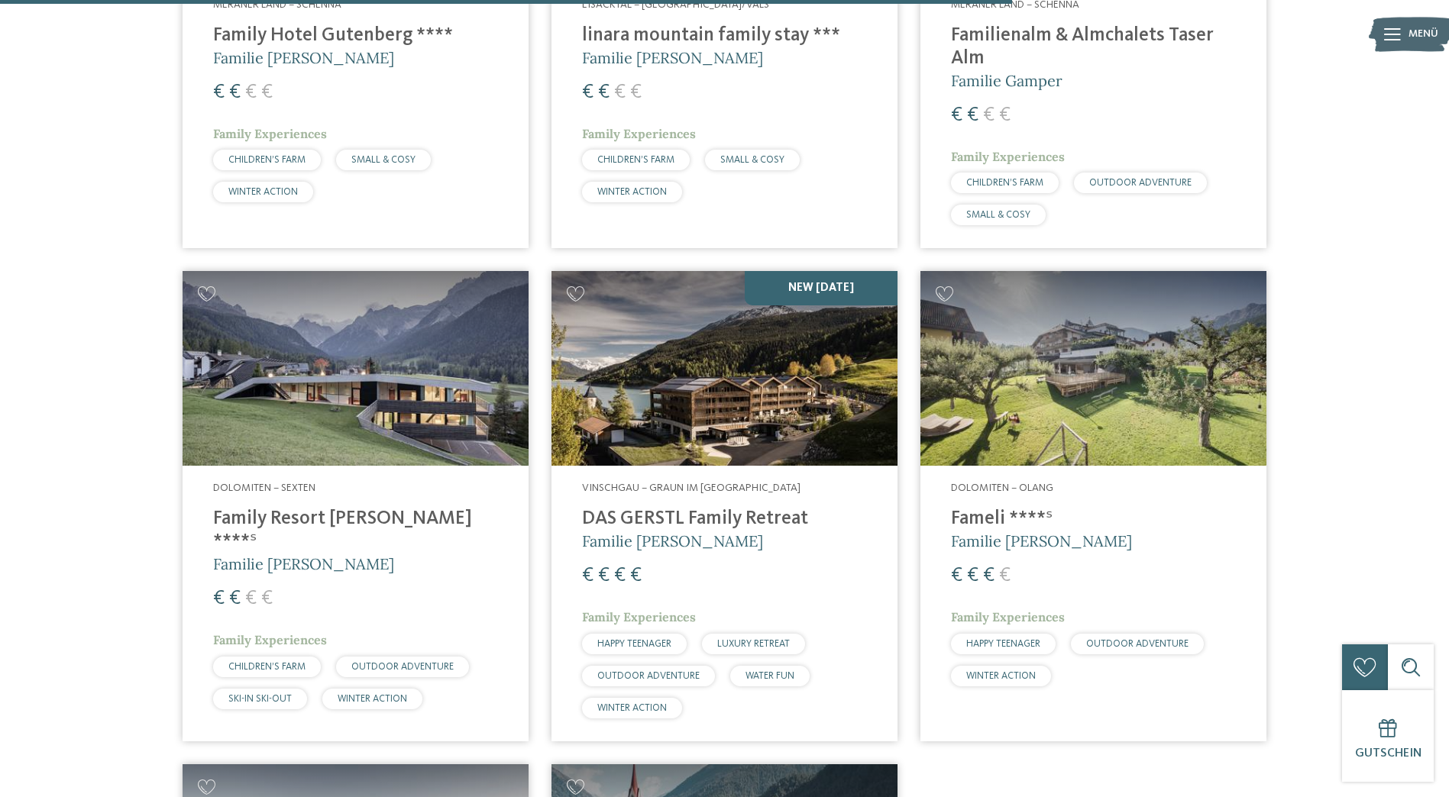
scroll to position [1494, 0]
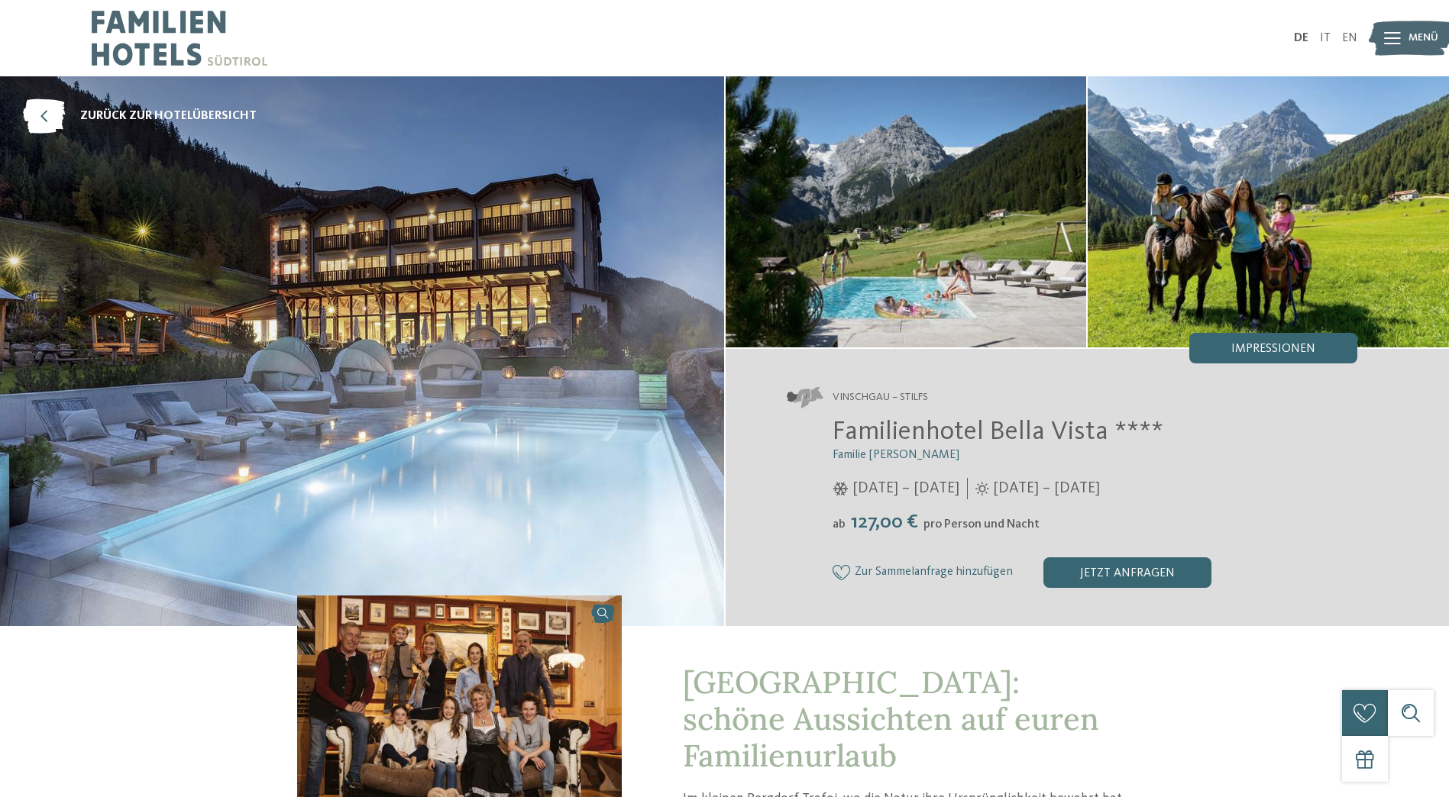
click at [919, 234] on img at bounding box center [905, 211] width 361 height 271
click at [1297, 340] on div "Impressionen" at bounding box center [1273, 348] width 168 height 31
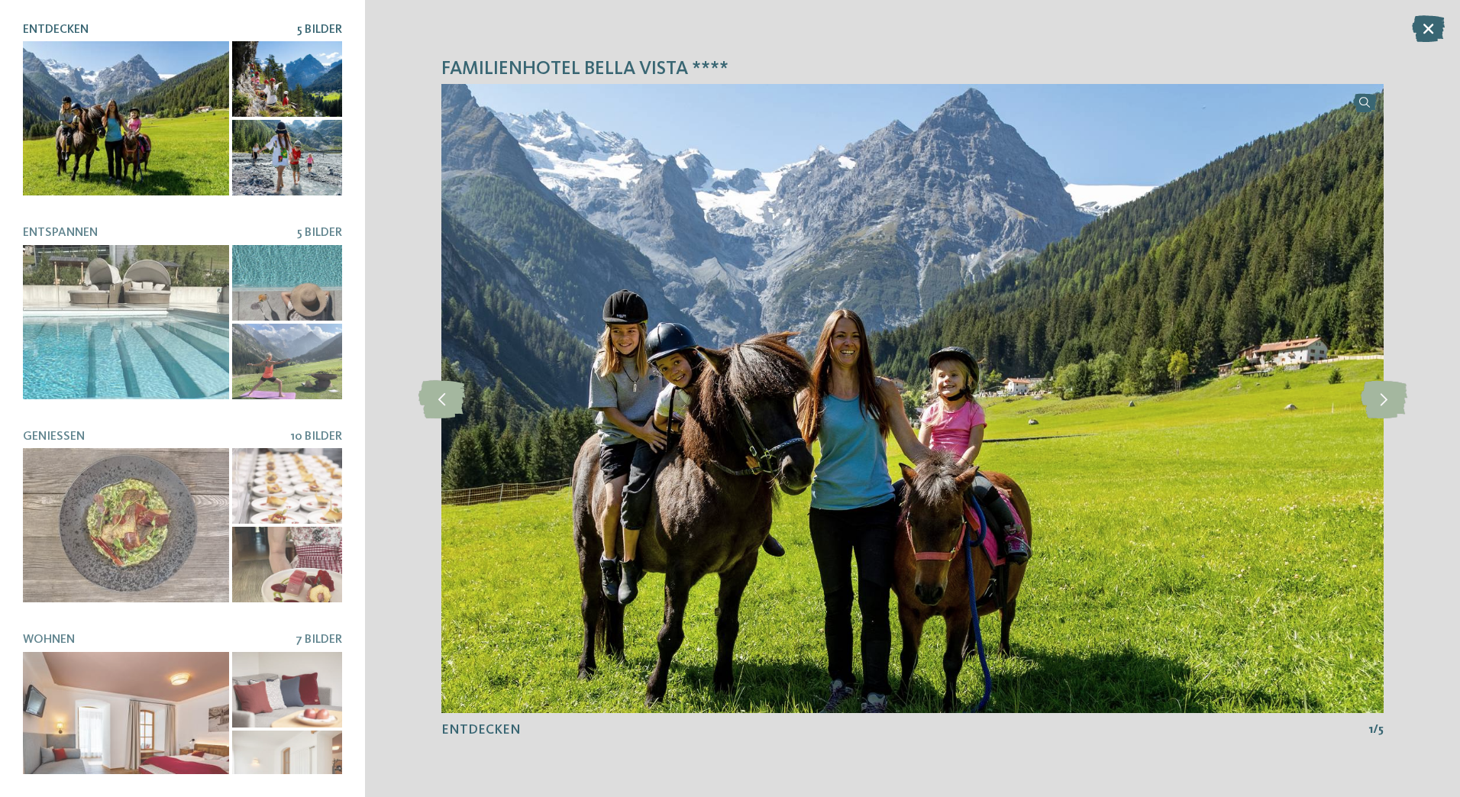
click at [289, 95] on div at bounding box center [287, 79] width 110 height 76
click at [1409, 393] on div "Familienhotel Bella Vista **** slide 1 of 5" at bounding box center [912, 398] width 1095 height 797
click at [1385, 412] on icon at bounding box center [1384, 399] width 47 height 38
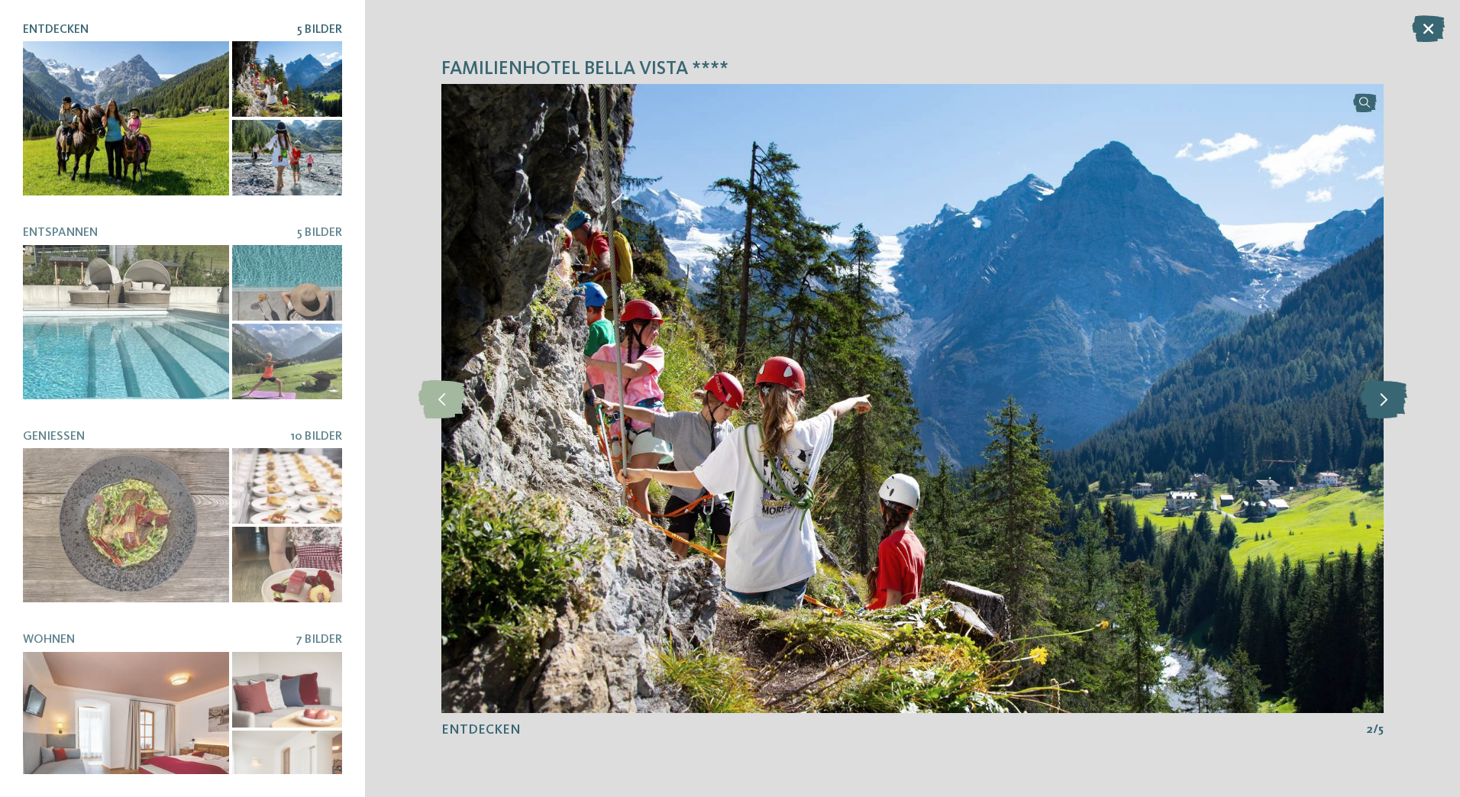
click at [1385, 410] on icon at bounding box center [1384, 399] width 47 height 38
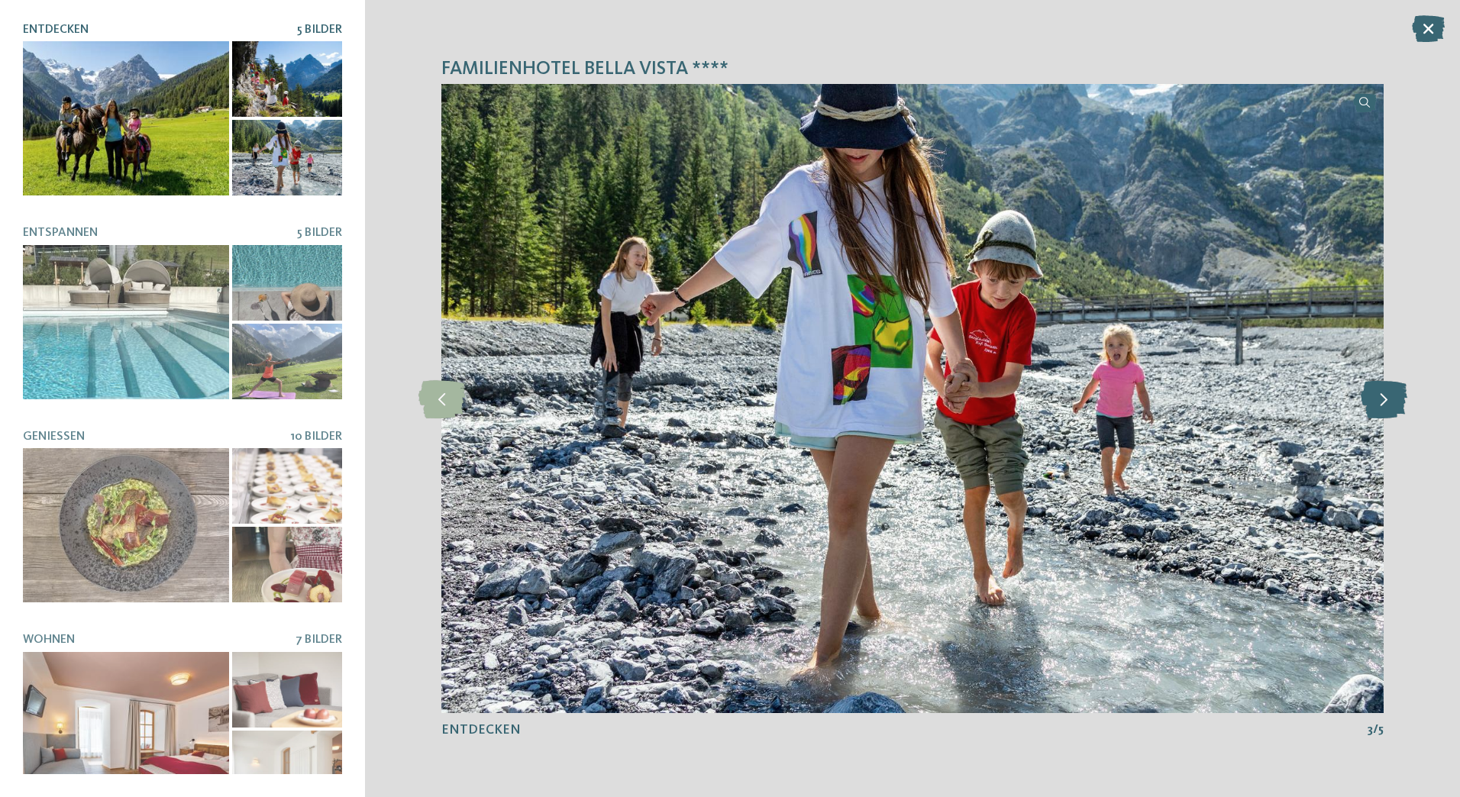
click at [1385, 410] on icon at bounding box center [1384, 399] width 47 height 38
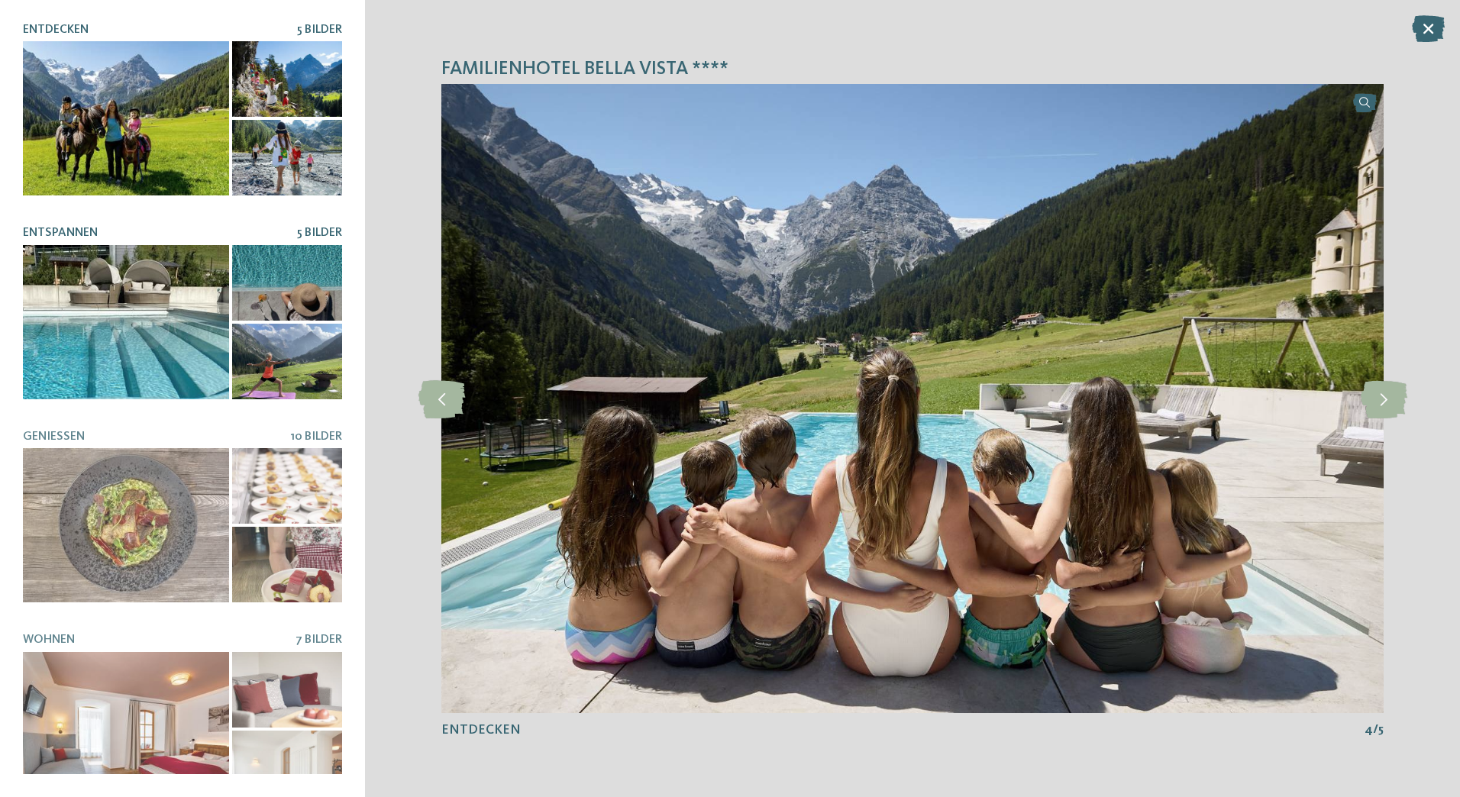
click at [83, 353] on div at bounding box center [126, 322] width 206 height 154
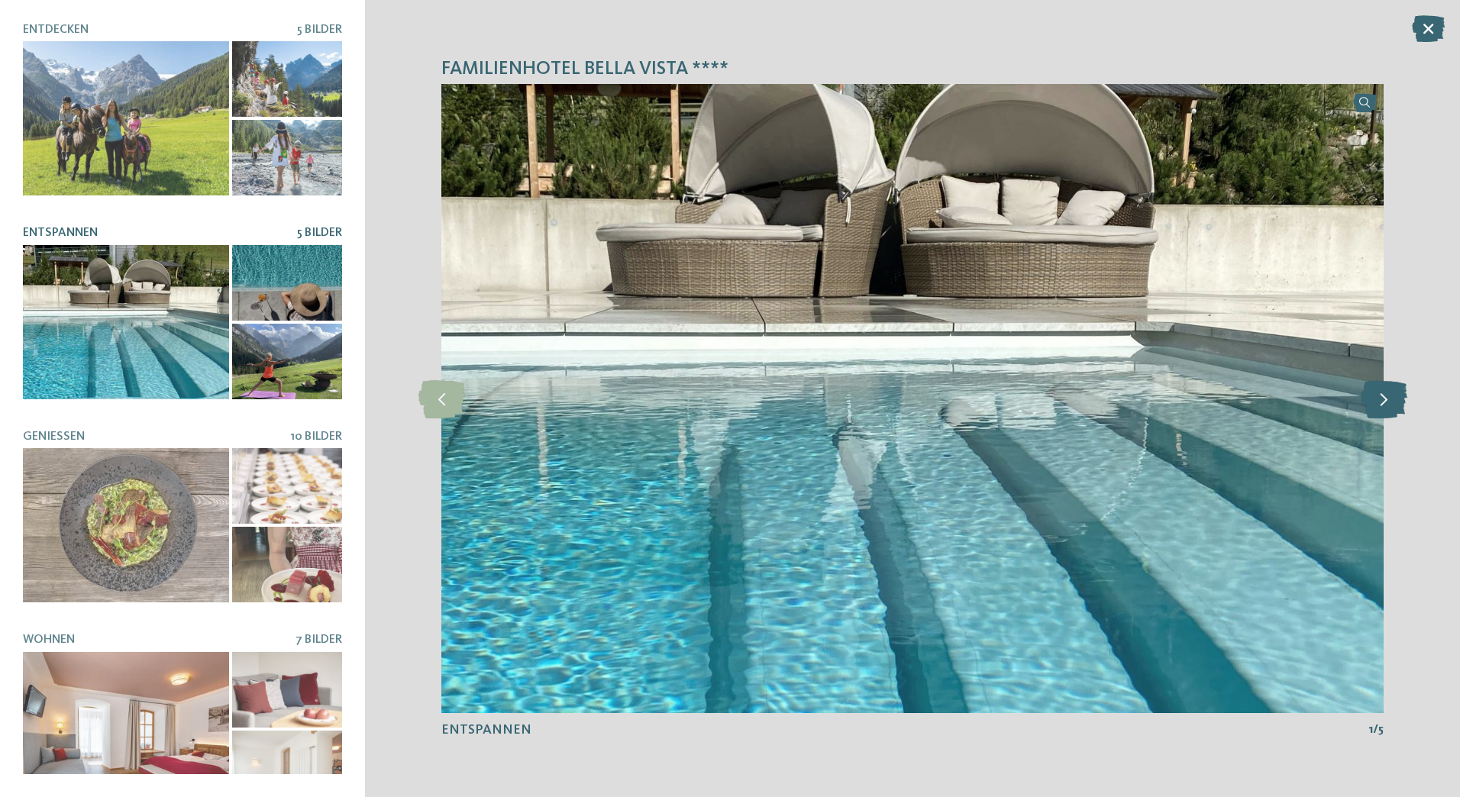
click at [1378, 403] on icon at bounding box center [1384, 399] width 47 height 38
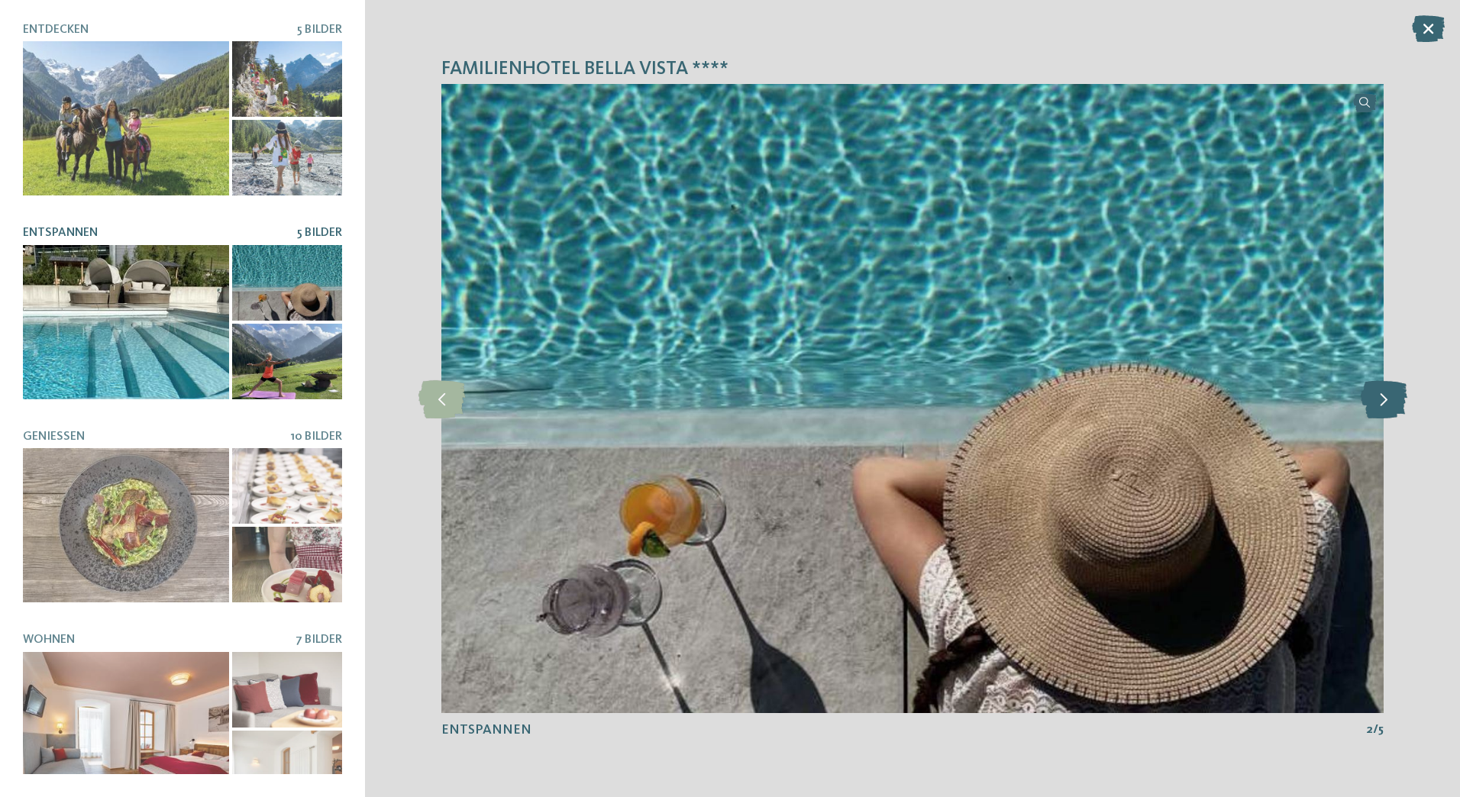
click at [1377, 399] on icon at bounding box center [1384, 399] width 47 height 38
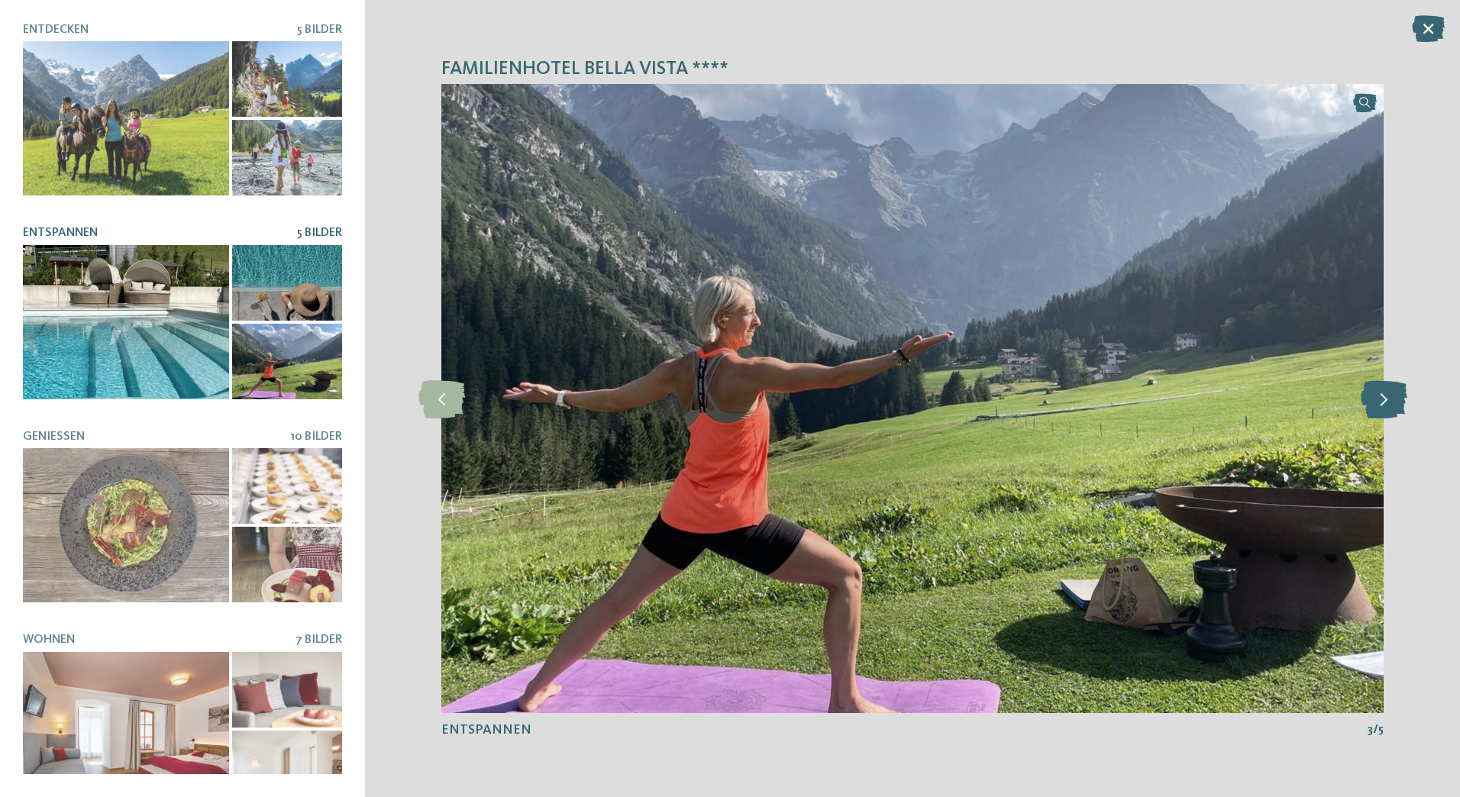
click at [1377, 399] on icon at bounding box center [1384, 399] width 47 height 38
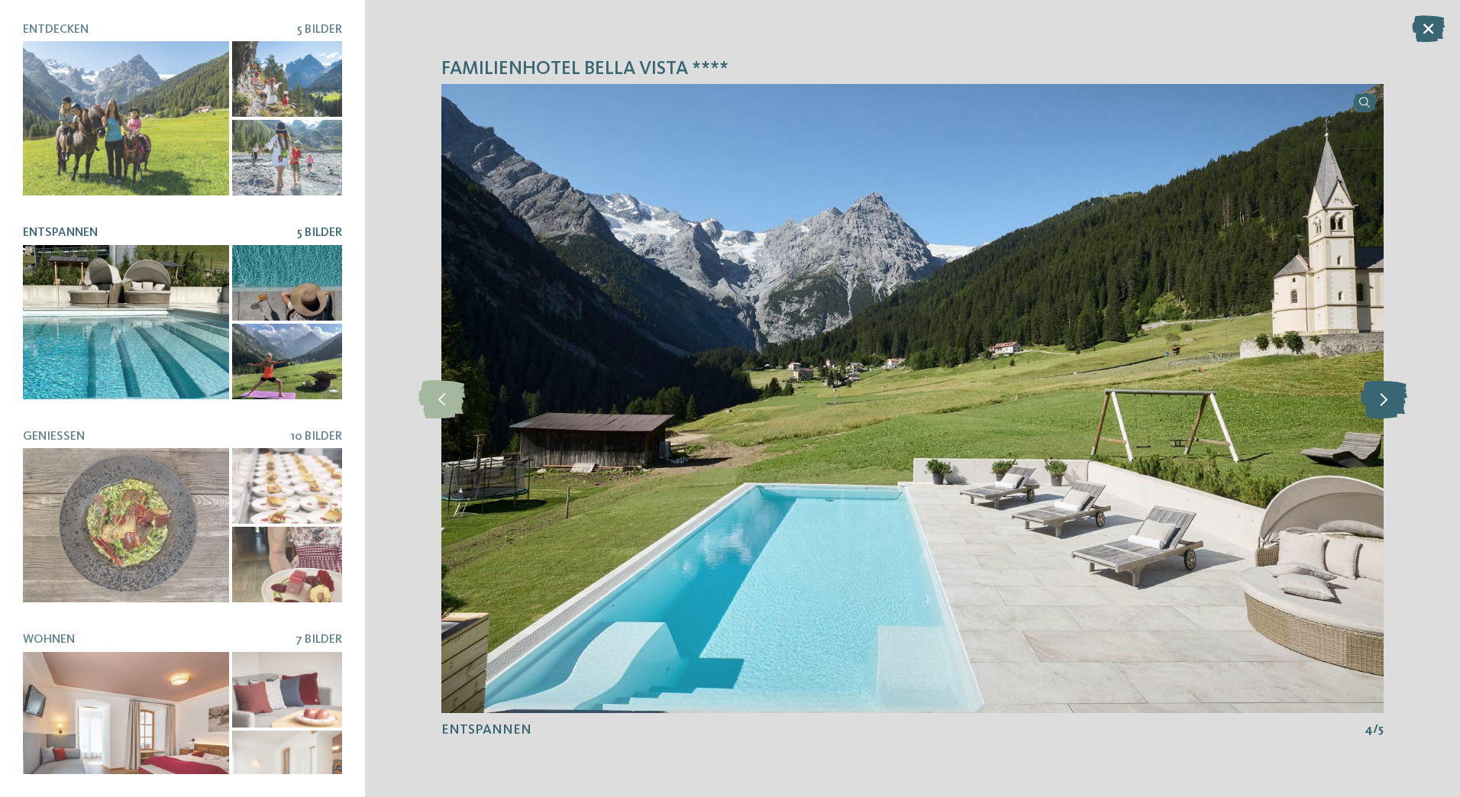
click at [1377, 399] on icon at bounding box center [1384, 399] width 47 height 38
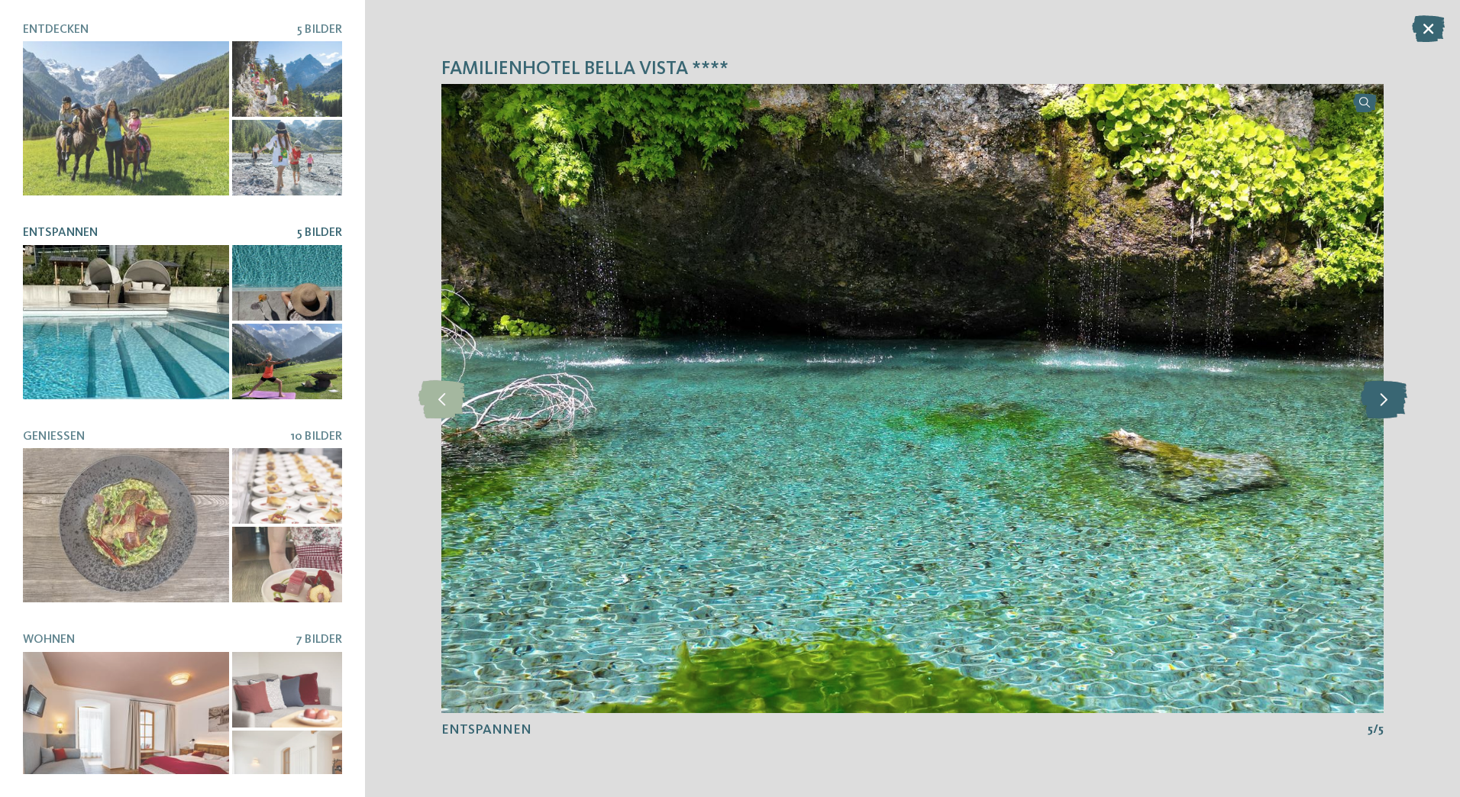
click at [1377, 399] on icon at bounding box center [1384, 399] width 47 height 38
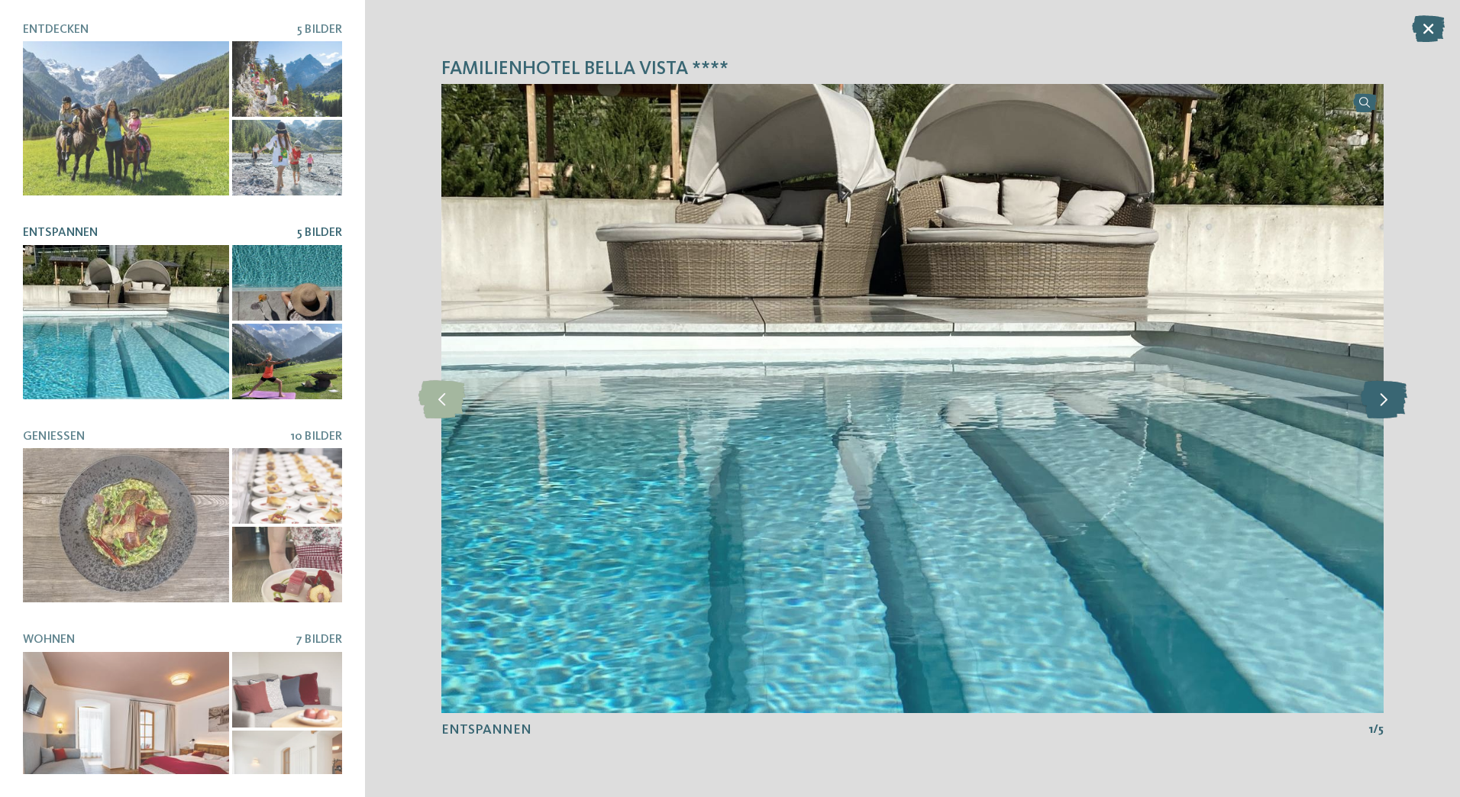
click at [1377, 399] on icon at bounding box center [1384, 399] width 47 height 38
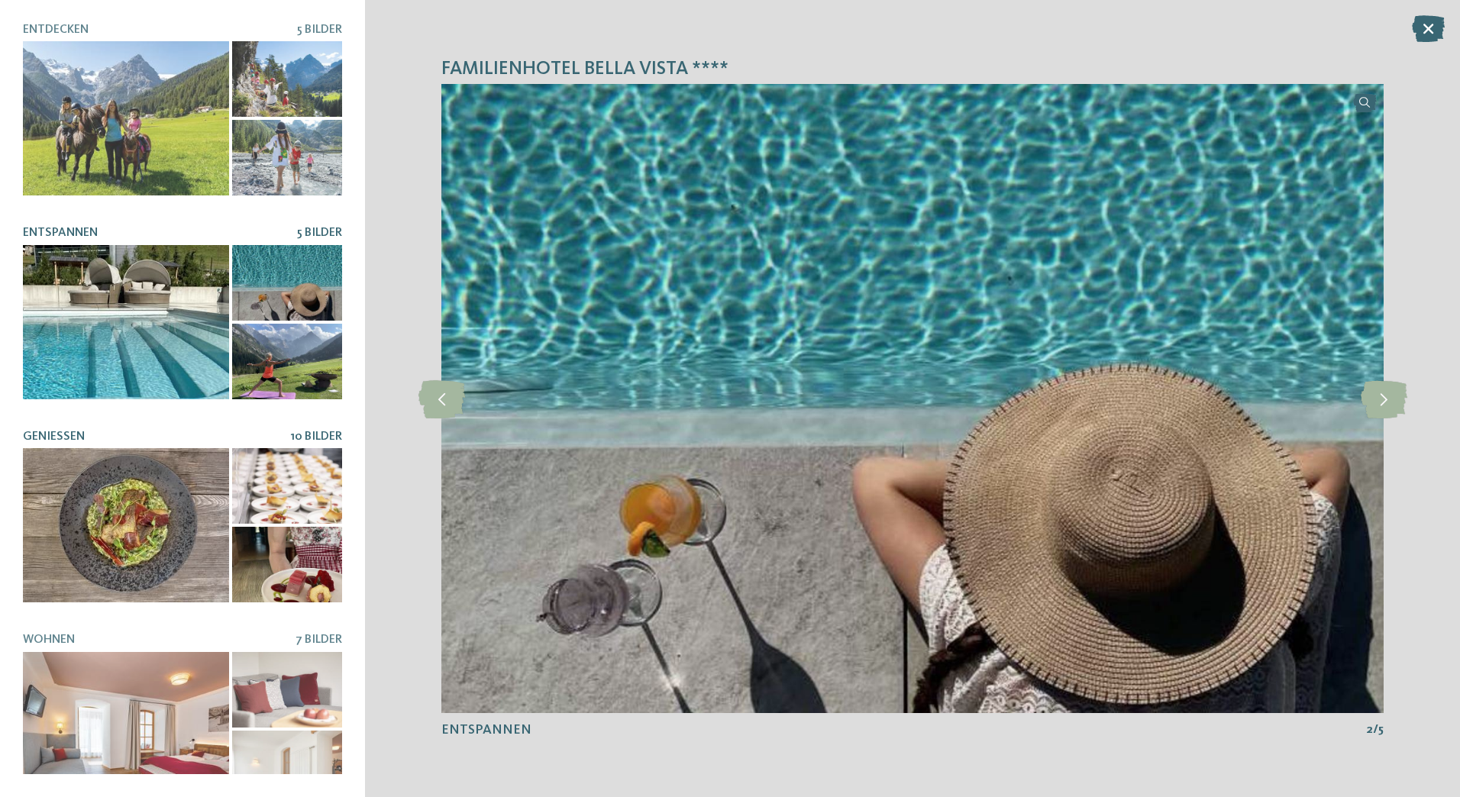
click at [175, 564] on div at bounding box center [126, 525] width 206 height 154
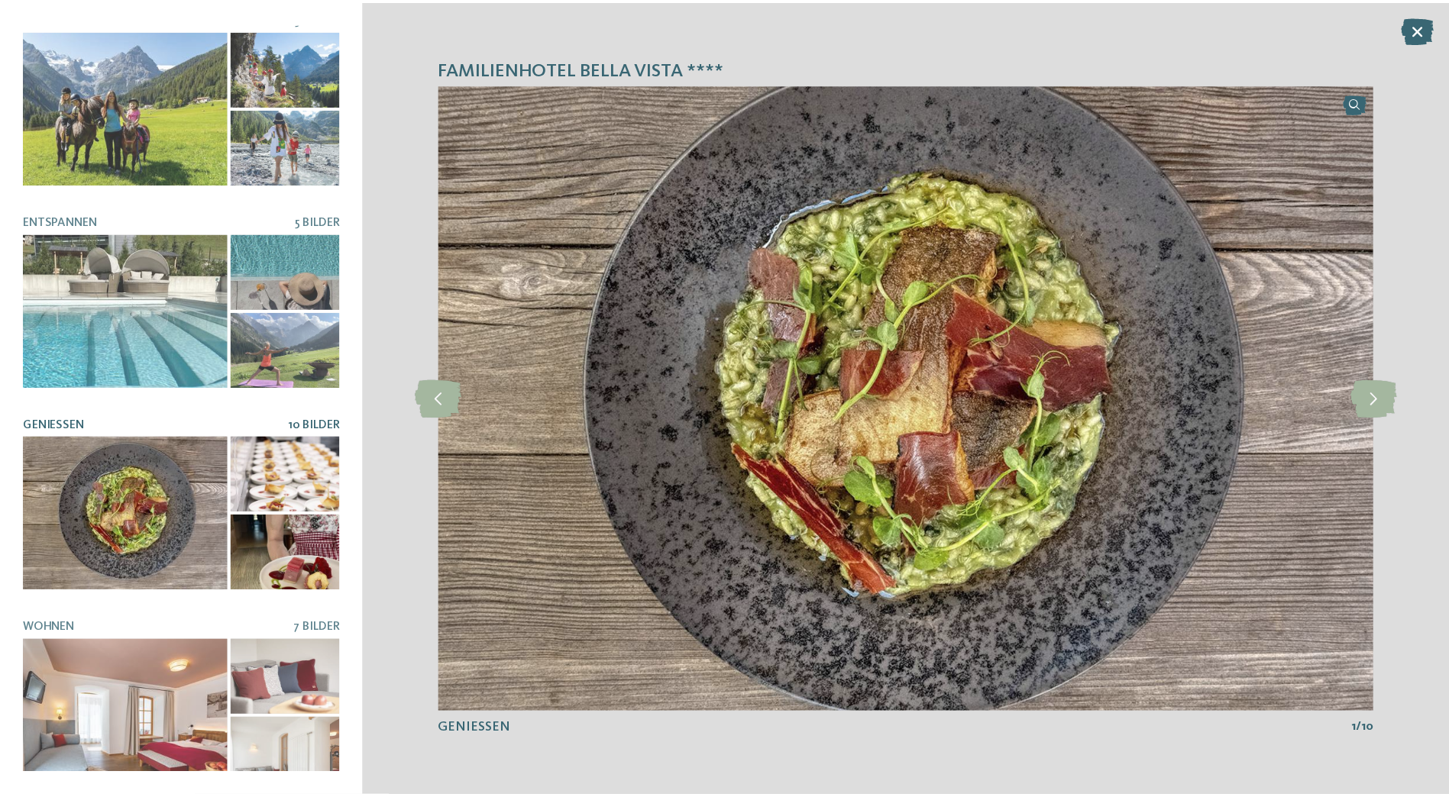
scroll to position [17, 0]
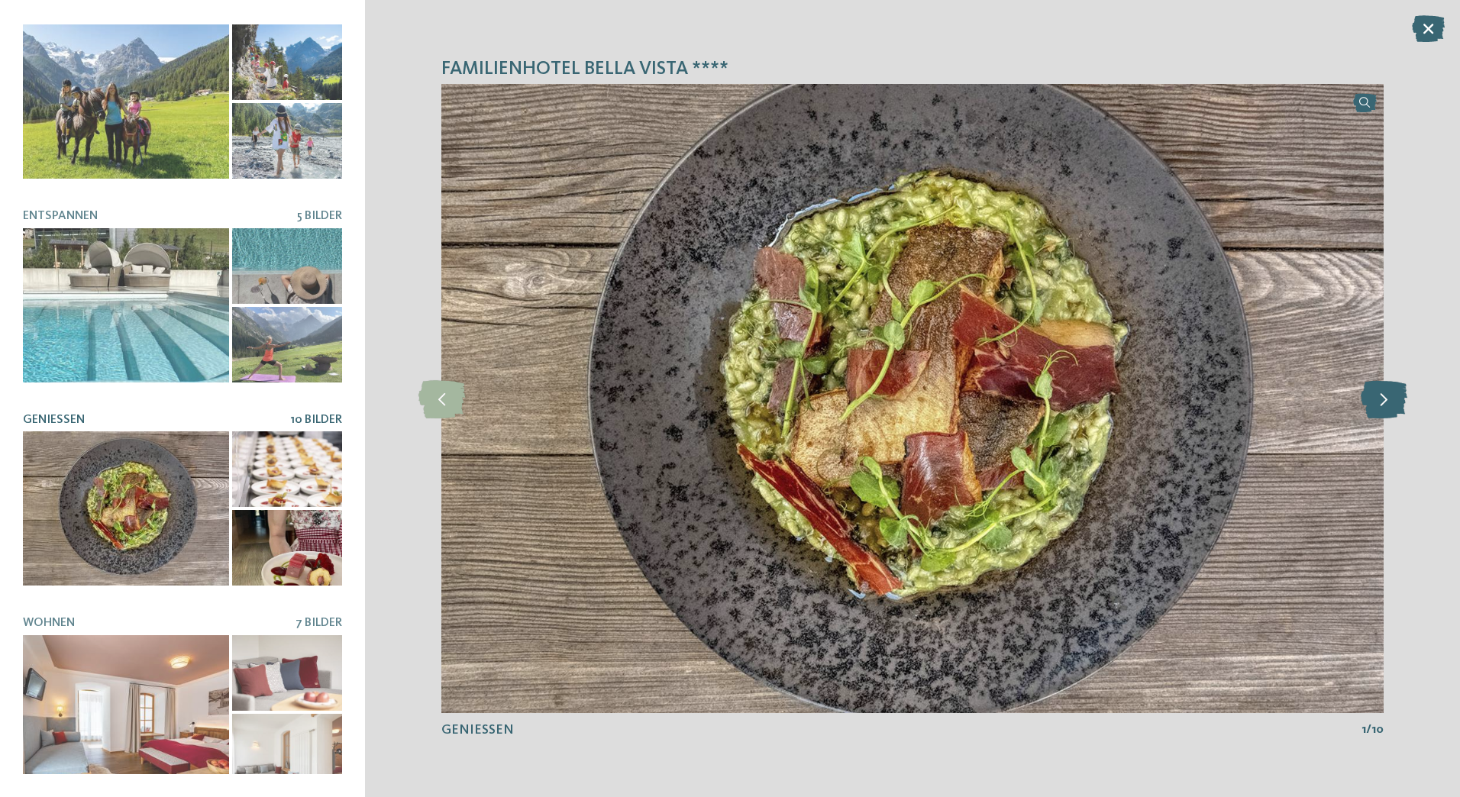
click at [1377, 402] on icon at bounding box center [1384, 399] width 47 height 38
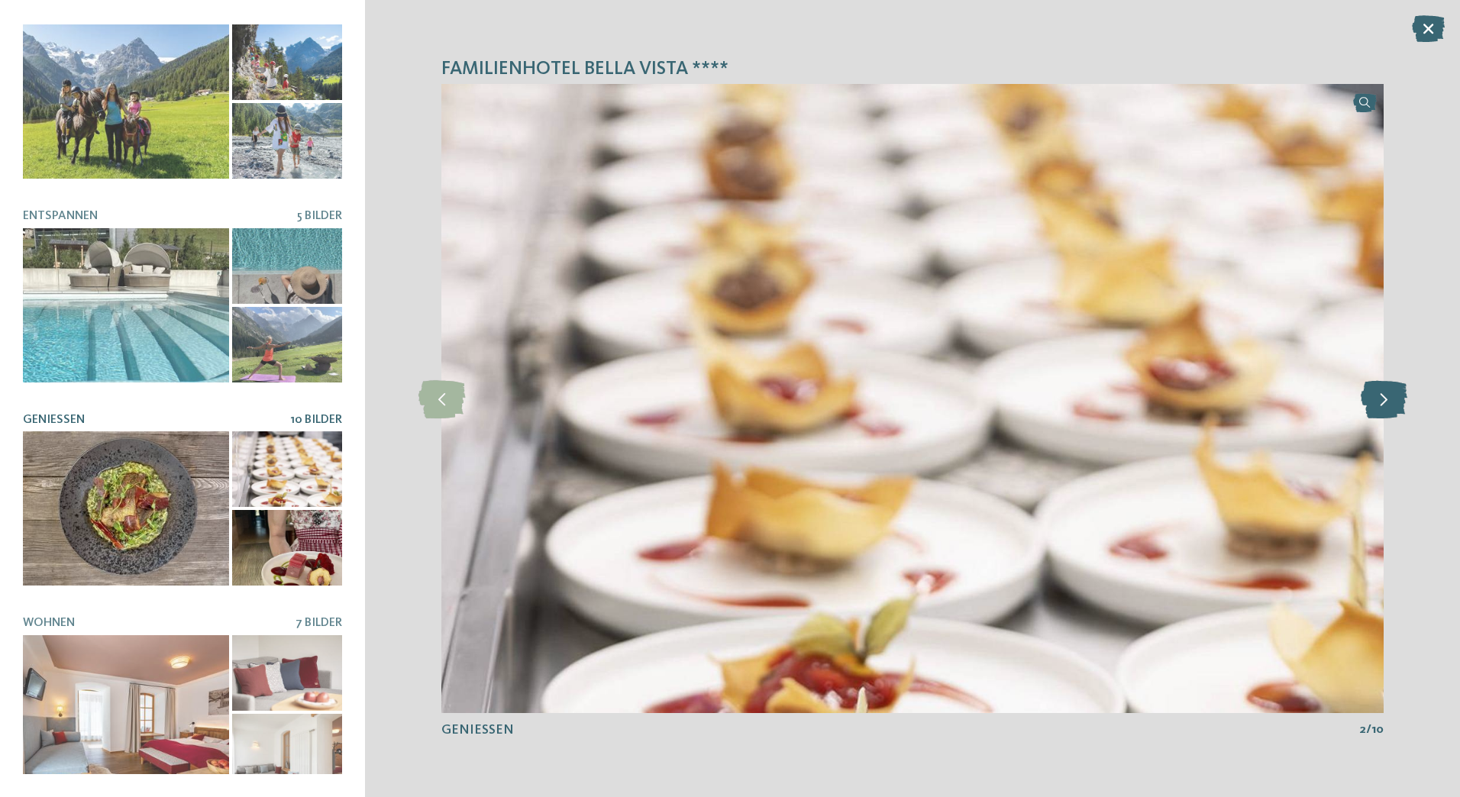
click at [1377, 402] on icon at bounding box center [1384, 399] width 47 height 38
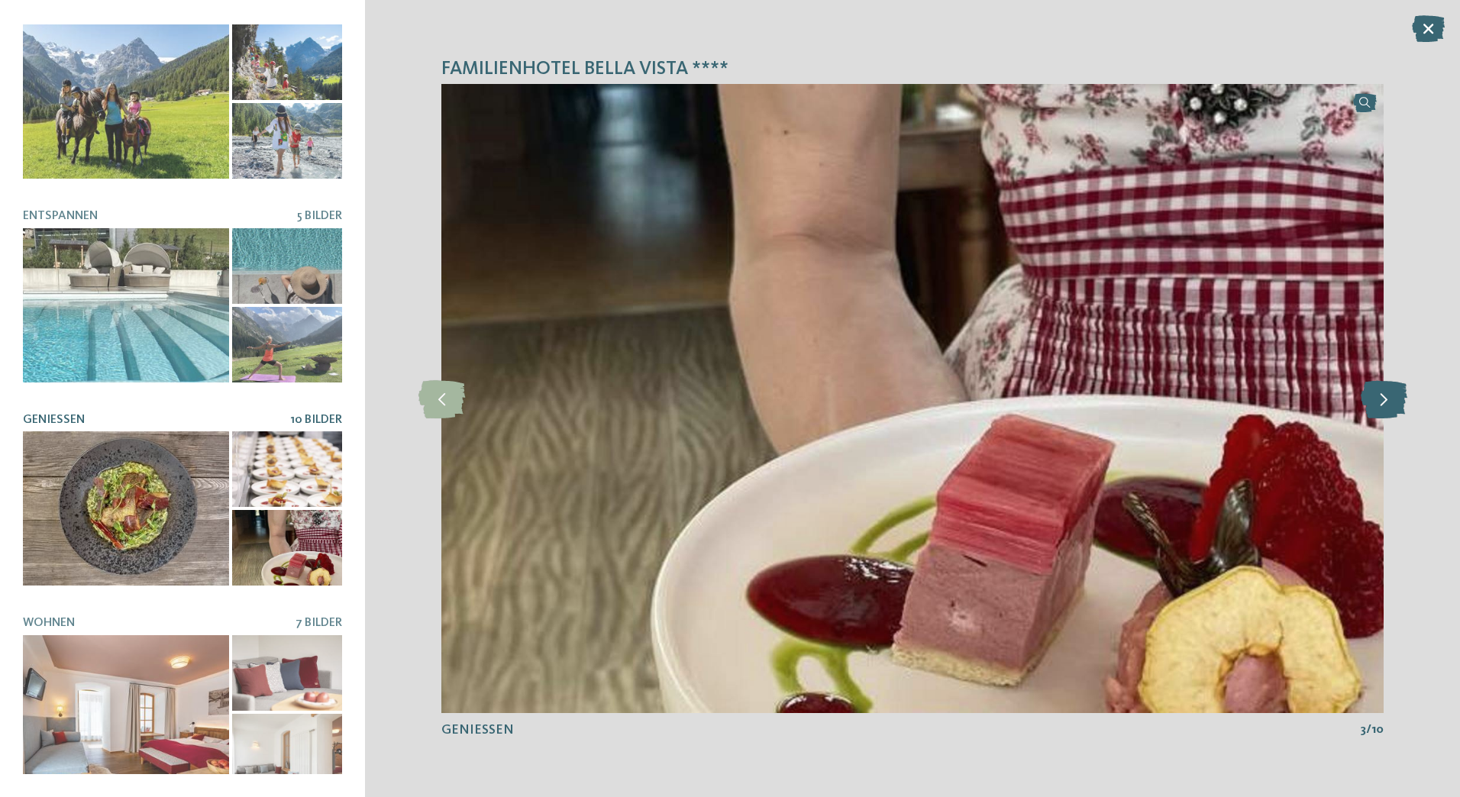
click at [1377, 402] on icon at bounding box center [1384, 399] width 47 height 38
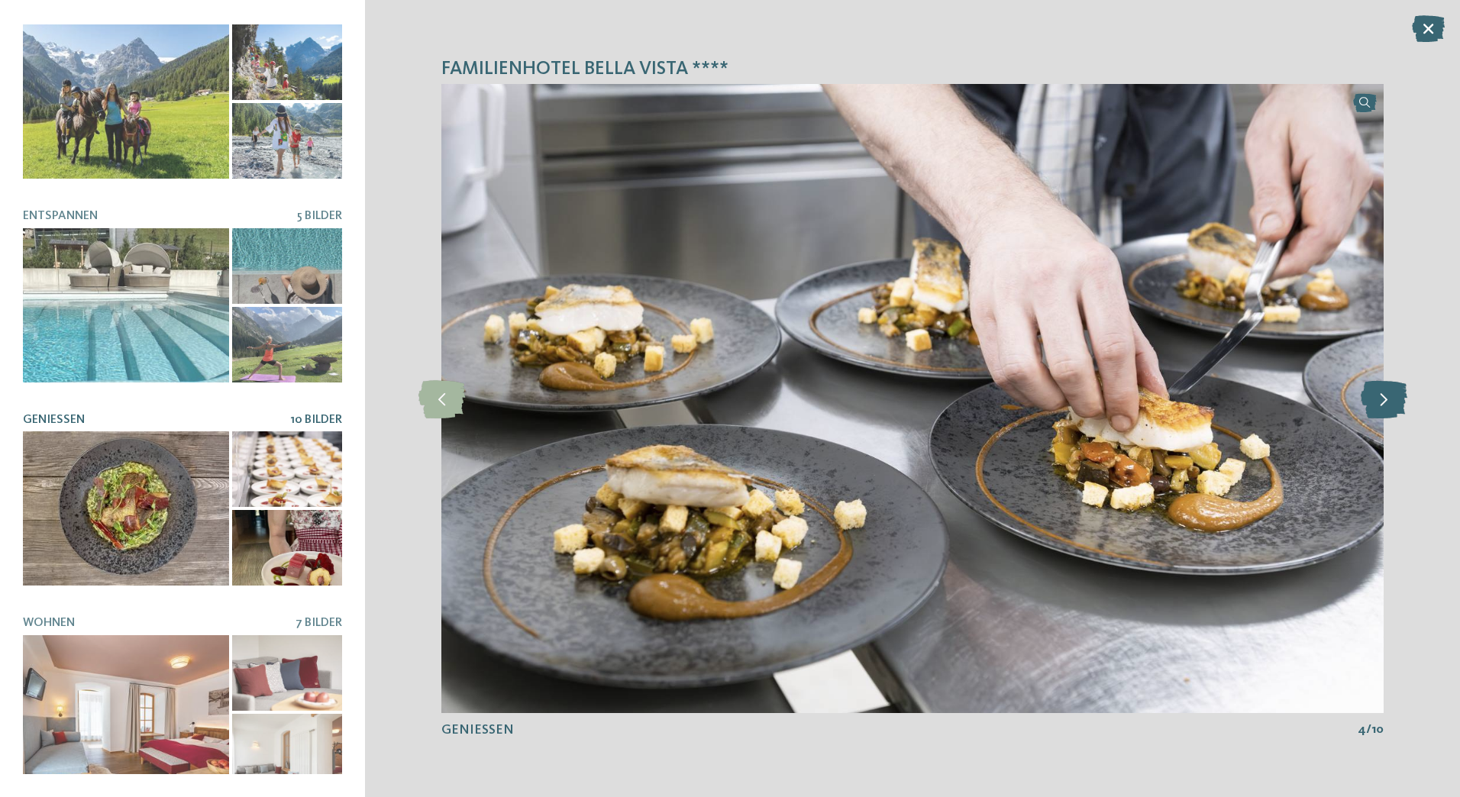
click at [1377, 402] on icon at bounding box center [1384, 399] width 47 height 38
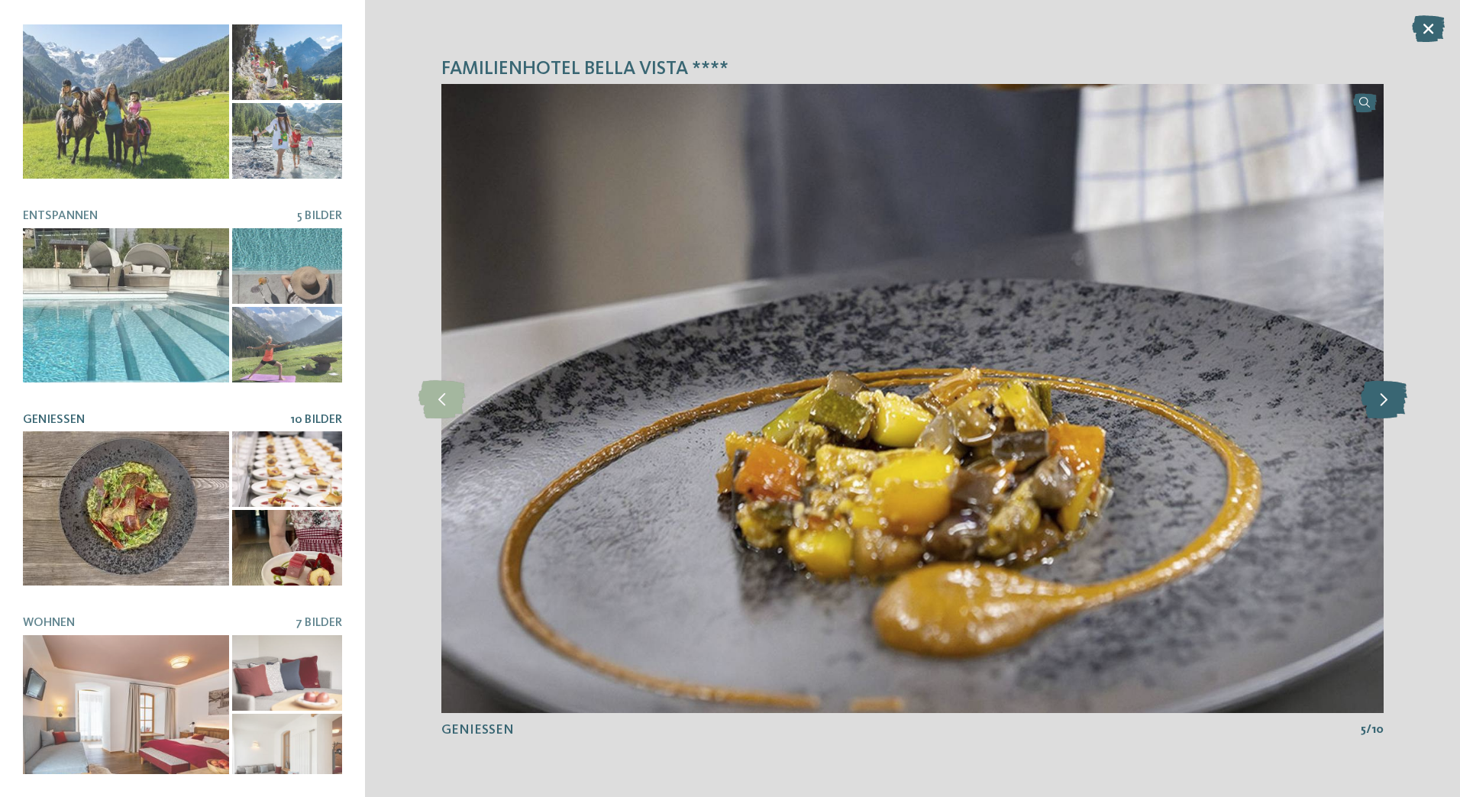
click at [1377, 402] on icon at bounding box center [1384, 399] width 47 height 38
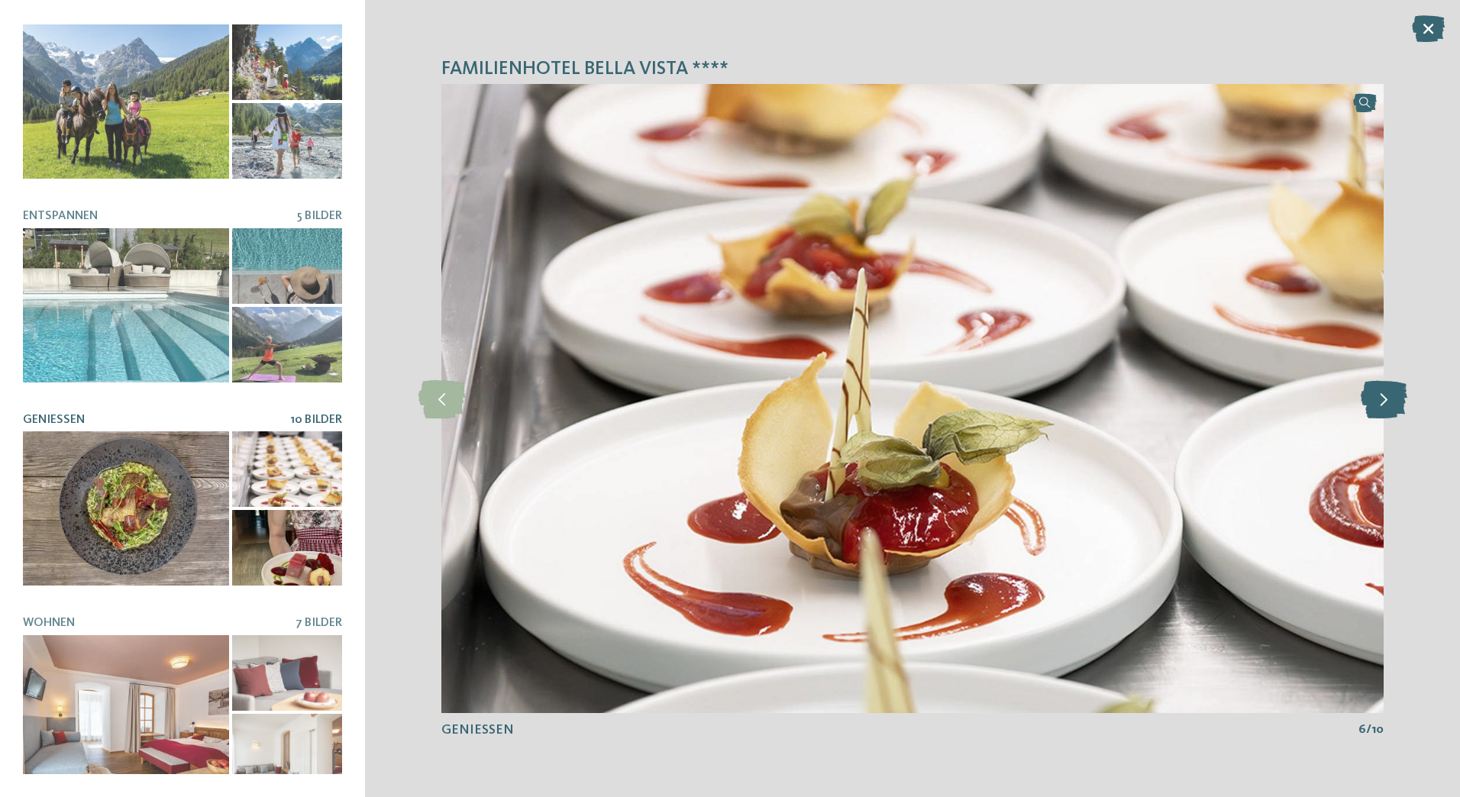
click at [1377, 402] on icon at bounding box center [1384, 399] width 47 height 38
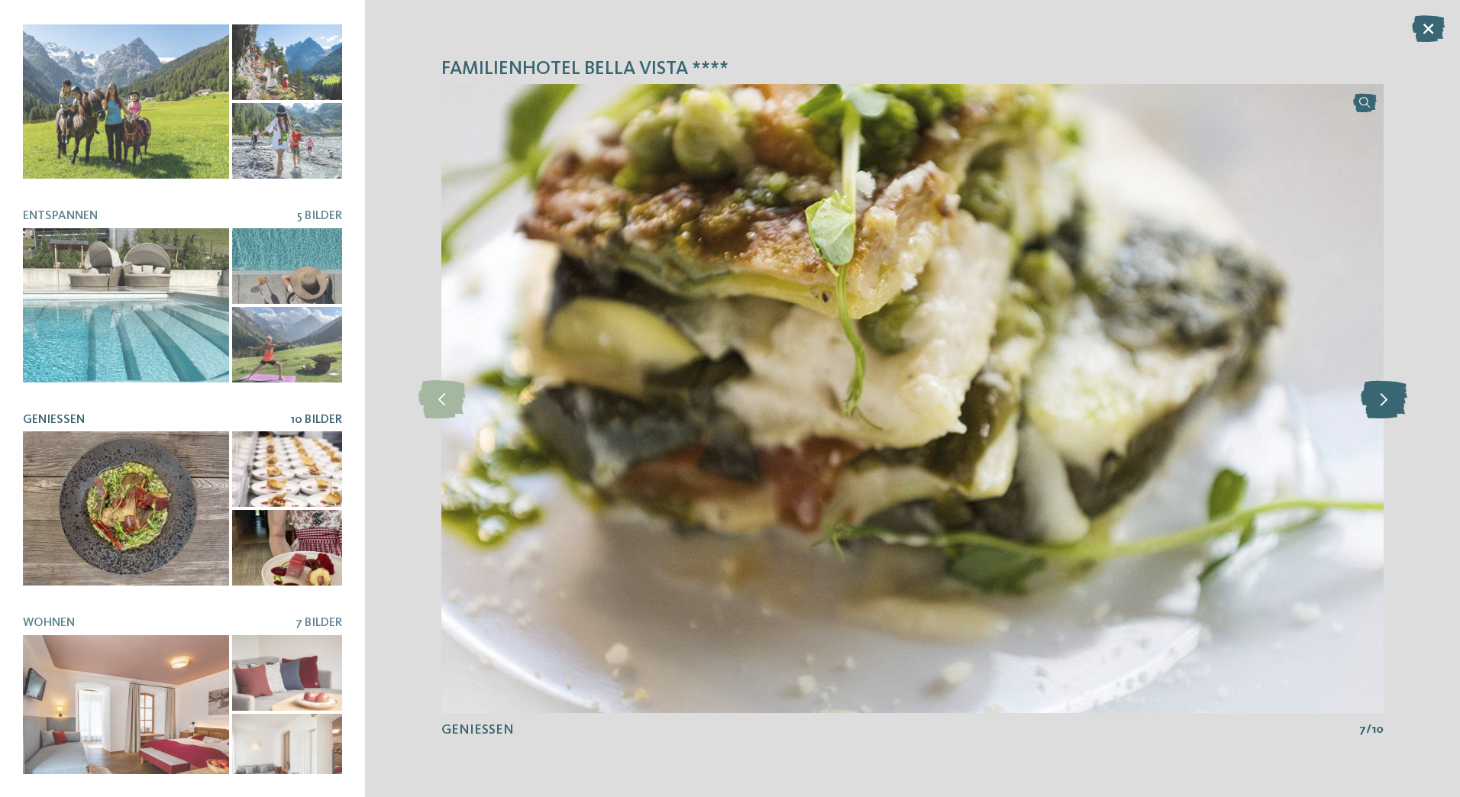
click at [1377, 402] on icon at bounding box center [1384, 399] width 47 height 38
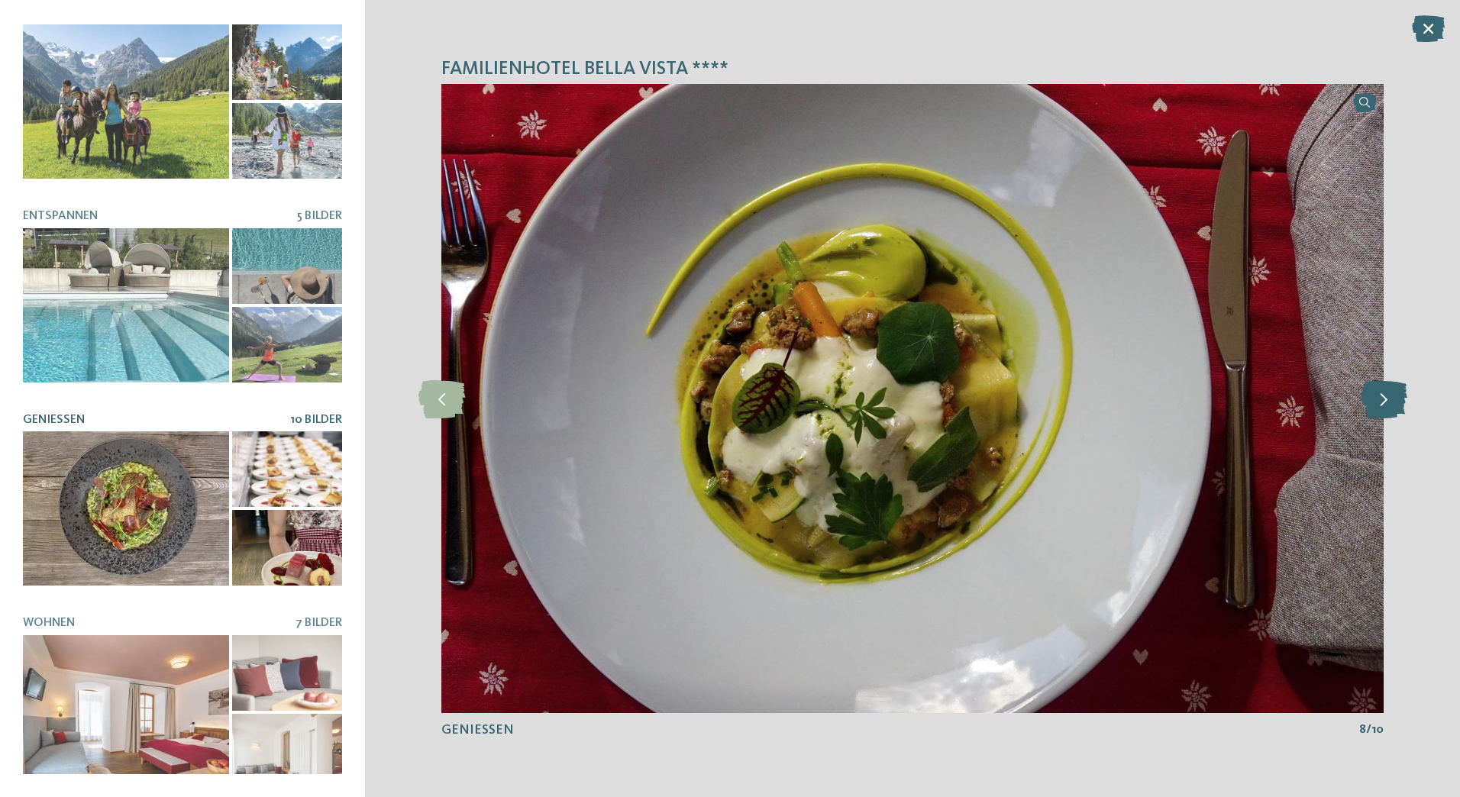
click at [1377, 402] on icon at bounding box center [1384, 399] width 47 height 38
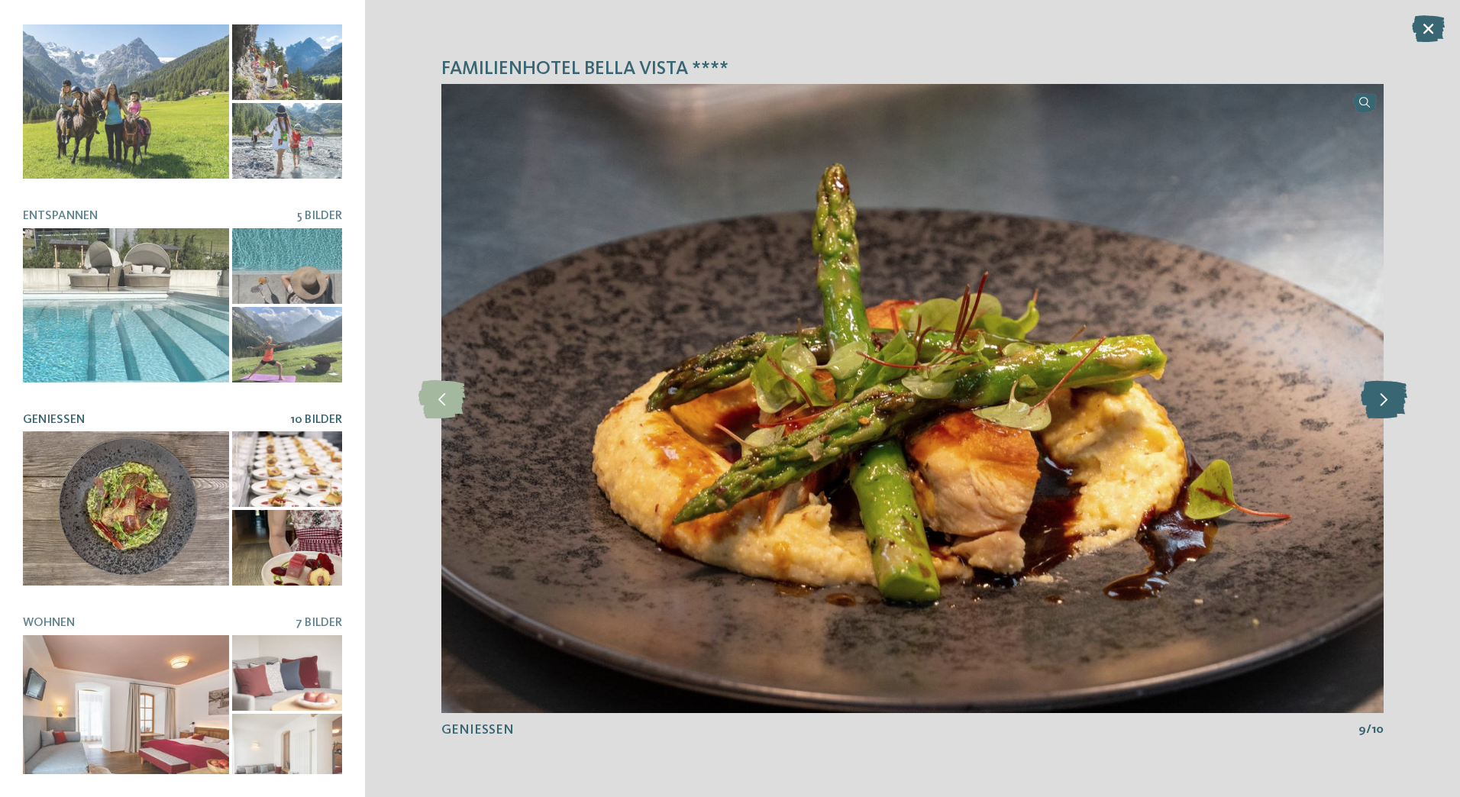
click at [1379, 401] on icon at bounding box center [1384, 399] width 47 height 38
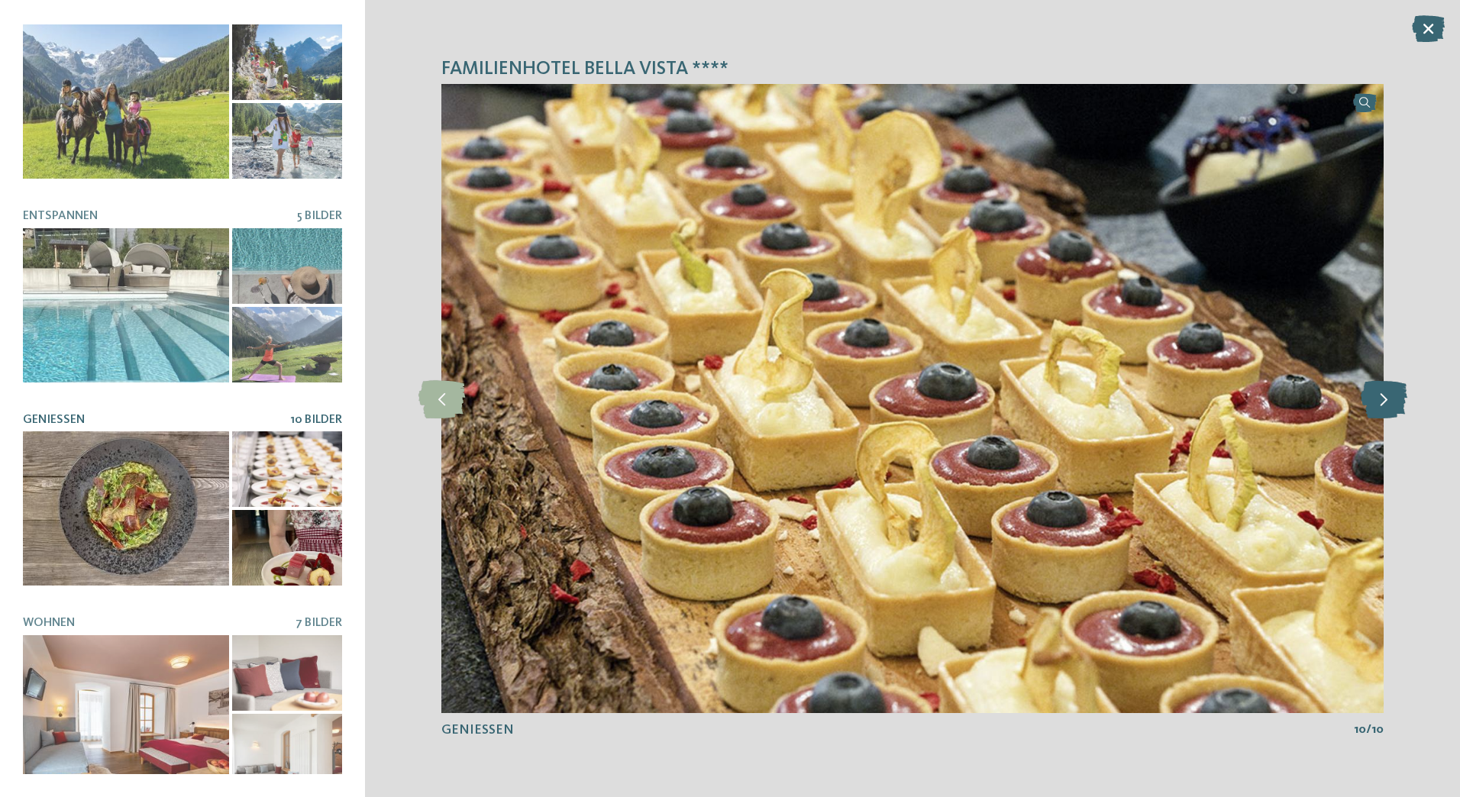
click at [1381, 402] on icon at bounding box center [1384, 399] width 47 height 38
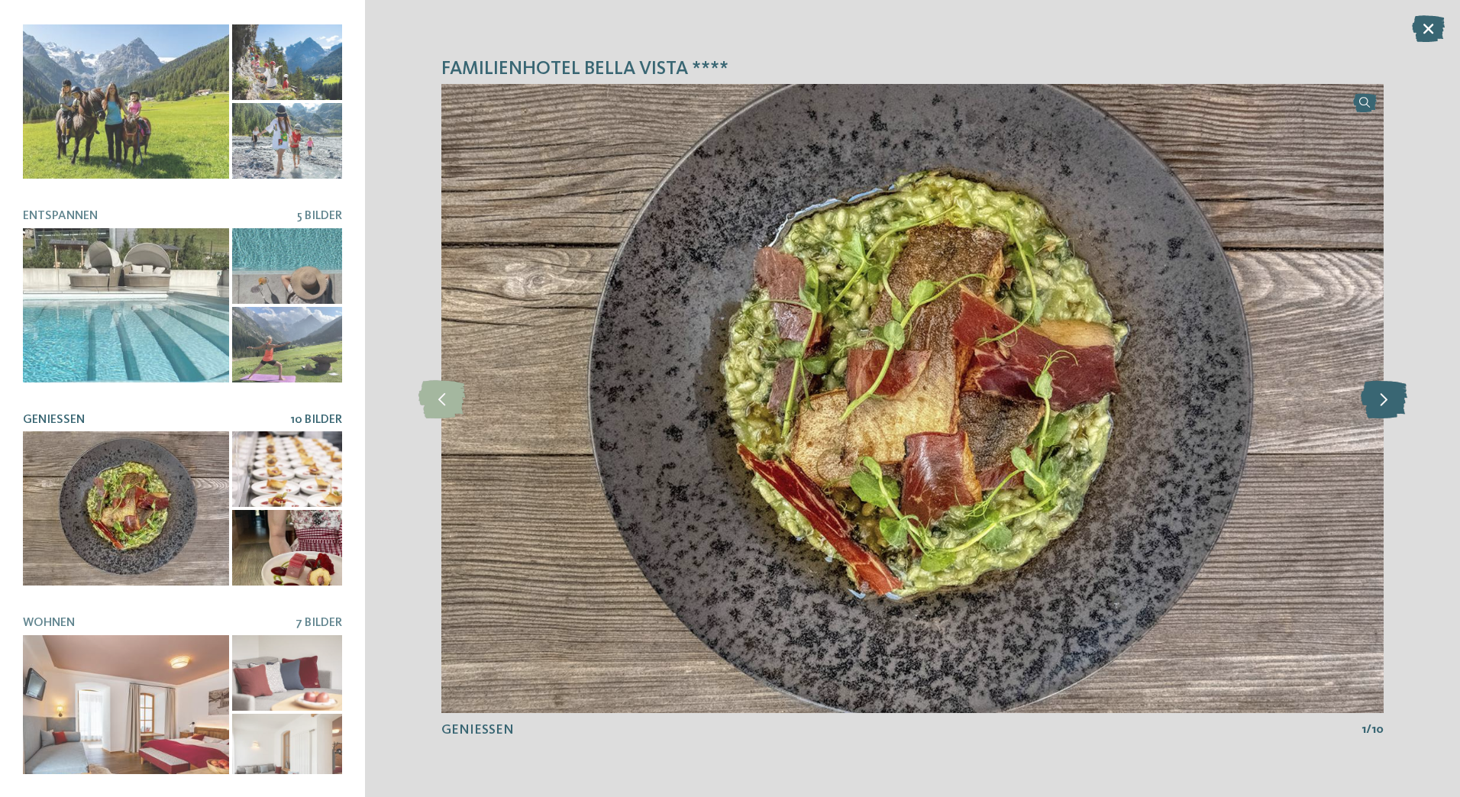
click at [1381, 402] on icon at bounding box center [1384, 399] width 47 height 38
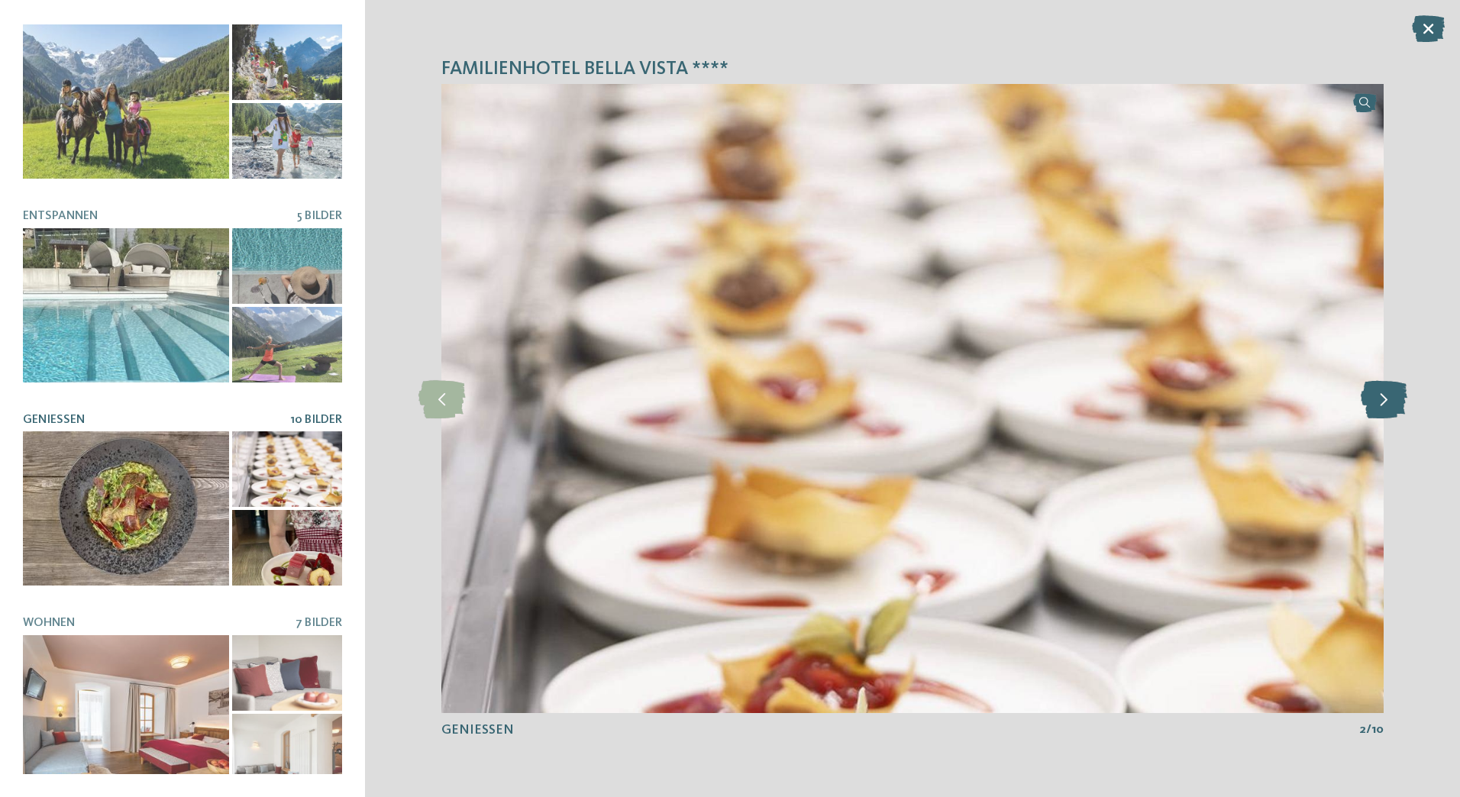
click at [1381, 402] on icon at bounding box center [1384, 399] width 47 height 38
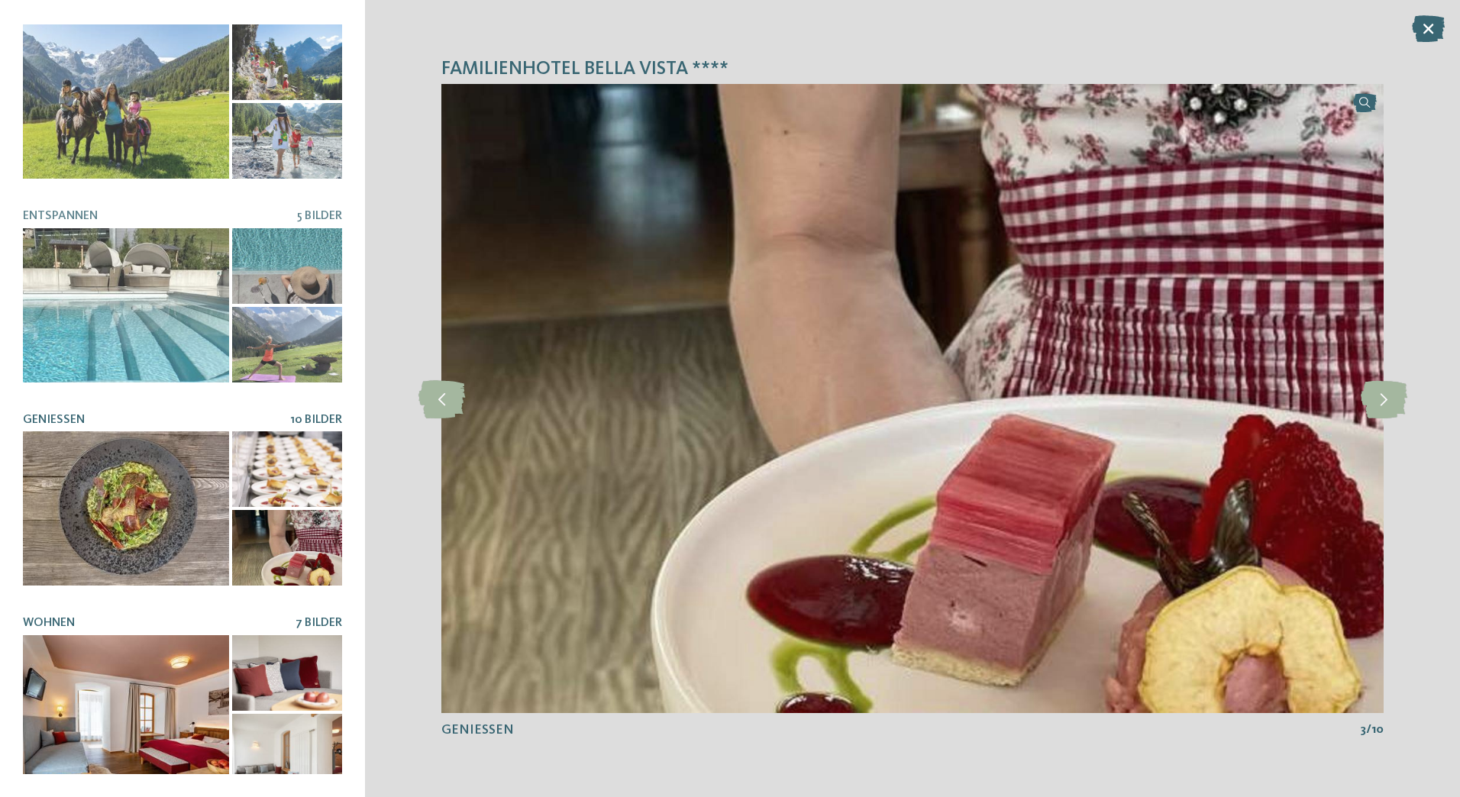
click at [213, 648] on div at bounding box center [126, 712] width 206 height 154
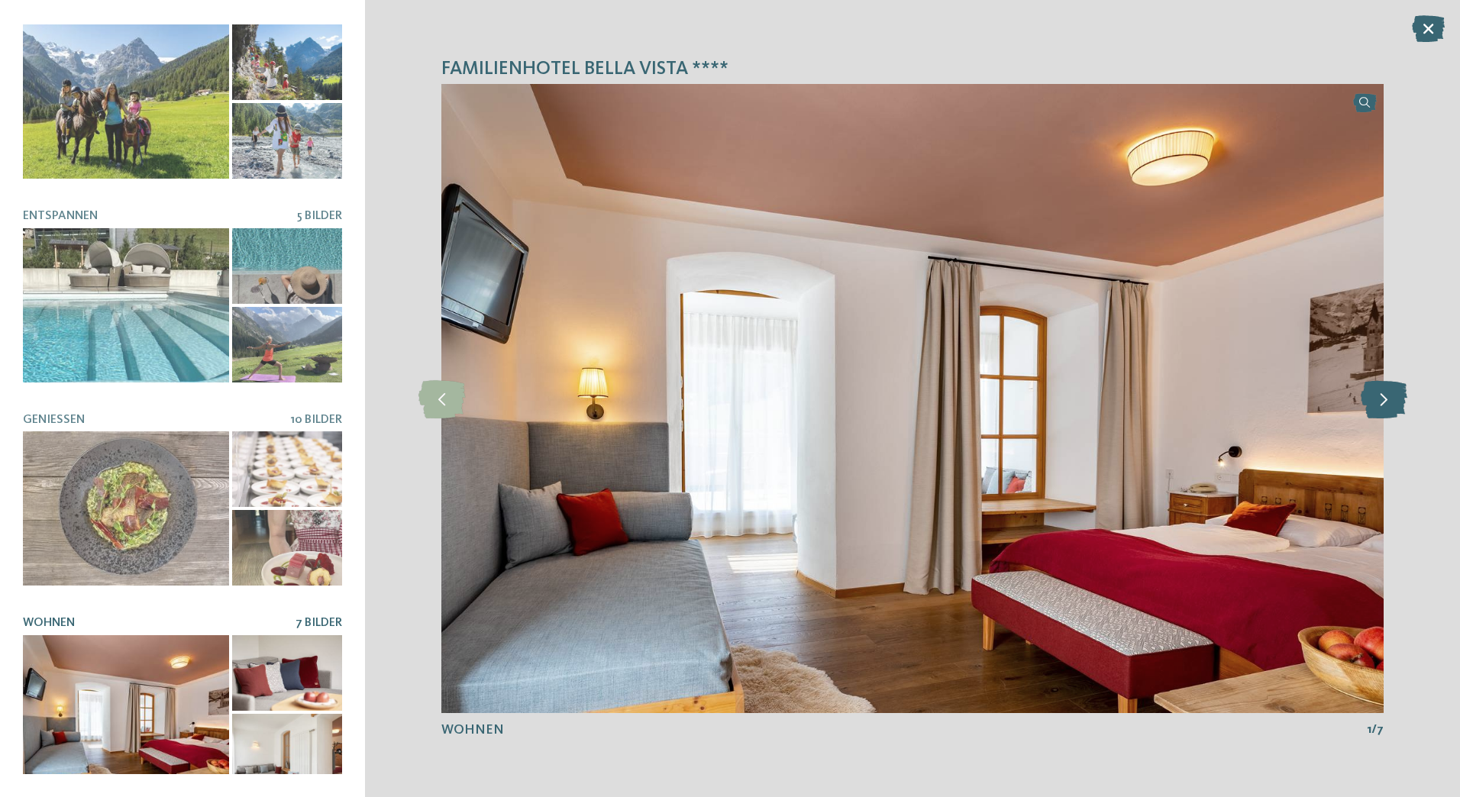
click at [1370, 396] on icon at bounding box center [1384, 399] width 47 height 38
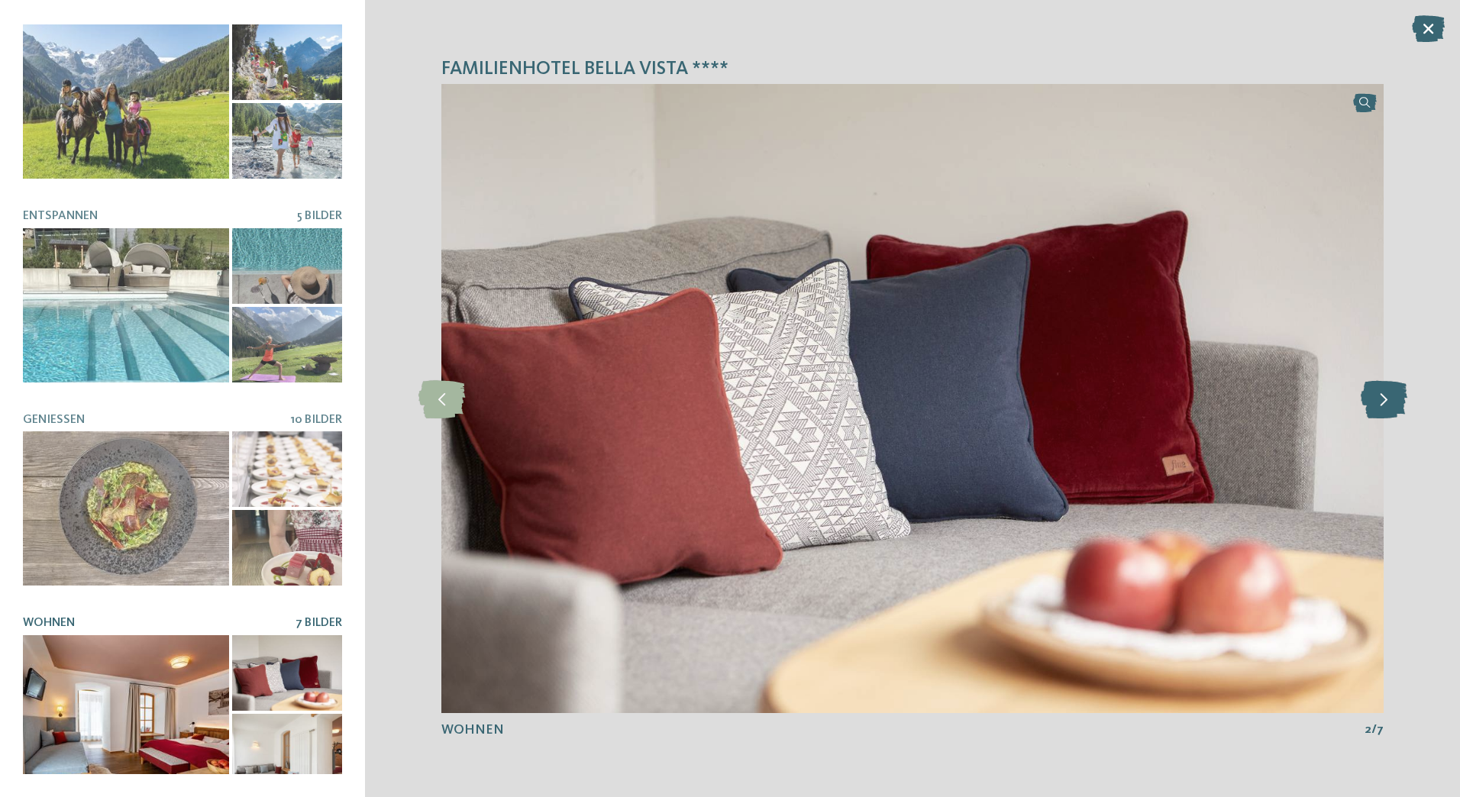
click at [1370, 396] on icon at bounding box center [1384, 399] width 47 height 38
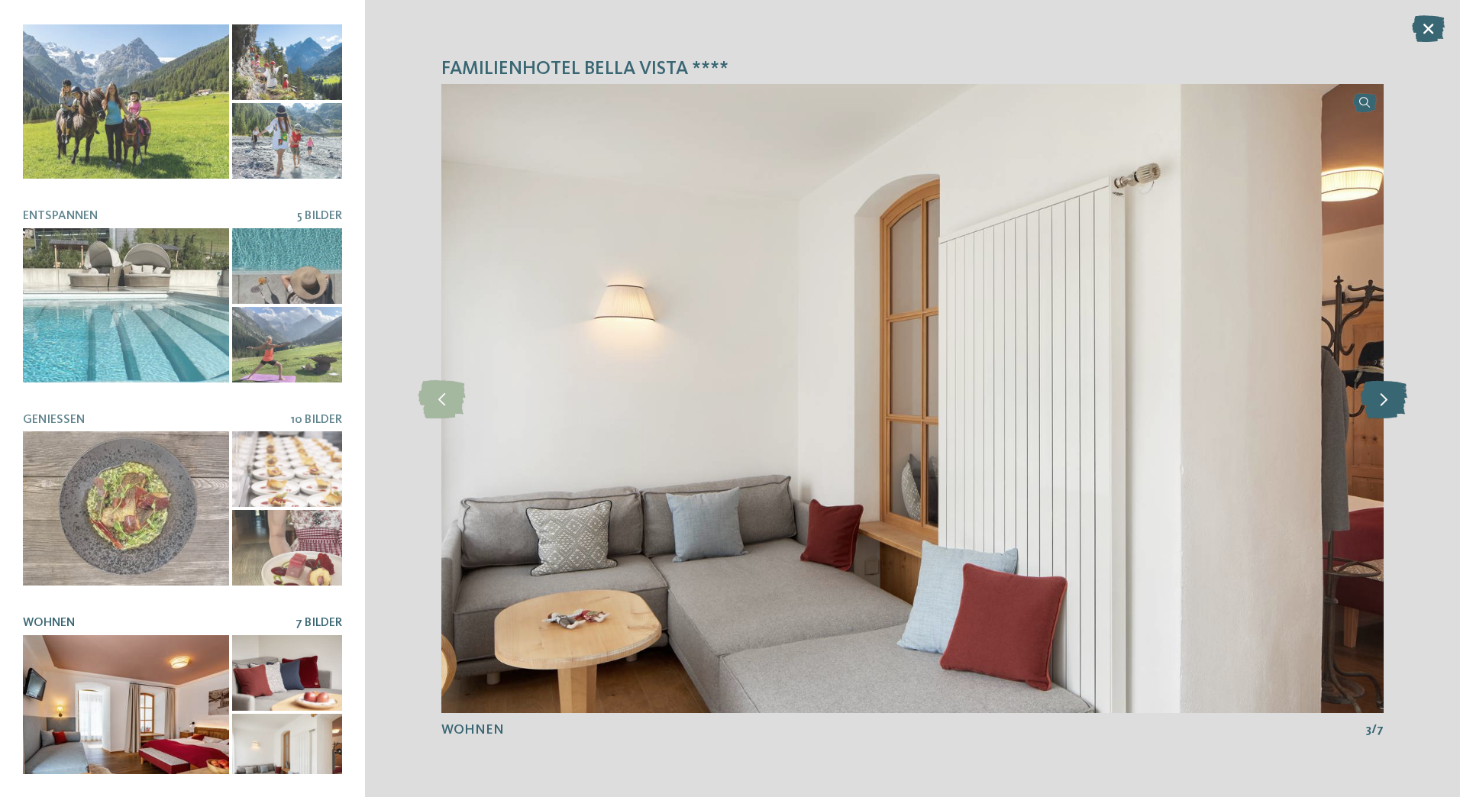
click at [1370, 396] on icon at bounding box center [1384, 399] width 47 height 38
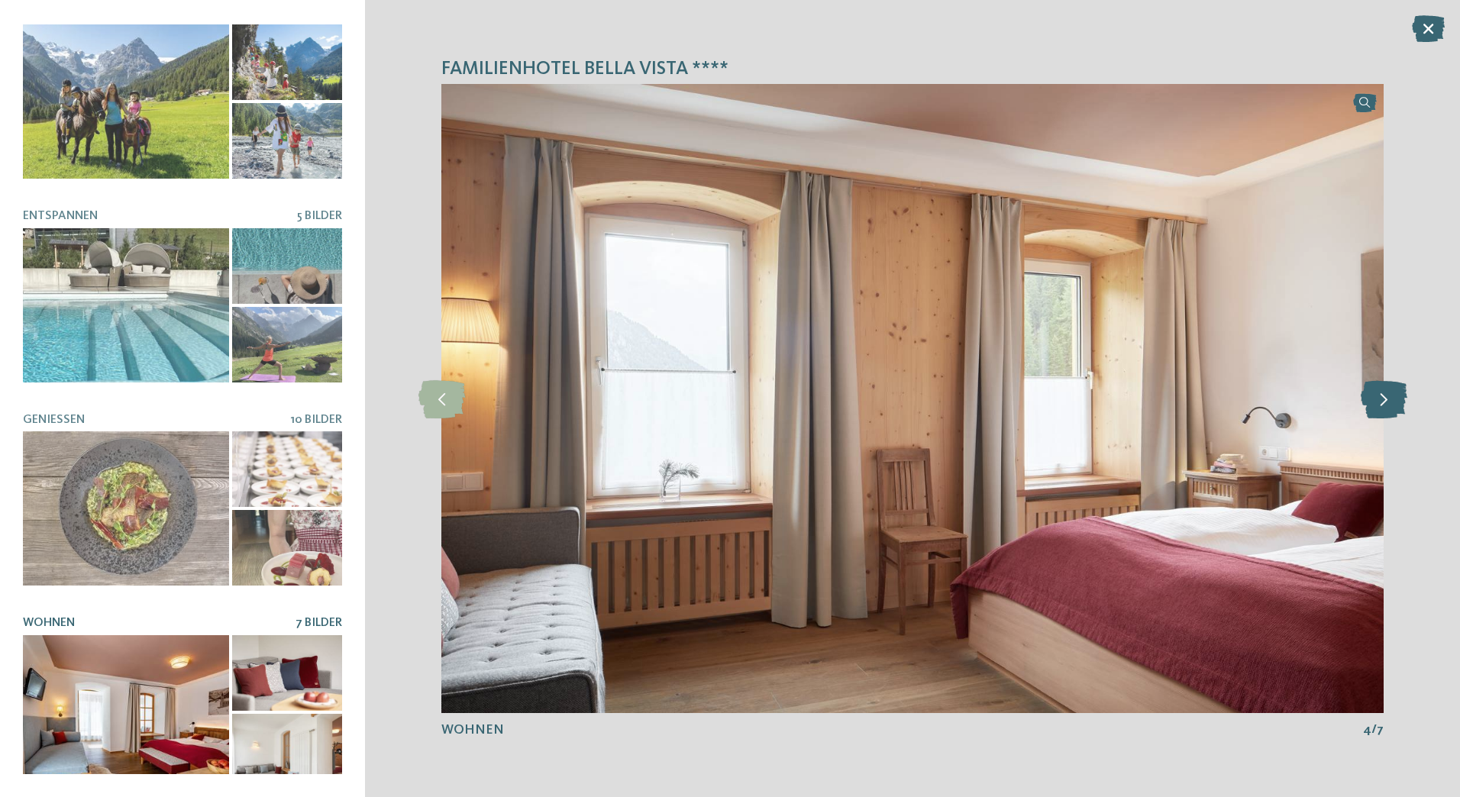
click at [1370, 396] on icon at bounding box center [1384, 399] width 47 height 38
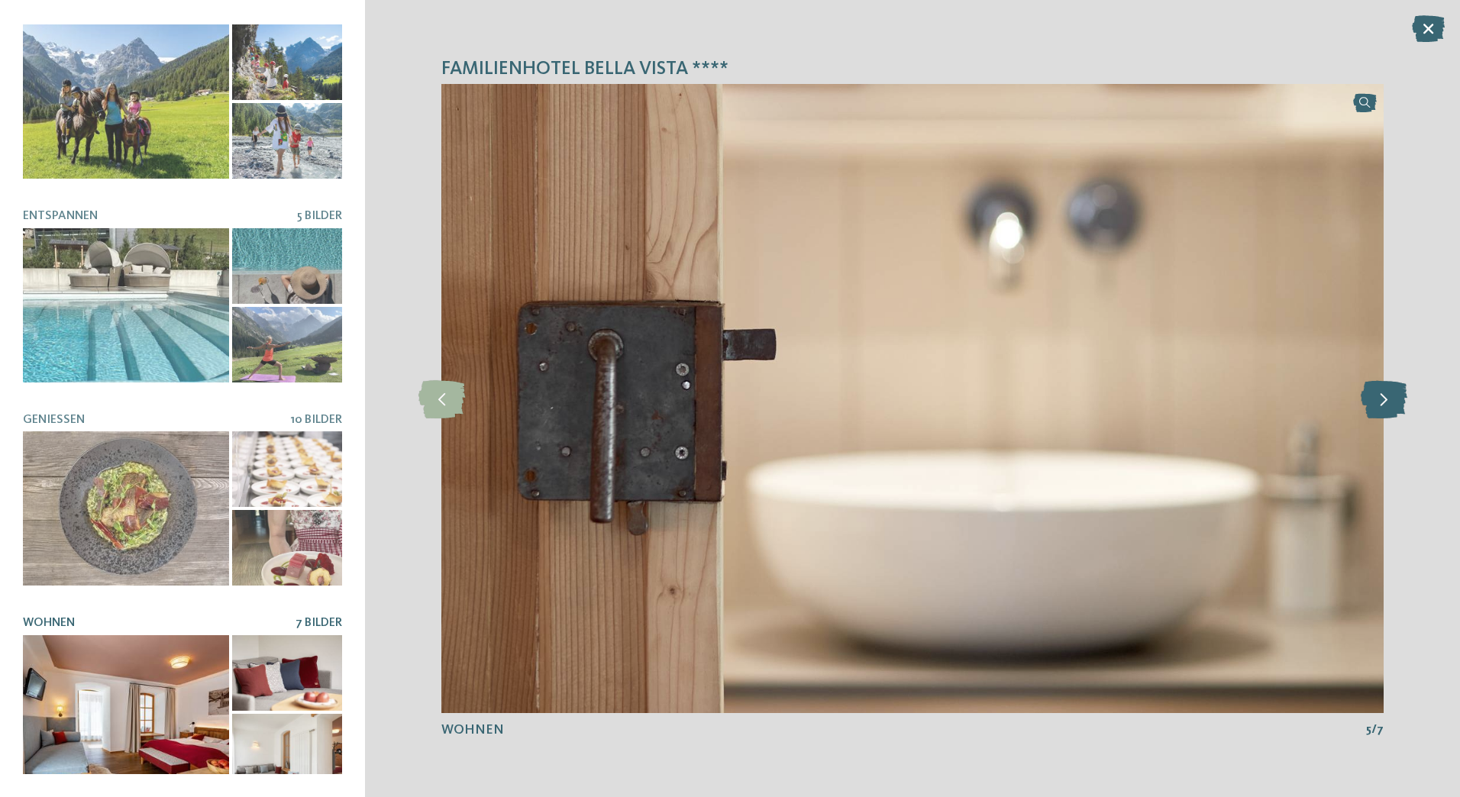
click at [1370, 396] on icon at bounding box center [1384, 399] width 47 height 38
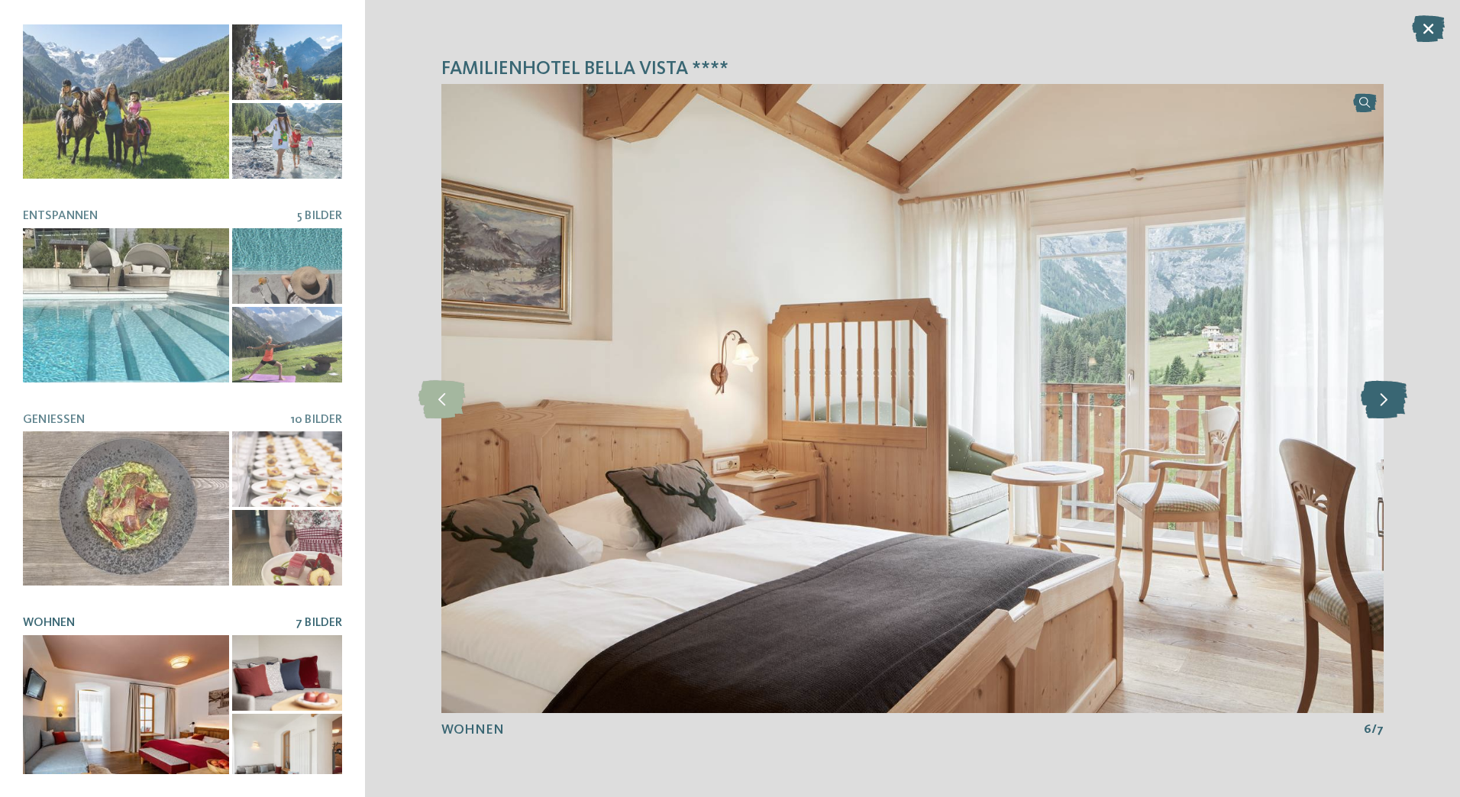
click at [1370, 396] on icon at bounding box center [1384, 399] width 47 height 38
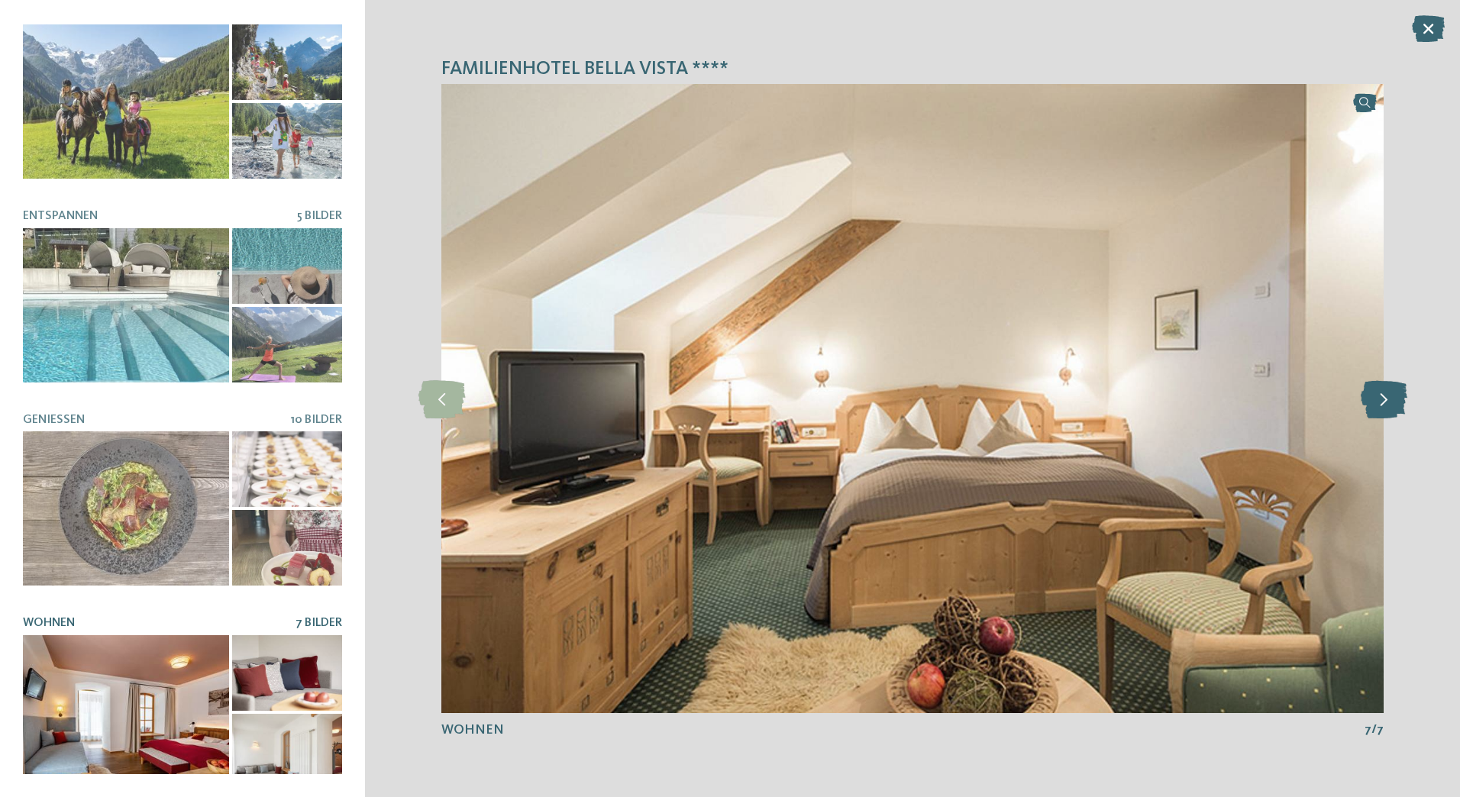
click at [1370, 396] on icon at bounding box center [1384, 399] width 47 height 38
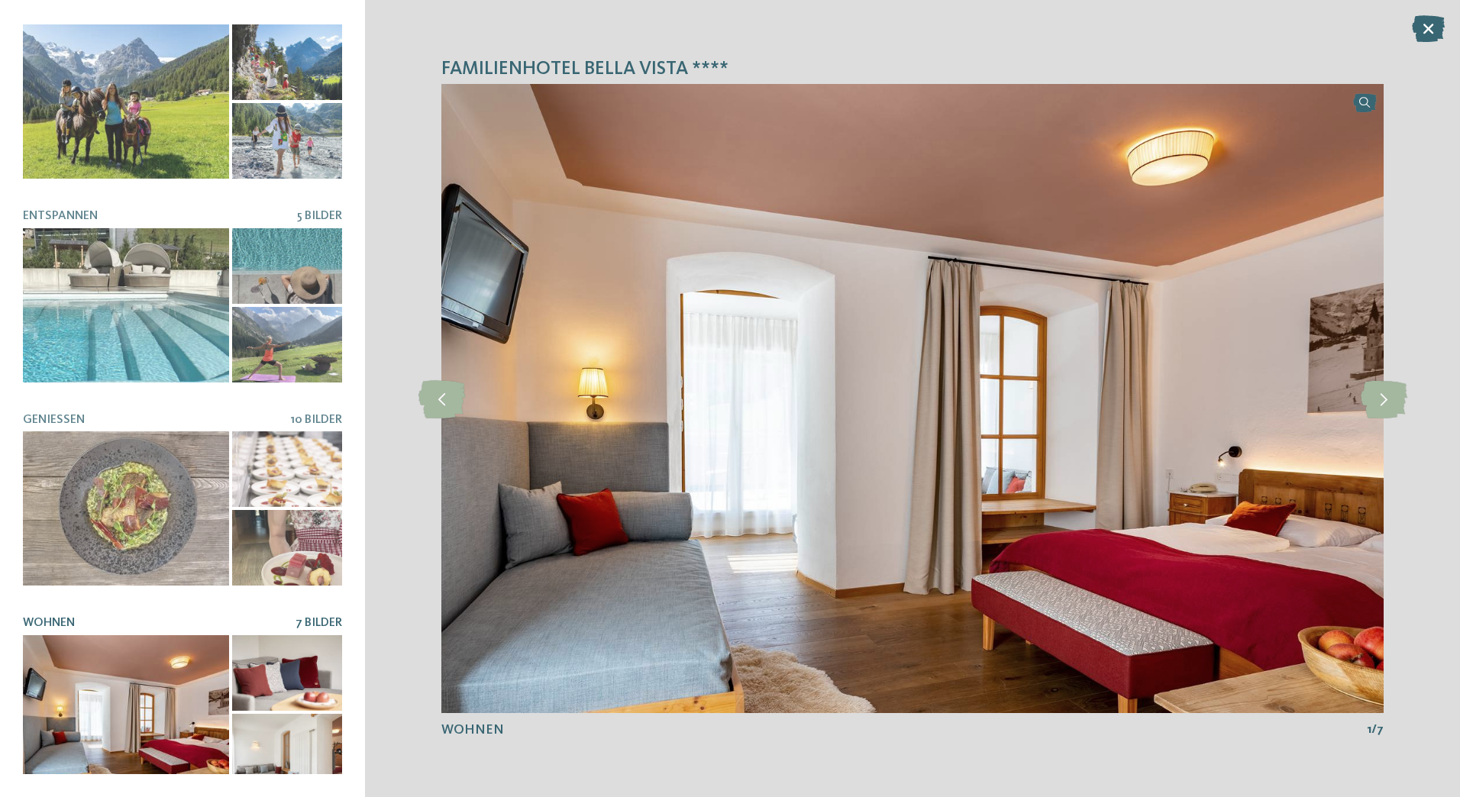
click at [1426, 33] on icon at bounding box center [1428, 28] width 33 height 27
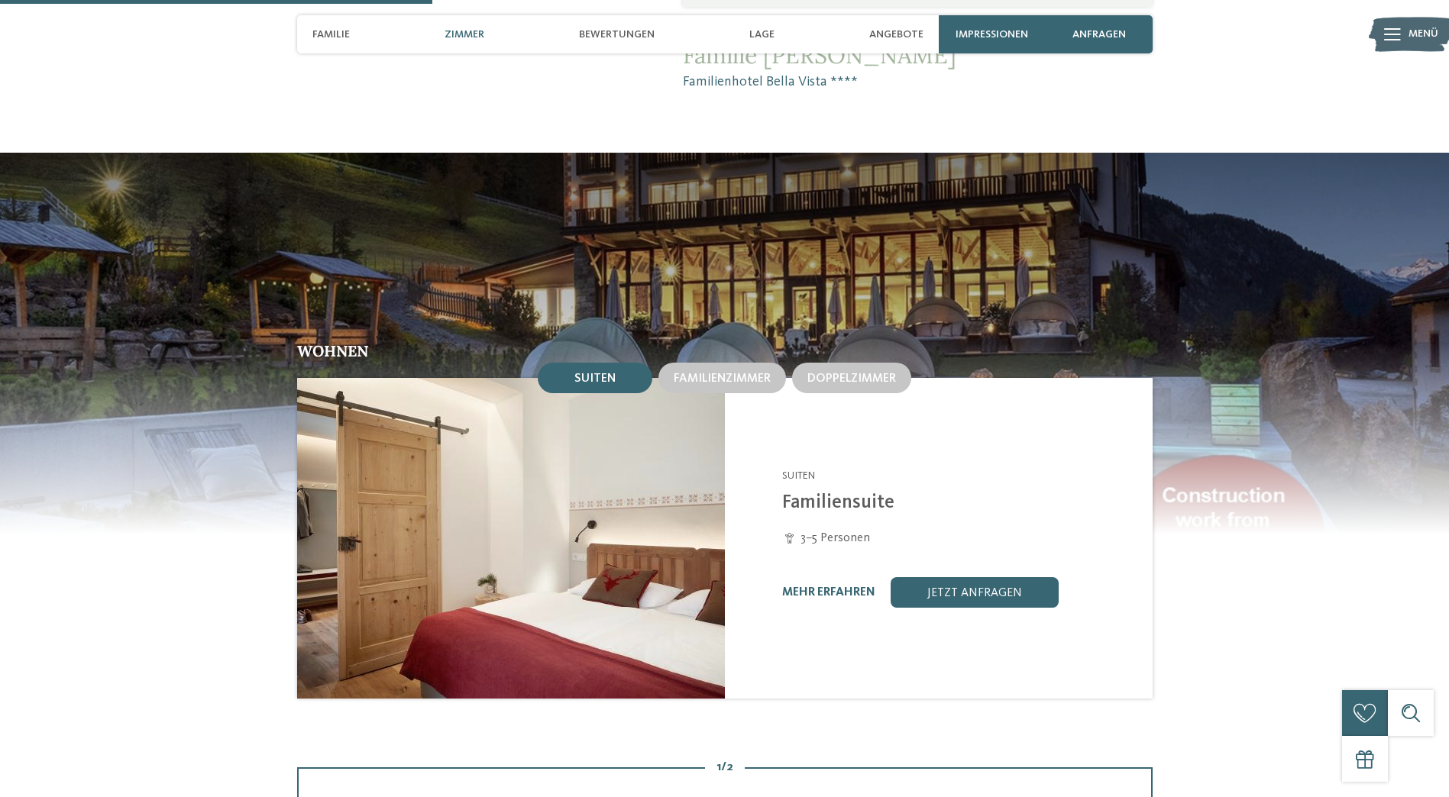
scroll to position [1374, 0]
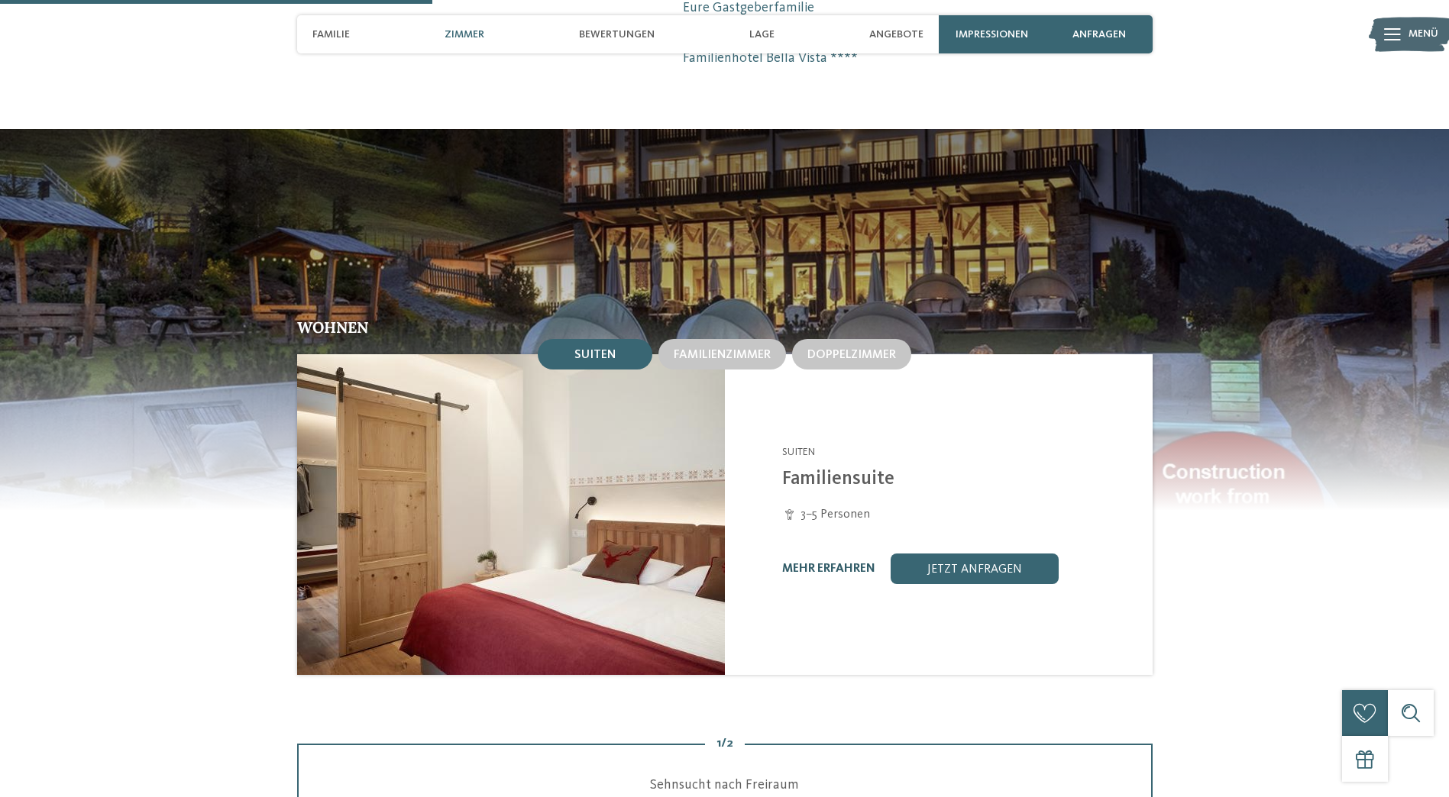
click at [812, 567] on link "mehr erfahren" at bounding box center [828, 569] width 93 height 12
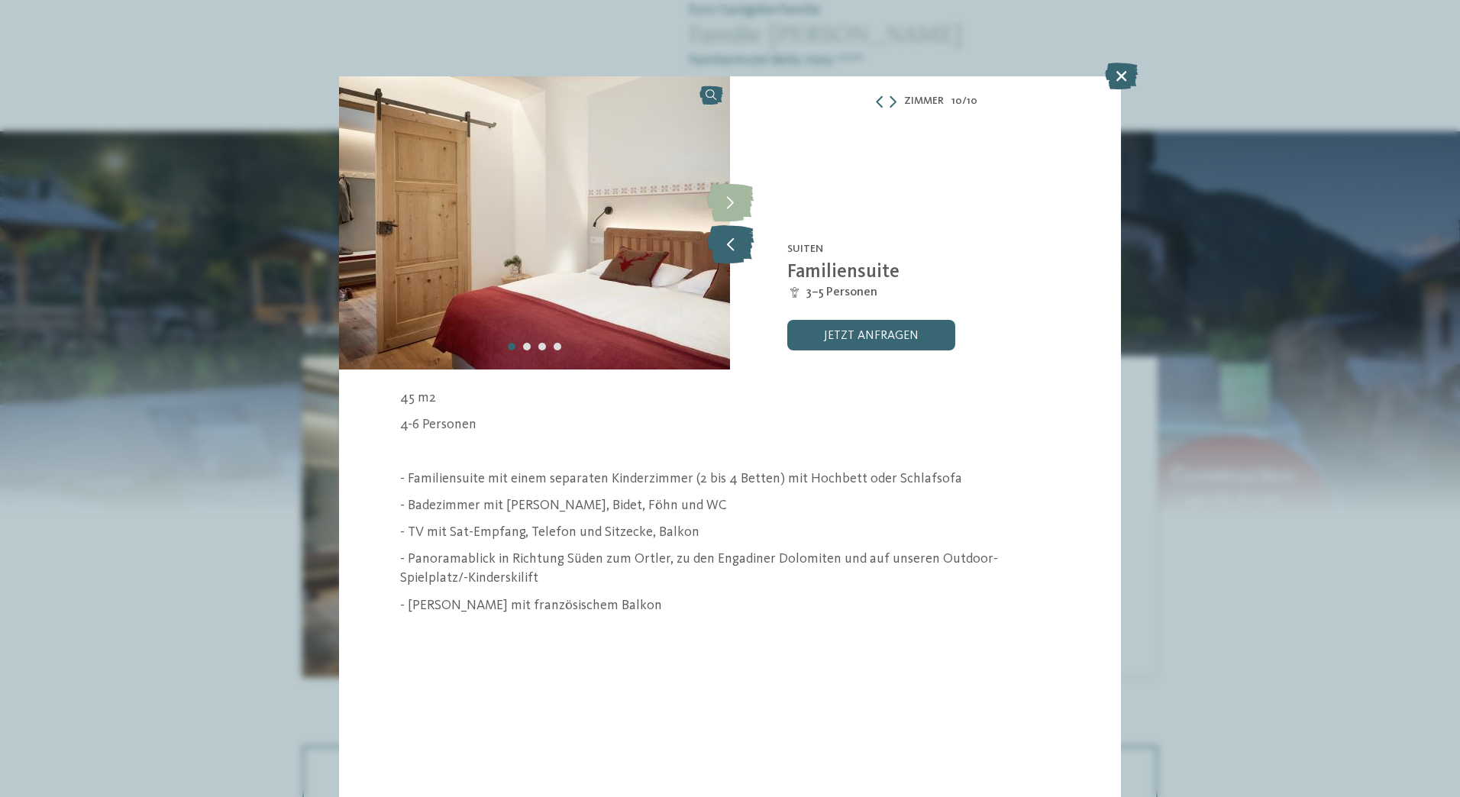
click at [735, 254] on icon at bounding box center [730, 244] width 47 height 38
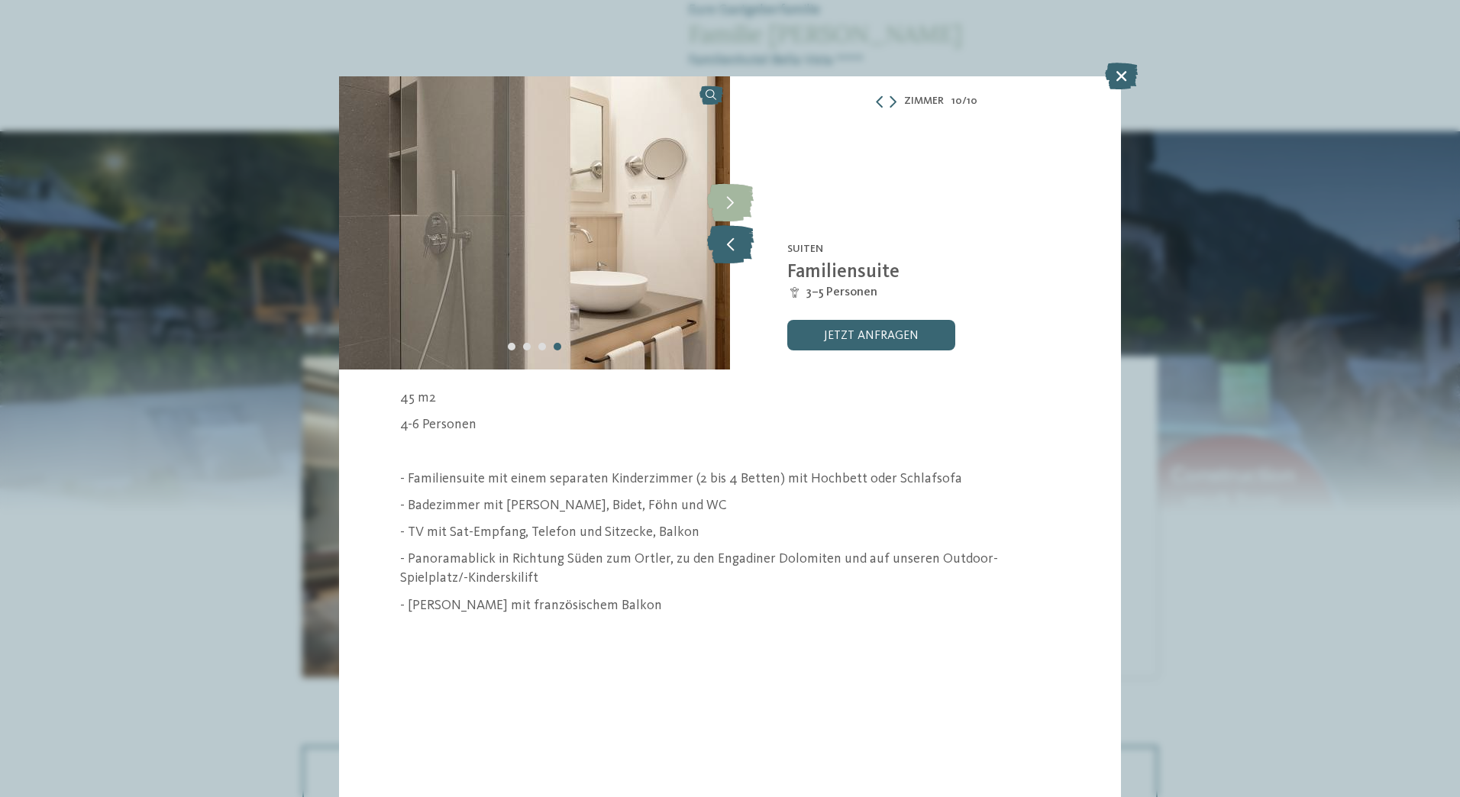
click at [735, 254] on icon at bounding box center [730, 244] width 47 height 38
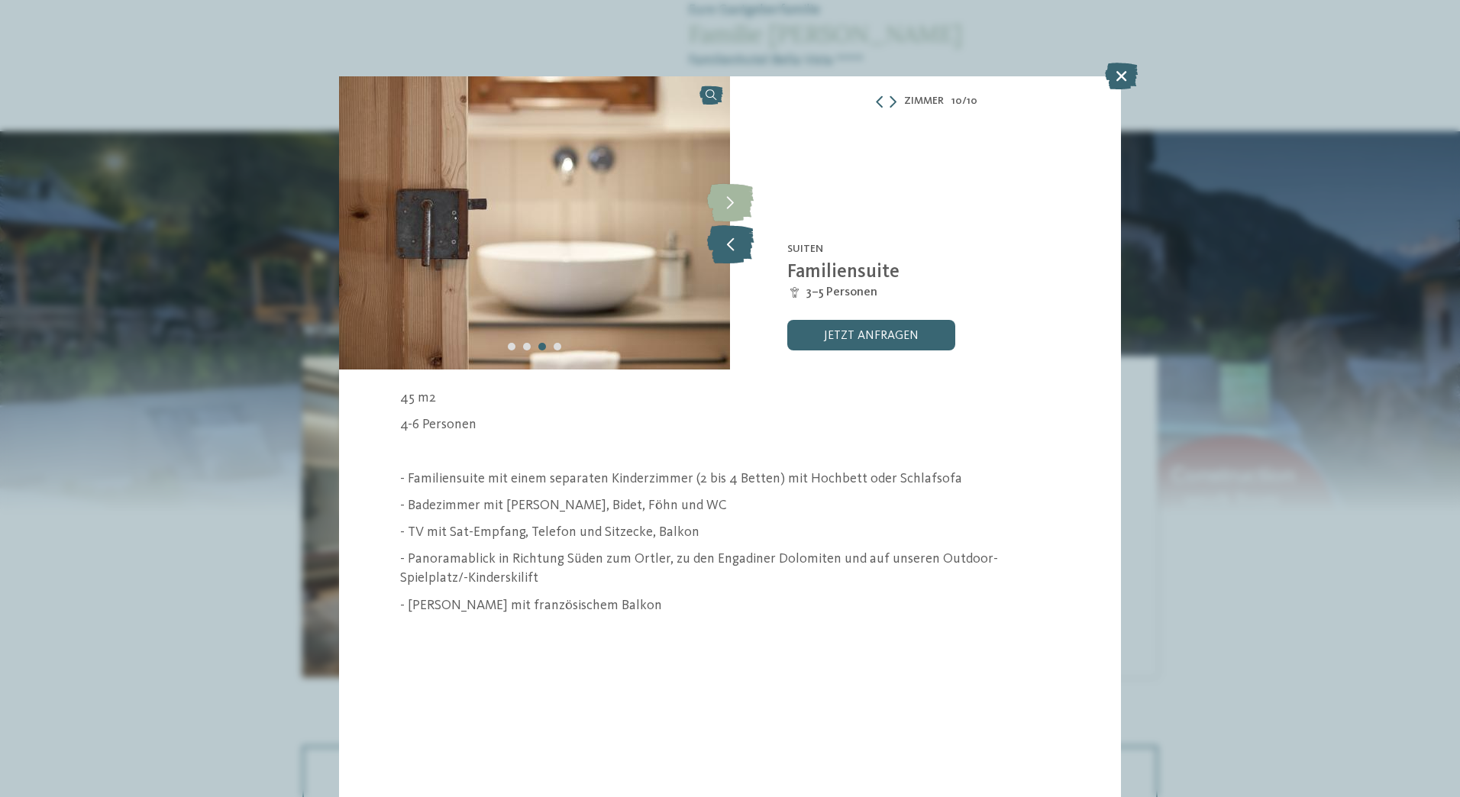
click at [735, 254] on icon at bounding box center [730, 244] width 47 height 38
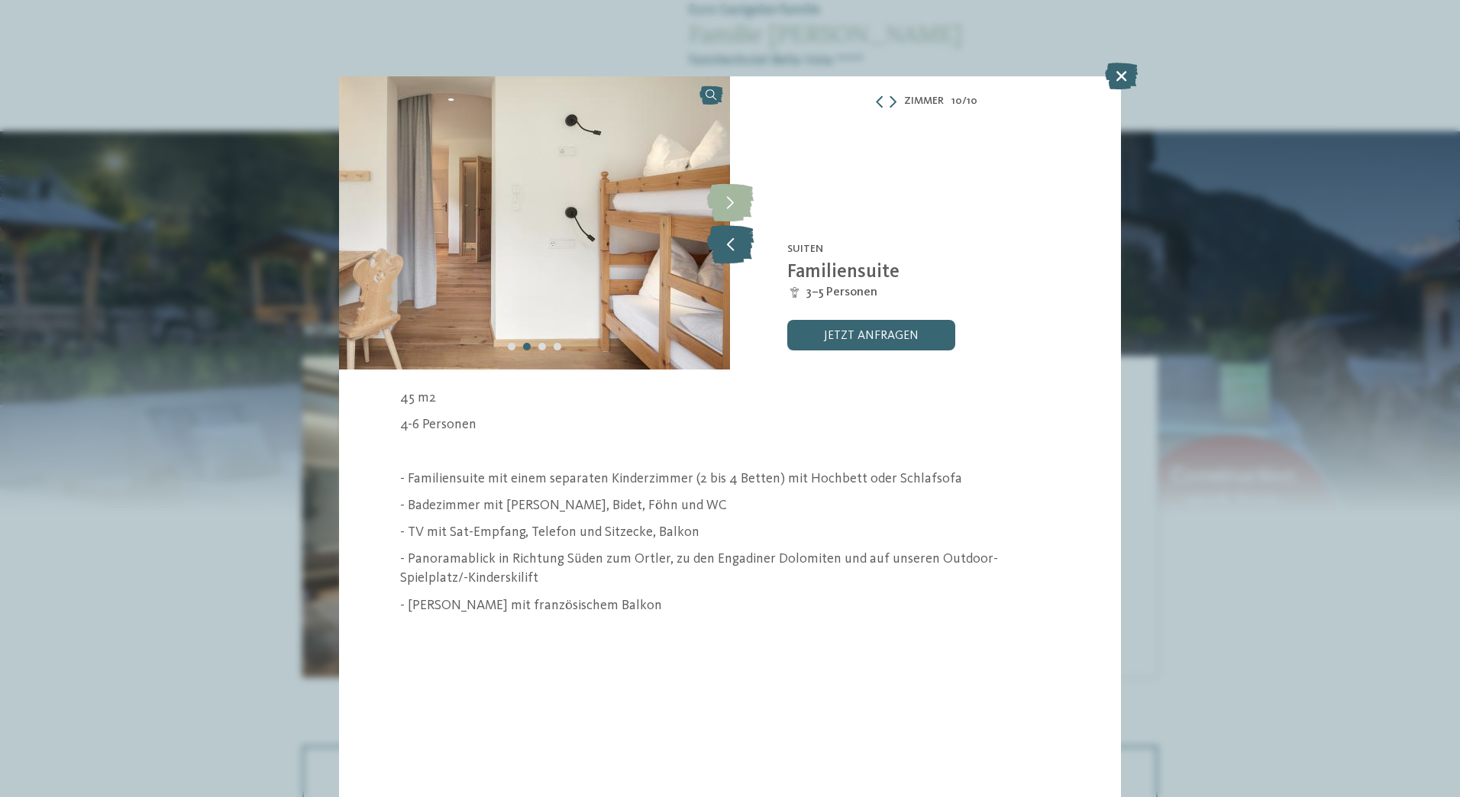
click at [735, 254] on icon at bounding box center [730, 244] width 47 height 38
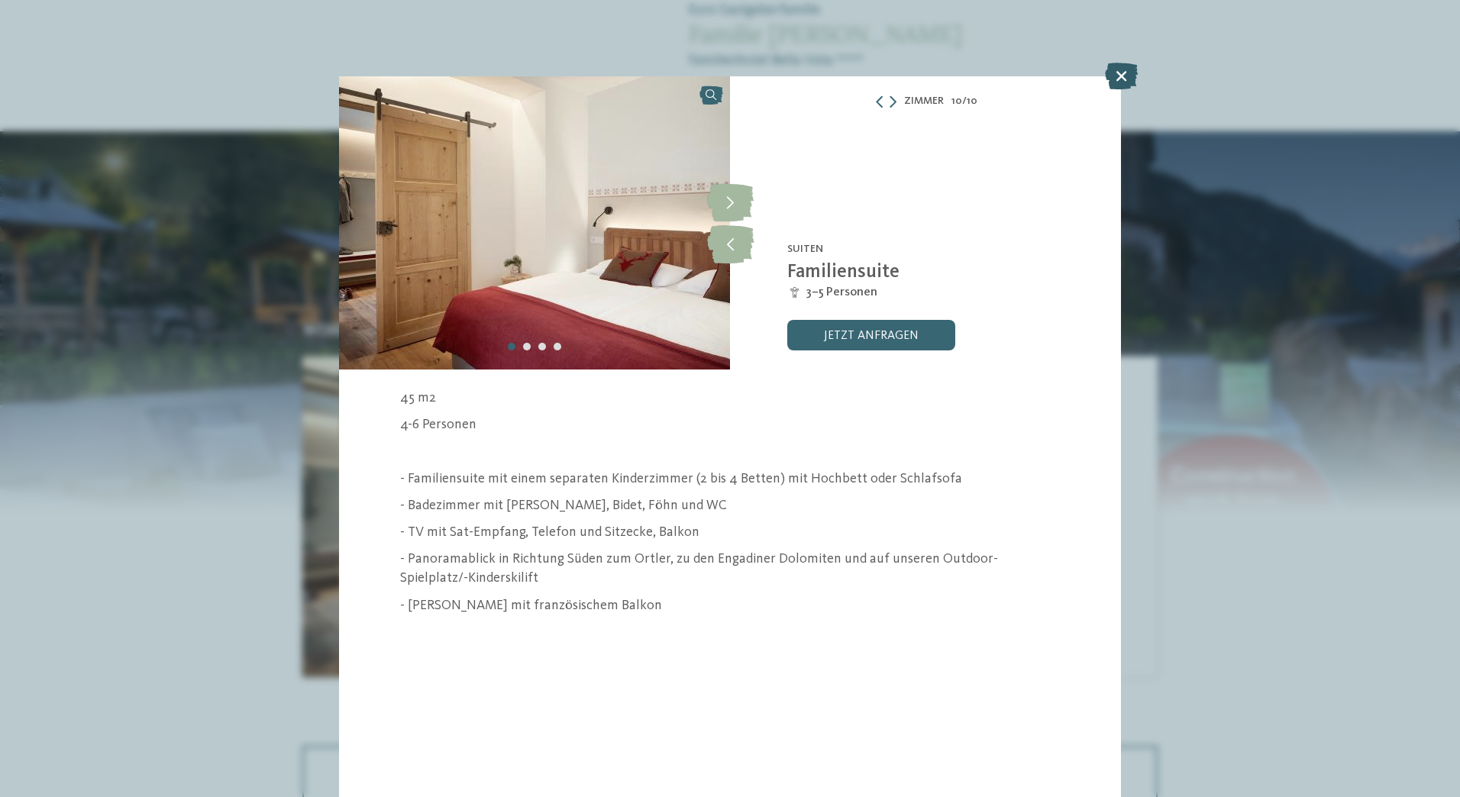
click at [1125, 72] on icon at bounding box center [1121, 76] width 33 height 27
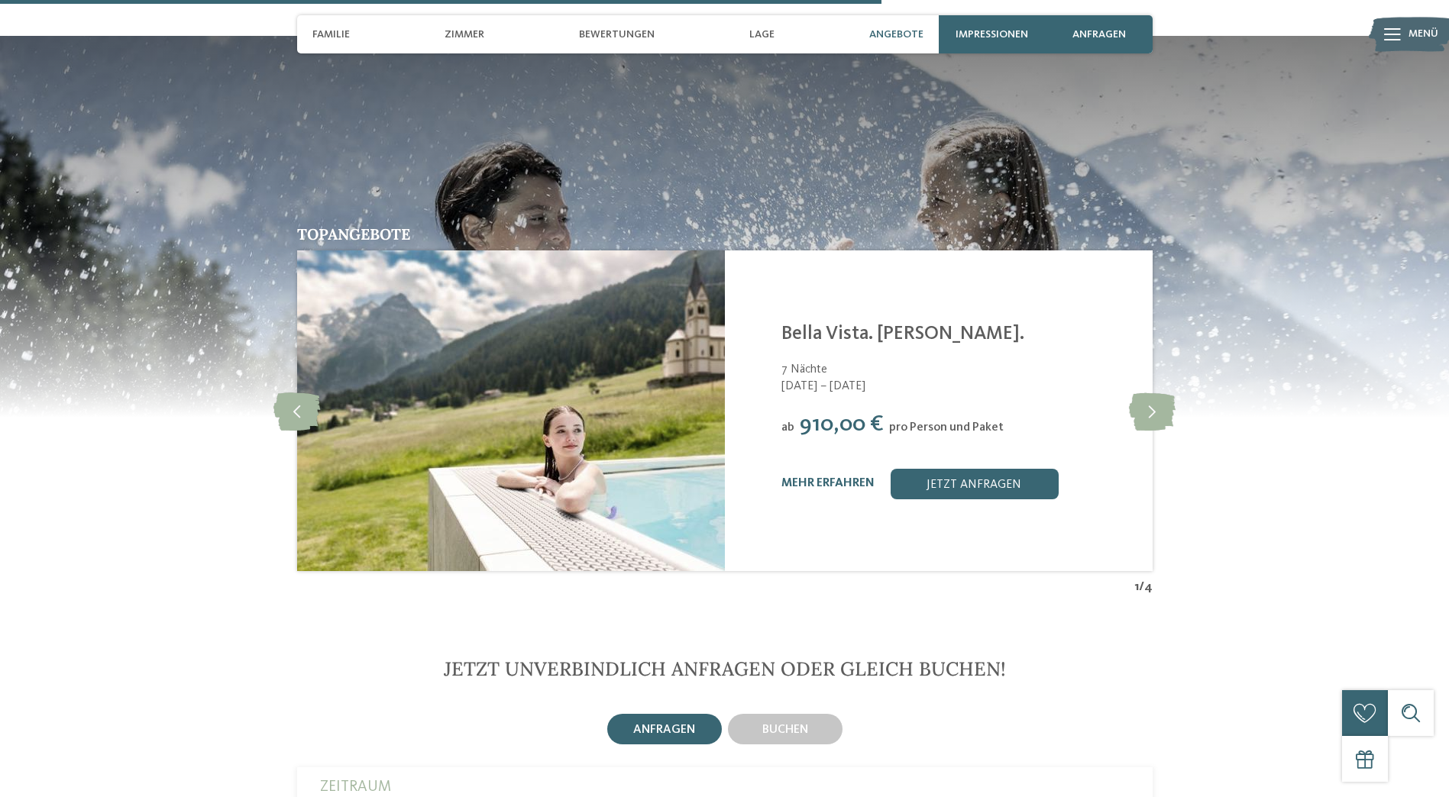
scroll to position [3360, 0]
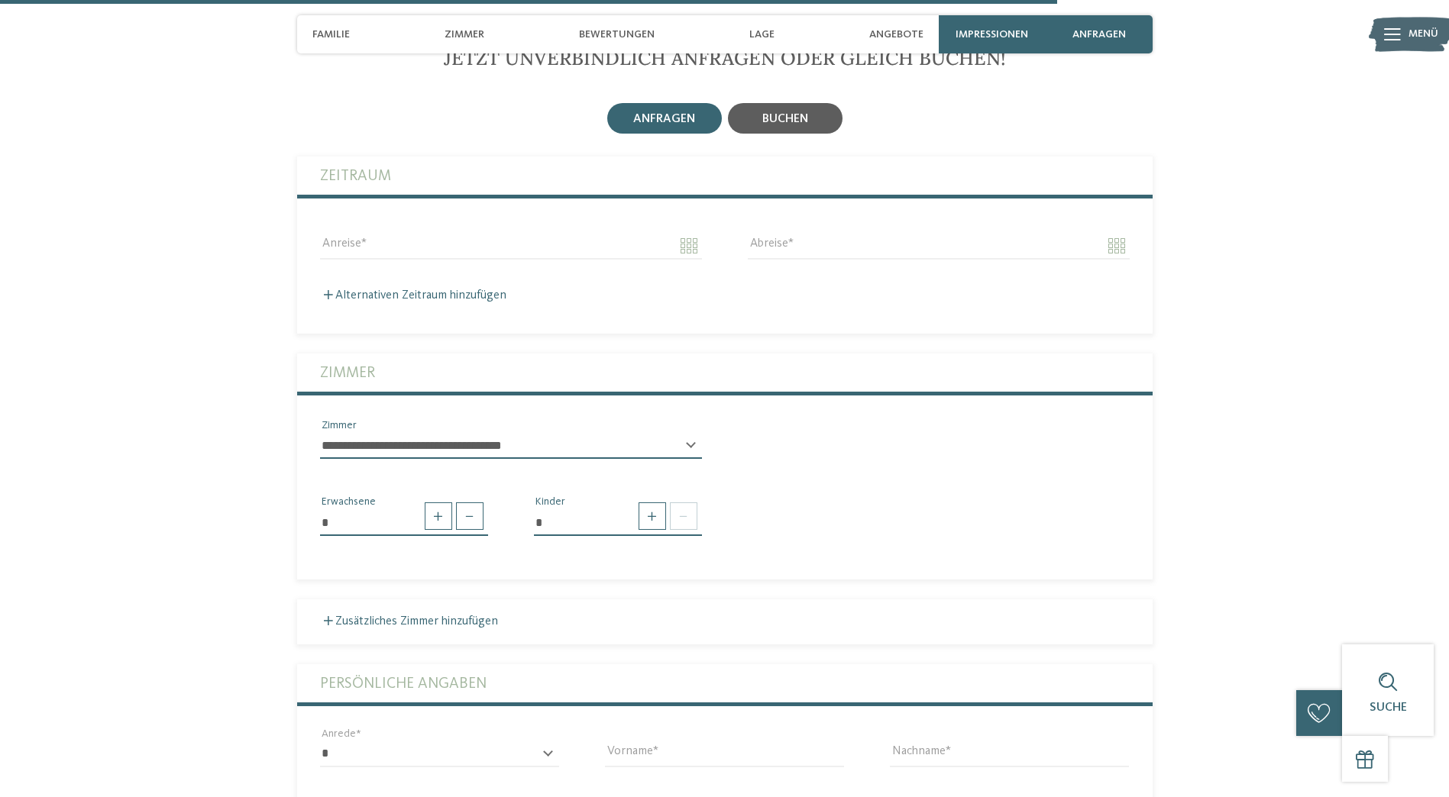
click at [811, 124] on div "buchen" at bounding box center [785, 118] width 115 height 31
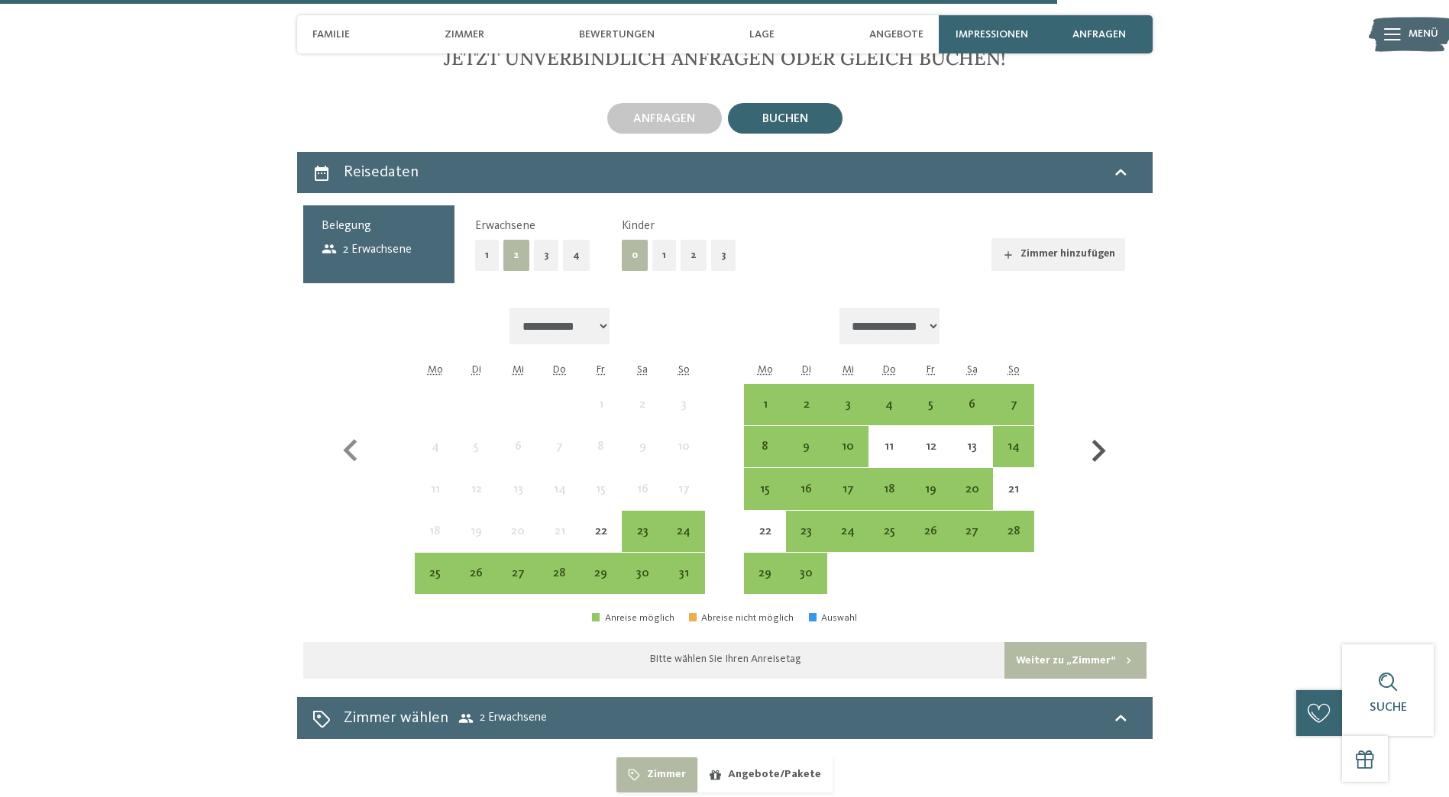
click at [1097, 446] on icon "button" at bounding box center [1099, 451] width 14 height 22
select select "**********"
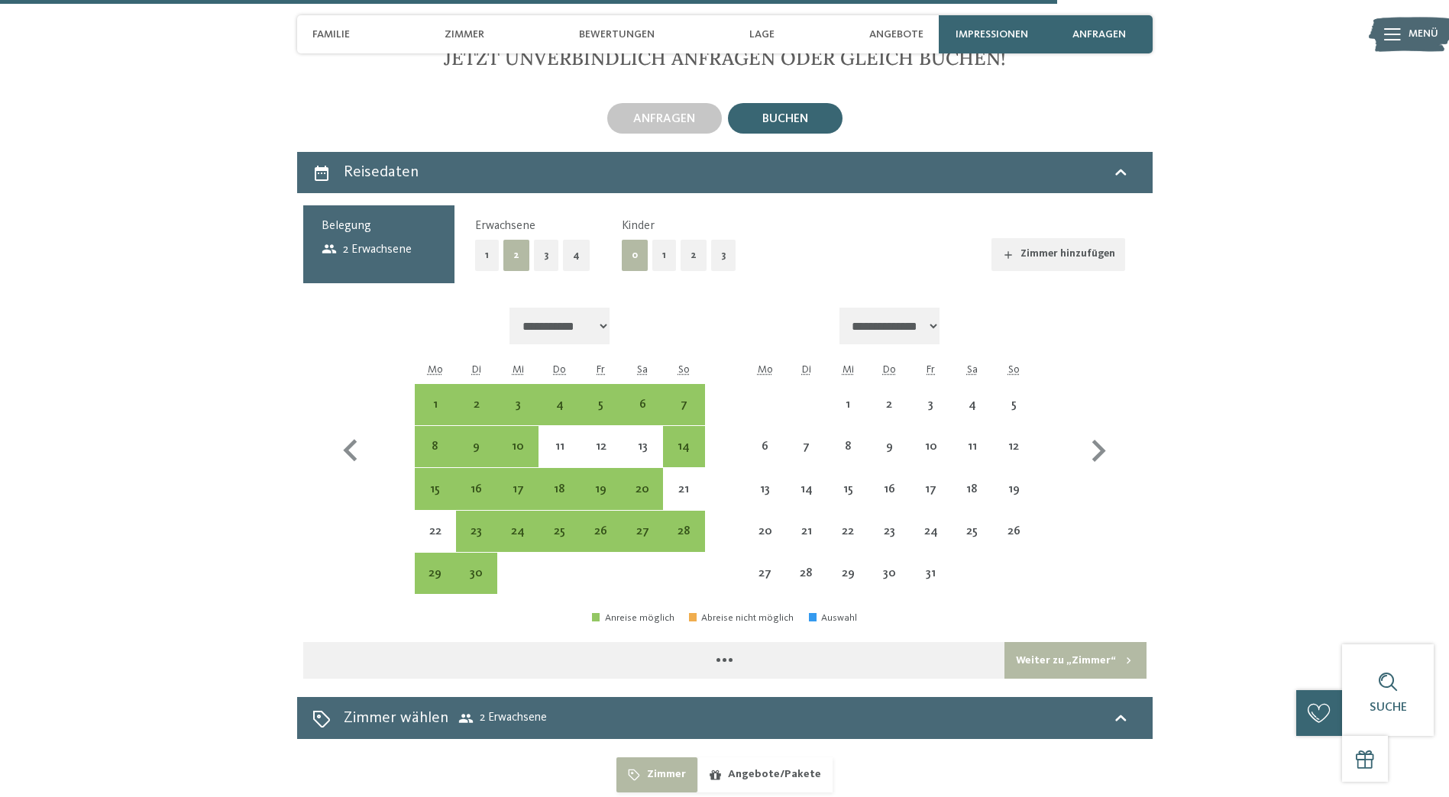
select select "**********"
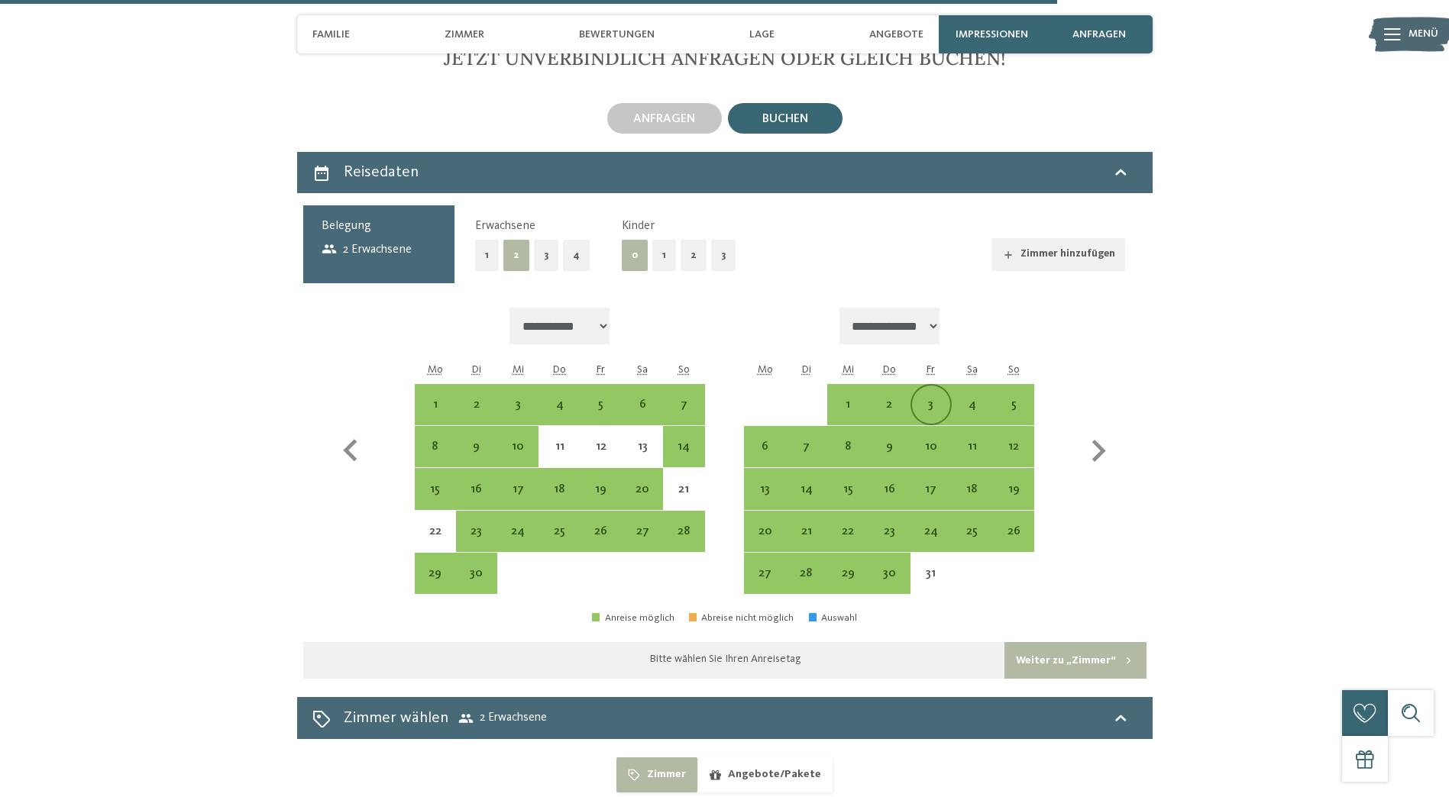
click at [933, 402] on div "3" at bounding box center [931, 418] width 38 height 38
select select "**********"
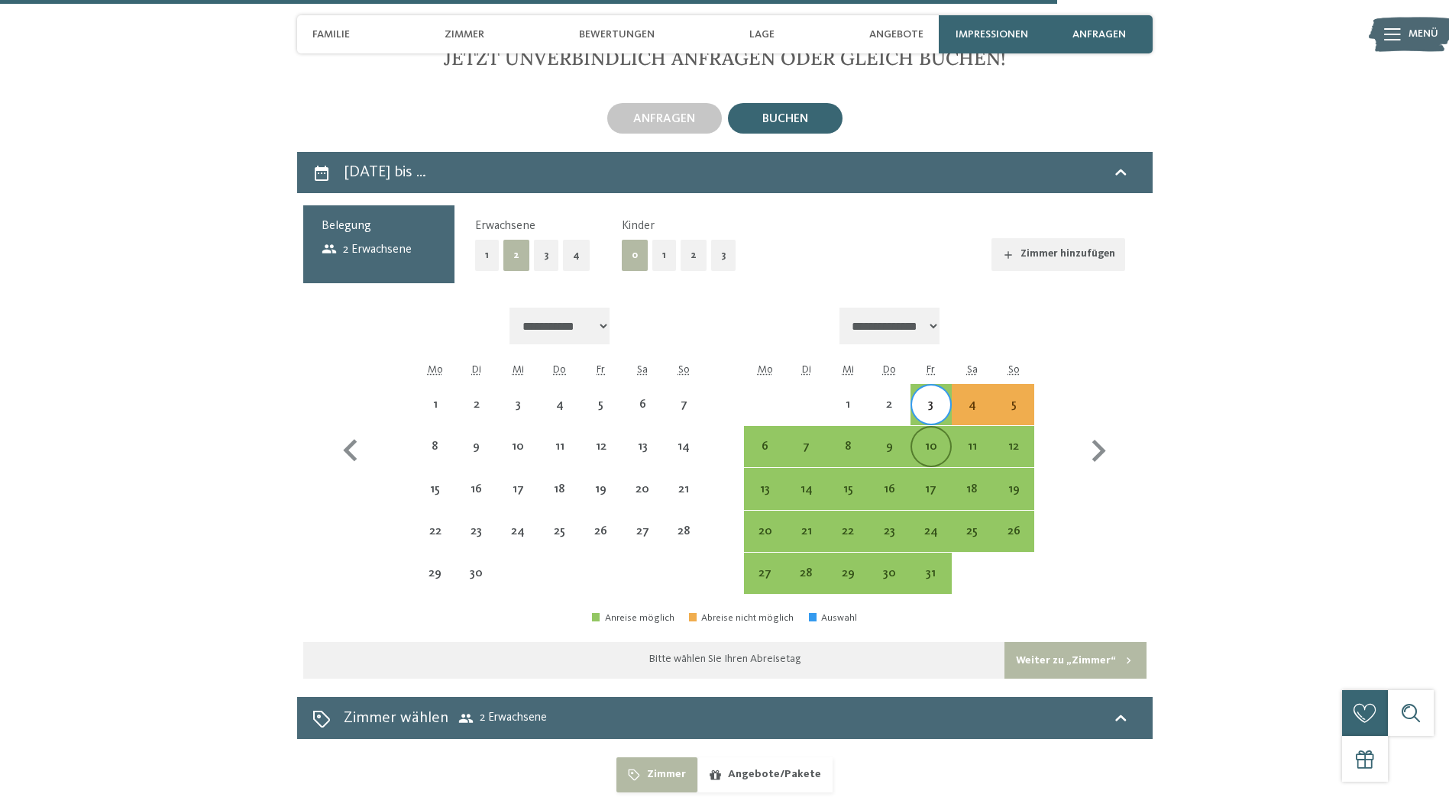
click at [934, 440] on div "10" at bounding box center [931, 447] width 38 height 38
select select "**********"
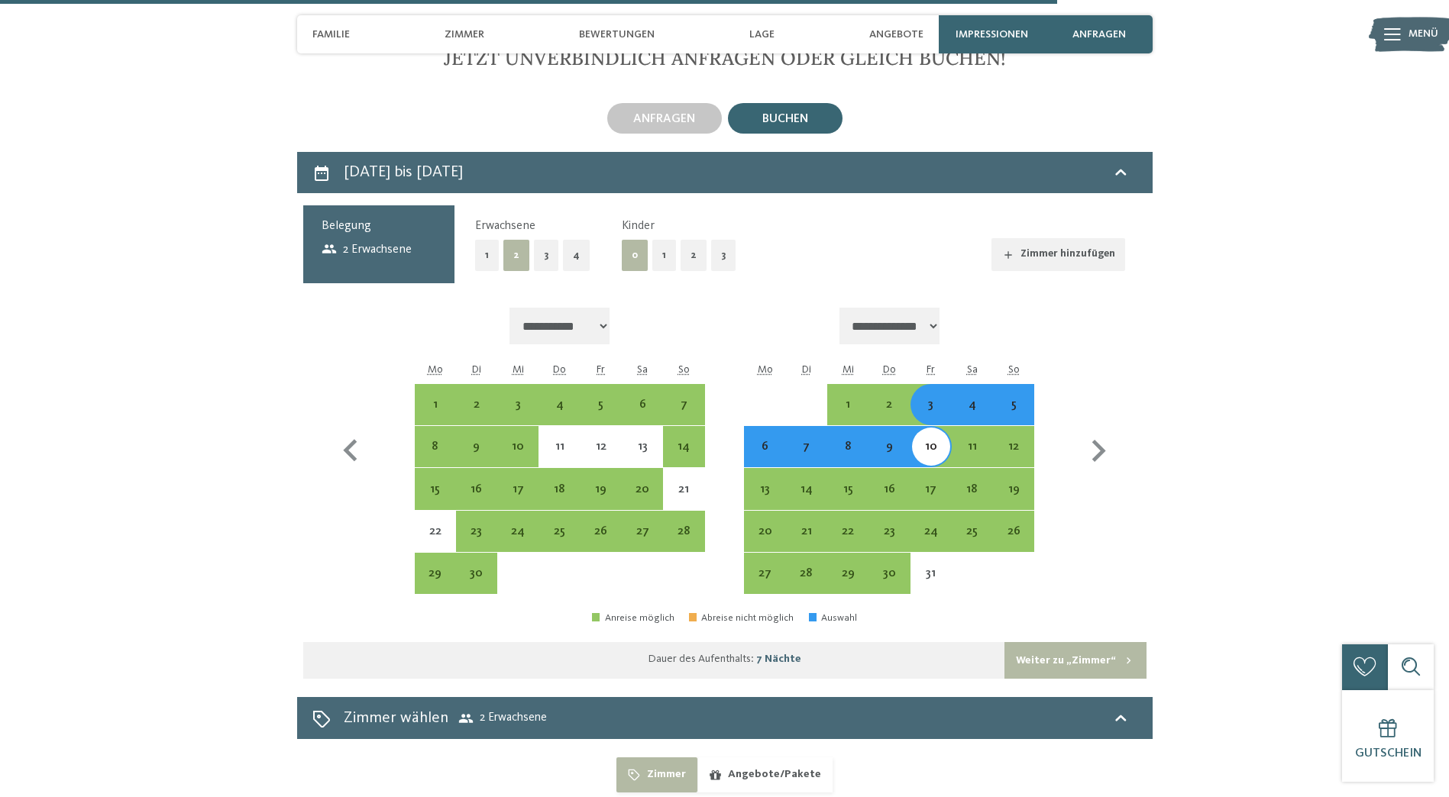
click at [1097, 660] on button "Weiter zu „Zimmer“" at bounding box center [1074, 660] width 141 height 37
select select "**********"
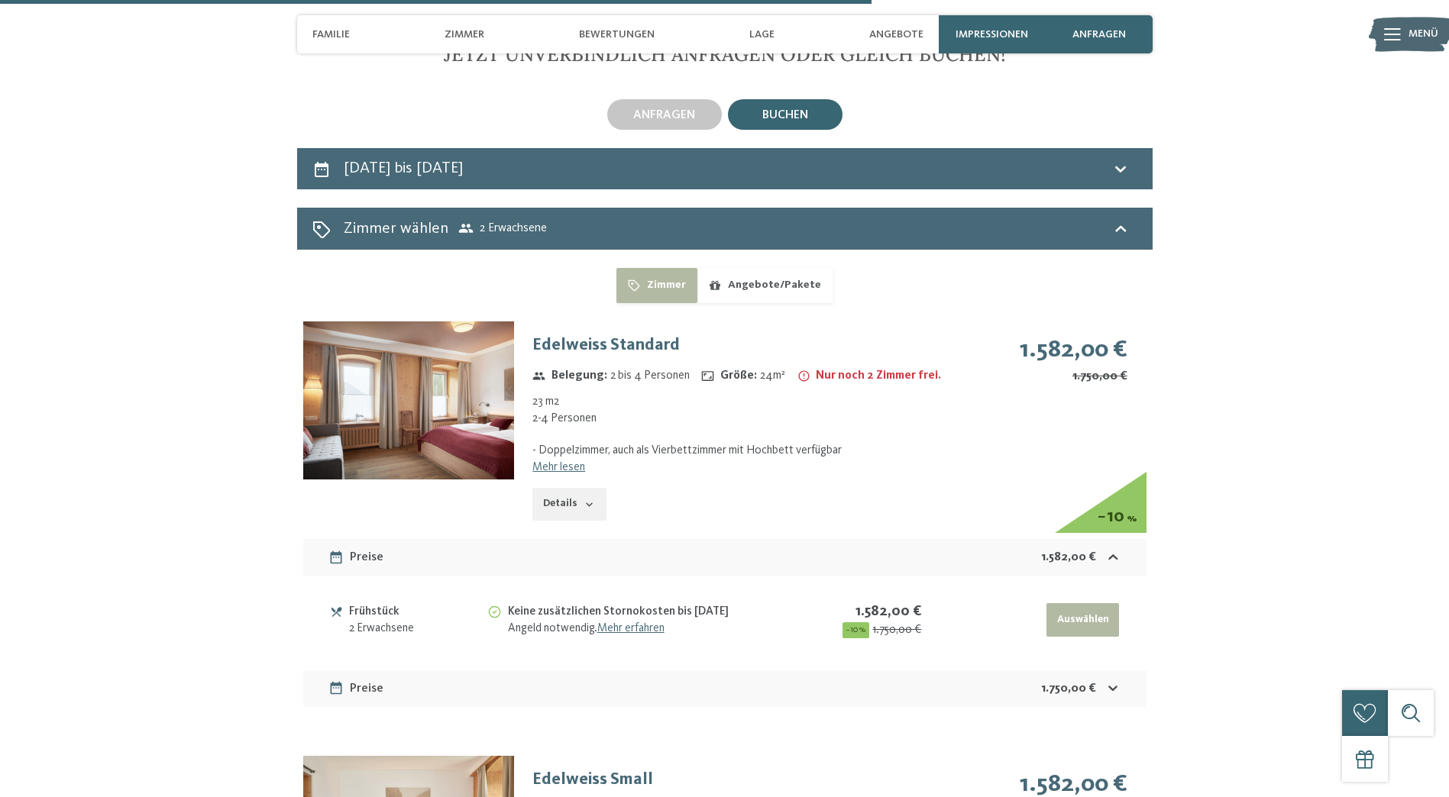
scroll to position [3359, 0]
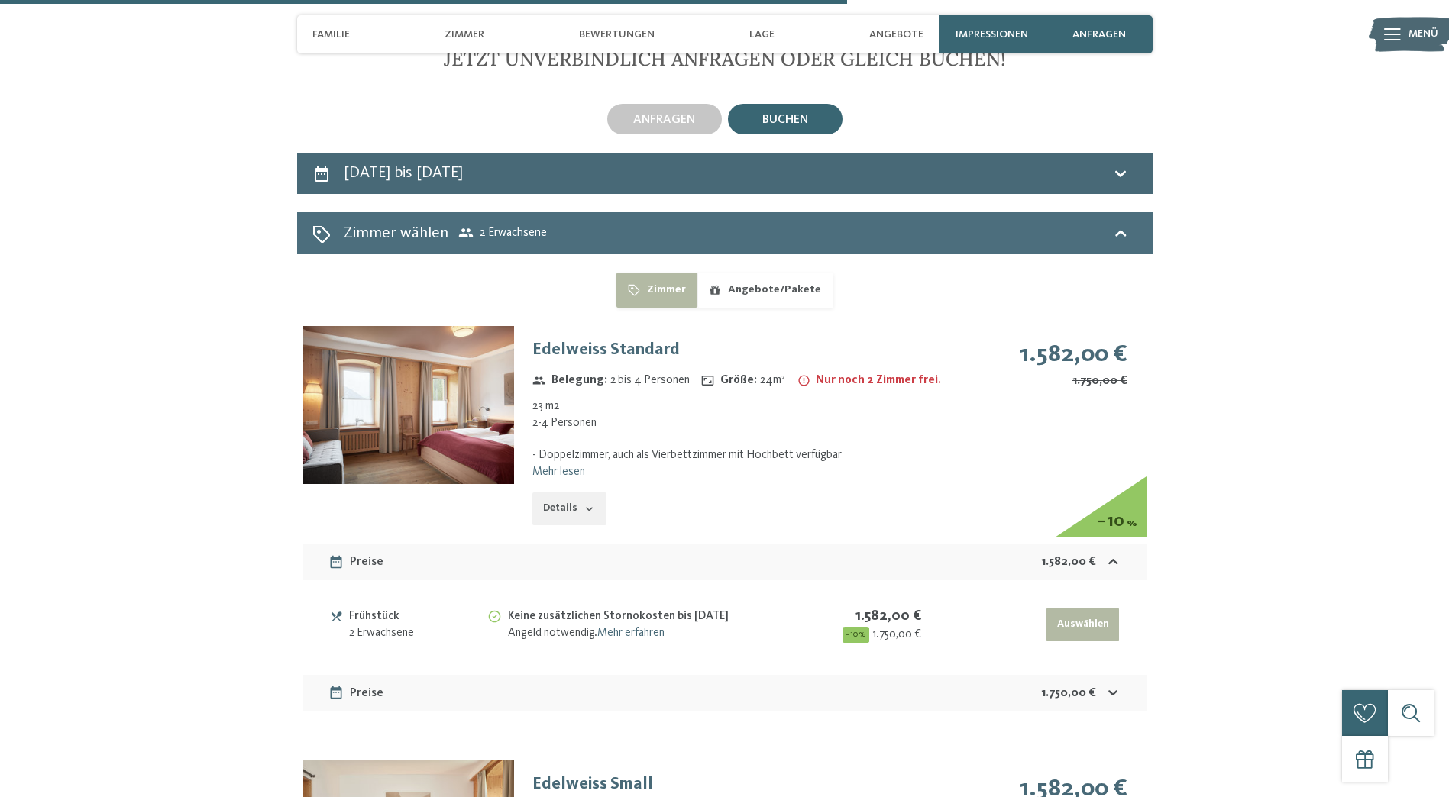
click at [522, 225] on span "2 Erwachsene" at bounding box center [502, 232] width 89 height 15
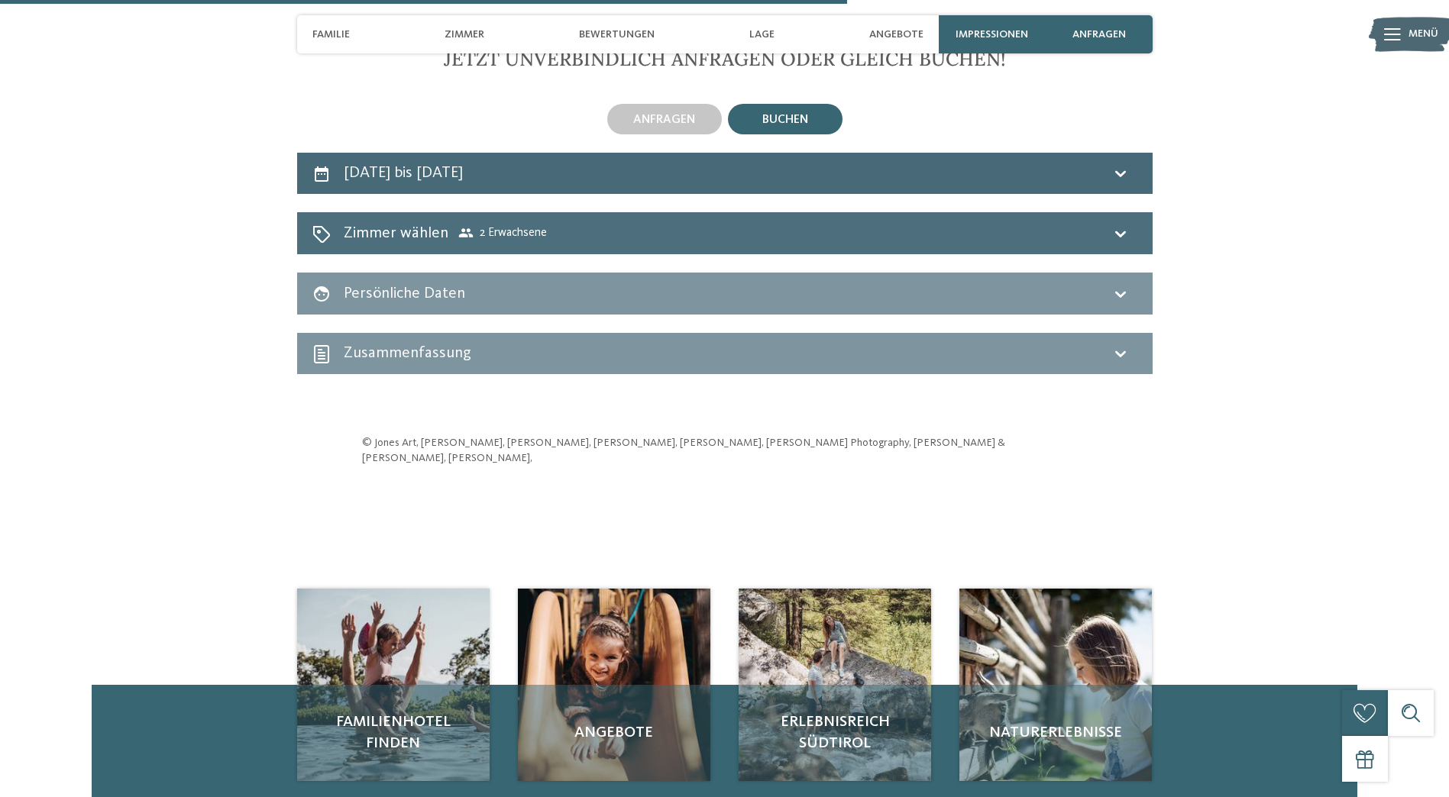
click at [481, 250] on div "Zimmer wählen 2 Erwachsene" at bounding box center [724, 233] width 855 height 42
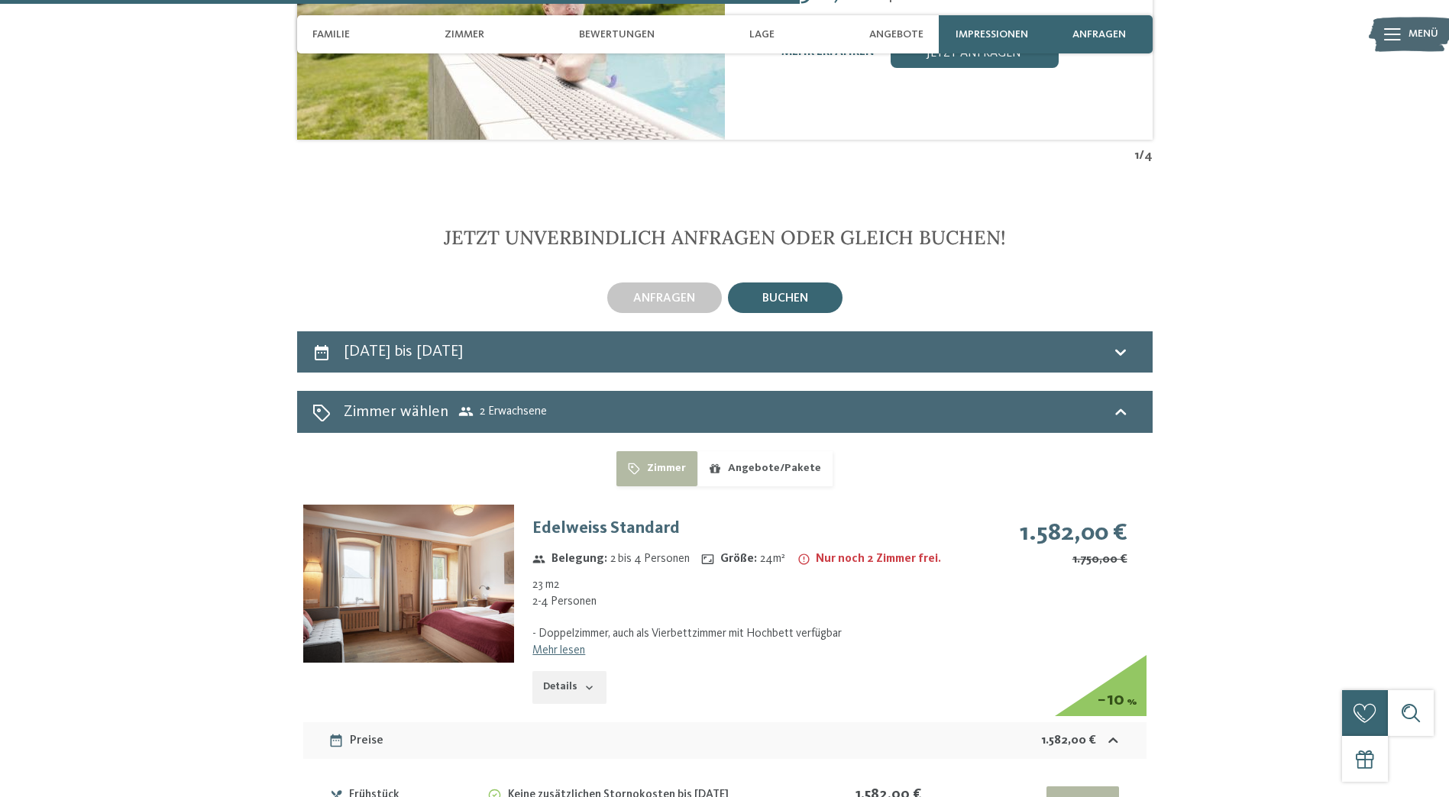
scroll to position [3206, 0]
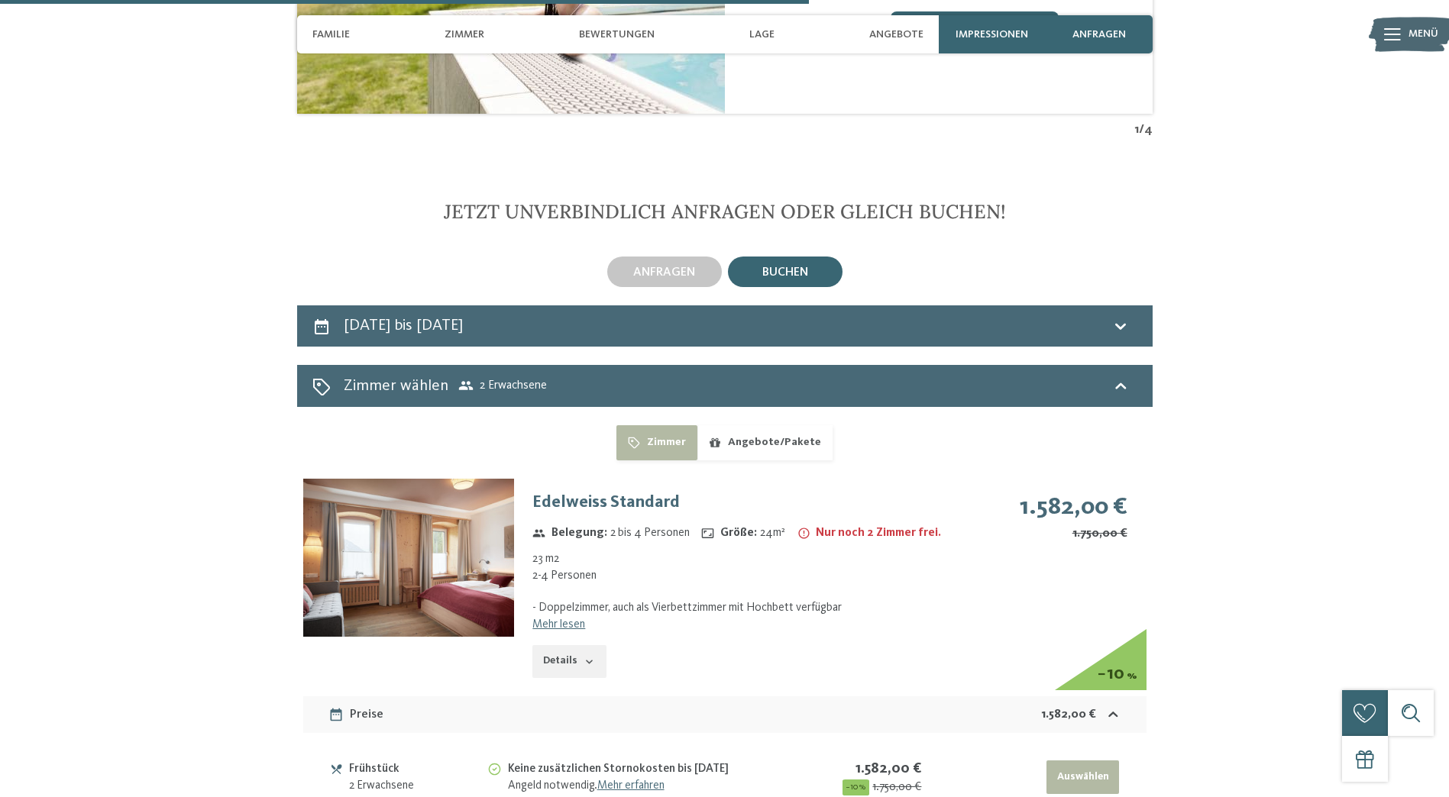
click at [792, 449] on button "Angebote/Pakete" at bounding box center [764, 442] width 135 height 35
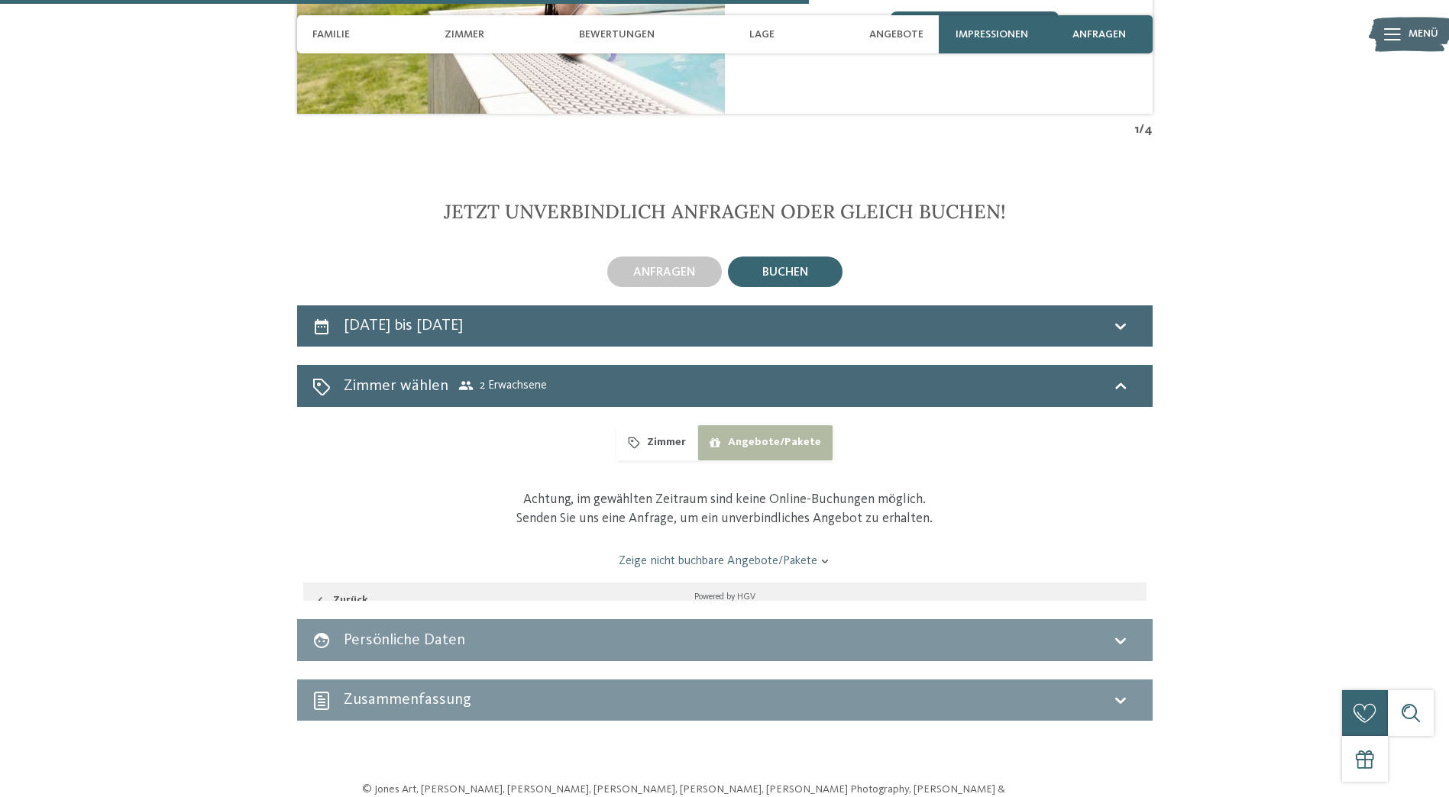
click at [667, 447] on button "Zimmer" at bounding box center [656, 442] width 80 height 35
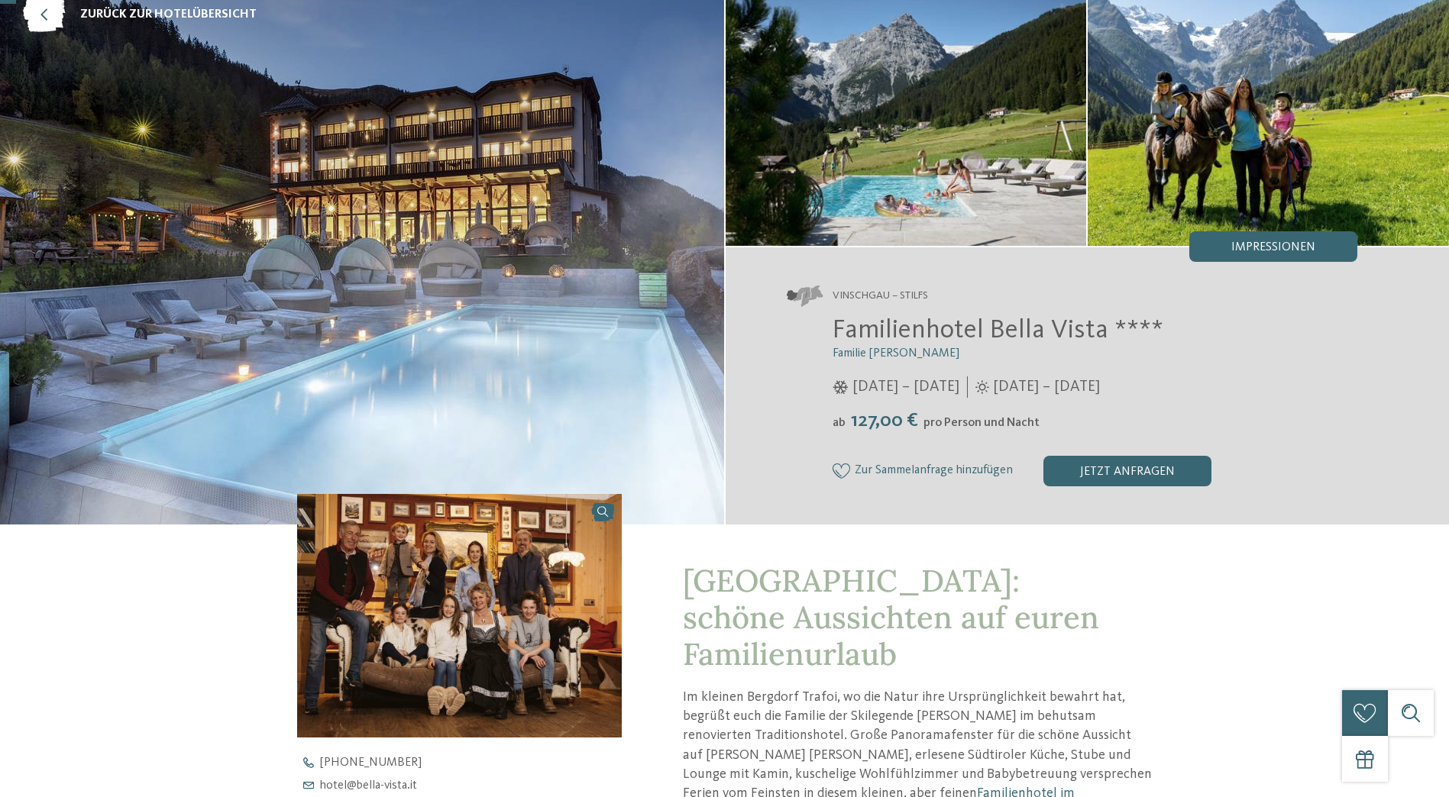
scroll to position [0, 0]
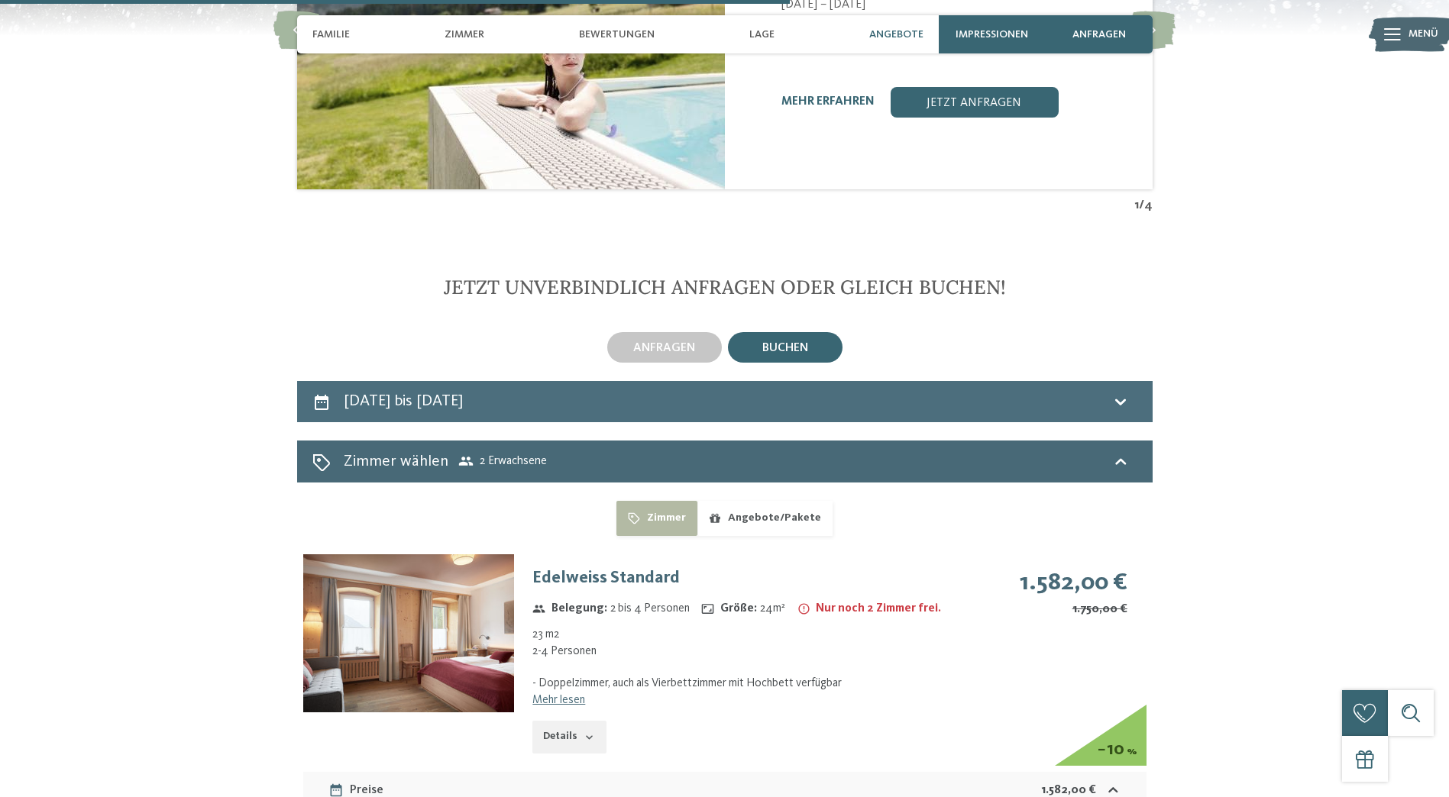
click at [463, 407] on h2 "[DATE] bis [DATE]" at bounding box center [403, 401] width 119 height 16
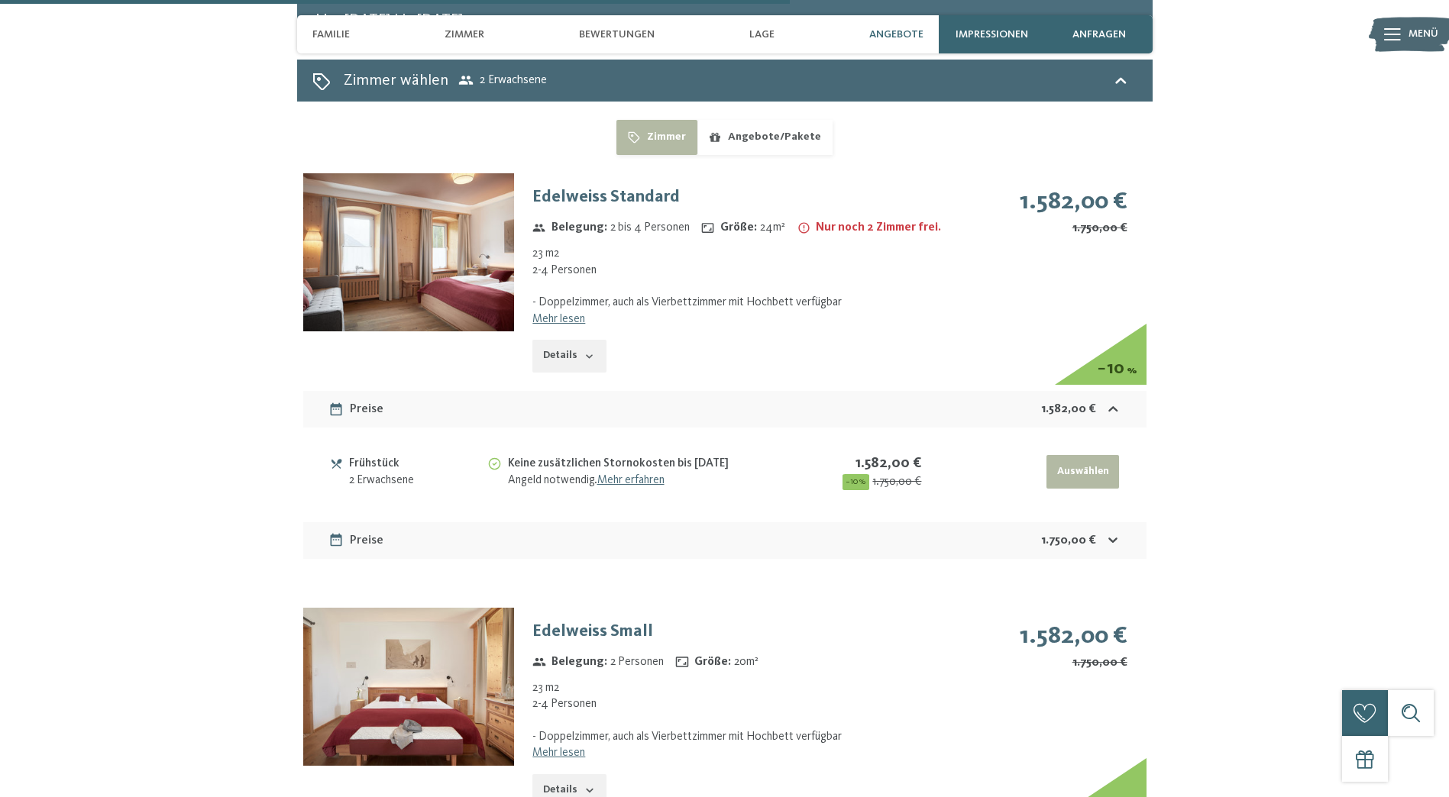
select select "**********"
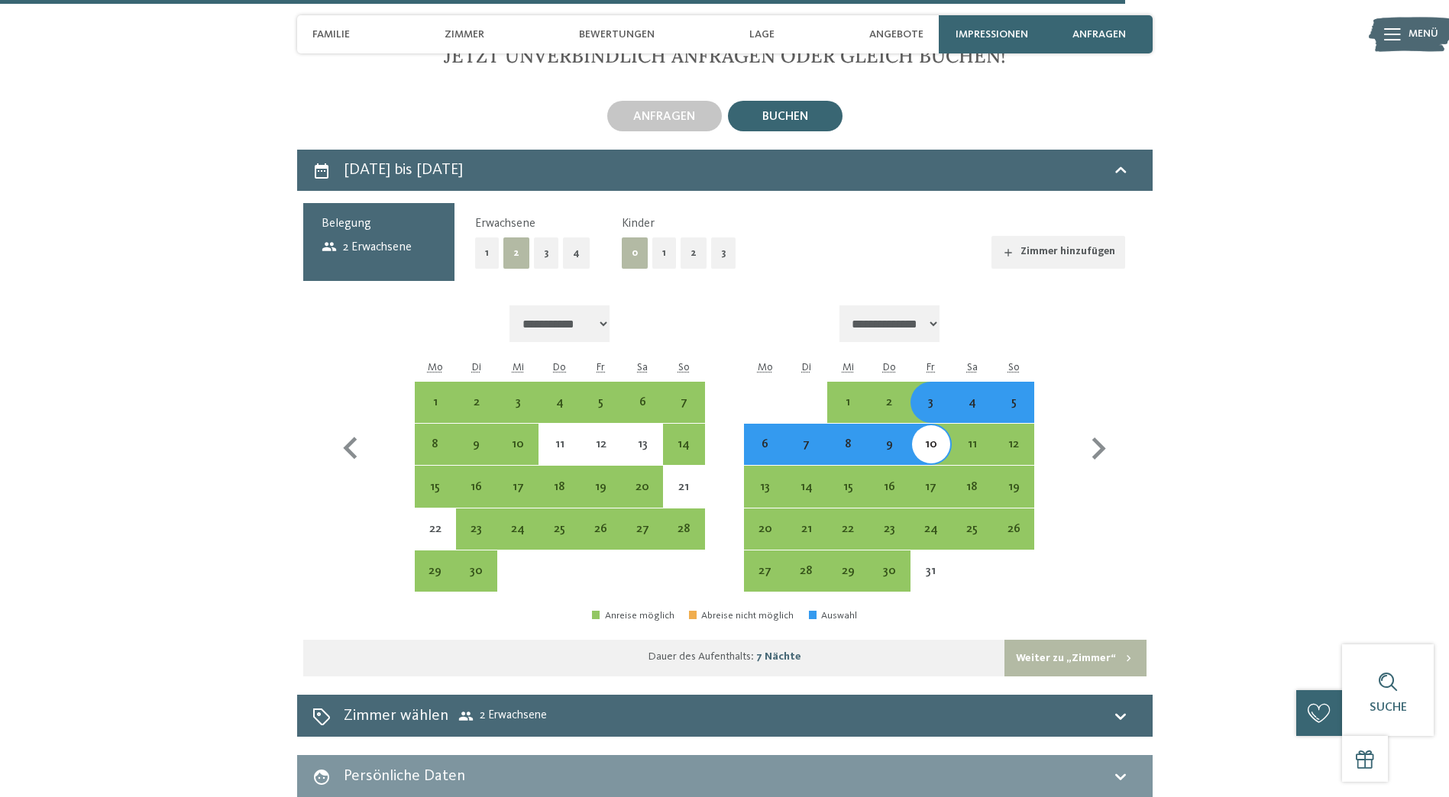
scroll to position [3359, 0]
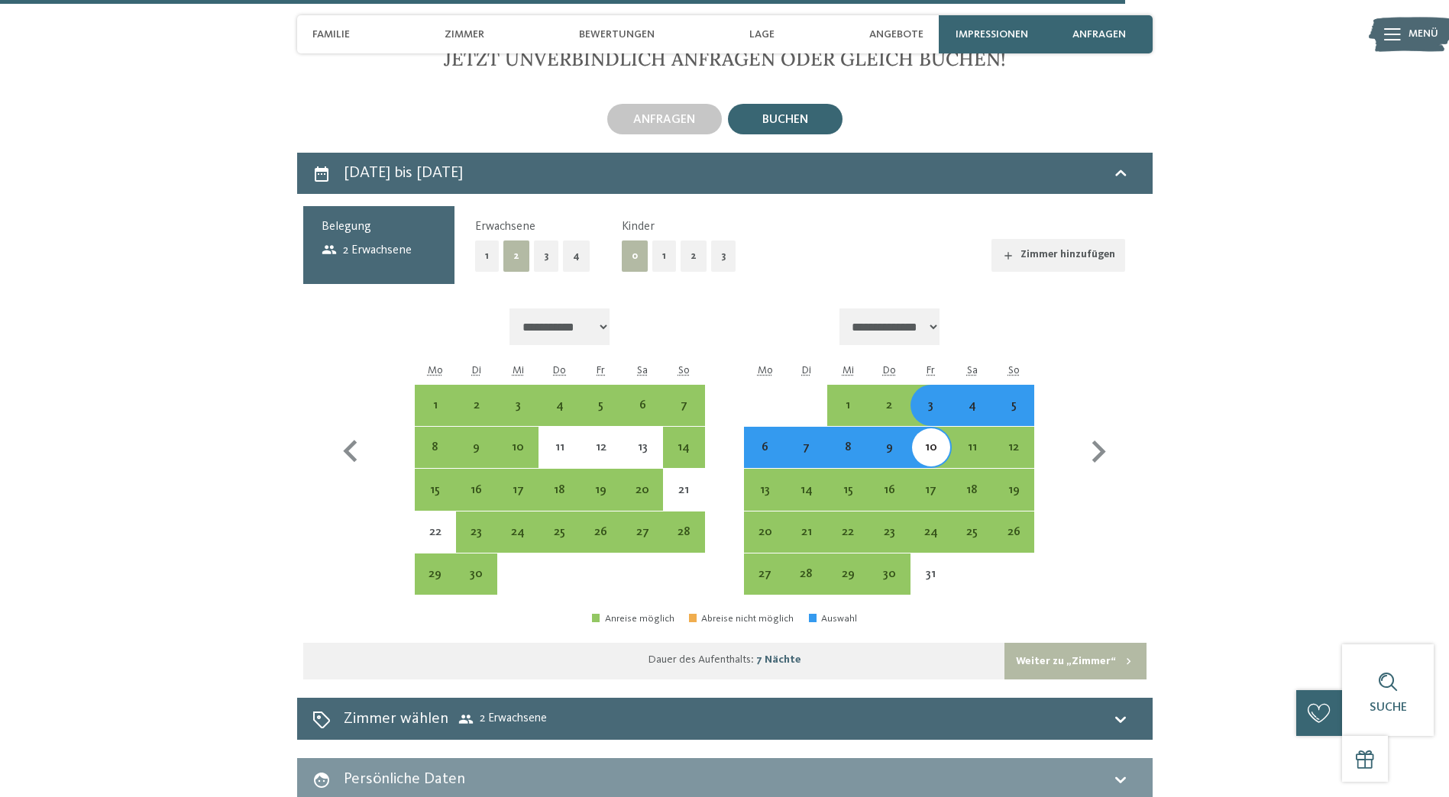
click at [686, 264] on button "2" at bounding box center [693, 256] width 26 height 31
select select "**********"
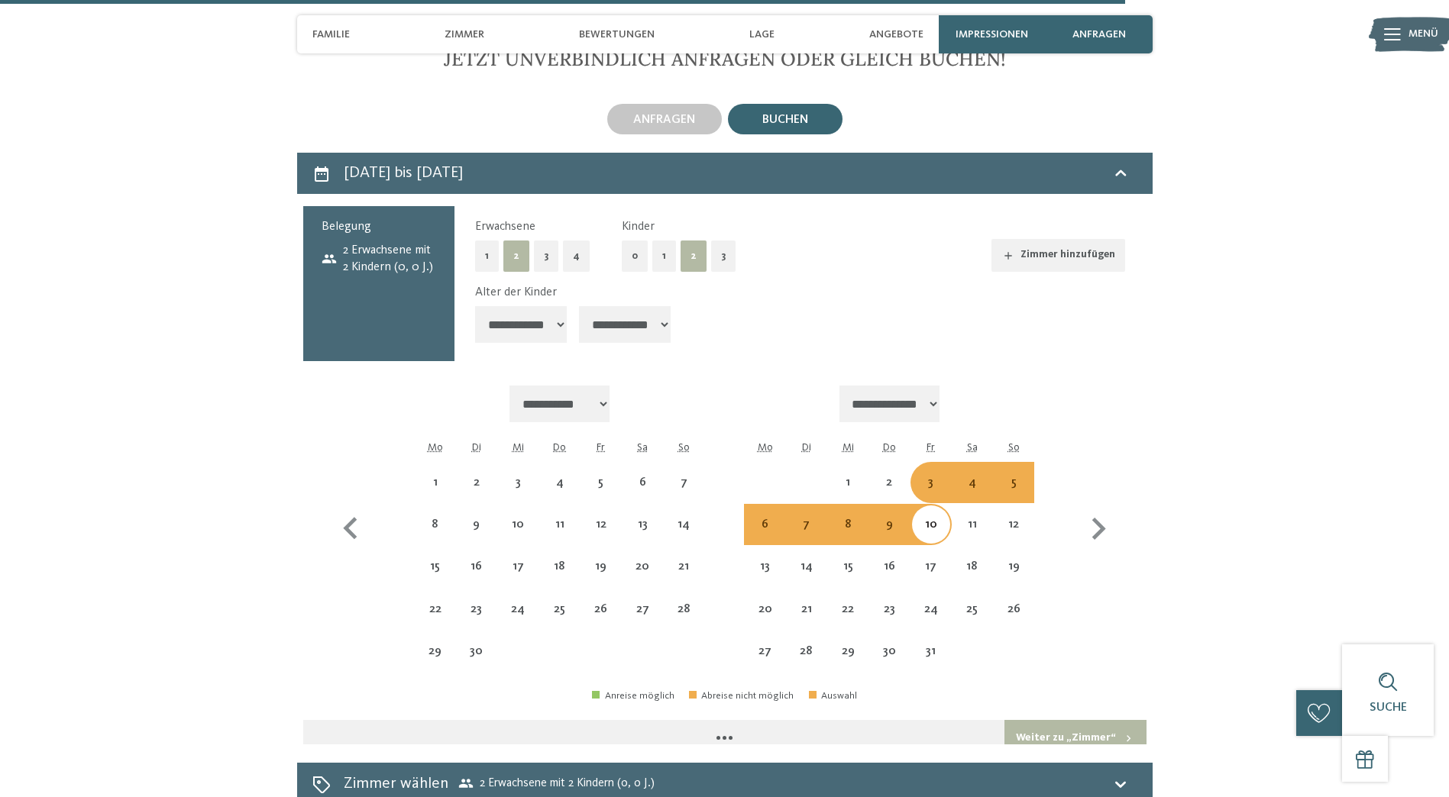
select select "**********"
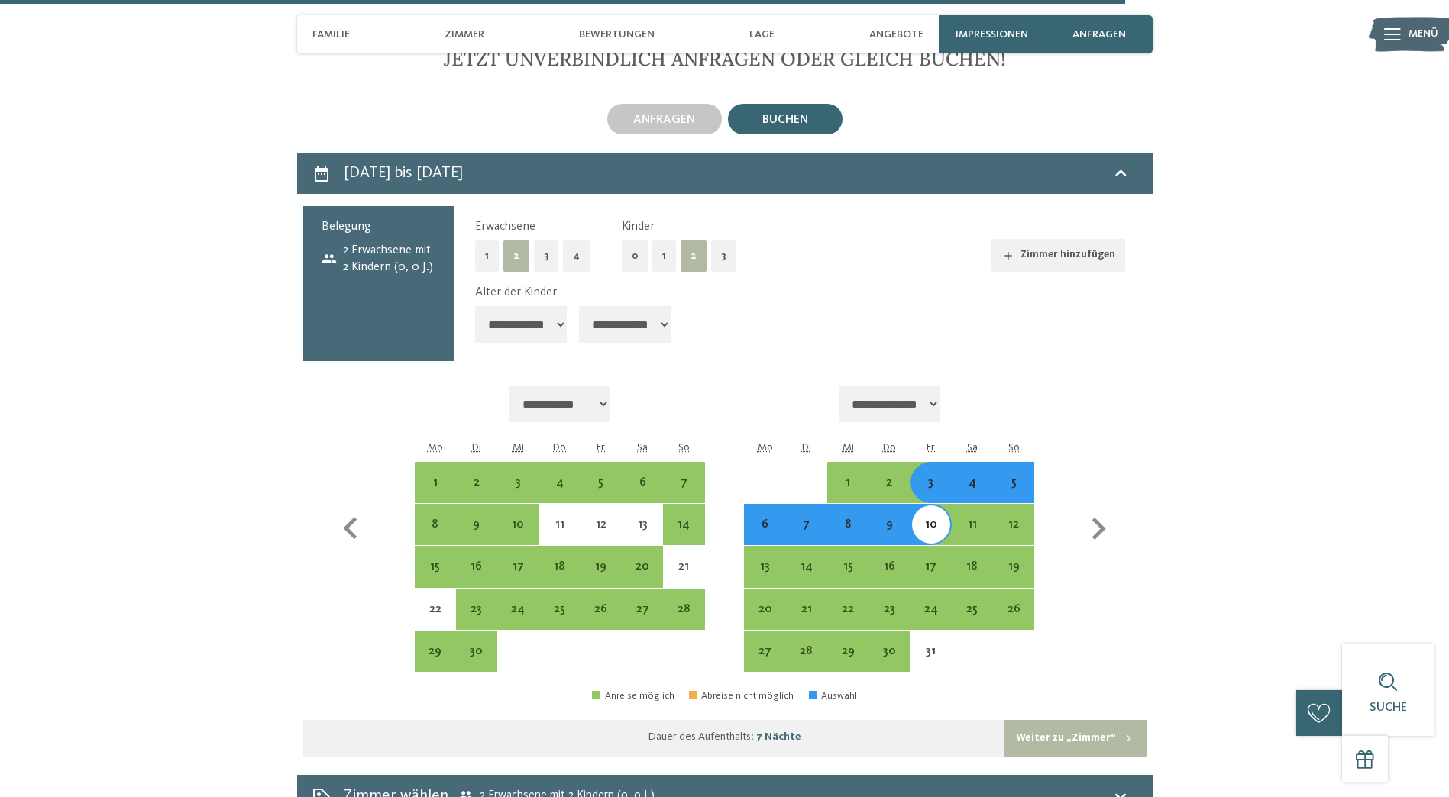
click at [522, 324] on select "**********" at bounding box center [521, 324] width 92 height 37
select select "*"
click at [475, 306] on select "**********" at bounding box center [521, 324] width 92 height 37
select select "**********"
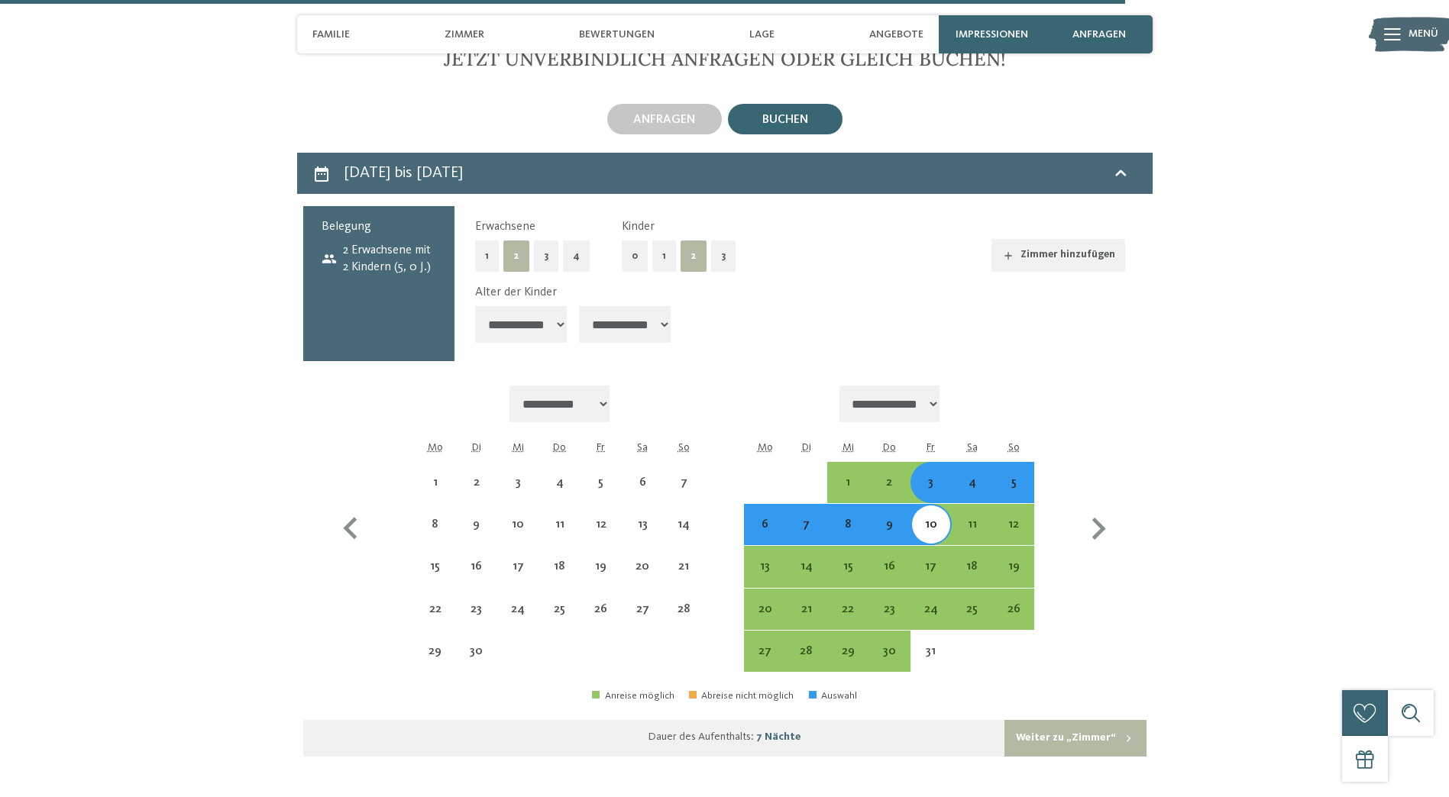
click at [638, 331] on select "**********" at bounding box center [625, 324] width 92 height 37
select select "**********"
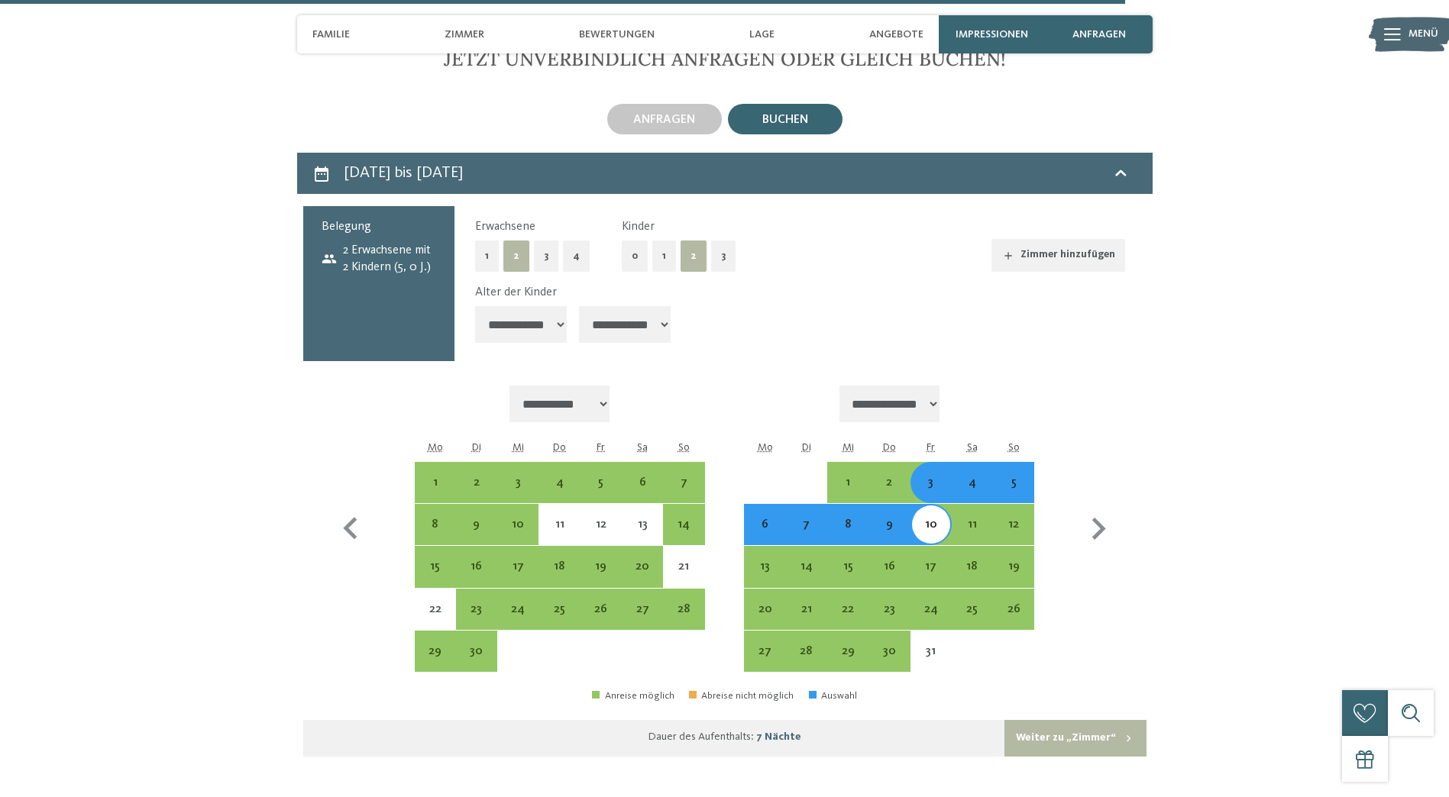
select select "*"
click at [580, 306] on select "**********" at bounding box center [625, 324] width 92 height 37
select select "**********"
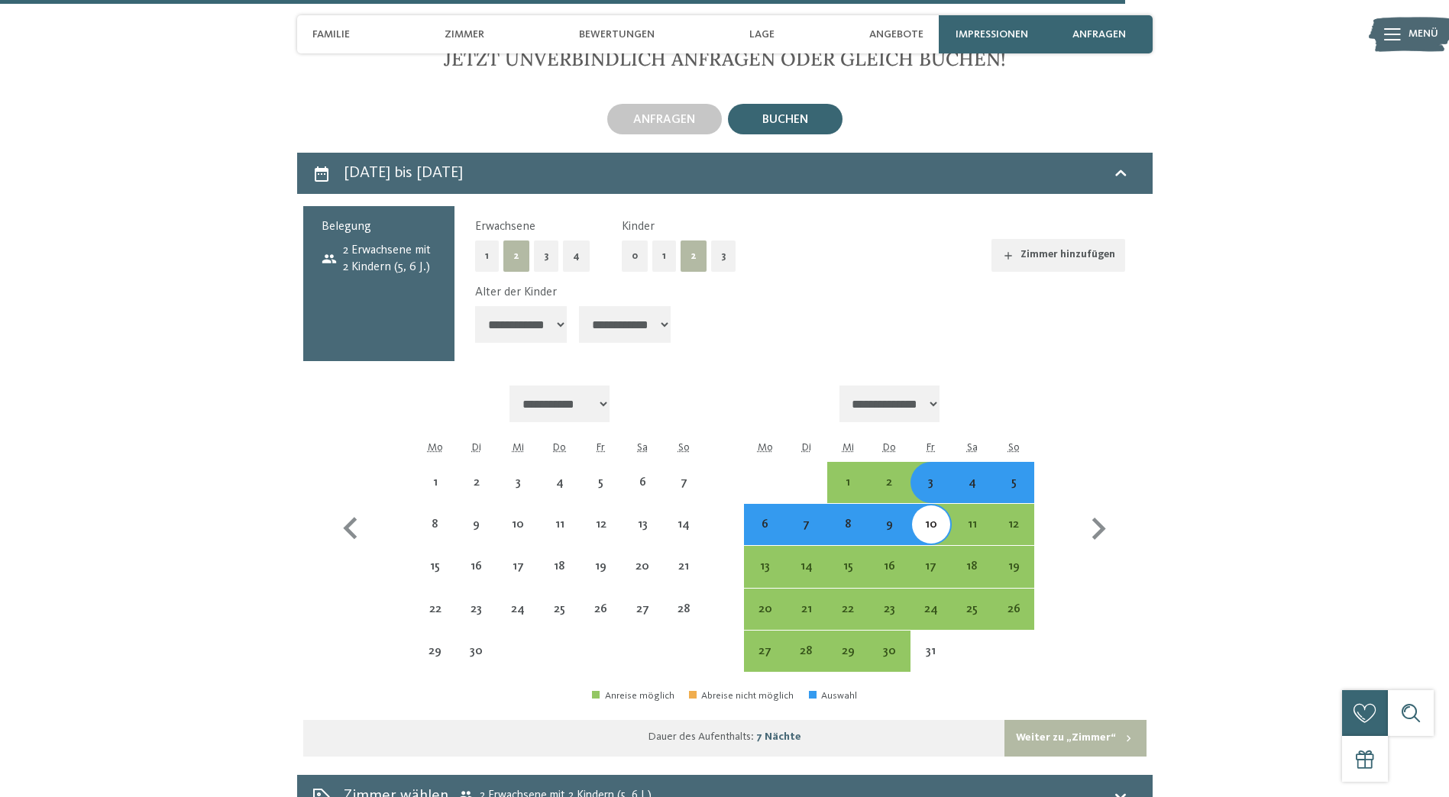
select select "**********"
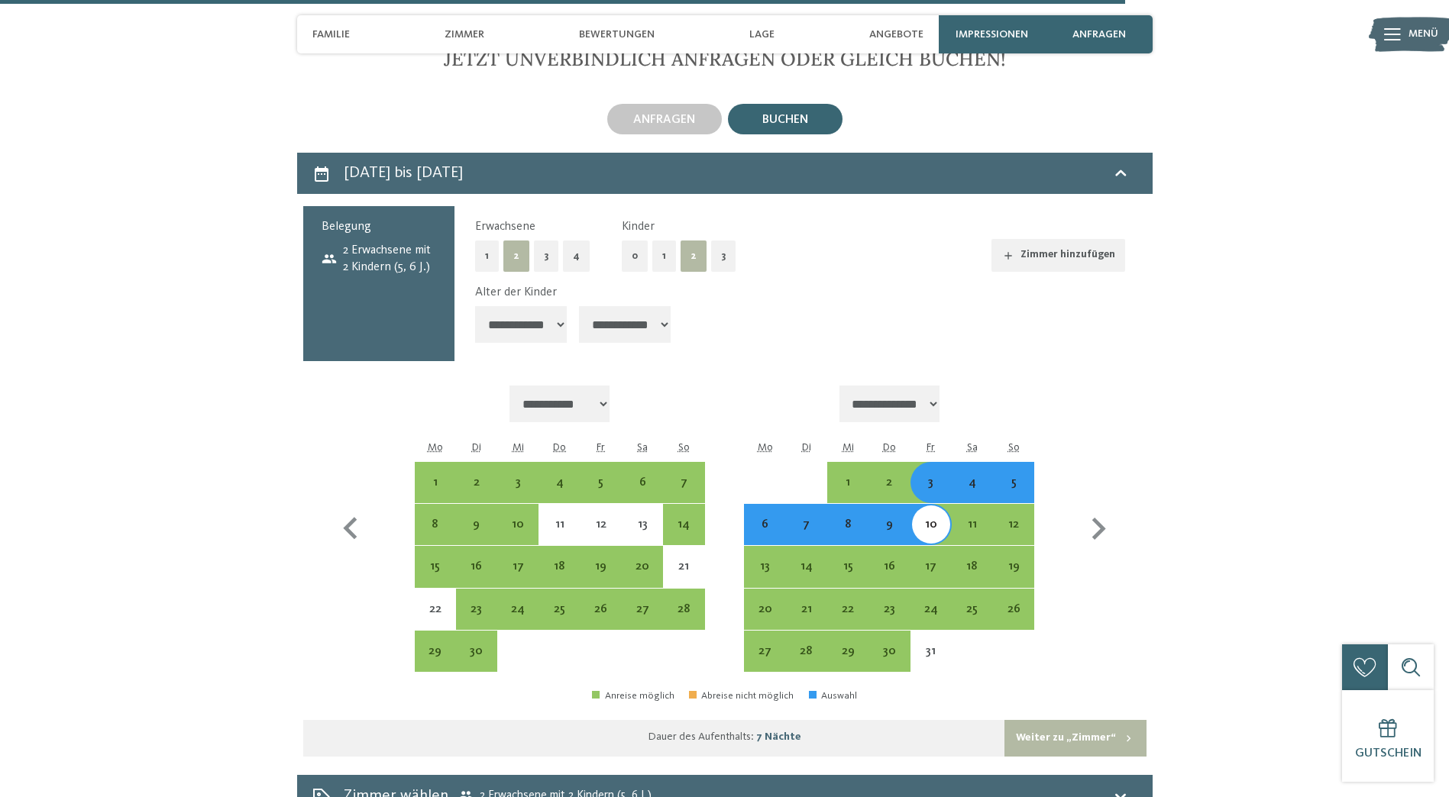
click at [1106, 739] on button "Weiter zu „Zimmer“" at bounding box center [1074, 738] width 141 height 37
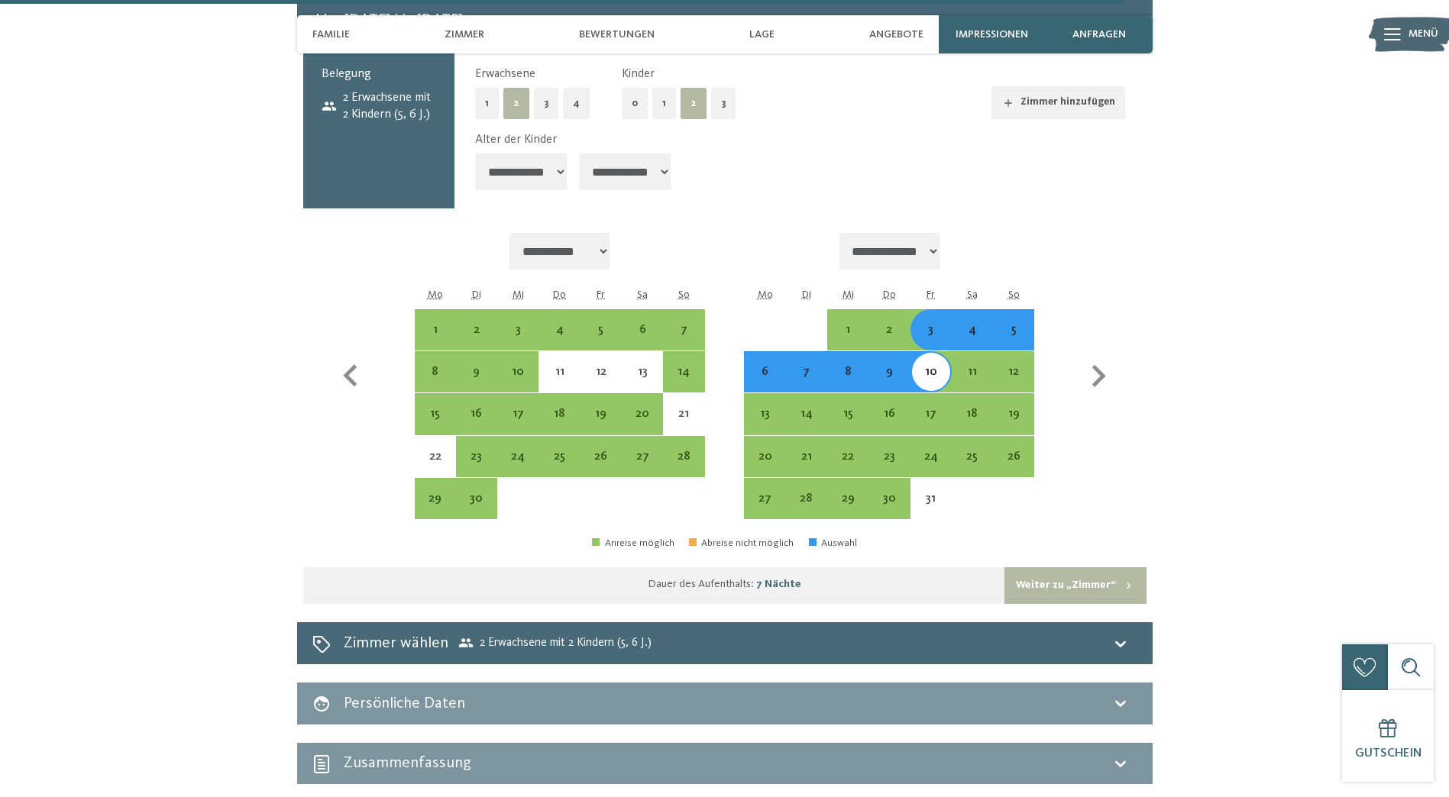
select select "**********"
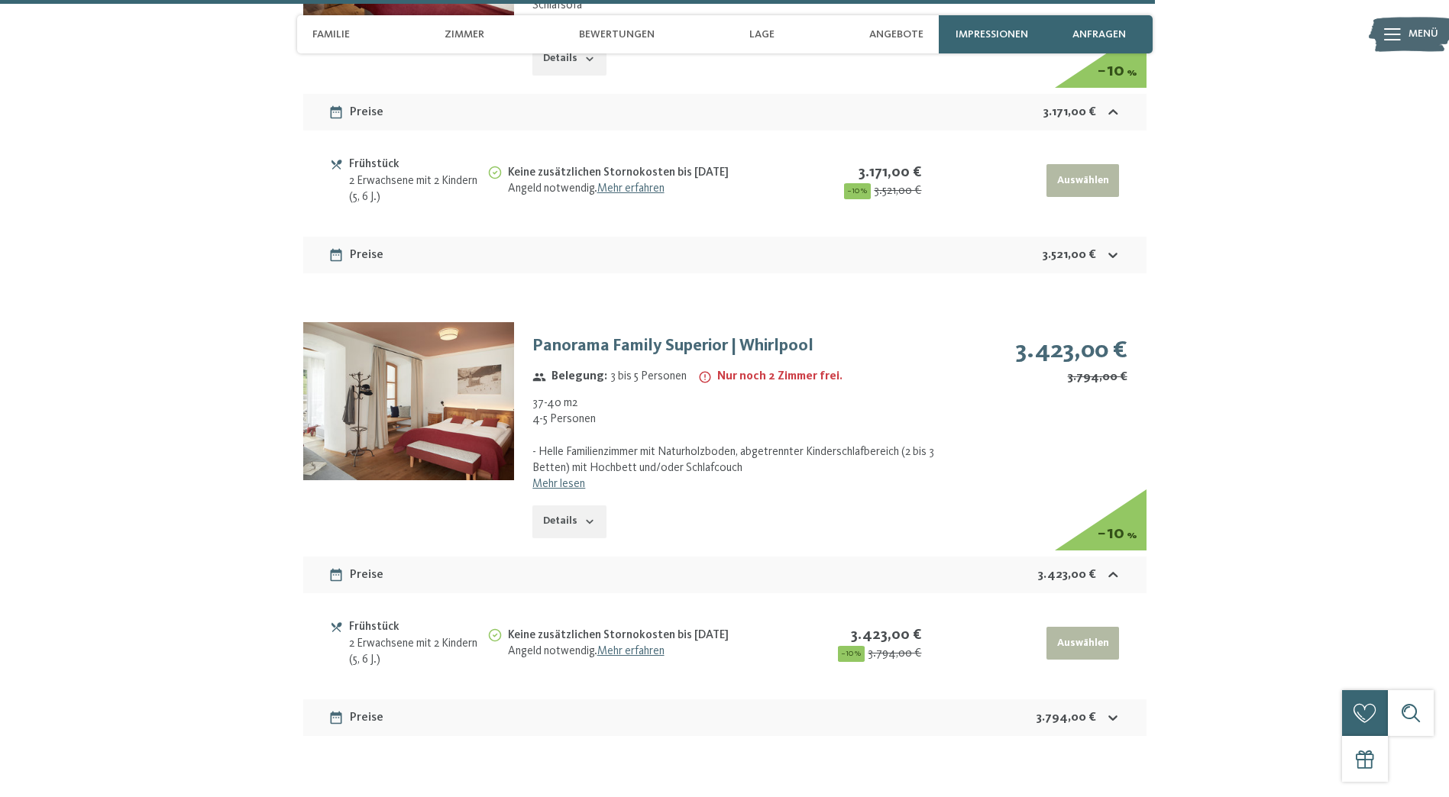
scroll to position [5421, 0]
